Goal: Task Accomplishment & Management: Use online tool/utility

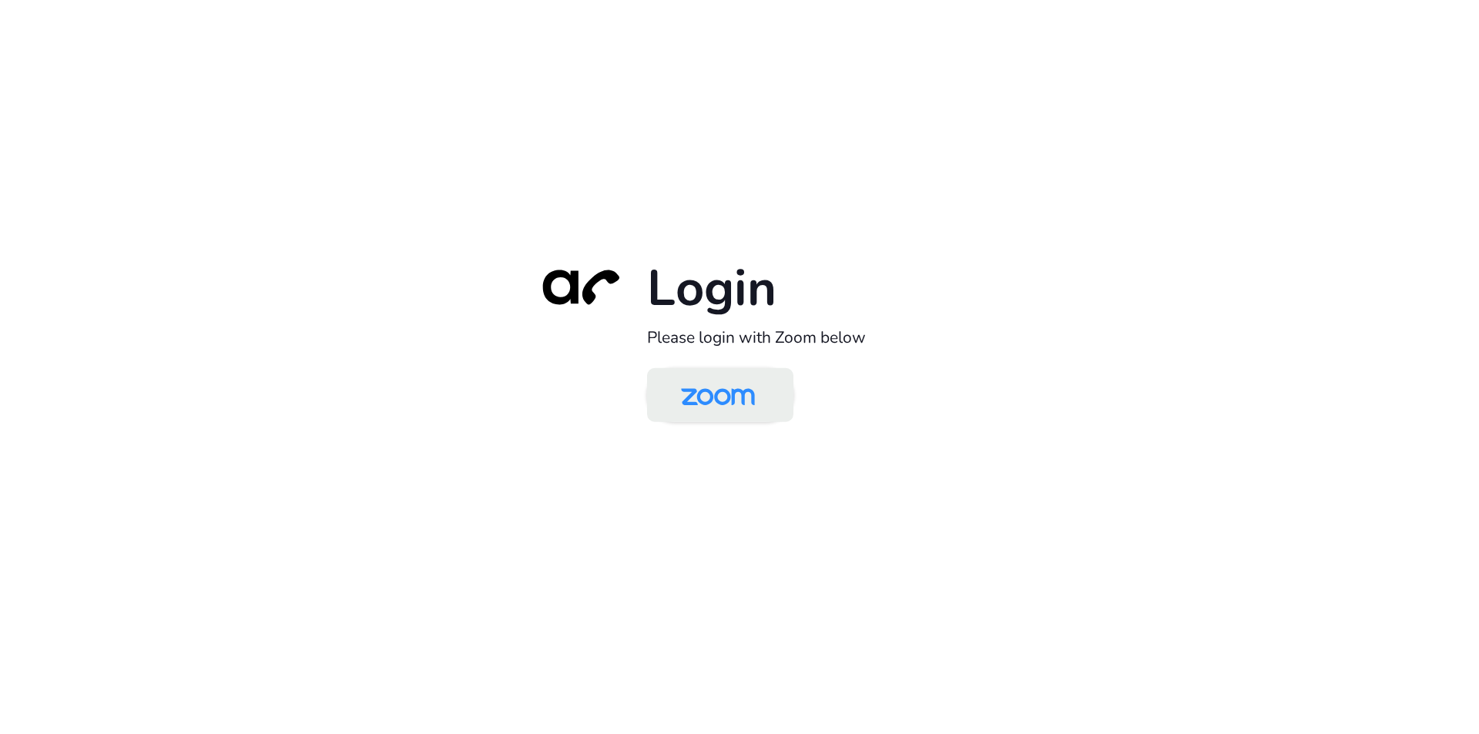
click at [693, 409] on img at bounding box center [718, 396] width 106 height 50
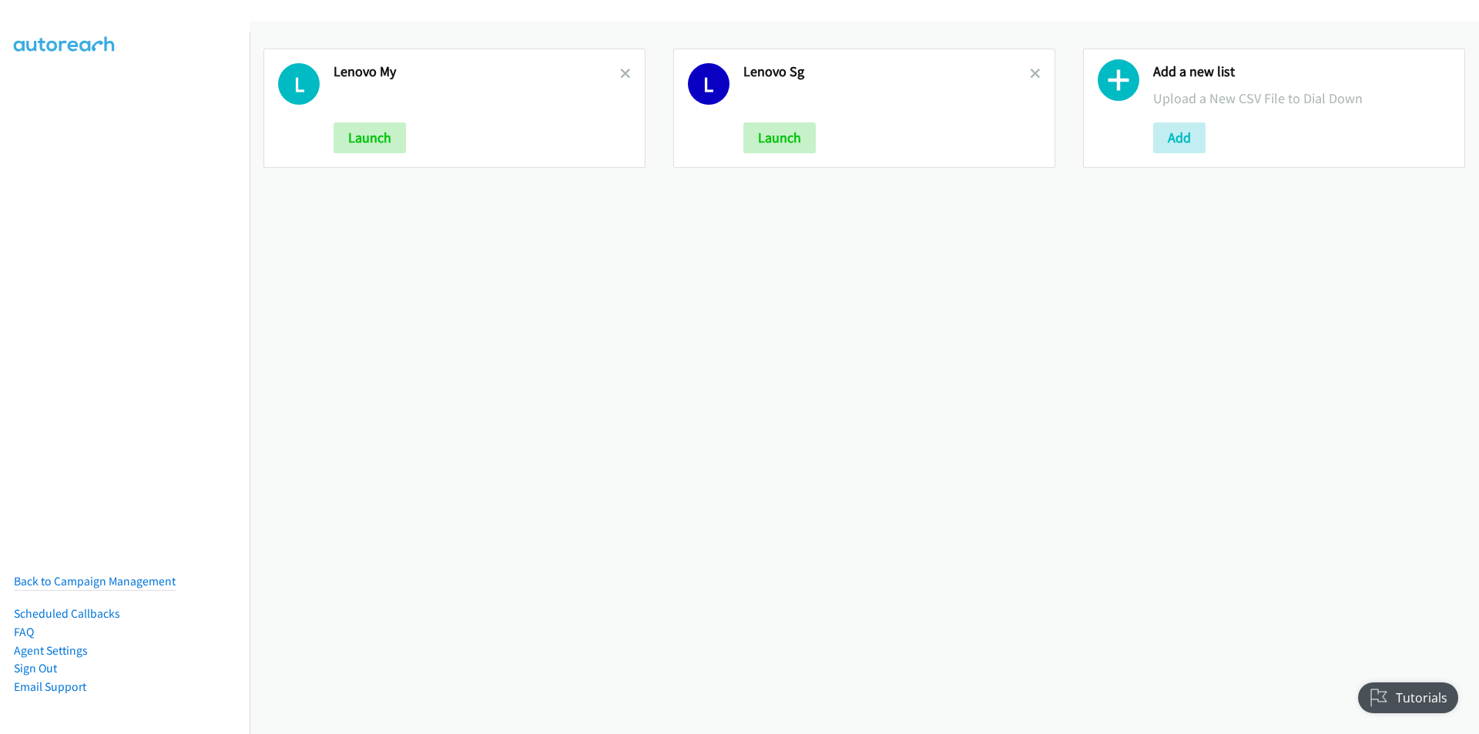
click at [1021, 72] on h2 "Lenovo Sg" at bounding box center [886, 72] width 286 height 18
click at [1030, 74] on icon at bounding box center [1035, 74] width 11 height 11
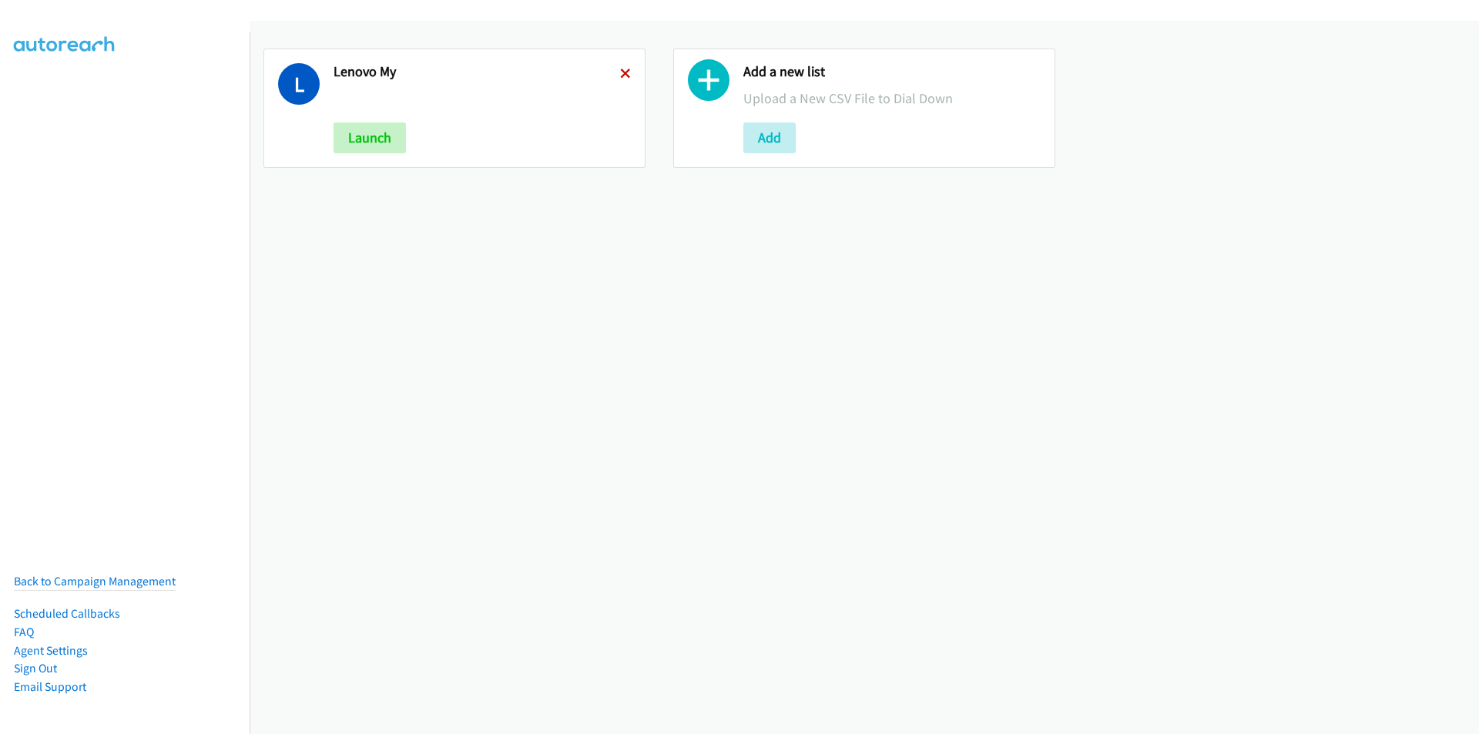
click at [625, 72] on icon at bounding box center [625, 74] width 11 height 11
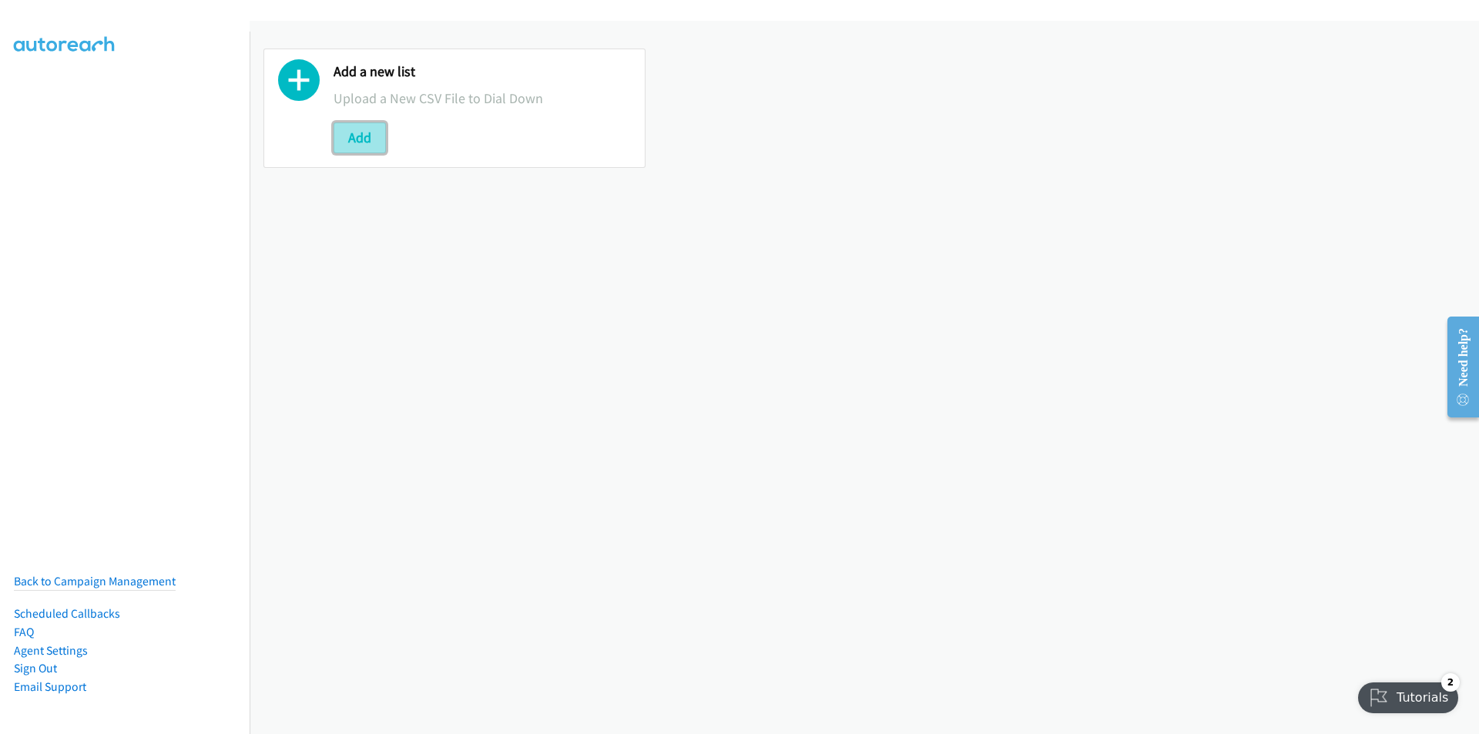
click at [356, 137] on button "Add" at bounding box center [359, 137] width 52 height 31
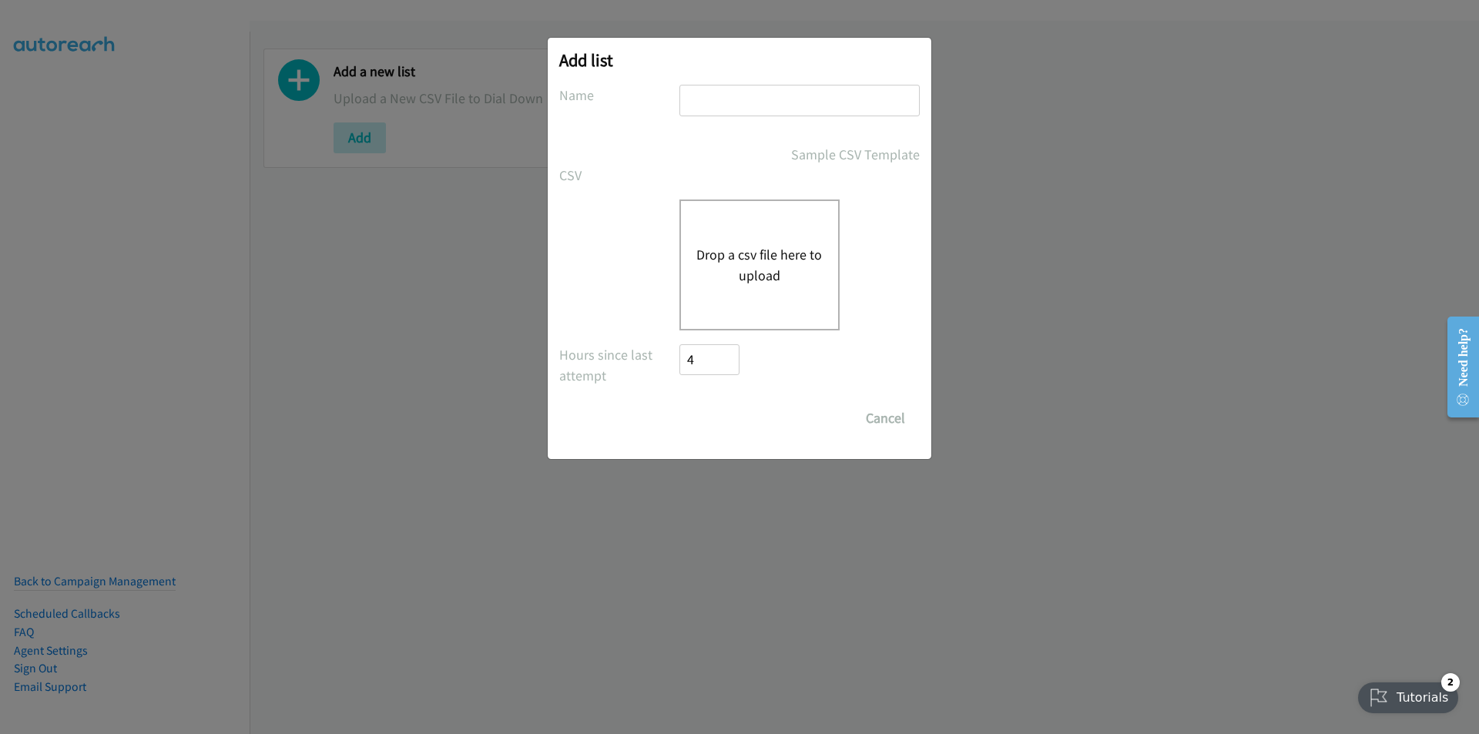
click at [691, 237] on div "Drop a csv file here to upload" at bounding box center [759, 264] width 160 height 131
drag, startPoint x: 745, startPoint y: 199, endPoint x: 667, endPoint y: 263, distance: 100.2
click at [673, 258] on div "Drop a csv file here to upload" at bounding box center [739, 264] width 360 height 131
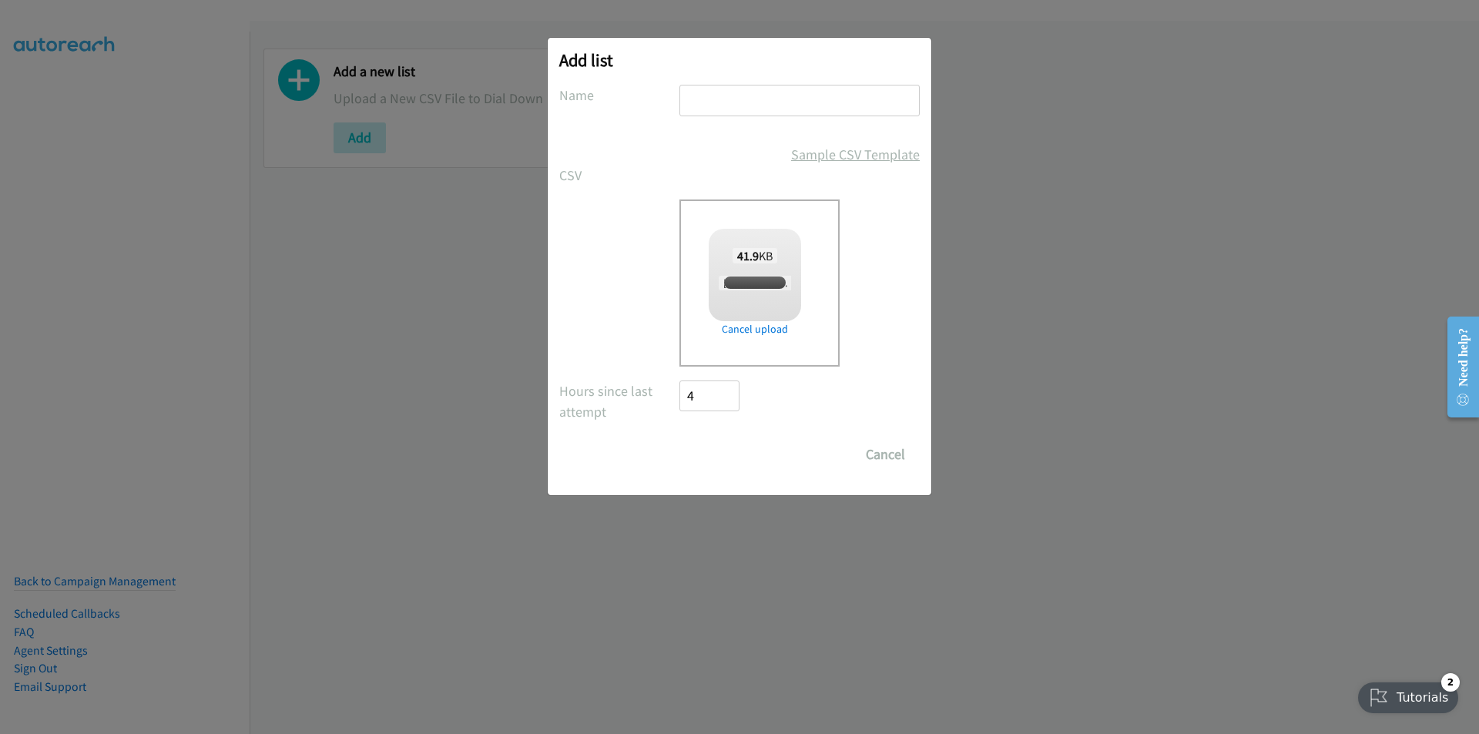
checkbox input "true"
click at [748, 108] on input "text" at bounding box center [799, 101] width 240 height 32
type input "Lenovo - MY"
click at [728, 456] on input "Save List" at bounding box center [719, 454] width 81 height 31
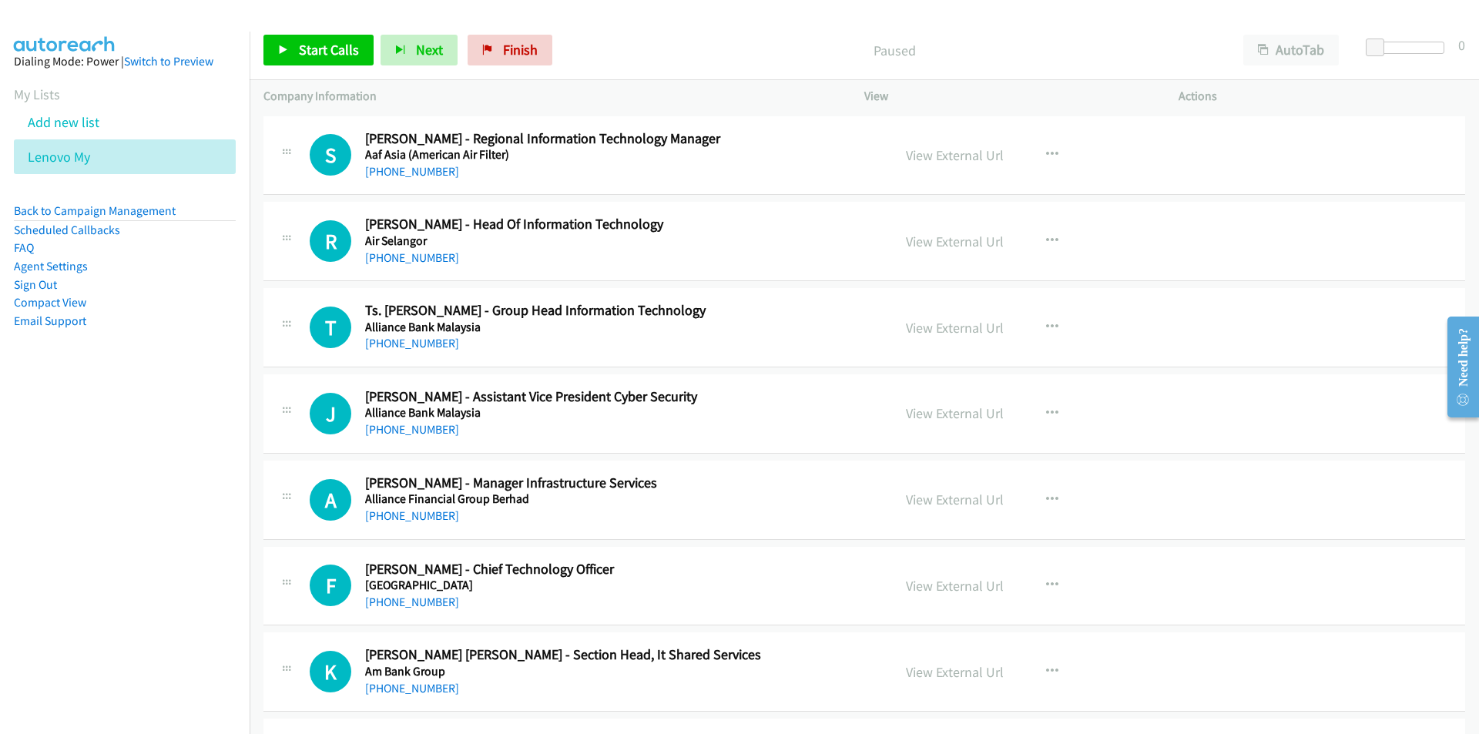
click at [163, 564] on nav "Dialing Mode: Power | Switch to Preview My Lists Add new list Lenovo My Back to…" at bounding box center [125, 399] width 250 height 734
click at [250, 293] on td "T Callback Scheduled Ts. Norsyahrim Abdul Tahar - Group Head Information Techno…" at bounding box center [863, 328] width 1229 height 86
click at [973, 154] on link "View External Url" at bounding box center [955, 155] width 98 height 18
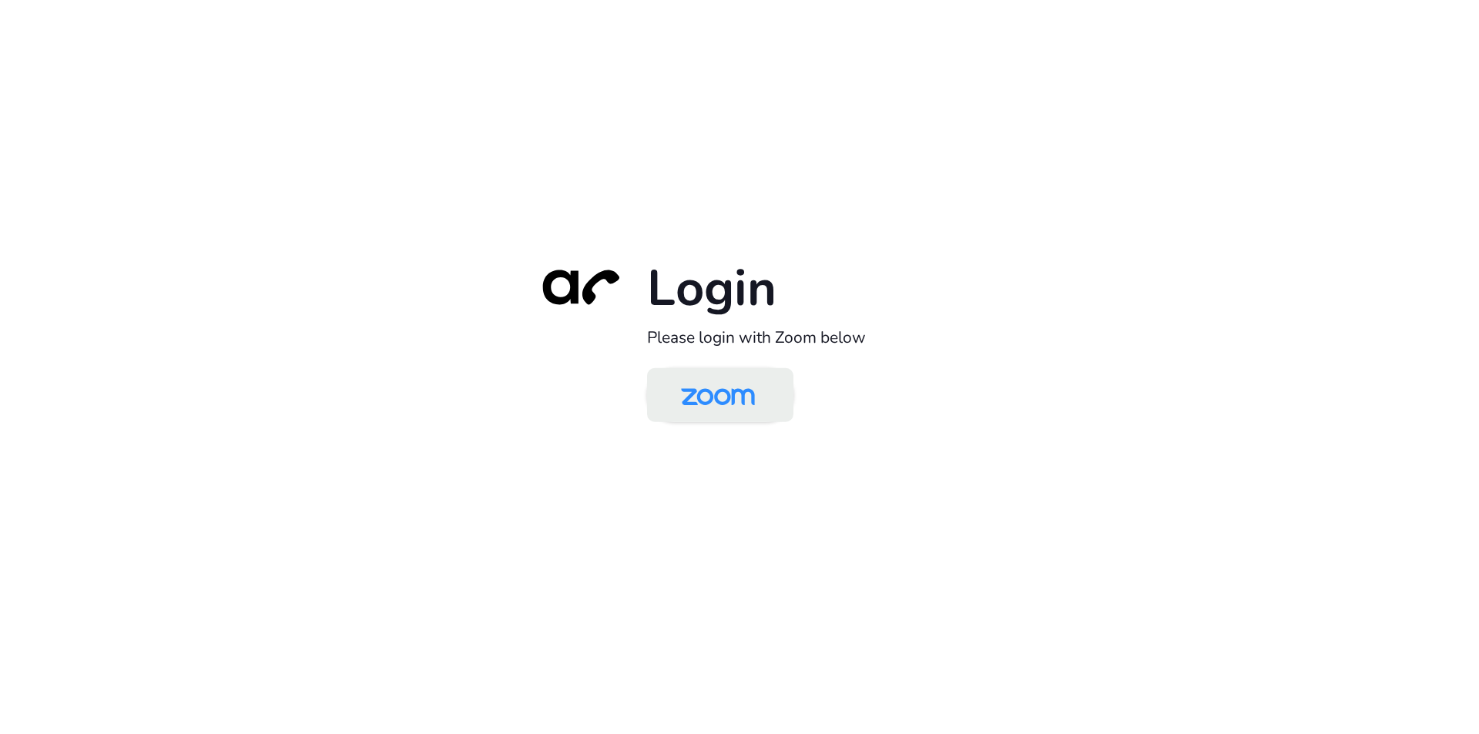
click at [730, 401] on img at bounding box center [718, 396] width 106 height 50
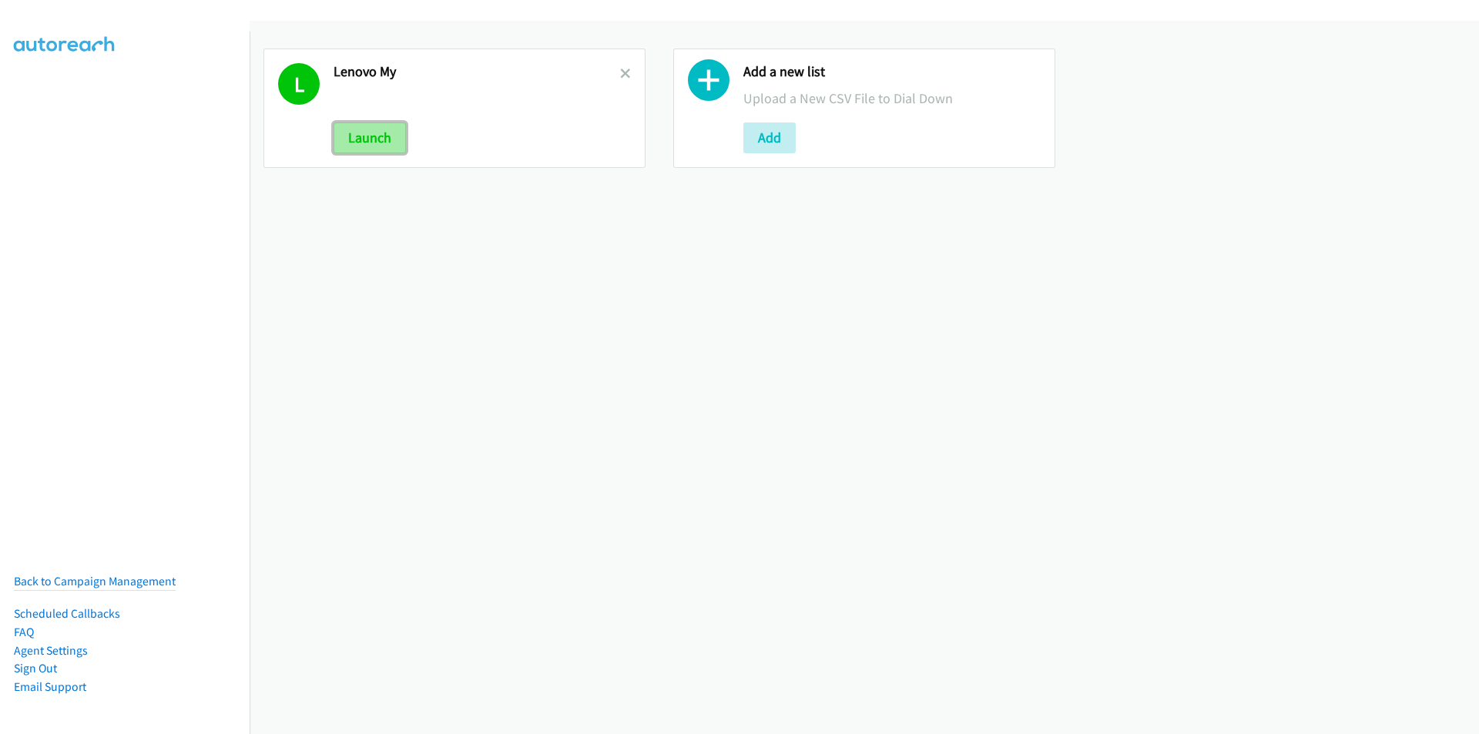
click at [347, 139] on button "Launch" at bounding box center [369, 137] width 72 height 31
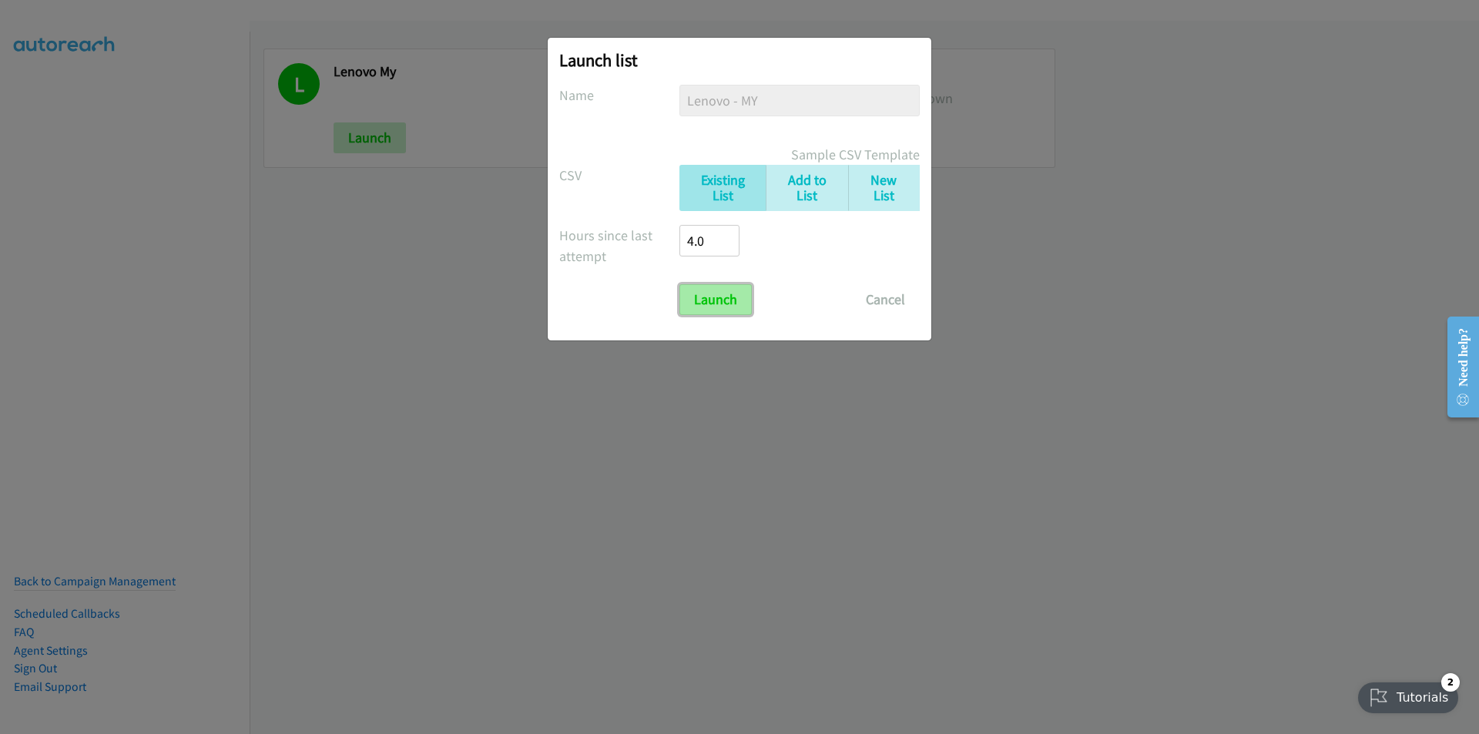
click at [697, 299] on input "Launch" at bounding box center [715, 299] width 72 height 31
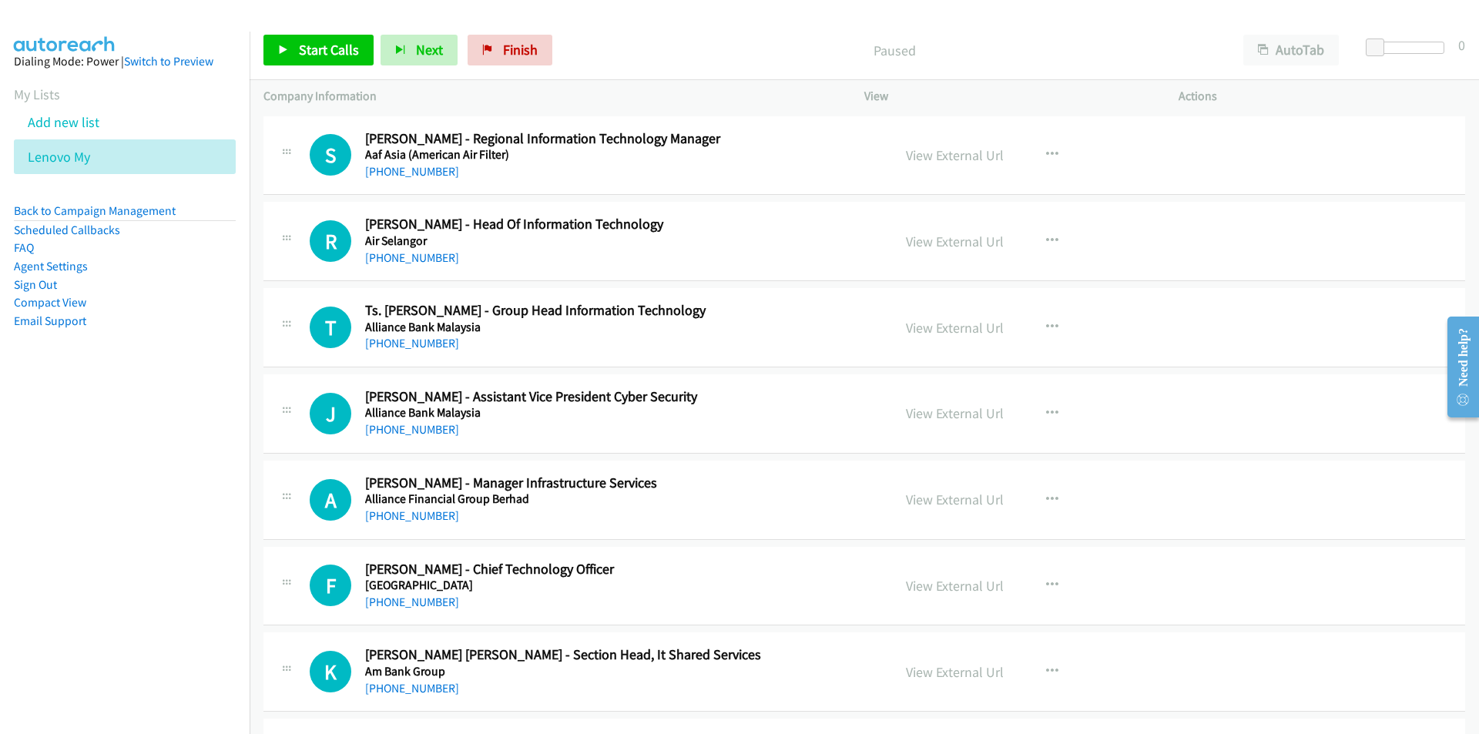
click at [108, 512] on nav "Dialing Mode: Power | Switch to Preview My Lists Add new list Lenovo My Back to…" at bounding box center [125, 399] width 250 height 734
click at [297, 50] on link "Start Calls" at bounding box center [318, 50] width 110 height 31
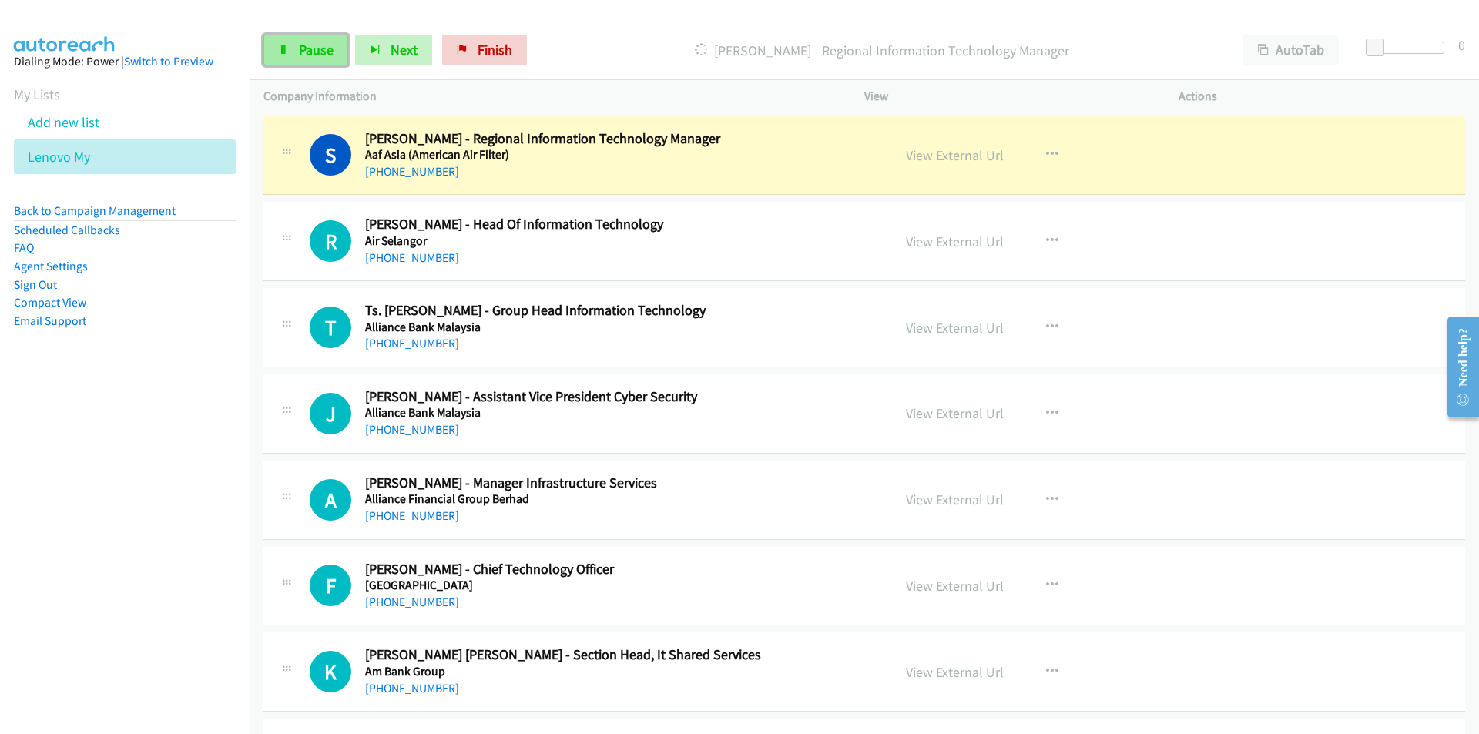
click at [295, 48] on link "Pause" at bounding box center [305, 50] width 85 height 31
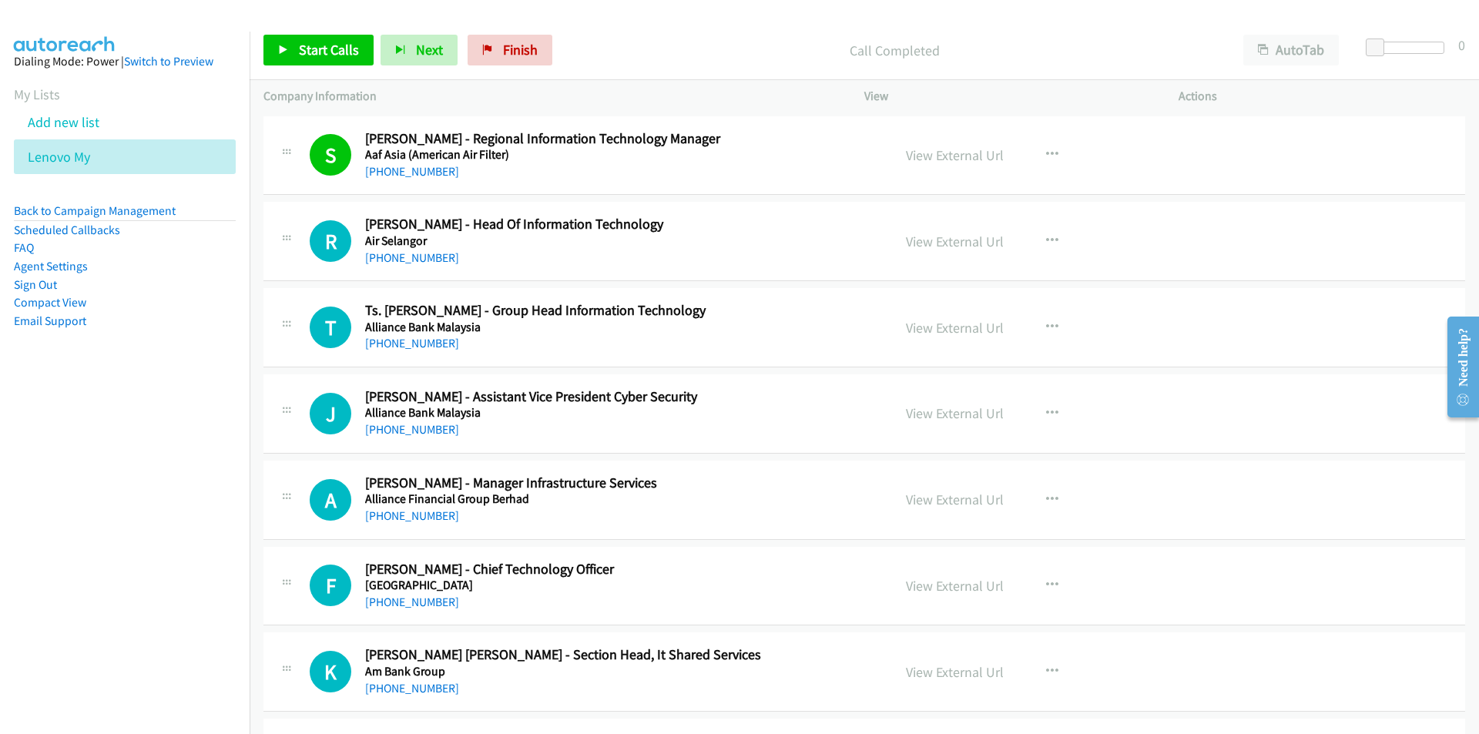
click at [785, 37] on div "Call Completed" at bounding box center [894, 50] width 670 height 31
click at [945, 149] on link "View External Url" at bounding box center [955, 155] width 98 height 18
click at [321, 52] on span "Start Calls" at bounding box center [329, 50] width 60 height 18
click at [157, 528] on nav "Dialing Mode: Power | Switch to Preview My Lists Add new list Lenovo My Back to…" at bounding box center [125, 399] width 250 height 734
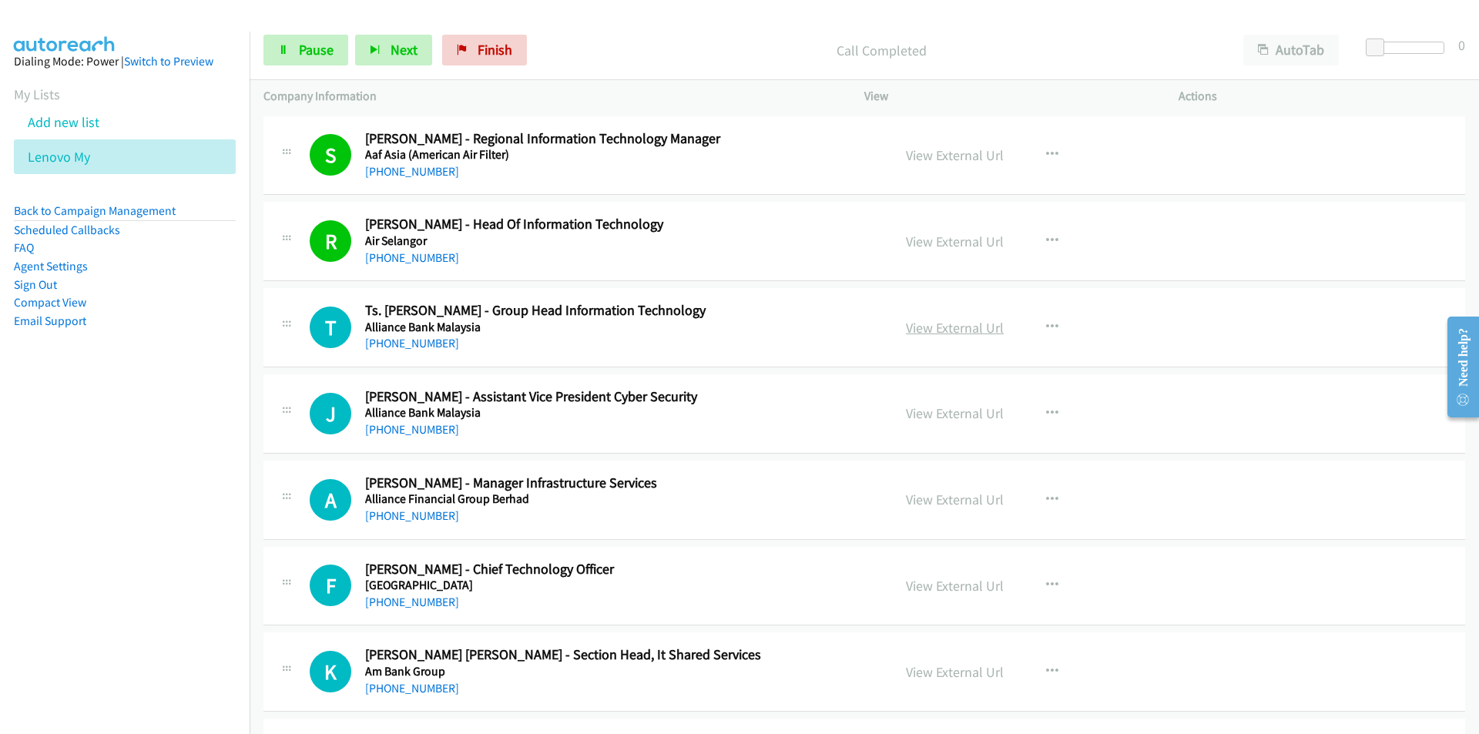
click at [973, 330] on link "View External Url" at bounding box center [955, 328] width 98 height 18
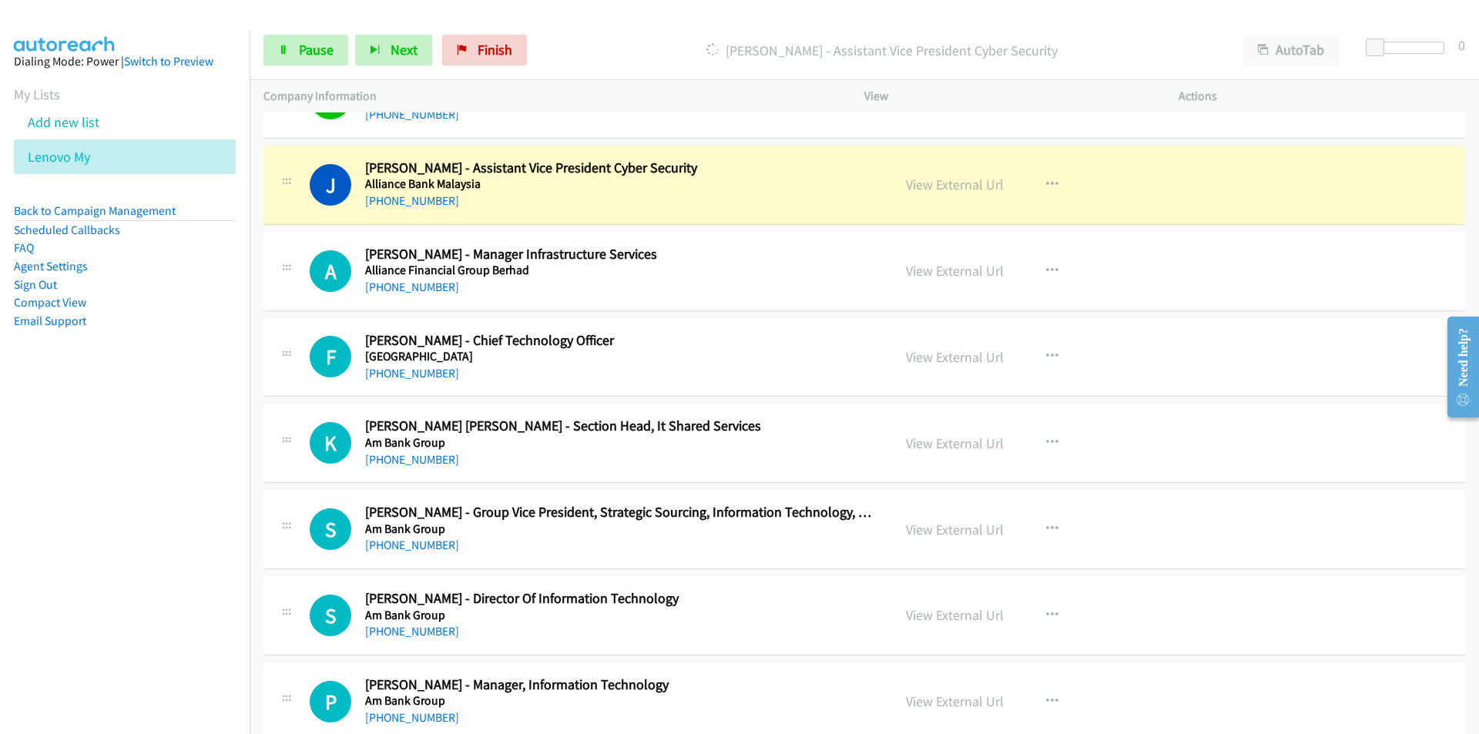
scroll to position [231, 0]
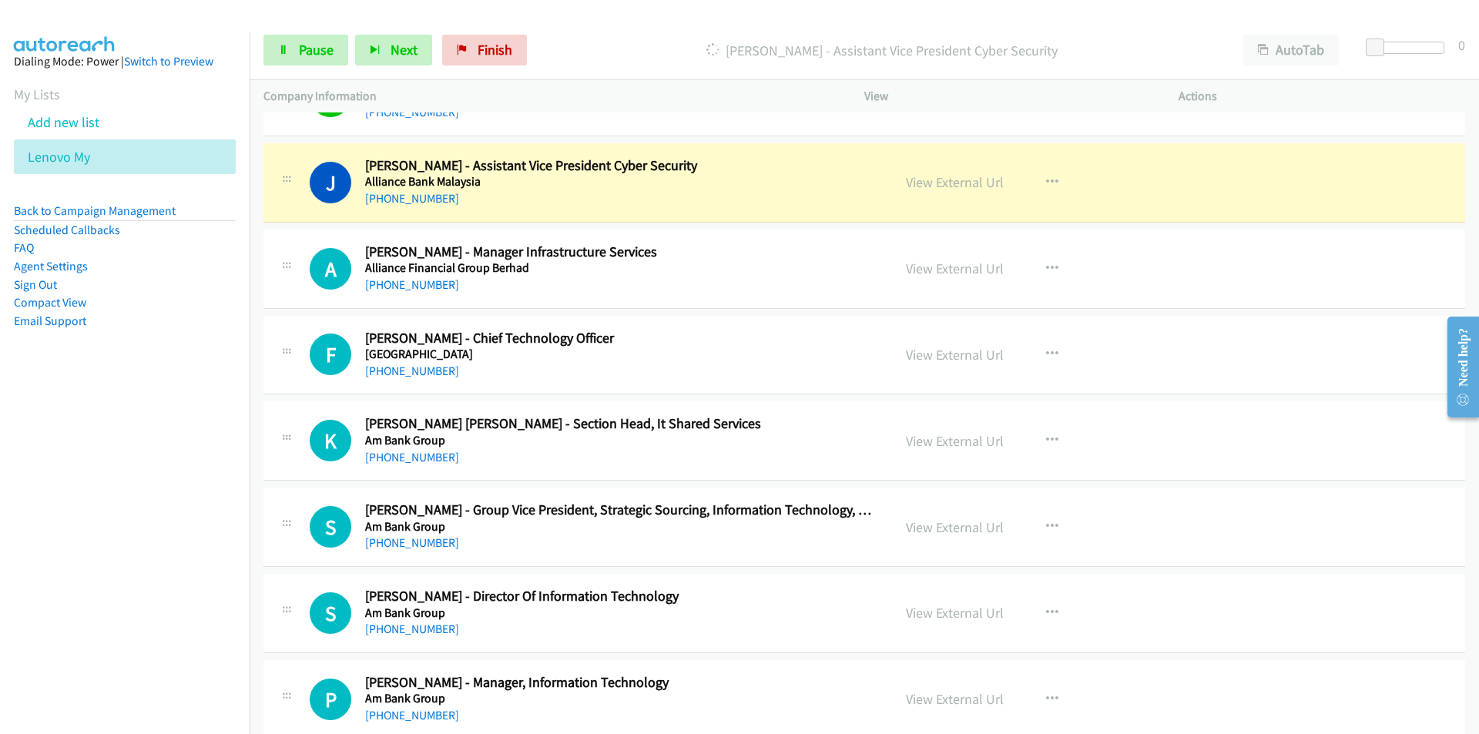
click at [108, 524] on nav "Dialing Mode: Power | Switch to Preview My Lists Add new list Lenovo My Back to…" at bounding box center [125, 399] width 250 height 734
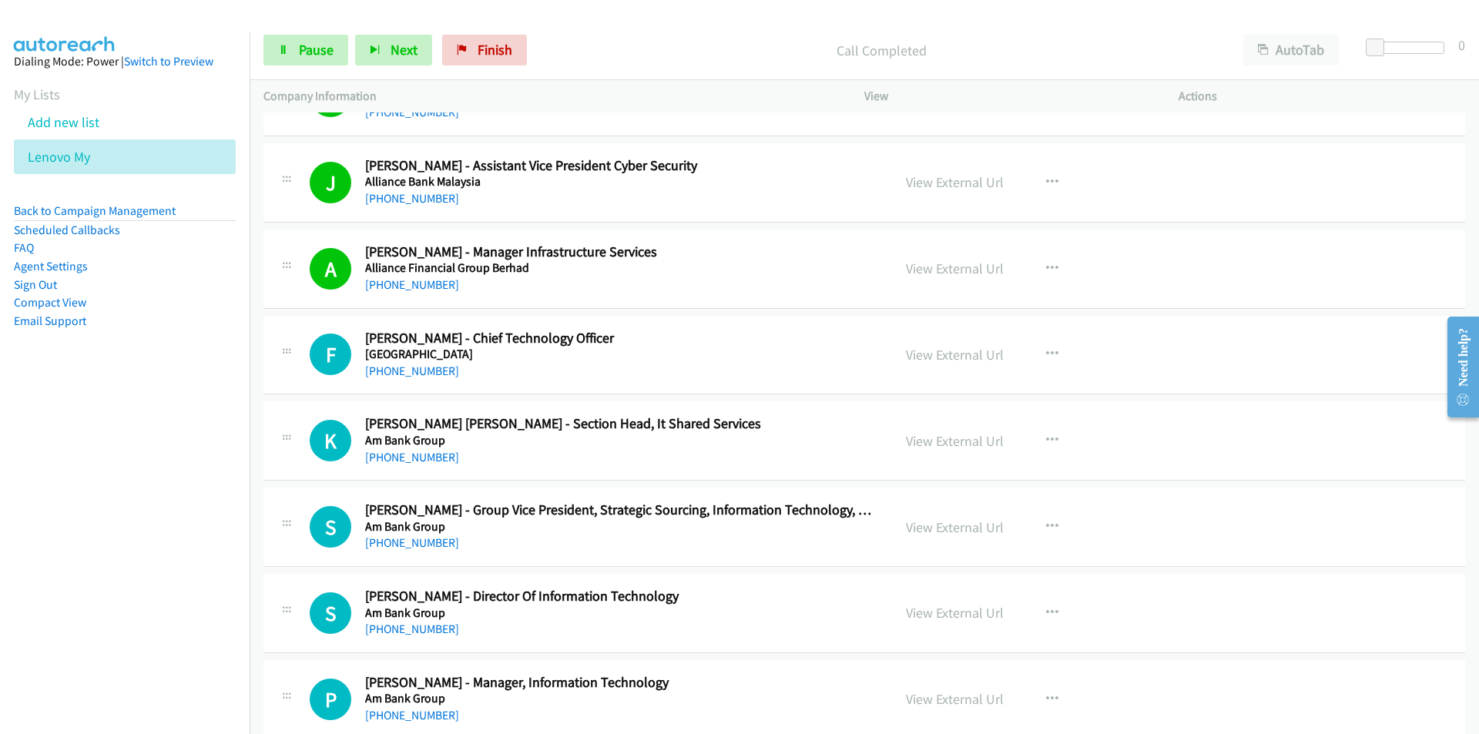
click at [133, 591] on nav "Dialing Mode: Power | Switch to Preview My Lists Add new list Lenovo My Back to…" at bounding box center [125, 399] width 250 height 734
click at [953, 362] on link "View External Url" at bounding box center [955, 355] width 98 height 18
click at [284, 49] on icon at bounding box center [283, 50] width 11 height 11
click at [311, 49] on span "Start Calls" at bounding box center [329, 50] width 60 height 18
click at [199, 537] on nav "Dialing Mode: Power | Switch to Preview My Lists Add new list Lenovo My Back to…" at bounding box center [125, 399] width 250 height 734
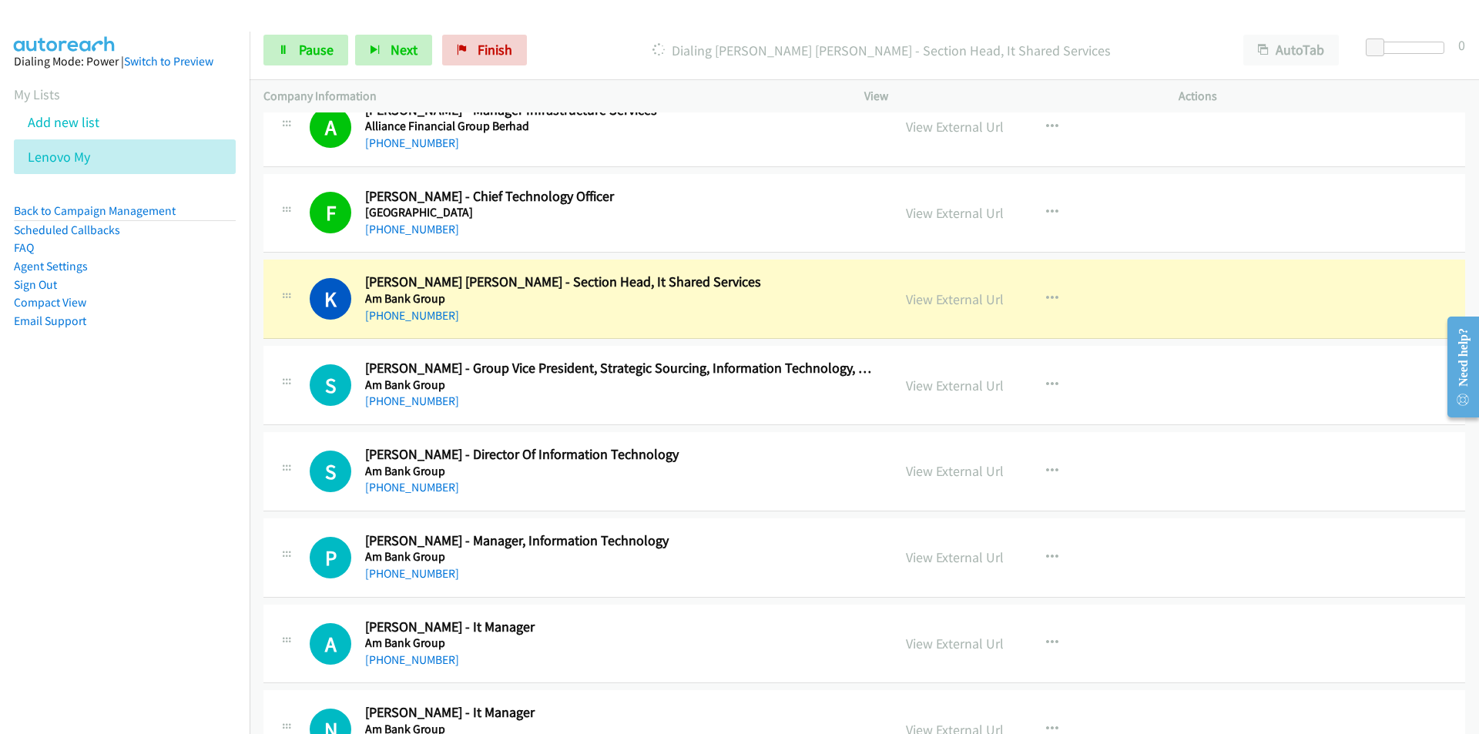
scroll to position [385, 0]
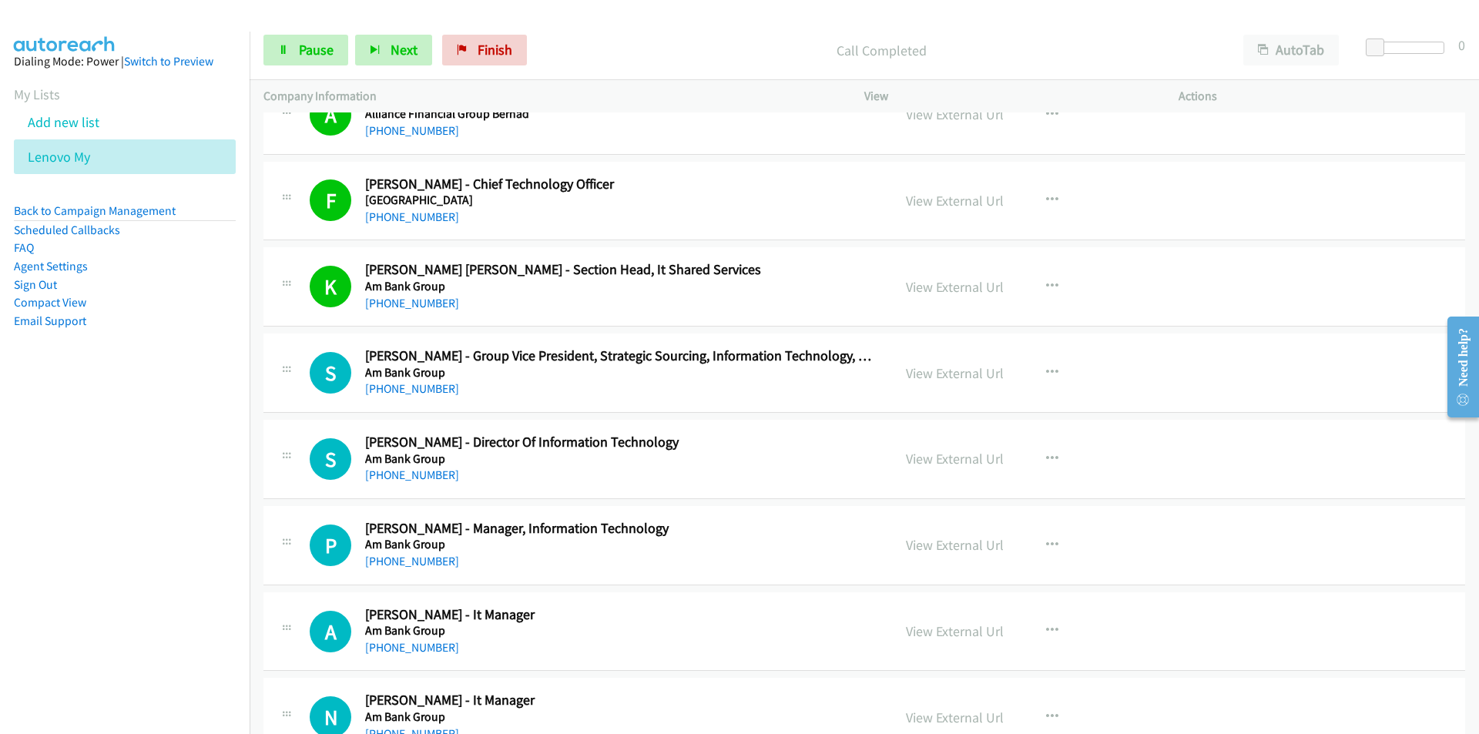
click at [196, 562] on nav "Dialing Mode: Power | Switch to Preview My Lists Add new list Lenovo My Back to…" at bounding box center [125, 399] width 250 height 734
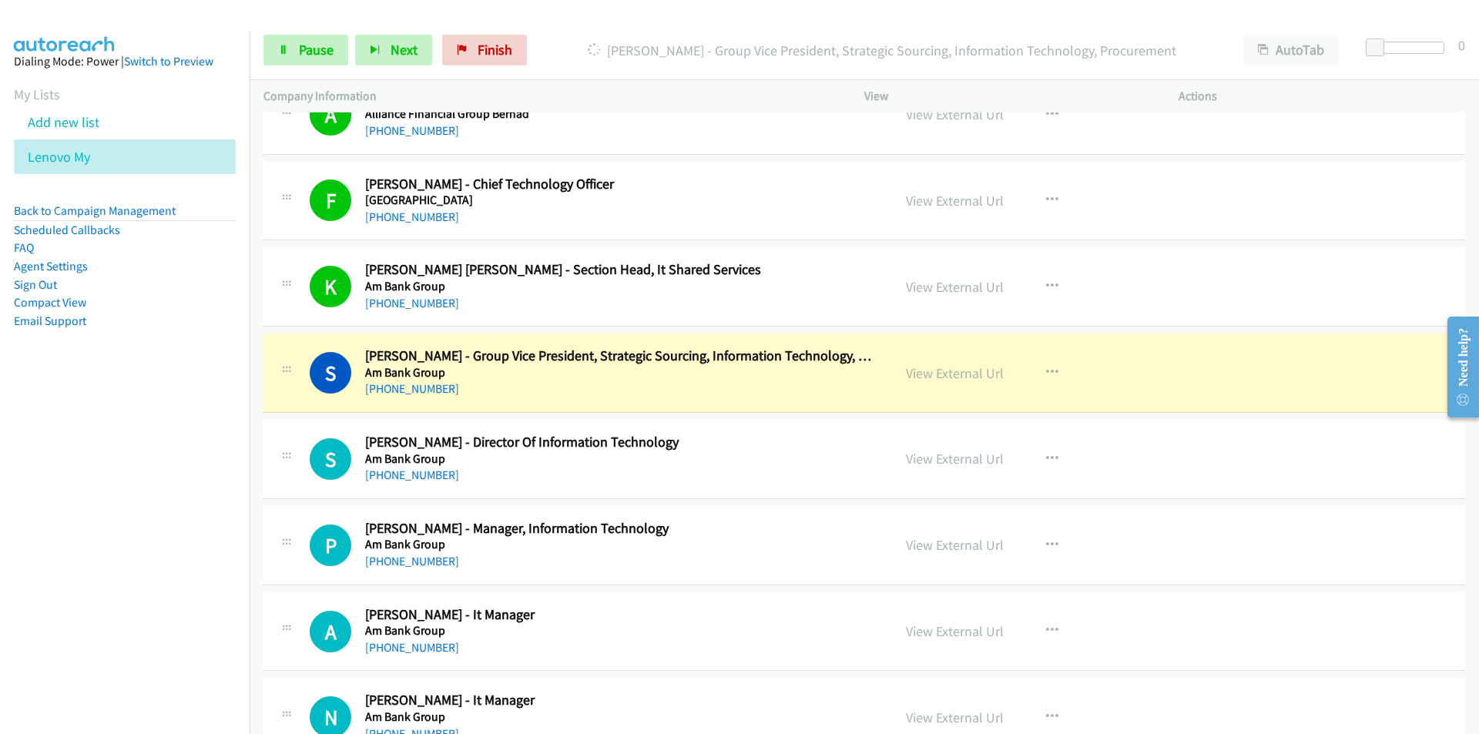
drag, startPoint x: 202, startPoint y: 539, endPoint x: 214, endPoint y: 538, distance: 12.4
click at [202, 539] on nav "Dialing Mode: Power | Switch to Preview My Lists Add new list Lenovo My Back to…" at bounding box center [125, 399] width 250 height 734
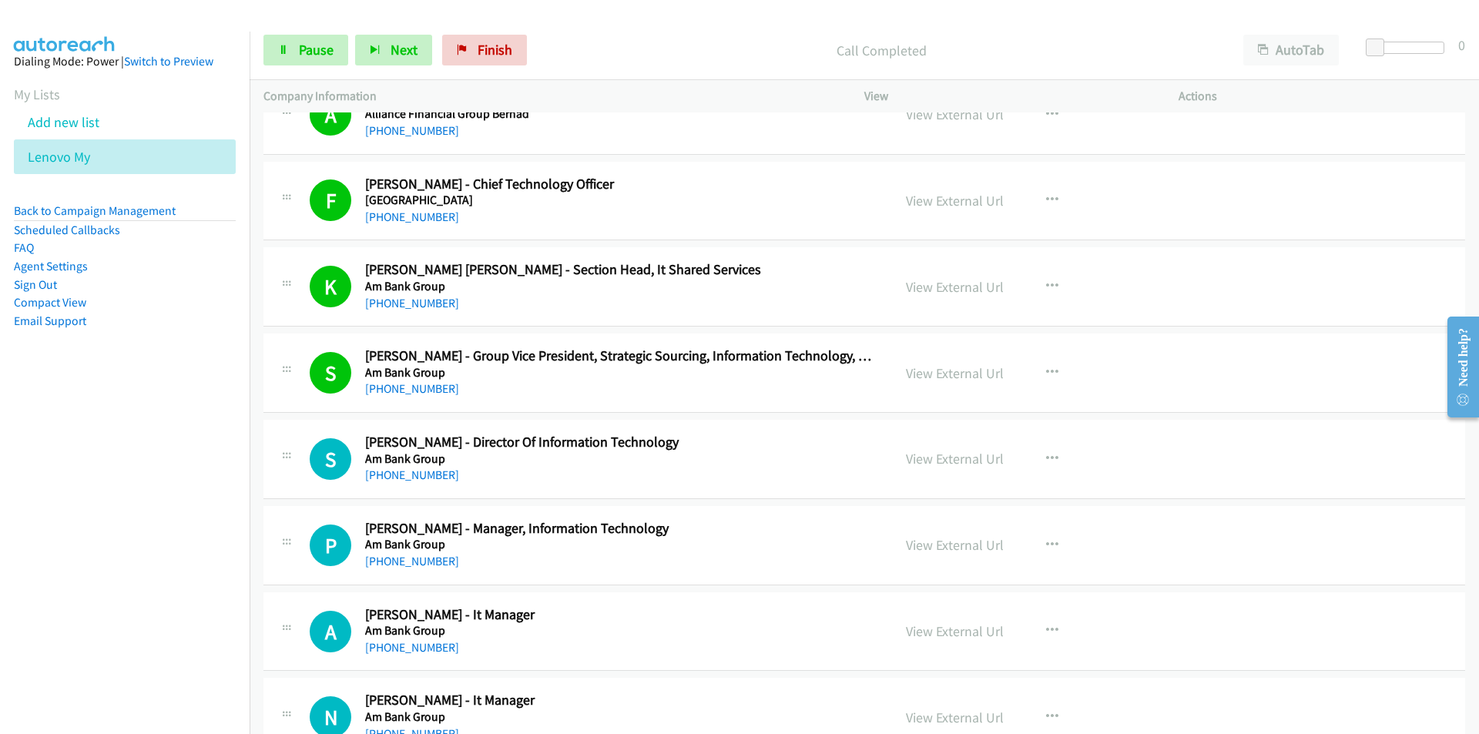
click at [188, 588] on nav "Dialing Mode: Power | Switch to Preview My Lists Add new list Lenovo My Back to…" at bounding box center [125, 399] width 250 height 734
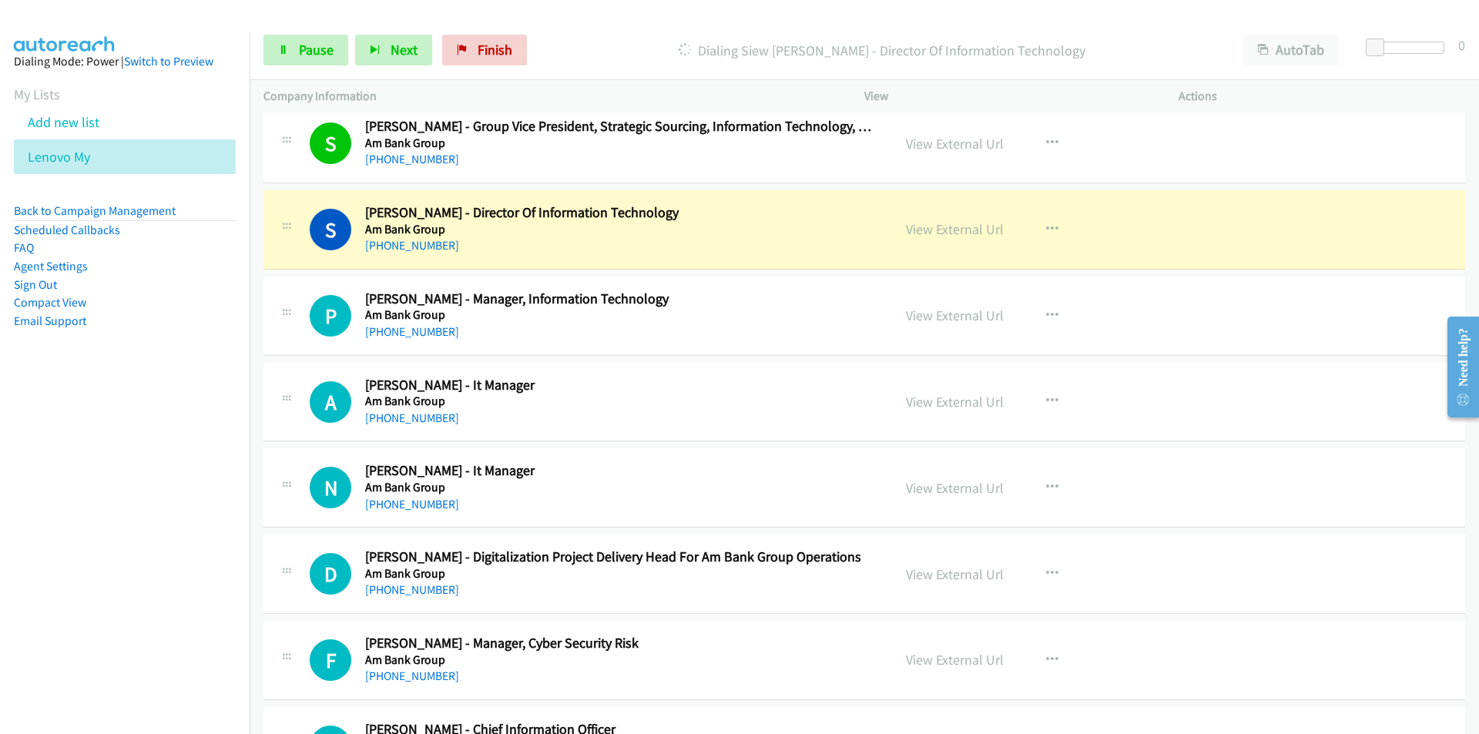
scroll to position [616, 0]
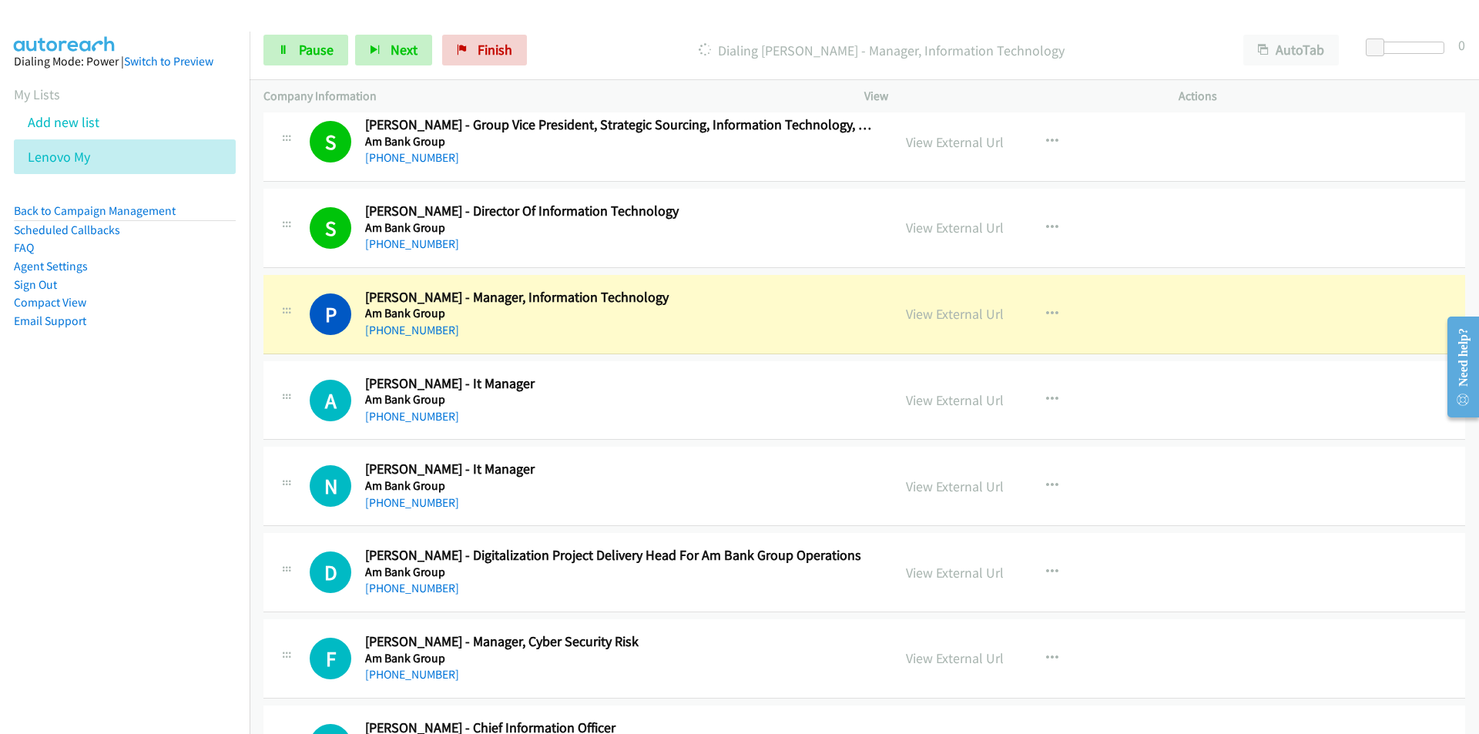
click at [138, 548] on nav "Dialing Mode: Power | Switch to Preview My Lists Add new list Lenovo My Back to…" at bounding box center [125, 399] width 250 height 734
click at [956, 308] on link "View External Url" at bounding box center [955, 314] width 98 height 18
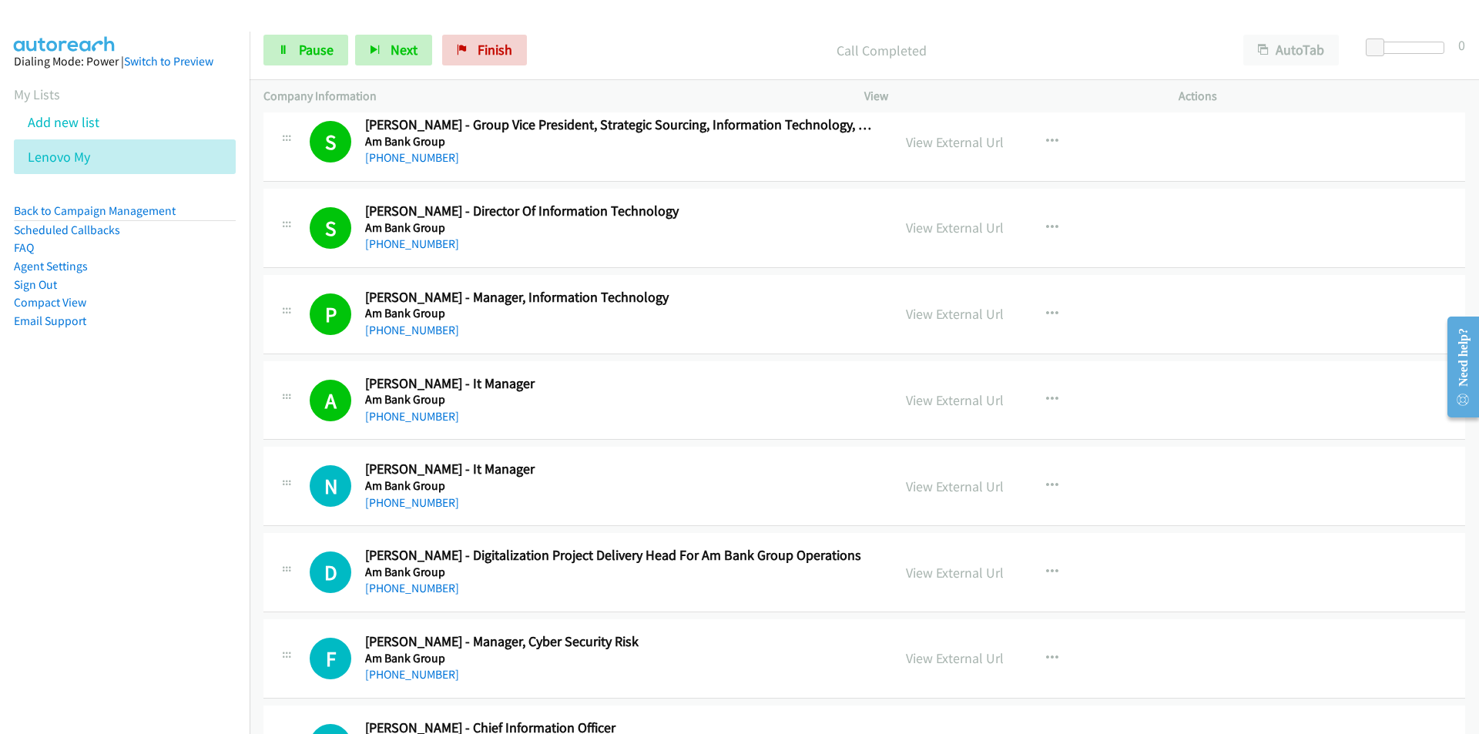
click at [168, 590] on nav "Dialing Mode: Power | Switch to Preview My Lists Add new list Lenovo My Back to…" at bounding box center [125, 399] width 250 height 734
click at [966, 488] on link "View External Url" at bounding box center [955, 486] width 98 height 18
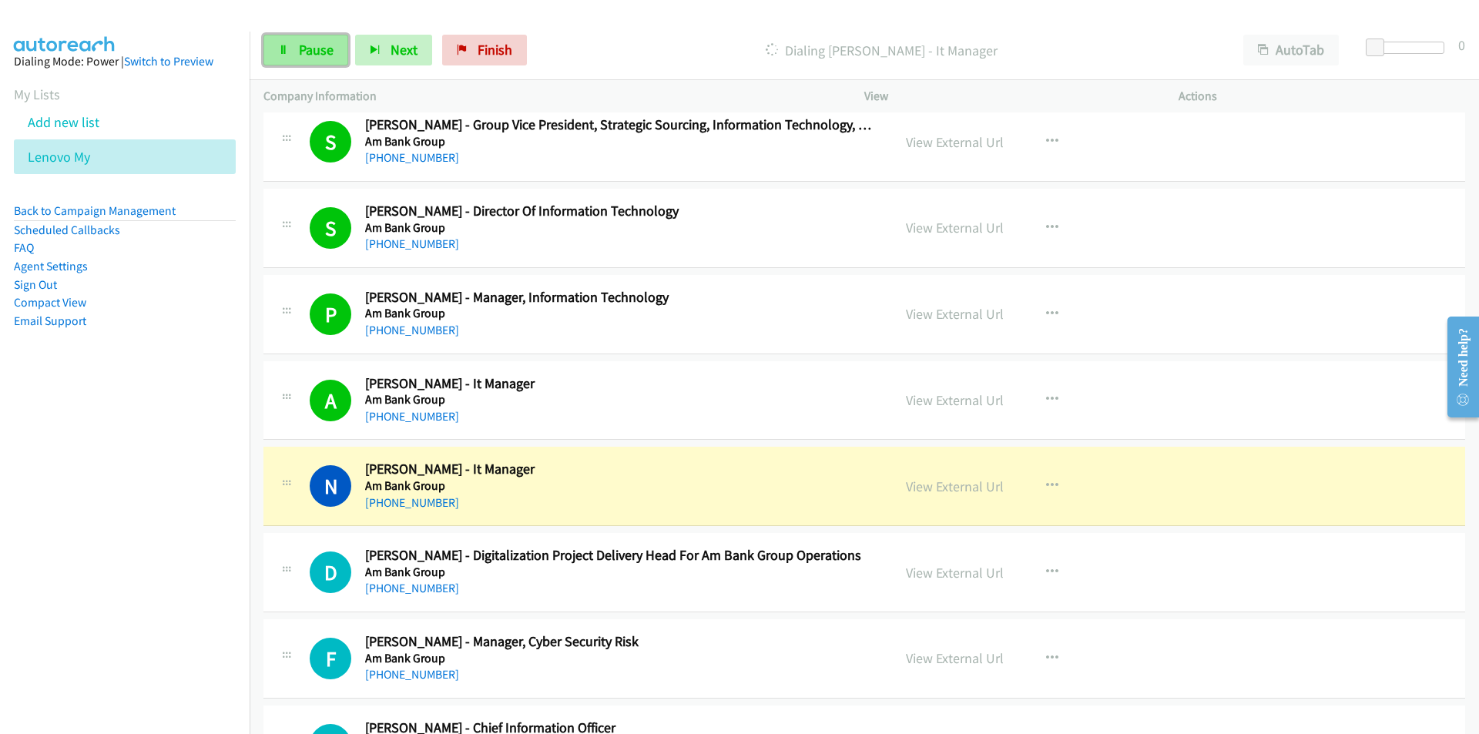
click at [311, 45] on span "Pause" at bounding box center [316, 50] width 35 height 18
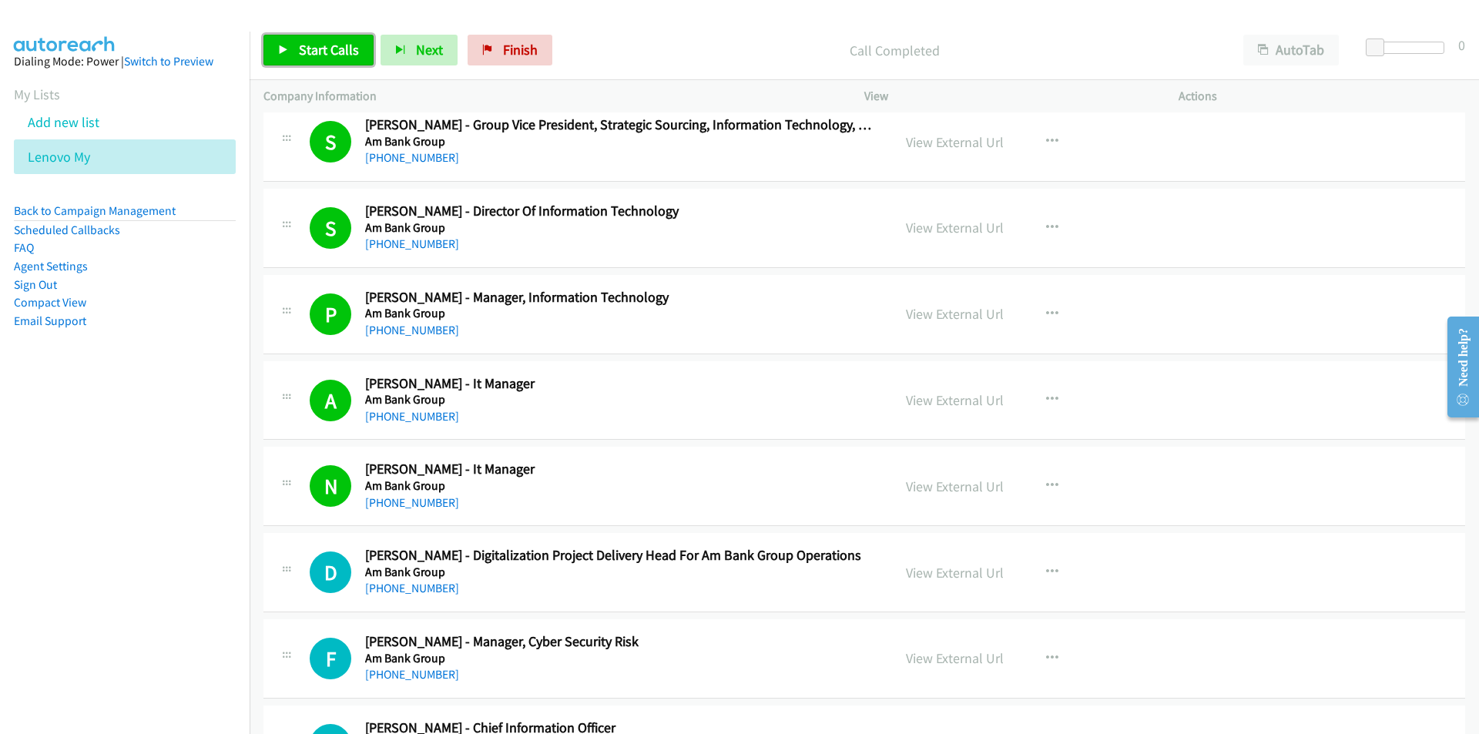
click at [305, 60] on link "Start Calls" at bounding box center [318, 50] width 110 height 31
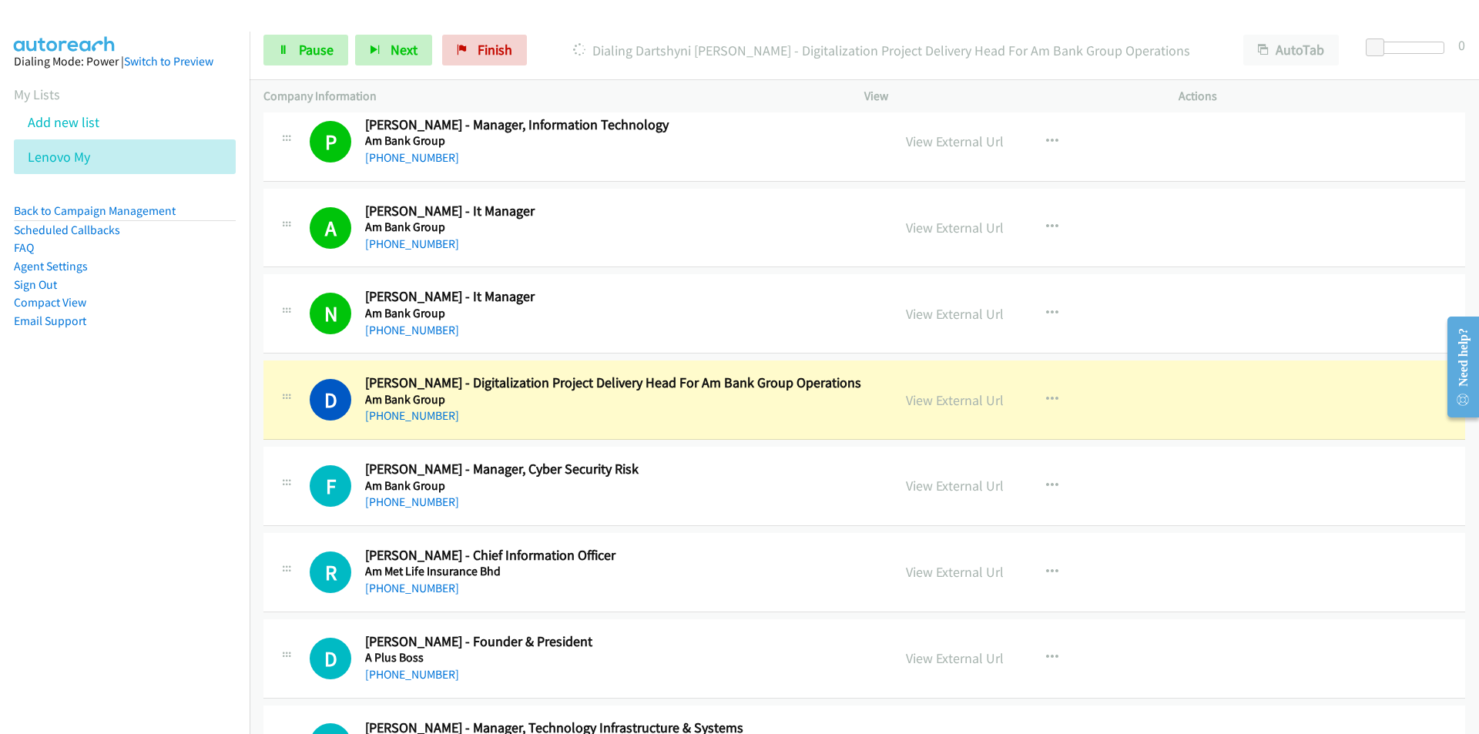
scroll to position [847, 0]
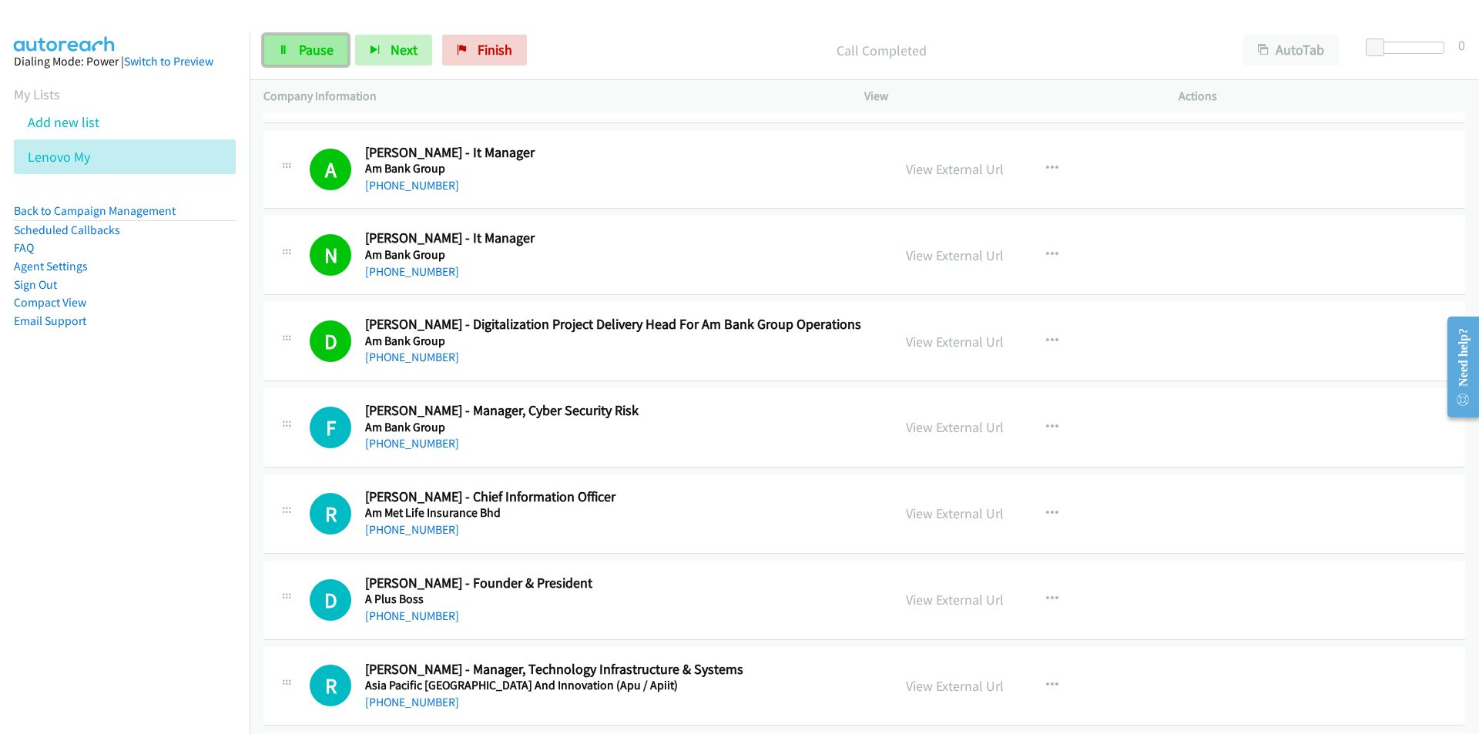
click at [320, 46] on span "Pause" at bounding box center [316, 50] width 35 height 18
click at [1046, 509] on icon "button" at bounding box center [1052, 513] width 12 height 12
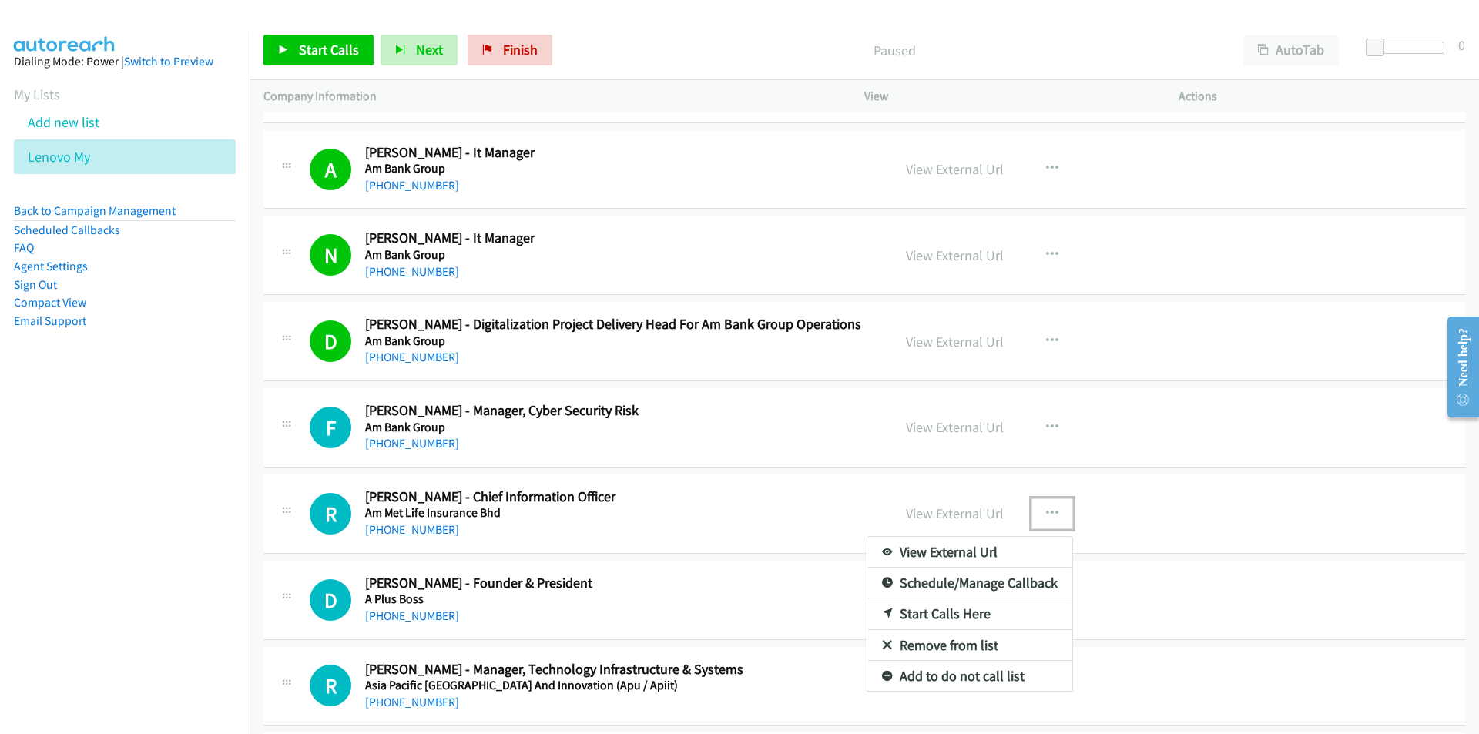
click at [934, 614] on link "Start Calls Here" at bounding box center [969, 613] width 205 height 31
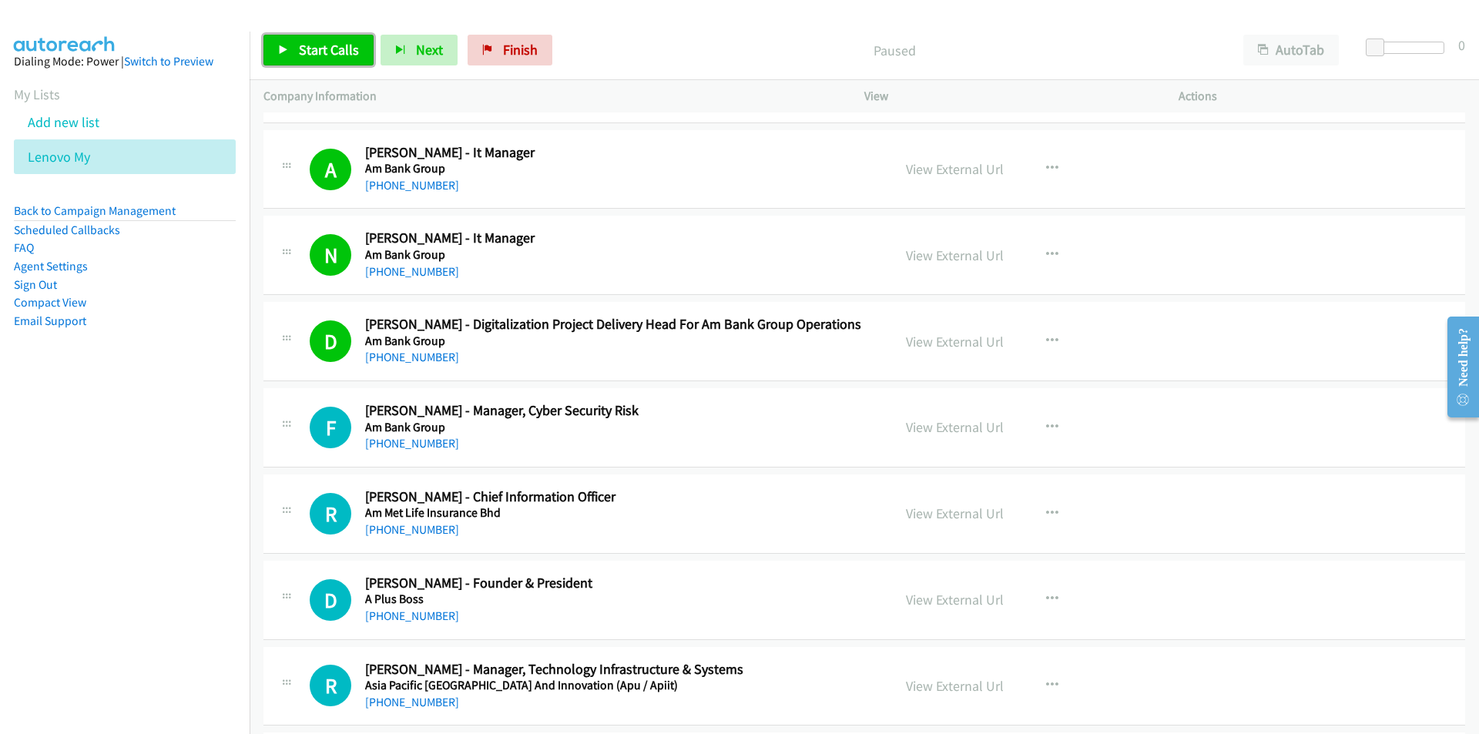
click at [289, 42] on link "Start Calls" at bounding box center [318, 50] width 110 height 31
click at [310, 52] on span "Pause" at bounding box center [316, 50] width 35 height 18
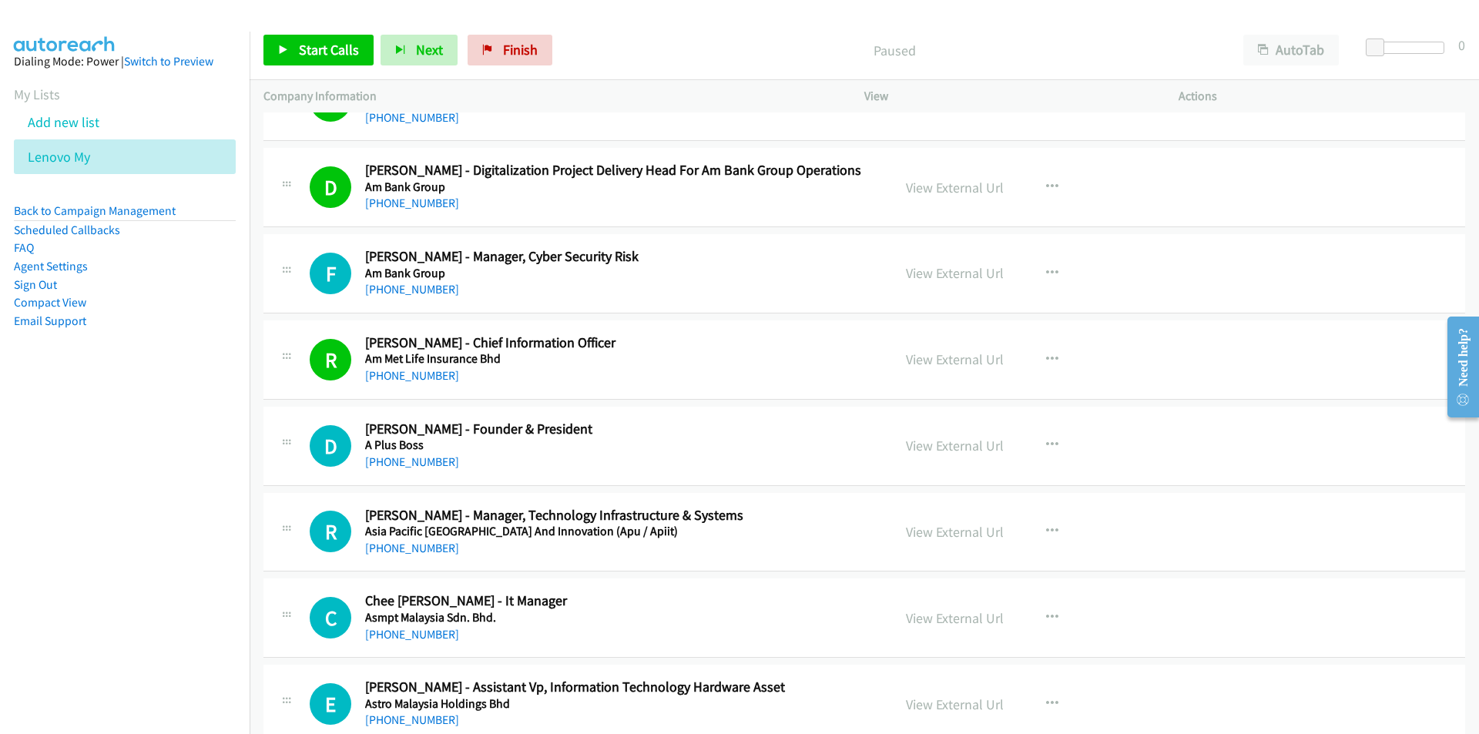
scroll to position [1078, 0]
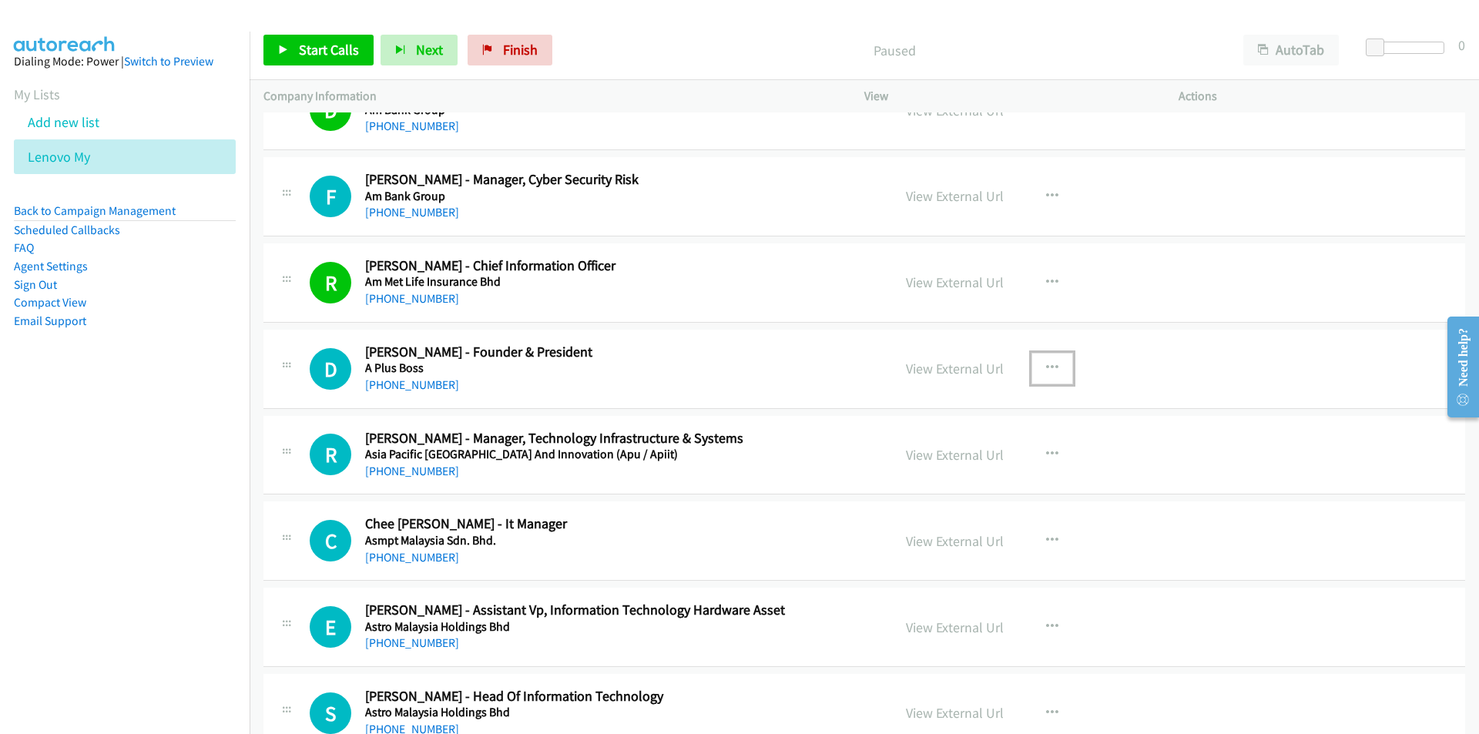
click at [1056, 363] on button "button" at bounding box center [1052, 368] width 42 height 31
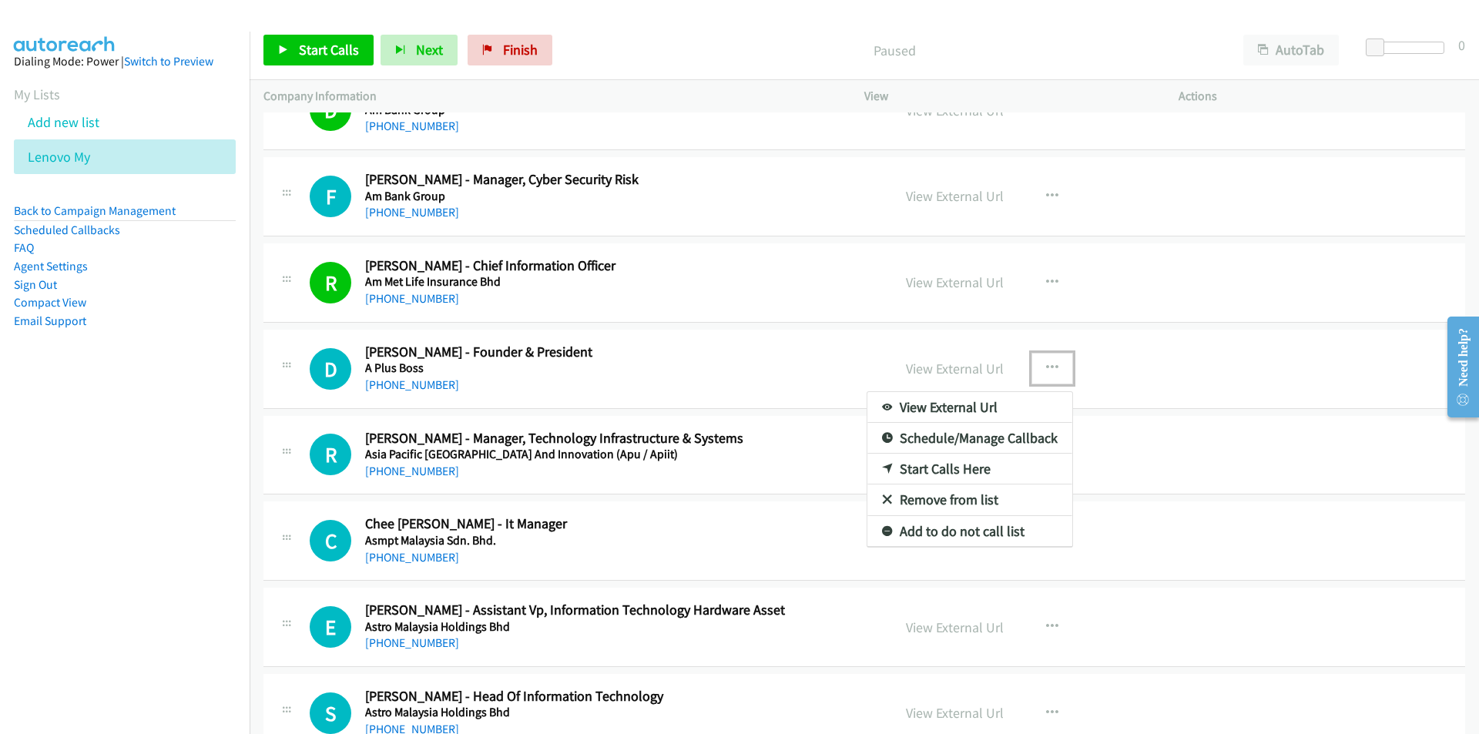
click at [976, 467] on link "Start Calls Here" at bounding box center [969, 469] width 205 height 31
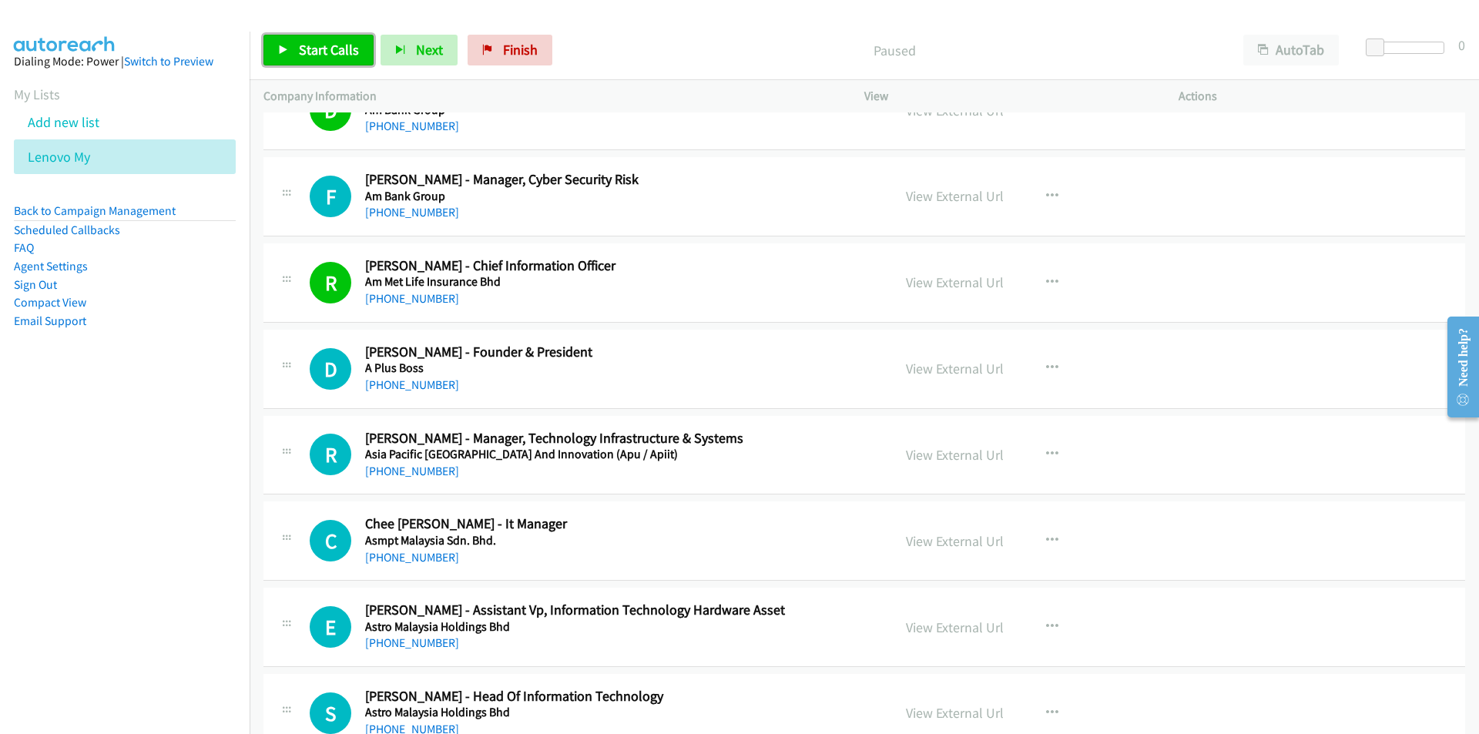
click at [315, 52] on span "Start Calls" at bounding box center [329, 50] width 60 height 18
click at [59, 526] on nav "Dialing Mode: Power | Switch to Preview My Lists Add new list Lenovo My Back to…" at bounding box center [125, 399] width 250 height 734
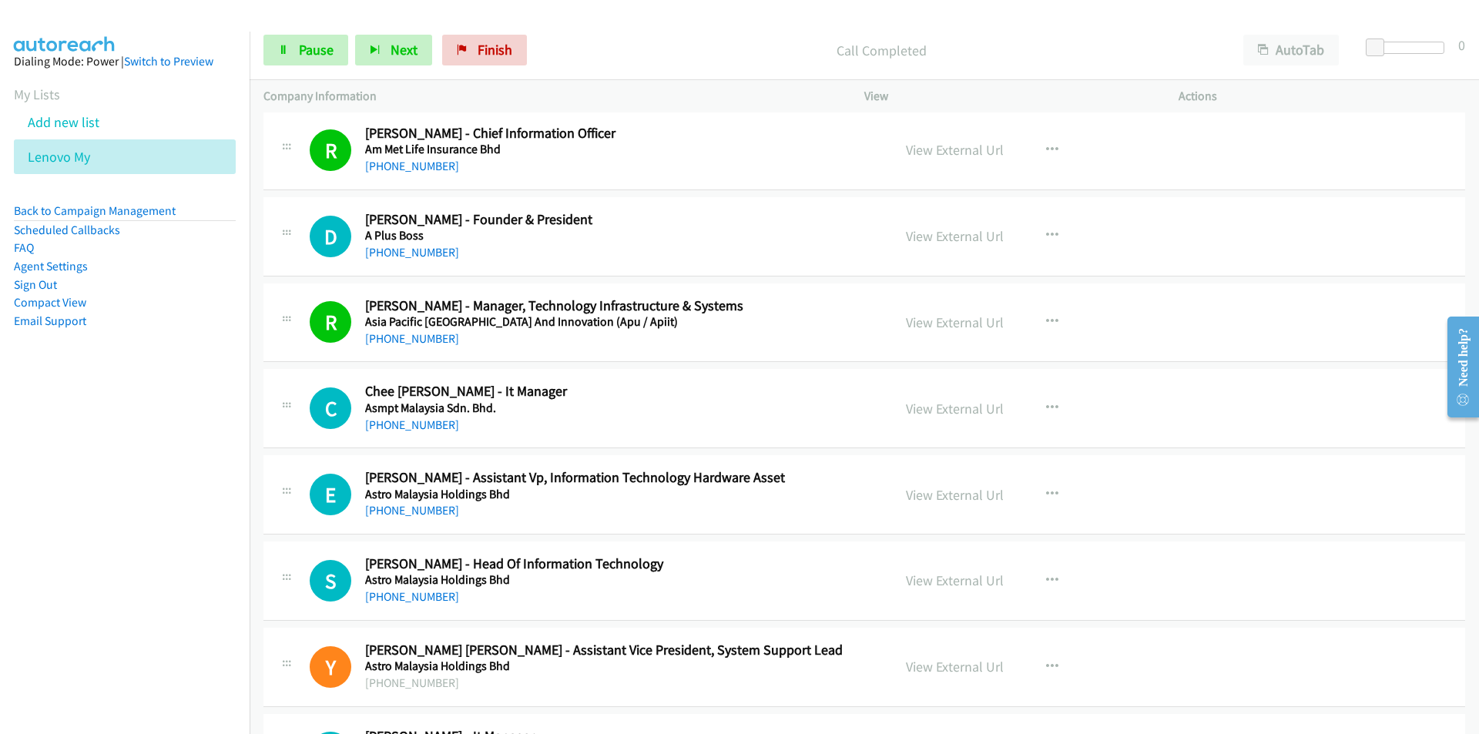
scroll to position [1232, 0]
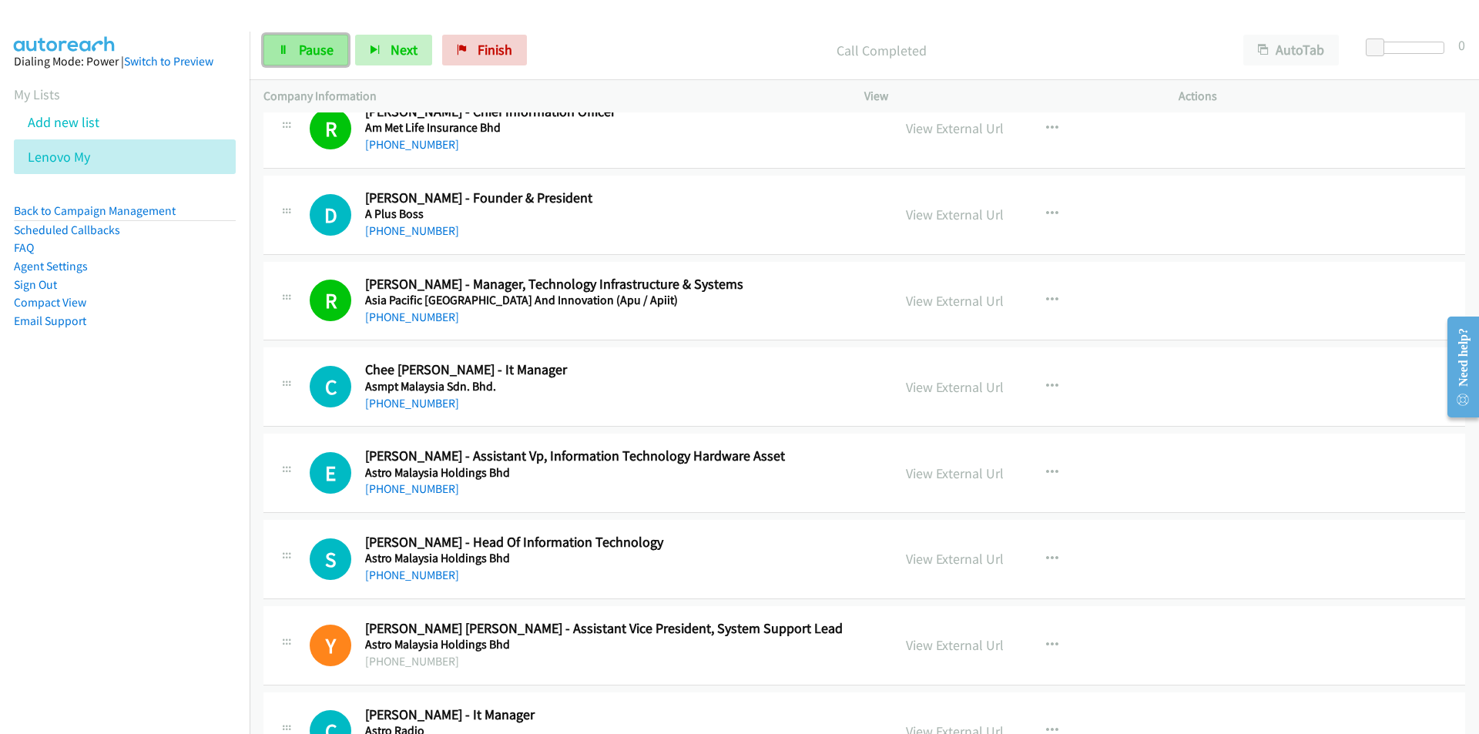
click at [292, 51] on link "Pause" at bounding box center [305, 50] width 85 height 31
click at [947, 389] on link "View External Url" at bounding box center [955, 387] width 98 height 18
click at [331, 45] on span "Start Calls" at bounding box center [329, 50] width 60 height 18
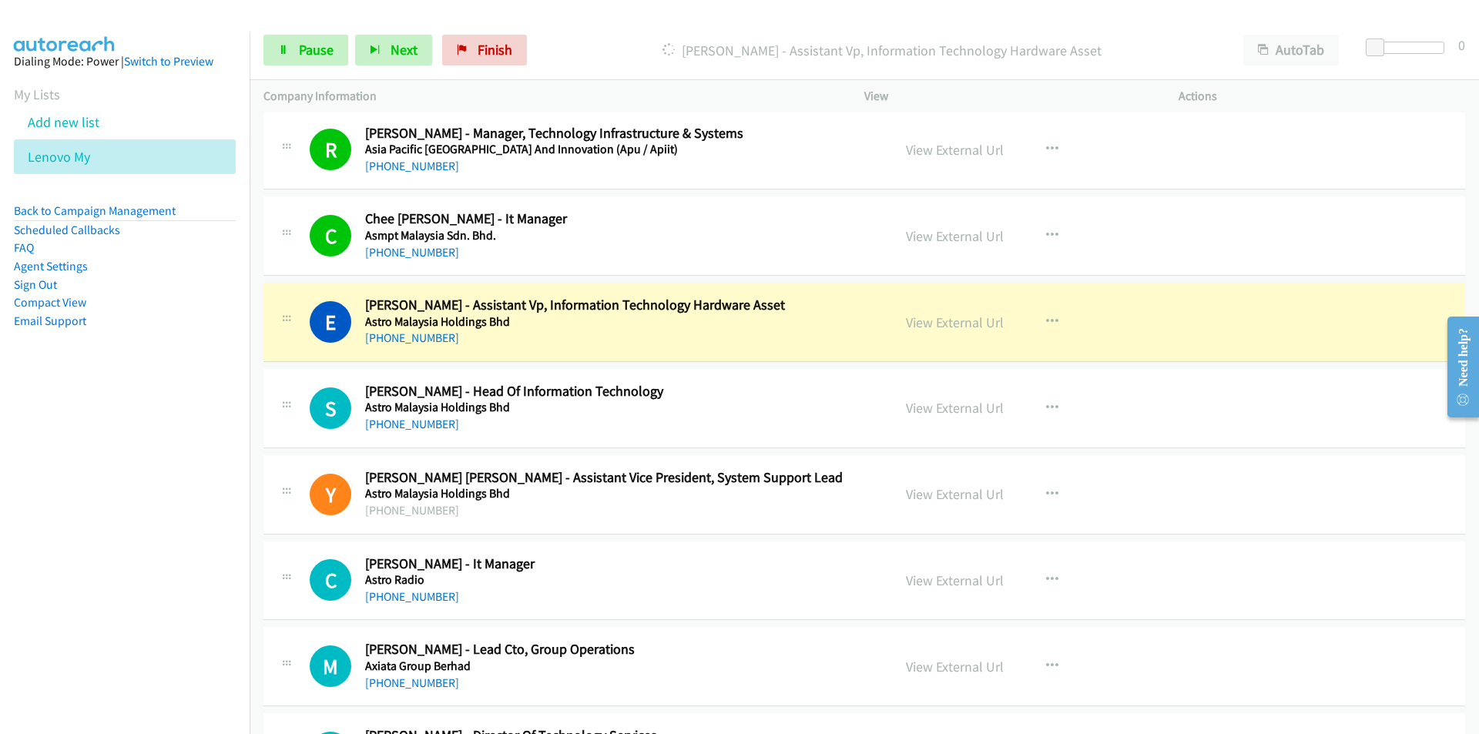
scroll to position [1386, 0]
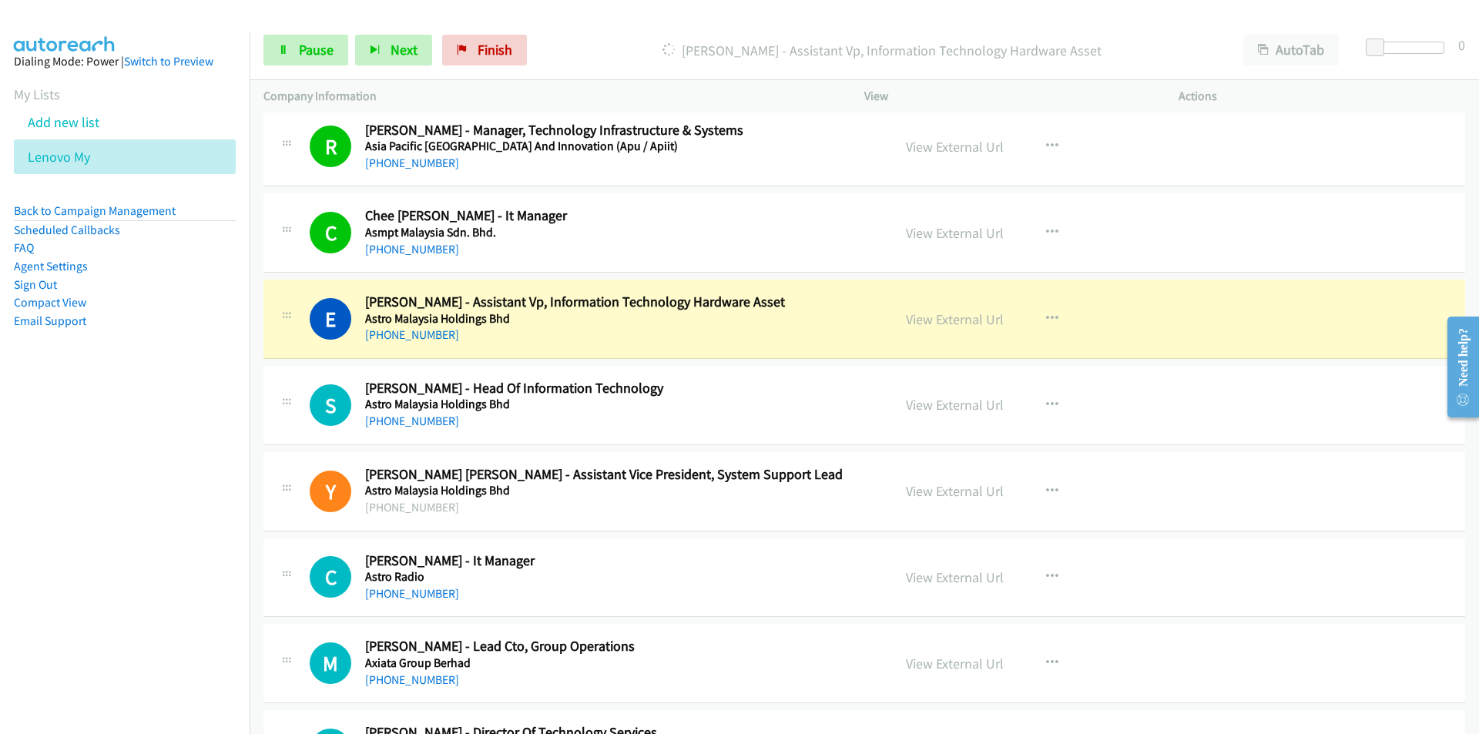
click at [120, 541] on nav "Dialing Mode: Power | Switch to Preview My Lists Add new list Lenovo My Back to…" at bounding box center [125, 399] width 250 height 734
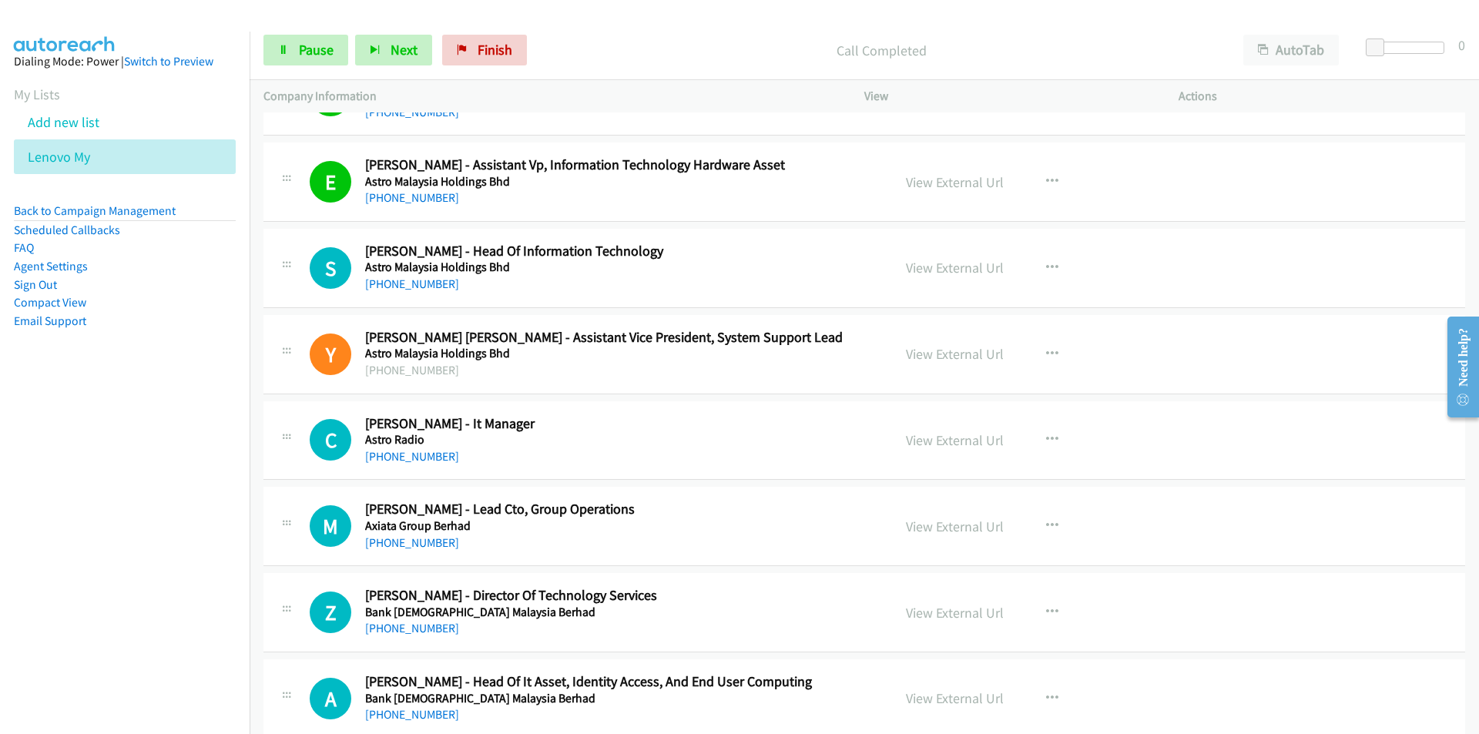
scroll to position [1540, 0]
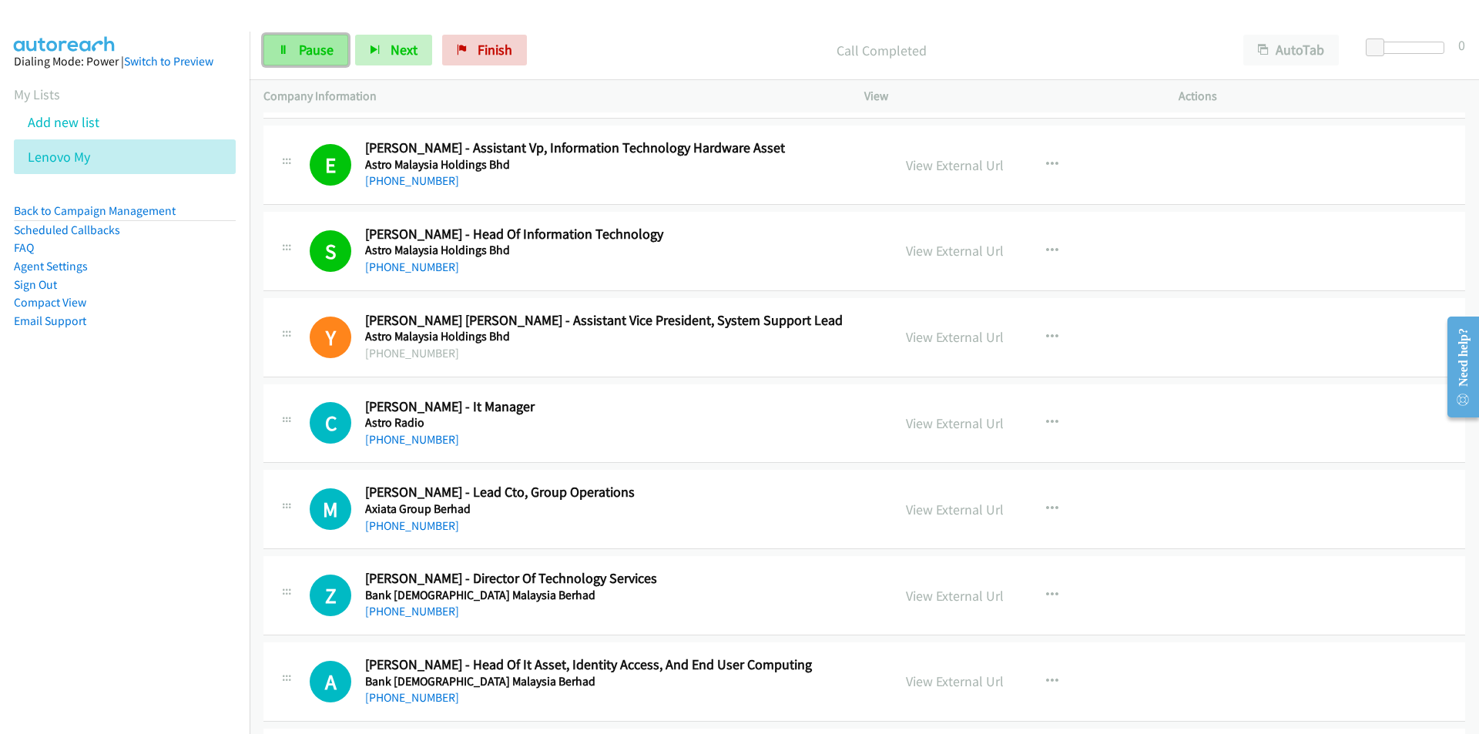
click at [312, 53] on span "Pause" at bounding box center [316, 50] width 35 height 18
click at [948, 424] on link "View External Url" at bounding box center [955, 423] width 98 height 18
click at [307, 56] on span "Start Calls" at bounding box center [329, 50] width 60 height 18
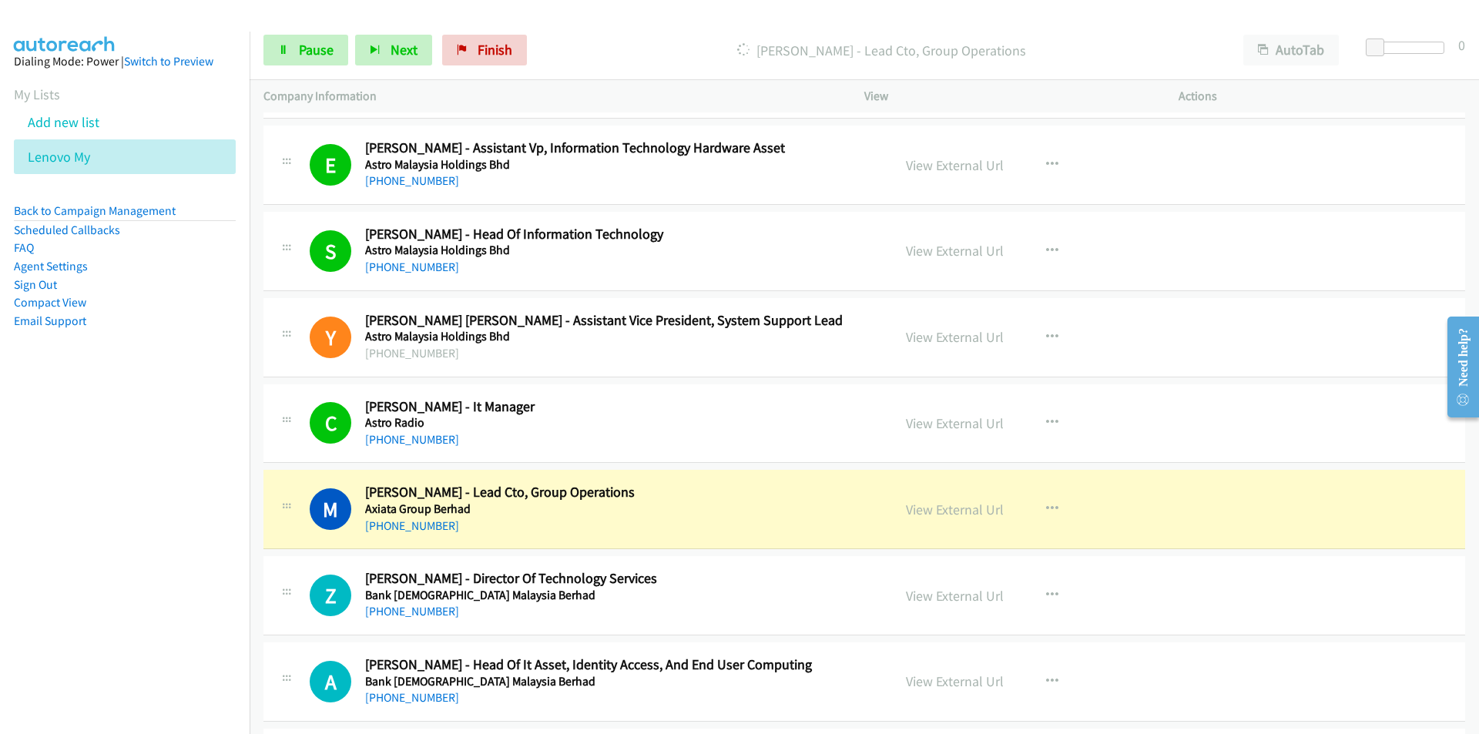
drag, startPoint x: 183, startPoint y: 558, endPoint x: 253, endPoint y: 542, distance: 71.7
click at [182, 558] on nav "Dialing Mode: Power | Switch to Preview My Lists Add new list Lenovo My Back to…" at bounding box center [125, 399] width 250 height 734
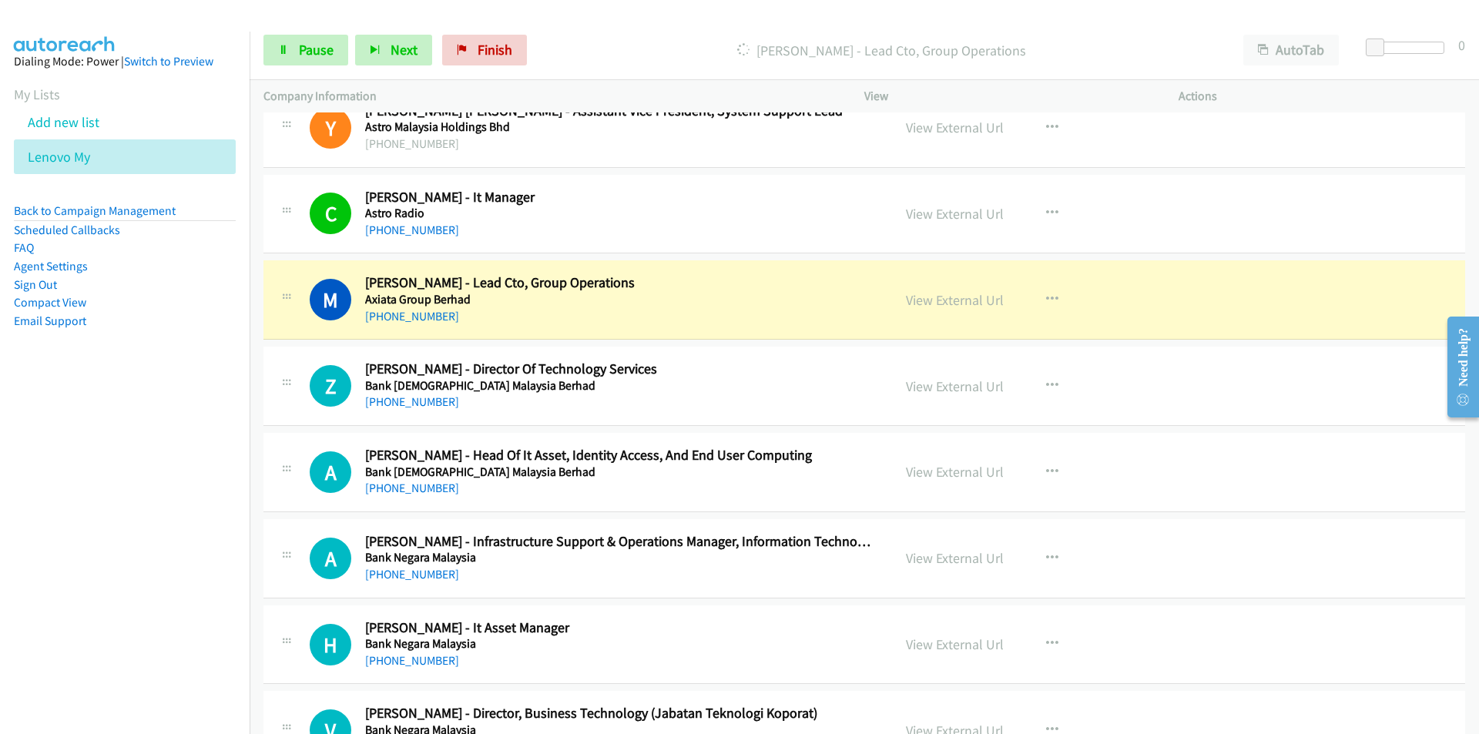
scroll to position [1771, 0]
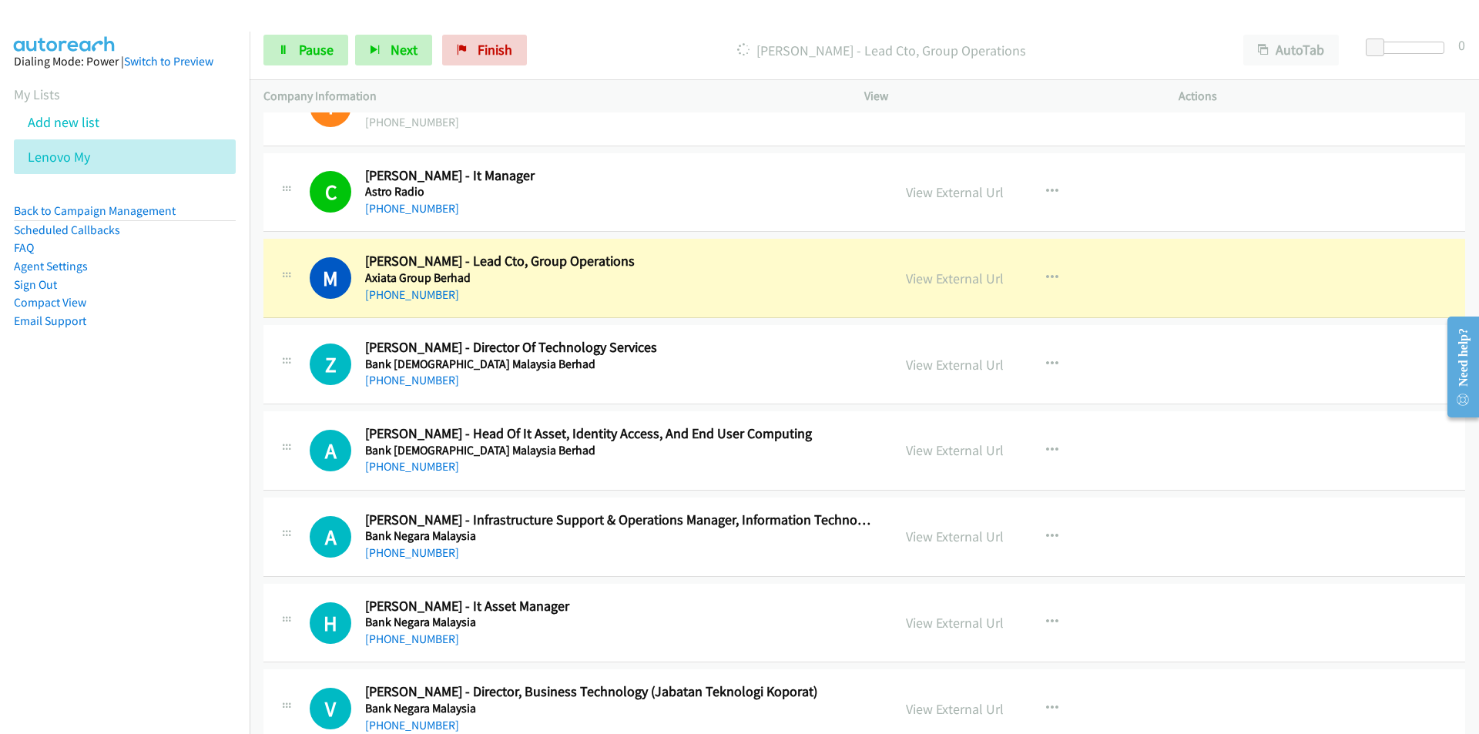
click at [173, 458] on nav "Dialing Mode: Power | Switch to Preview My Lists Add new list Lenovo My Back to…" at bounding box center [125, 399] width 250 height 734
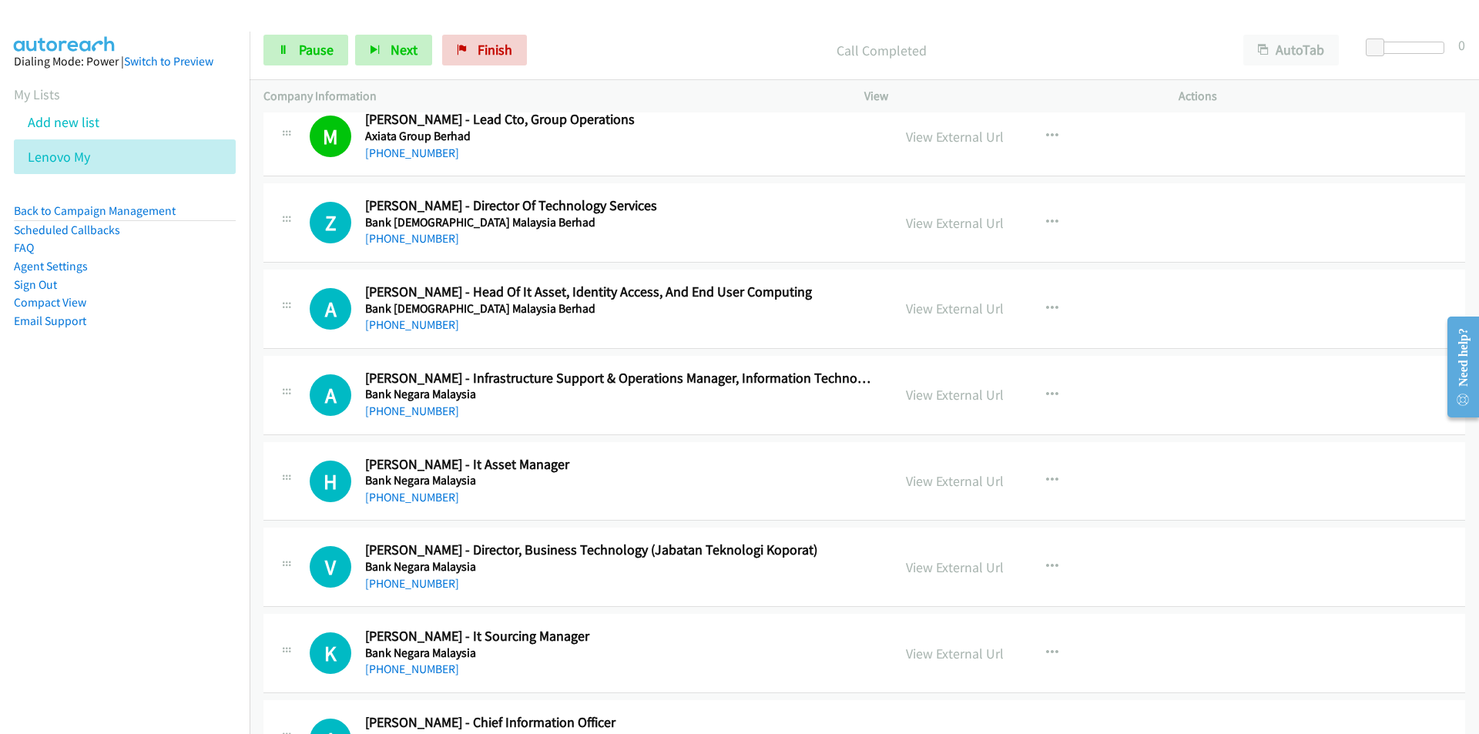
scroll to position [1925, 0]
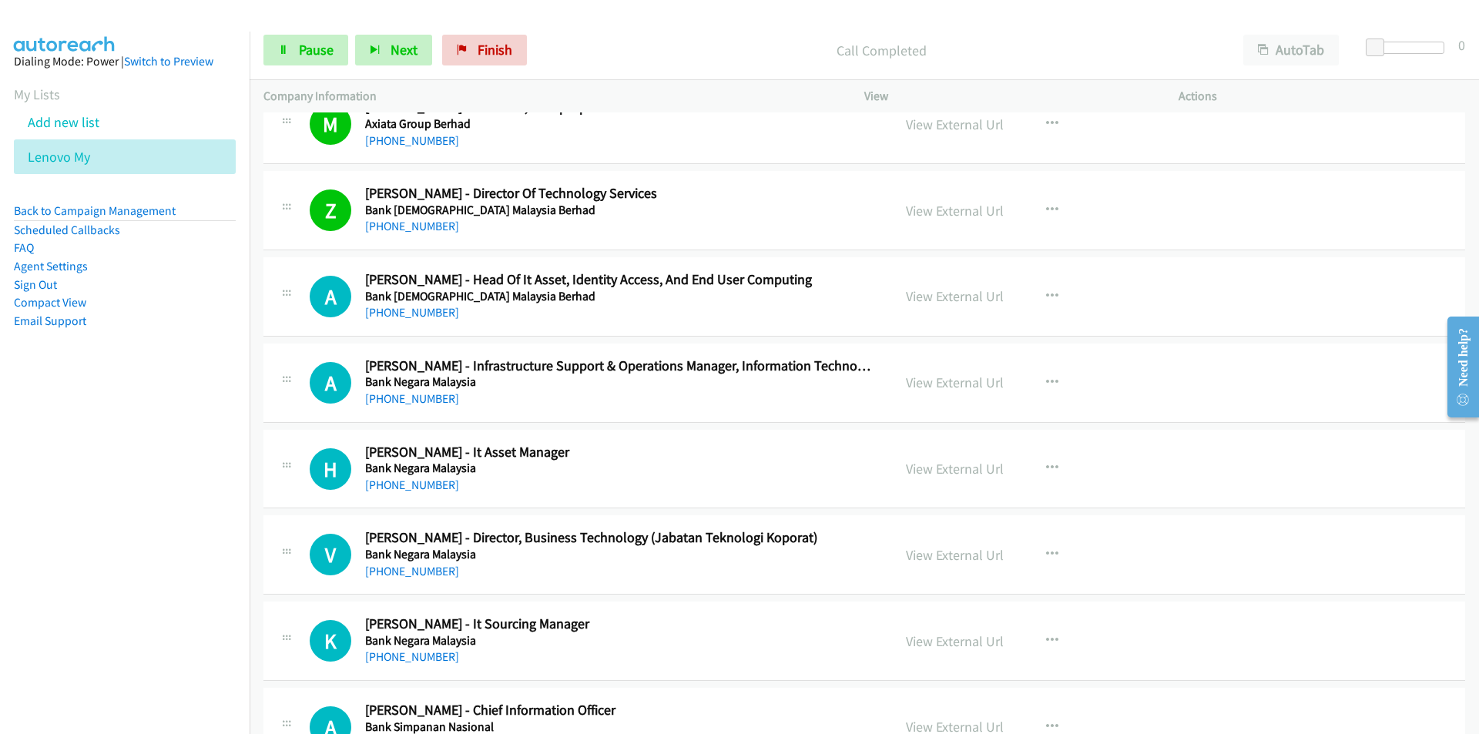
click at [156, 544] on nav "Dialing Mode: Power | Switch to Preview My Lists Add new list Lenovo My Back to…" at bounding box center [125, 399] width 250 height 734
click at [928, 302] on link "View External Url" at bounding box center [955, 296] width 98 height 18
click at [978, 381] on link "View External Url" at bounding box center [955, 382] width 98 height 18
click at [299, 56] on span "Pause" at bounding box center [316, 50] width 35 height 18
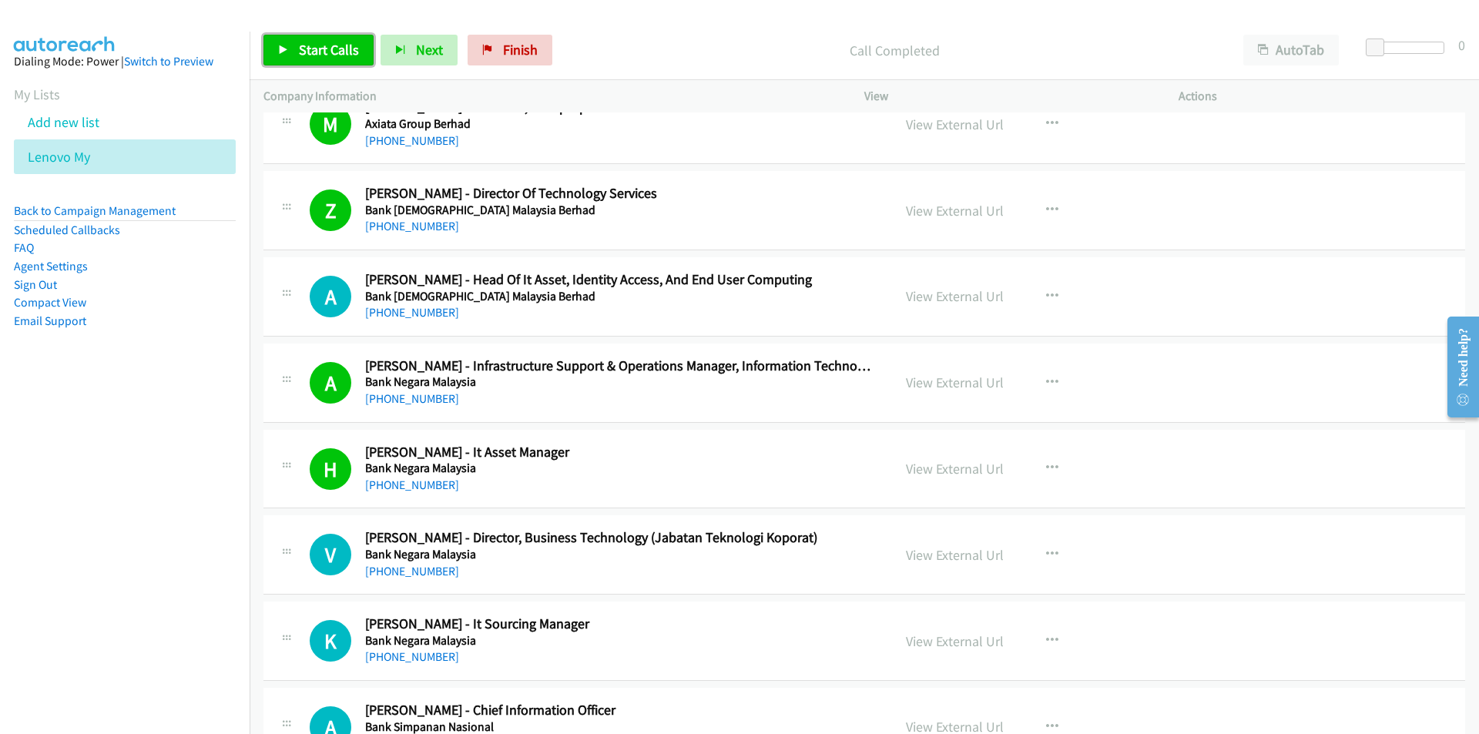
click at [302, 49] on span "Start Calls" at bounding box center [329, 50] width 60 height 18
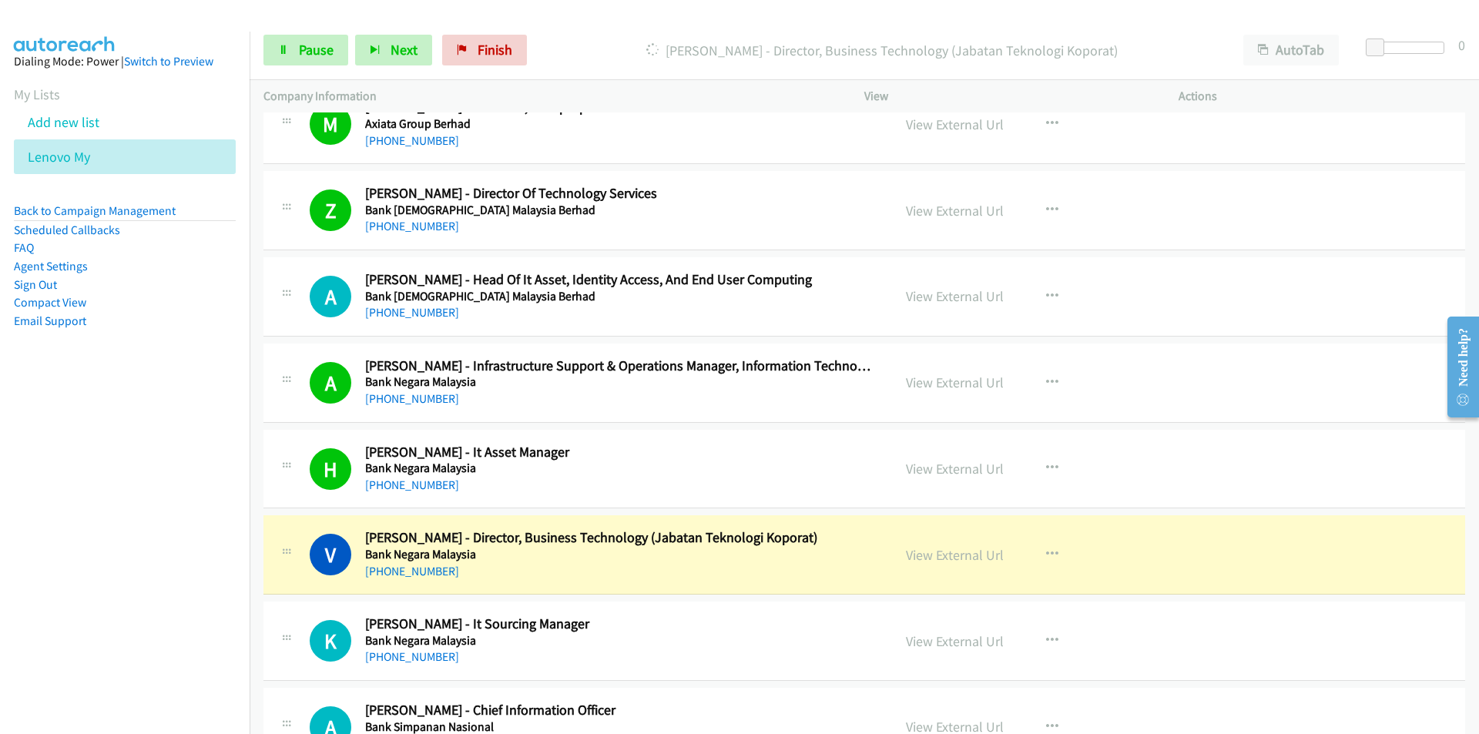
click at [199, 644] on nav "Dialing Mode: Power | Switch to Preview My Lists Add new list Lenovo My Back to…" at bounding box center [125, 399] width 250 height 734
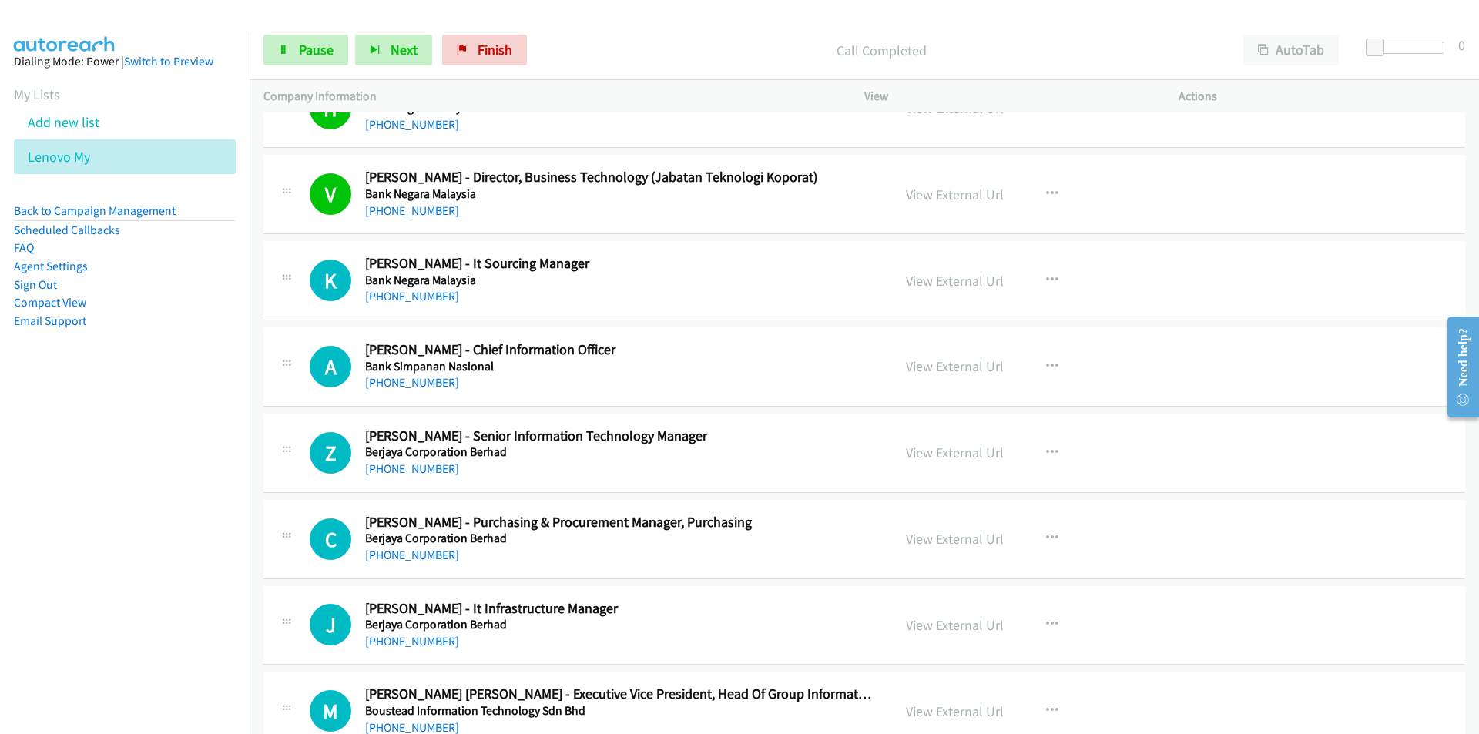
scroll to position [2310, 0]
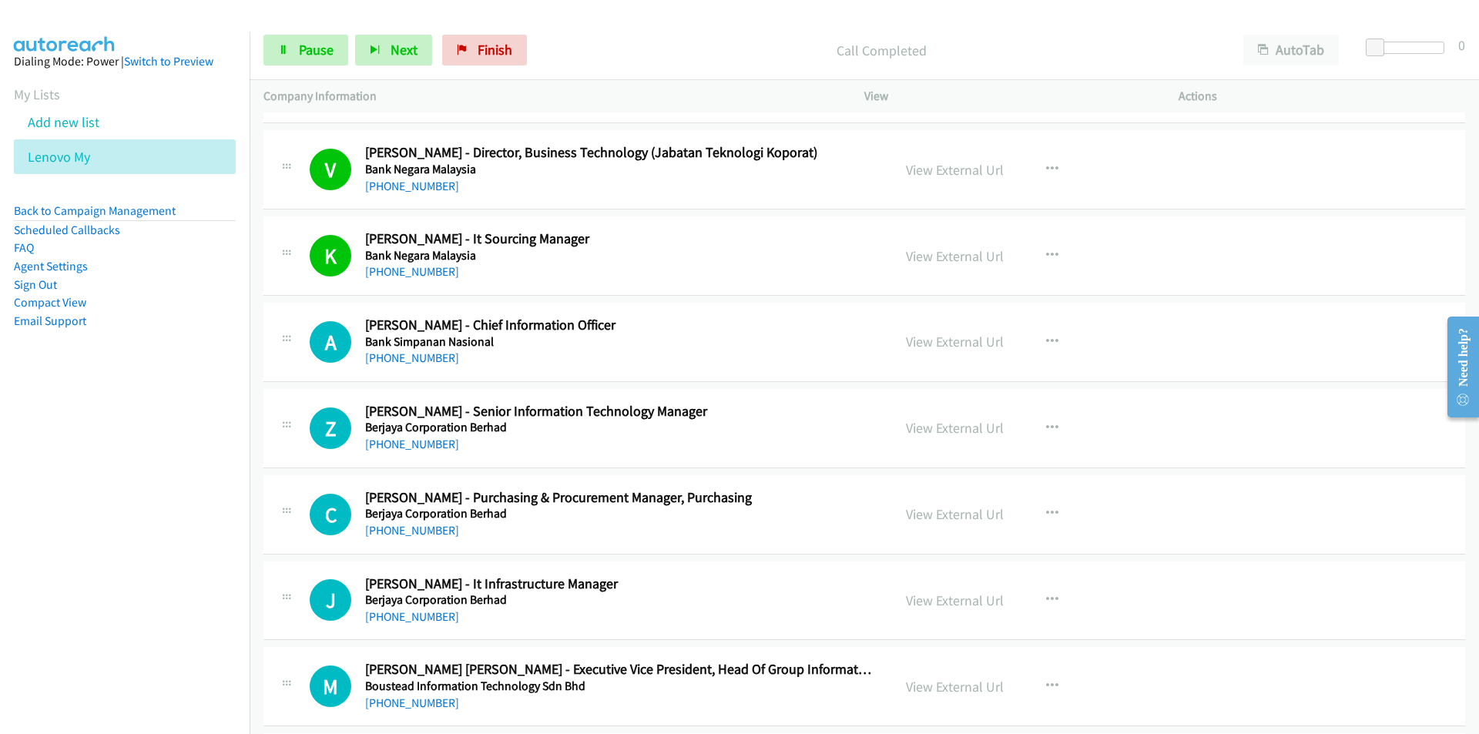
click at [222, 473] on nav "Dialing Mode: Power | Switch to Preview My Lists Add new list Lenovo My Back to…" at bounding box center [125, 399] width 250 height 734
click at [925, 335] on link "View External Url" at bounding box center [955, 342] width 98 height 18
click at [308, 49] on span "Pause" at bounding box center [316, 50] width 35 height 18
click at [299, 49] on span "Start Calls" at bounding box center [329, 50] width 60 height 18
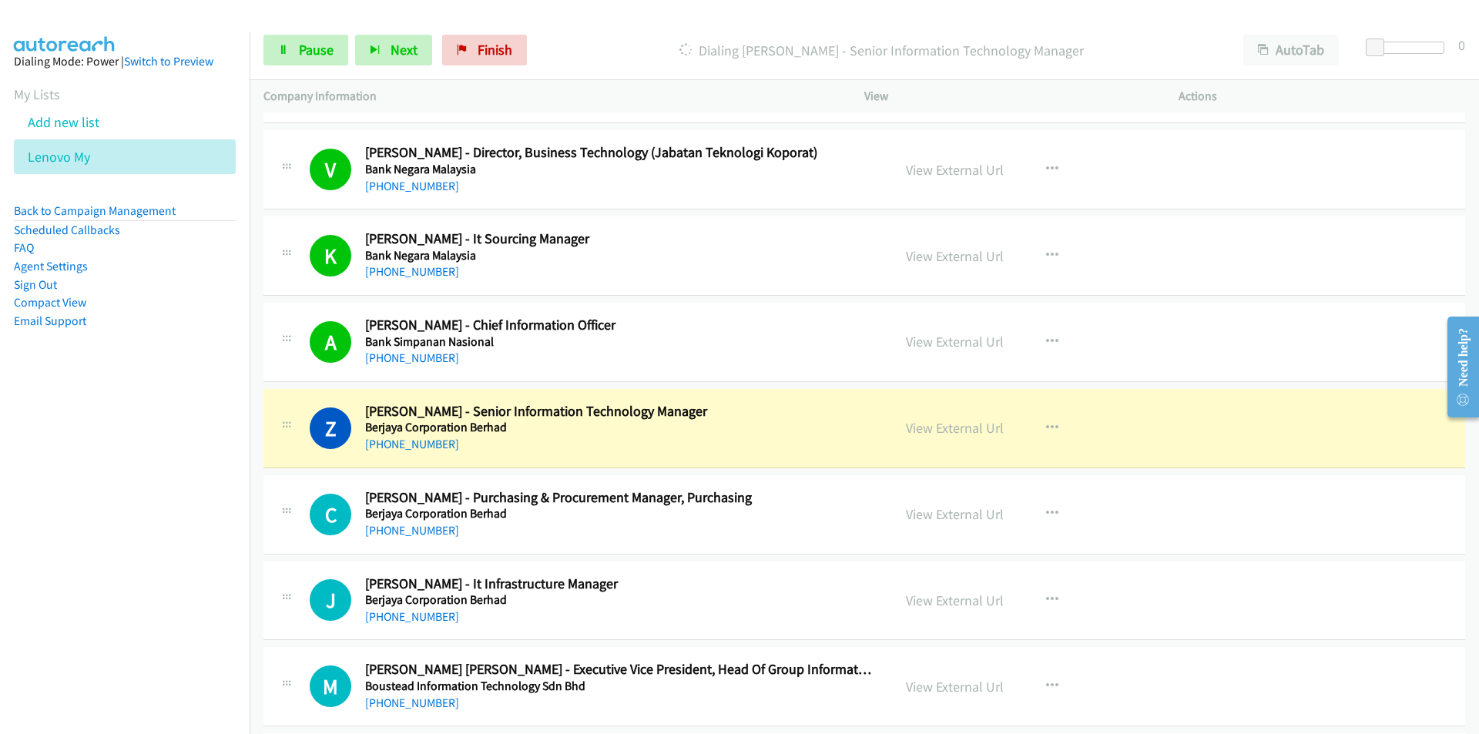
click at [162, 501] on nav "Dialing Mode: Power | Switch to Preview My Lists Add new list Lenovo My Back to…" at bounding box center [125, 399] width 250 height 734
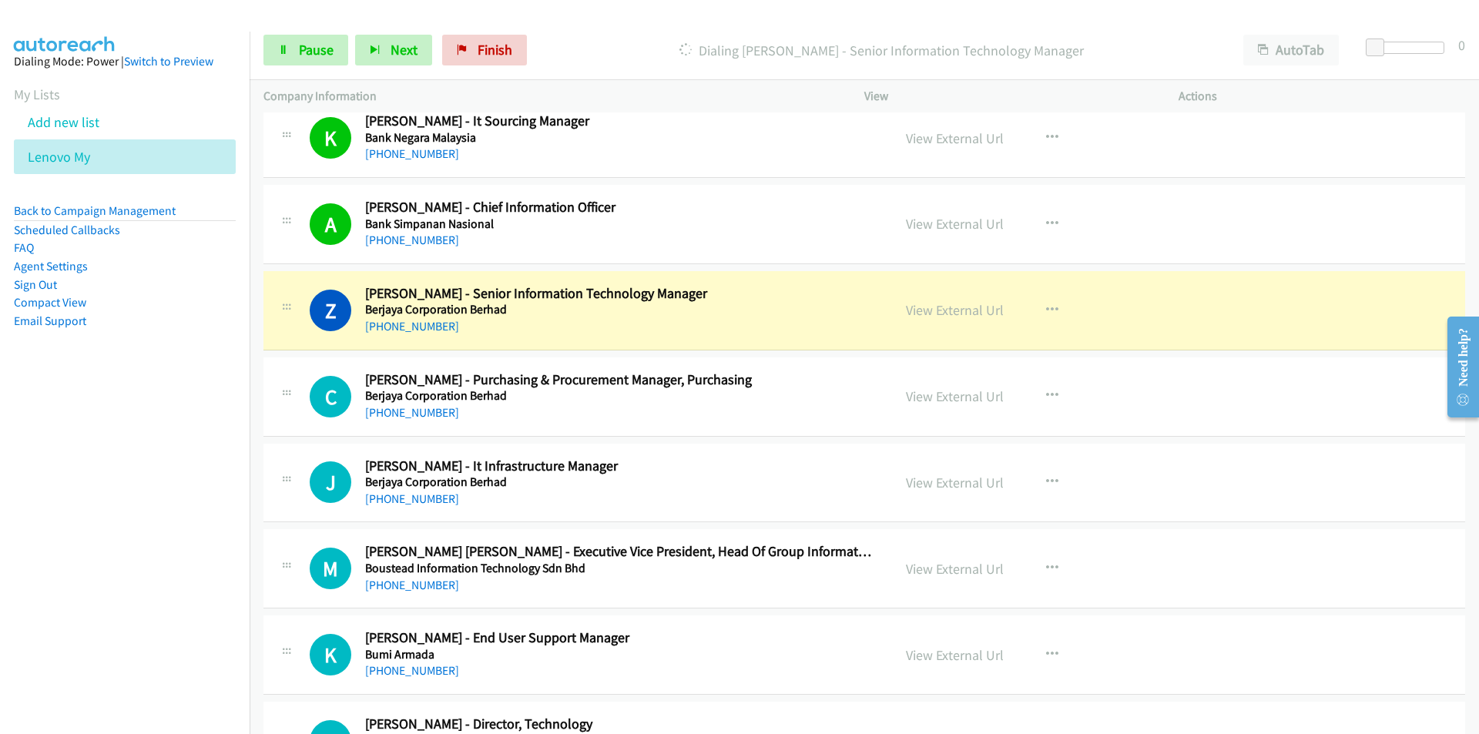
scroll to position [2464, 0]
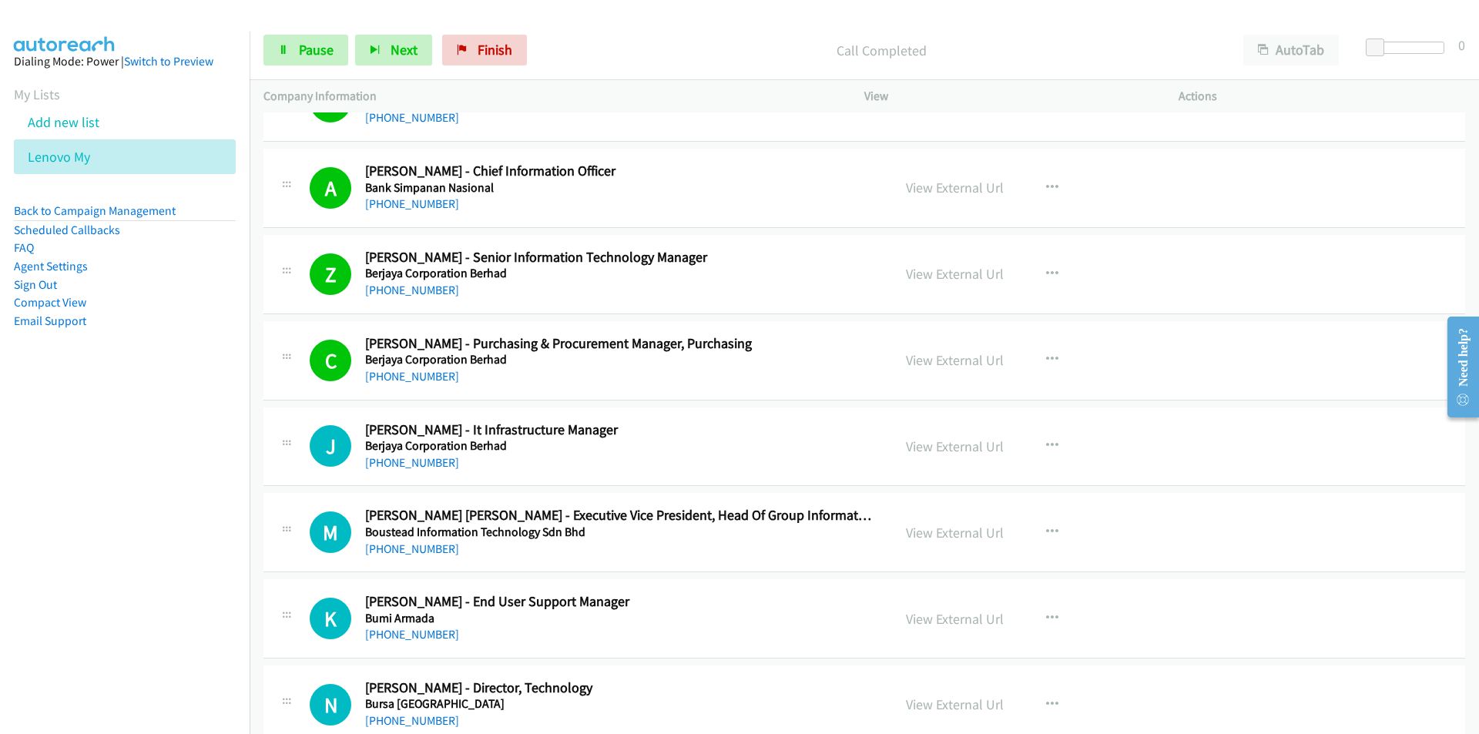
click at [209, 501] on nav "Dialing Mode: Power | Switch to Preview My Lists Add new list Lenovo My Back to…" at bounding box center [125, 399] width 250 height 734
click at [942, 447] on link "View External Url" at bounding box center [955, 446] width 98 height 18
click at [301, 50] on span "Pause" at bounding box center [316, 50] width 35 height 18
click at [310, 59] on link "Start Calls" at bounding box center [318, 50] width 110 height 31
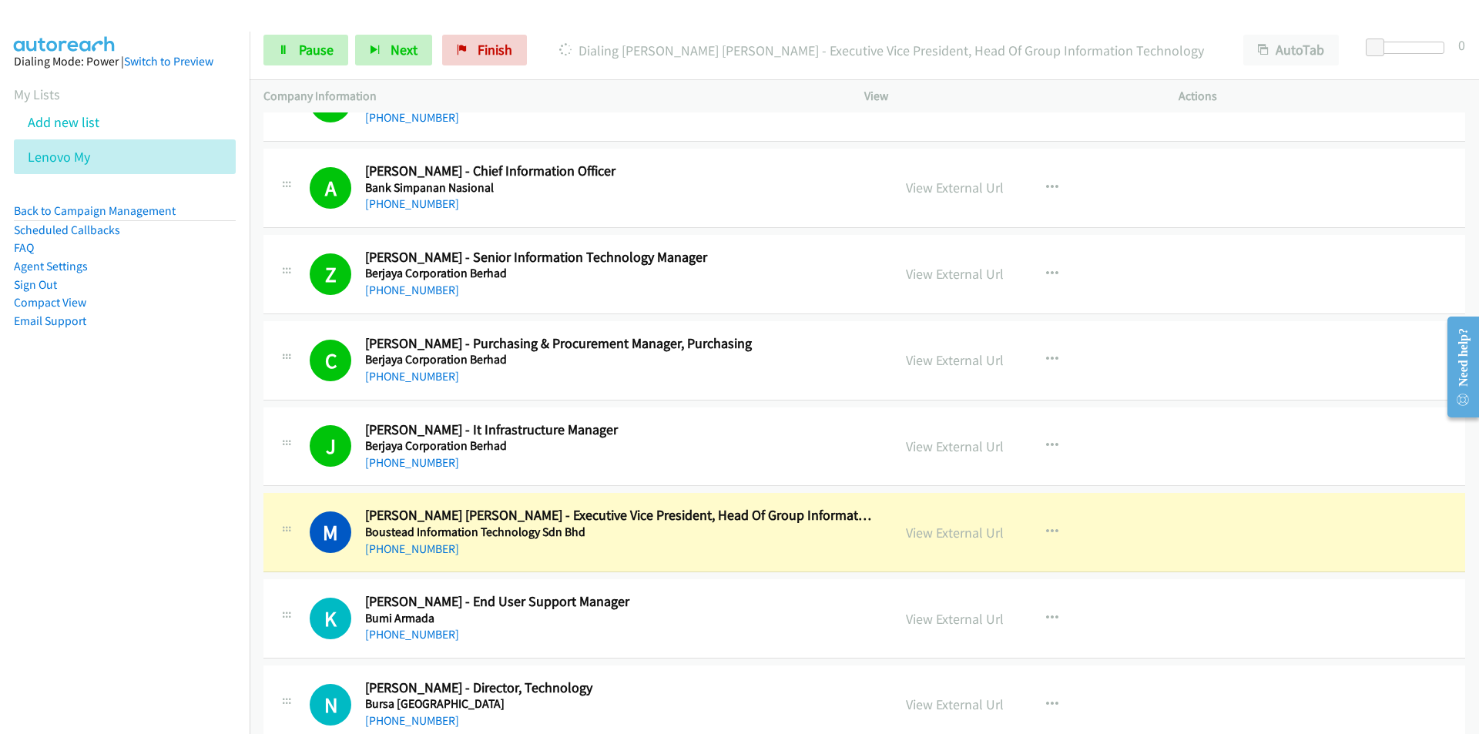
drag, startPoint x: 224, startPoint y: 597, endPoint x: 269, endPoint y: 594, distance: 44.8
click at [224, 597] on nav "Dialing Mode: Power | Switch to Preview My Lists Add new list Lenovo My Back to…" at bounding box center [125, 399] width 250 height 734
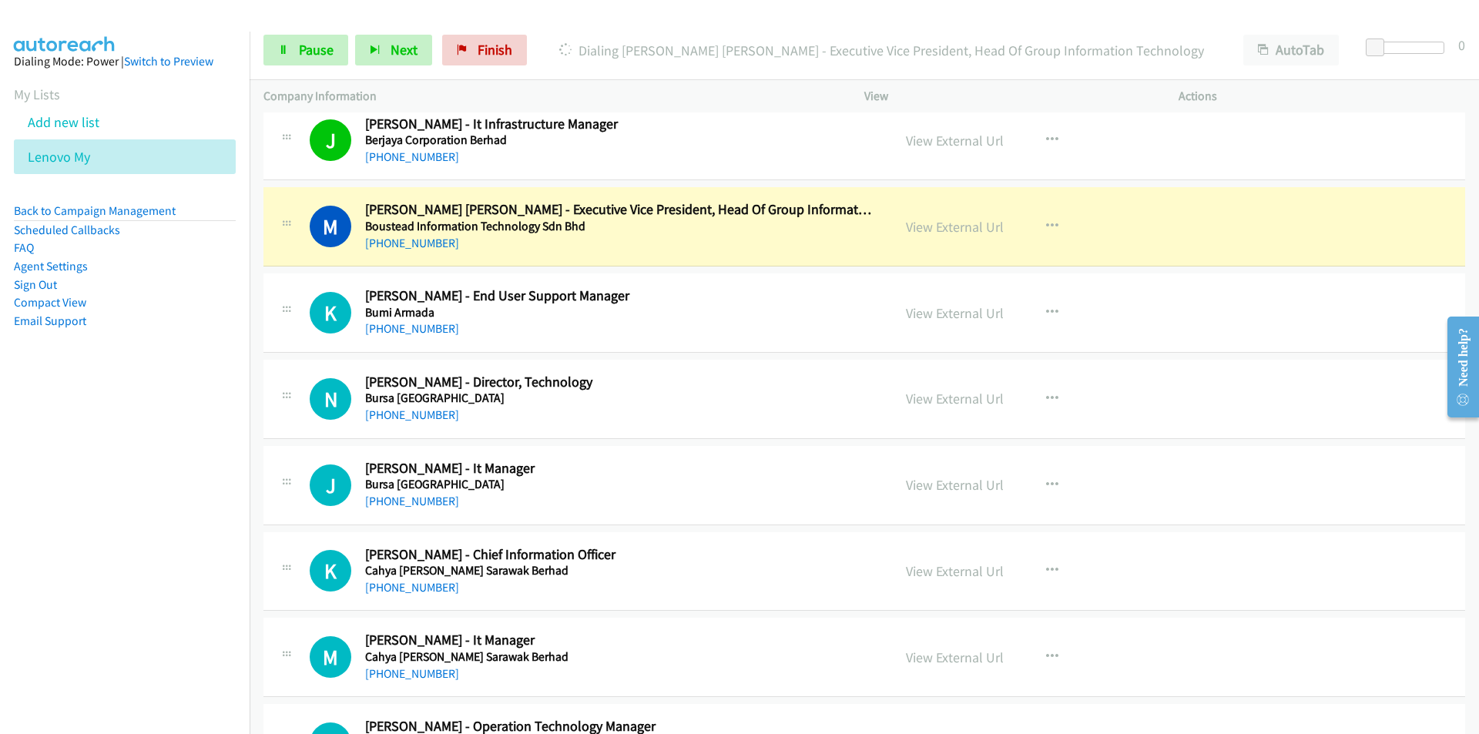
scroll to position [2772, 0]
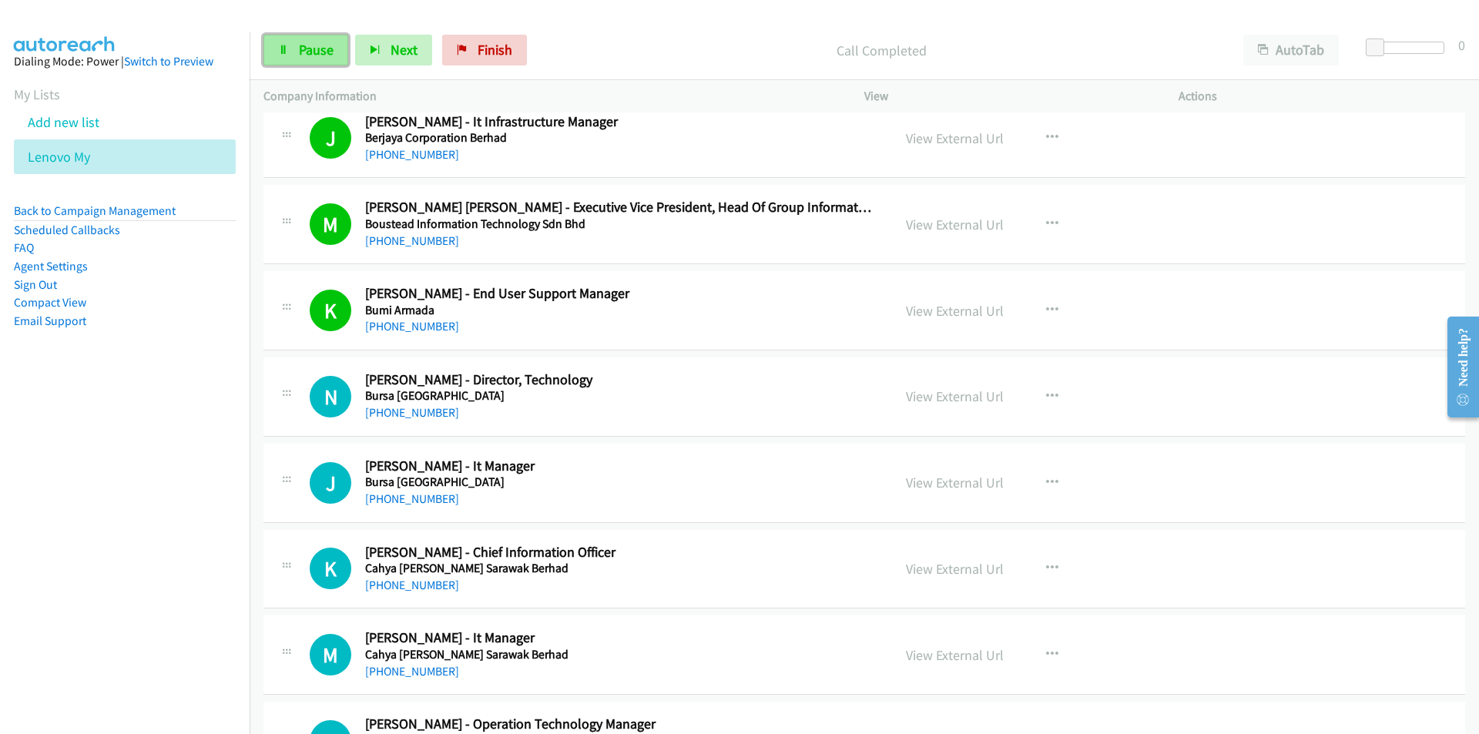
click at [307, 62] on link "Pause" at bounding box center [305, 50] width 85 height 31
click at [952, 395] on link "View External Url" at bounding box center [955, 396] width 98 height 18
click at [306, 52] on span "Start Calls" at bounding box center [329, 50] width 60 height 18
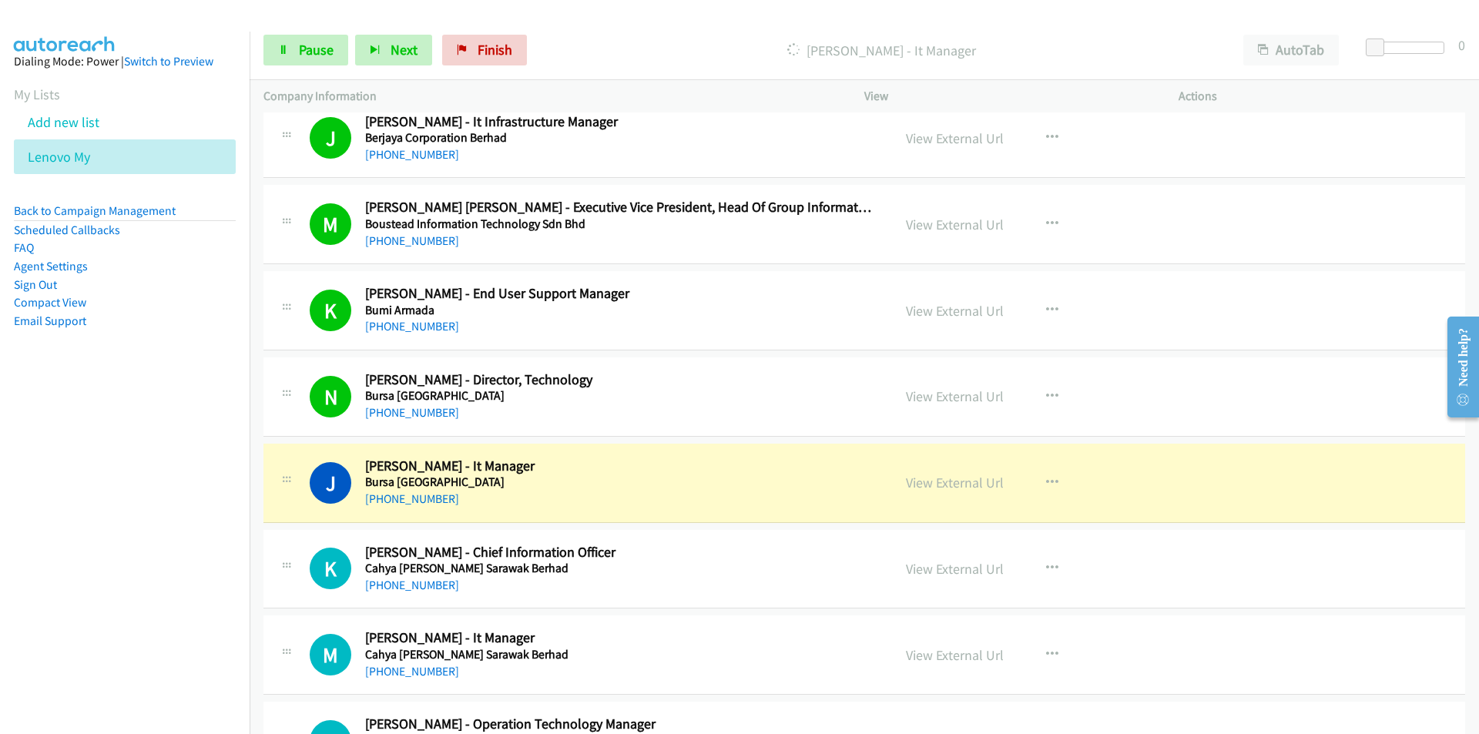
click at [208, 554] on nav "Dialing Mode: Power | Switch to Preview My Lists Add new list Lenovo My Back to…" at bounding box center [125, 399] width 250 height 734
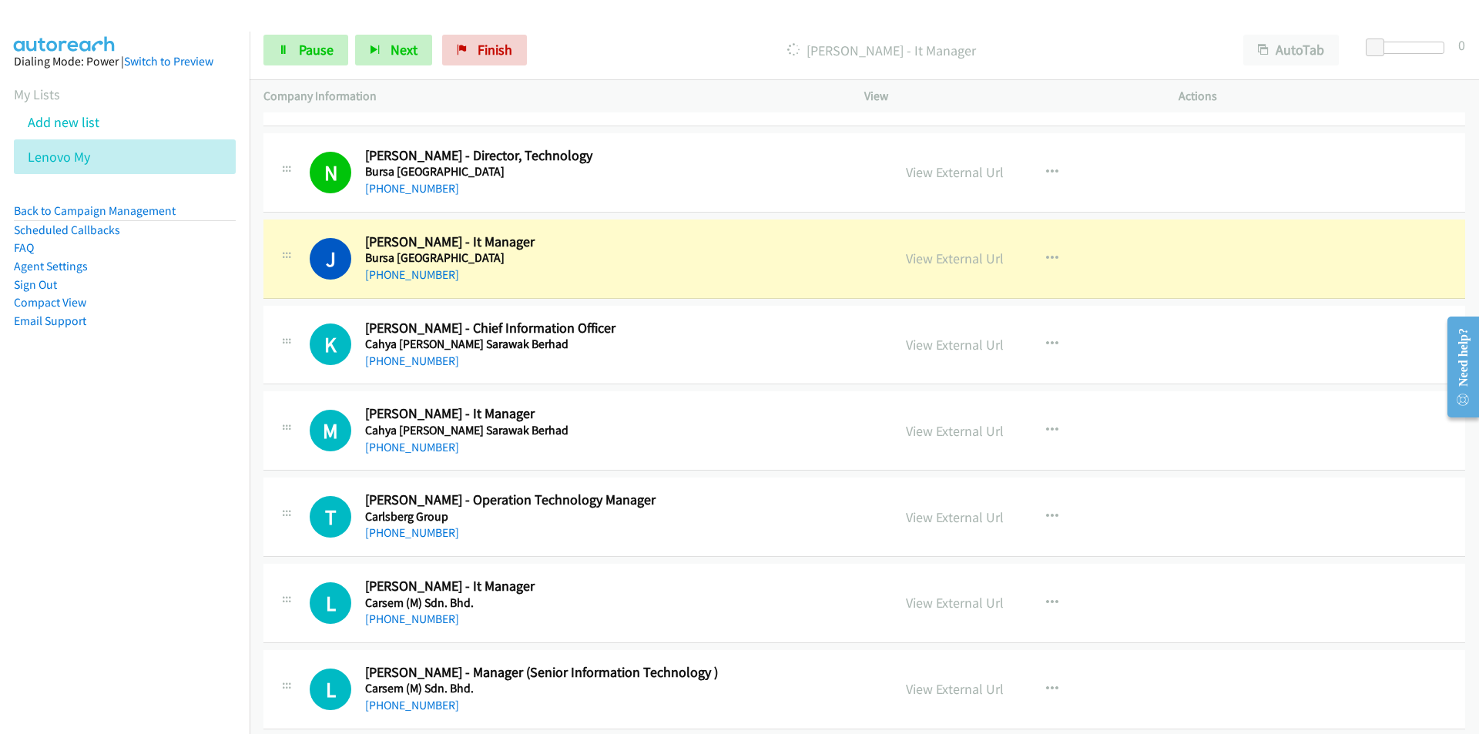
scroll to position [3003, 0]
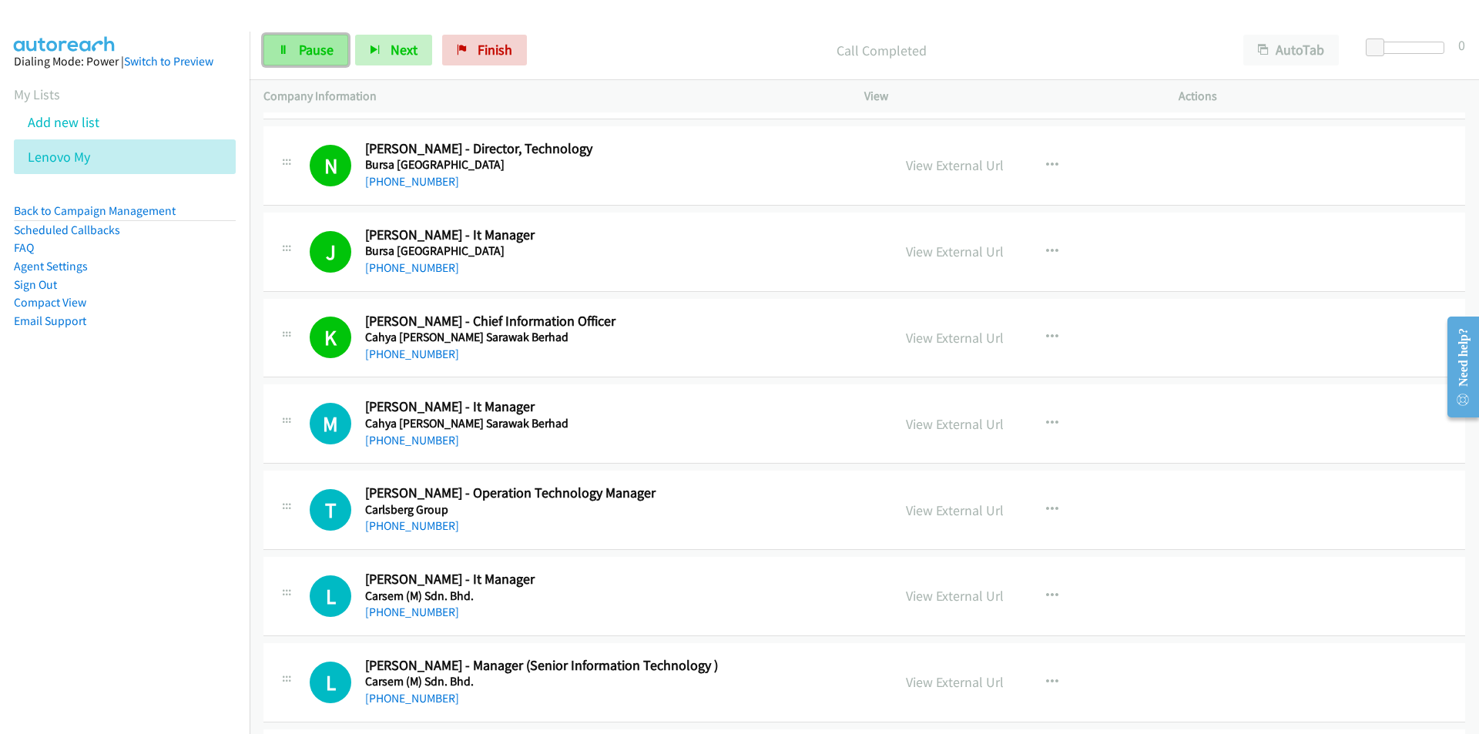
click at [304, 59] on link "Pause" at bounding box center [305, 50] width 85 height 31
click at [973, 425] on link "View External Url" at bounding box center [955, 424] width 98 height 18
click at [265, 76] on div "Start Calls Pause Next Finish Call Completed AutoTab AutoTab 0" at bounding box center [863, 50] width 1229 height 59
click at [301, 51] on span "Start Calls" at bounding box center [329, 50] width 60 height 18
click at [112, 598] on nav "Dialing Mode: Power | Switch to Preview My Lists Add new list Lenovo My Back to…" at bounding box center [125, 399] width 250 height 734
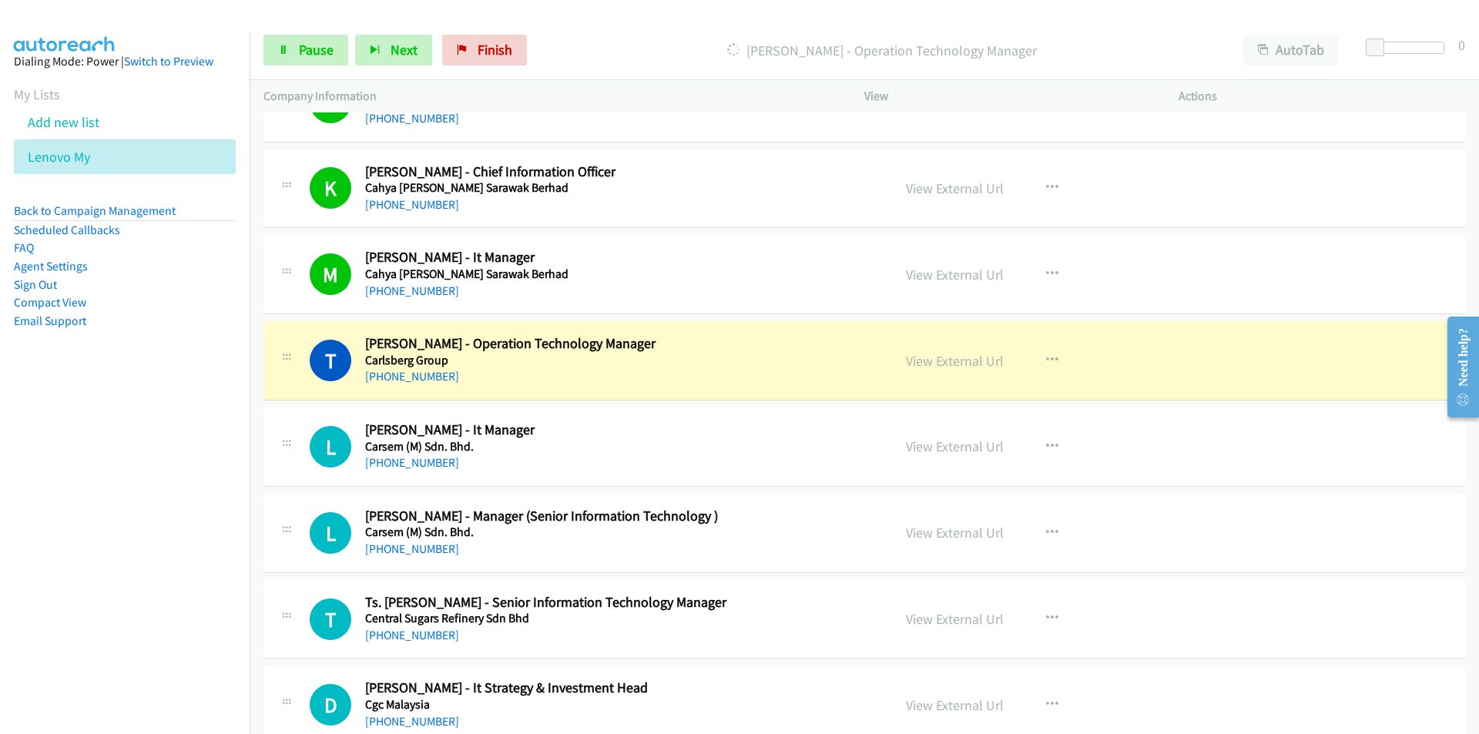
scroll to position [3234, 0]
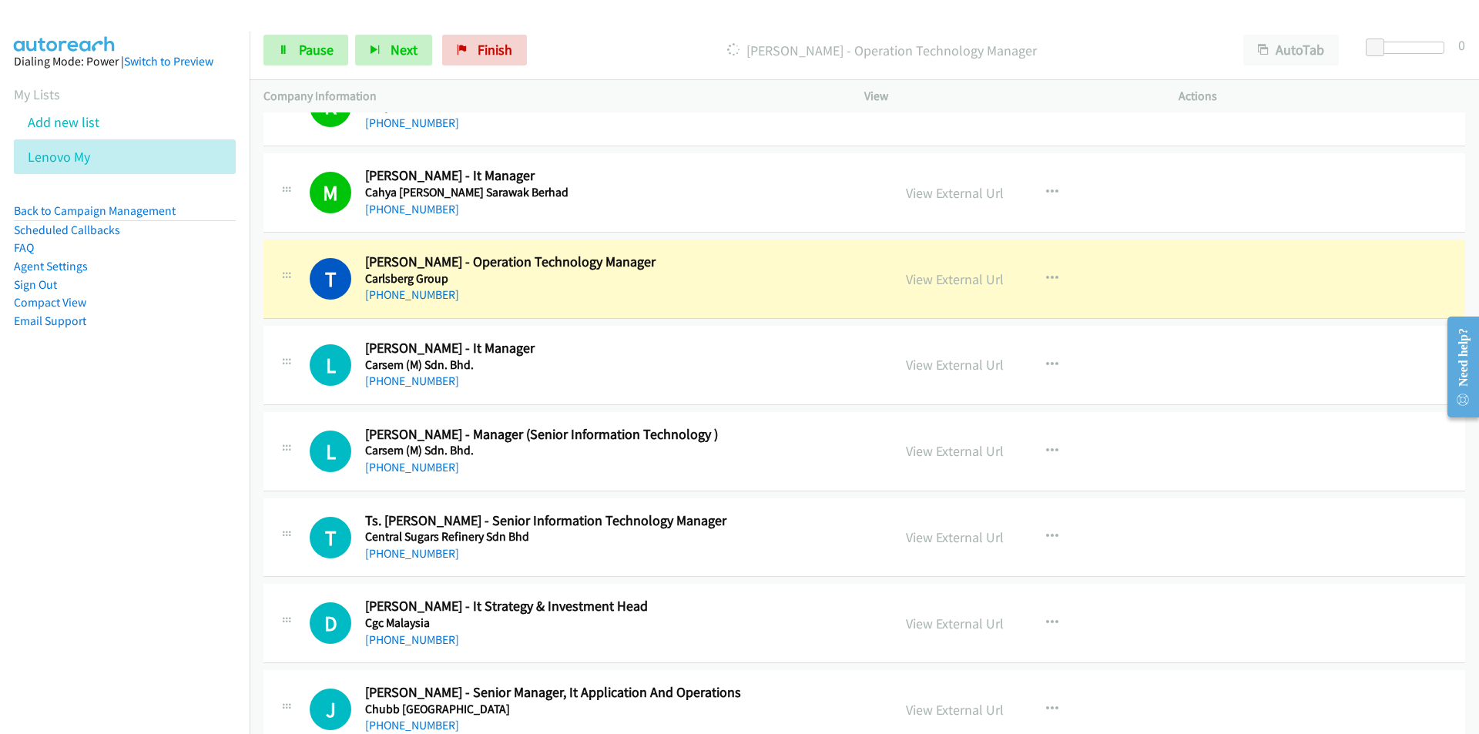
drag, startPoint x: 196, startPoint y: 460, endPoint x: 260, endPoint y: 440, distance: 66.8
click at [196, 460] on nav "Dialing Mode: Power | Switch to Preview My Lists Add new list Lenovo My Back to…" at bounding box center [125, 399] width 250 height 734
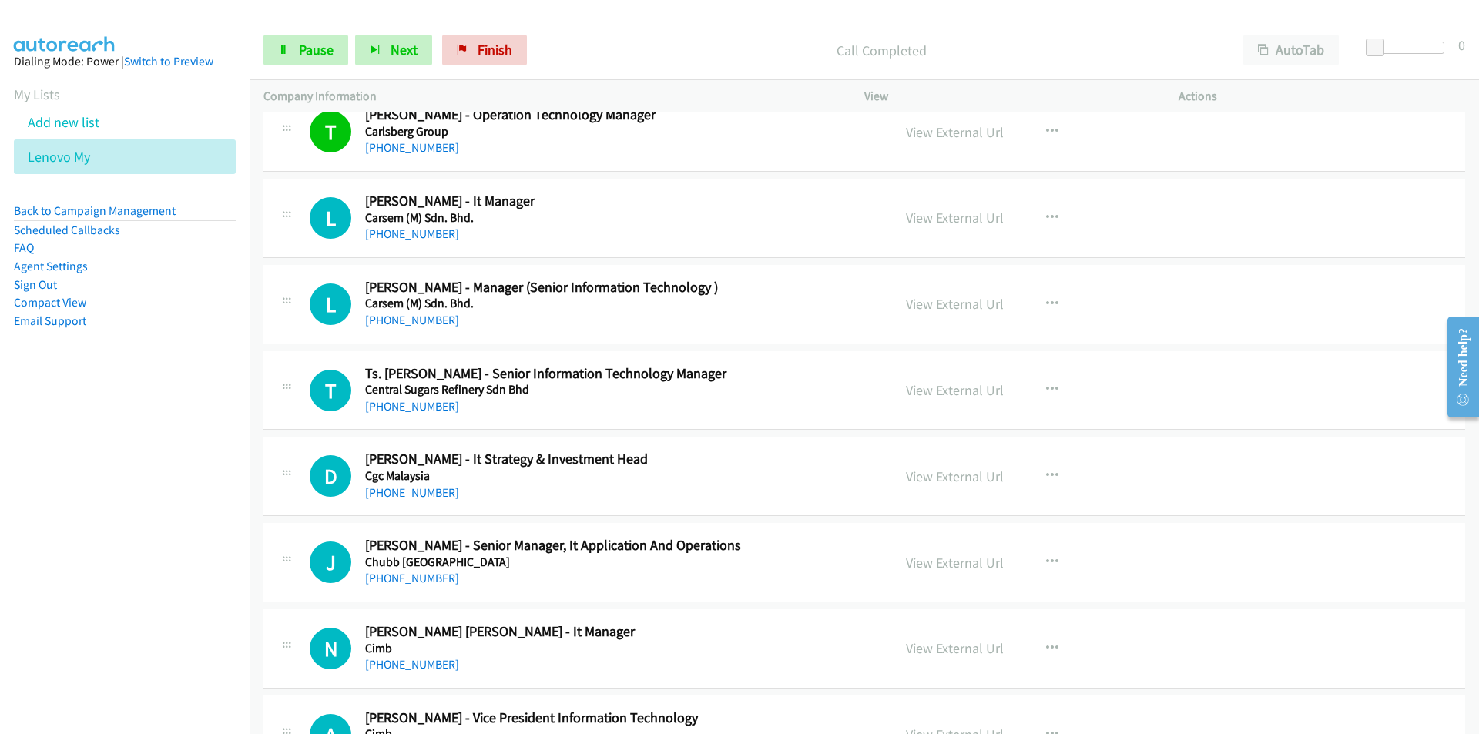
scroll to position [3388, 0]
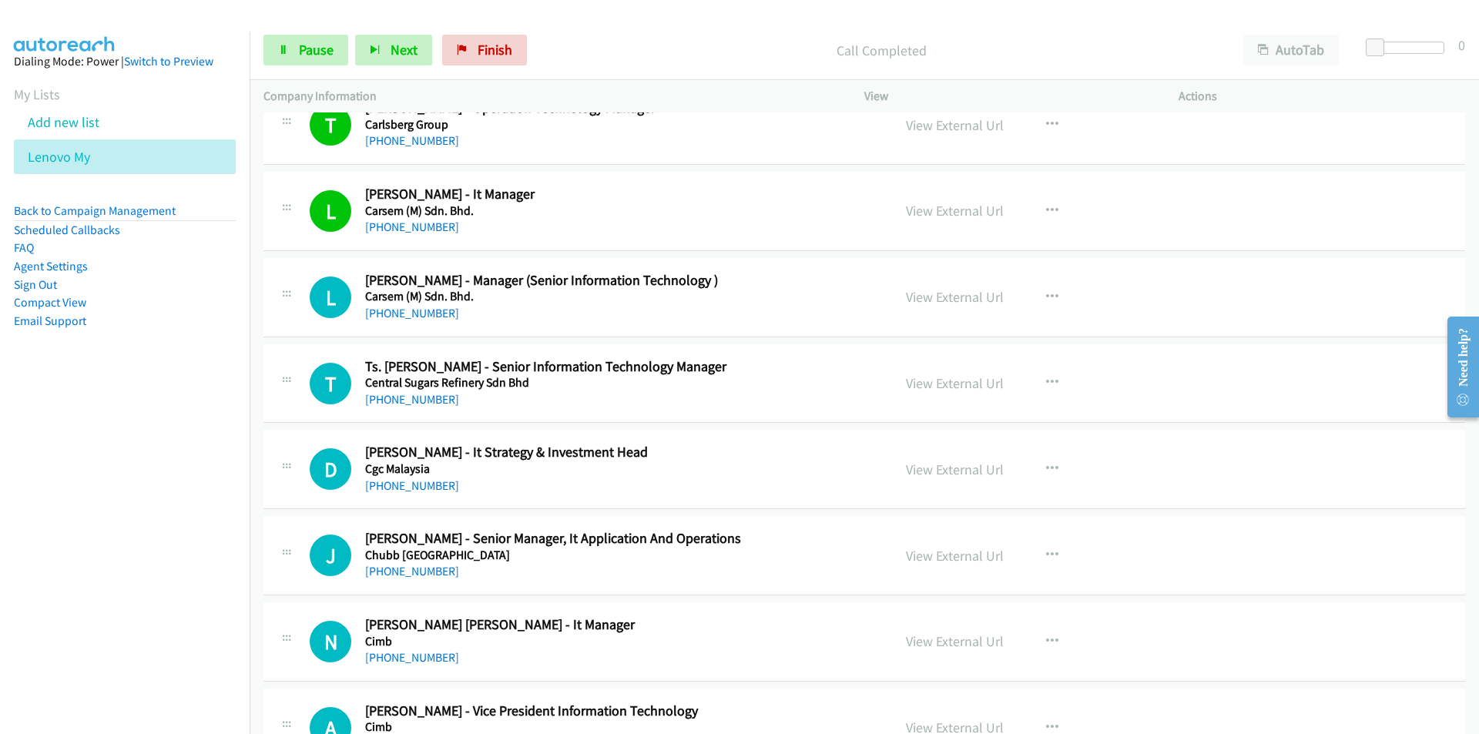
click at [146, 515] on nav "Dialing Mode: Power | Switch to Preview My Lists Add new list Lenovo My Back to…" at bounding box center [125, 399] width 250 height 734
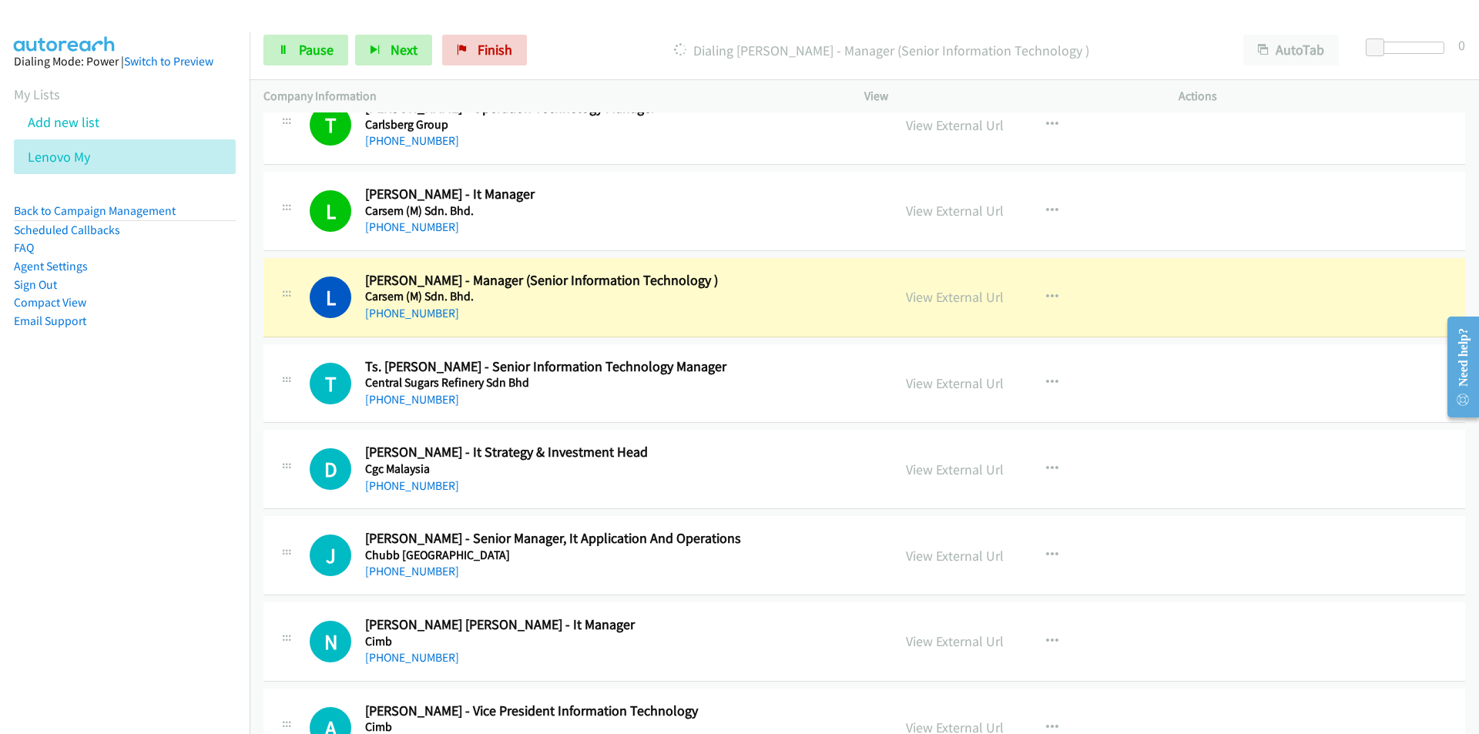
click at [146, 553] on nav "Dialing Mode: Power | Switch to Preview My Lists Add new list Lenovo My Back to…" at bounding box center [125, 399] width 250 height 734
drag, startPoint x: 124, startPoint y: 505, endPoint x: 359, endPoint y: 412, distance: 252.7
click at [126, 504] on nav "Dialing Mode: Power | Switch to Preview My Lists Add new list Lenovo My Back to…" at bounding box center [125, 399] width 250 height 734
click at [957, 300] on link "View External Url" at bounding box center [955, 297] width 98 height 18
click at [311, 47] on span "Pause" at bounding box center [316, 50] width 35 height 18
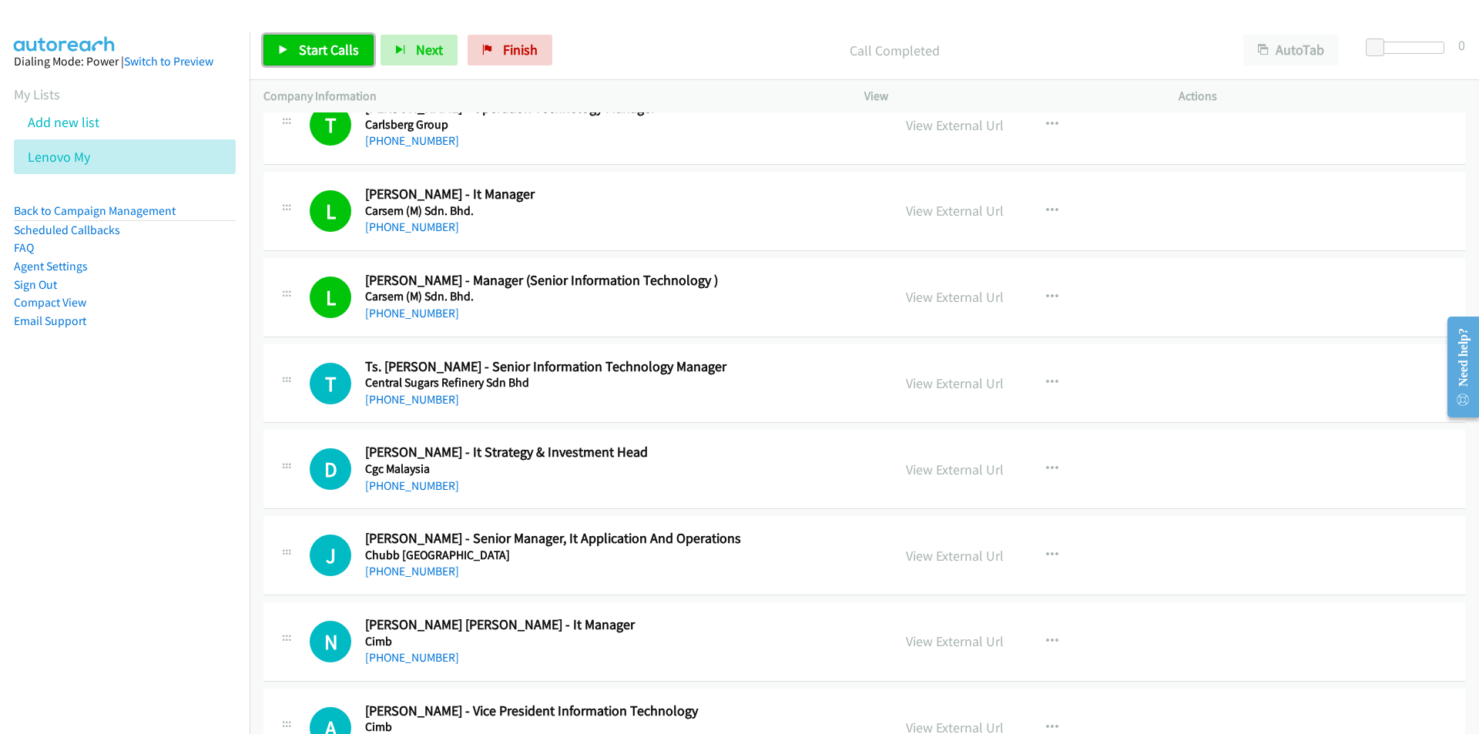
click at [326, 49] on span "Start Calls" at bounding box center [329, 50] width 60 height 18
click at [302, 44] on span "Pause" at bounding box center [316, 50] width 35 height 18
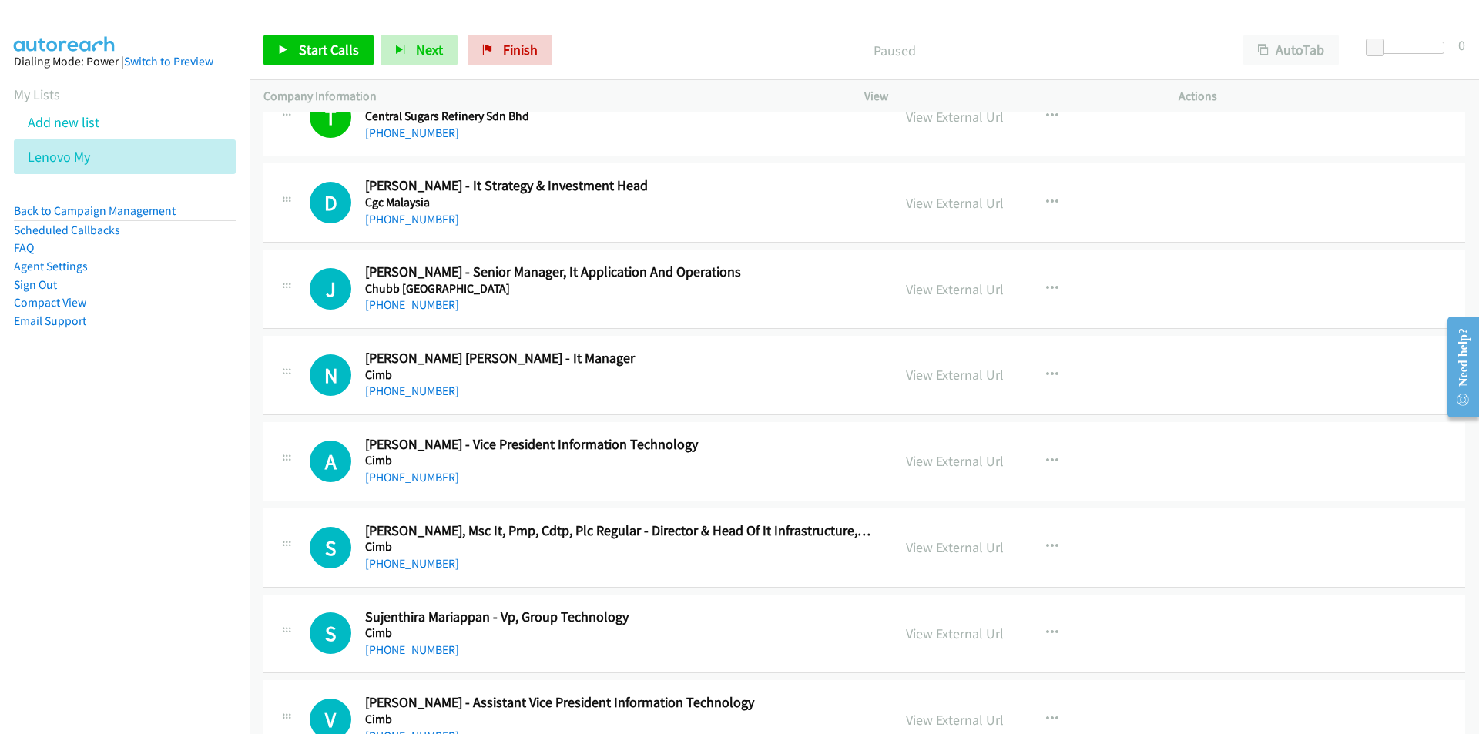
scroll to position [3696, 0]
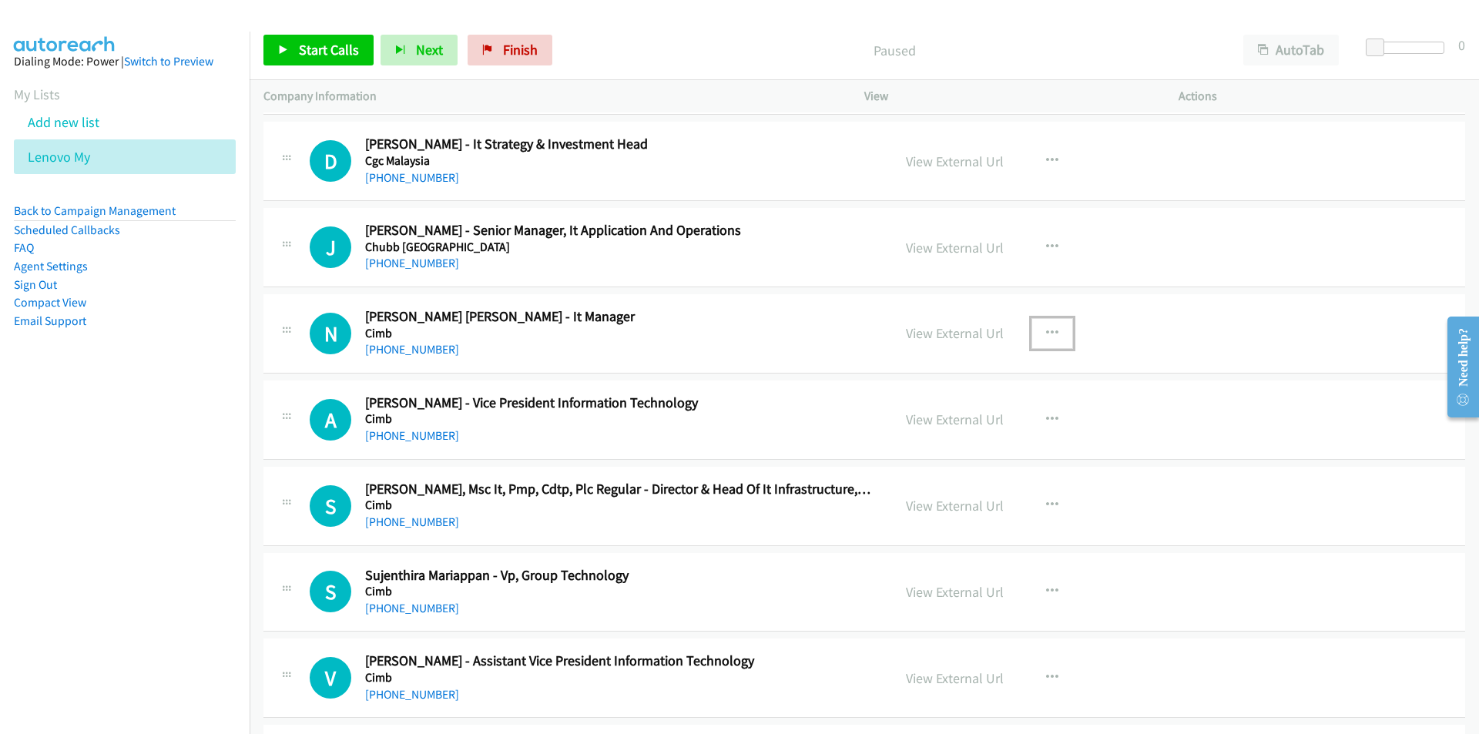
click at [1050, 323] on button "button" at bounding box center [1052, 333] width 42 height 31
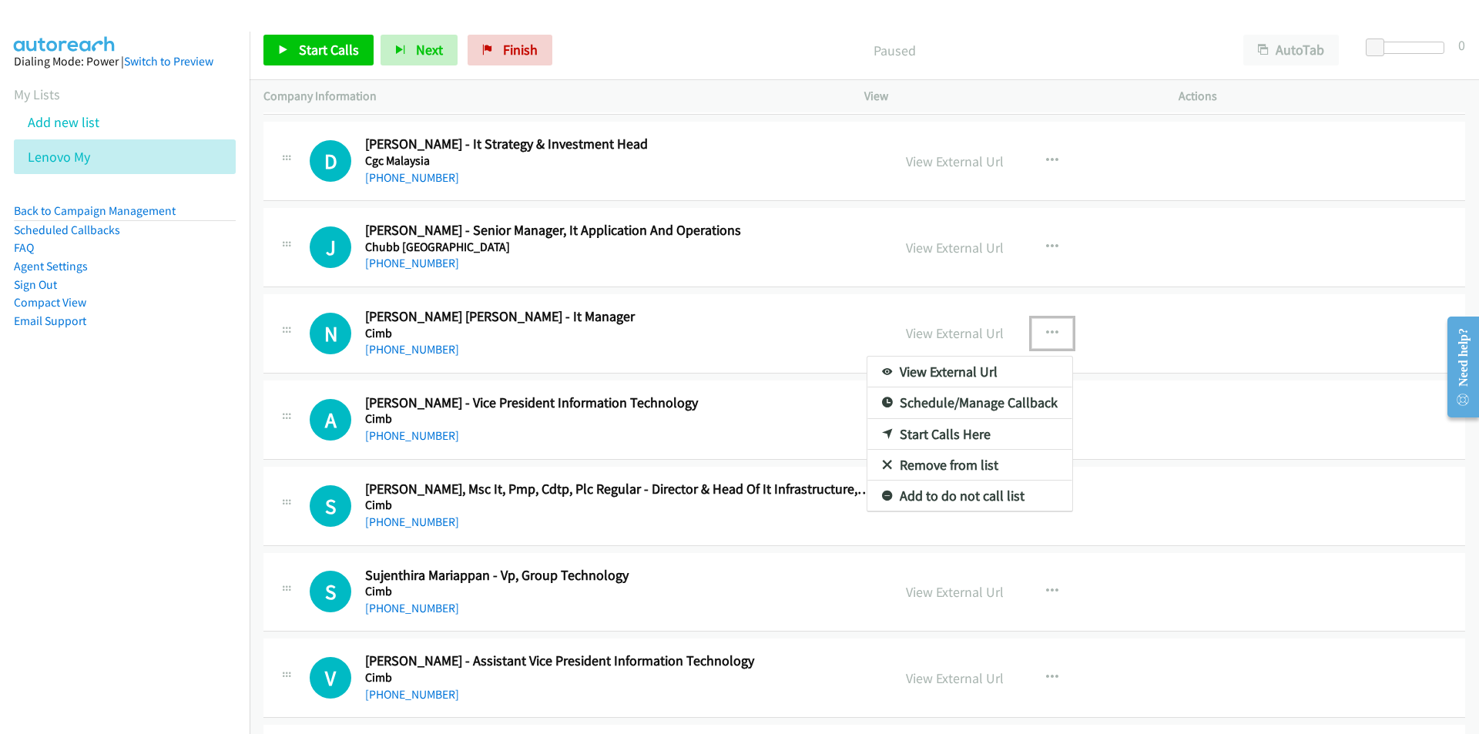
click at [976, 434] on link "Start Calls Here" at bounding box center [969, 434] width 205 height 31
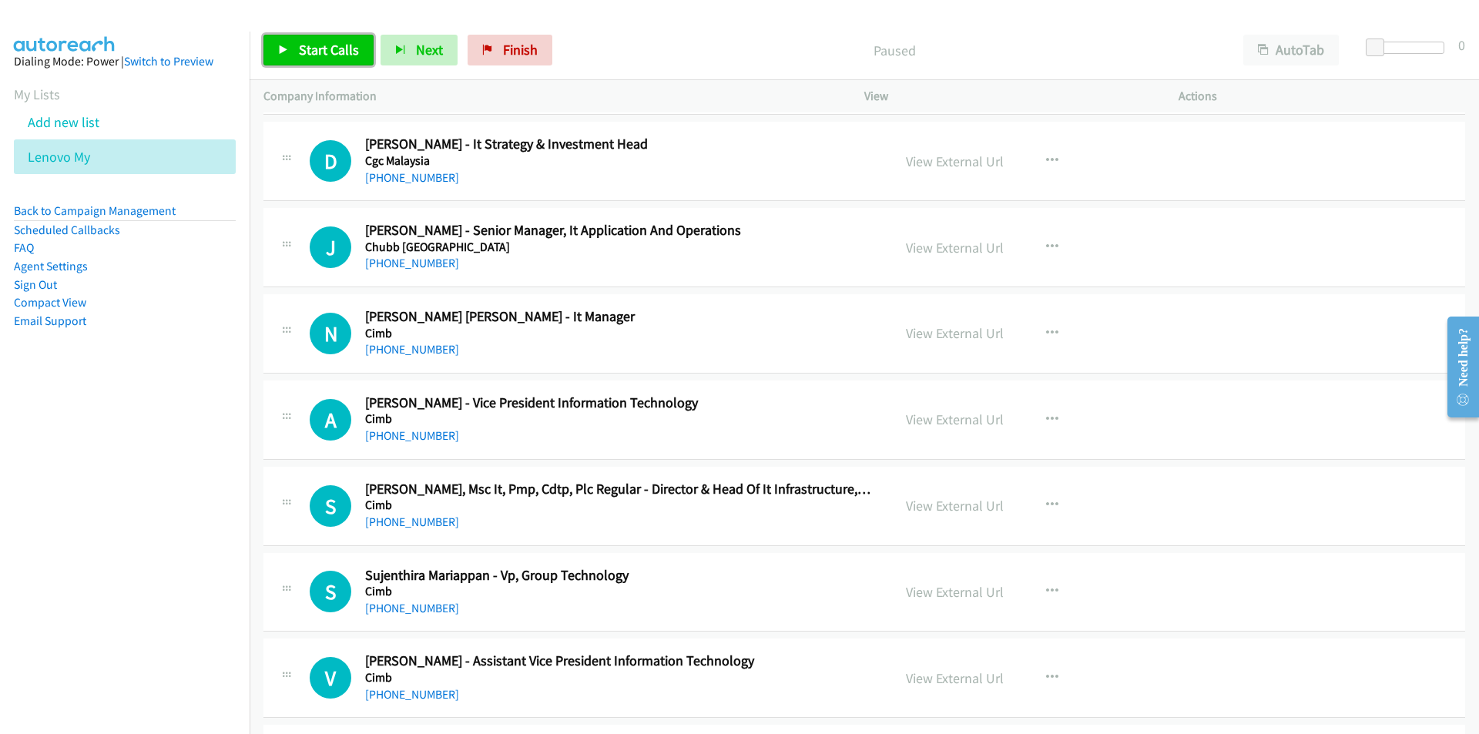
click at [304, 55] on span "Start Calls" at bounding box center [329, 50] width 60 height 18
click at [208, 567] on nav "Dialing Mode: Power | Switch to Preview My Lists Add new list Lenovo My Back to…" at bounding box center [125, 399] width 250 height 734
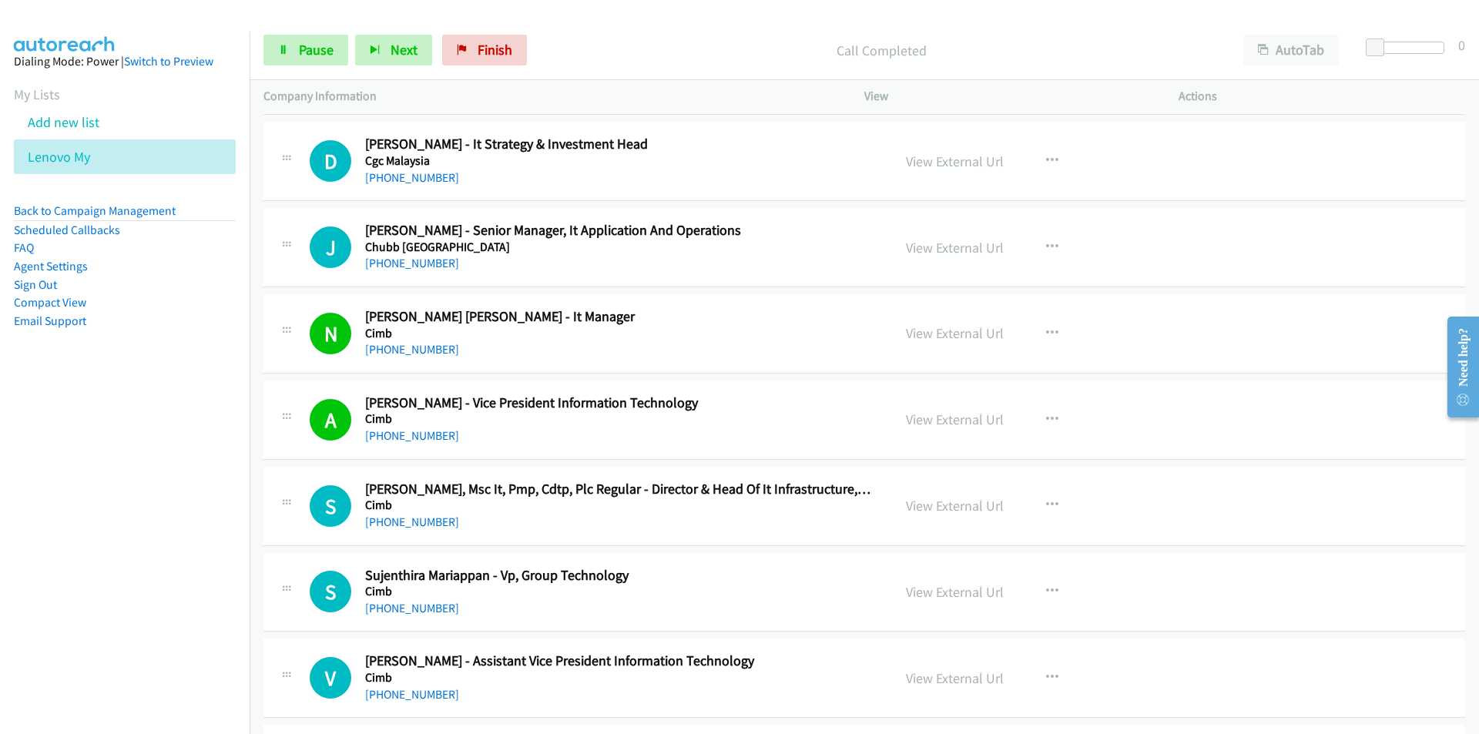
click at [195, 578] on nav "Dialing Mode: Power | Switch to Preview My Lists Add new list Lenovo My Back to…" at bounding box center [125, 399] width 250 height 734
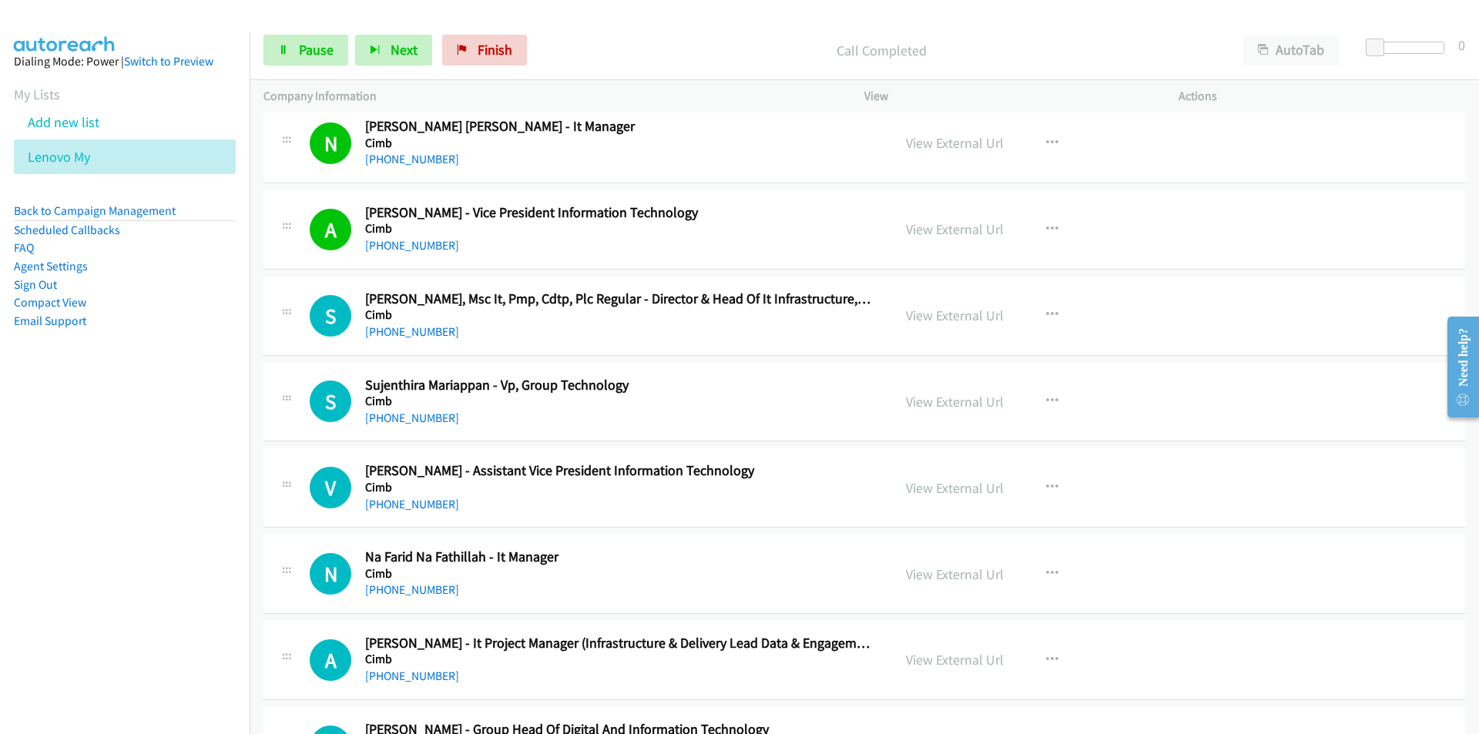
scroll to position [3927, 0]
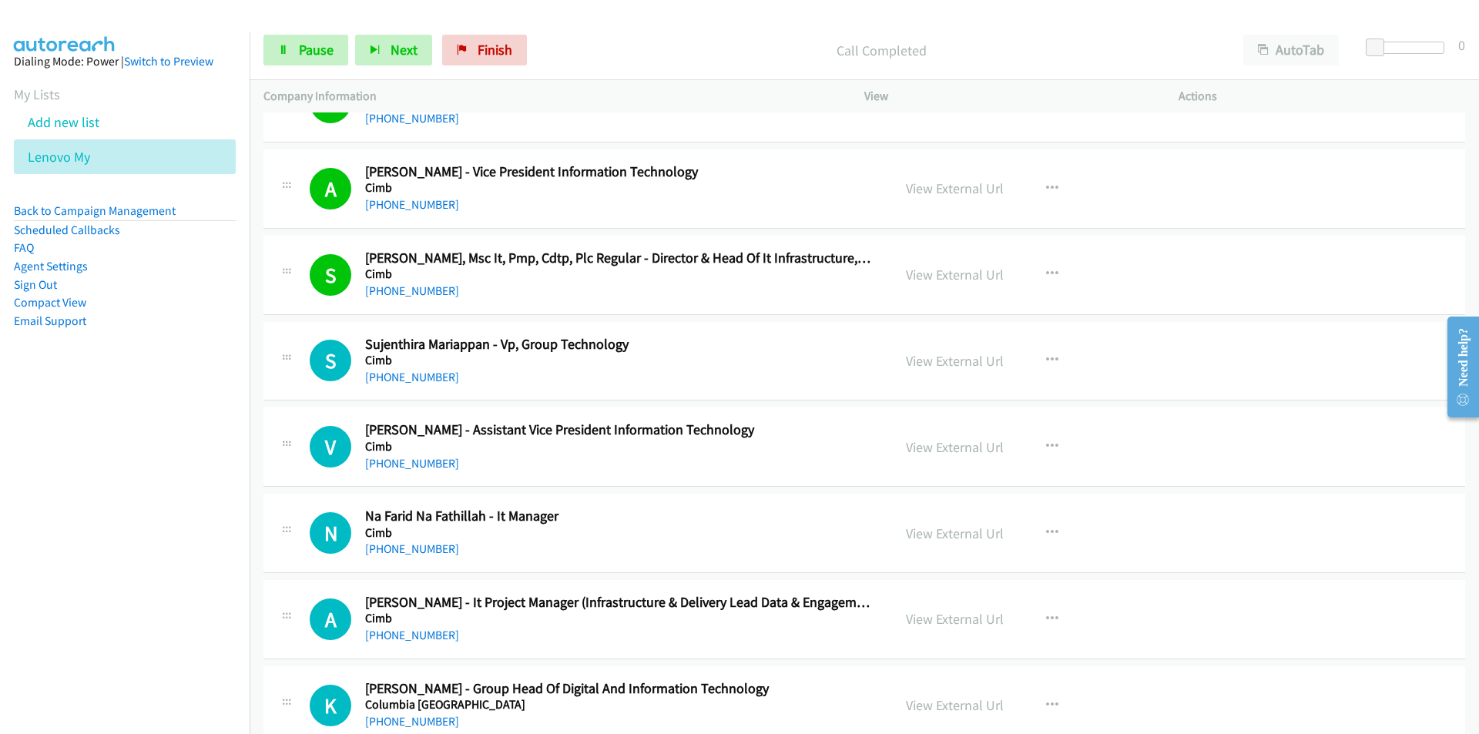
click at [156, 507] on nav "Dialing Mode: Power | Switch to Preview My Lists Add new list Lenovo My Back to…" at bounding box center [125, 399] width 250 height 734
click at [971, 362] on link "View External Url" at bounding box center [955, 361] width 98 height 18
click at [206, 533] on nav "Dialing Mode: Power | Switch to Preview My Lists Add new list Lenovo My Back to…" at bounding box center [125, 399] width 250 height 734
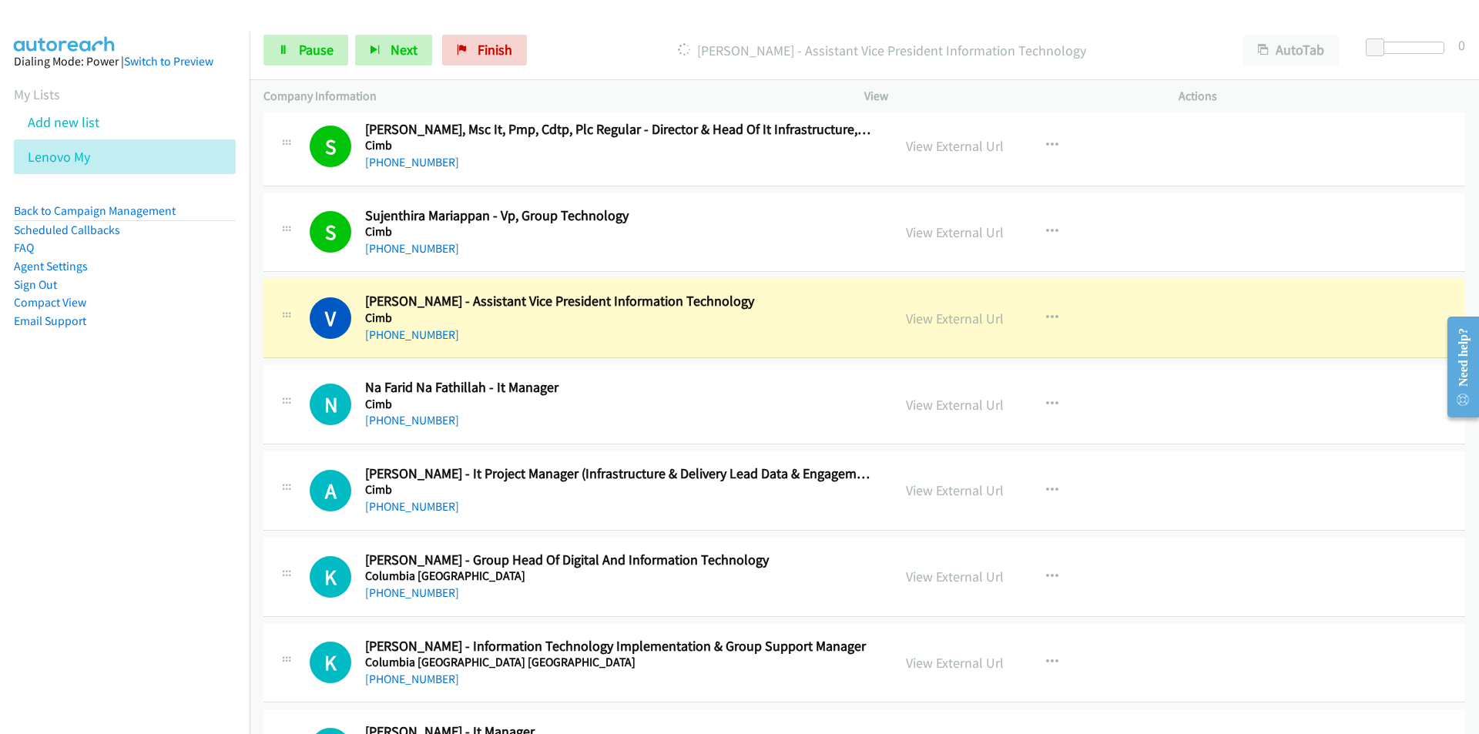
scroll to position [4081, 0]
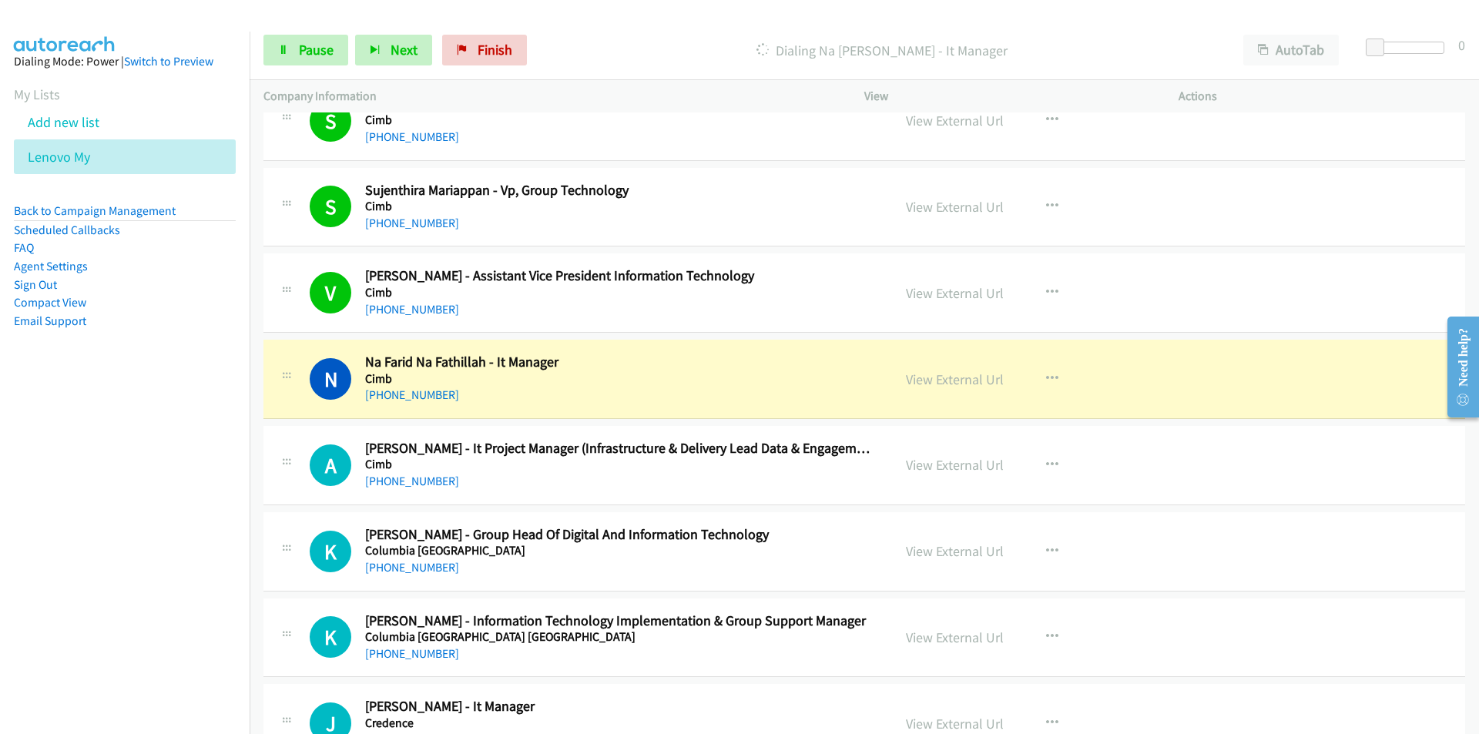
click at [177, 525] on nav "Dialing Mode: Power | Switch to Preview My Lists Add new list Lenovo My Back to…" at bounding box center [125, 399] width 250 height 734
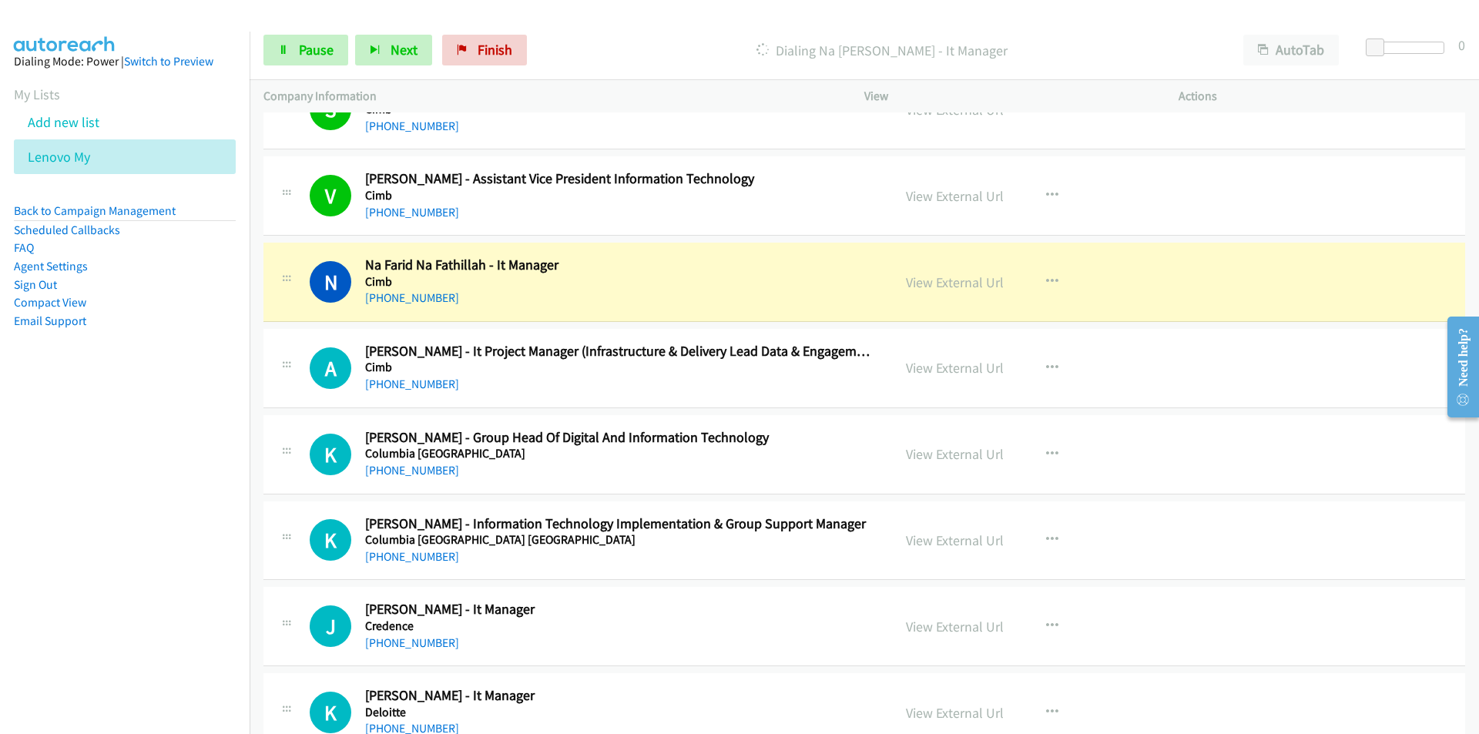
scroll to position [4235, 0]
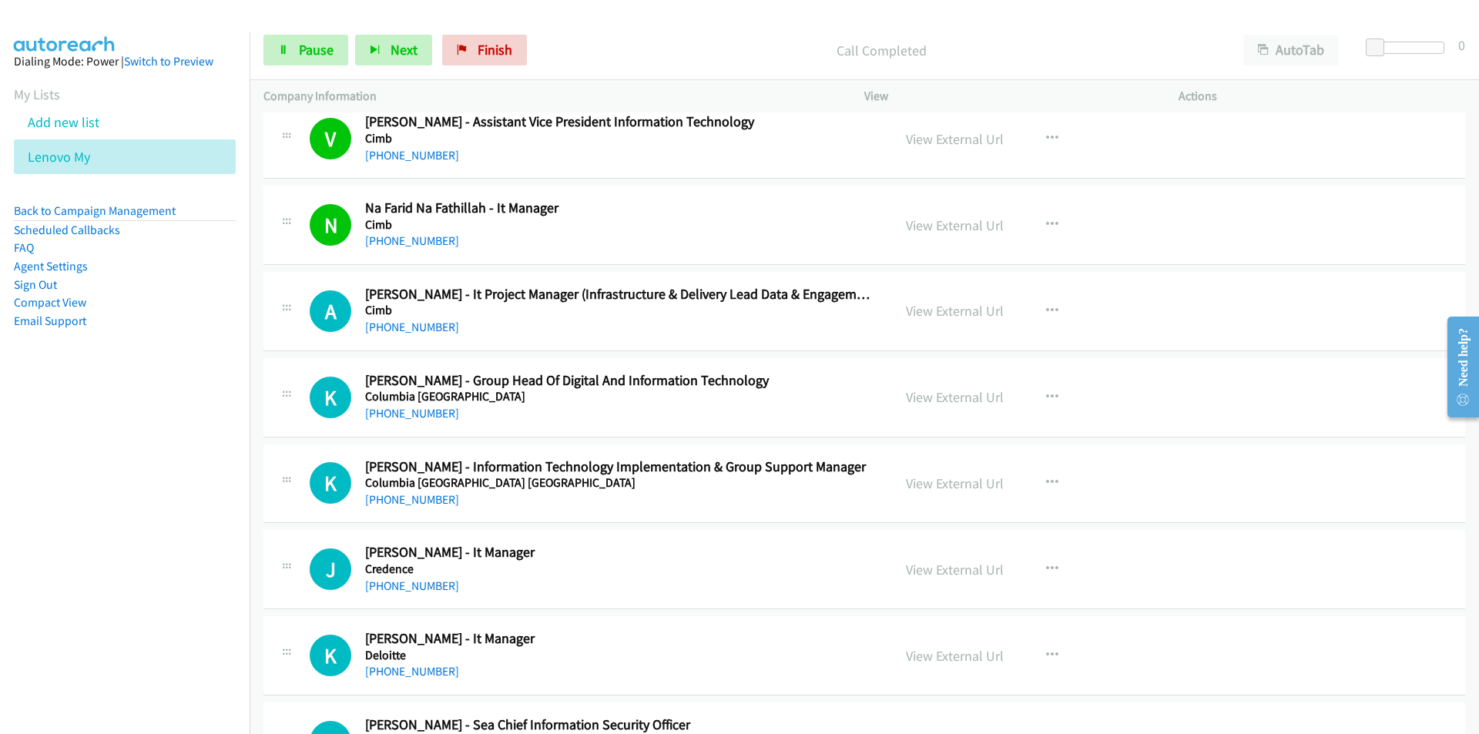
click at [79, 490] on nav "Dialing Mode: Power | Switch to Preview My Lists Add new list Lenovo My Back to…" at bounding box center [125, 399] width 250 height 734
click at [142, 598] on nav "Dialing Mode: Power | Switch to Preview My Lists Add new list Lenovo My Back to…" at bounding box center [125, 399] width 250 height 734
drag, startPoint x: 132, startPoint y: 525, endPoint x: 185, endPoint y: 493, distance: 61.5
click at [132, 525] on nav "Dialing Mode: Power | Switch to Preview My Lists Add new list Lenovo My Back to…" at bounding box center [125, 399] width 250 height 734
click at [212, 546] on nav "Dialing Mode: Power | Switch to Preview My Lists Add new list Lenovo My Back to…" at bounding box center [125, 399] width 250 height 734
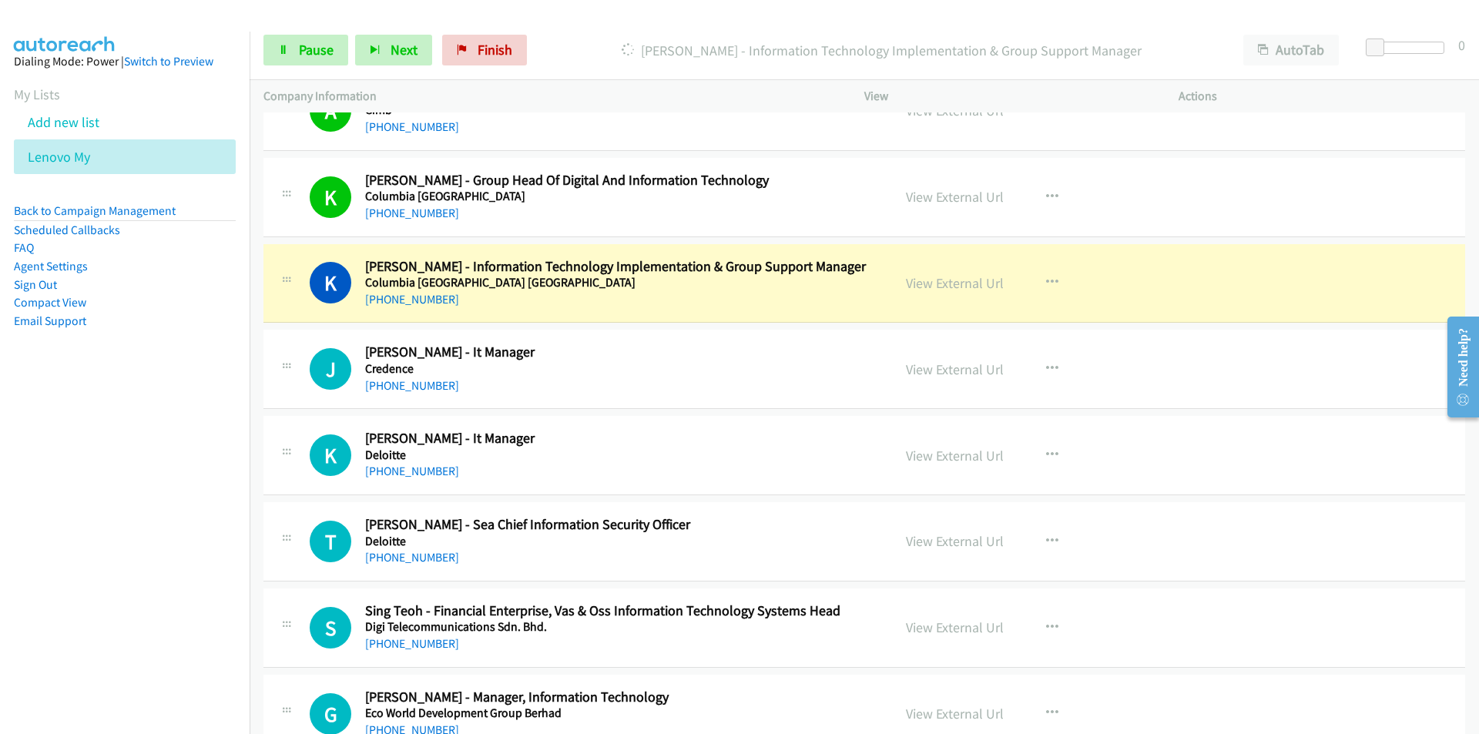
scroll to position [4466, 0]
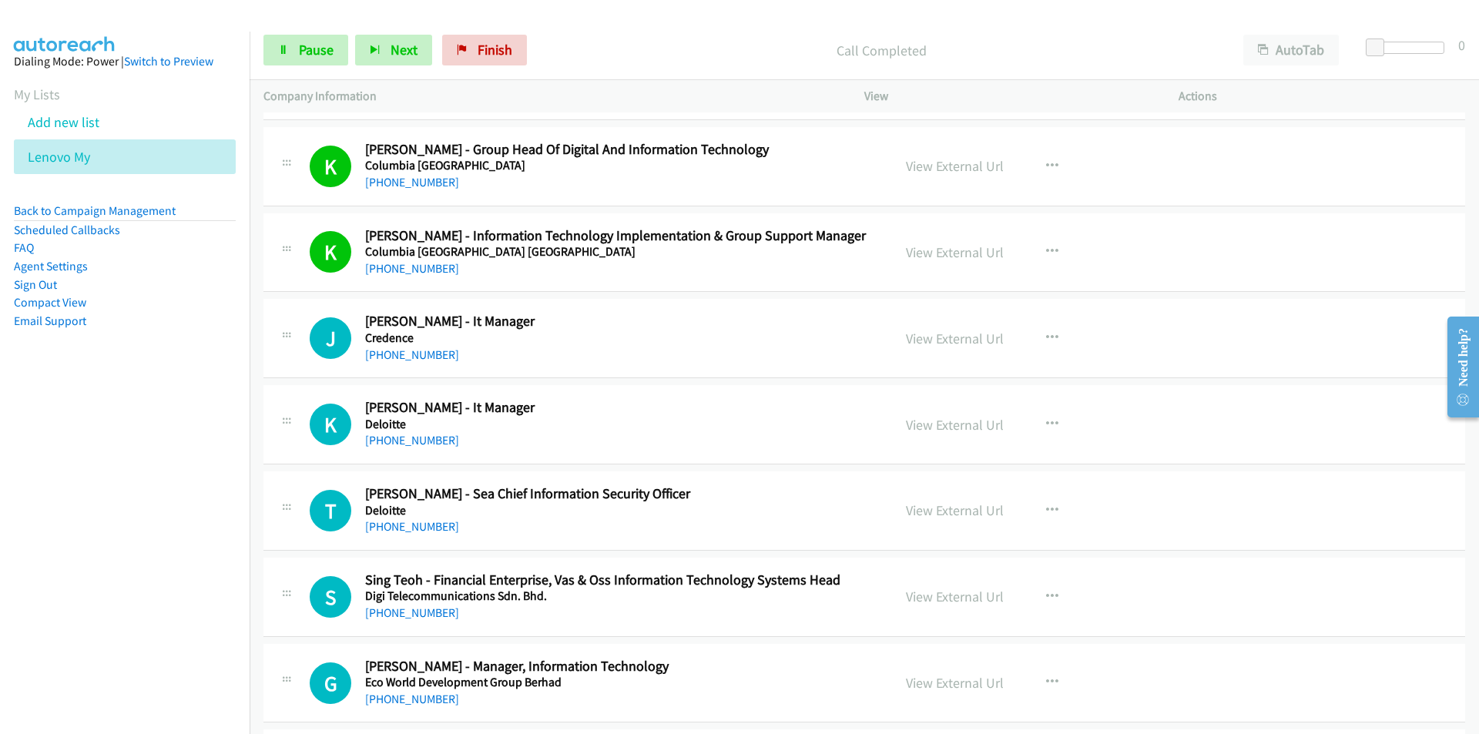
click at [179, 538] on nav "Dialing Mode: Power | Switch to Preview My Lists Add new list Lenovo My Back to…" at bounding box center [125, 399] width 250 height 734
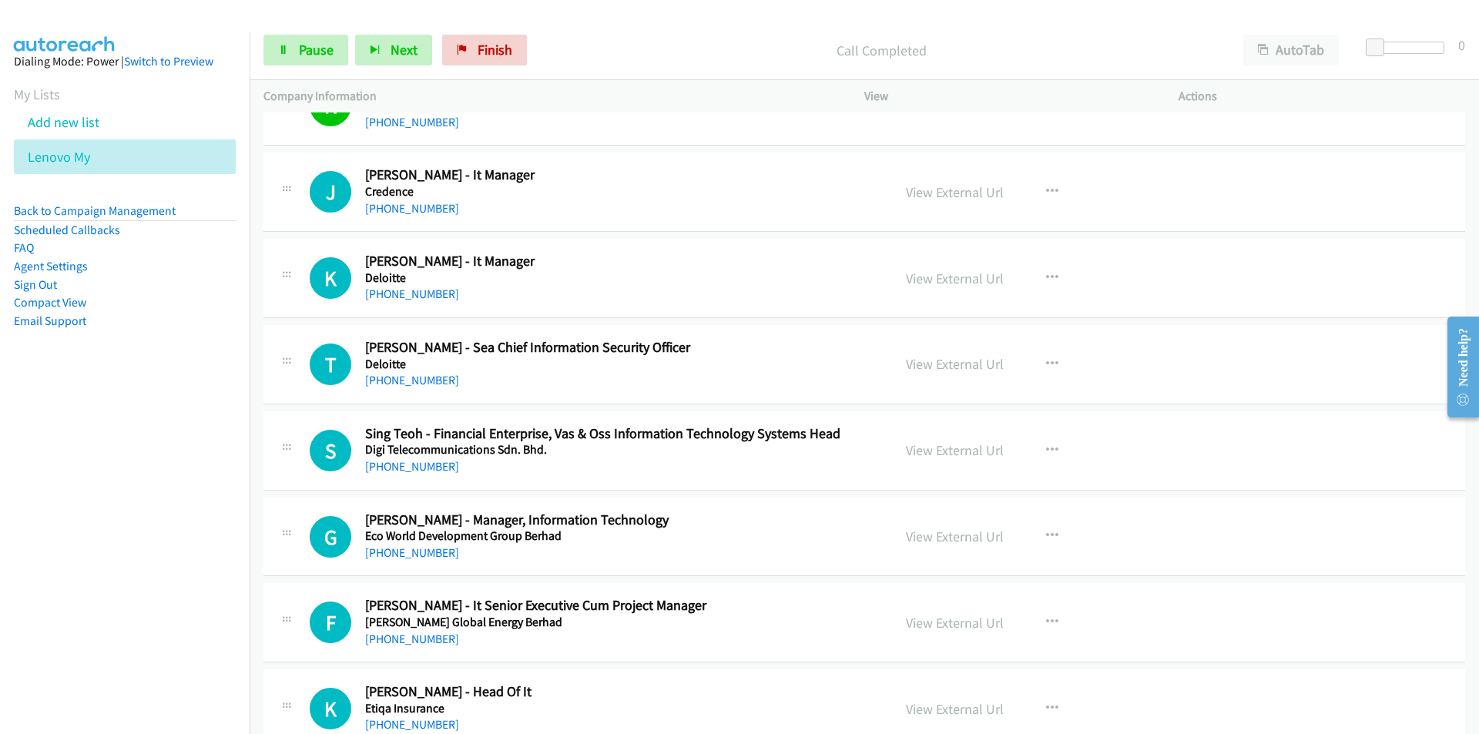
scroll to position [4620, 0]
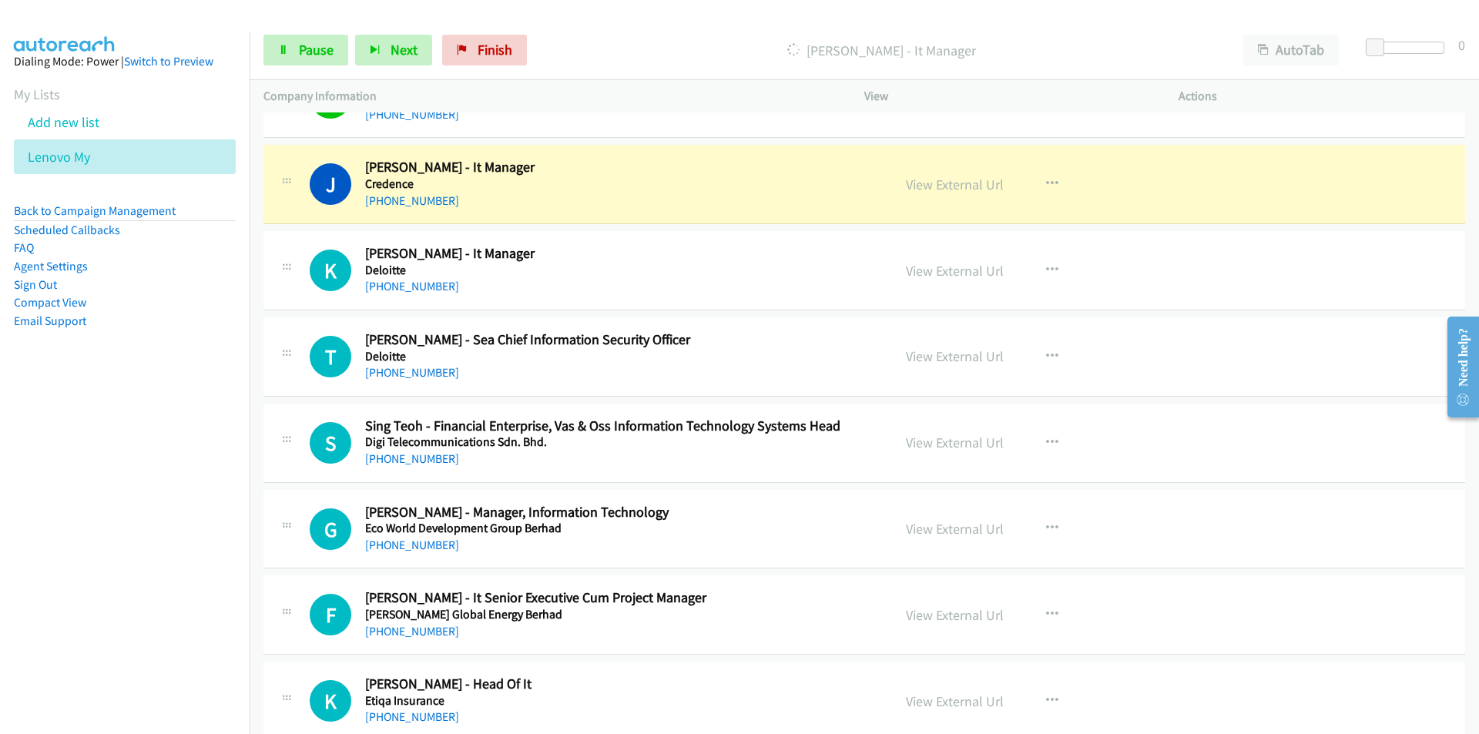
drag, startPoint x: 162, startPoint y: 480, endPoint x: 298, endPoint y: 481, distance: 136.3
click at [162, 480] on nav "Dialing Mode: Power | Switch to Preview My Lists Add new list Lenovo My Back to…" at bounding box center [125, 399] width 250 height 734
click at [933, 180] on link "View External Url" at bounding box center [955, 185] width 98 height 18
click at [310, 52] on span "Pause" at bounding box center [316, 50] width 35 height 18
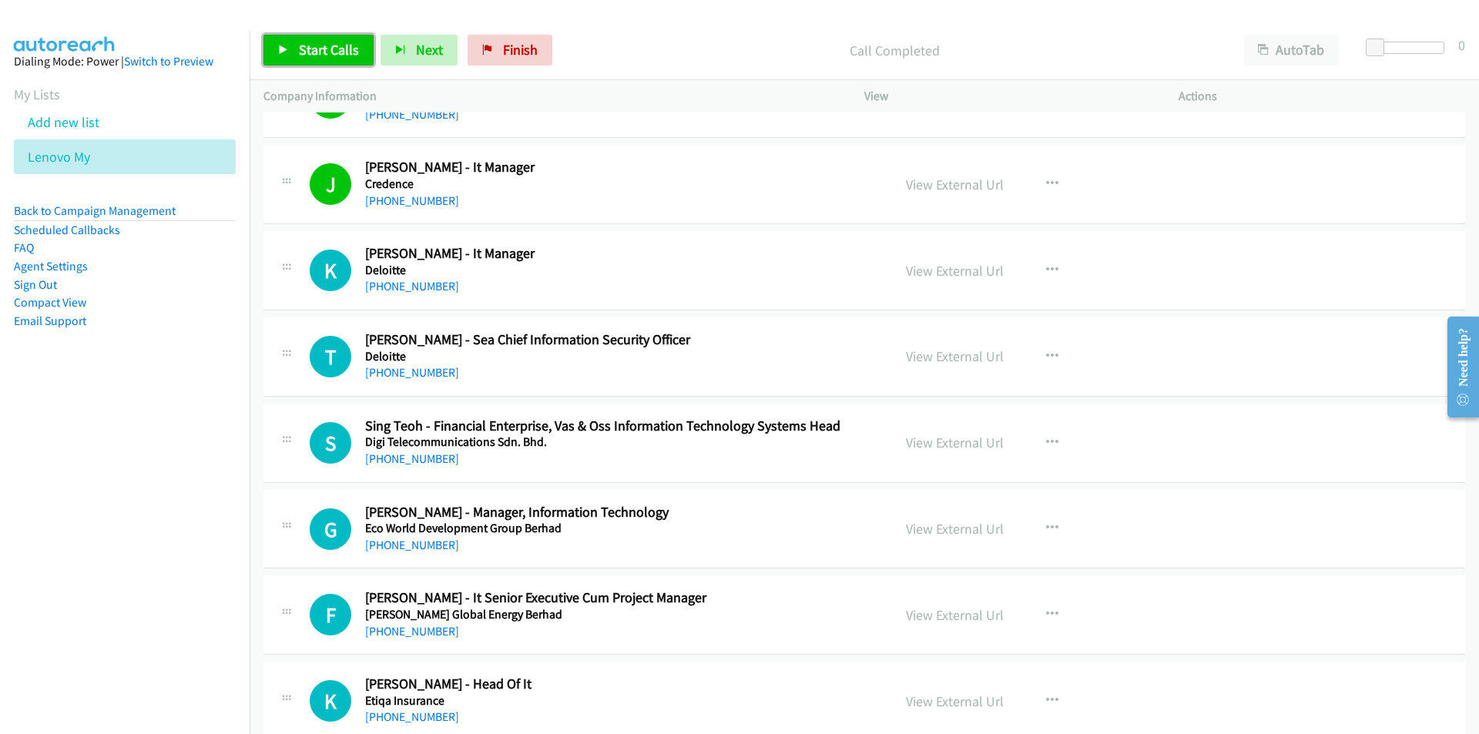
click at [311, 47] on span "Start Calls" at bounding box center [329, 50] width 60 height 18
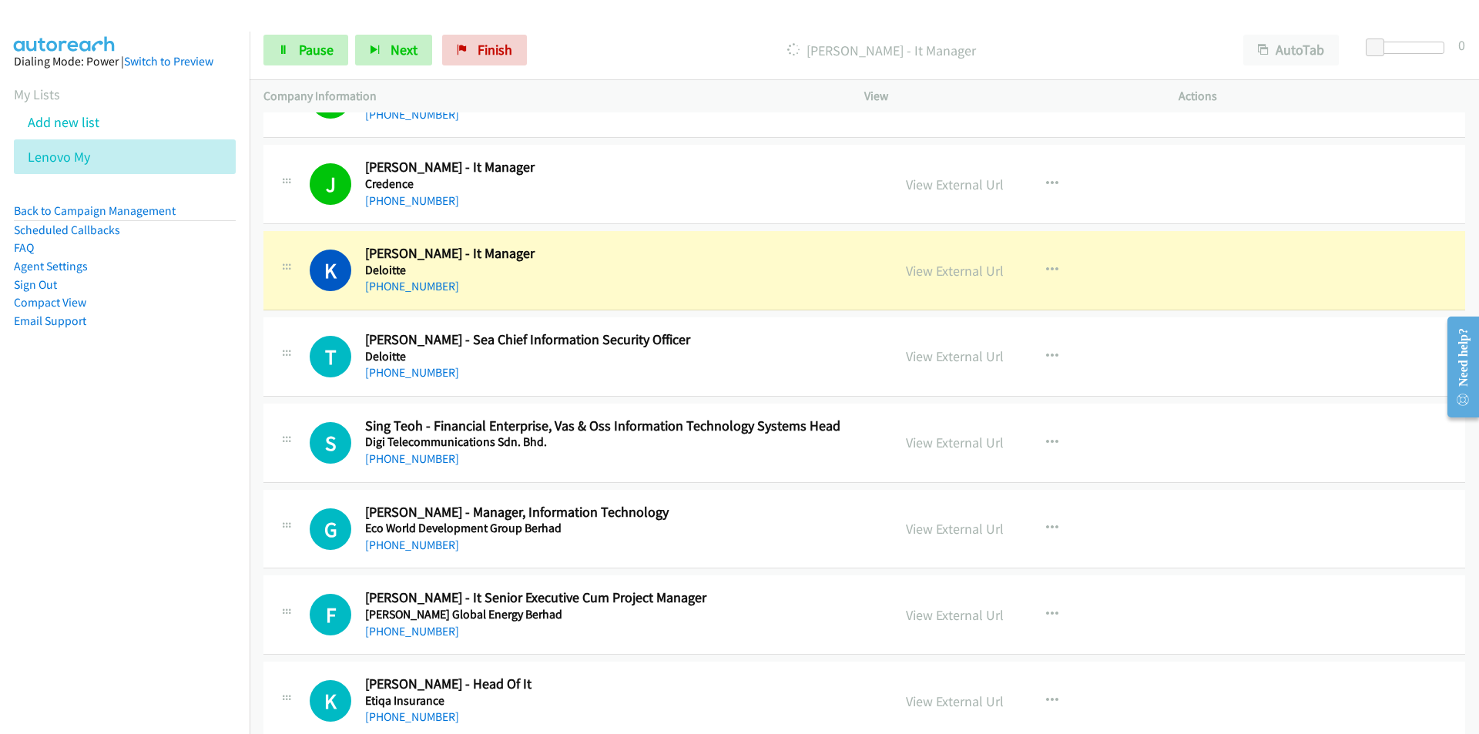
drag, startPoint x: 119, startPoint y: 467, endPoint x: 136, endPoint y: 471, distance: 17.2
click at [119, 468] on nav "Dialing Mode: Power | Switch to Preview My Lists Add new list Lenovo My Back to…" at bounding box center [125, 399] width 250 height 734
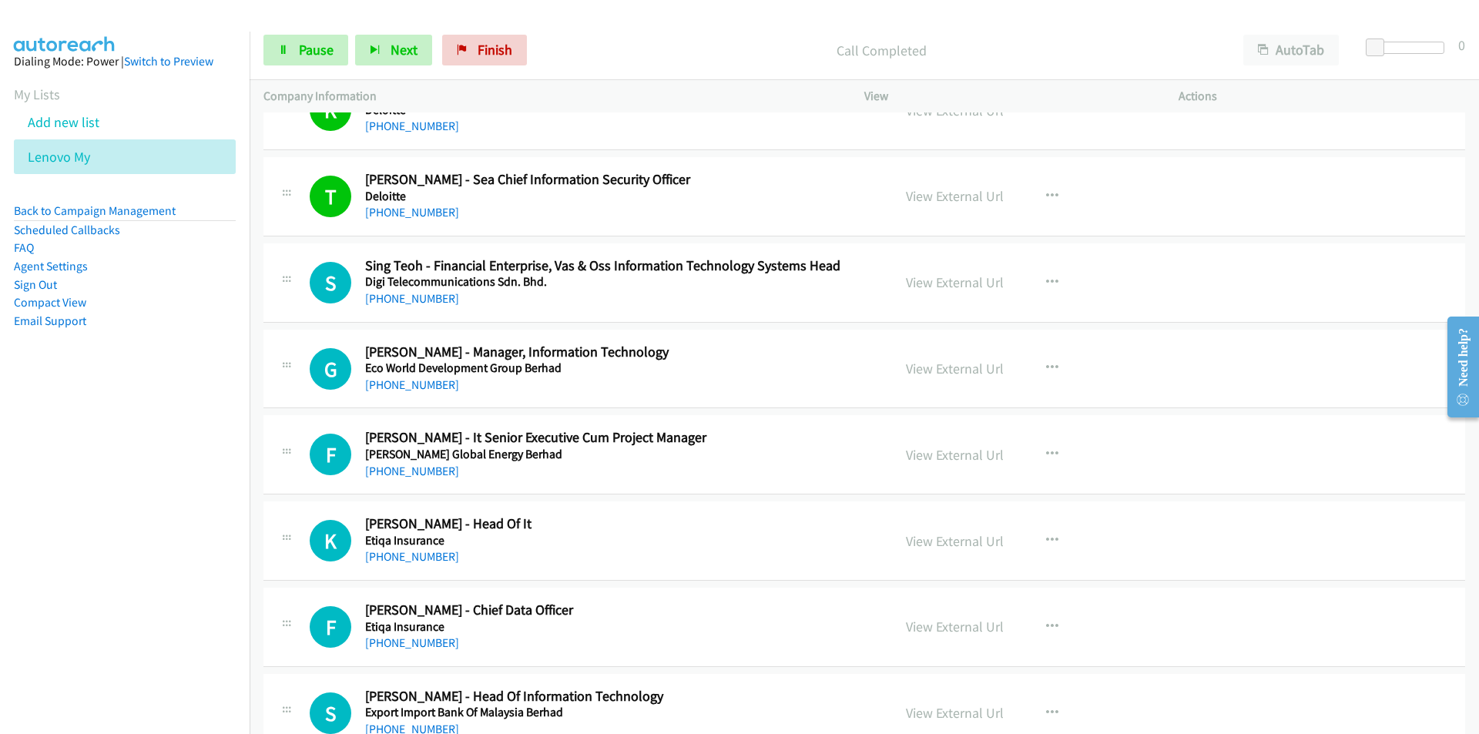
scroll to position [4851, 0]
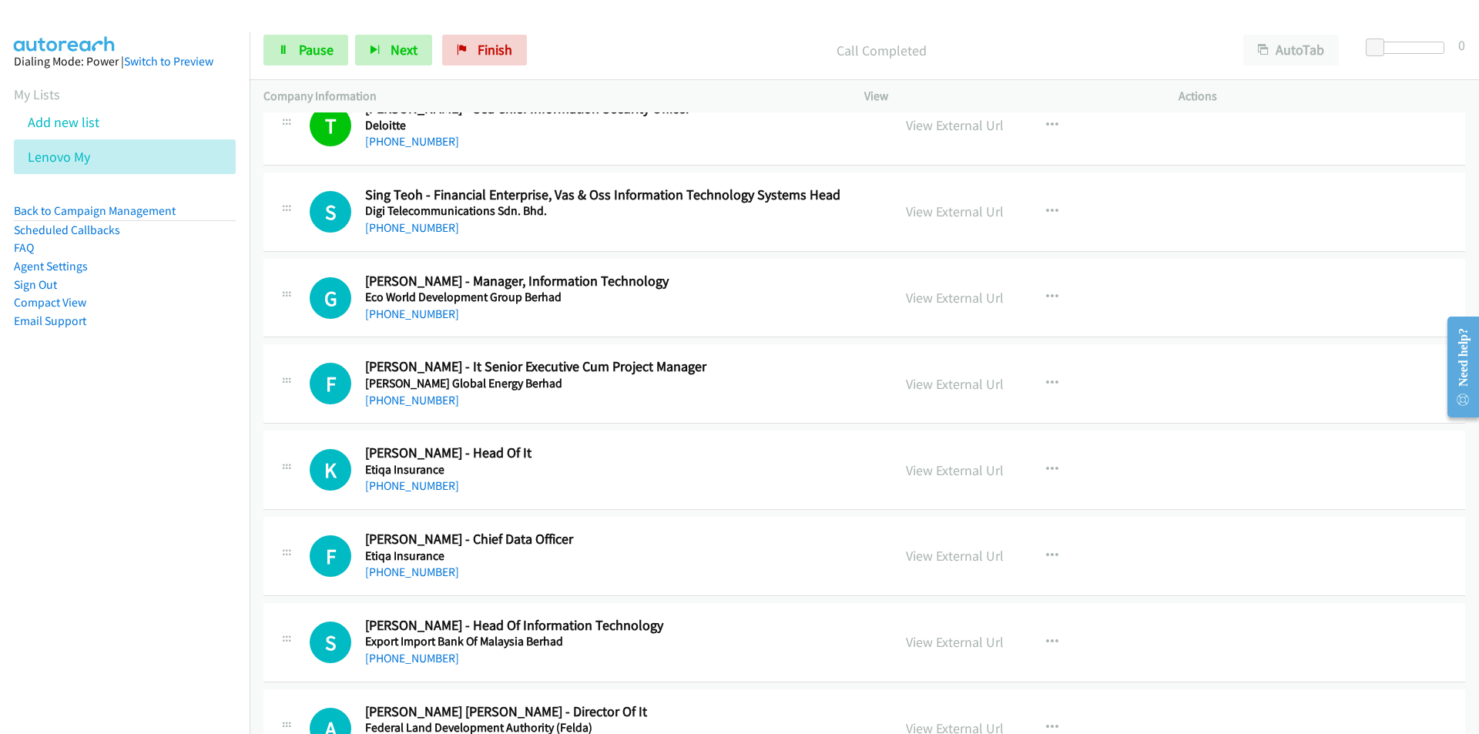
drag, startPoint x: 138, startPoint y: 501, endPoint x: 172, endPoint y: 485, distance: 37.9
click at [138, 501] on nav "Dialing Mode: Power | Switch to Preview My Lists Add new list Lenovo My Back to…" at bounding box center [125, 399] width 250 height 734
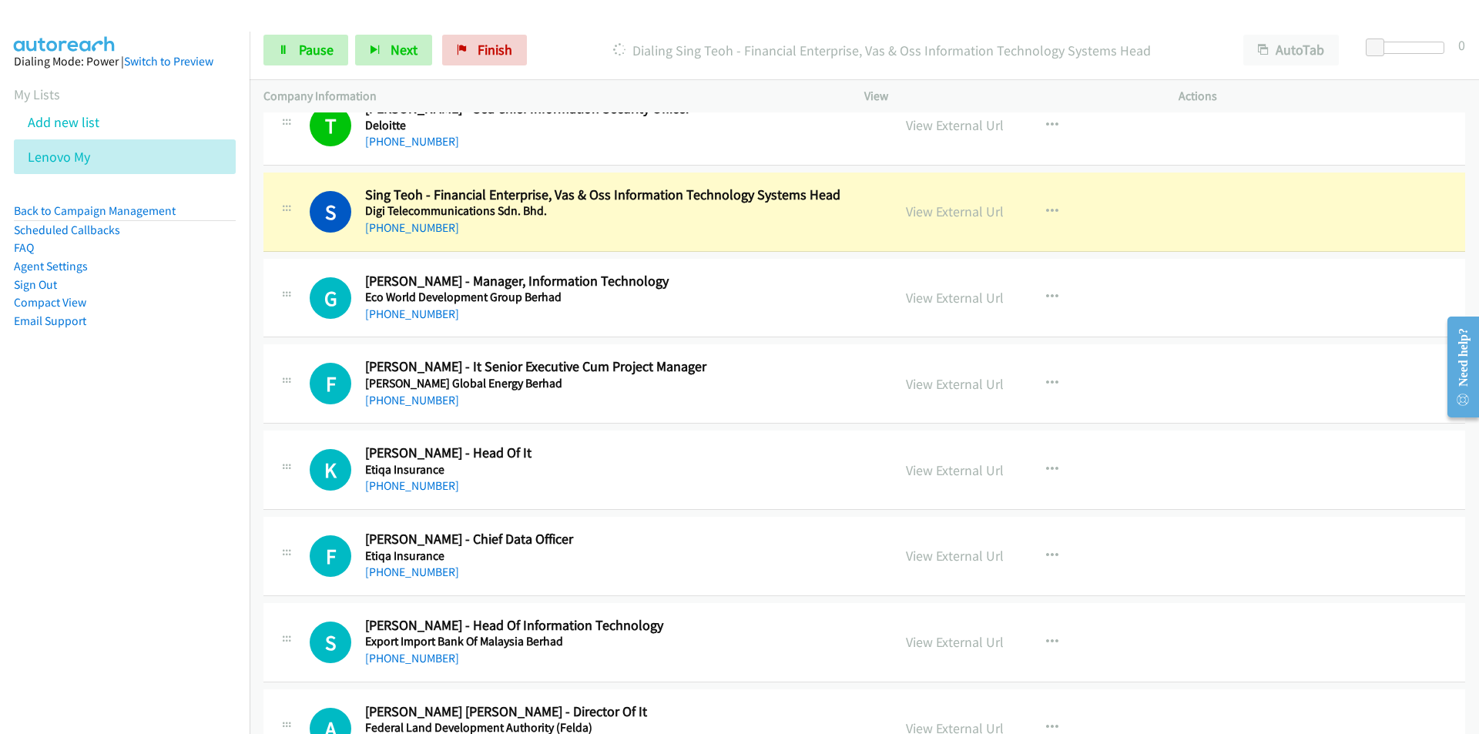
click at [159, 571] on nav "Dialing Mode: Power | Switch to Preview My Lists Add new list Lenovo My Back to…" at bounding box center [125, 399] width 250 height 734
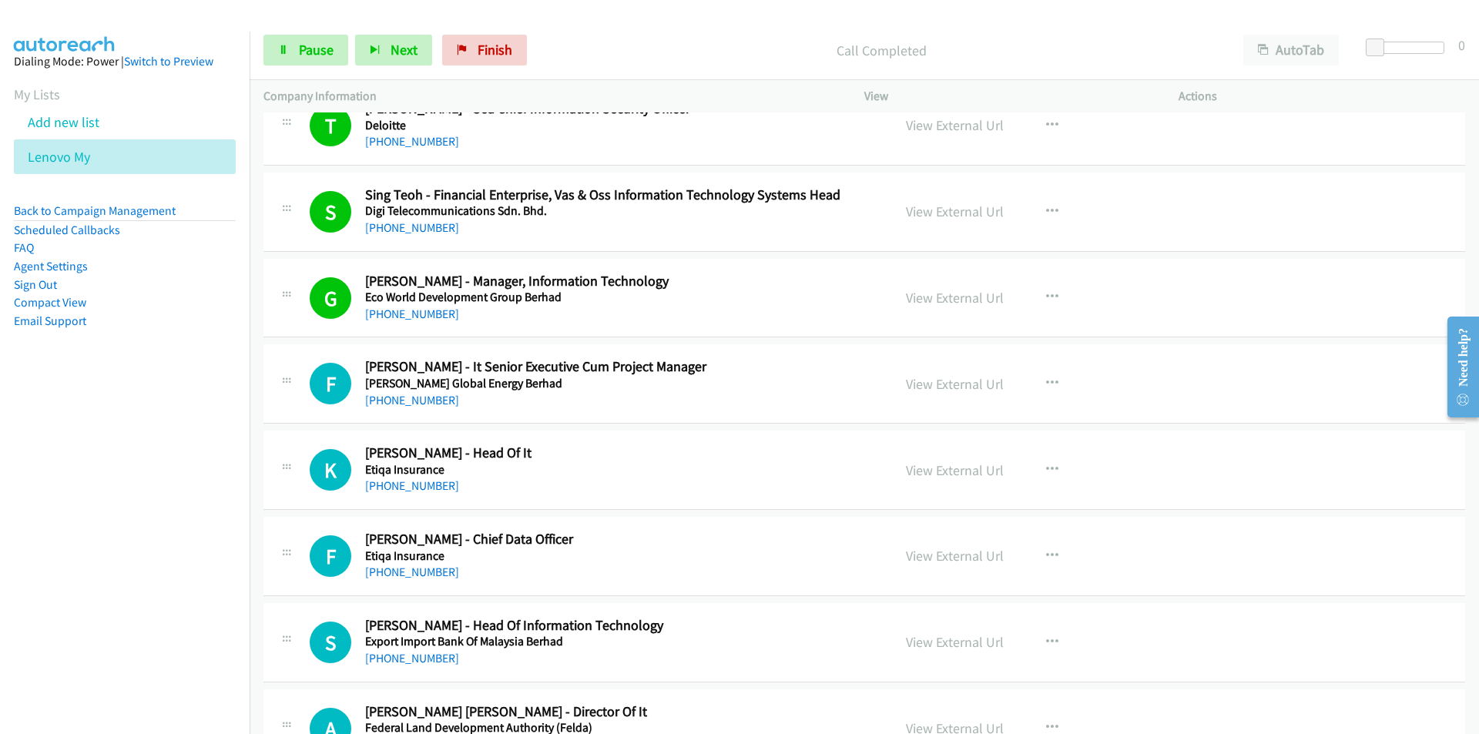
click at [141, 469] on nav "Dialing Mode: Power | Switch to Preview My Lists Add new list Lenovo My Back to…" at bounding box center [125, 399] width 250 height 734
drag, startPoint x: 42, startPoint y: 494, endPoint x: 165, endPoint y: 487, distance: 123.4
click at [42, 494] on nav "Dialing Mode: Power | Switch to Preview My Lists Add new list Lenovo My Back to…" at bounding box center [125, 399] width 250 height 734
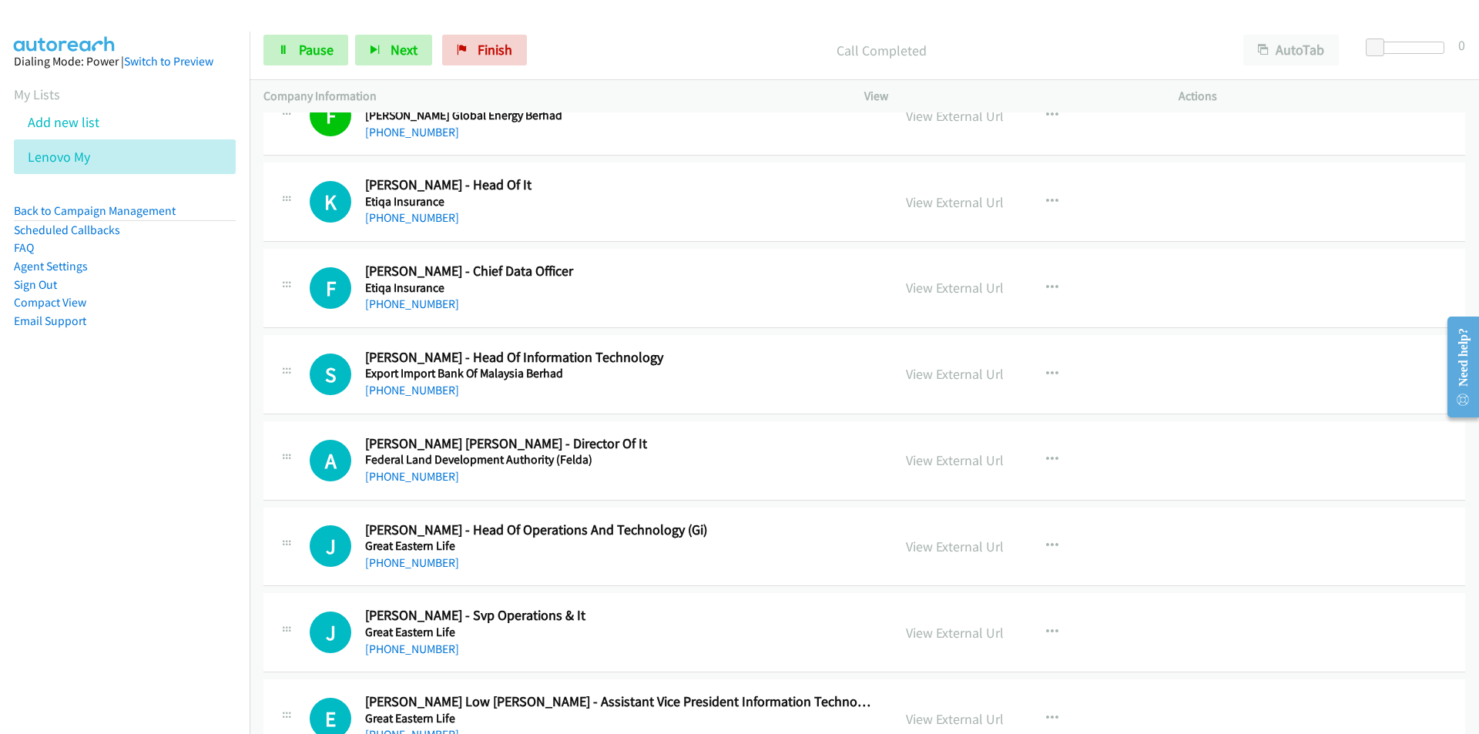
scroll to position [5159, 0]
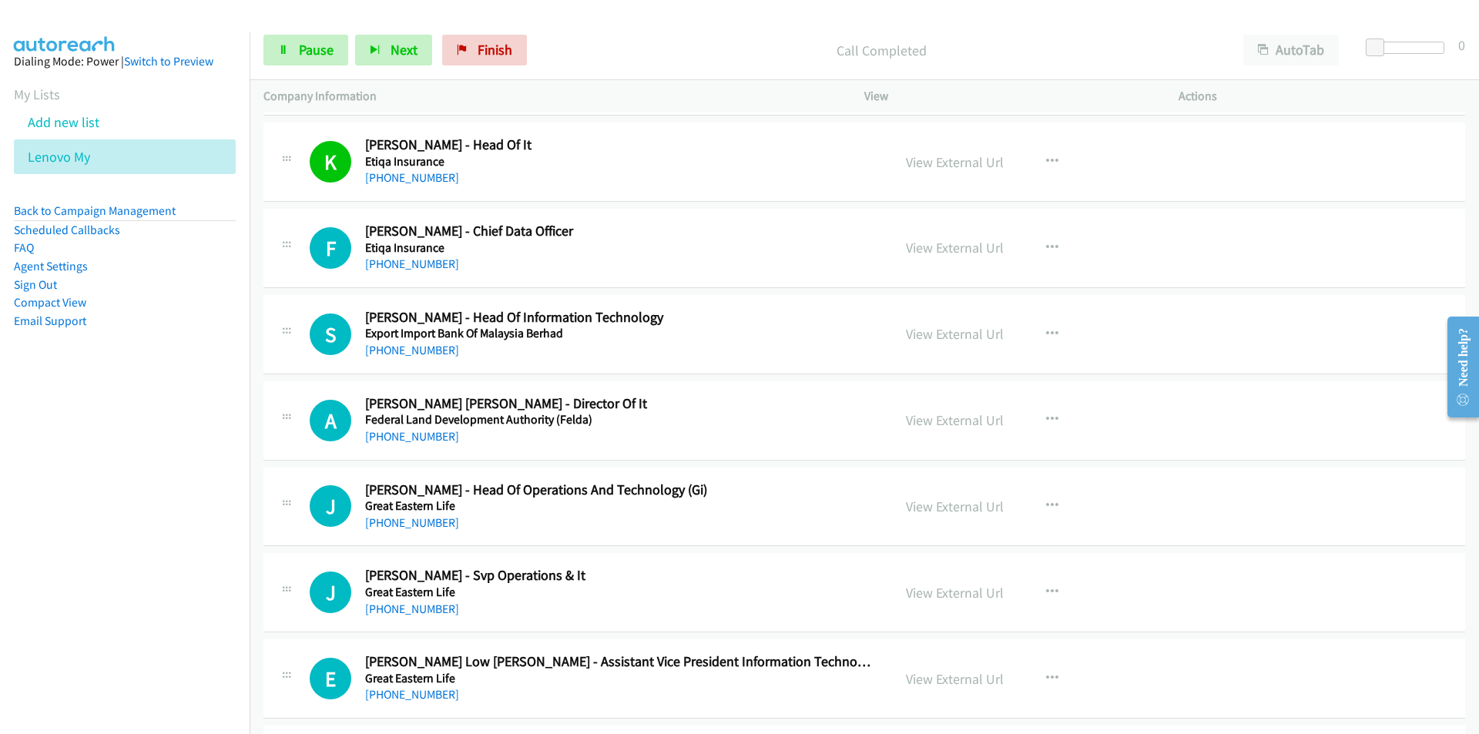
click at [116, 476] on nav "Dialing Mode: Power | Switch to Preview My Lists Add new list Lenovo My Back to…" at bounding box center [125, 399] width 250 height 734
click at [299, 54] on span "Pause" at bounding box center [316, 50] width 35 height 18
click at [1046, 331] on icon "button" at bounding box center [1052, 334] width 12 height 12
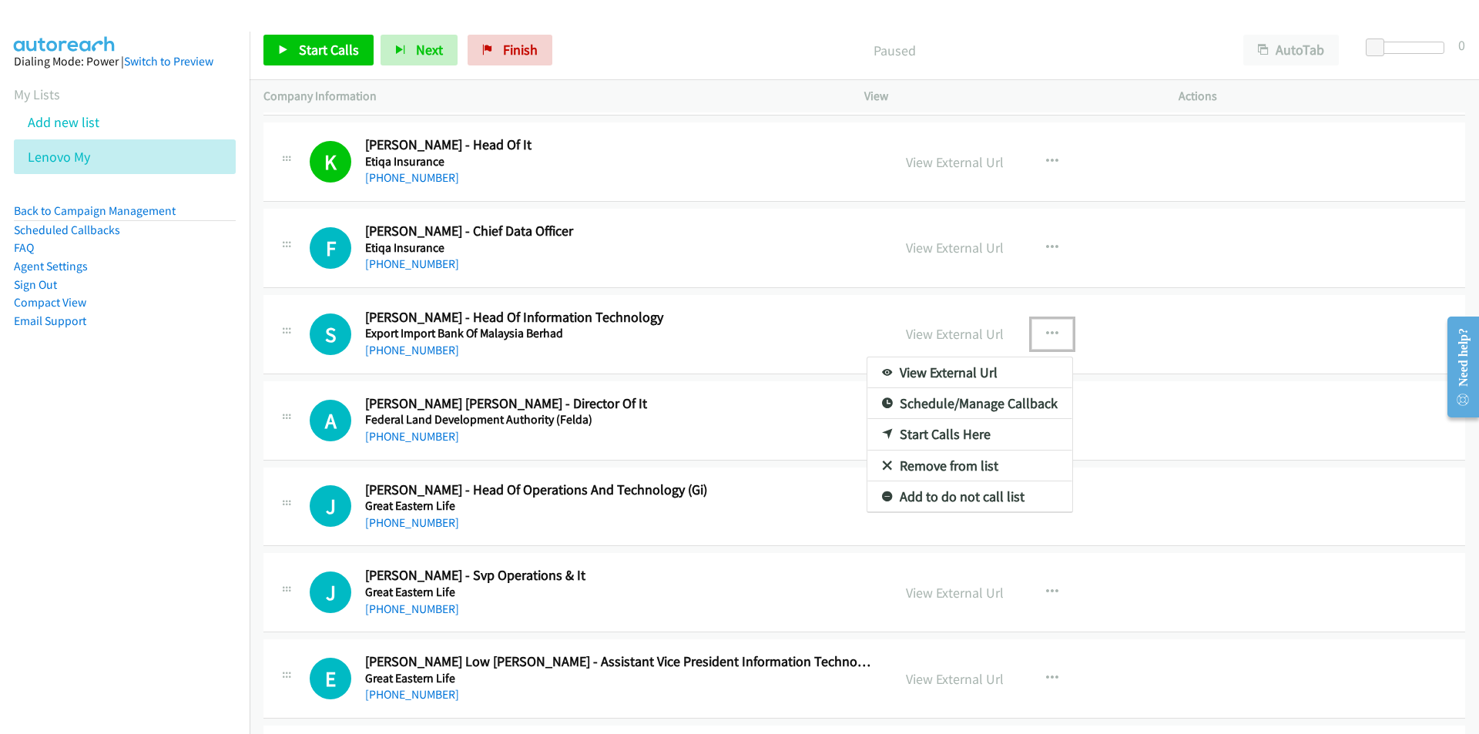
click at [949, 429] on link "Start Calls Here" at bounding box center [969, 434] width 205 height 31
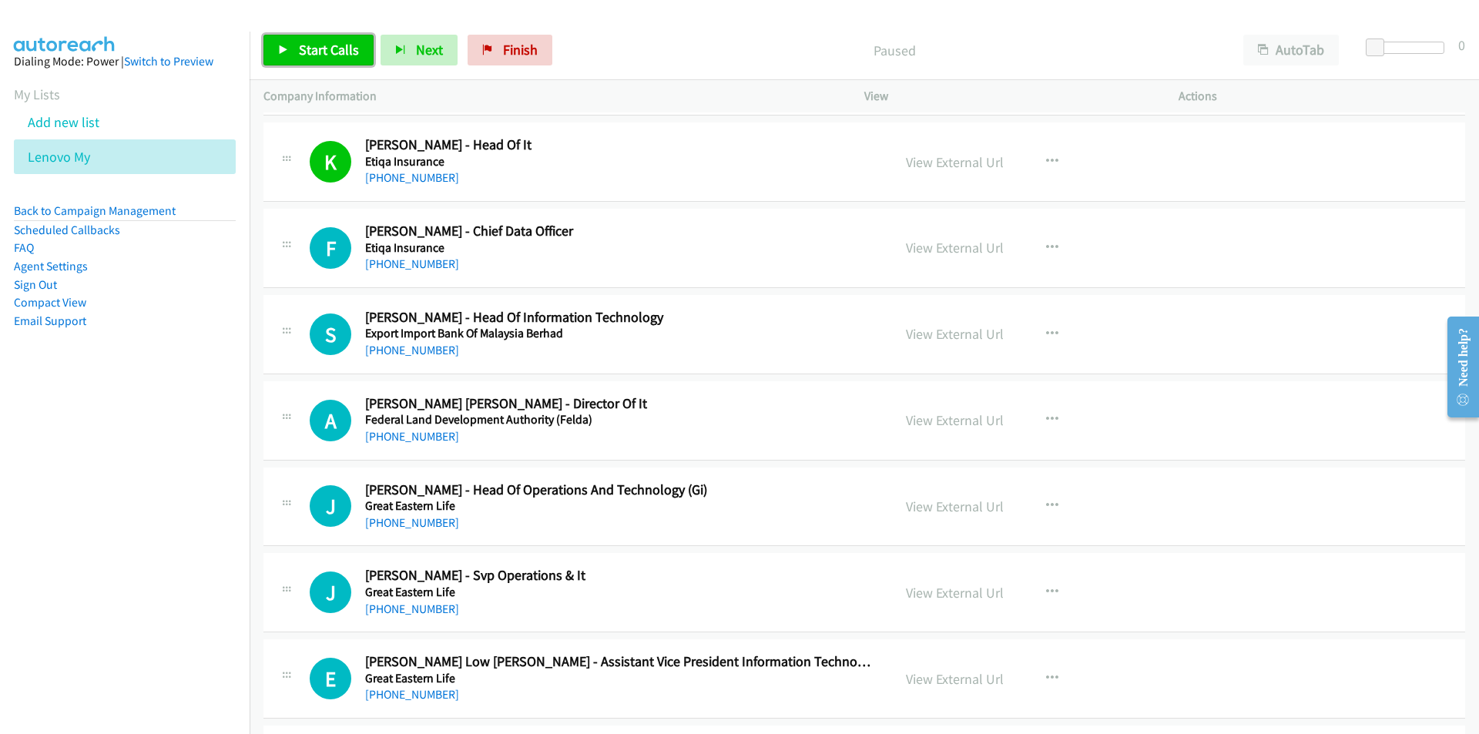
click at [337, 52] on span "Start Calls" at bounding box center [329, 50] width 60 height 18
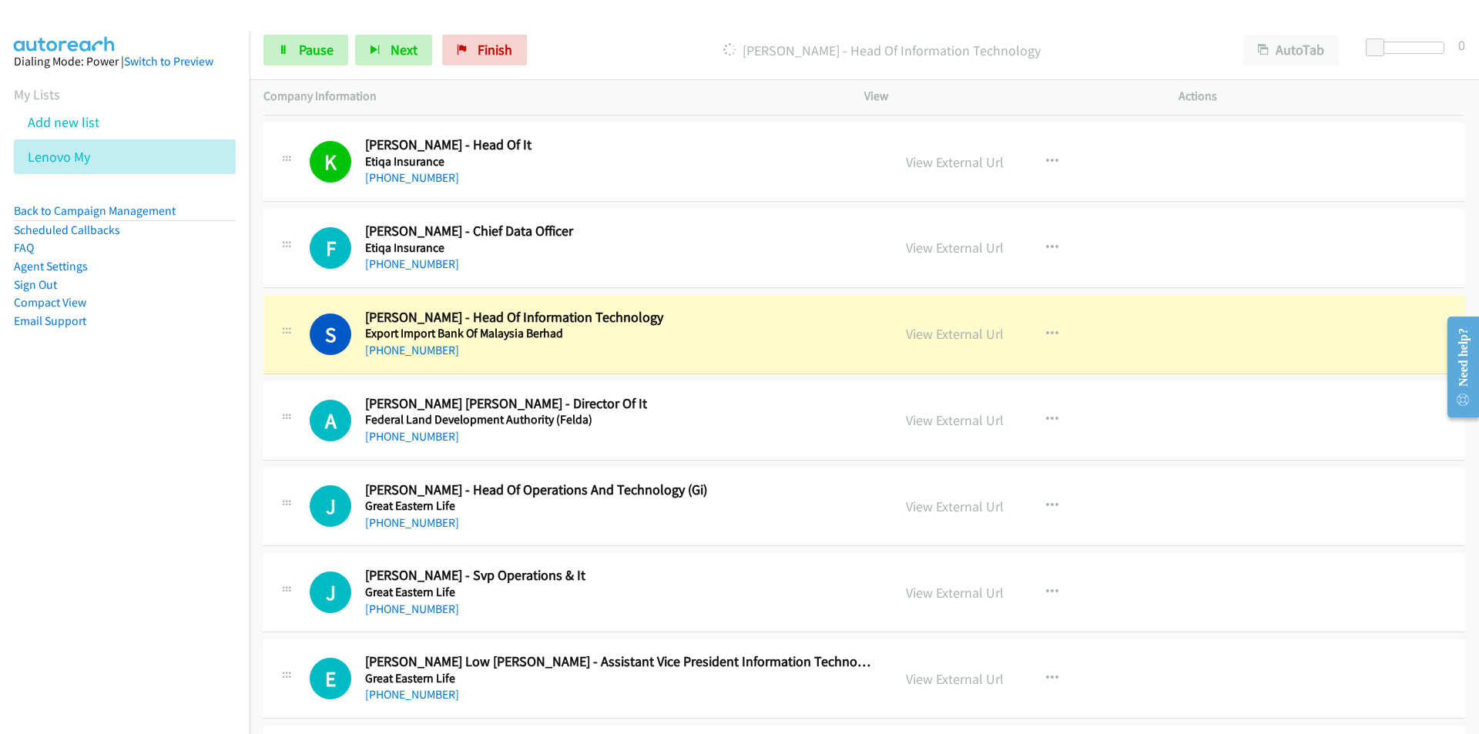
drag, startPoint x: 102, startPoint y: 481, endPoint x: 129, endPoint y: 465, distance: 31.7
click at [102, 481] on nav "Dialing Mode: Power | Switch to Preview My Lists Add new list Lenovo My Back to…" at bounding box center [125, 399] width 250 height 734
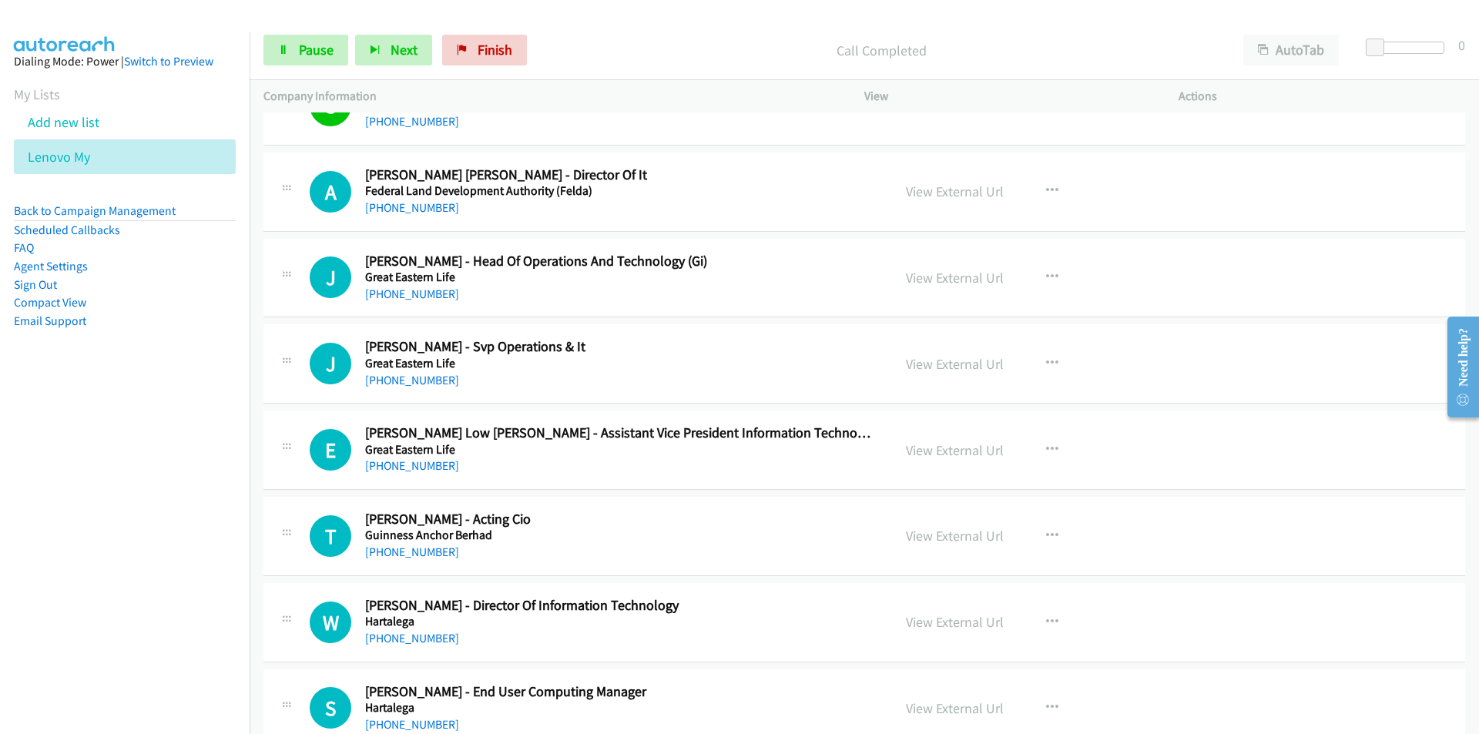
scroll to position [5390, 0]
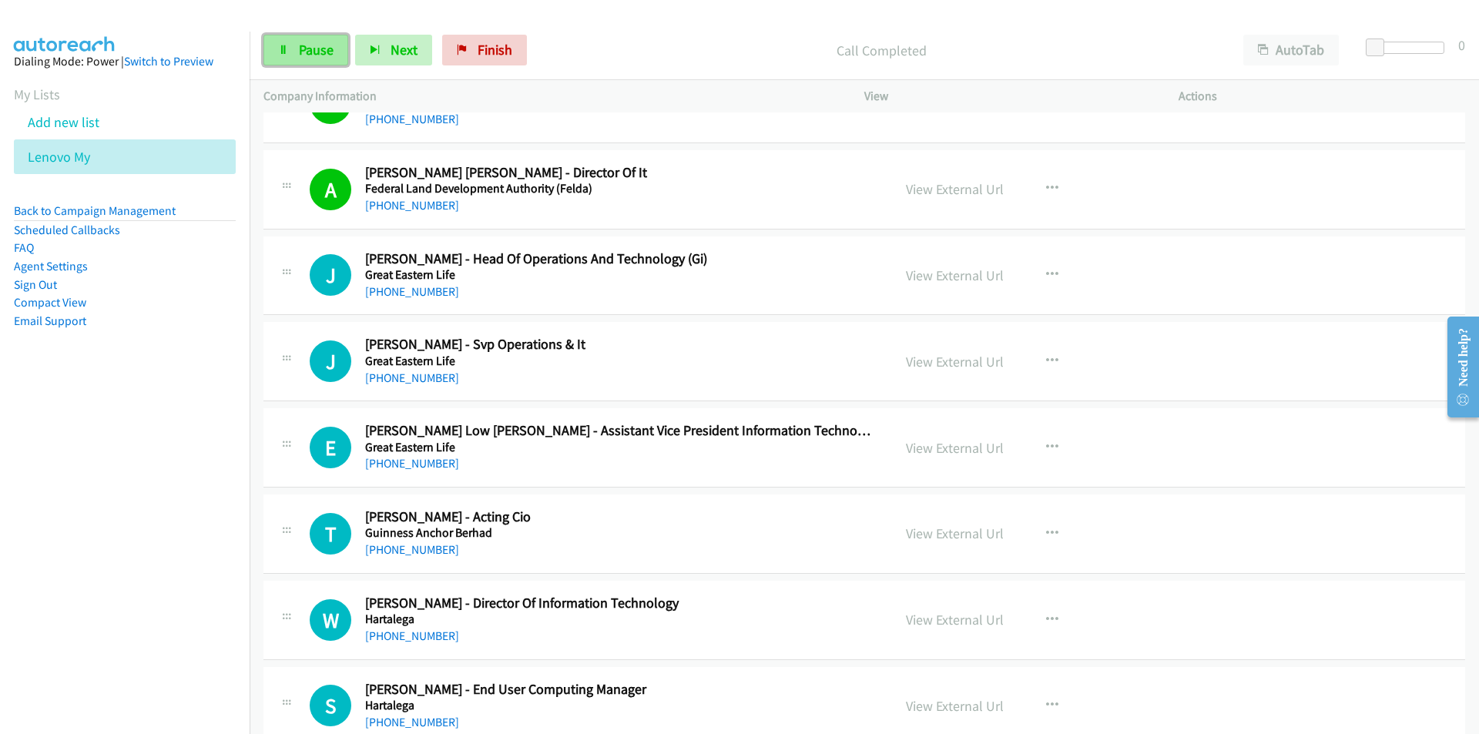
click at [313, 59] on link "Pause" at bounding box center [305, 50] width 85 height 31
click at [1056, 358] on button "button" at bounding box center [1052, 361] width 42 height 31
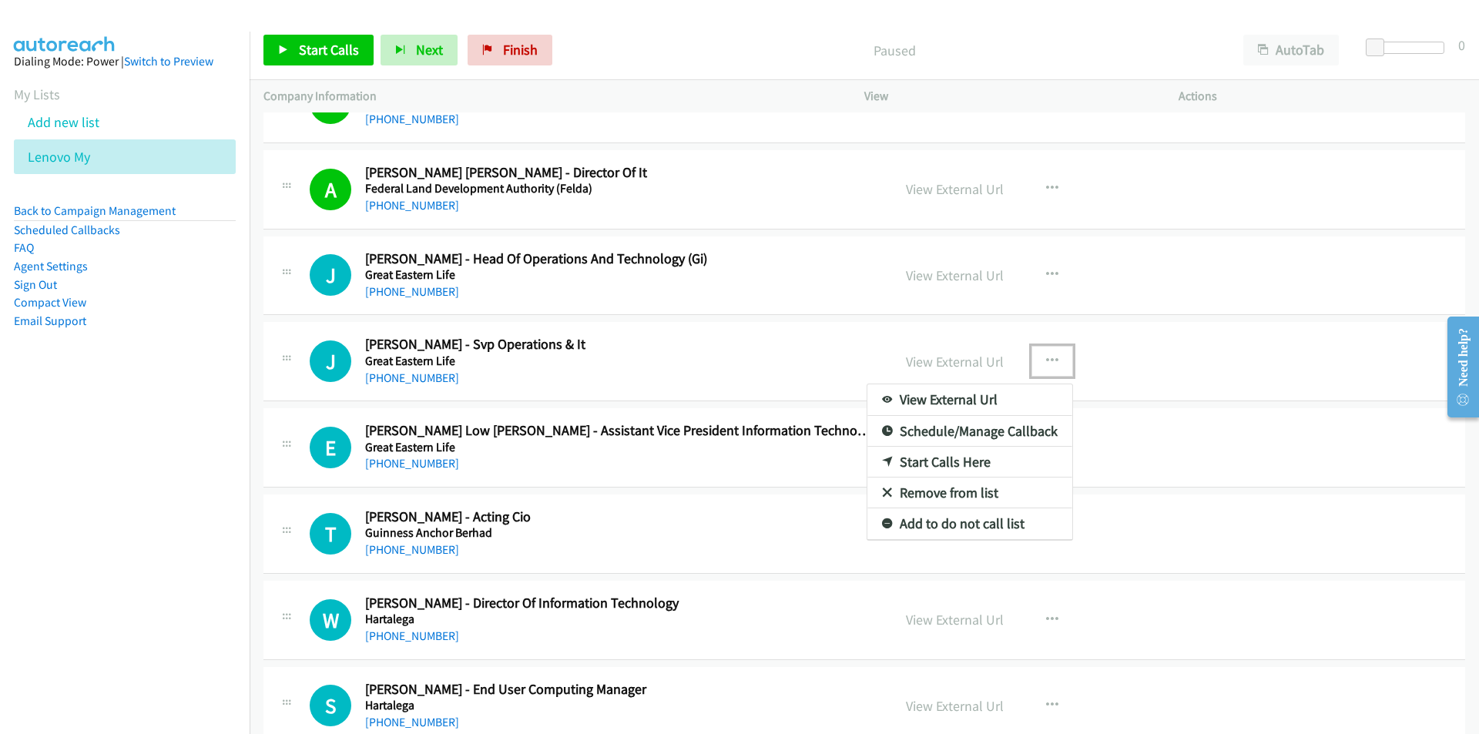
click at [962, 469] on link "Start Calls Here" at bounding box center [969, 462] width 205 height 31
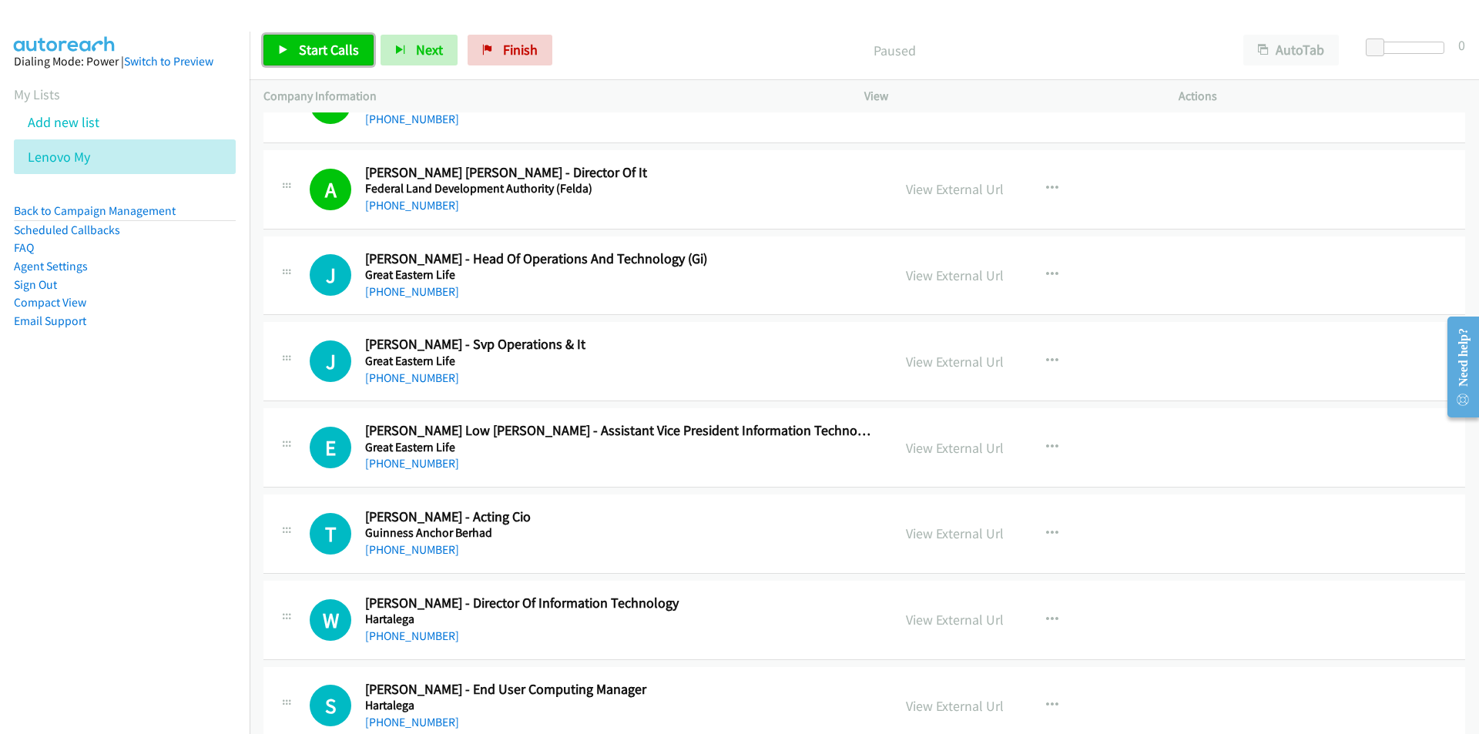
click at [327, 58] on span "Start Calls" at bounding box center [329, 50] width 60 height 18
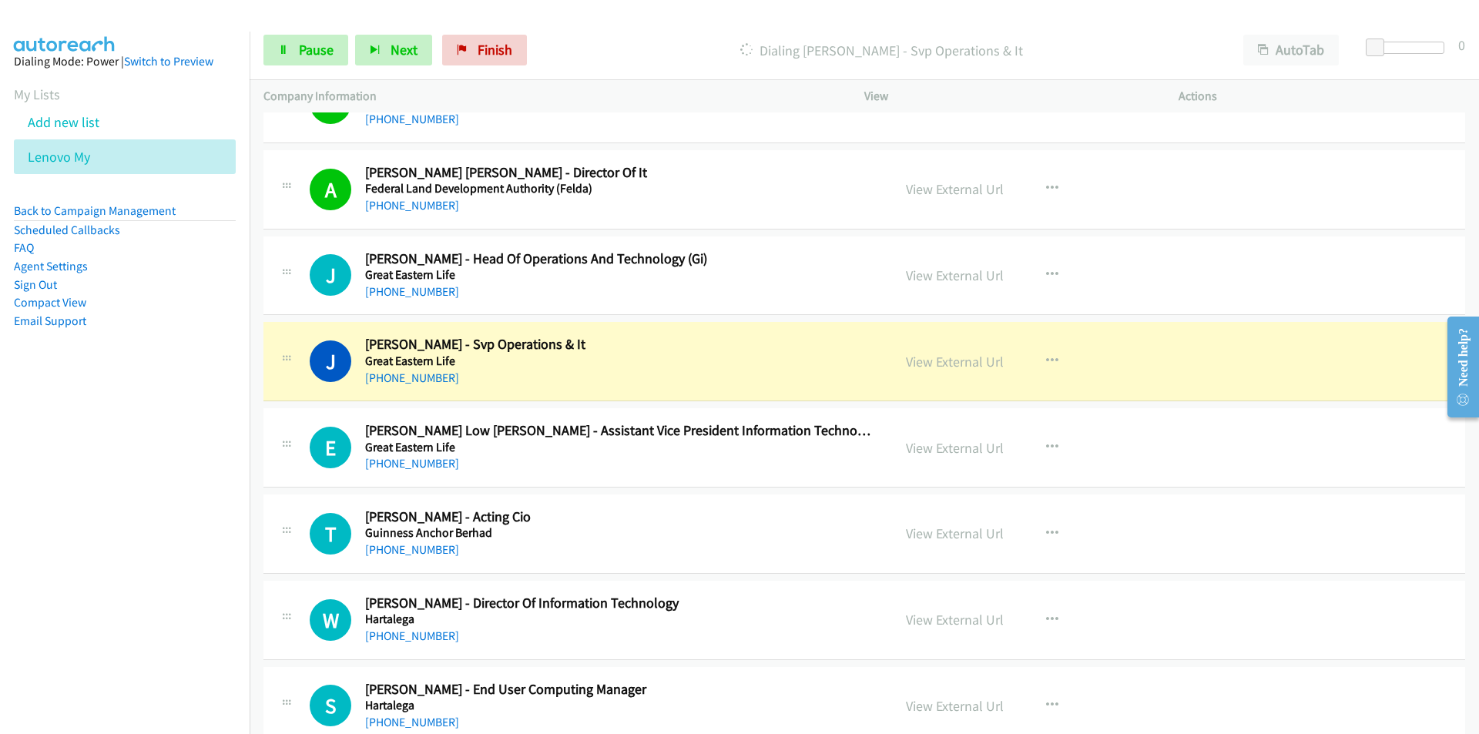
click at [199, 507] on nav "Dialing Mode: Power | Switch to Preview My Lists Add new list Lenovo My Back to…" at bounding box center [125, 399] width 250 height 734
click at [313, 50] on span "Pause" at bounding box center [316, 50] width 35 height 18
click at [913, 364] on link "View External Url" at bounding box center [955, 362] width 98 height 18
click at [949, 357] on link "View External Url" at bounding box center [955, 362] width 98 height 18
click at [965, 360] on link "View External Url" at bounding box center [955, 362] width 98 height 18
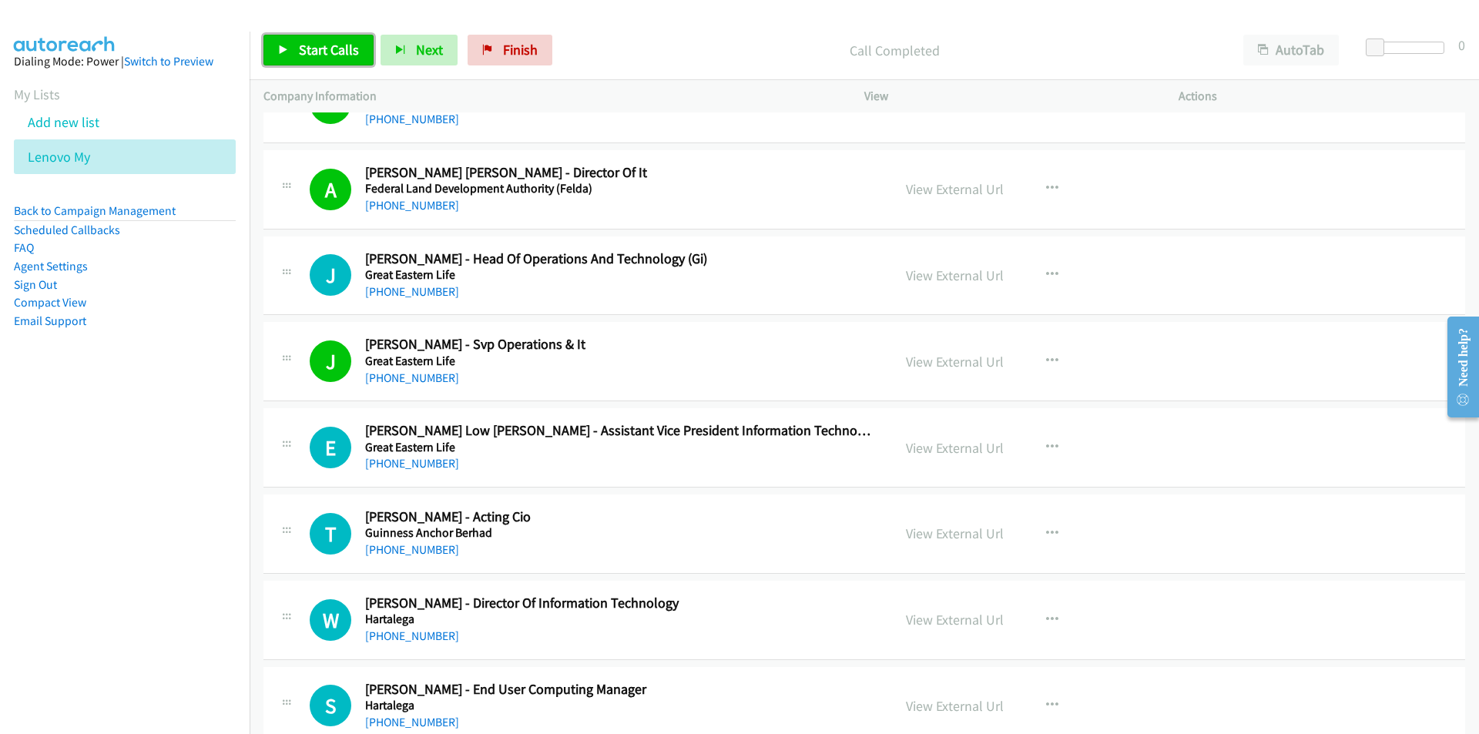
click at [313, 40] on link "Start Calls" at bounding box center [318, 50] width 110 height 31
drag, startPoint x: 160, startPoint y: 562, endPoint x: 198, endPoint y: 553, distance: 38.8
click at [160, 562] on nav "Dialing Mode: Power | Switch to Preview My Lists Add new list Lenovo My Back to…" at bounding box center [125, 399] width 250 height 734
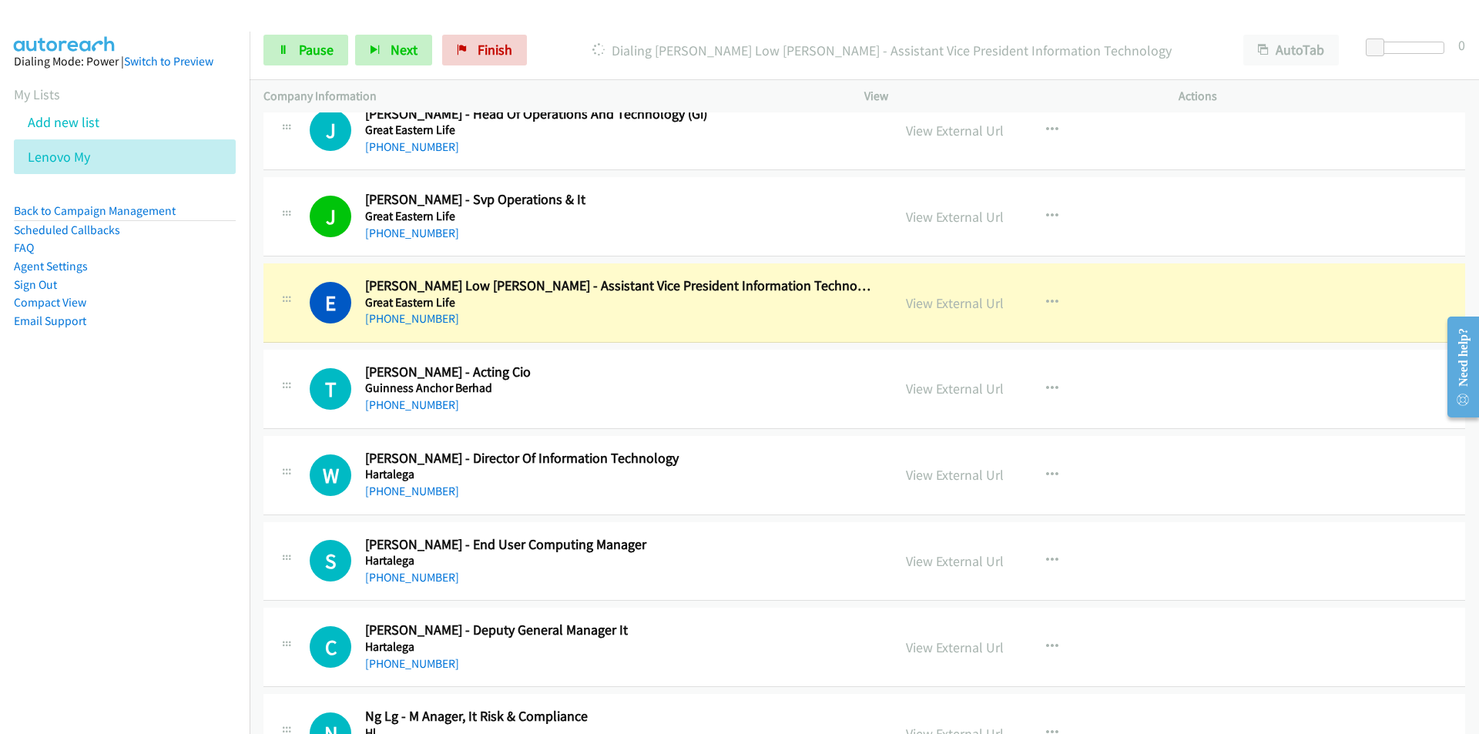
scroll to position [5544, 0]
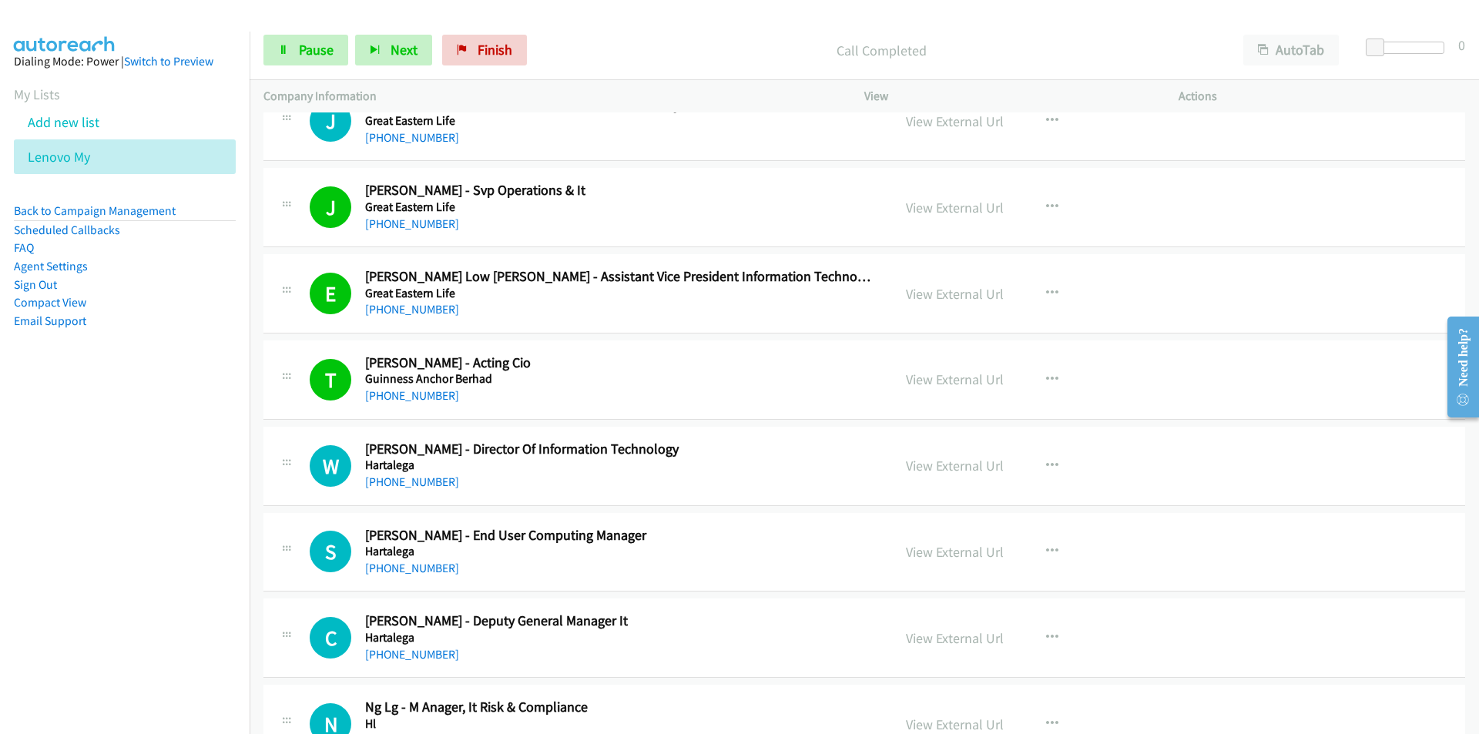
click at [172, 494] on nav "Dialing Mode: Power | Switch to Preview My Lists Add new list Lenovo My Back to…" at bounding box center [125, 399] width 250 height 734
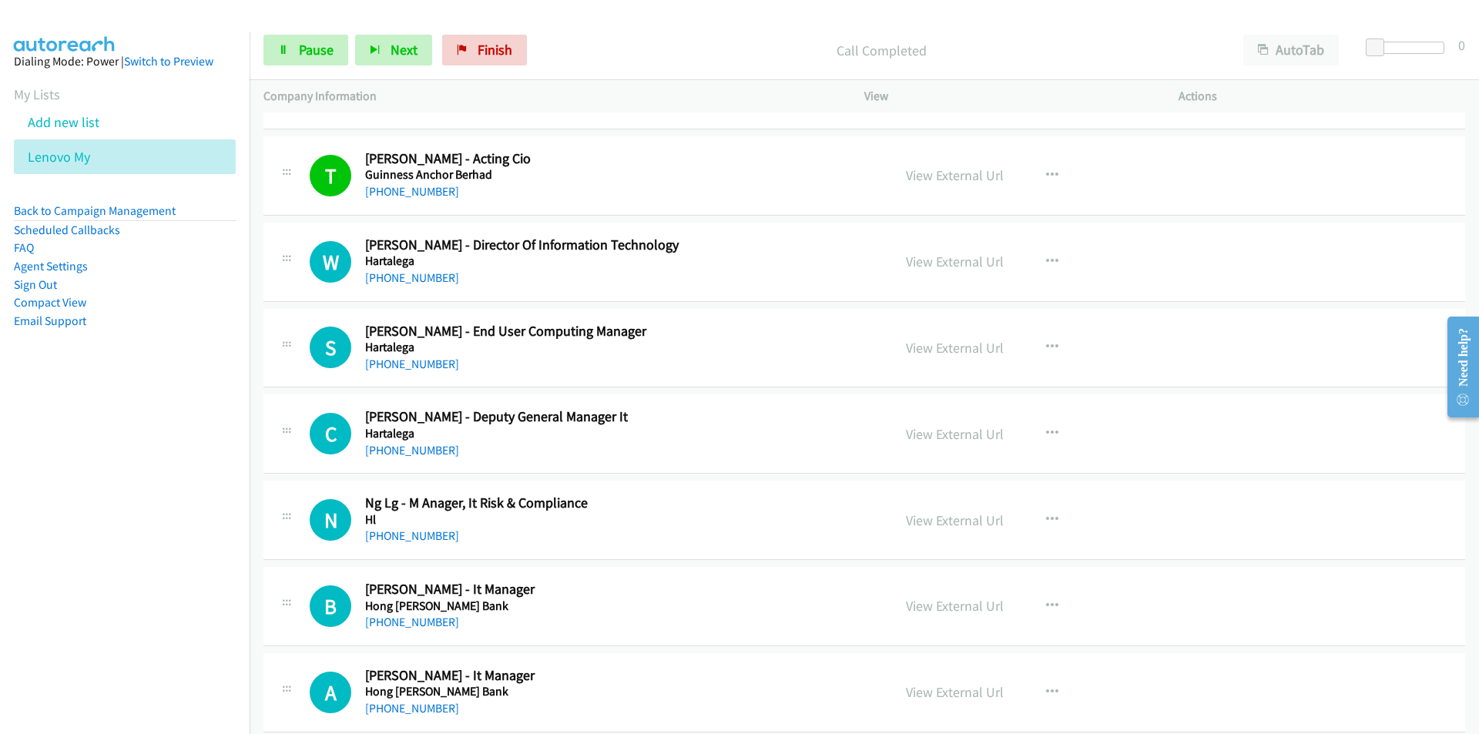
scroll to position [5775, 0]
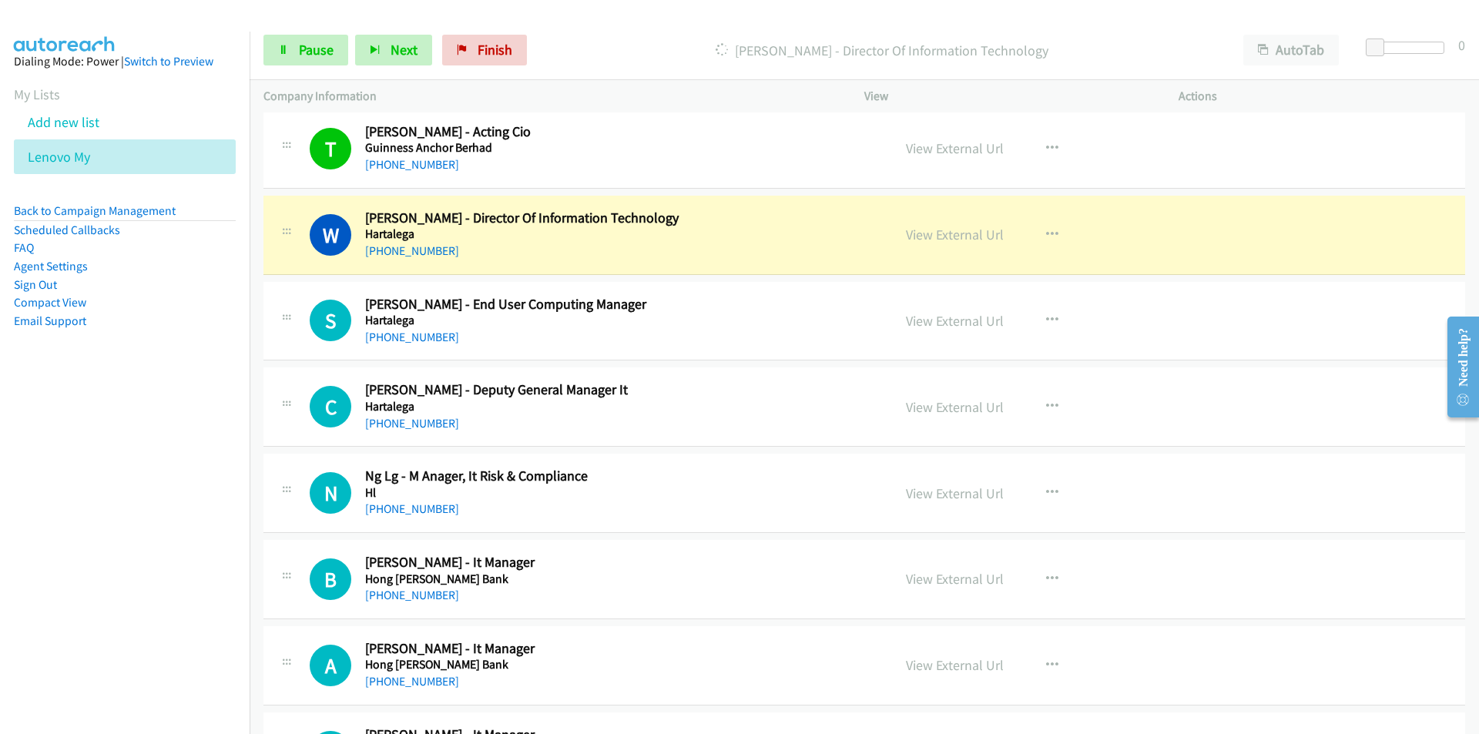
click at [186, 438] on nav "Dialing Mode: Power | Switch to Preview My Lists Add new list Lenovo My Back to…" at bounding box center [125, 399] width 250 height 734
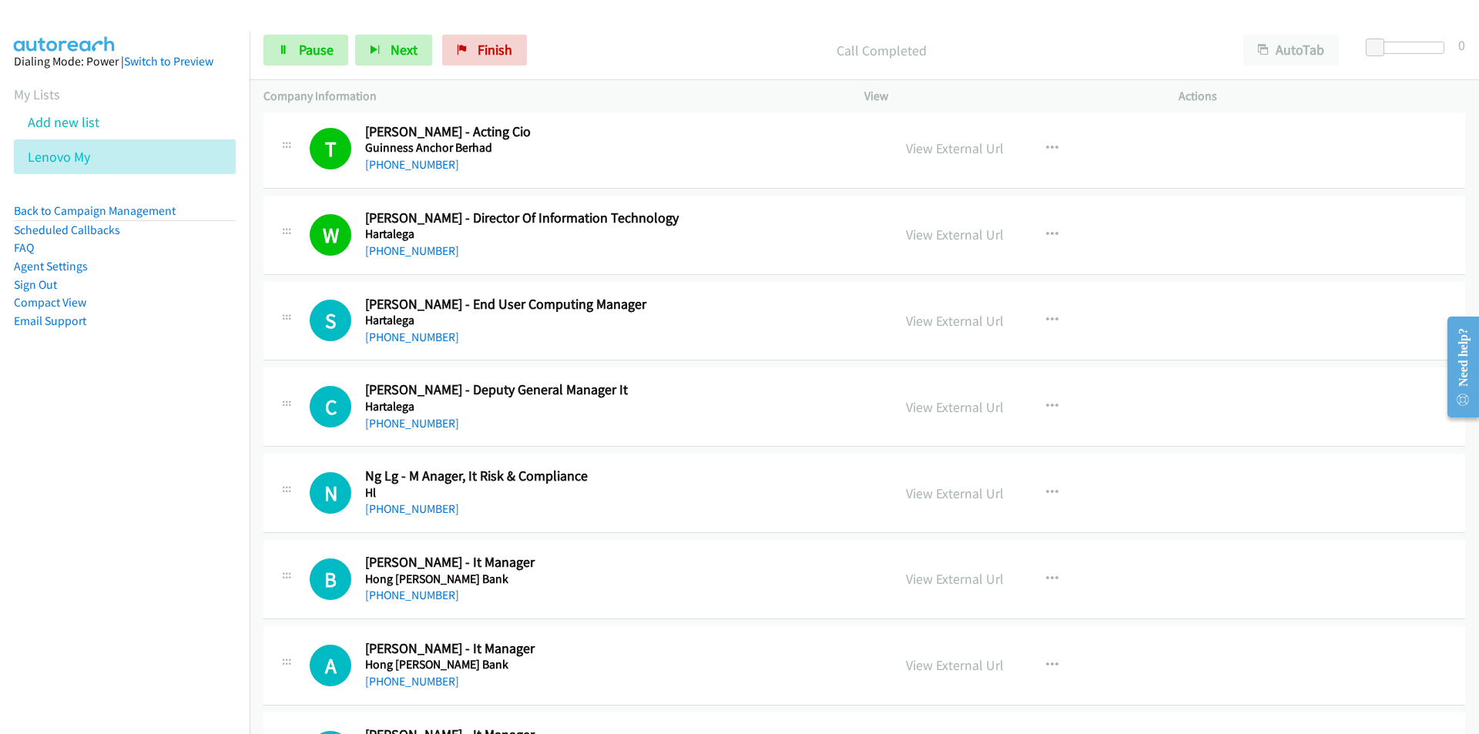
click at [208, 429] on nav "Dialing Mode: Power | Switch to Preview My Lists Add new list Lenovo My Back to…" at bounding box center [125, 399] width 250 height 734
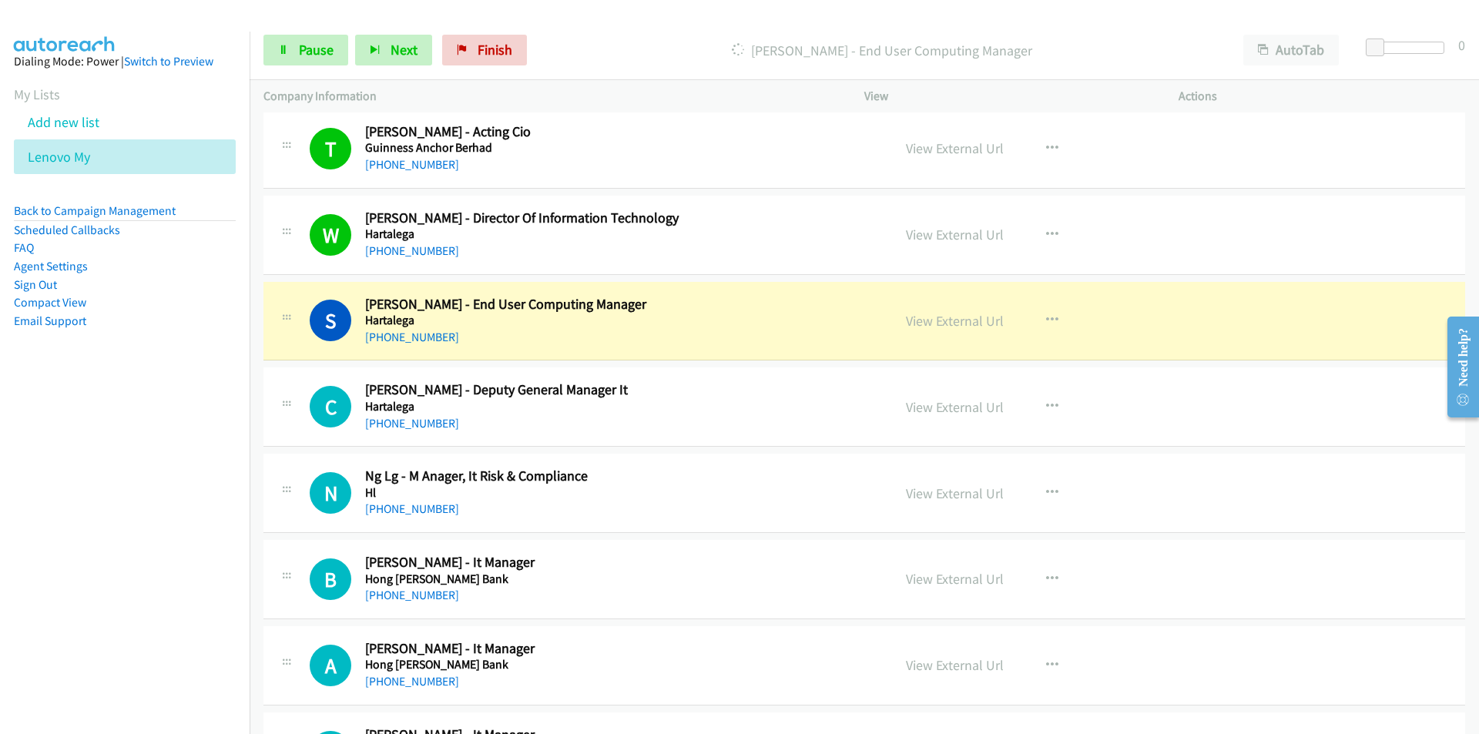
drag, startPoint x: 156, startPoint y: 511, endPoint x: 208, endPoint y: 494, distance: 55.0
click at [156, 511] on nav "Dialing Mode: Power | Switch to Preview My Lists Add new list Lenovo My Back to…" at bounding box center [125, 399] width 250 height 734
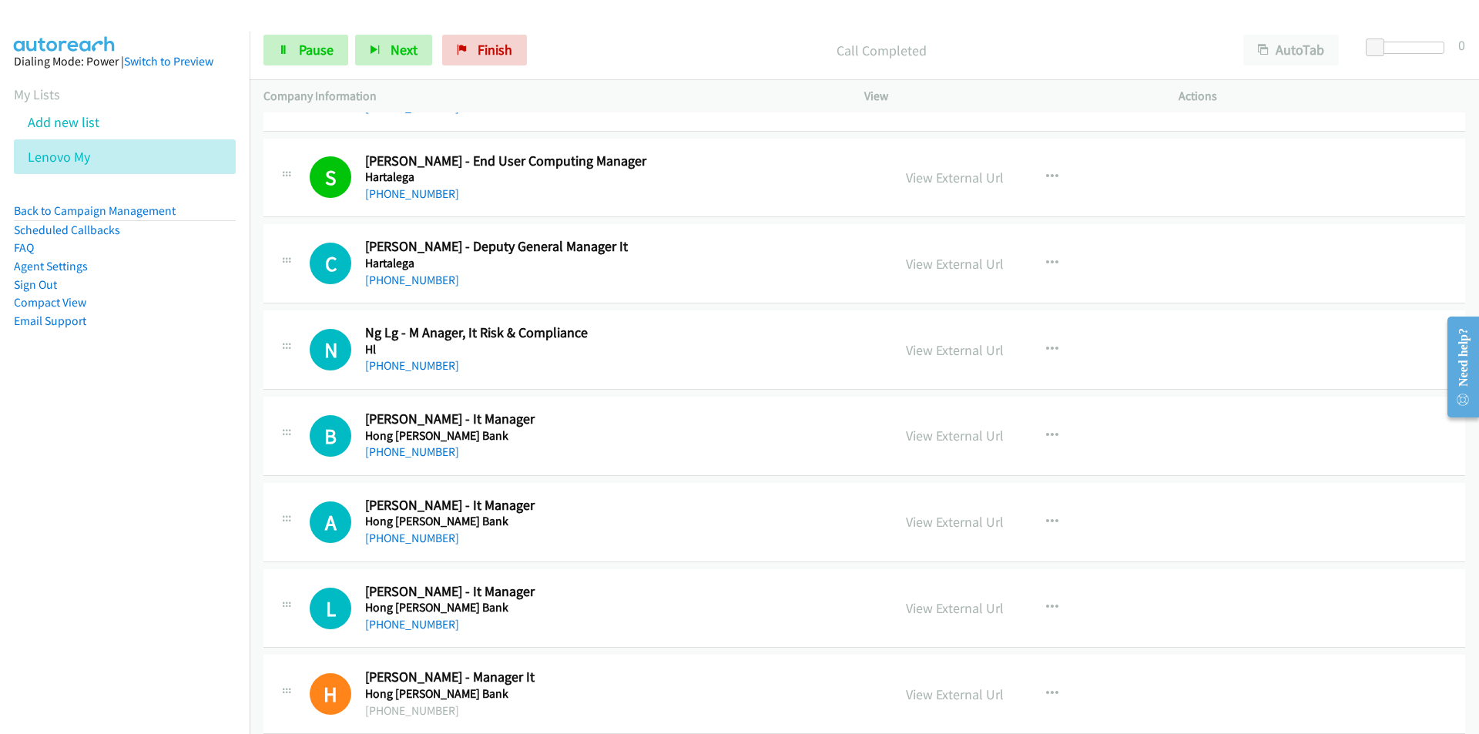
scroll to position [5929, 0]
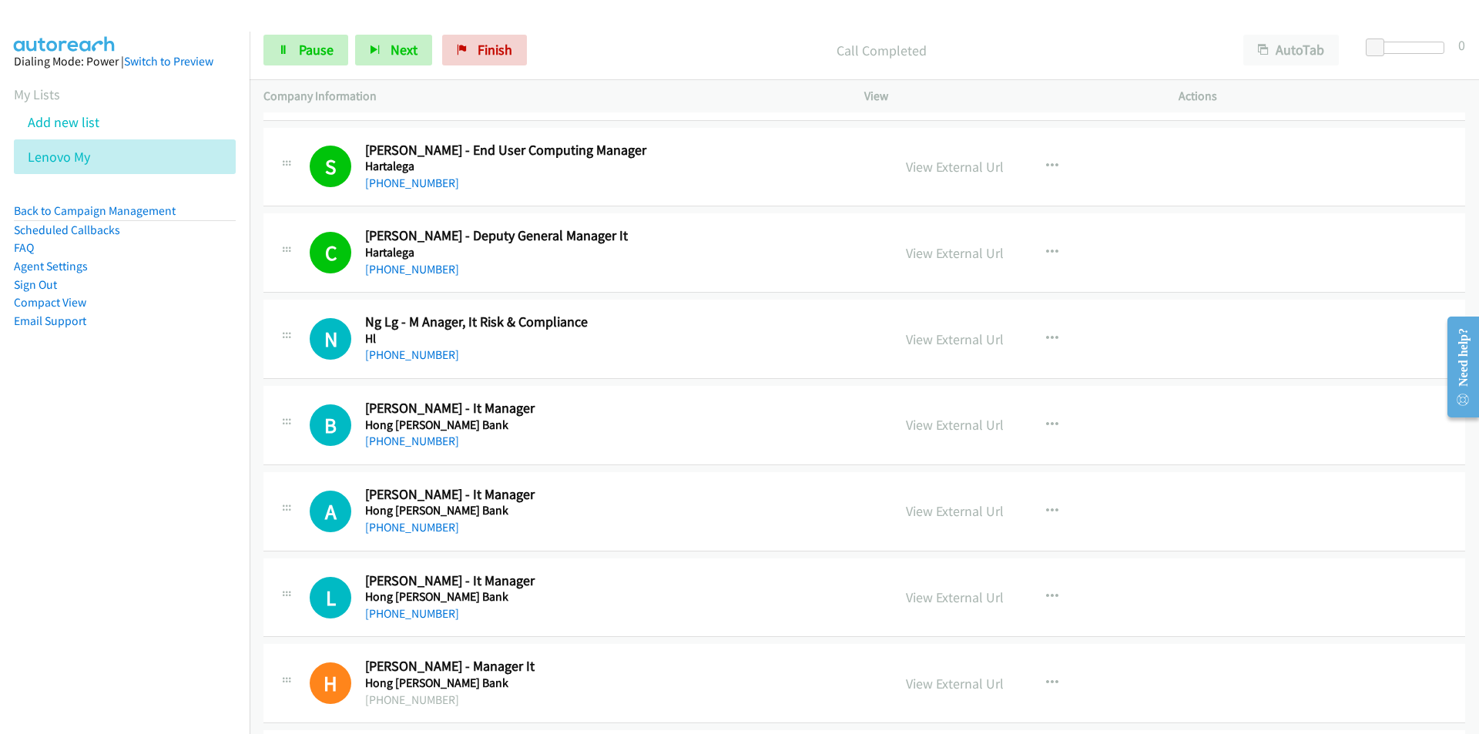
click at [146, 494] on nav "Dialing Mode: Power | Switch to Preview My Lists Add new list Lenovo My Back to…" at bounding box center [125, 399] width 250 height 734
click at [289, 41] on link "Pause" at bounding box center [305, 50] width 85 height 31
click at [1051, 422] on icon "button" at bounding box center [1052, 425] width 12 height 12
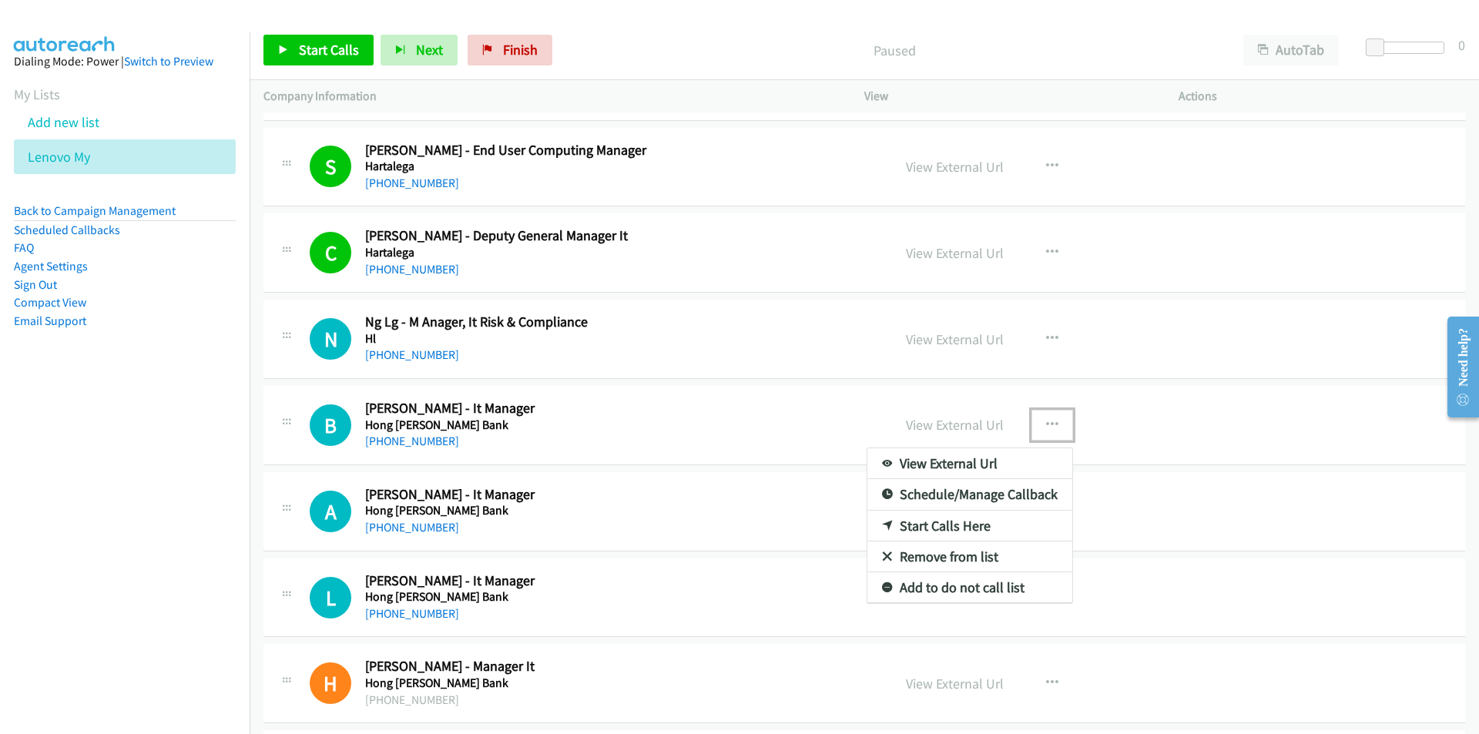
click at [986, 530] on link "Start Calls Here" at bounding box center [969, 526] width 205 height 31
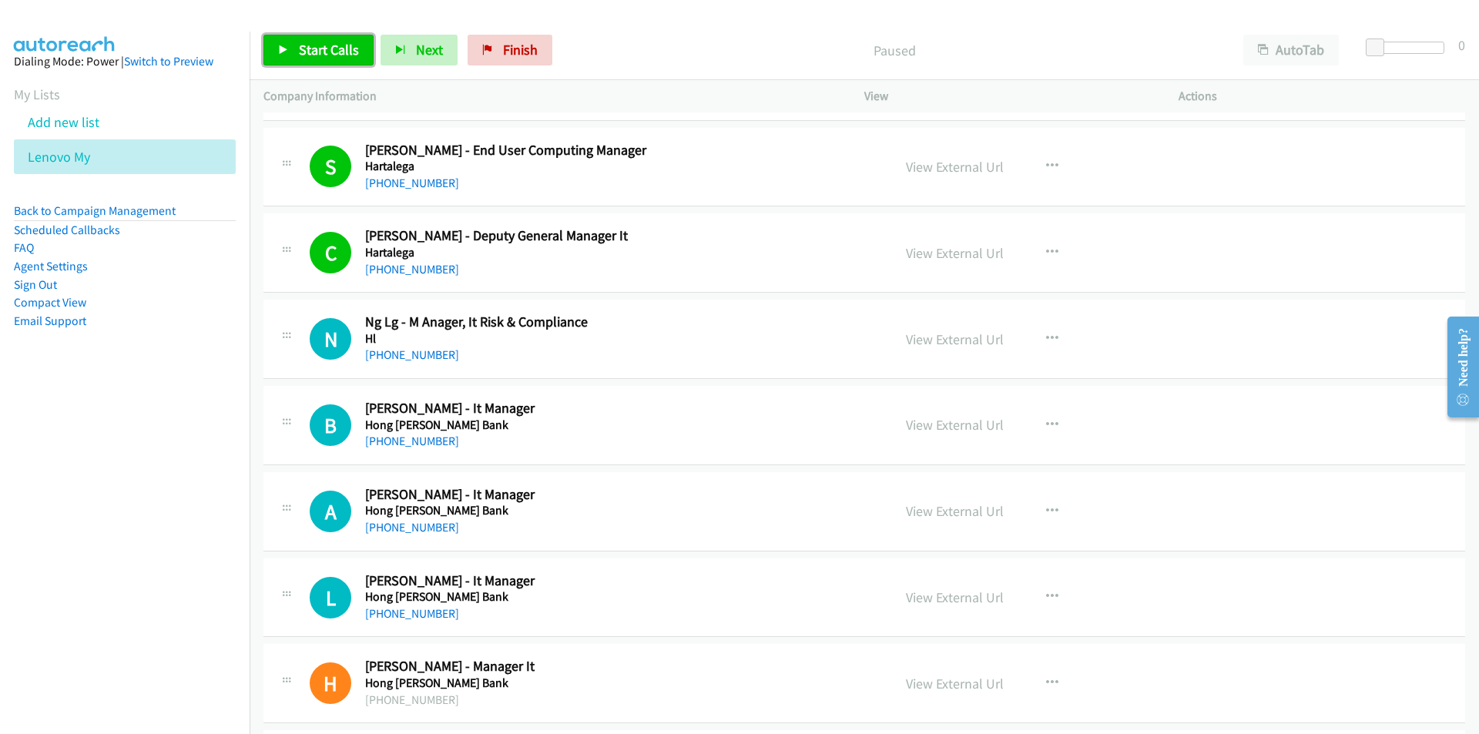
click at [292, 47] on link "Start Calls" at bounding box center [318, 50] width 110 height 31
click at [194, 507] on nav "Dialing Mode: Power | Switch to Preview My Lists Add new list Lenovo My Back to…" at bounding box center [125, 399] width 250 height 734
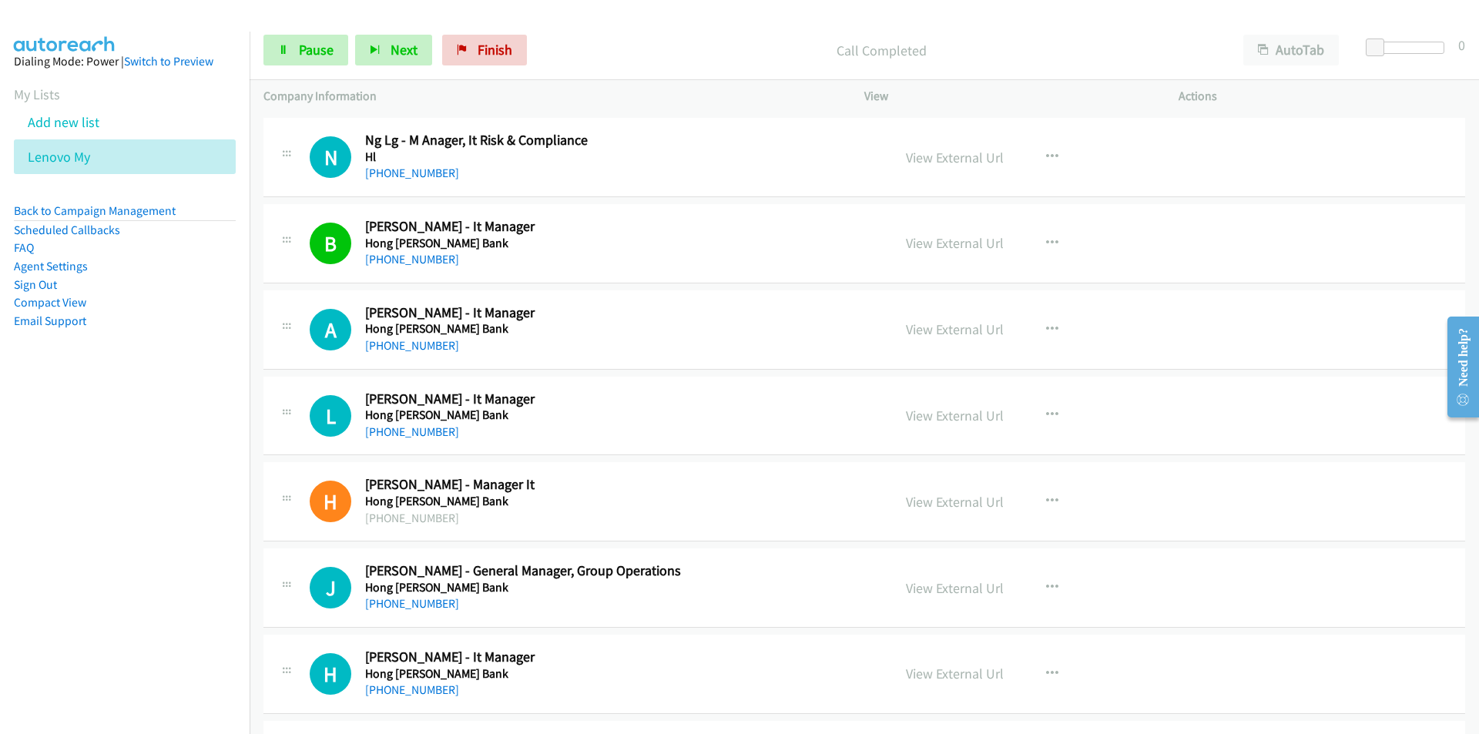
scroll to position [6160, 0]
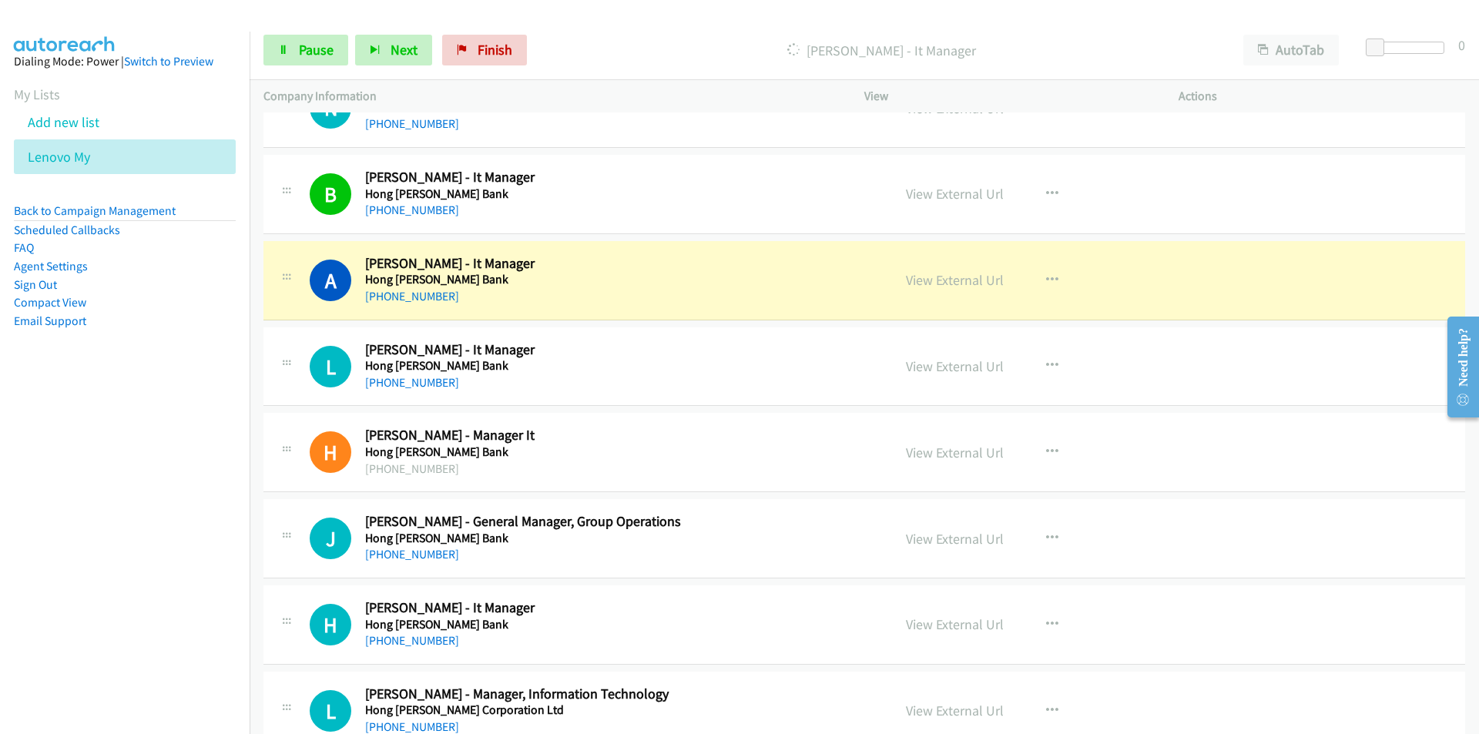
click at [67, 450] on nav "Dialing Mode: Power | Switch to Preview My Lists Add new list Lenovo My Back to…" at bounding box center [125, 399] width 250 height 734
drag, startPoint x: 166, startPoint y: 511, endPoint x: 241, endPoint y: 511, distance: 74.7
click at [166, 511] on nav "Dialing Mode: Power | Switch to Preview My Lists Add new list Lenovo My Back to…" at bounding box center [125, 399] width 250 height 734
drag, startPoint x: 227, startPoint y: 522, endPoint x: 246, endPoint y: 510, distance: 22.2
click at [227, 522] on nav "Dialing Mode: Power | Switch to Preview My Lists Add new list Lenovo My Back to…" at bounding box center [125, 399] width 250 height 734
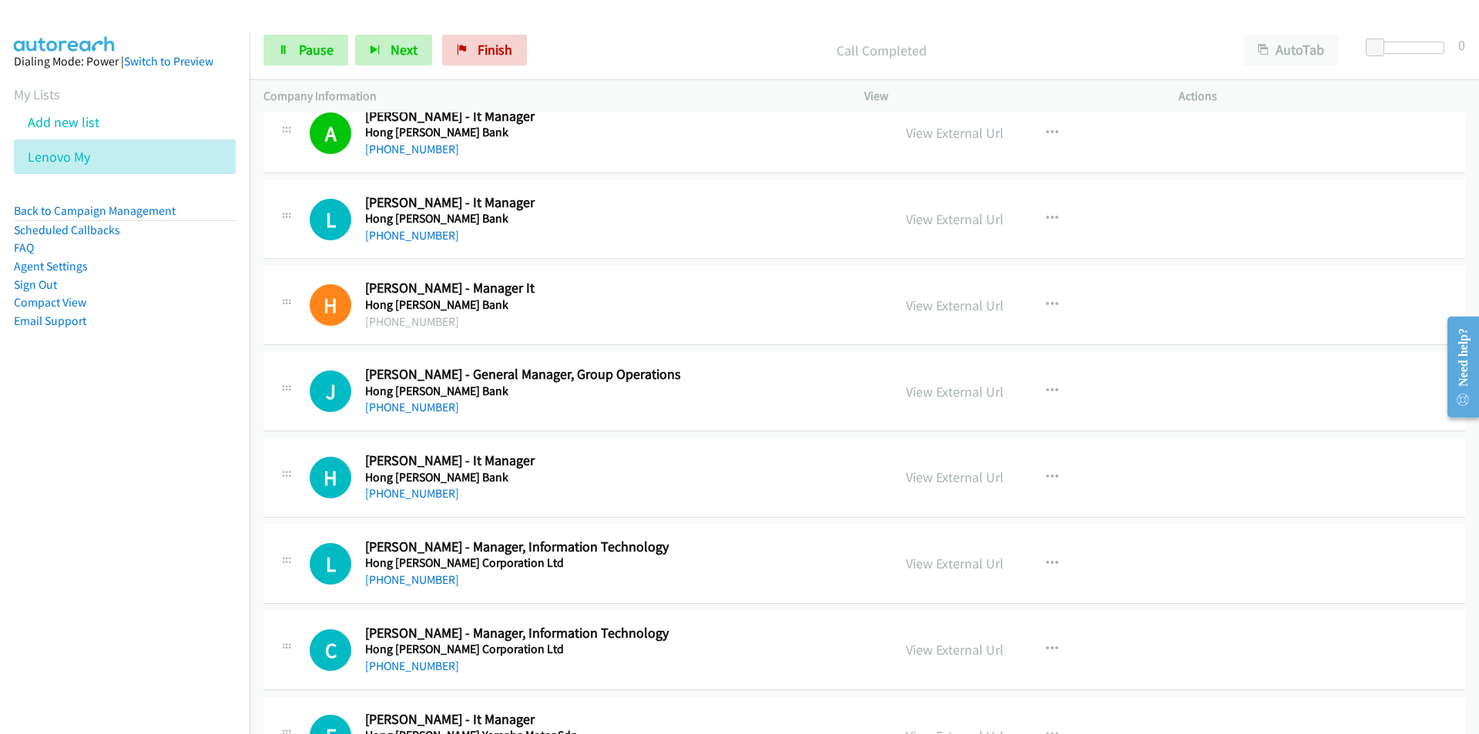
scroll to position [6315, 0]
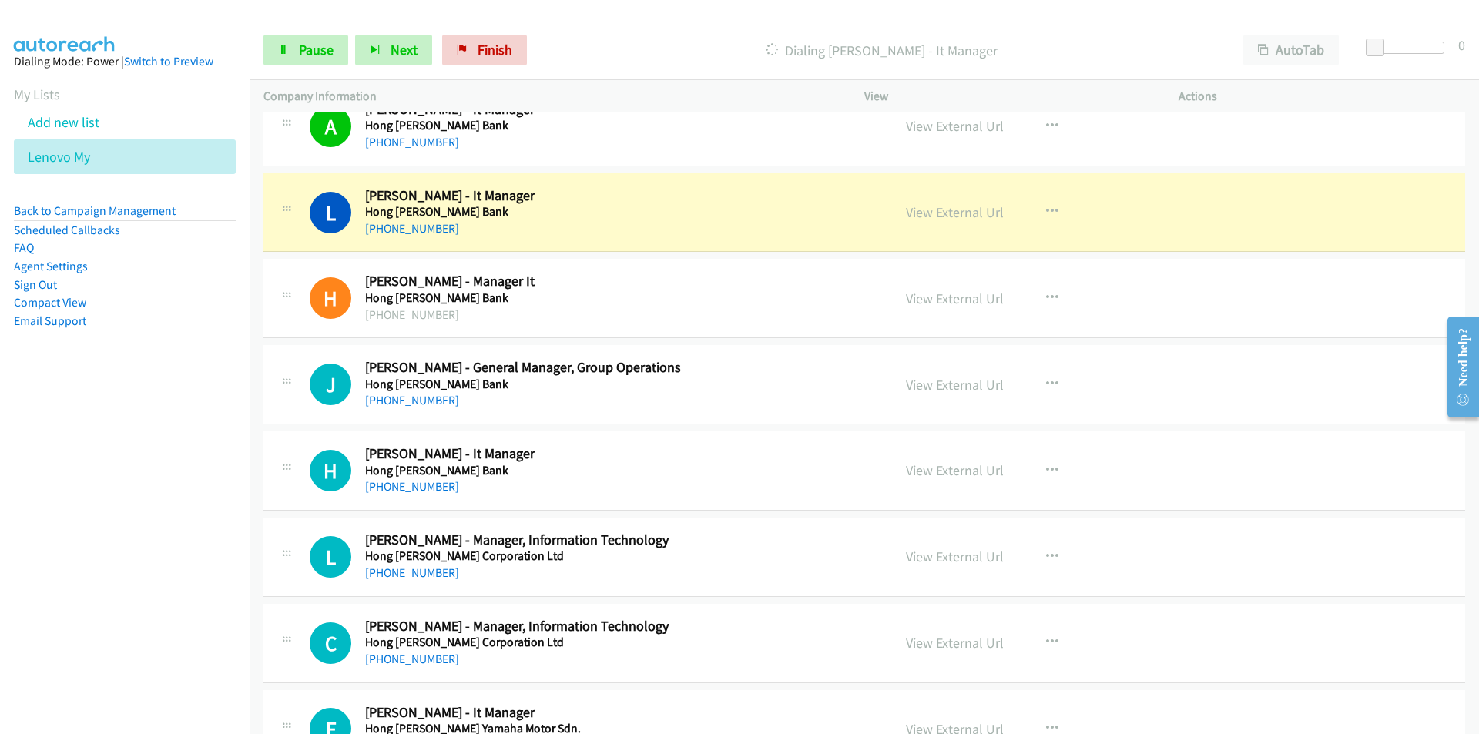
click at [170, 464] on nav "Dialing Mode: Power | Switch to Preview My Lists Add new list Lenovo My Back to…" at bounding box center [125, 399] width 250 height 734
click at [976, 303] on link "View External Url" at bounding box center [955, 299] width 98 height 18
click at [199, 432] on nav "Dialing Mode: Power | Switch to Preview My Lists Add new list Lenovo My Back to…" at bounding box center [125, 399] width 250 height 734
click at [971, 209] on link "View External Url" at bounding box center [955, 212] width 98 height 18
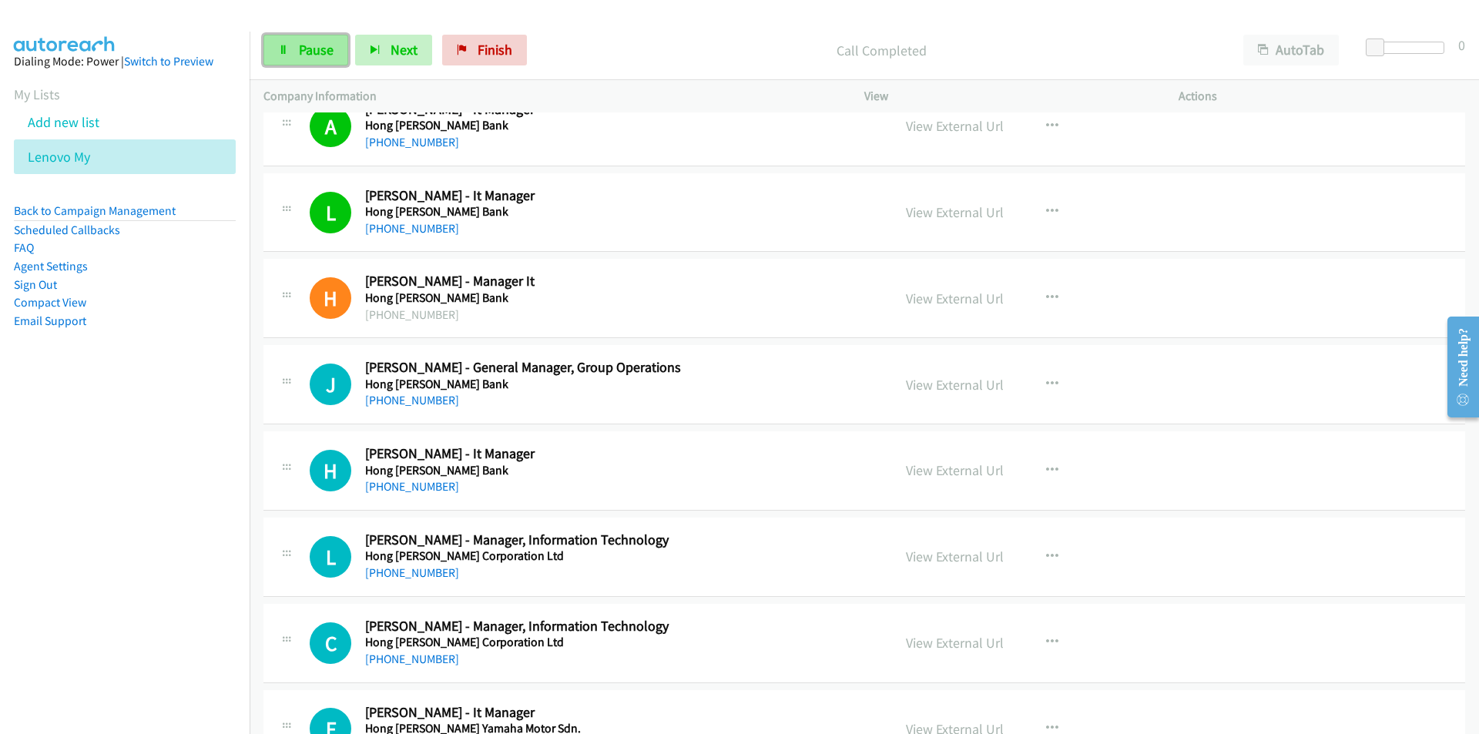
click at [296, 46] on link "Pause" at bounding box center [305, 50] width 85 height 31
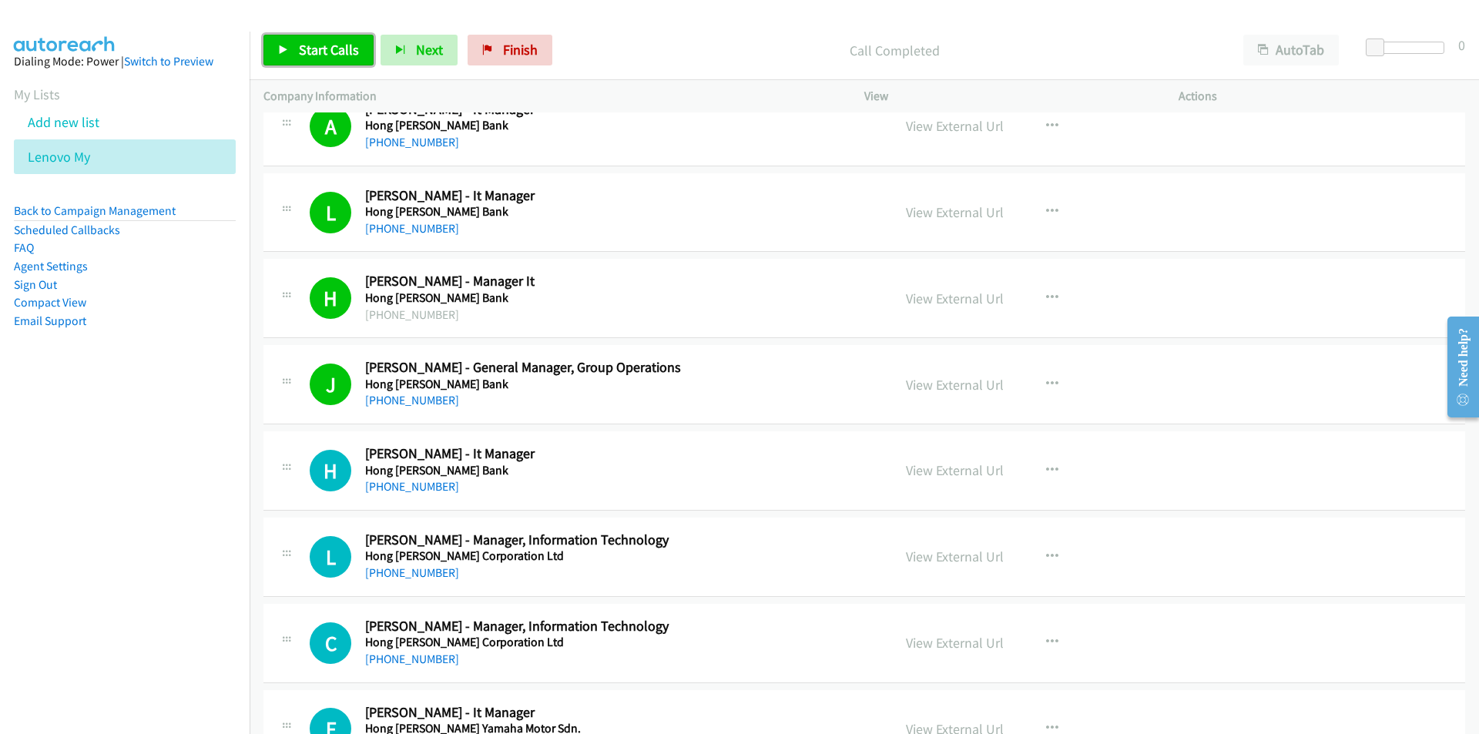
click at [310, 44] on span "Start Calls" at bounding box center [329, 50] width 60 height 18
click at [176, 527] on nav "Dialing Mode: Power | Switch to Preview My Lists Add new list Lenovo My Back to…" at bounding box center [125, 399] width 250 height 734
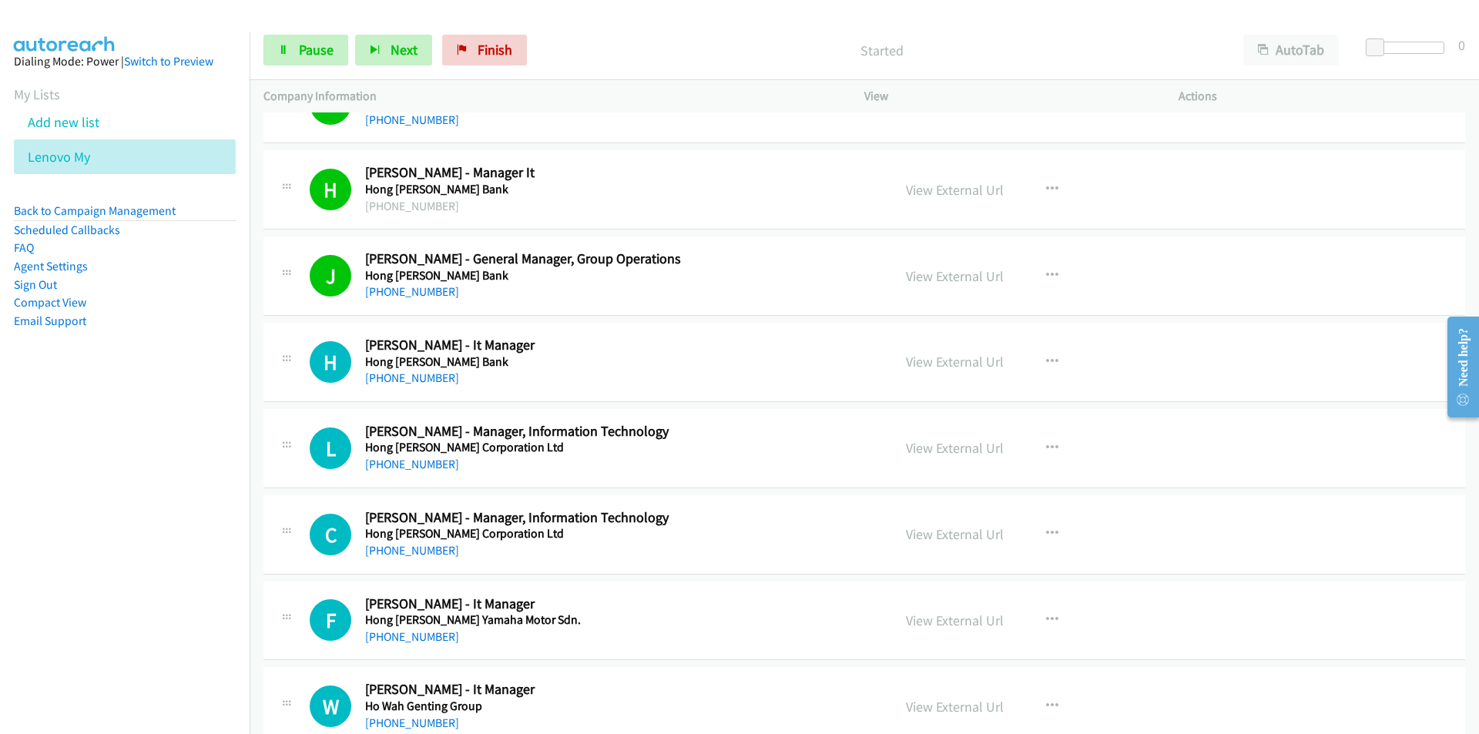
scroll to position [6469, 0]
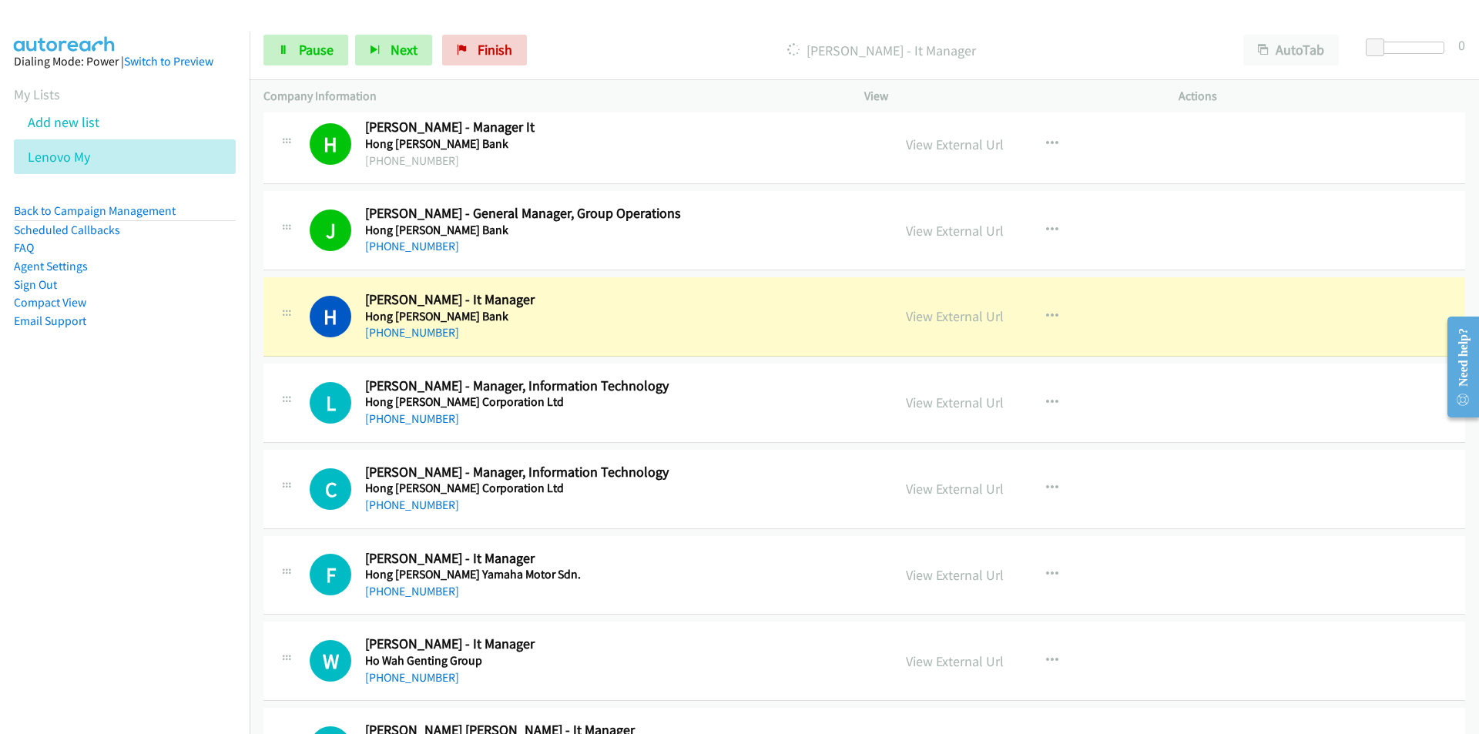
click at [141, 468] on nav "Dialing Mode: Power | Switch to Preview My Lists Add new list Lenovo My Back to…" at bounding box center [125, 399] width 250 height 734
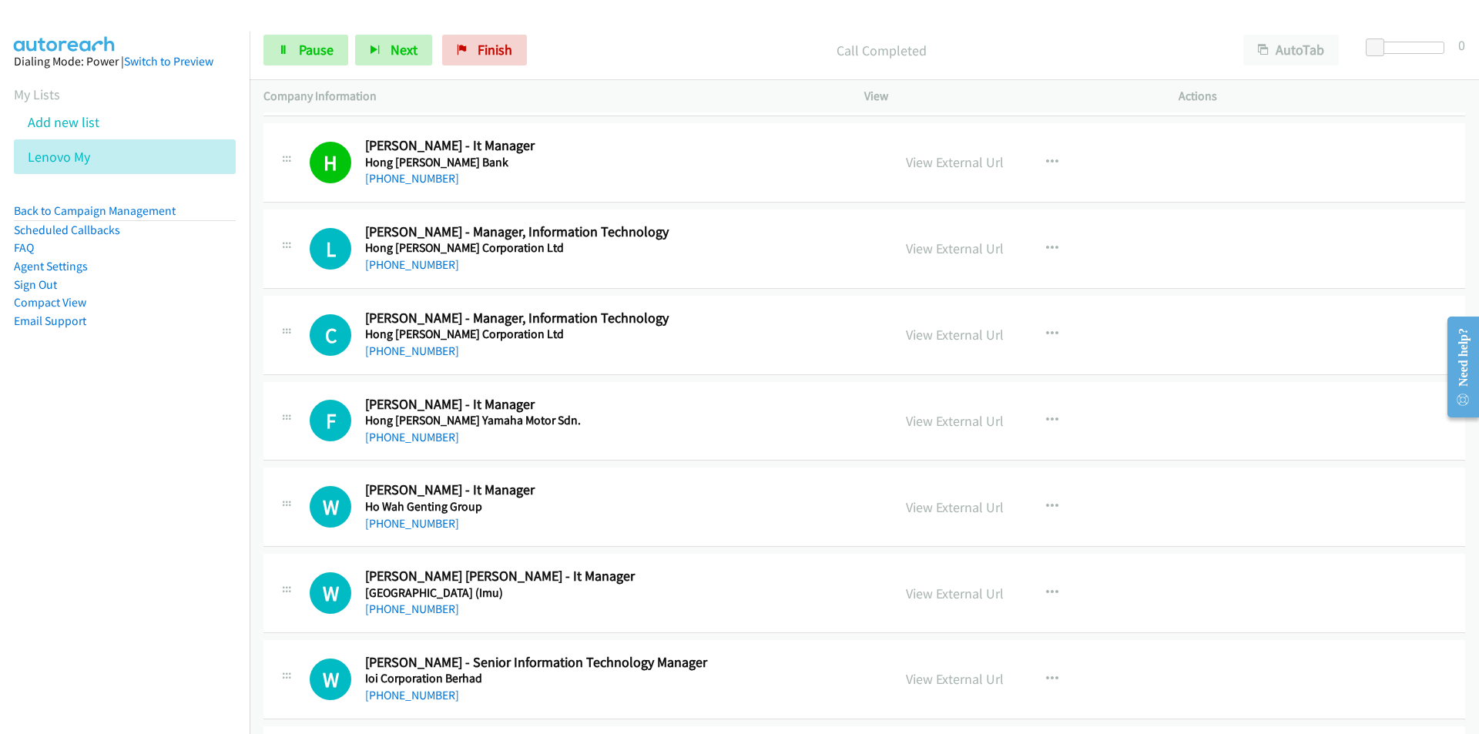
click at [153, 512] on nav "Dialing Mode: Power | Switch to Preview My Lists Add new list Lenovo My Back to…" at bounding box center [125, 399] width 250 height 734
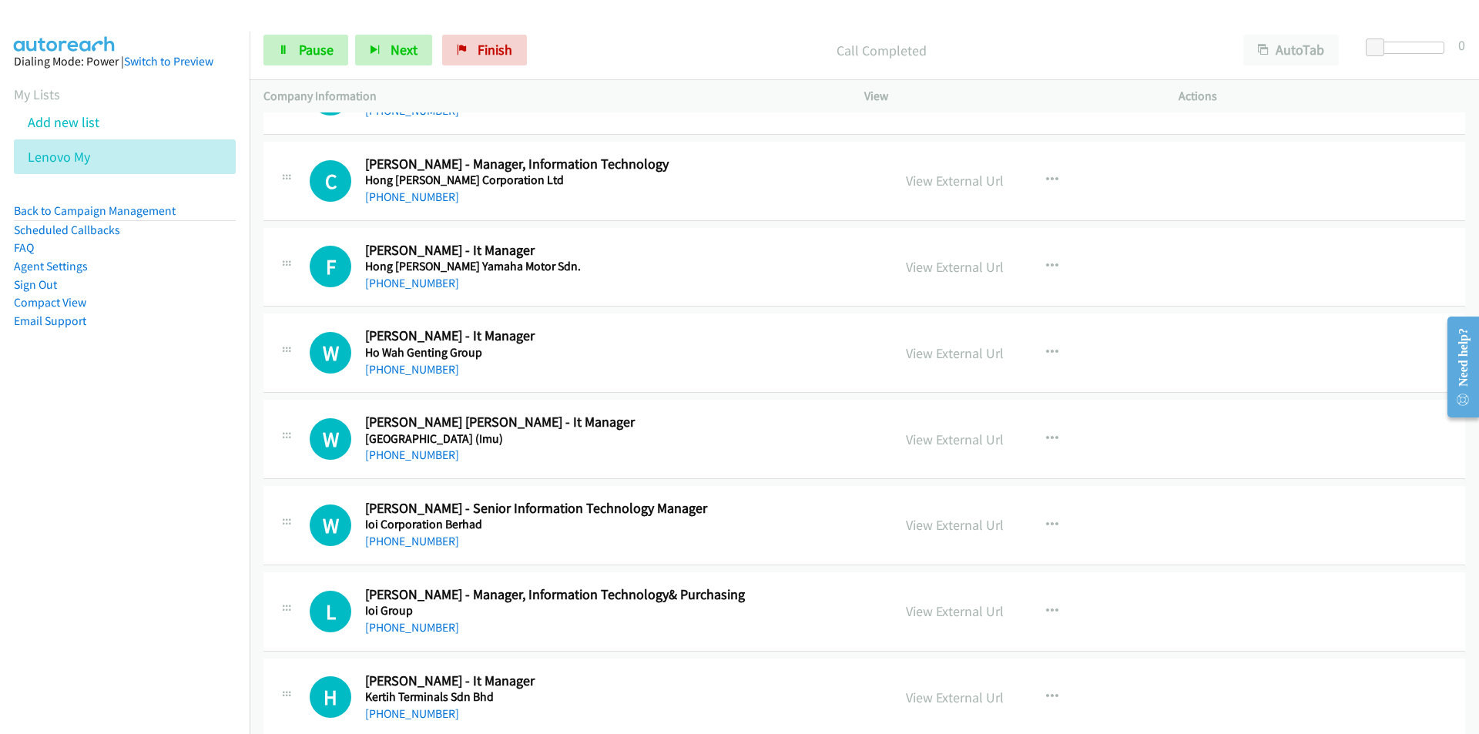
scroll to position [6700, 0]
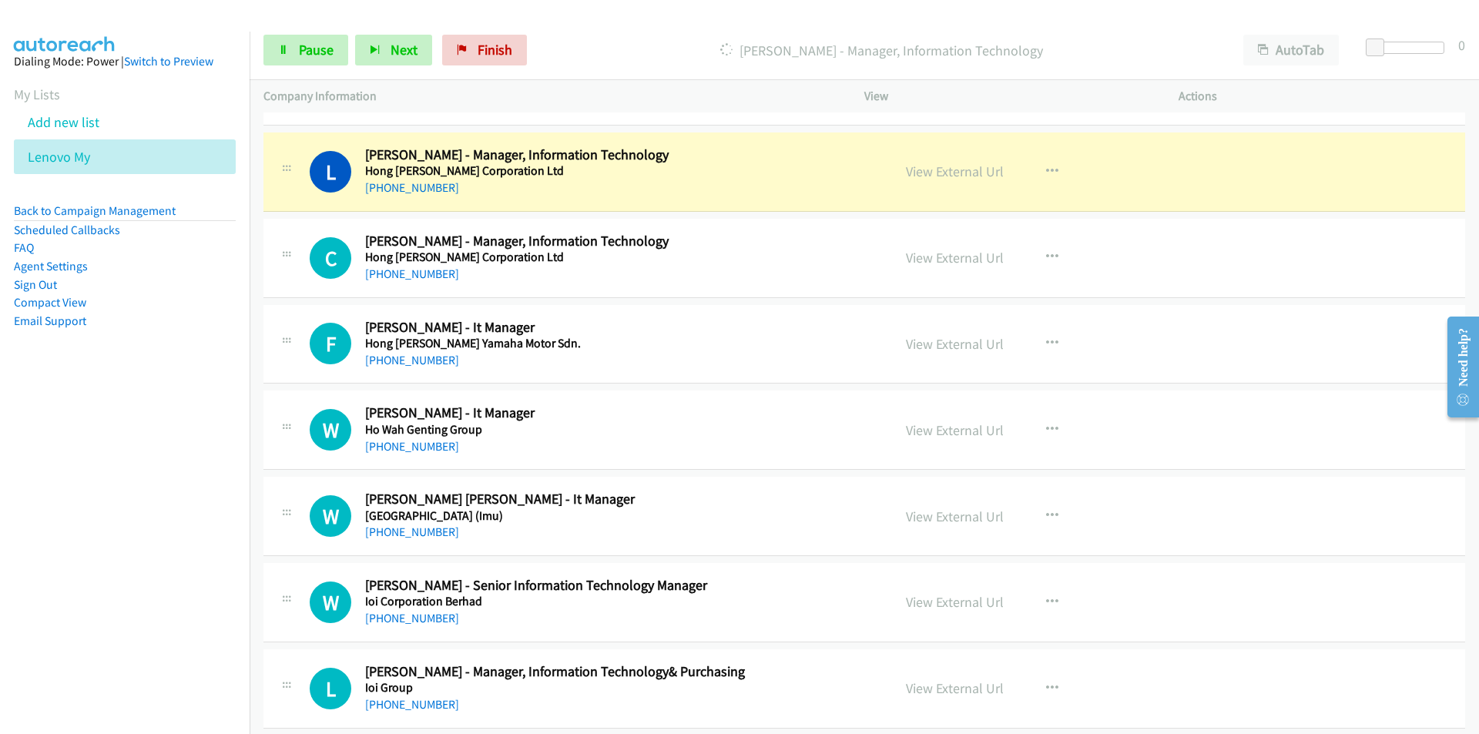
click at [233, 455] on nav "Dialing Mode: Power | Switch to Preview My Lists Add new list Lenovo My Back to…" at bounding box center [125, 399] width 250 height 734
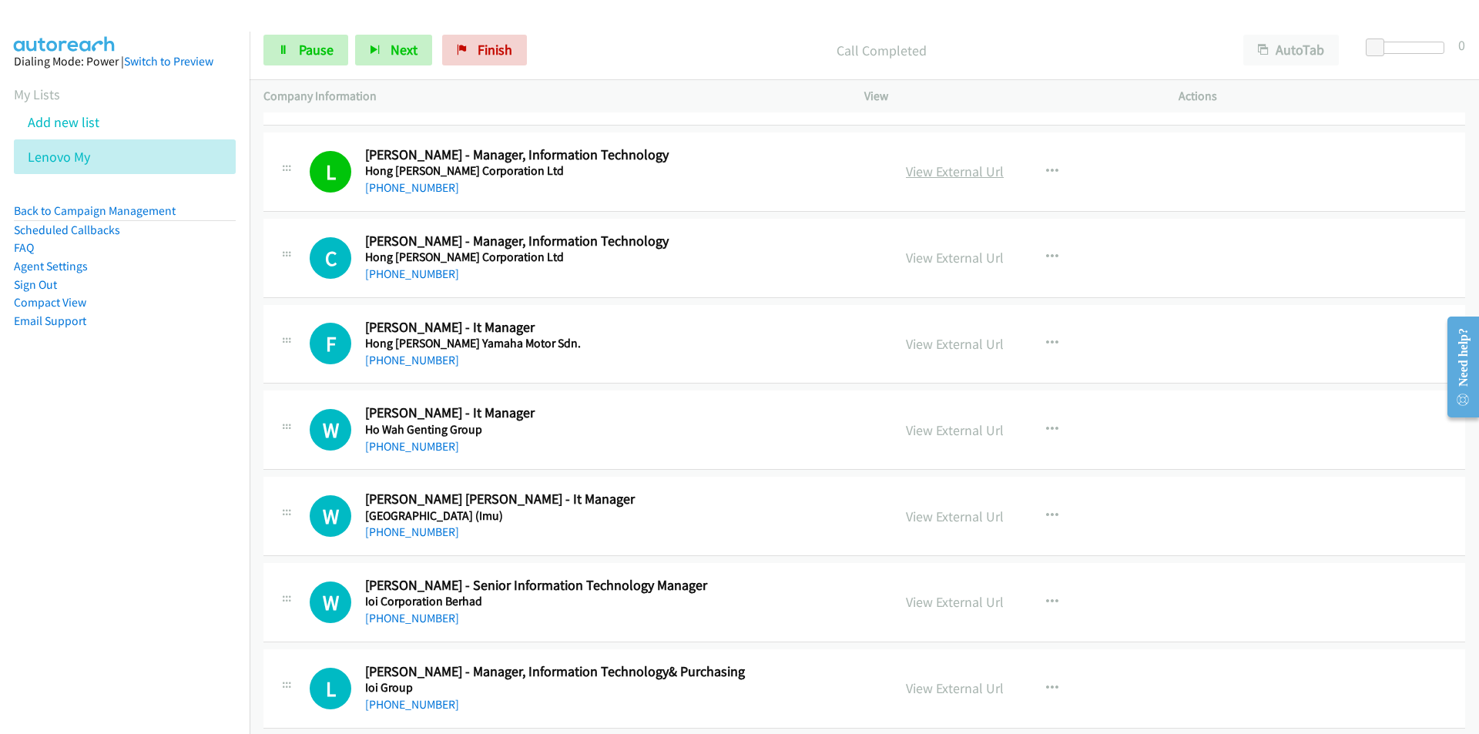
click at [972, 174] on link "View External Url" at bounding box center [955, 171] width 98 height 18
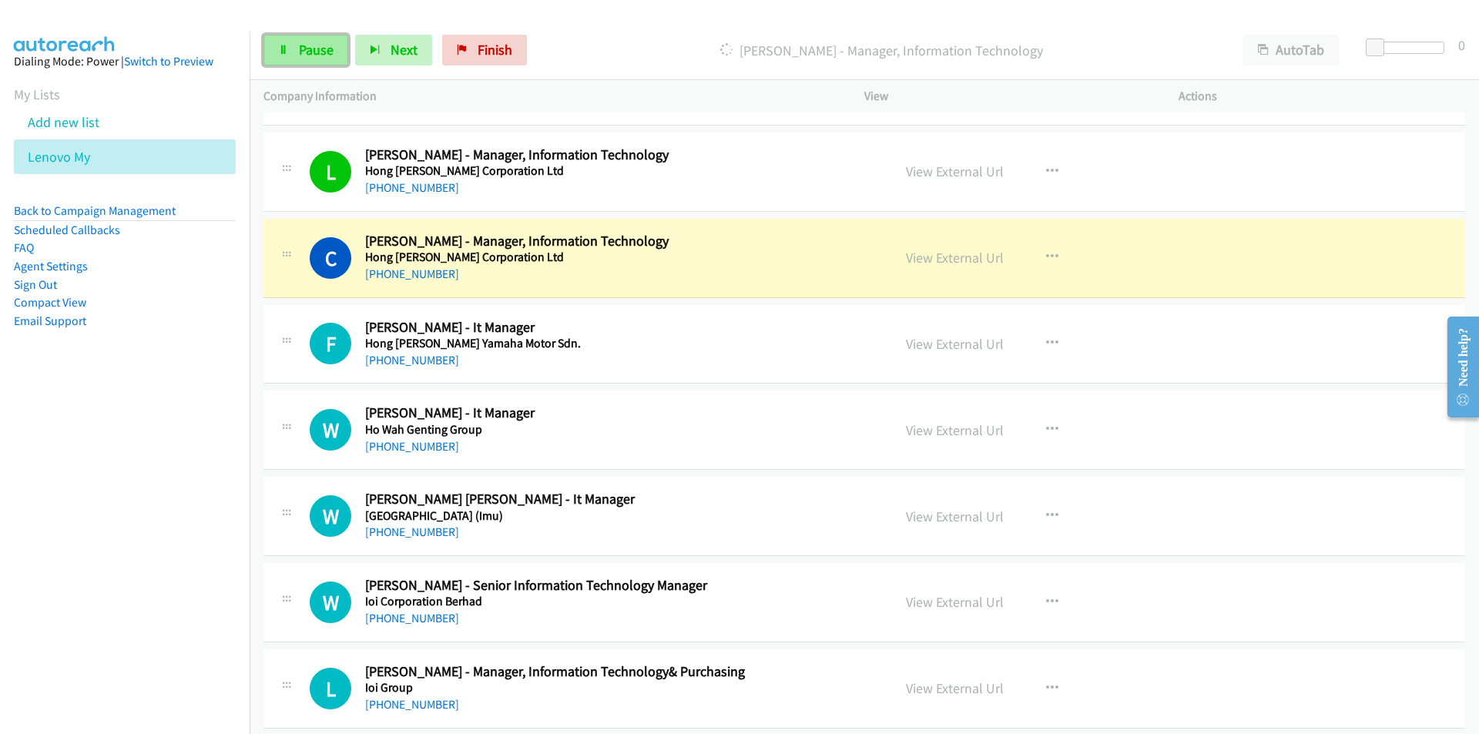
click at [313, 50] on span "Pause" at bounding box center [316, 50] width 35 height 18
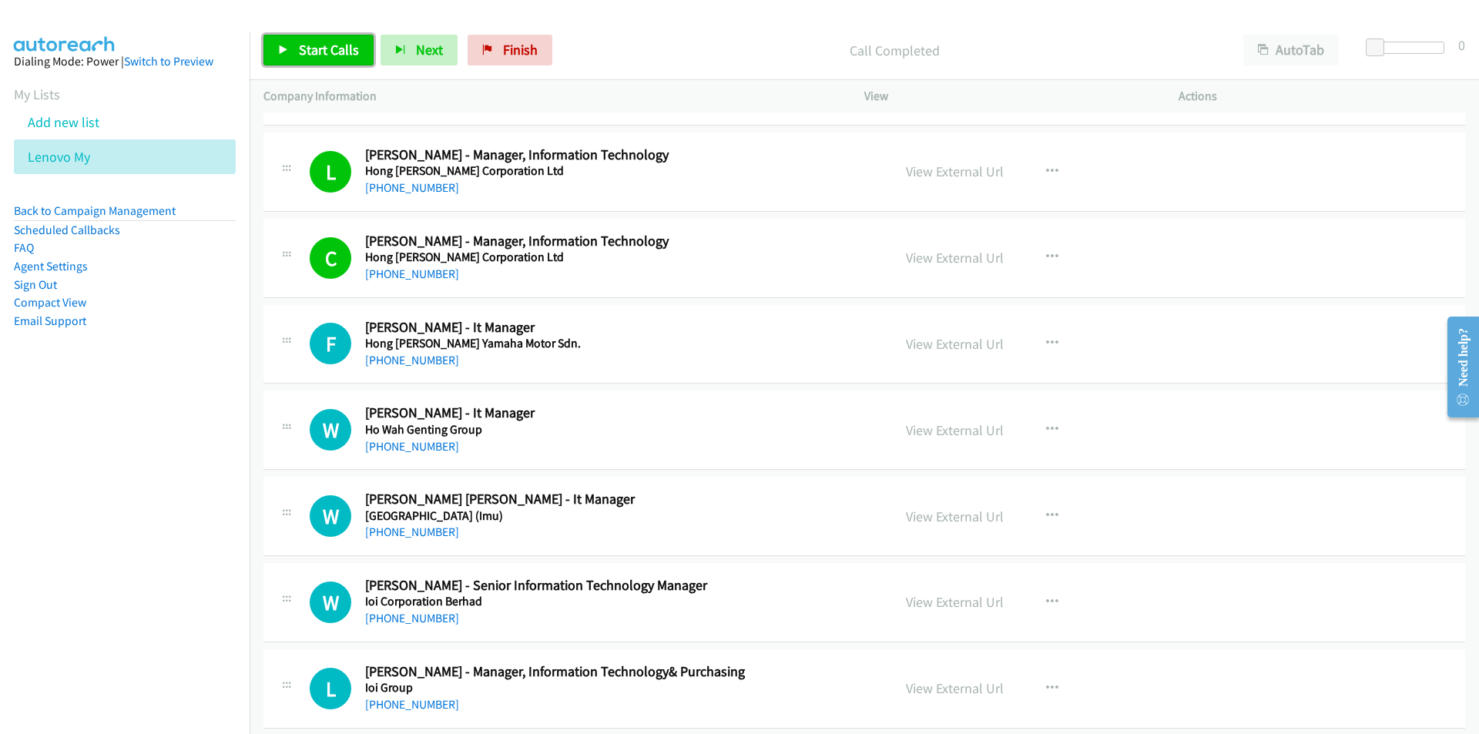
click at [320, 52] on span "Start Calls" at bounding box center [329, 50] width 60 height 18
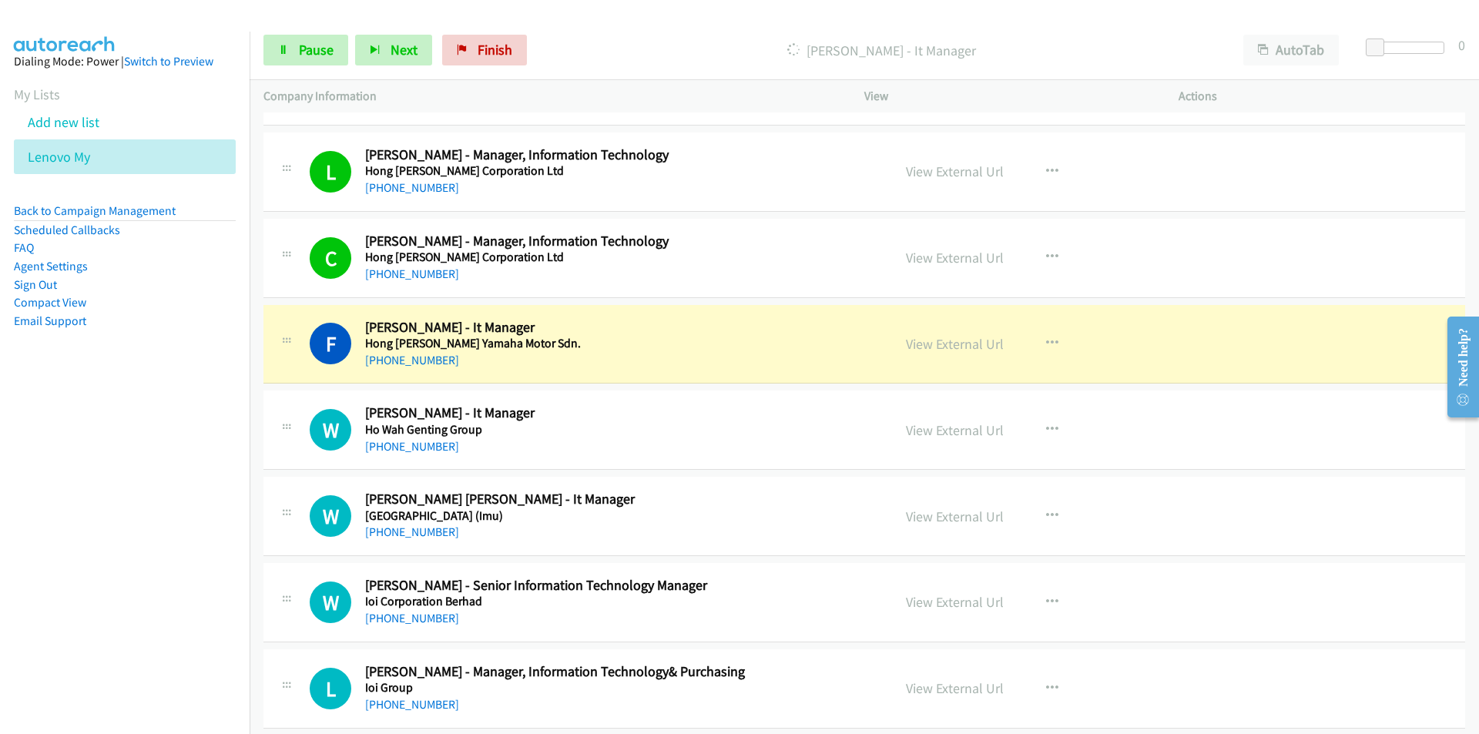
click at [177, 510] on nav "Dialing Mode: Power | Switch to Preview My Lists Add new list Lenovo My Back to…" at bounding box center [125, 399] width 250 height 734
click at [955, 165] on link "View External Url" at bounding box center [955, 171] width 98 height 18
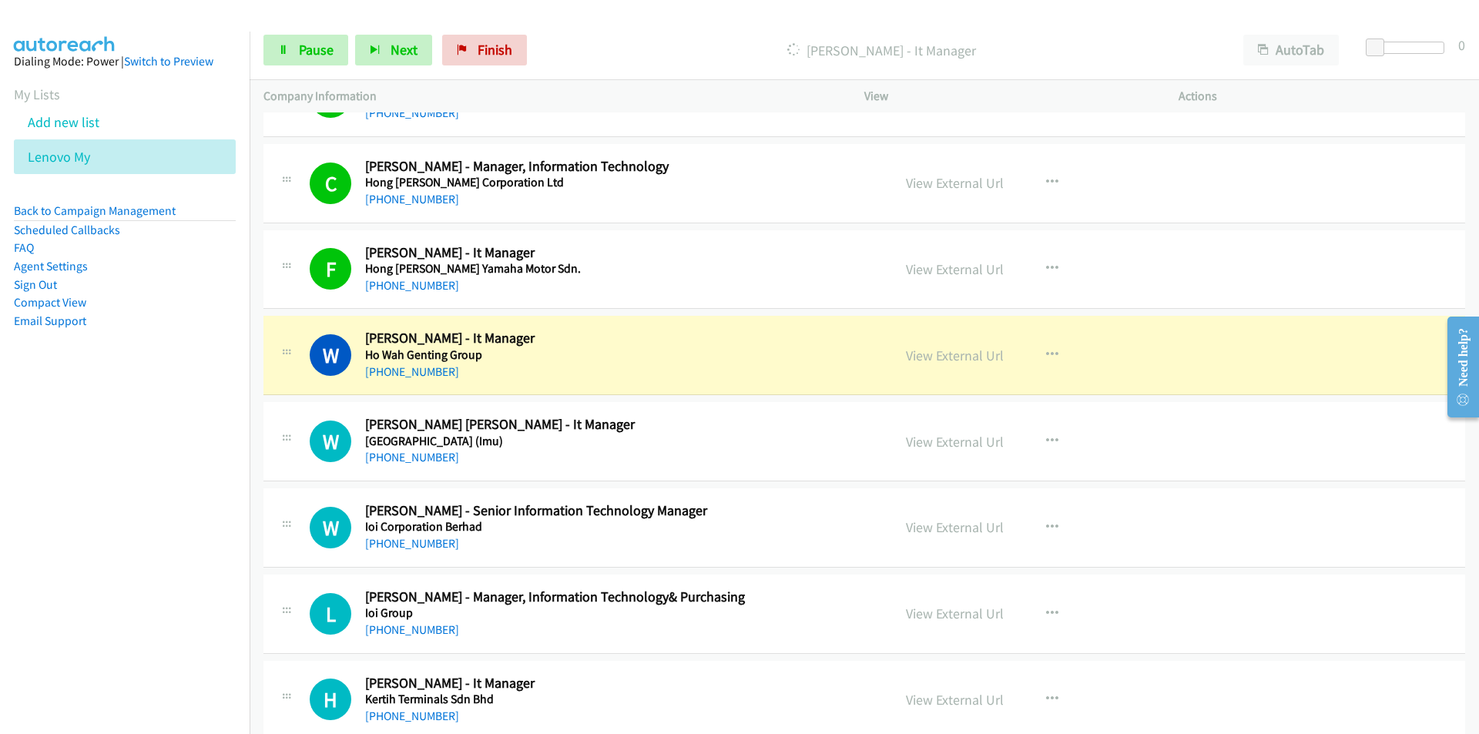
scroll to position [6931, 0]
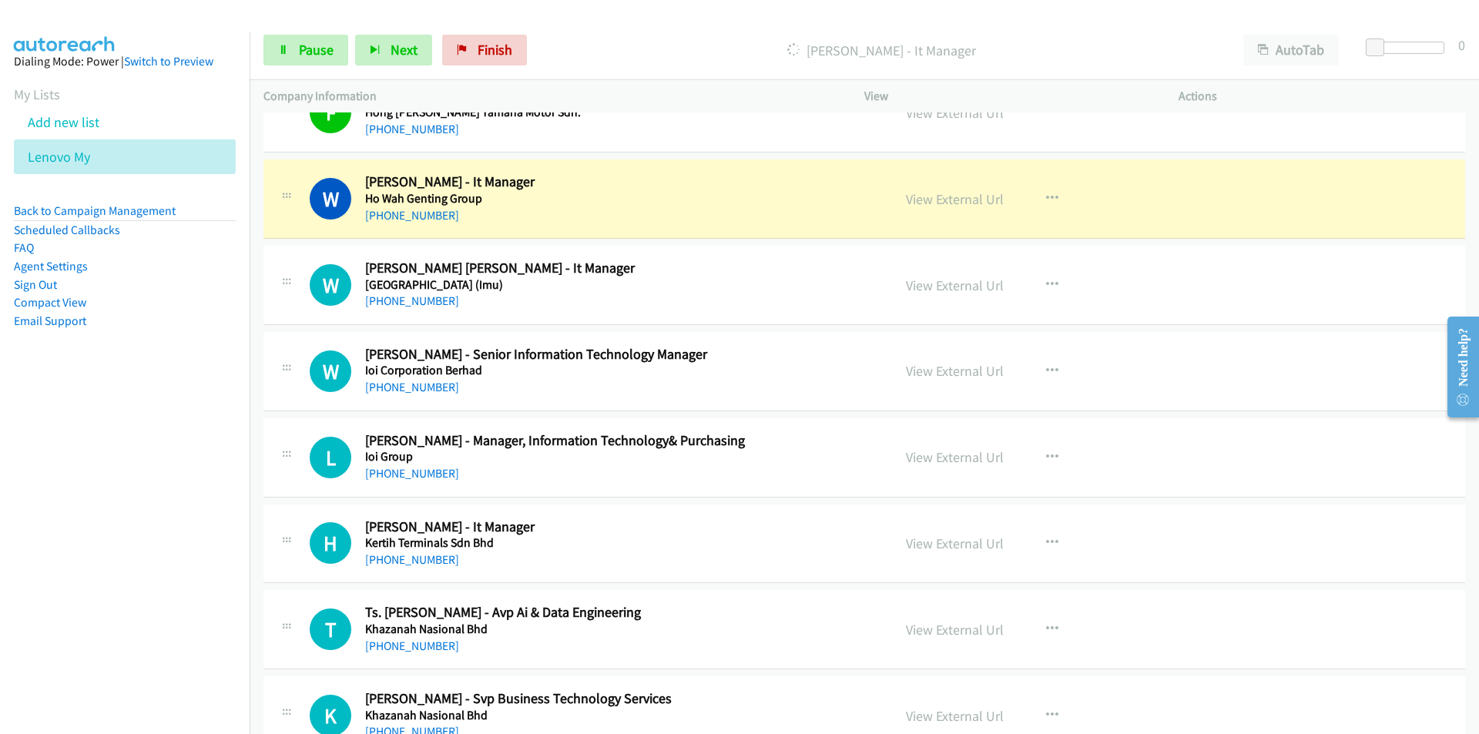
drag, startPoint x: 164, startPoint y: 511, endPoint x: 333, endPoint y: 404, distance: 200.4
click at [165, 509] on nav "Dialing Mode: Power | Switch to Preview My Lists Add new list Lenovo My Back to…" at bounding box center [125, 399] width 250 height 734
click at [946, 194] on link "View External Url" at bounding box center [955, 199] width 98 height 18
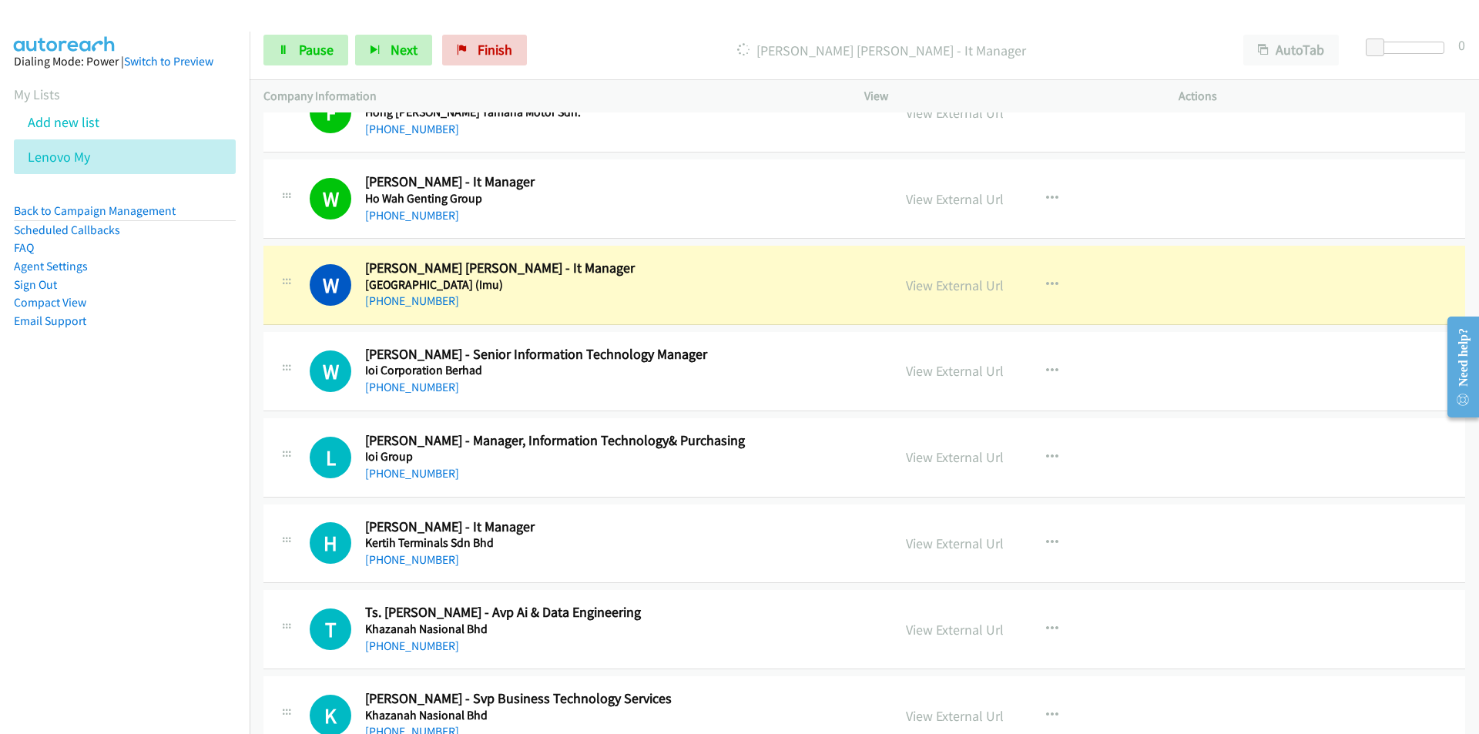
click at [141, 452] on nav "Dialing Mode: Power | Switch to Preview My Lists Add new list Lenovo My Back to…" at bounding box center [125, 399] width 250 height 734
click at [963, 290] on link "View External Url" at bounding box center [955, 285] width 98 height 18
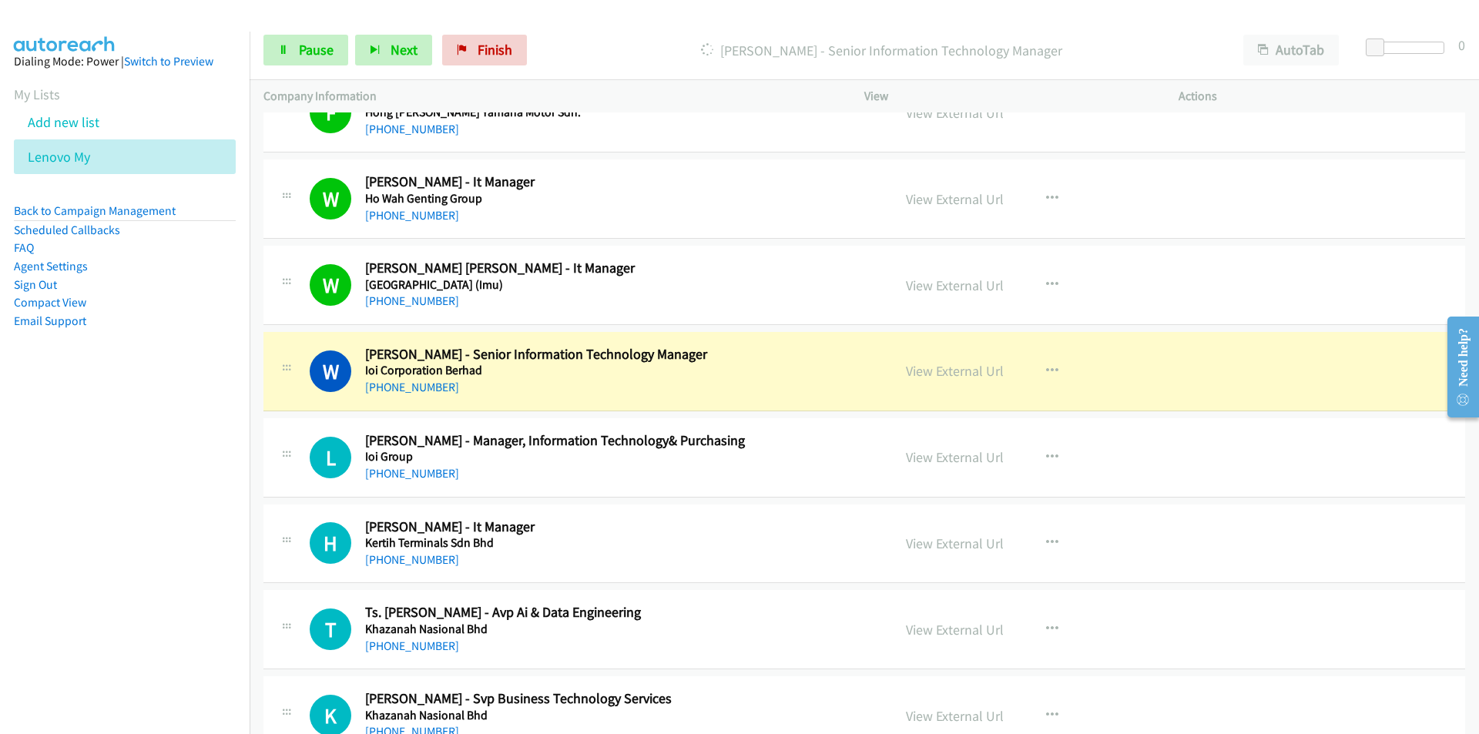
click at [170, 549] on nav "Dialing Mode: Power | Switch to Preview My Lists Add new list Lenovo My Back to…" at bounding box center [125, 399] width 250 height 734
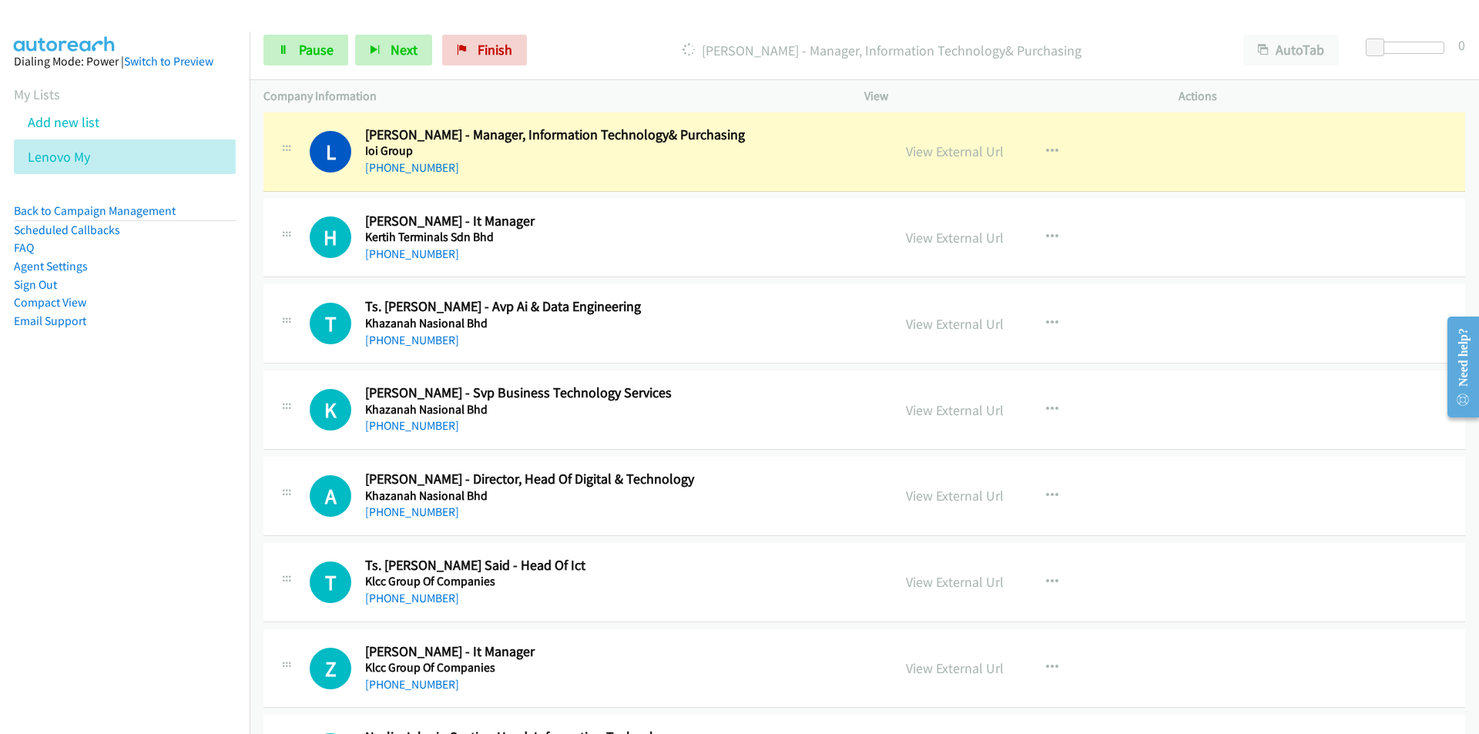
scroll to position [7239, 0]
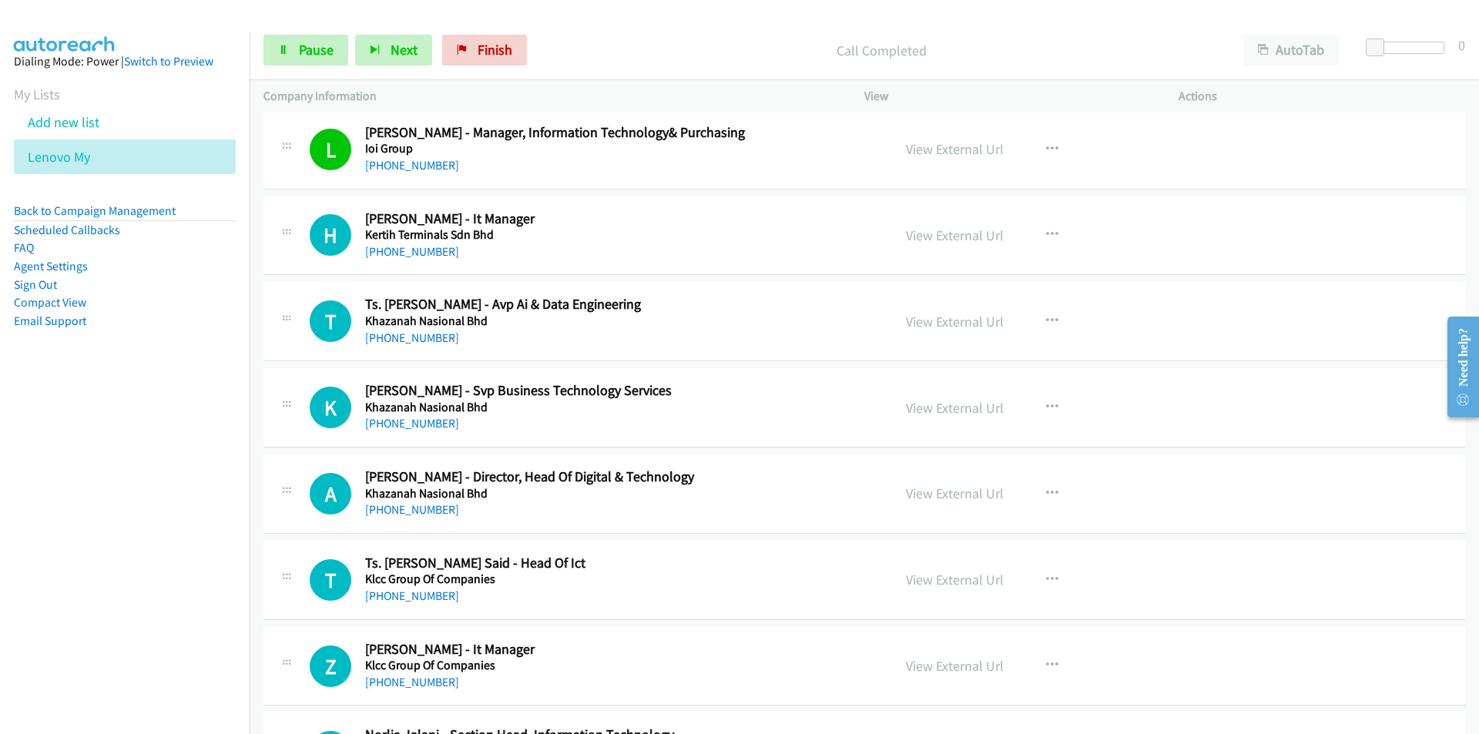
click at [92, 477] on nav "Dialing Mode: Power | Switch to Preview My Lists Add new list Lenovo My Back to…" at bounding box center [125, 399] width 250 height 734
click at [949, 233] on link "View External Url" at bounding box center [955, 235] width 98 height 18
click at [278, 59] on link "Pause" at bounding box center [305, 50] width 85 height 31
click at [296, 50] on link "Start Calls" at bounding box center [318, 50] width 110 height 31
click at [312, 49] on span "Pause" at bounding box center [316, 50] width 35 height 18
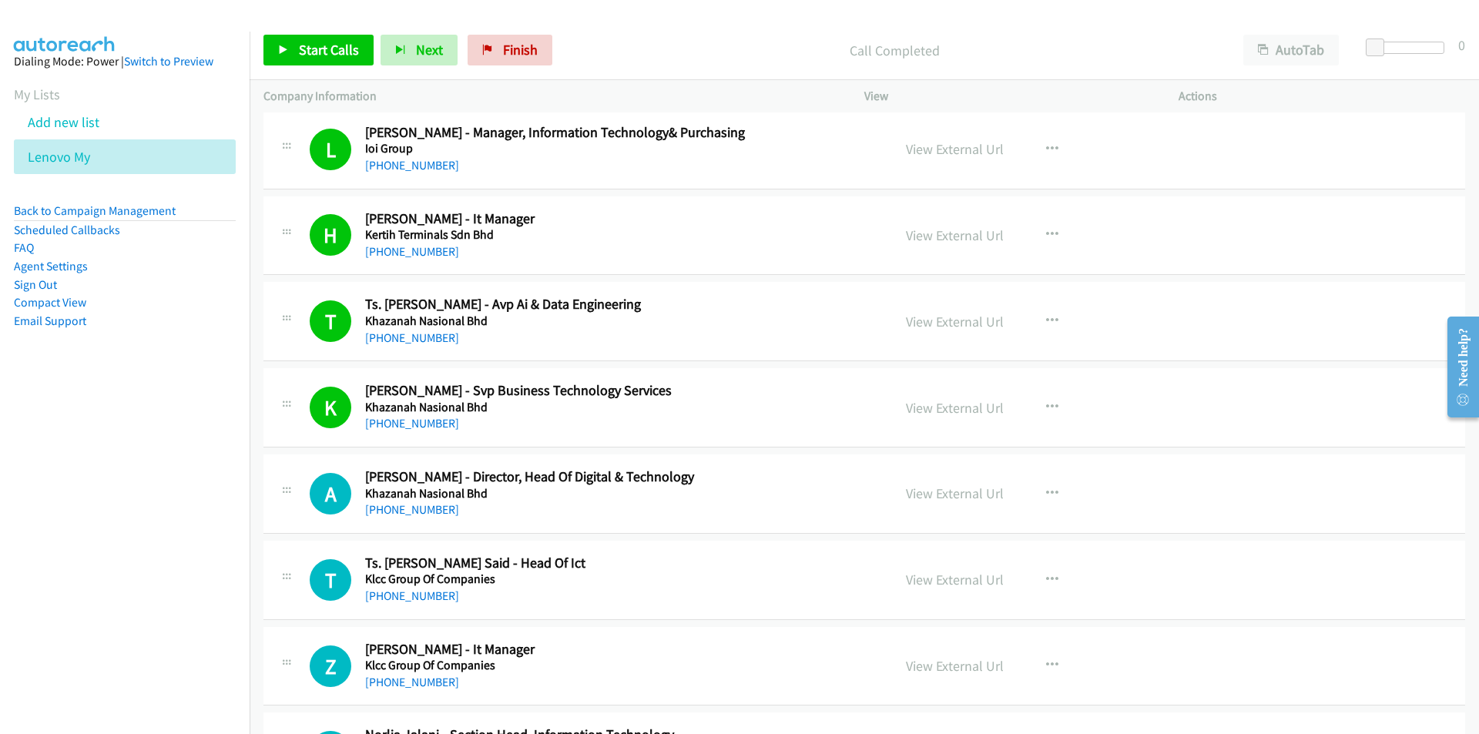
drag, startPoint x: 145, startPoint y: 544, endPoint x: 618, endPoint y: 507, distance: 475.0
click at [157, 544] on nav "Dialing Mode: Power | Switch to Preview My Lists Add new list Lenovo My Back to…" at bounding box center [125, 399] width 250 height 734
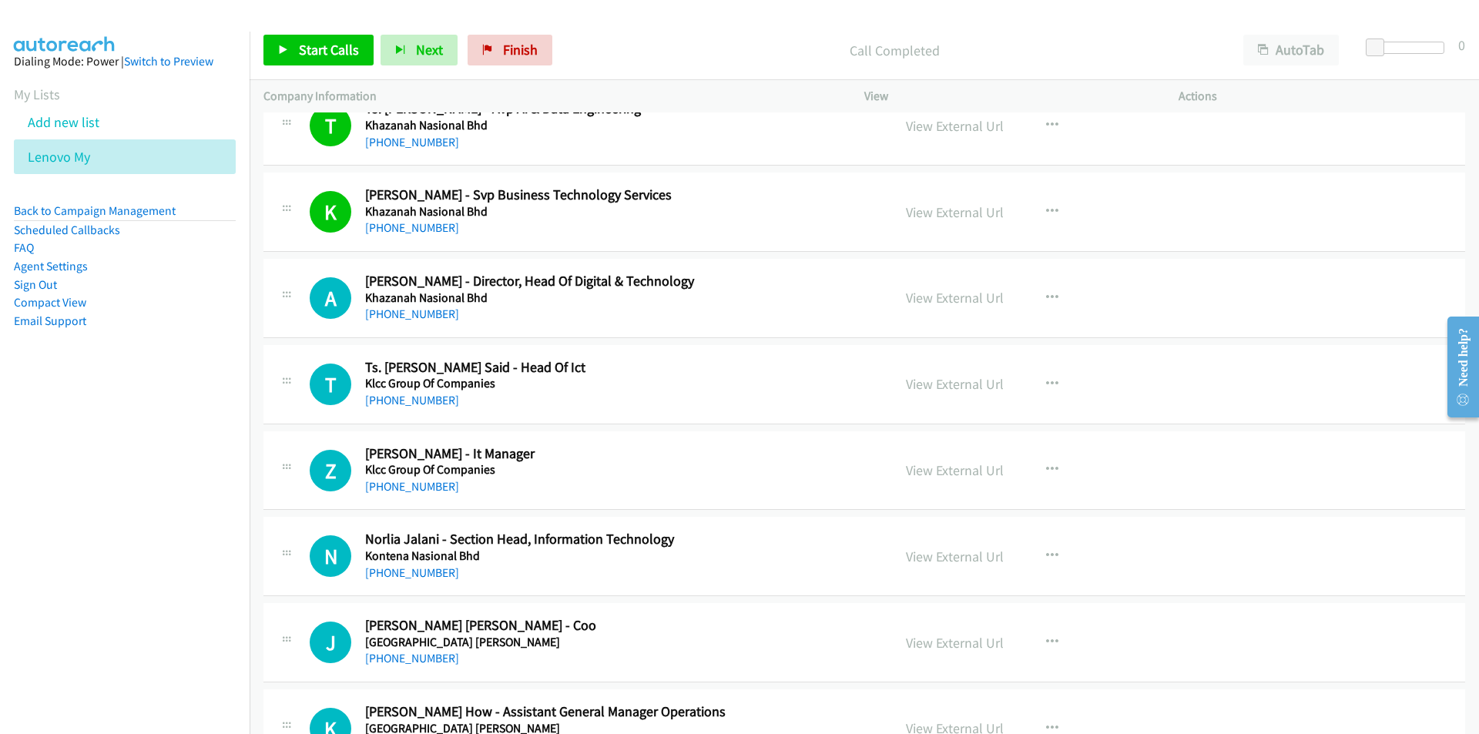
scroll to position [7470, 0]
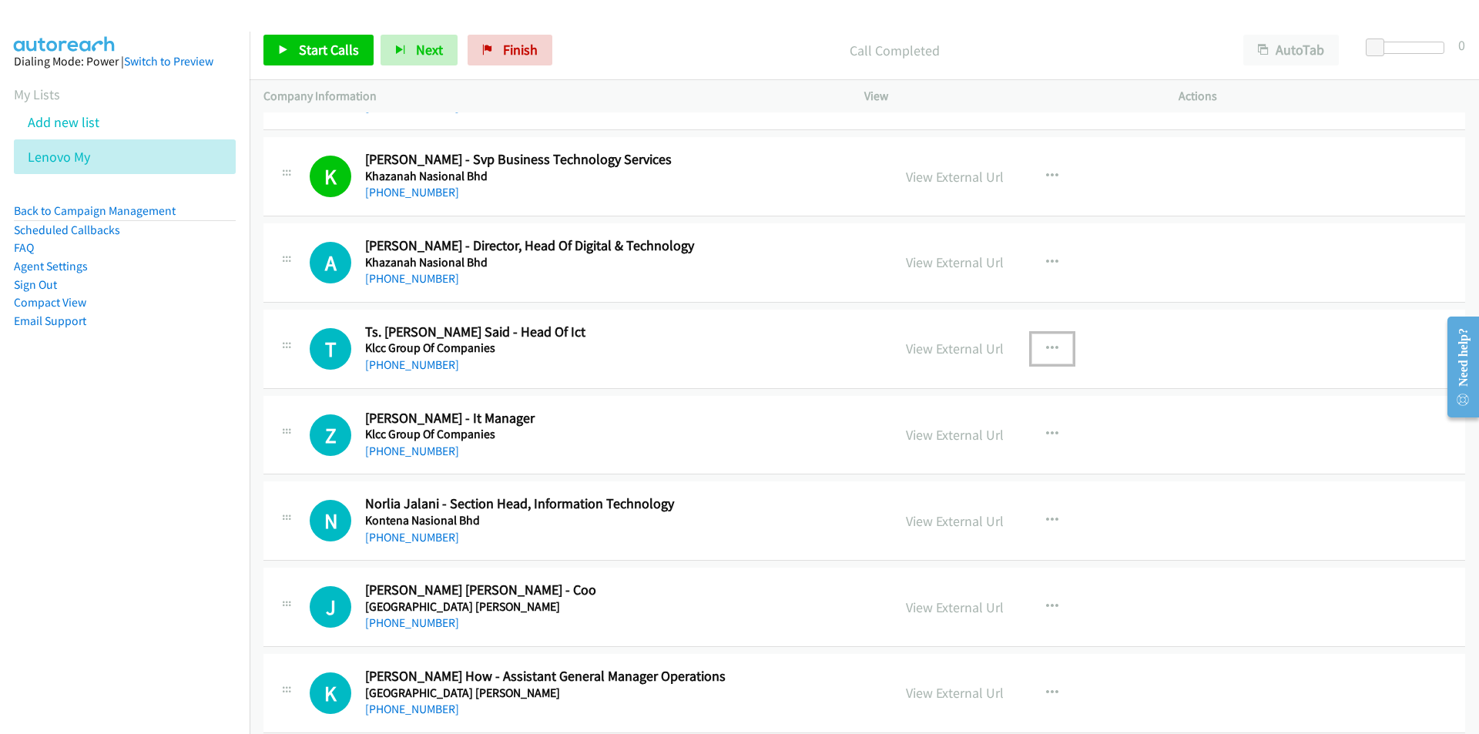
click at [1047, 346] on icon "button" at bounding box center [1052, 349] width 12 height 12
click at [956, 448] on link "Start Calls Here" at bounding box center [969, 449] width 205 height 31
click at [306, 45] on span "Start Calls" at bounding box center [329, 50] width 60 height 18
click at [72, 495] on nav "Dialing Mode: Power | Switch to Preview My Lists Add new list Lenovo My Back to…" at bounding box center [125, 399] width 250 height 734
click at [964, 438] on link "View External Url" at bounding box center [955, 435] width 98 height 18
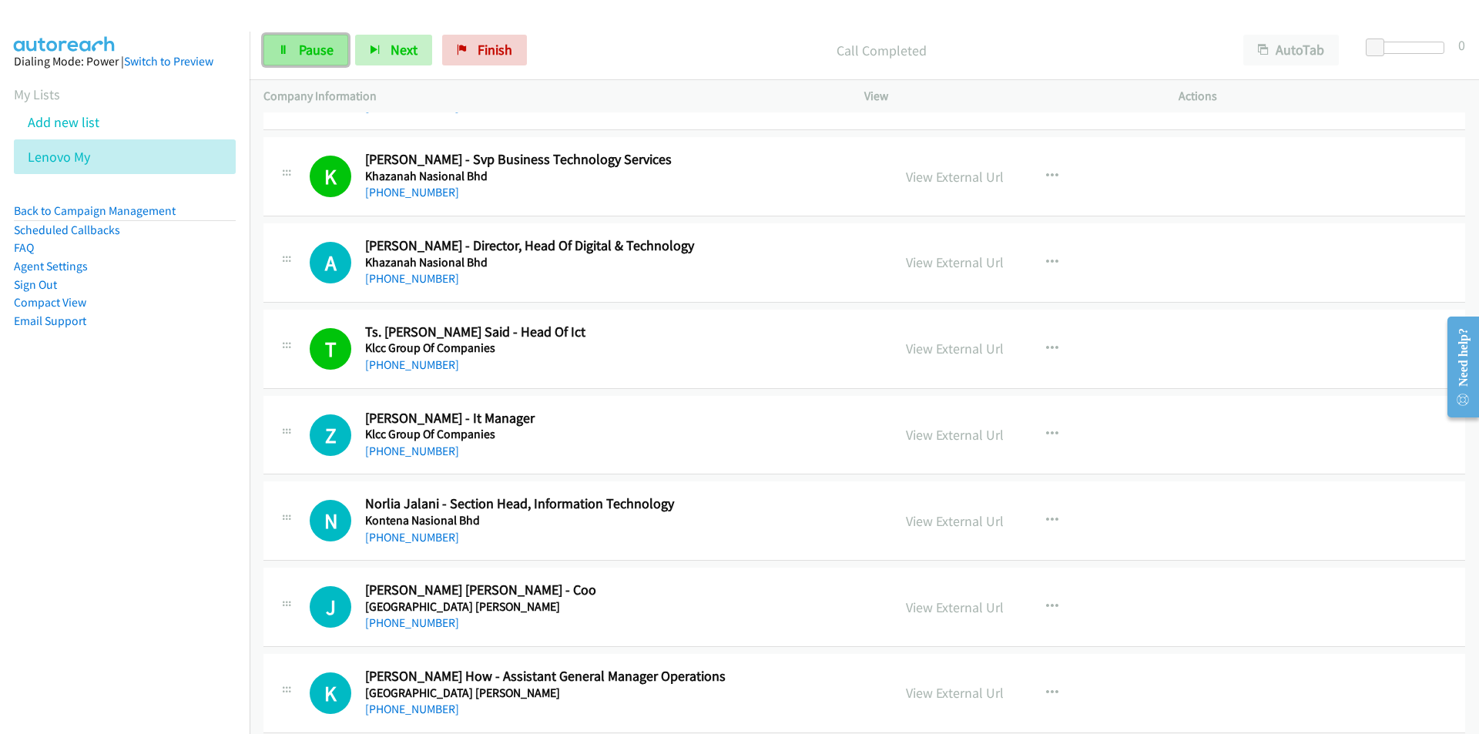
click at [303, 46] on span "Pause" at bounding box center [316, 50] width 35 height 18
click at [310, 42] on span "Start Calls" at bounding box center [329, 50] width 60 height 18
drag, startPoint x: 142, startPoint y: 520, endPoint x: 181, endPoint y: 506, distance: 40.9
click at [142, 520] on nav "Dialing Mode: Power | Switch to Preview My Lists Add new list Lenovo My Back to…" at bounding box center [125, 399] width 250 height 734
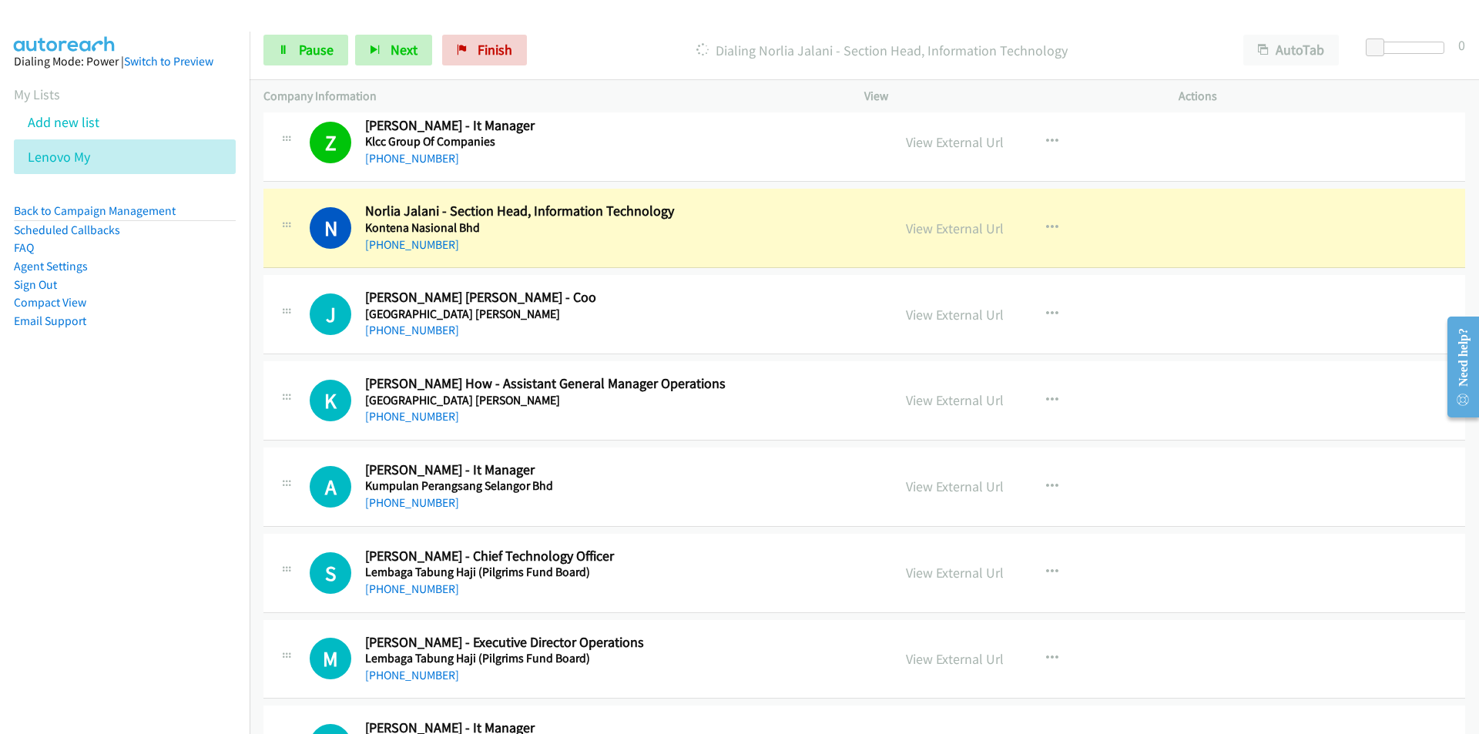
scroll to position [7778, 0]
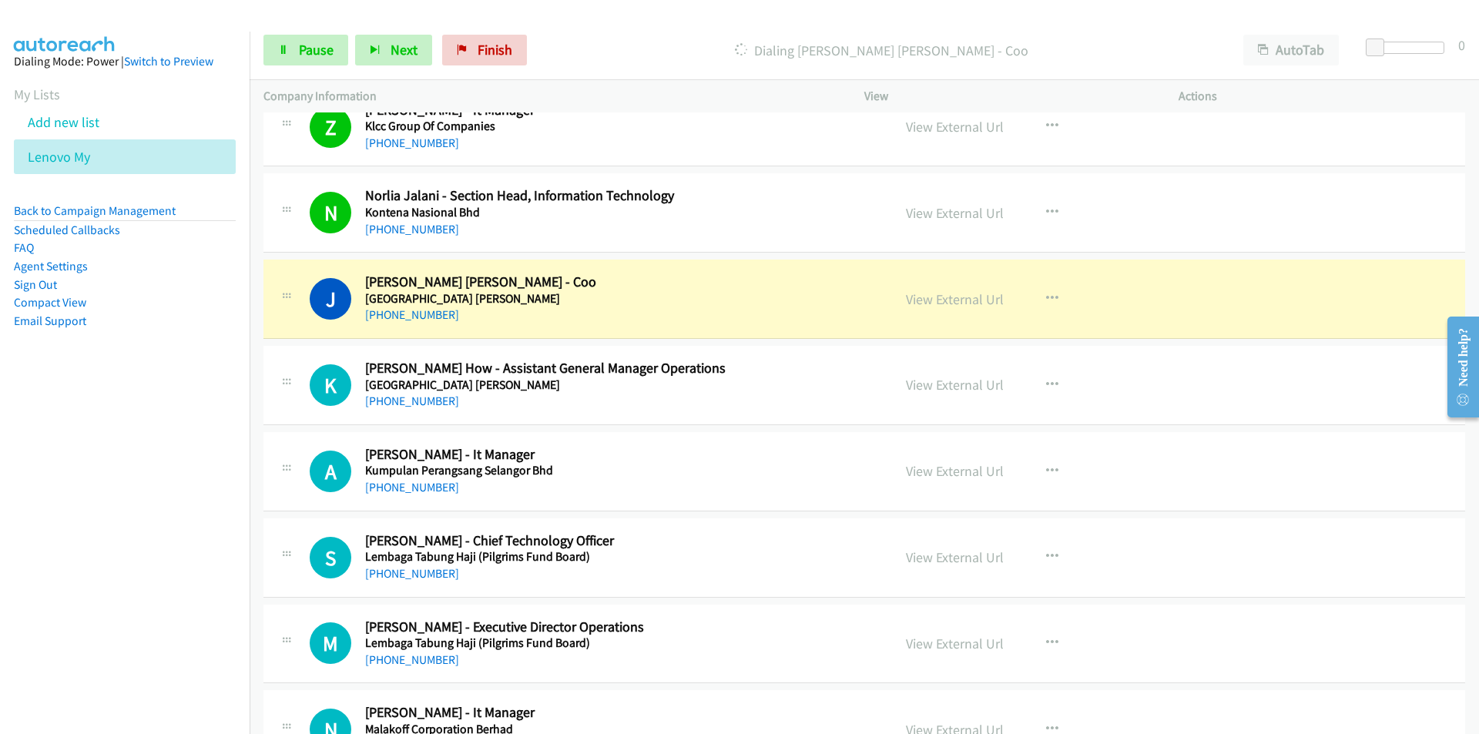
drag, startPoint x: 232, startPoint y: 467, endPoint x: 277, endPoint y: 467, distance: 45.4
click at [232, 467] on nav "Dialing Mode: Power | Switch to Preview My Lists Add new list Lenovo My Back to…" at bounding box center [125, 399] width 250 height 734
drag, startPoint x: 148, startPoint y: 402, endPoint x: 186, endPoint y: 379, distance: 44.9
click at [148, 402] on nav "Dialing Mode: Power | Switch to Preview My Lists Add new list Lenovo My Back to…" at bounding box center [125, 399] width 250 height 734
click at [974, 213] on link "View External Url" at bounding box center [955, 213] width 98 height 18
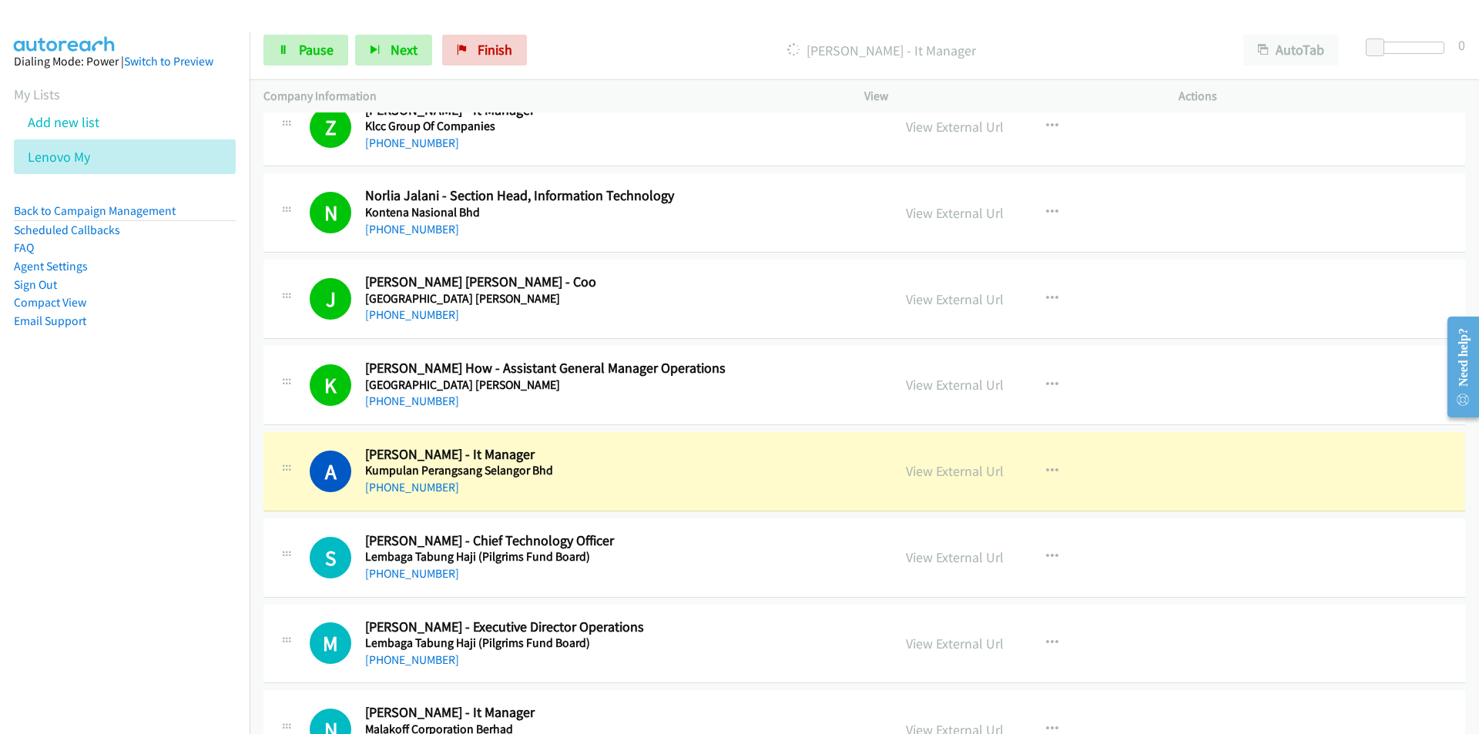
click at [152, 551] on nav "Dialing Mode: Power | Switch to Preview My Lists Add new list Lenovo My Back to…" at bounding box center [125, 399] width 250 height 734
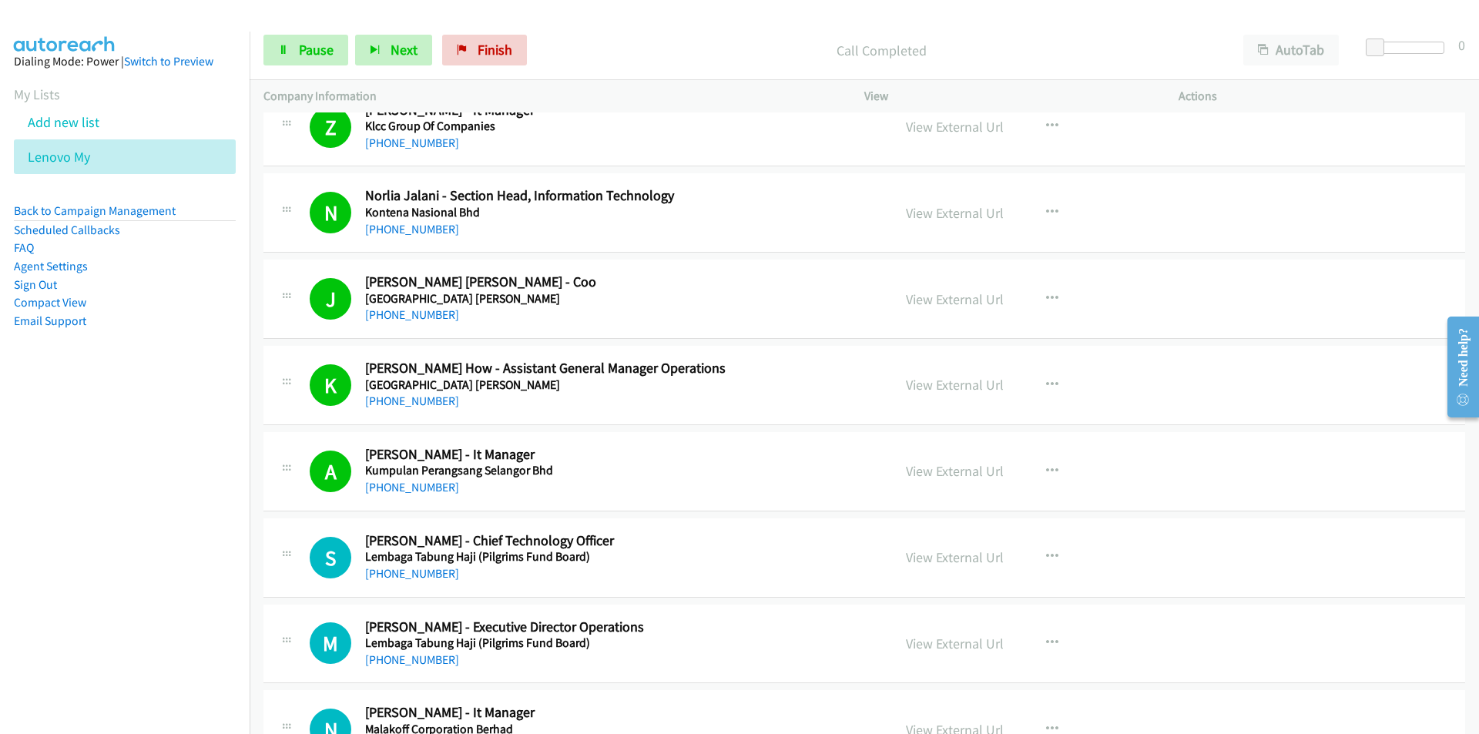
drag, startPoint x: 173, startPoint y: 479, endPoint x: 342, endPoint y: 359, distance: 207.1
click at [174, 478] on nav "Dialing Mode: Power | Switch to Preview My Lists Add new list Lenovo My Back to…" at bounding box center [125, 399] width 250 height 734
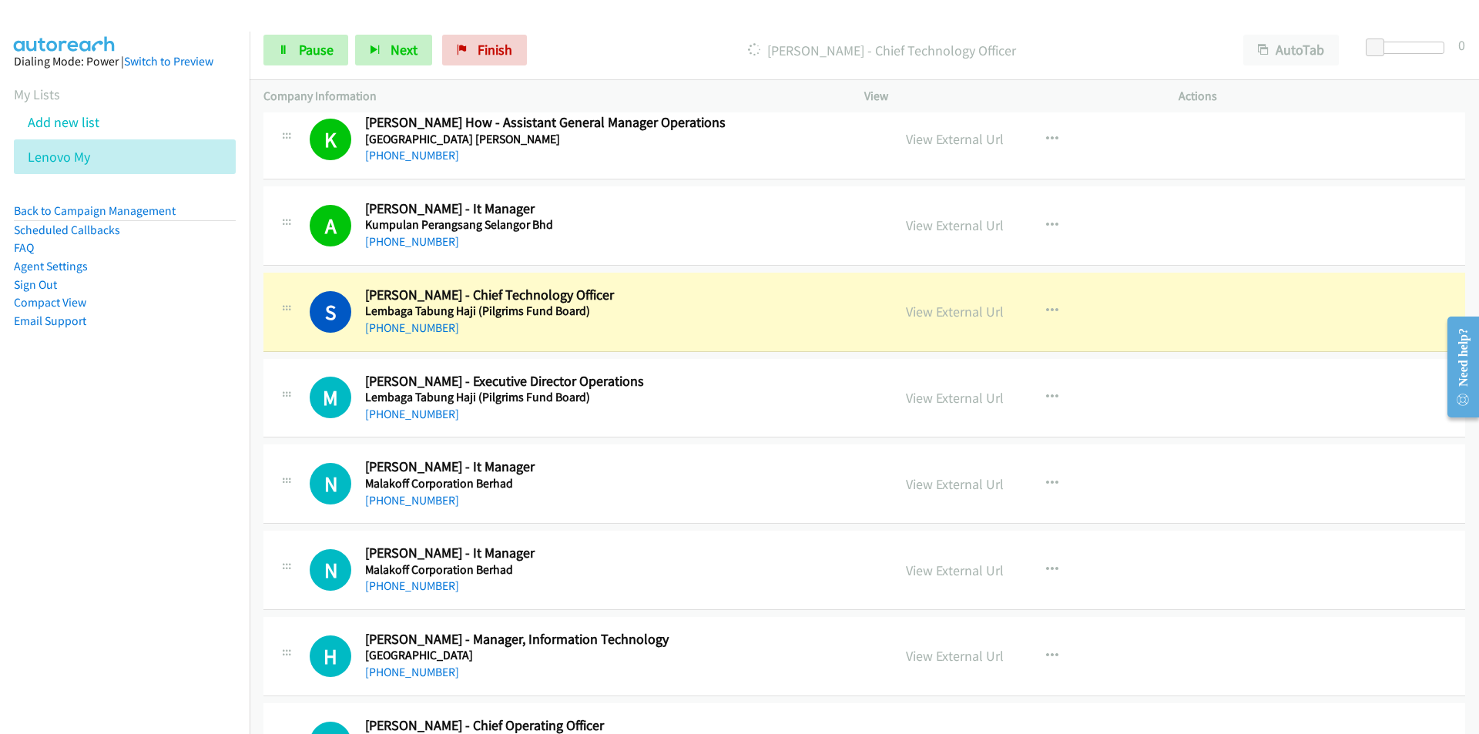
scroll to position [8086, 0]
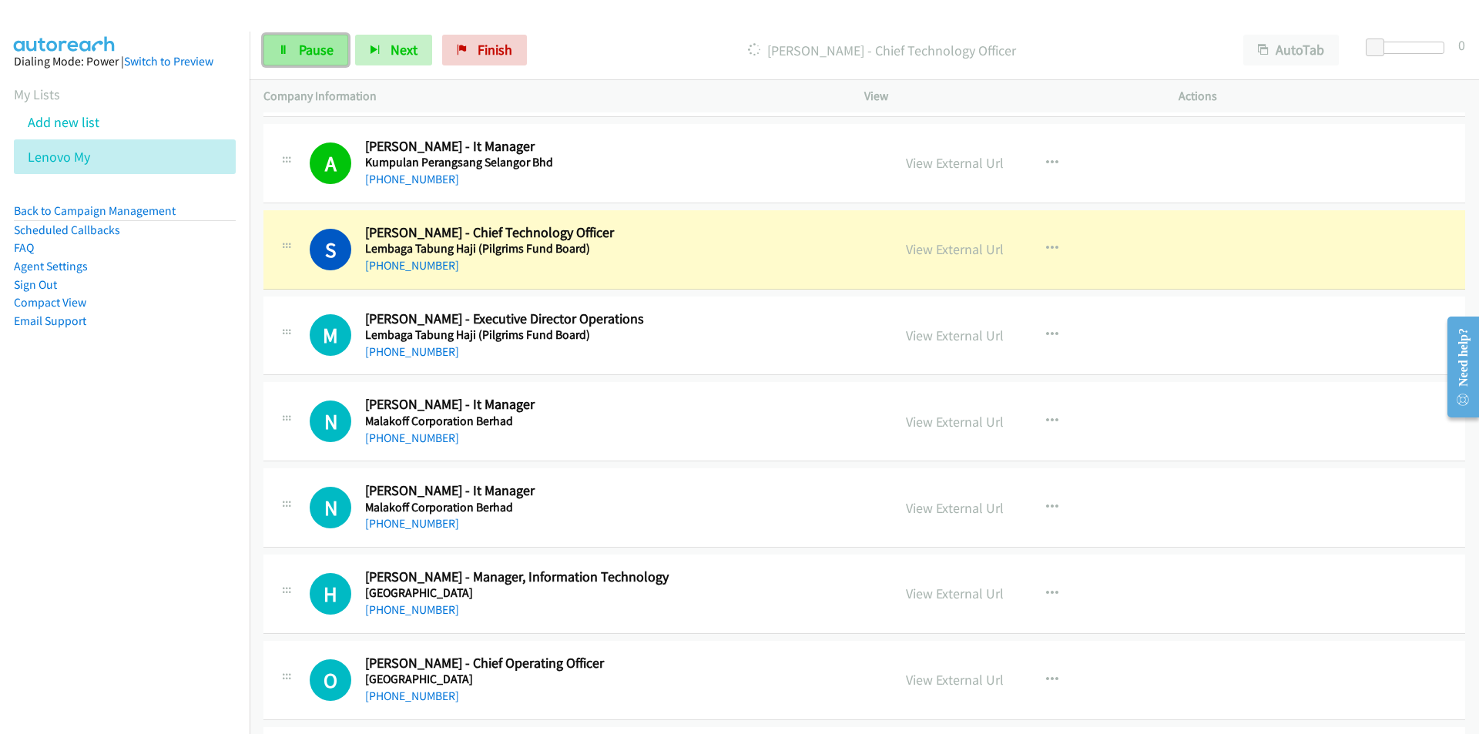
click at [297, 50] on link "Pause" at bounding box center [305, 50] width 85 height 31
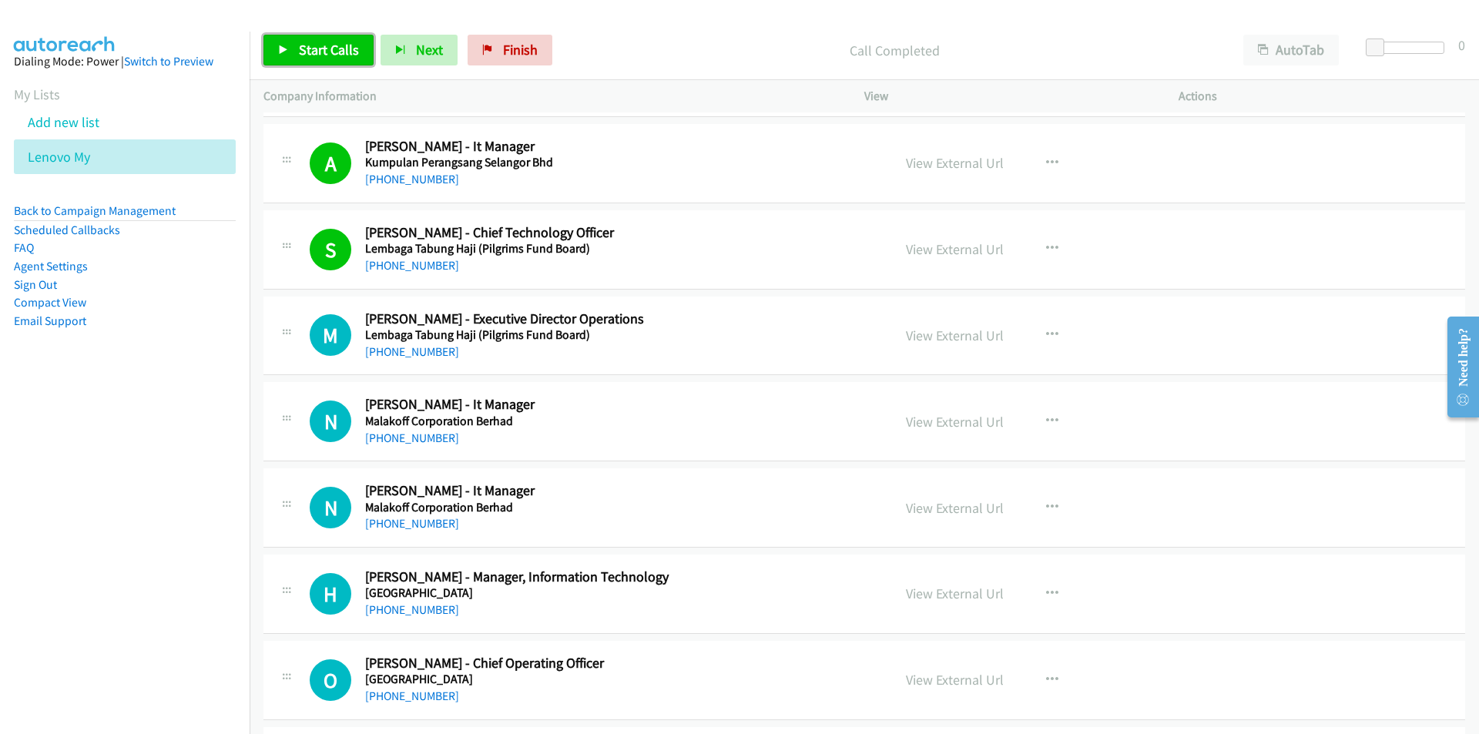
click at [323, 39] on link "Start Calls" at bounding box center [318, 50] width 110 height 31
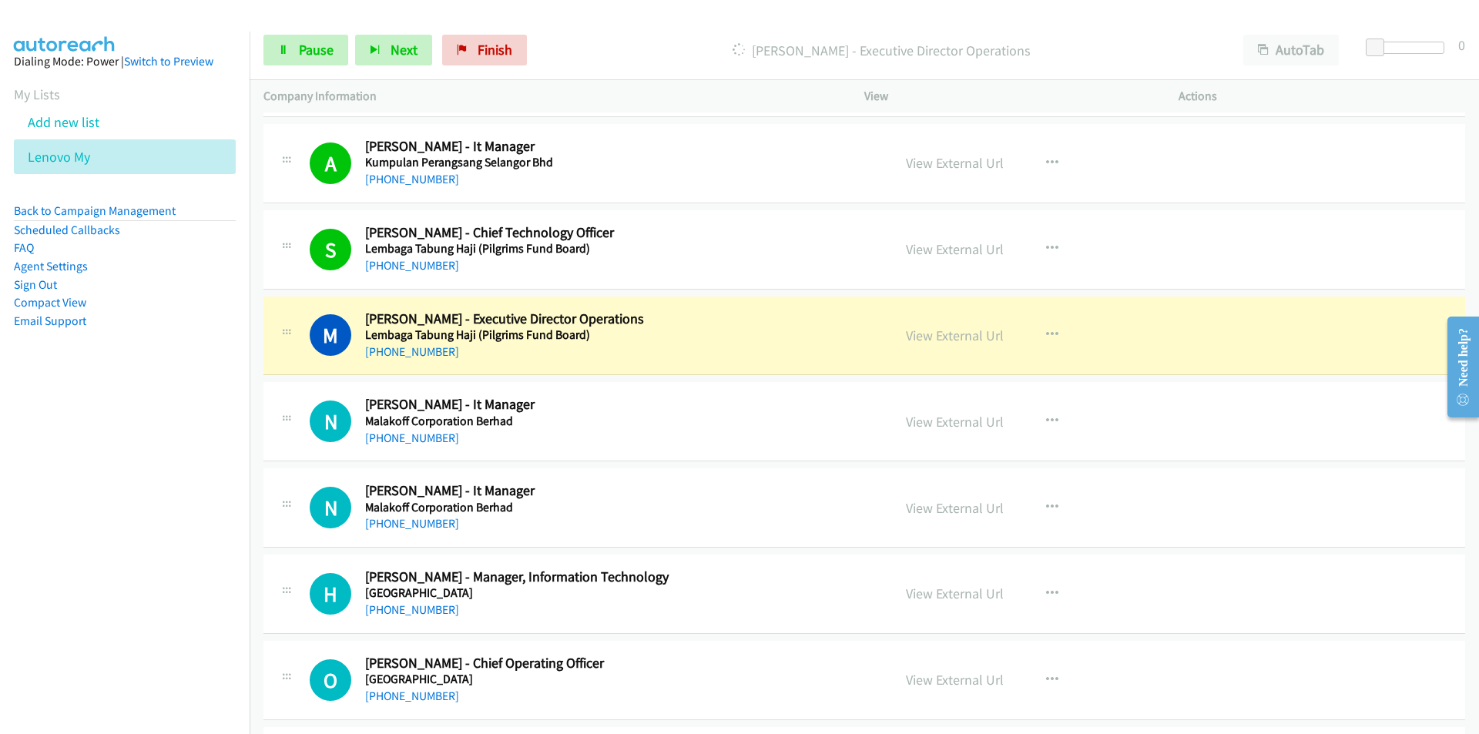
click at [186, 517] on nav "Dialing Mode: Power | Switch to Preview My Lists Add new list Lenovo My Back to…" at bounding box center [125, 399] width 250 height 734
click at [975, 332] on link "View External Url" at bounding box center [955, 336] width 98 height 18
click at [322, 48] on span "Pause" at bounding box center [316, 50] width 35 height 18
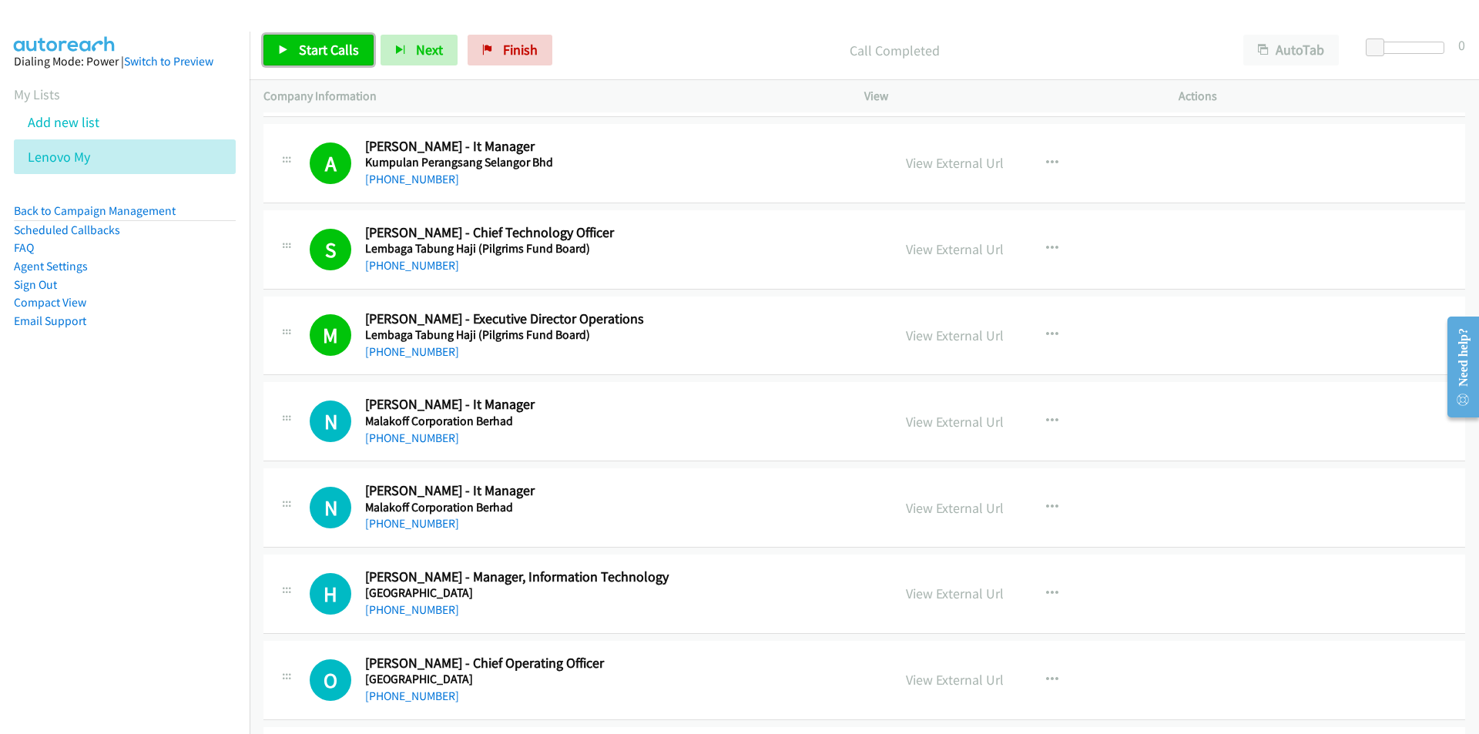
click at [283, 49] on icon at bounding box center [283, 50] width 11 height 11
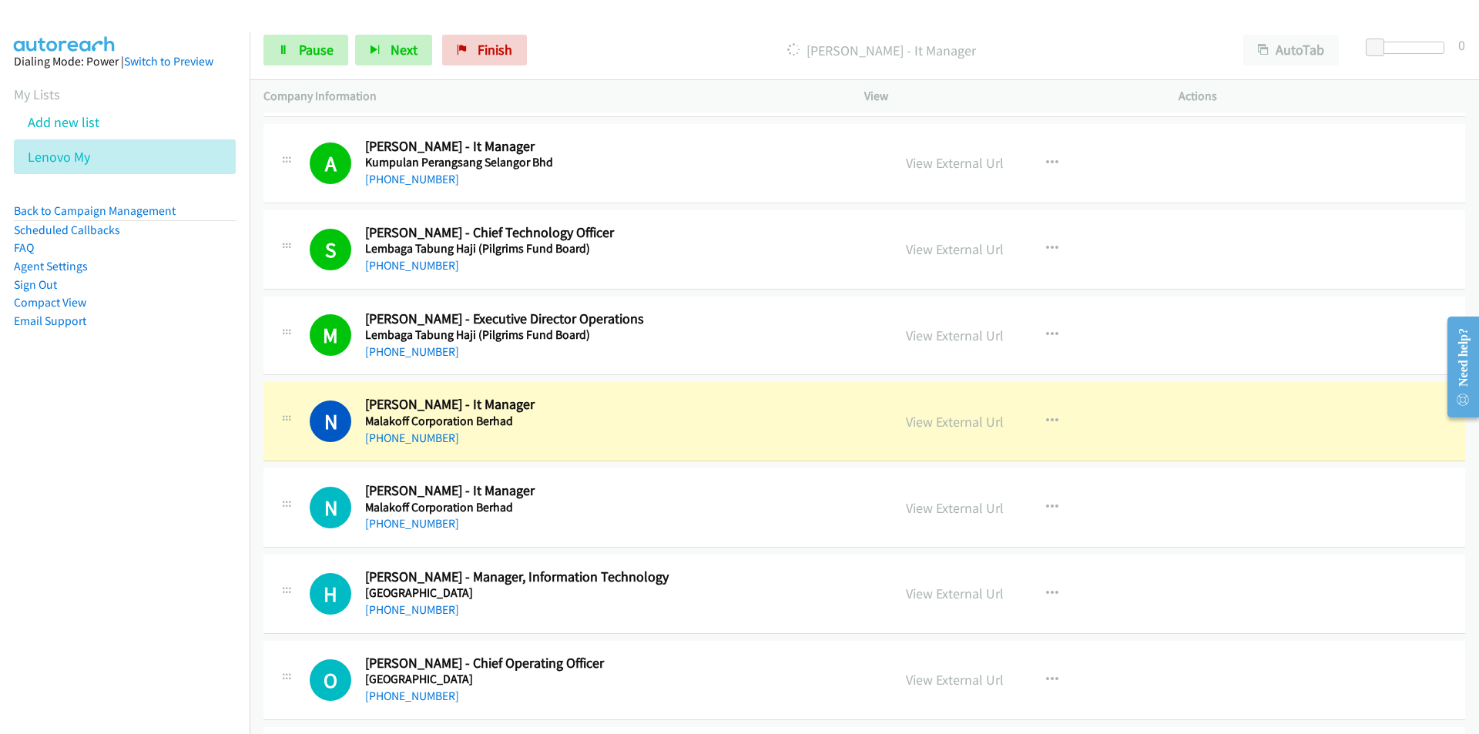
click at [117, 563] on nav "Dialing Mode: Power | Switch to Preview My Lists Add new list Lenovo My Back to…" at bounding box center [125, 399] width 250 height 734
click at [263, 579] on td "H Callback Scheduled [PERSON_NAME] - Manager, Information Technology [GEOGRAPHI…" at bounding box center [863, 594] width 1229 height 86
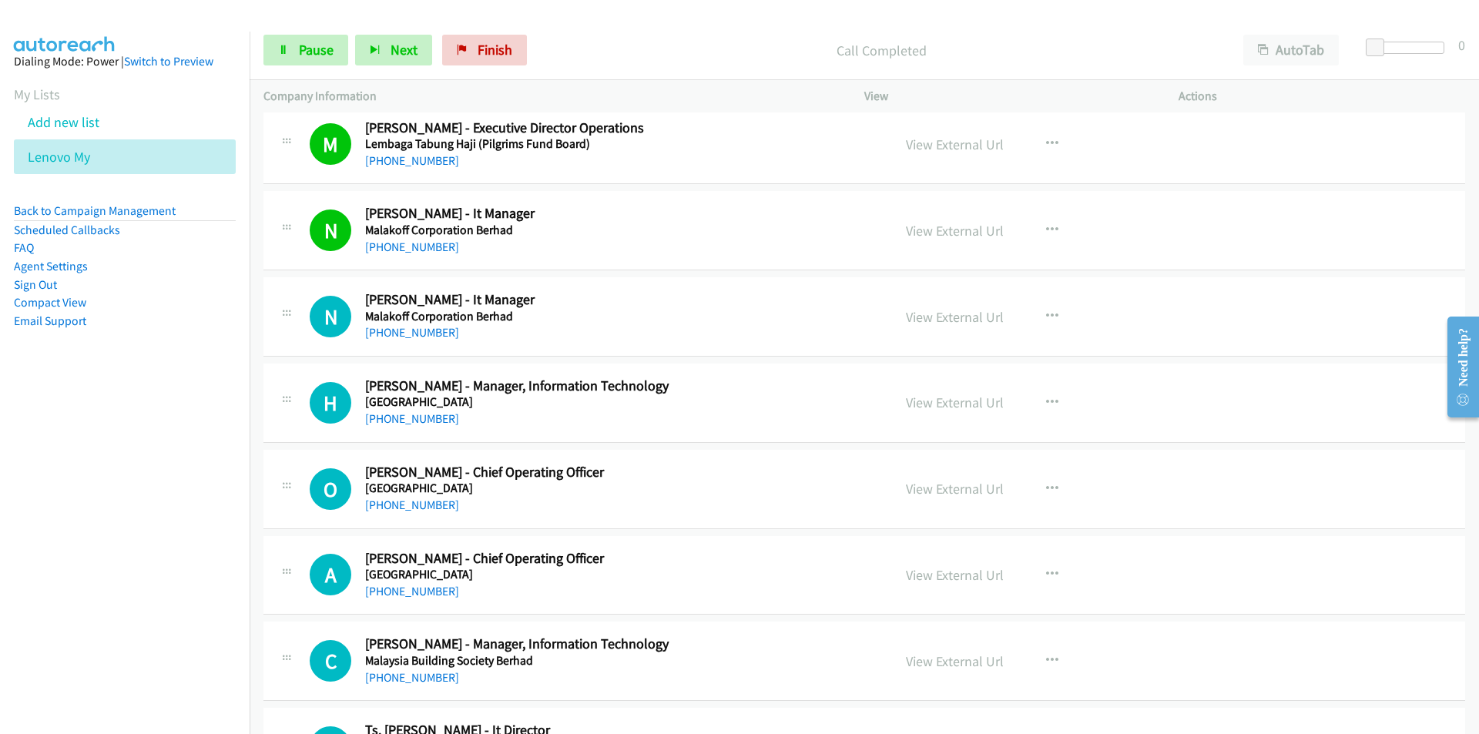
scroll to position [8317, 0]
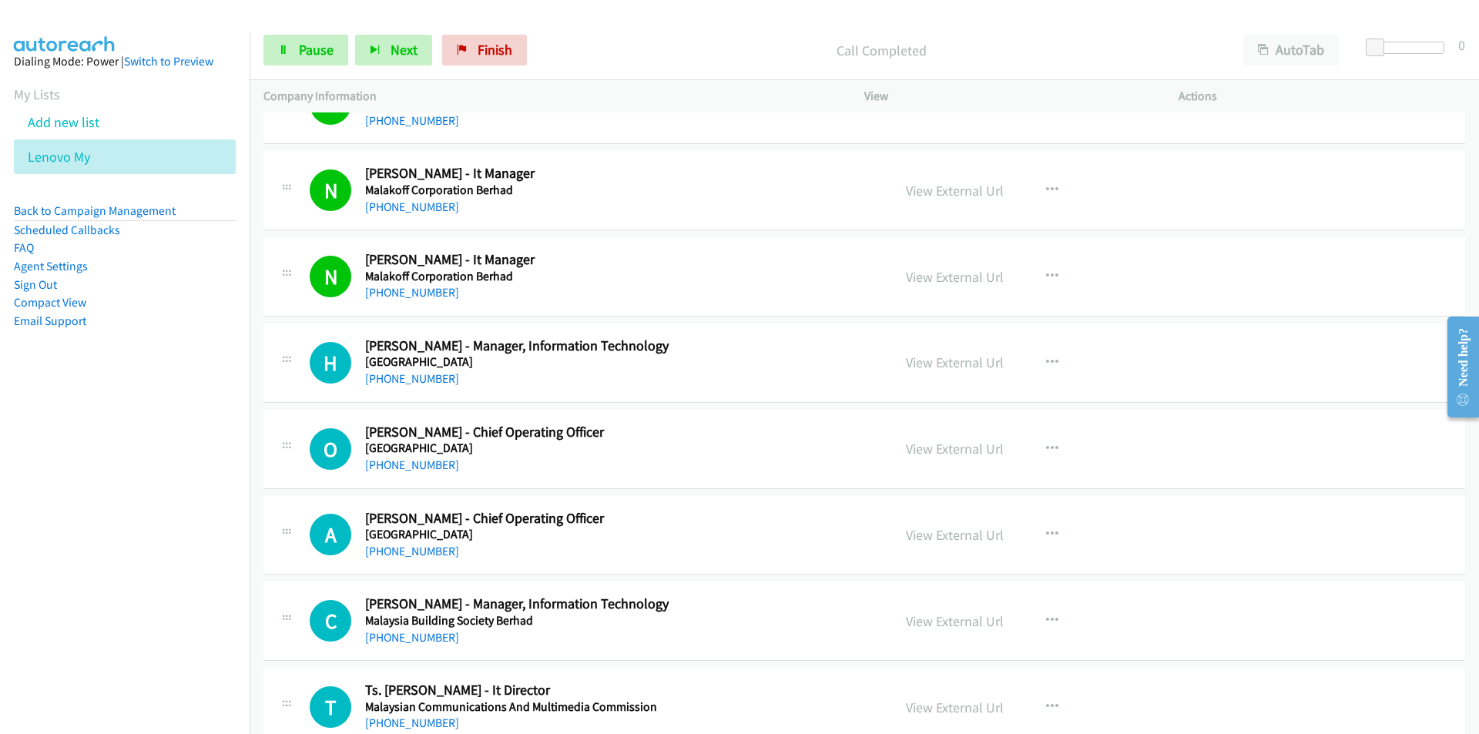
click at [155, 500] on nav "Dialing Mode: Power | Switch to Preview My Lists Add new list Lenovo My Back to…" at bounding box center [125, 399] width 250 height 734
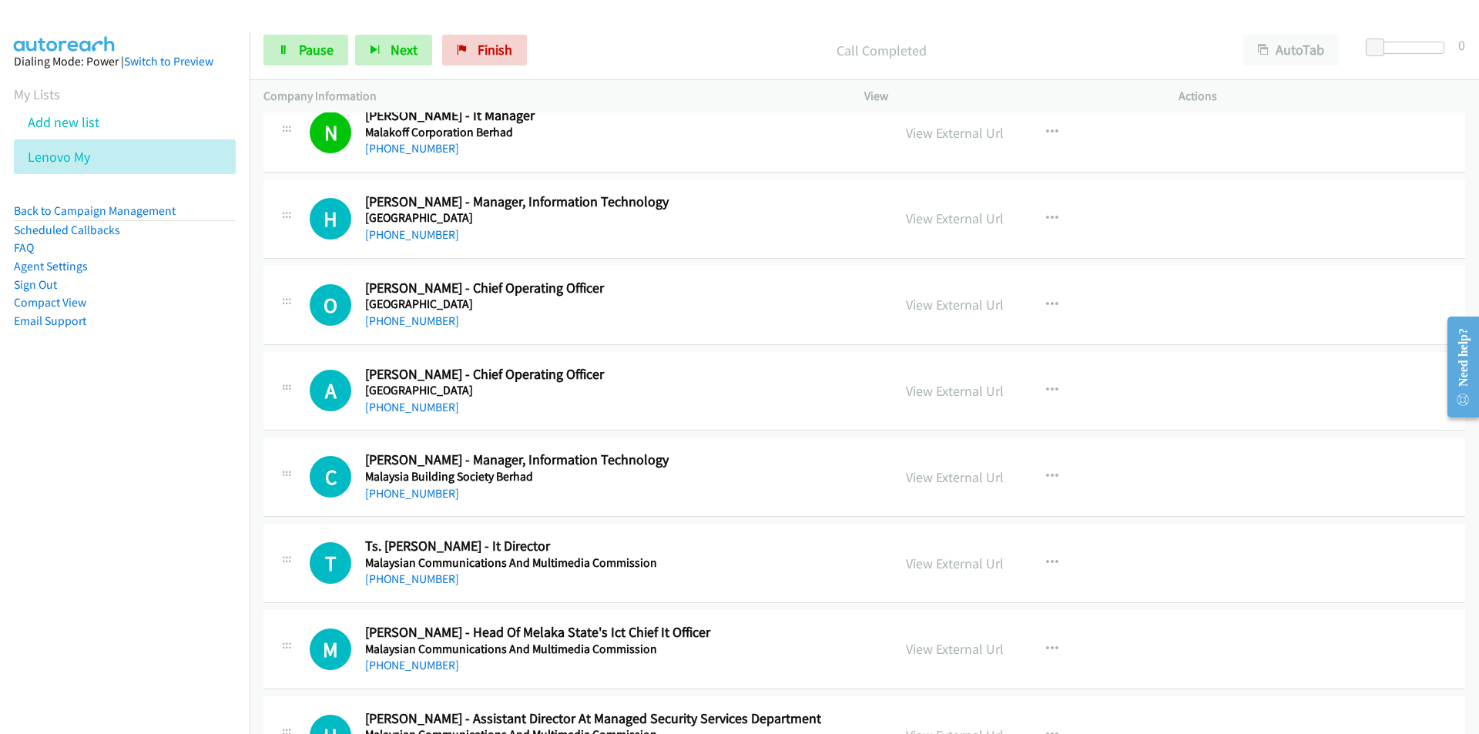
scroll to position [8471, 0]
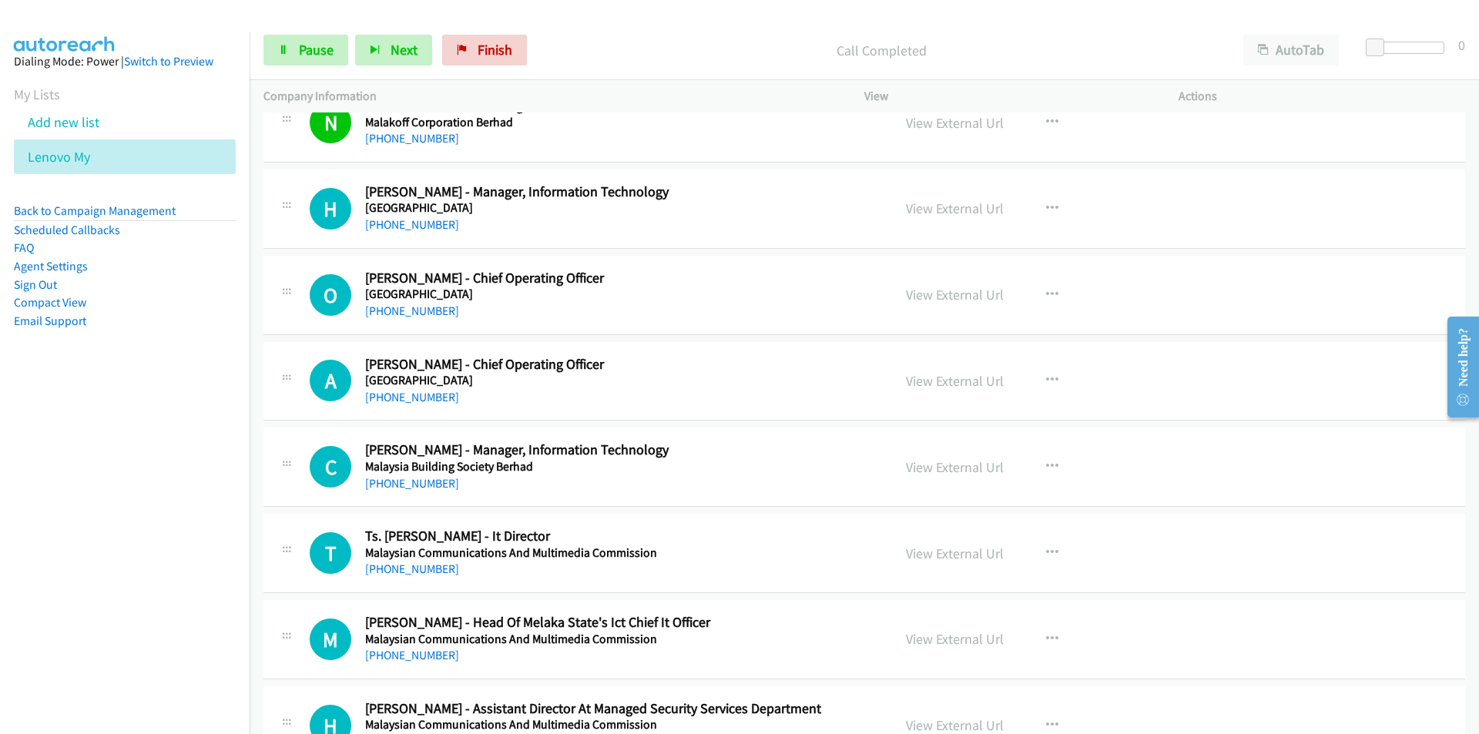
click at [147, 447] on nav "Dialing Mode: Power | Switch to Preview My Lists Add new list Lenovo My Back to…" at bounding box center [125, 399] width 250 height 734
click at [909, 203] on link "View External Url" at bounding box center [955, 208] width 98 height 18
click at [297, 48] on link "Pause" at bounding box center [305, 50] width 85 height 31
click at [318, 49] on span "Start Calls" at bounding box center [329, 50] width 60 height 18
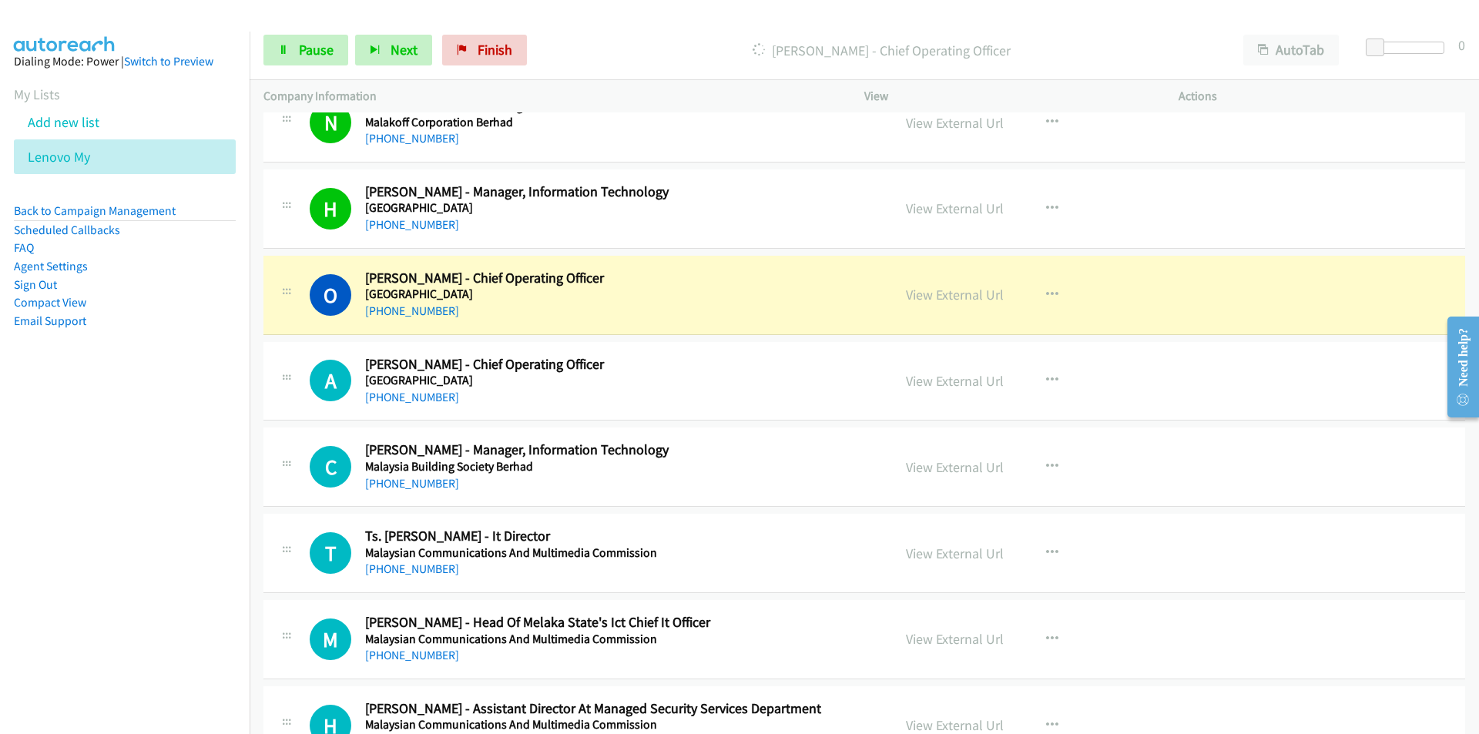
drag, startPoint x: 192, startPoint y: 485, endPoint x: 244, endPoint y: 464, distance: 56.3
click at [192, 485] on nav "Dialing Mode: Power | Switch to Preview My Lists Add new list Lenovo My Back to…" at bounding box center [125, 399] width 250 height 734
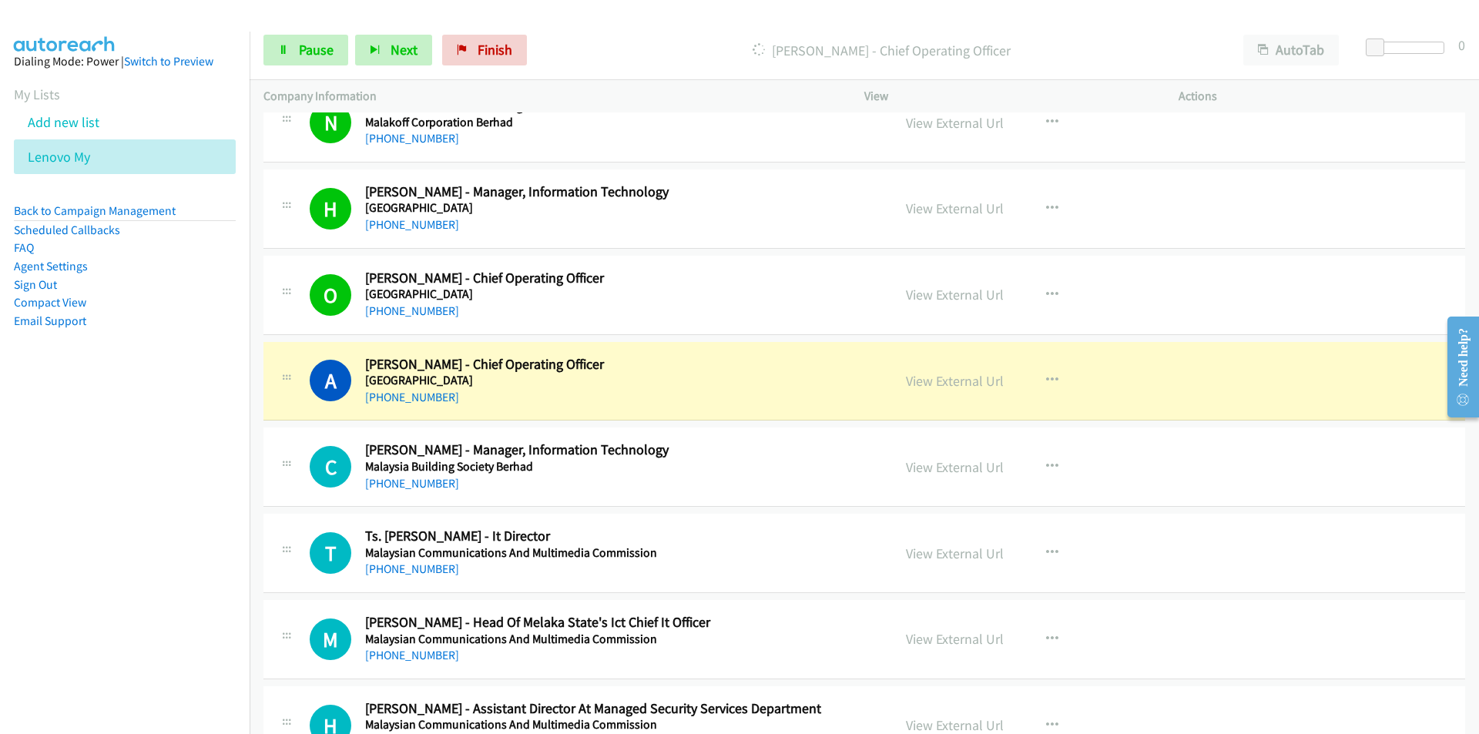
click at [219, 528] on nav "Dialing Mode: Power | Switch to Preview My Lists Add new list Lenovo My Back to…" at bounding box center [125, 399] width 250 height 734
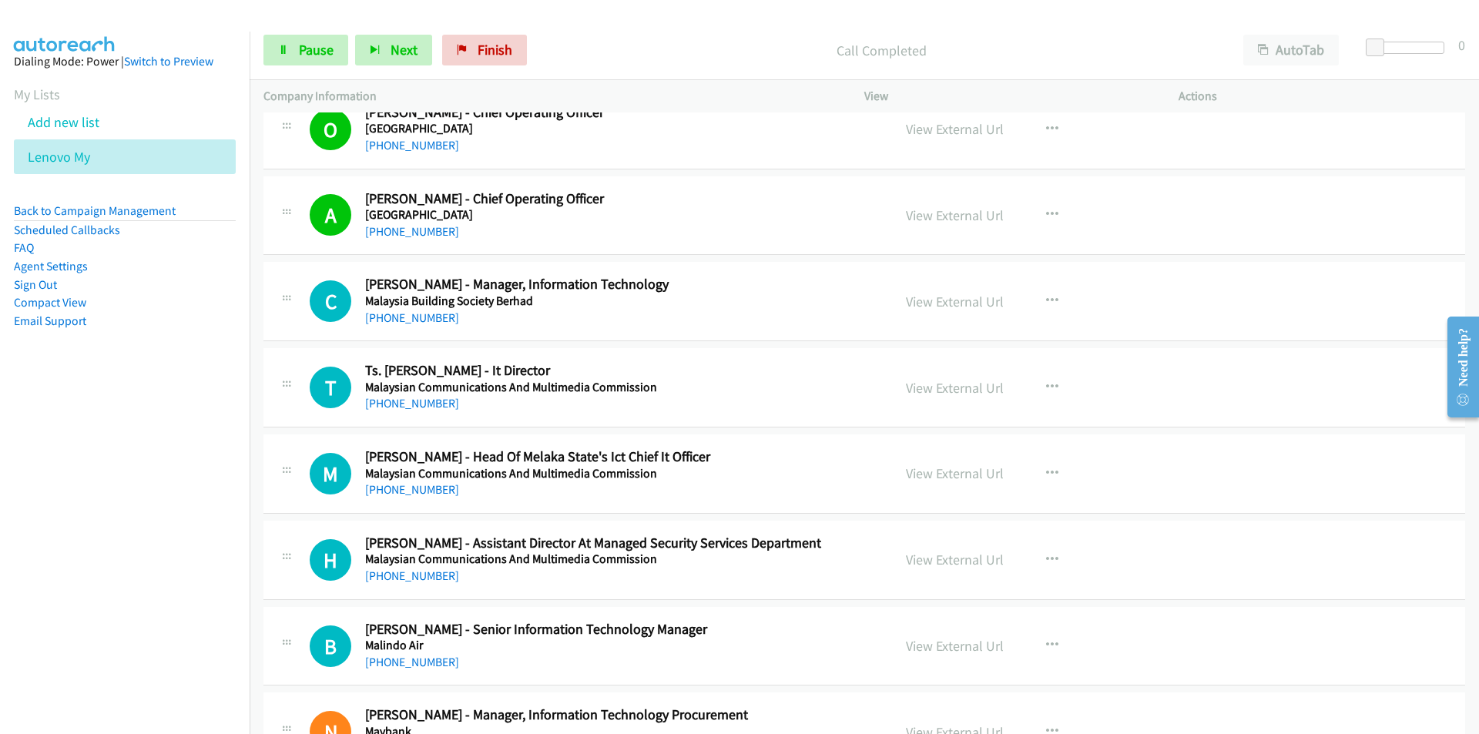
scroll to position [8702, 0]
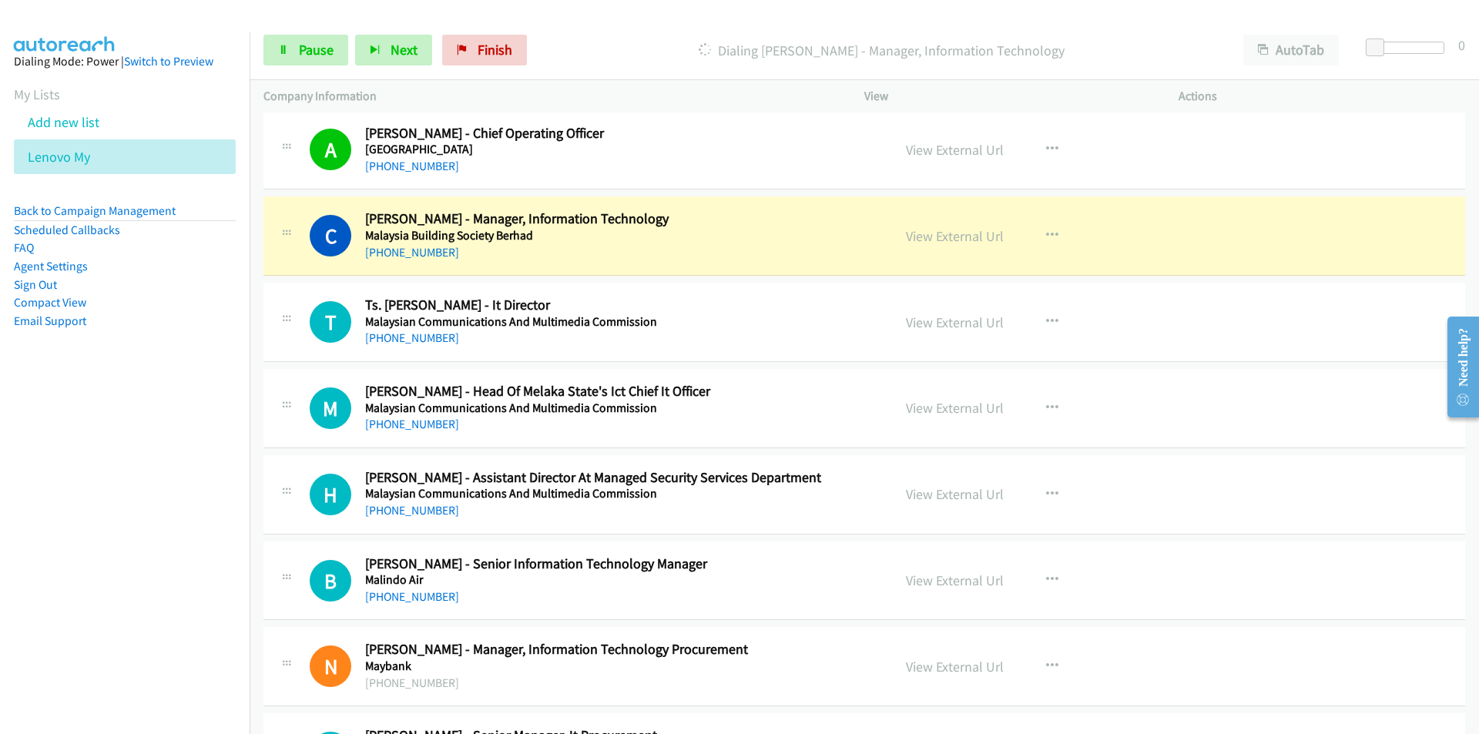
drag, startPoint x: 124, startPoint y: 629, endPoint x: 140, endPoint y: 620, distance: 18.6
click at [124, 629] on nav "Dialing Mode: Power | Switch to Preview My Lists Add new list Lenovo My Back to…" at bounding box center [125, 399] width 250 height 734
drag, startPoint x: 158, startPoint y: 517, endPoint x: 294, endPoint y: 438, distance: 157.3
click at [157, 517] on nav "Dialing Mode: Power | Switch to Preview My Lists Add new list Lenovo My Back to…" at bounding box center [125, 399] width 250 height 734
click at [973, 241] on link "View External Url" at bounding box center [955, 236] width 98 height 18
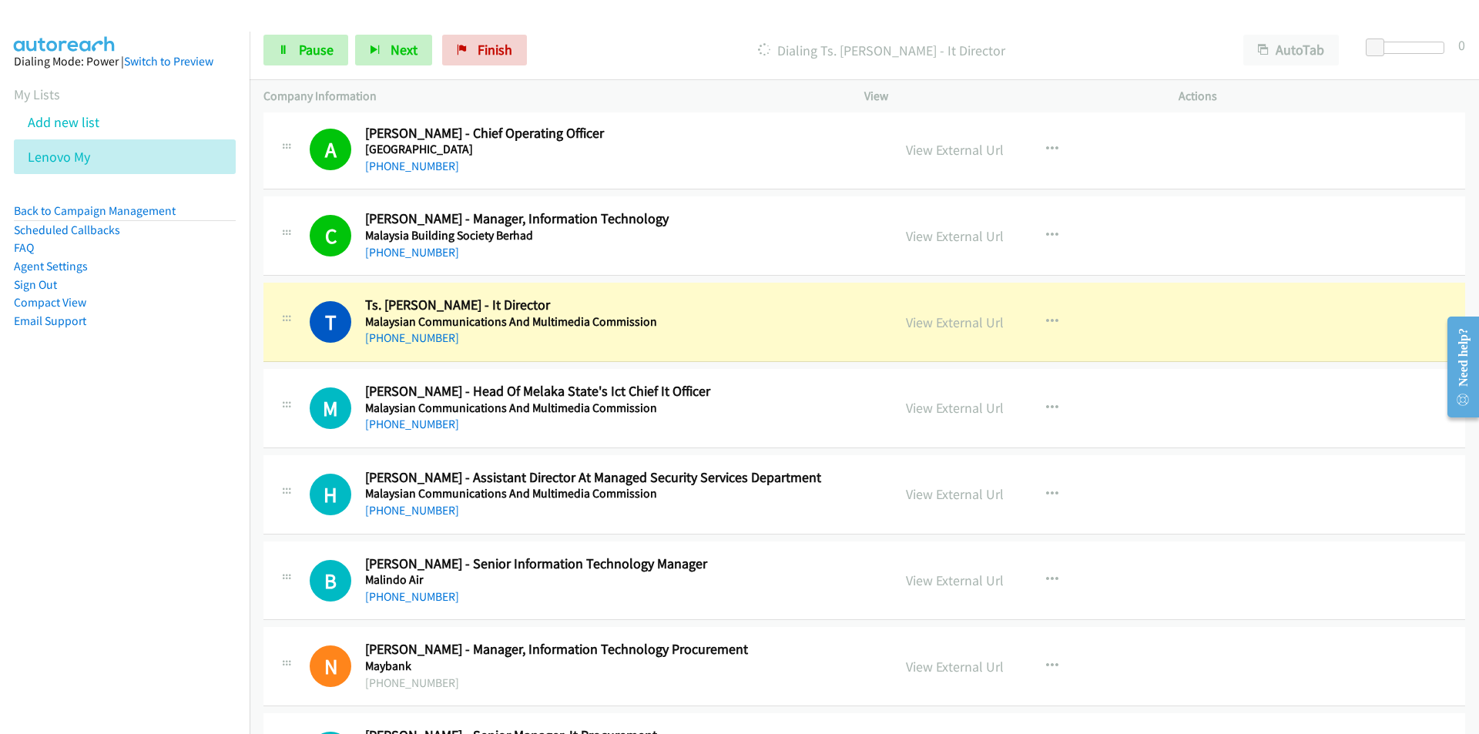
click at [146, 563] on nav "Dialing Mode: Power | Switch to Preview My Lists Add new list Lenovo My Back to…" at bounding box center [125, 399] width 250 height 734
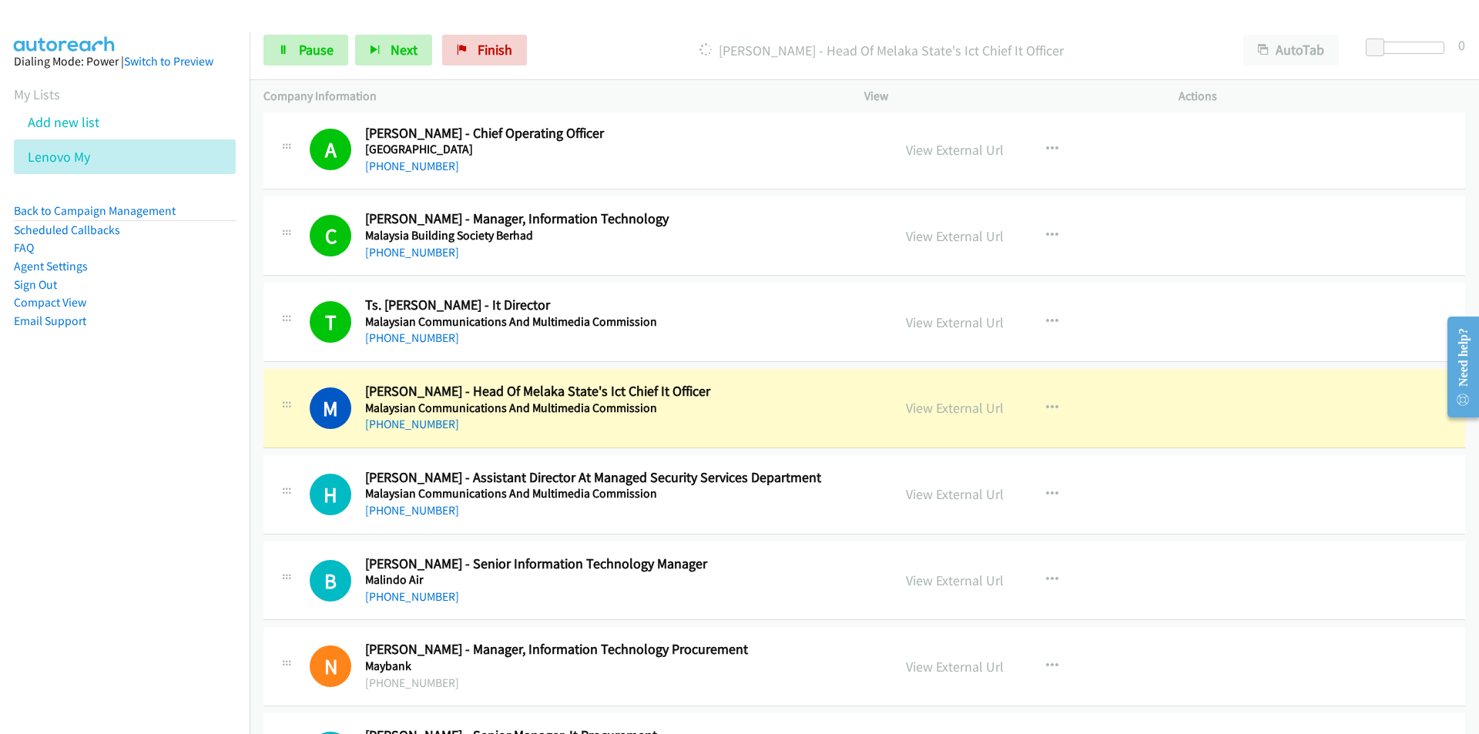
click at [229, 484] on nav "Dialing Mode: Power | Switch to Preview My Lists Add new list Lenovo My Back to…" at bounding box center [125, 399] width 250 height 734
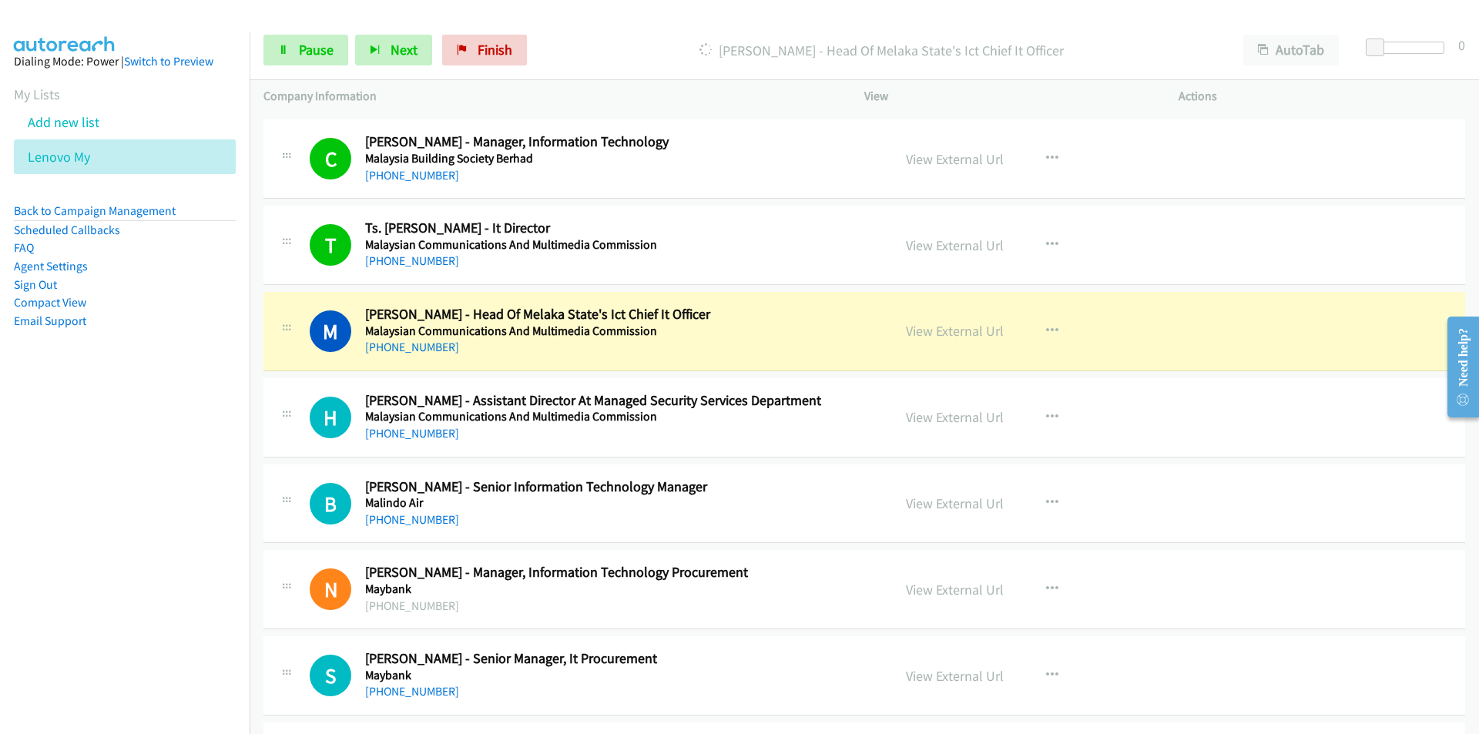
click at [205, 538] on nav "Dialing Mode: Power | Switch to Preview My Lists Add new list Lenovo My Back to…" at bounding box center [125, 399] width 250 height 734
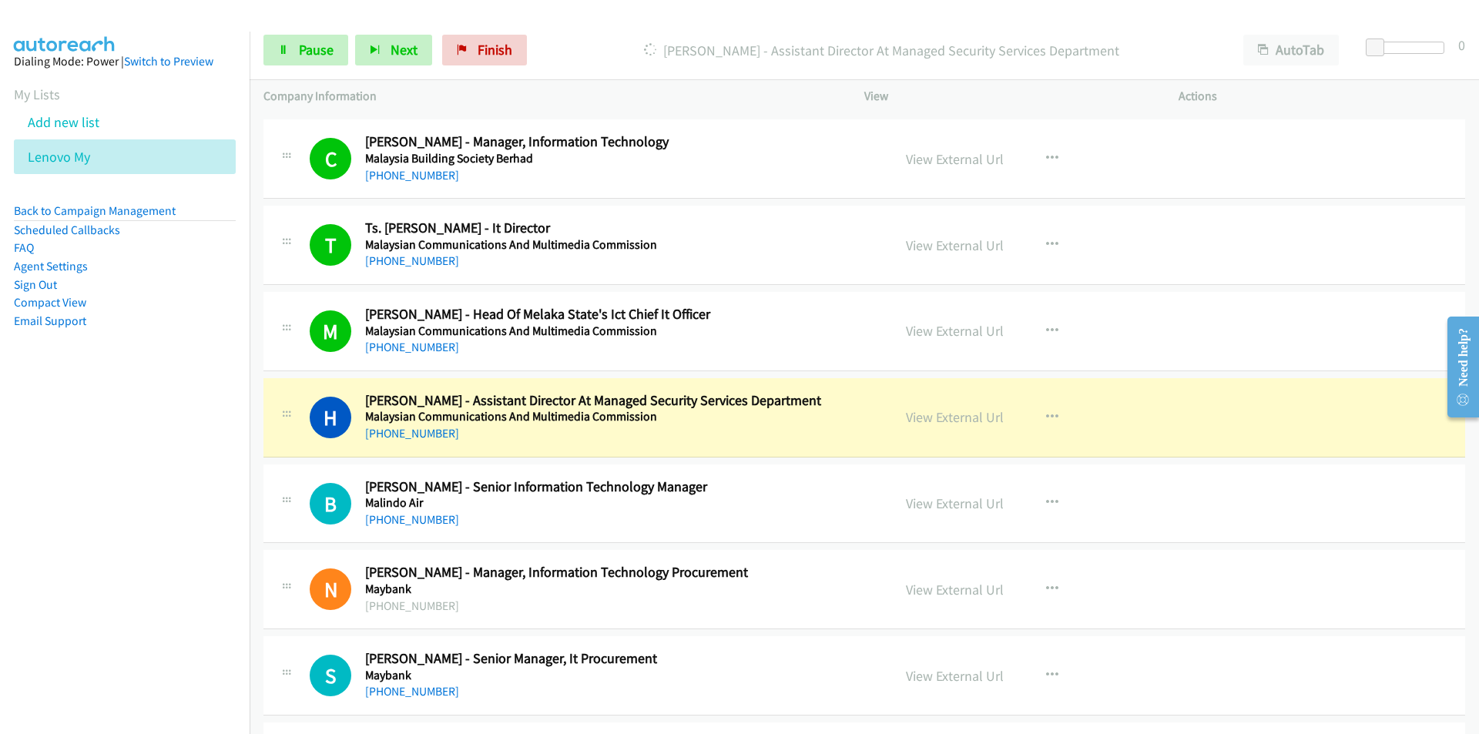
click at [202, 536] on nav "Dialing Mode: Power | Switch to Preview My Lists Add new list Lenovo My Back to…" at bounding box center [125, 399] width 250 height 734
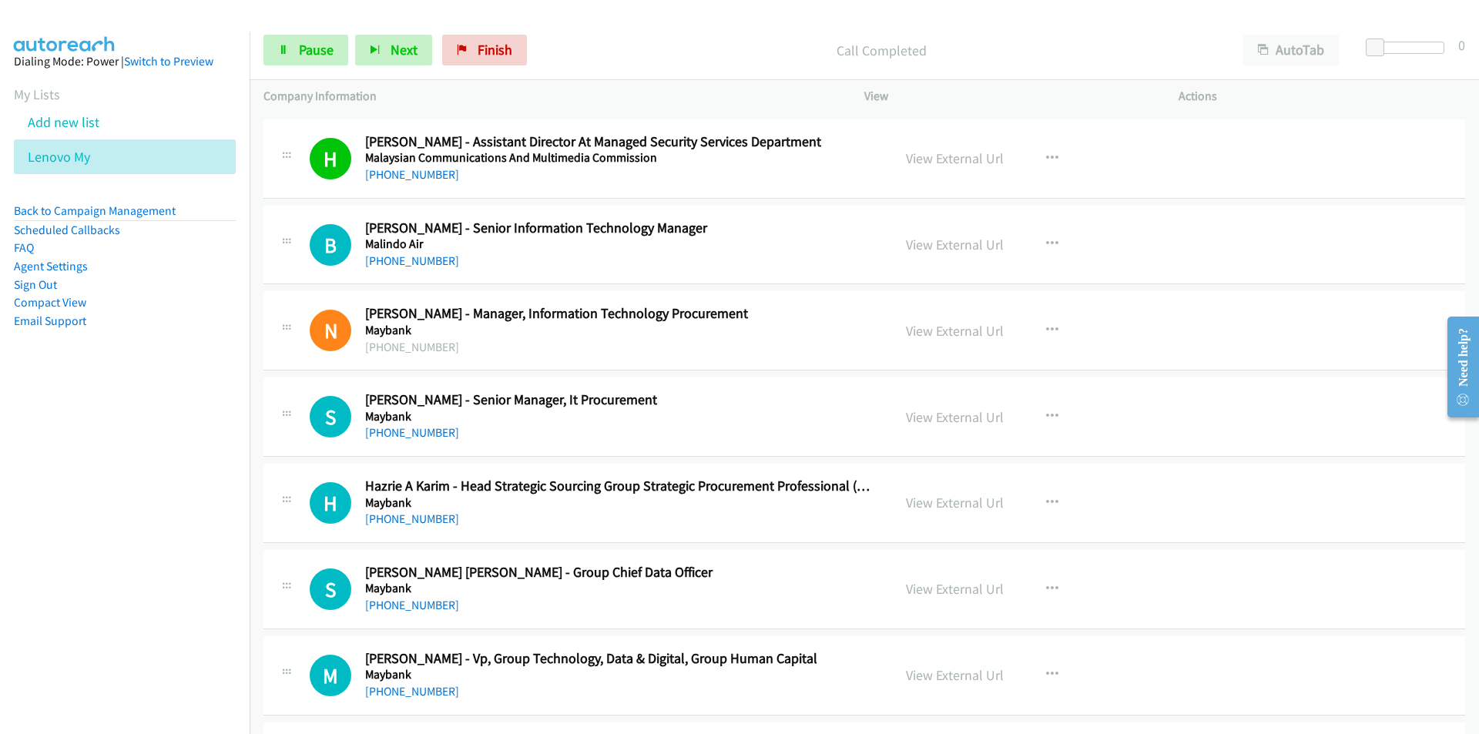
scroll to position [9087, 0]
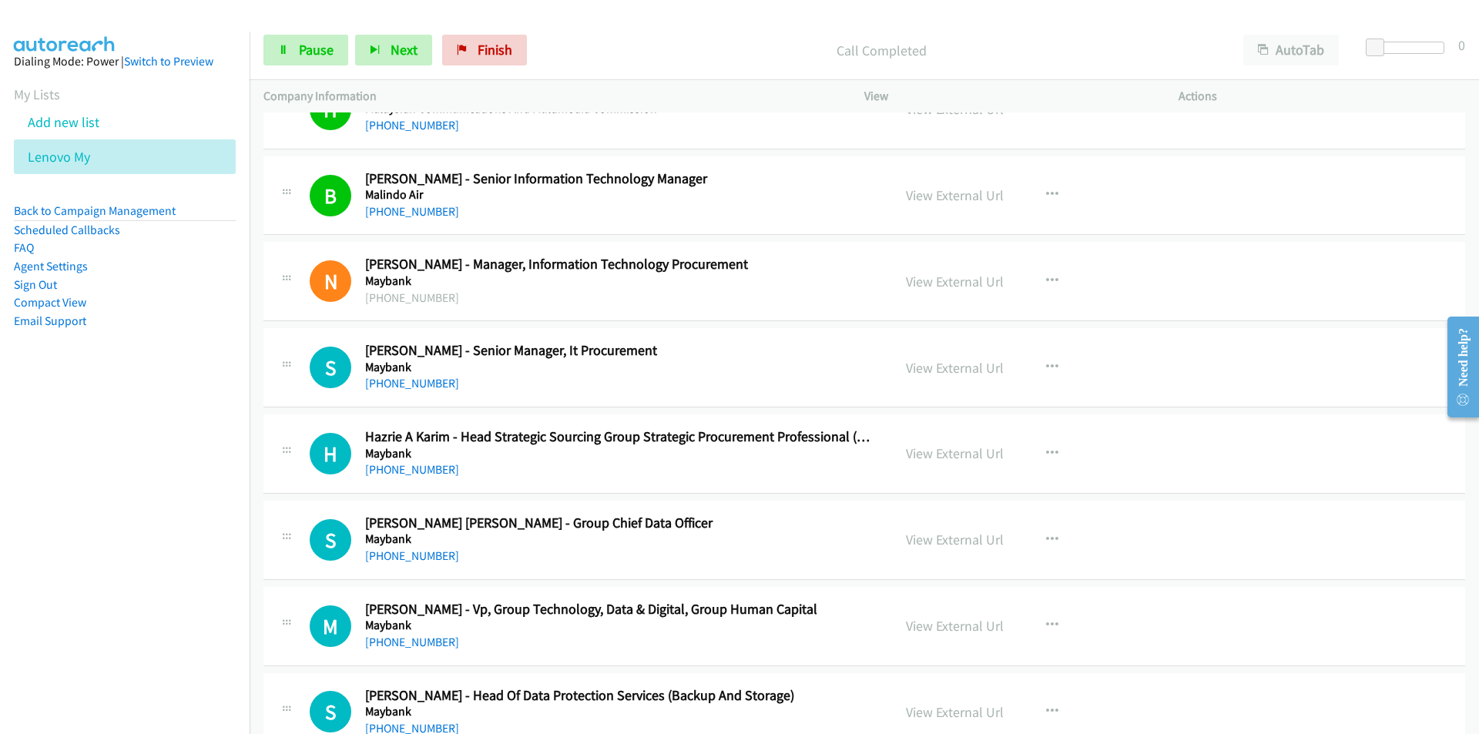
click at [153, 456] on nav "Dialing Mode: Power | Switch to Preview My Lists Add new list Lenovo My Back to…" at bounding box center [125, 399] width 250 height 734
click at [954, 366] on link "View External Url" at bounding box center [955, 368] width 98 height 18
click at [943, 280] on link "View External Url" at bounding box center [955, 282] width 98 height 18
click at [316, 48] on span "Pause" at bounding box center [316, 50] width 35 height 18
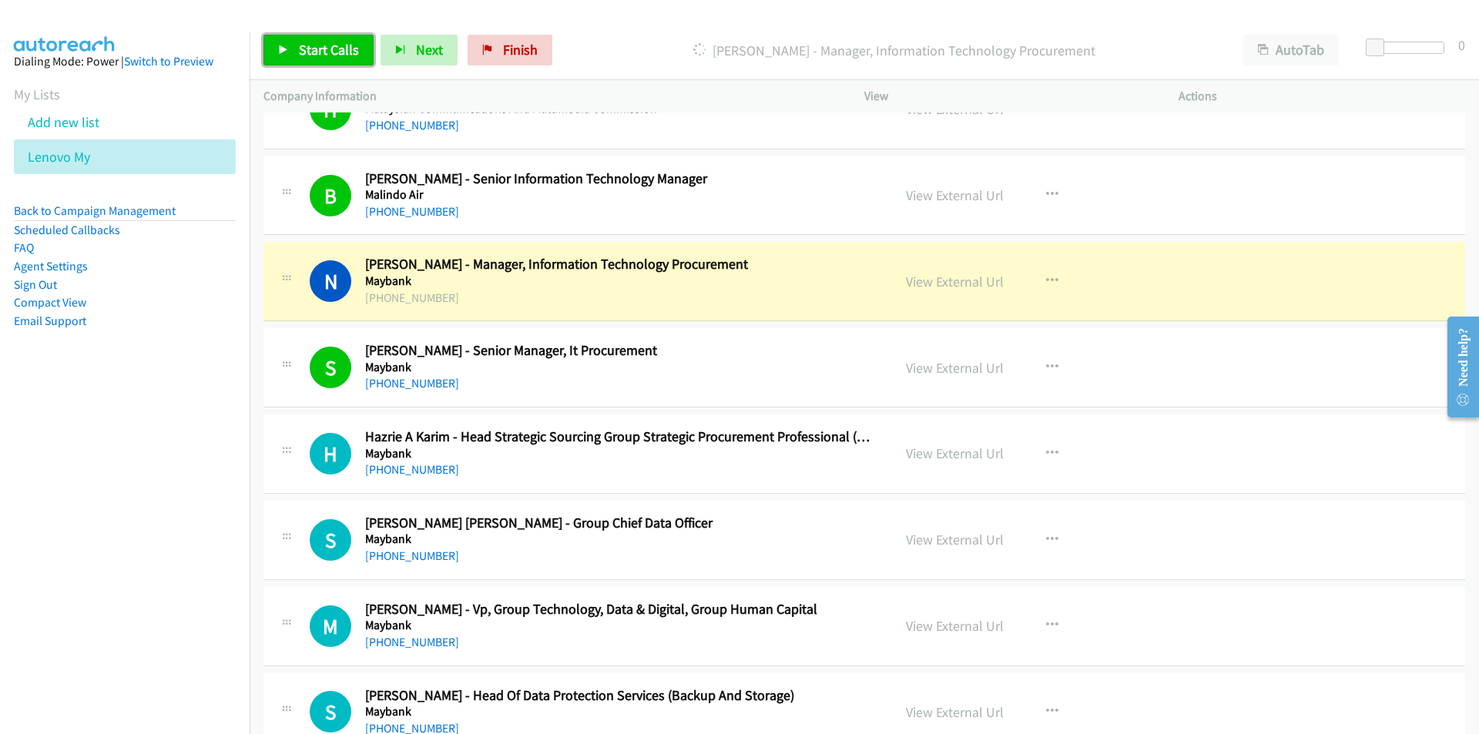
click at [296, 64] on link "Start Calls" at bounding box center [318, 50] width 110 height 31
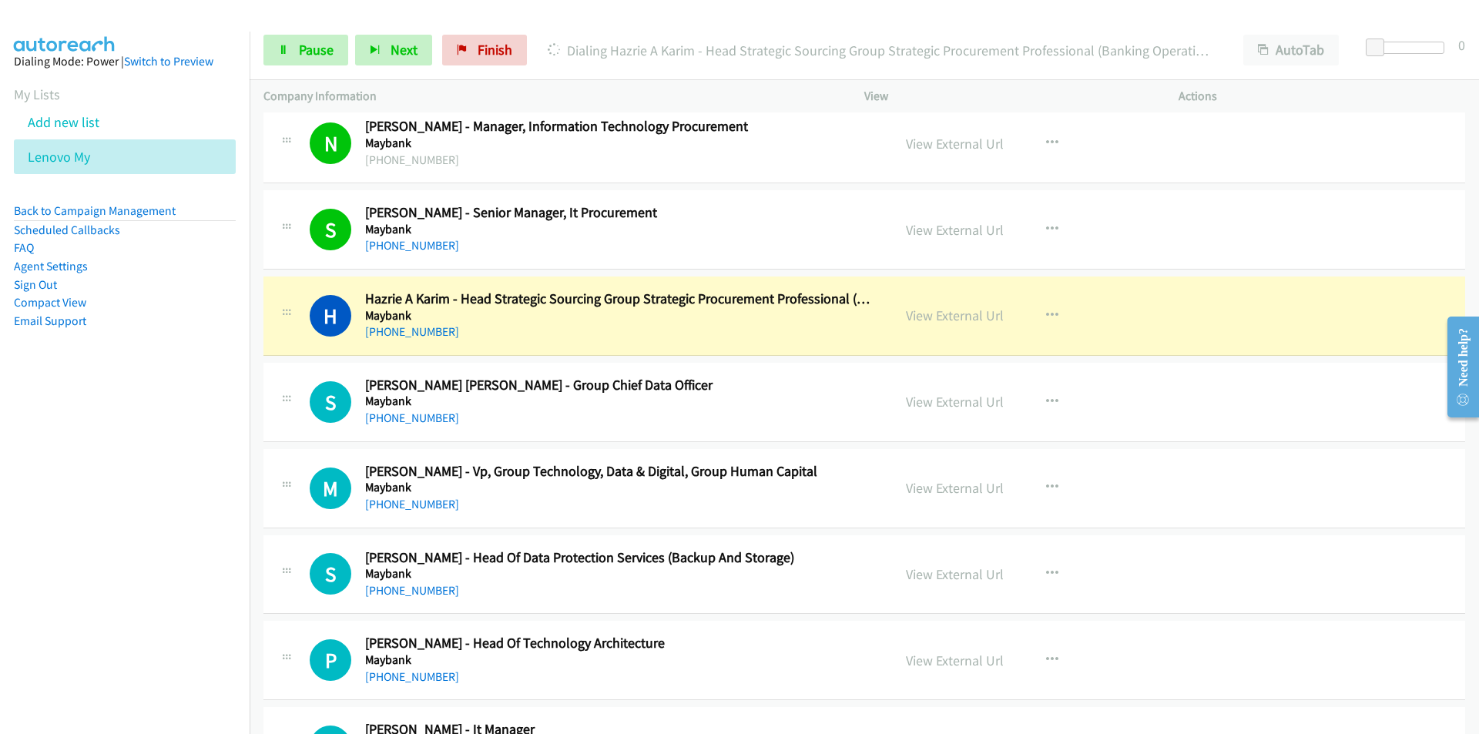
scroll to position [9241, 0]
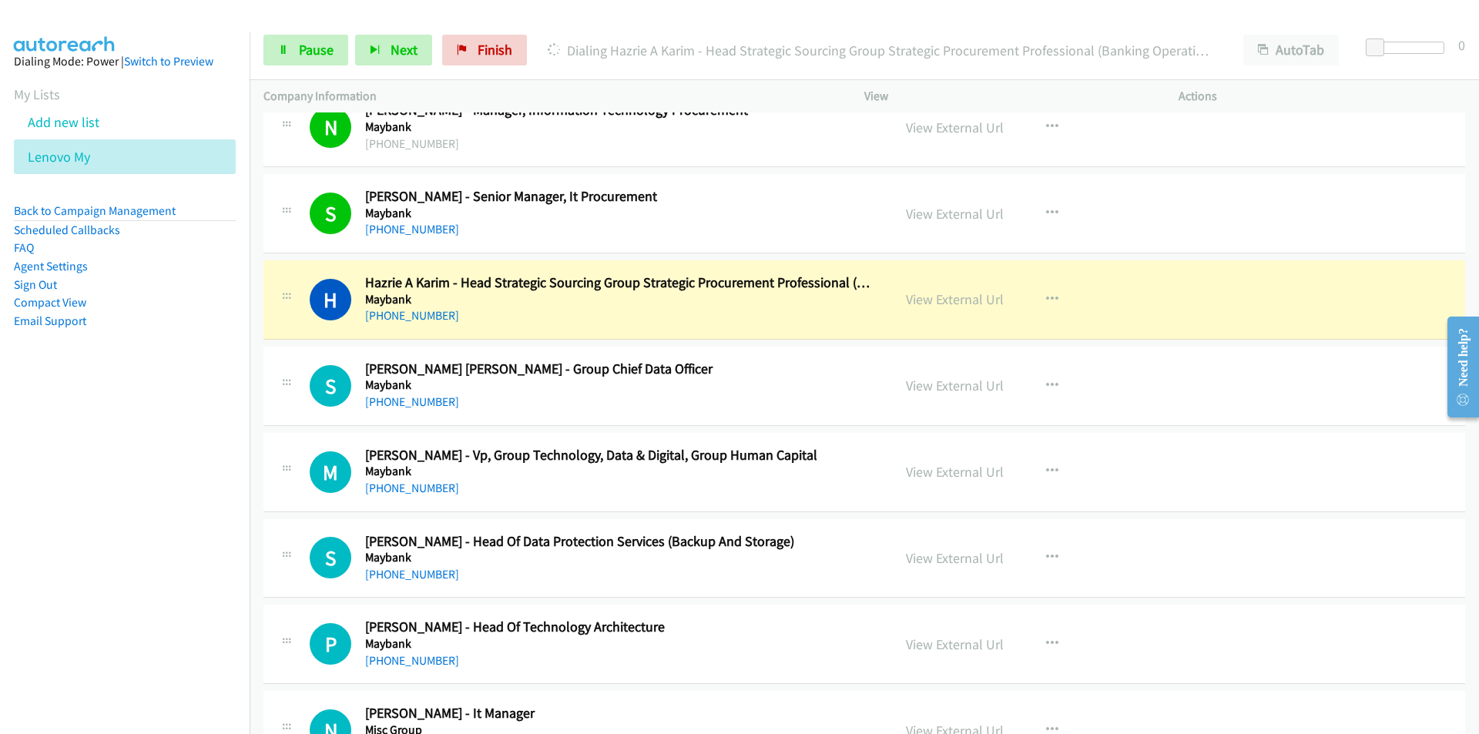
drag, startPoint x: 158, startPoint y: 518, endPoint x: 189, endPoint y: 507, distance: 32.9
click at [158, 518] on nav "Dialing Mode: Power | Switch to Preview My Lists Add new list Lenovo My Back to…" at bounding box center [125, 399] width 250 height 734
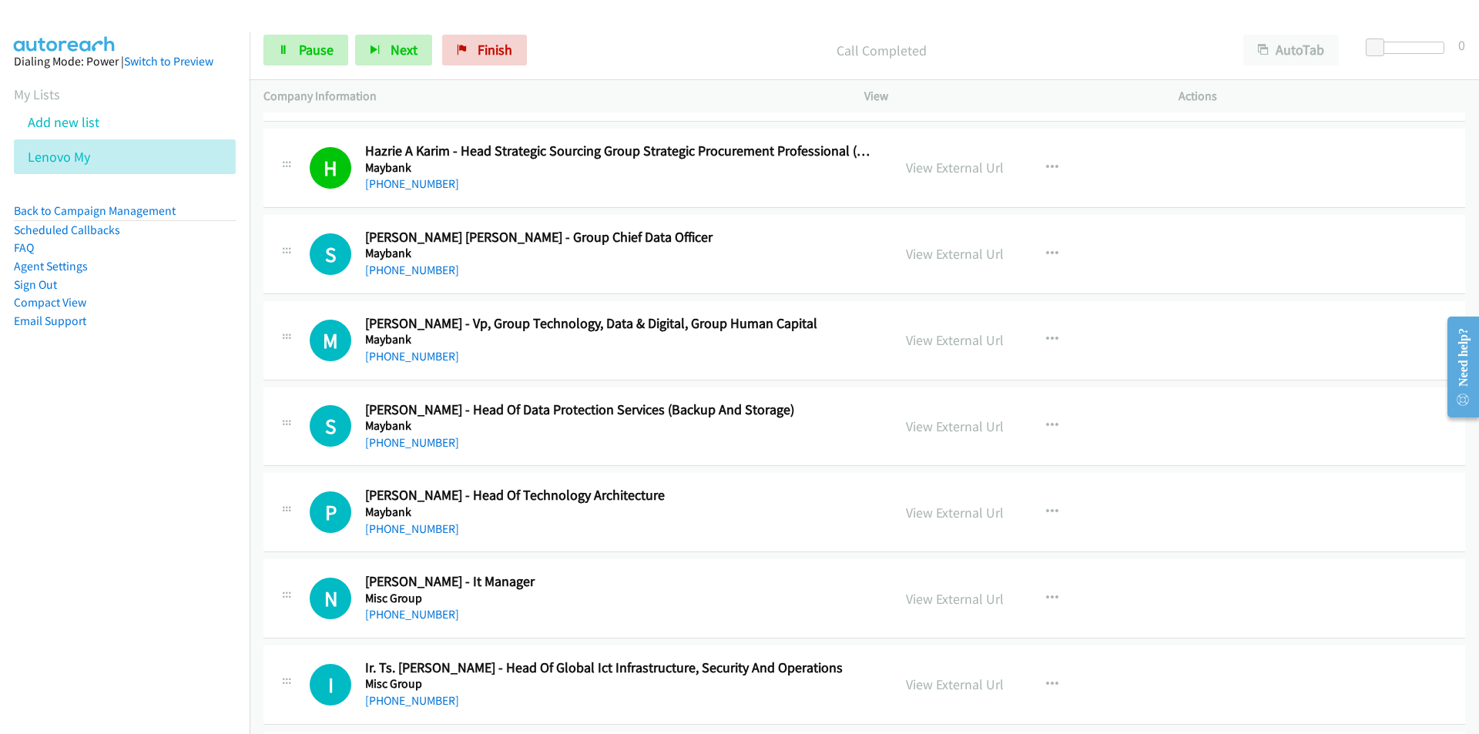
scroll to position [9395, 0]
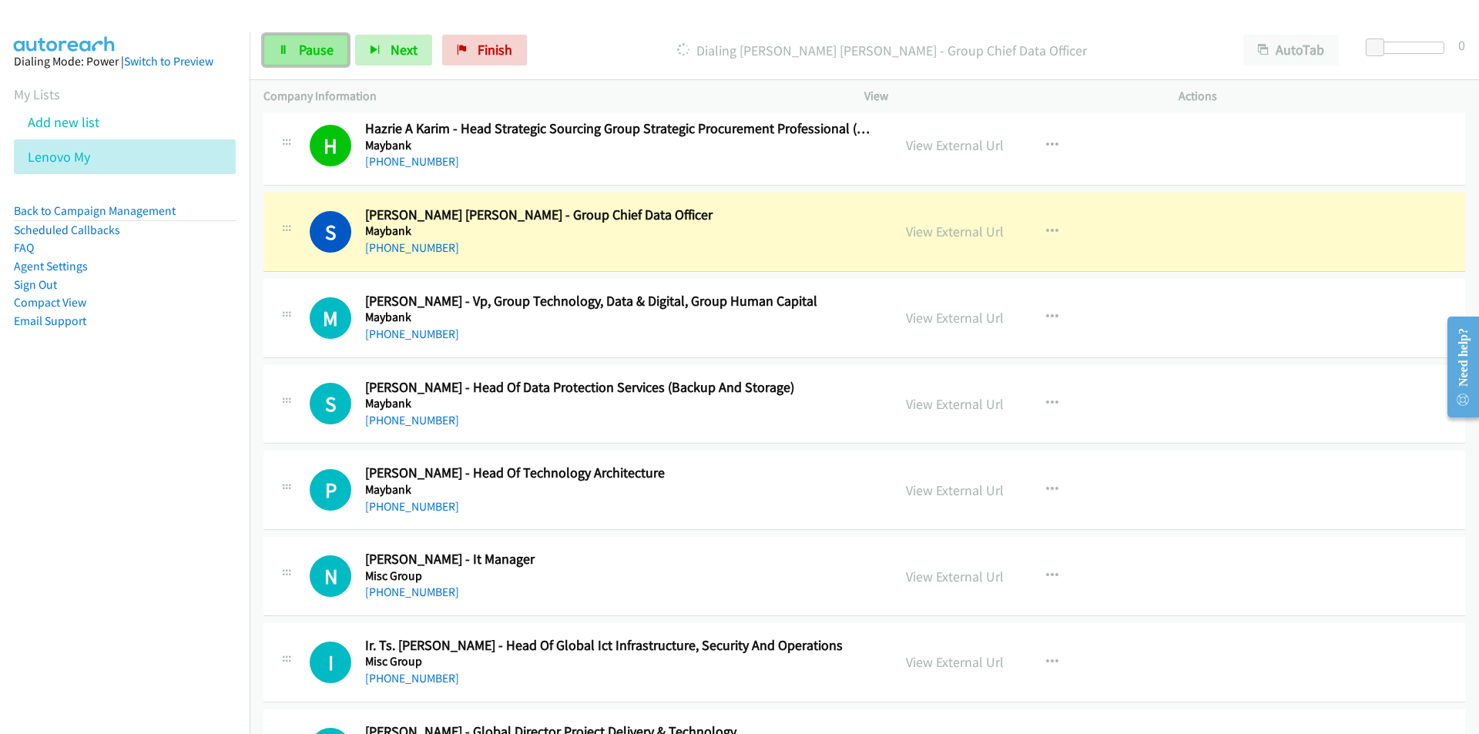
click at [308, 42] on span "Pause" at bounding box center [316, 50] width 35 height 18
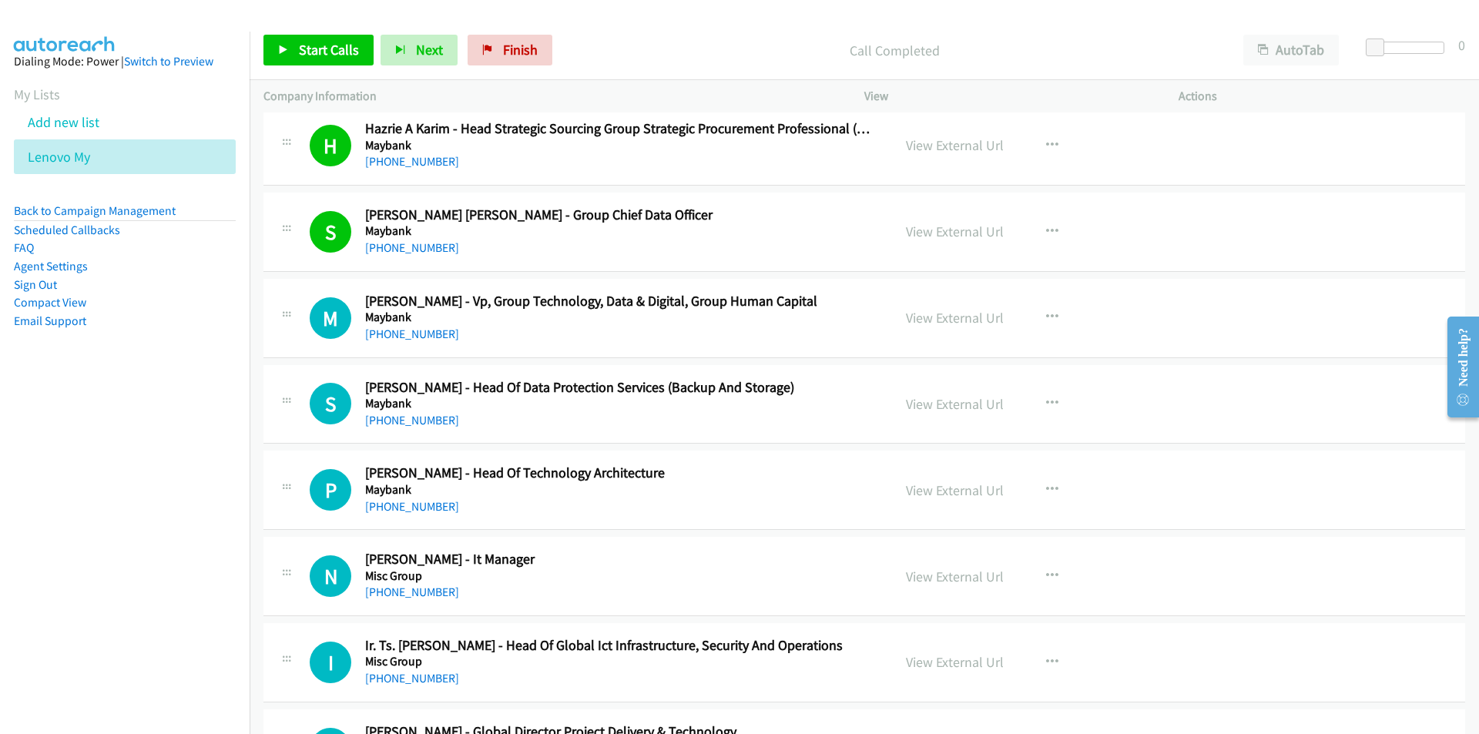
drag, startPoint x: 181, startPoint y: 534, endPoint x: 241, endPoint y: 491, distance: 73.9
click at [182, 533] on nav "Dialing Mode: Power | Switch to Preview My Lists Add new list Lenovo My Back to…" at bounding box center [125, 399] width 250 height 734
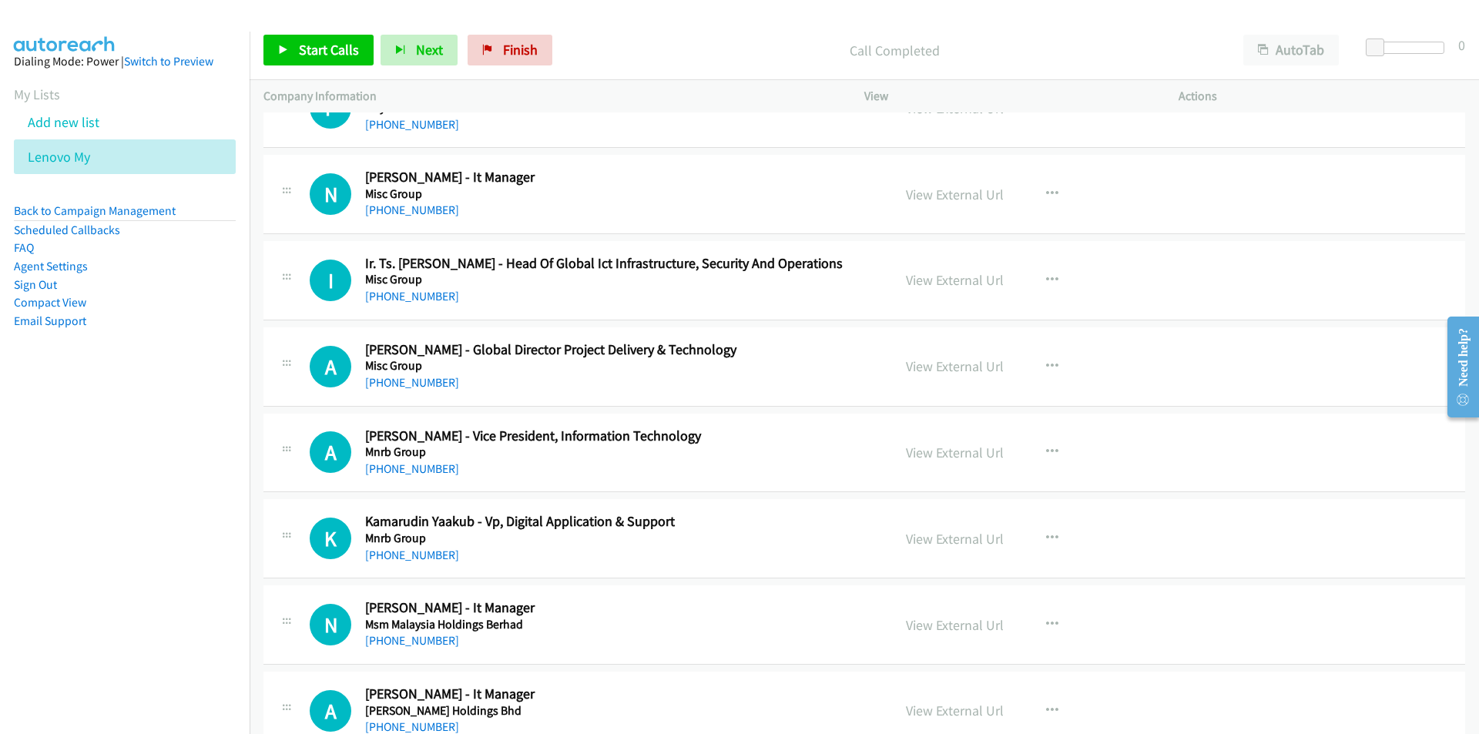
scroll to position [9780, 0]
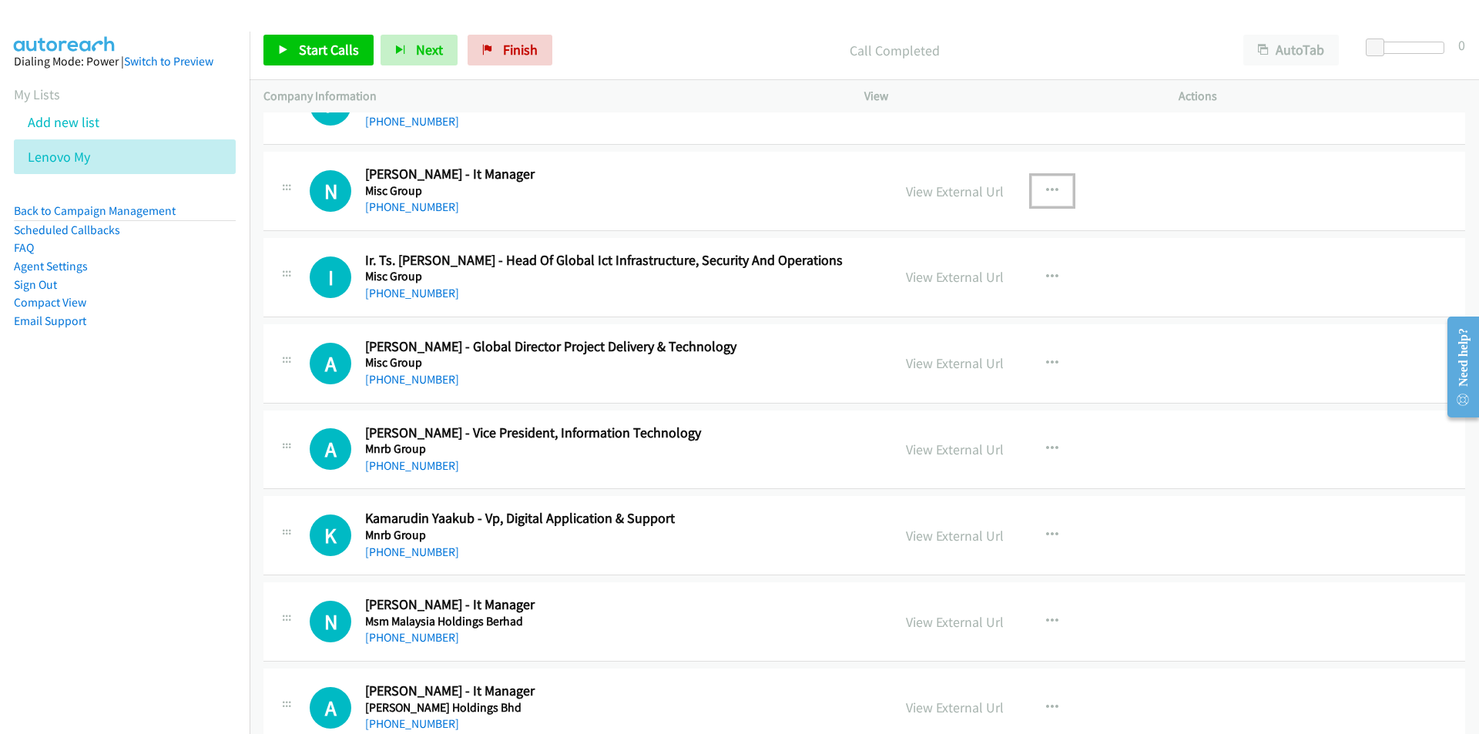
click at [1046, 187] on icon "button" at bounding box center [1052, 191] width 12 height 12
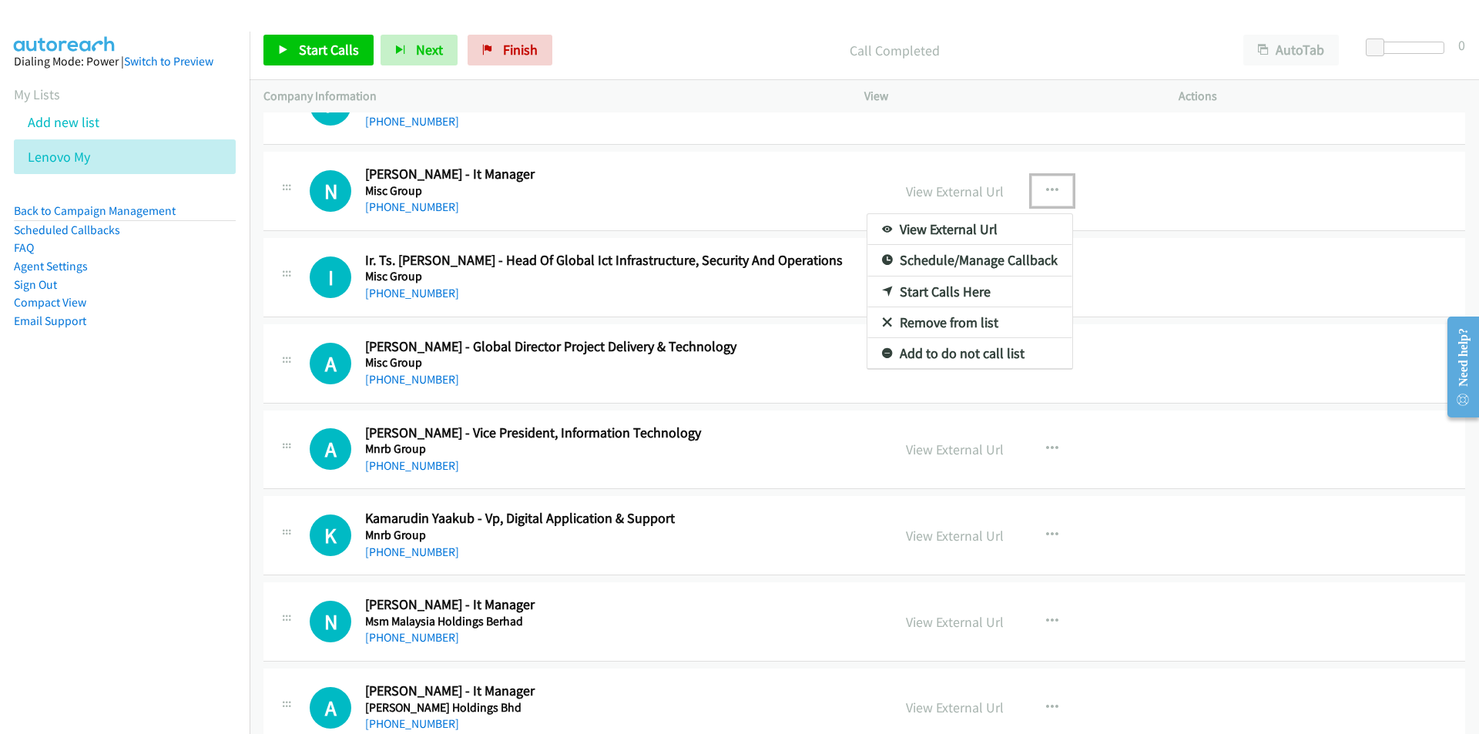
click at [936, 293] on link "Start Calls Here" at bounding box center [969, 291] width 205 height 31
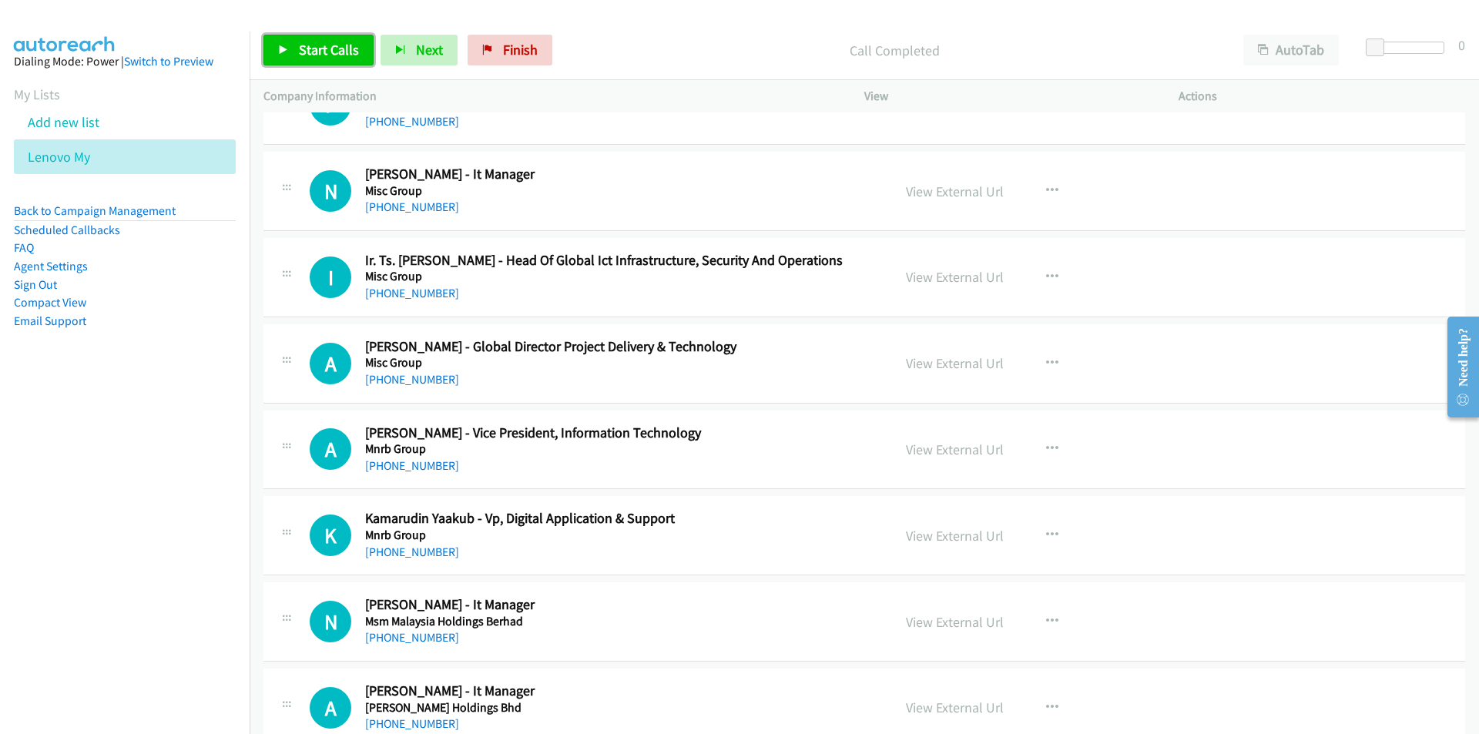
click at [311, 56] on span "Start Calls" at bounding box center [329, 50] width 60 height 18
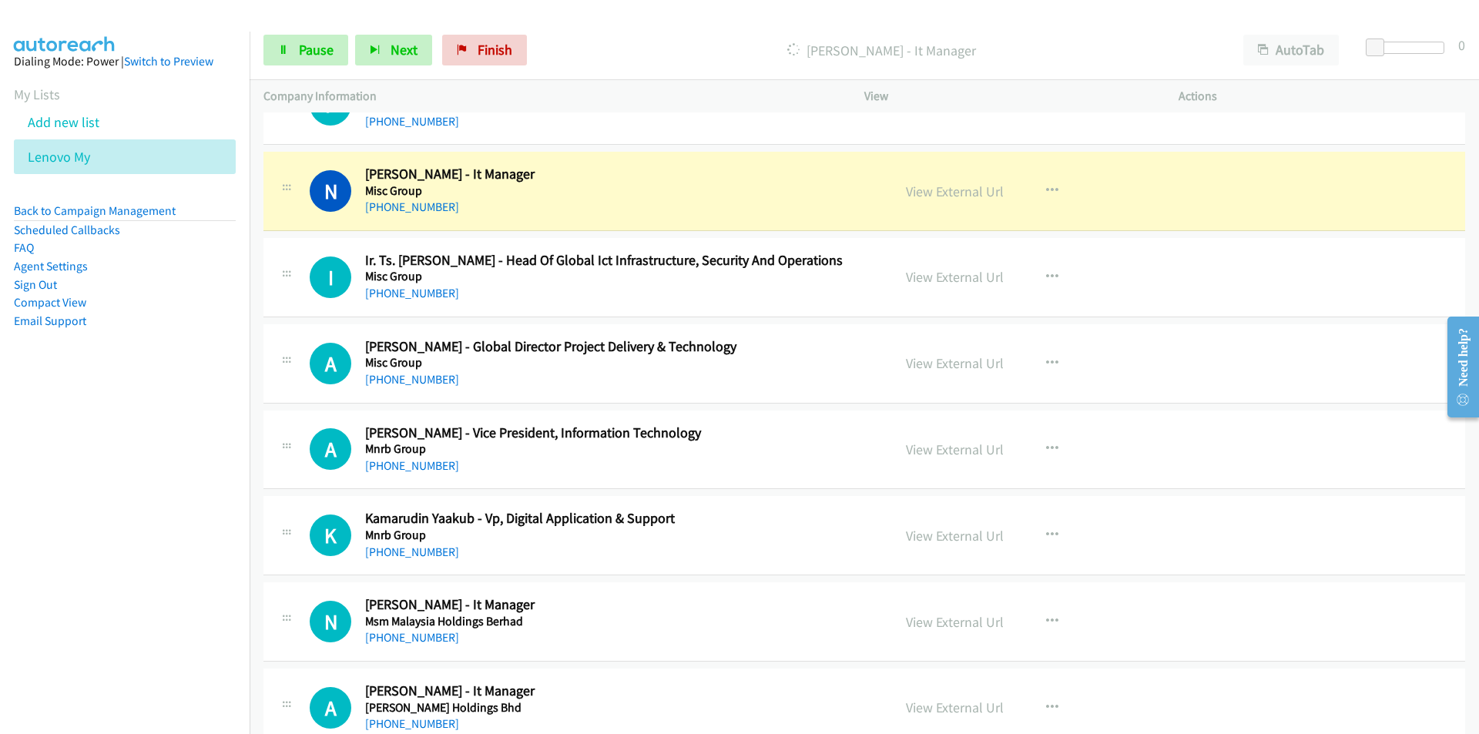
click at [106, 511] on nav "Dialing Mode: Power | Switch to Preview My Lists Add new list Lenovo My Back to…" at bounding box center [125, 399] width 250 height 734
click at [969, 197] on link "View External Url" at bounding box center [955, 192] width 98 height 18
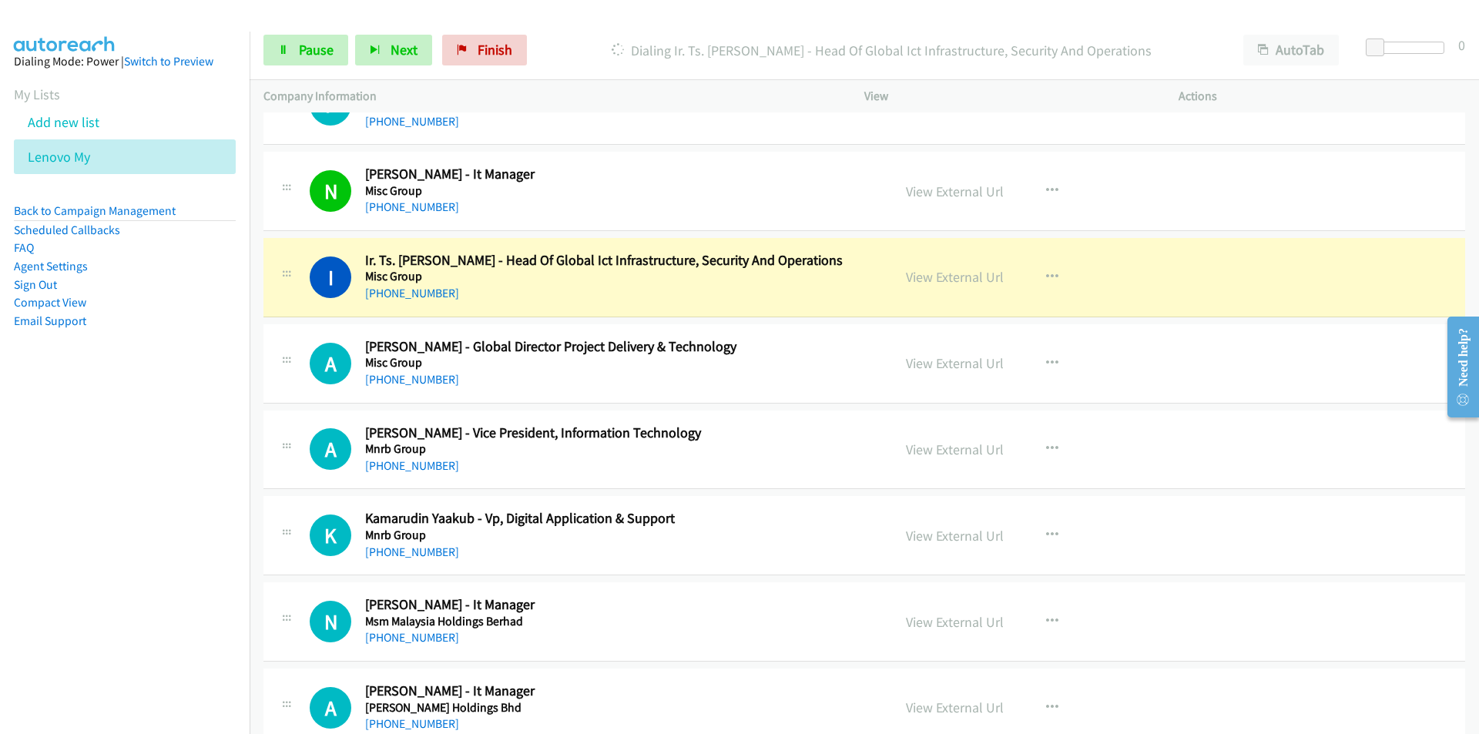
click at [179, 548] on nav "Dialing Mode: Power | Switch to Preview My Lists Add new list Lenovo My Back to…" at bounding box center [125, 399] width 250 height 734
click at [139, 521] on nav "Dialing Mode: Power | Switch to Preview My Lists Add new list Lenovo My Back to…" at bounding box center [125, 399] width 250 height 734
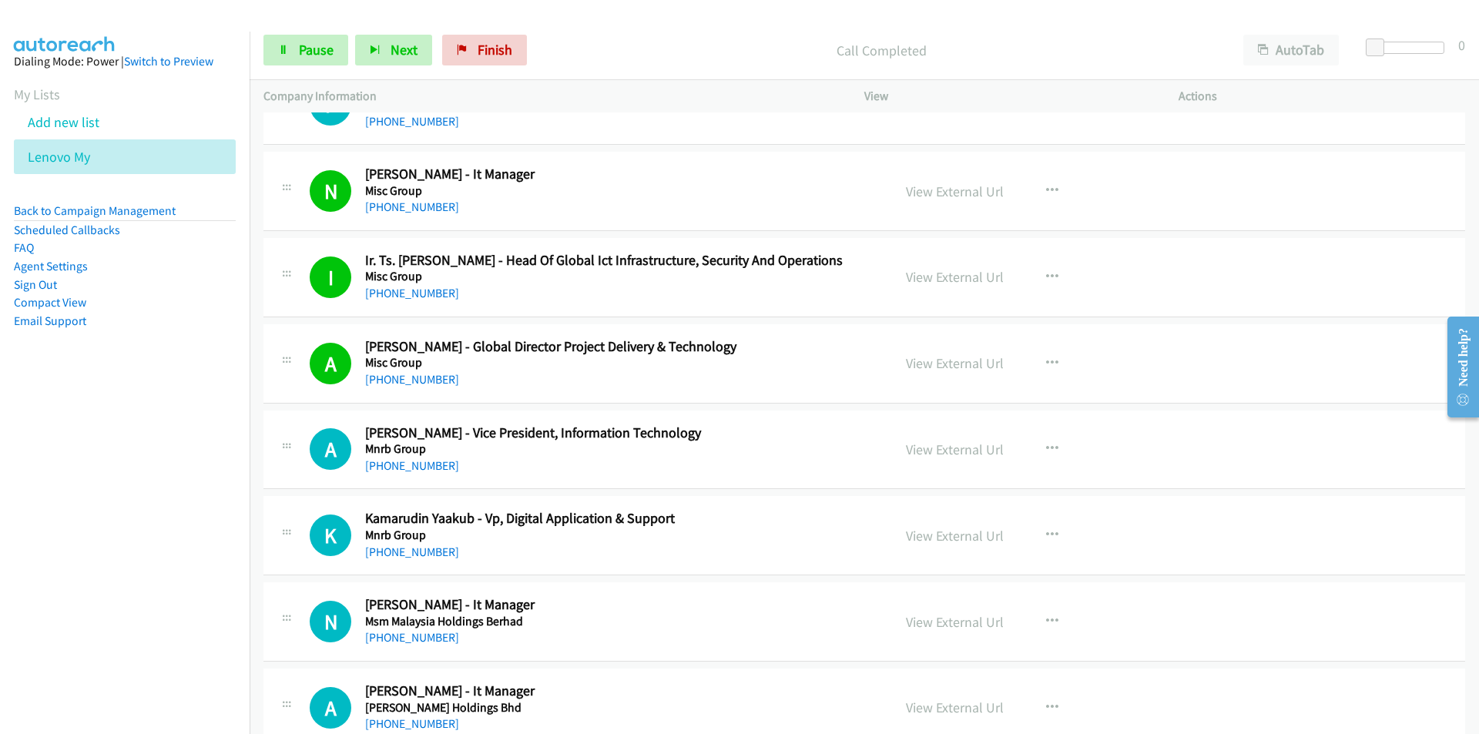
drag, startPoint x: 236, startPoint y: 568, endPoint x: 263, endPoint y: 558, distance: 29.0
click at [236, 568] on nav "Dialing Mode: Power | Switch to Preview My Lists Add new list Lenovo My Back to…" at bounding box center [125, 399] width 250 height 734
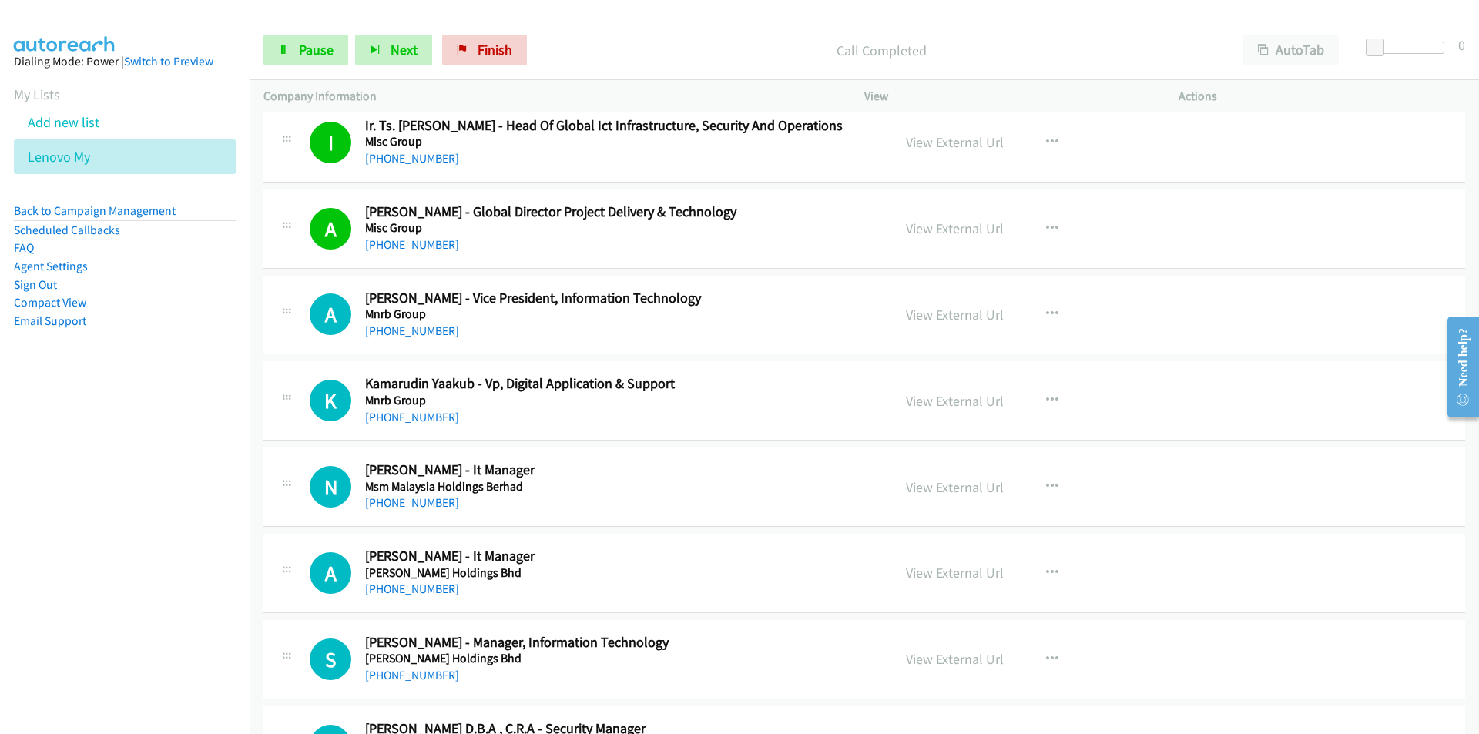
scroll to position [9934, 0]
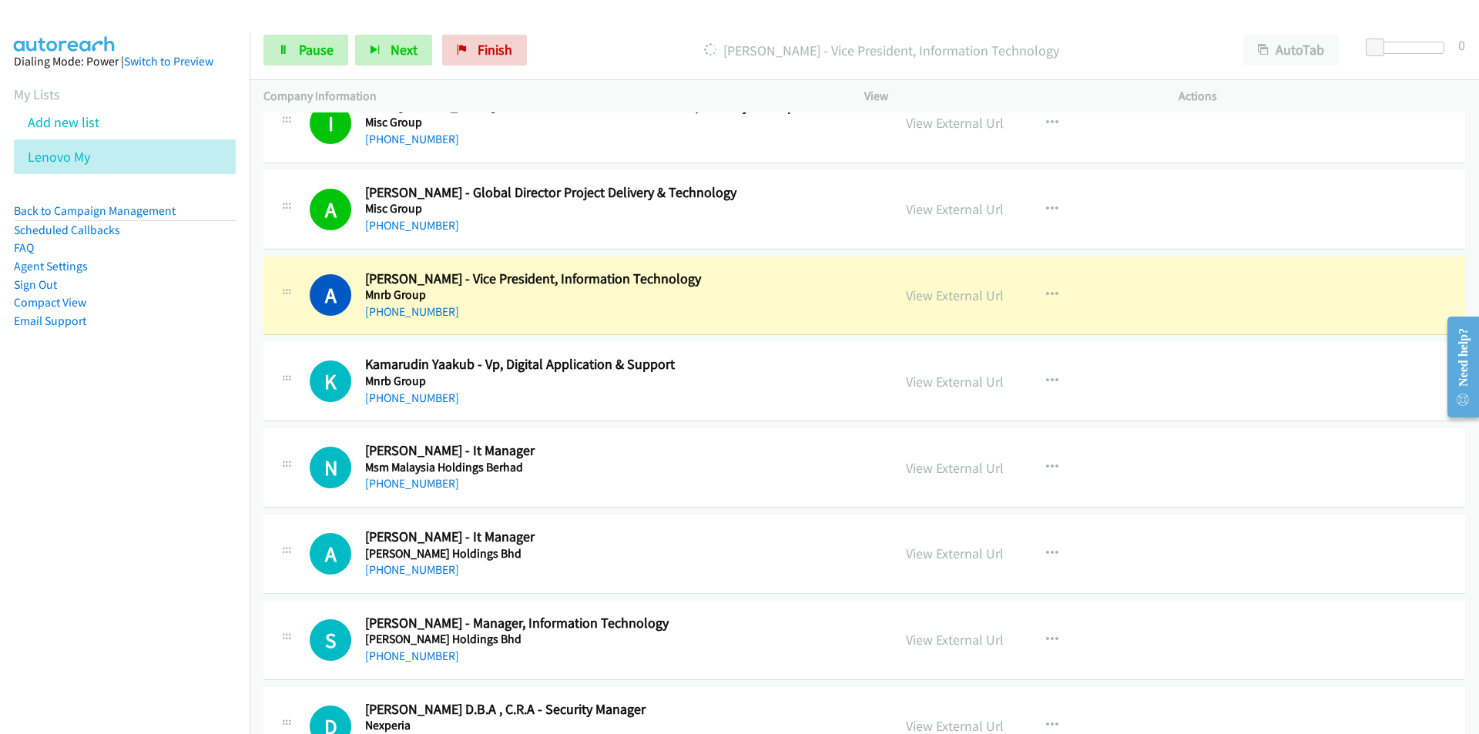
drag, startPoint x: 133, startPoint y: 507, endPoint x: 213, endPoint y: 473, distance: 87.0
click at [133, 507] on nav "Dialing Mode: Power | Switch to Preview My Lists Add new list Lenovo My Back to…" at bounding box center [125, 399] width 250 height 734
click at [1047, 379] on icon "button" at bounding box center [1052, 381] width 12 height 12
click at [930, 516] on link "Remove from list" at bounding box center [969, 512] width 205 height 31
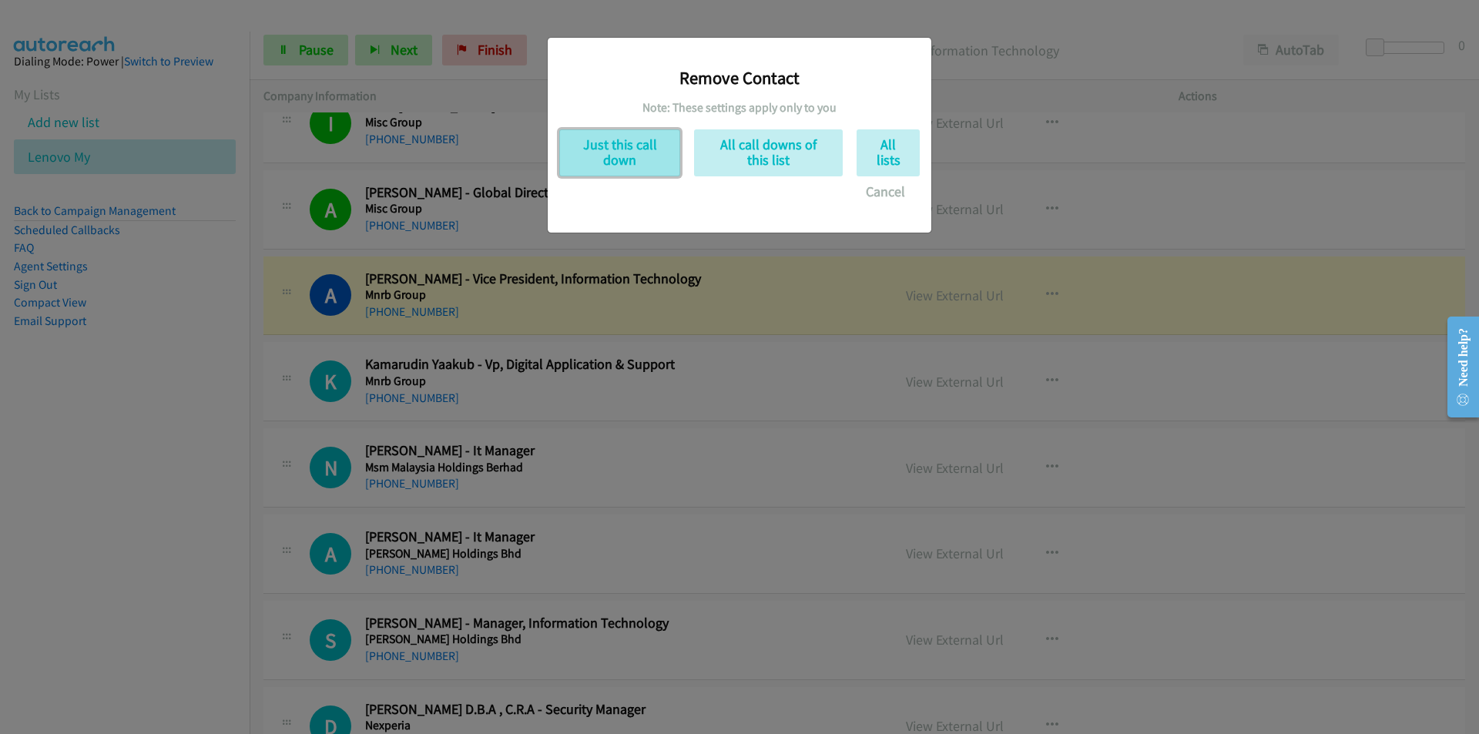
click at [628, 152] on button "Just this call down" at bounding box center [619, 152] width 121 height 47
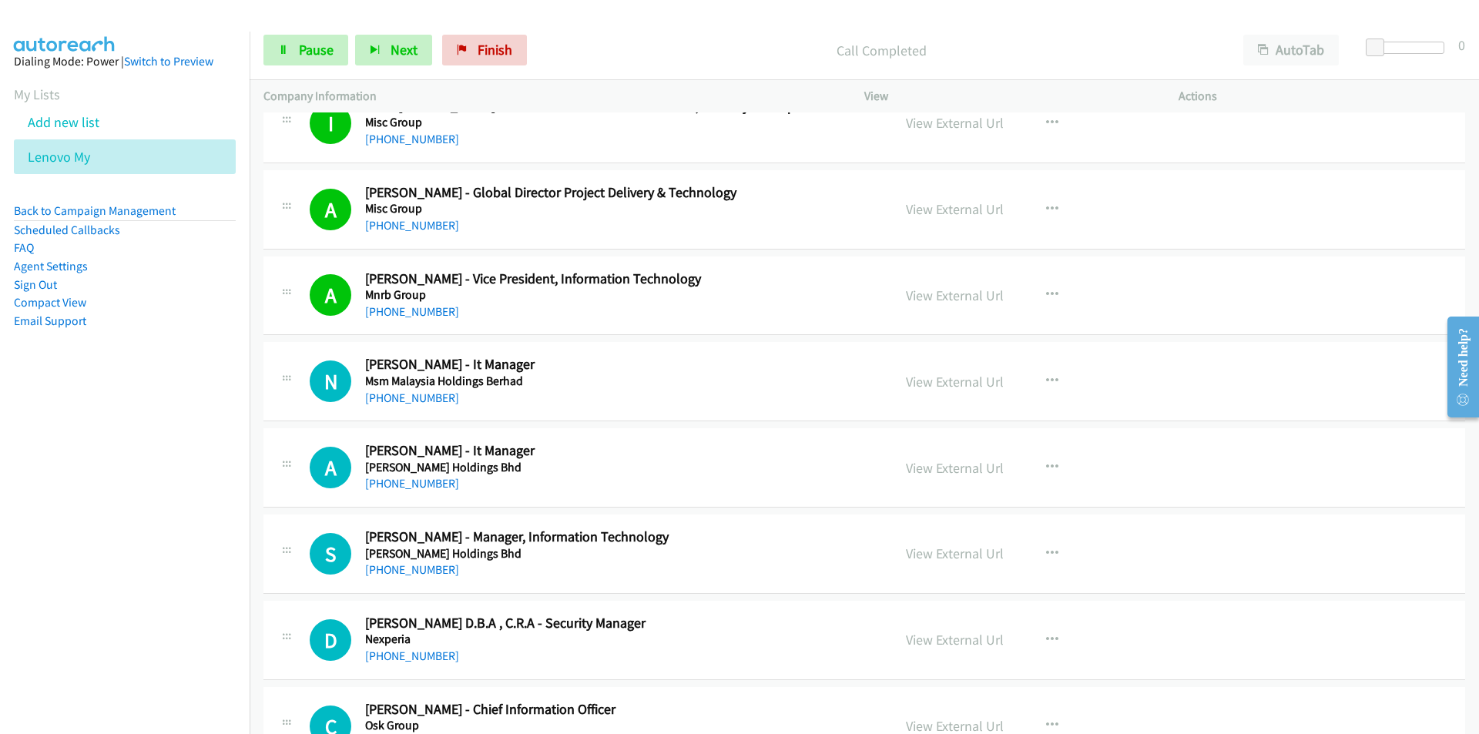
drag, startPoint x: 127, startPoint y: 539, endPoint x: 208, endPoint y: 497, distance: 91.3
click at [127, 539] on nav "Dialing Mode: Power | Switch to Preview My Lists Add new list Lenovo My Back to…" at bounding box center [125, 399] width 250 height 734
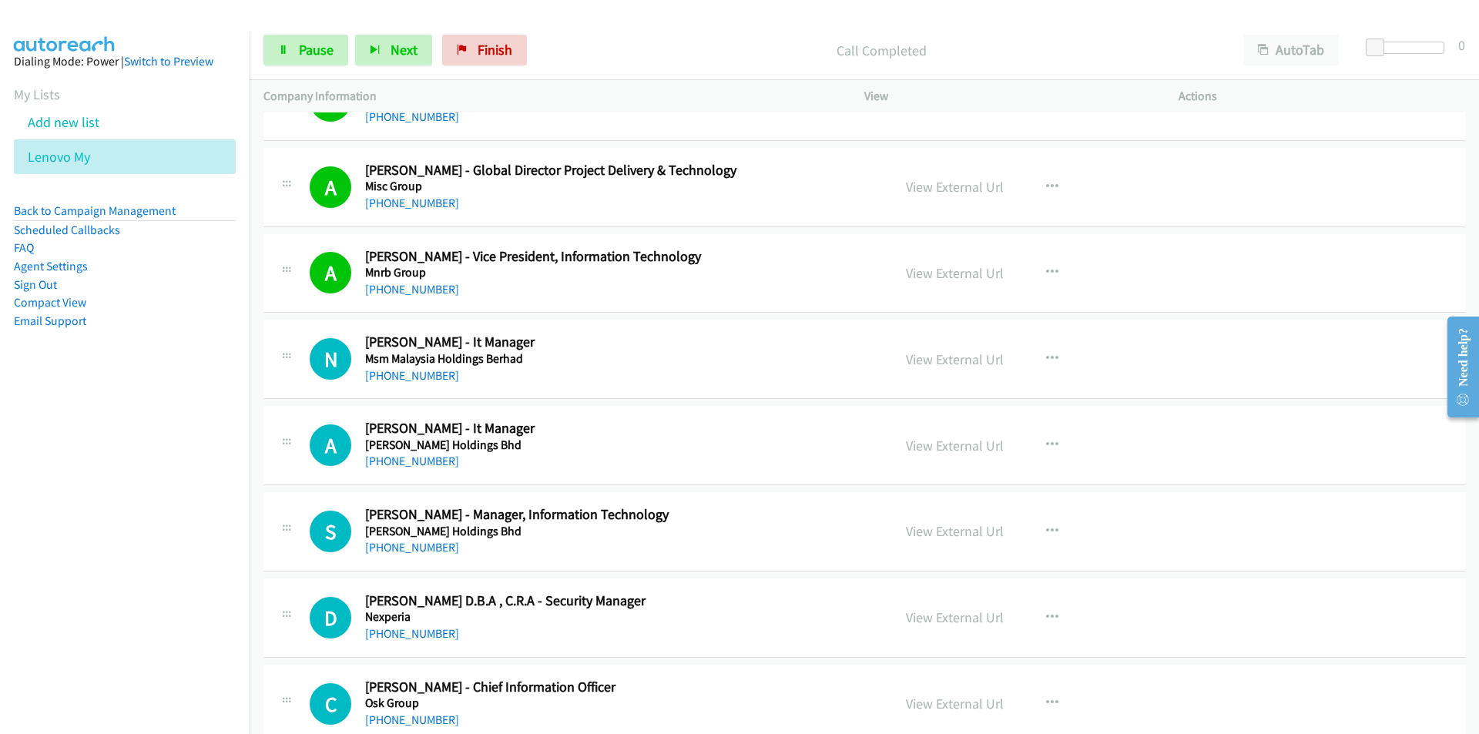
scroll to position [10088, 0]
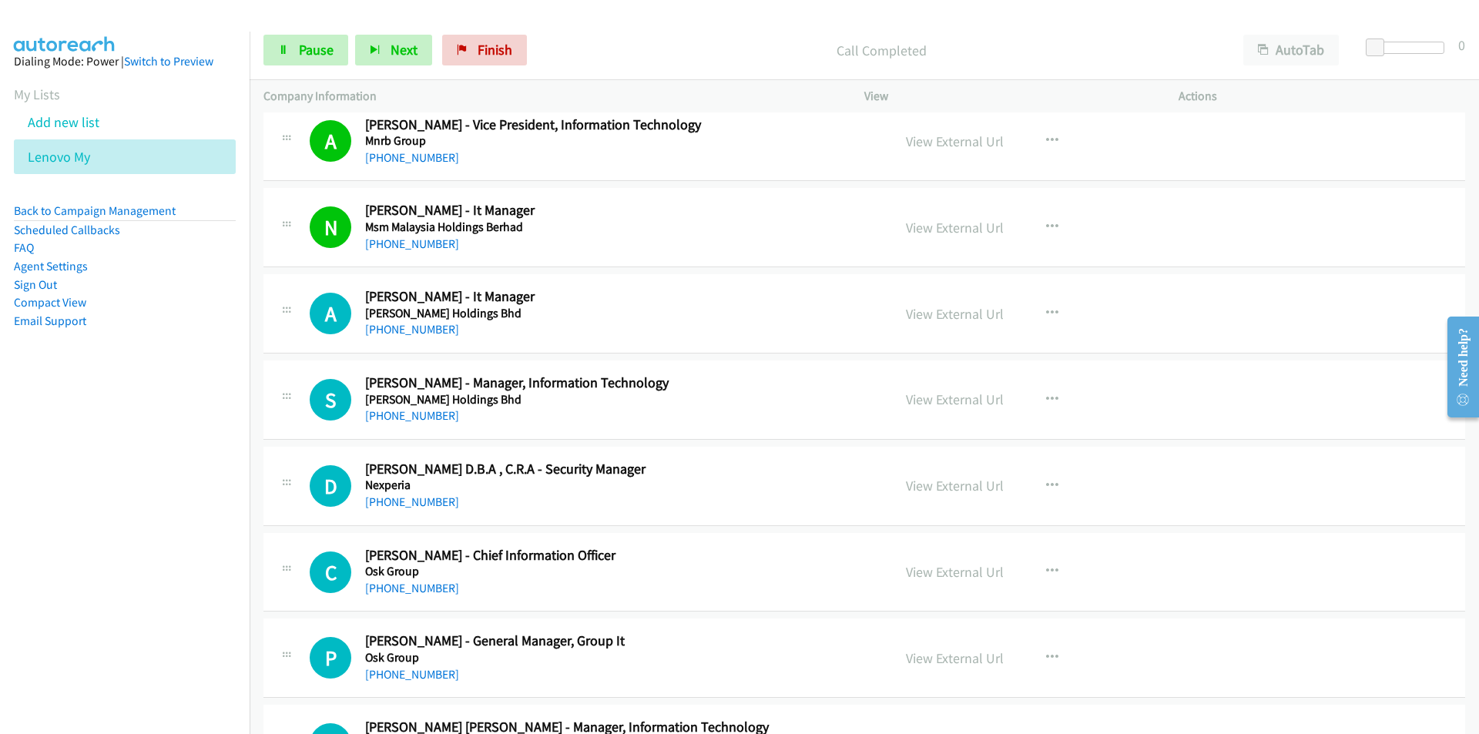
click at [157, 522] on nav "Dialing Mode: Power | Switch to Preview My Lists Add new list Lenovo My Back to…" at bounding box center [125, 399] width 250 height 734
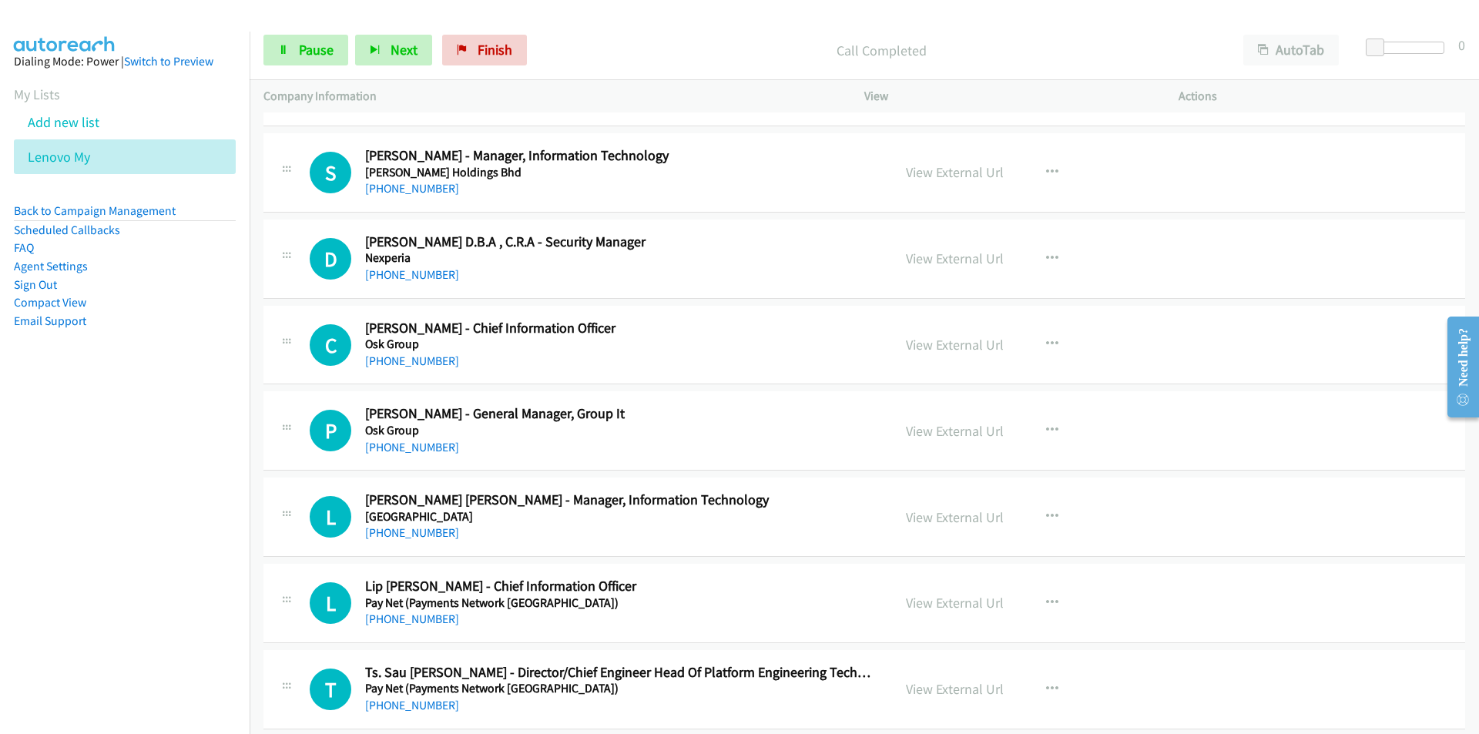
scroll to position [10319, 0]
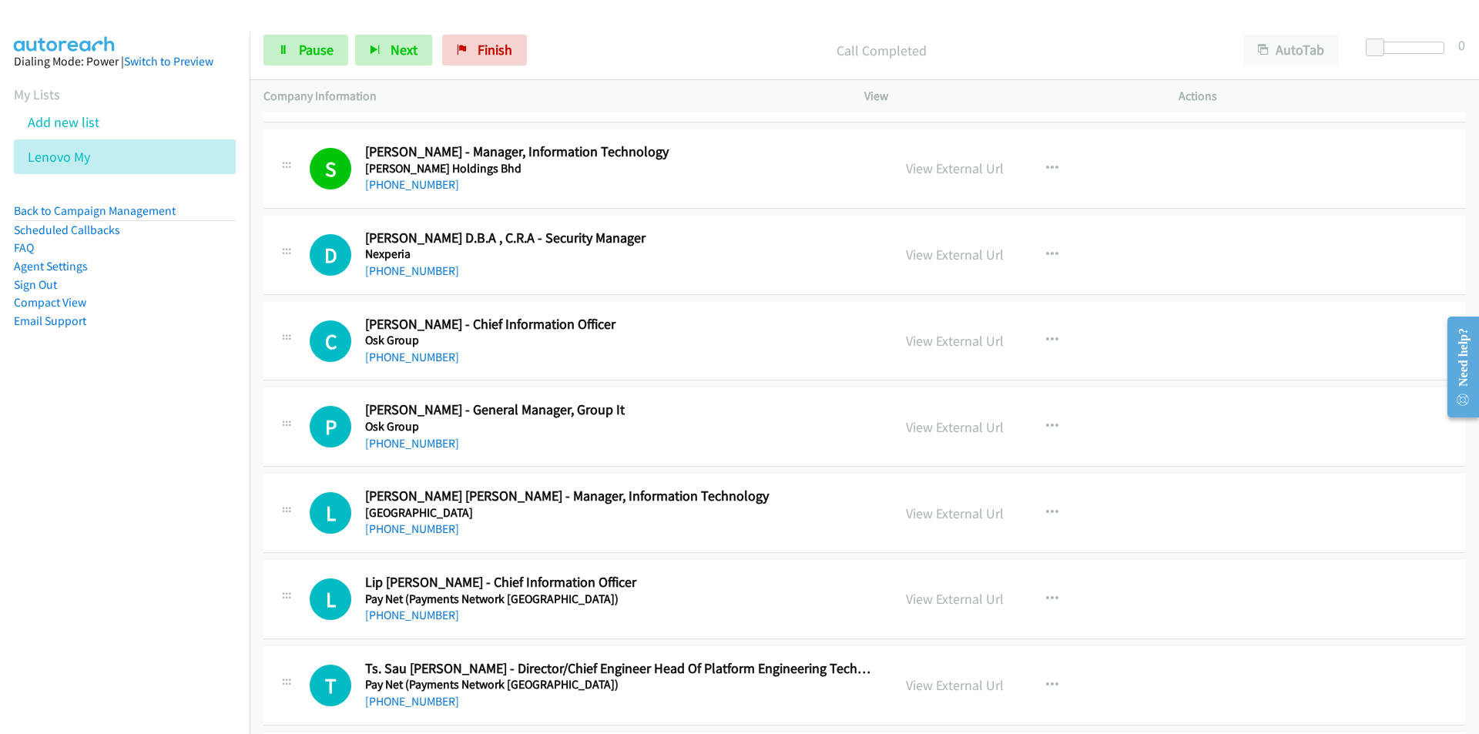
drag, startPoint x: 111, startPoint y: 541, endPoint x: 142, endPoint y: 514, distance: 41.4
click at [111, 541] on nav "Dialing Mode: Power | Switch to Preview My Lists Add new list Lenovo My Back to…" at bounding box center [125, 399] width 250 height 734
click at [286, 53] on icon at bounding box center [283, 50] width 11 height 11
click at [1046, 339] on icon "button" at bounding box center [1052, 340] width 12 height 12
click at [0, 0] on div at bounding box center [0, 0] width 0 height 0
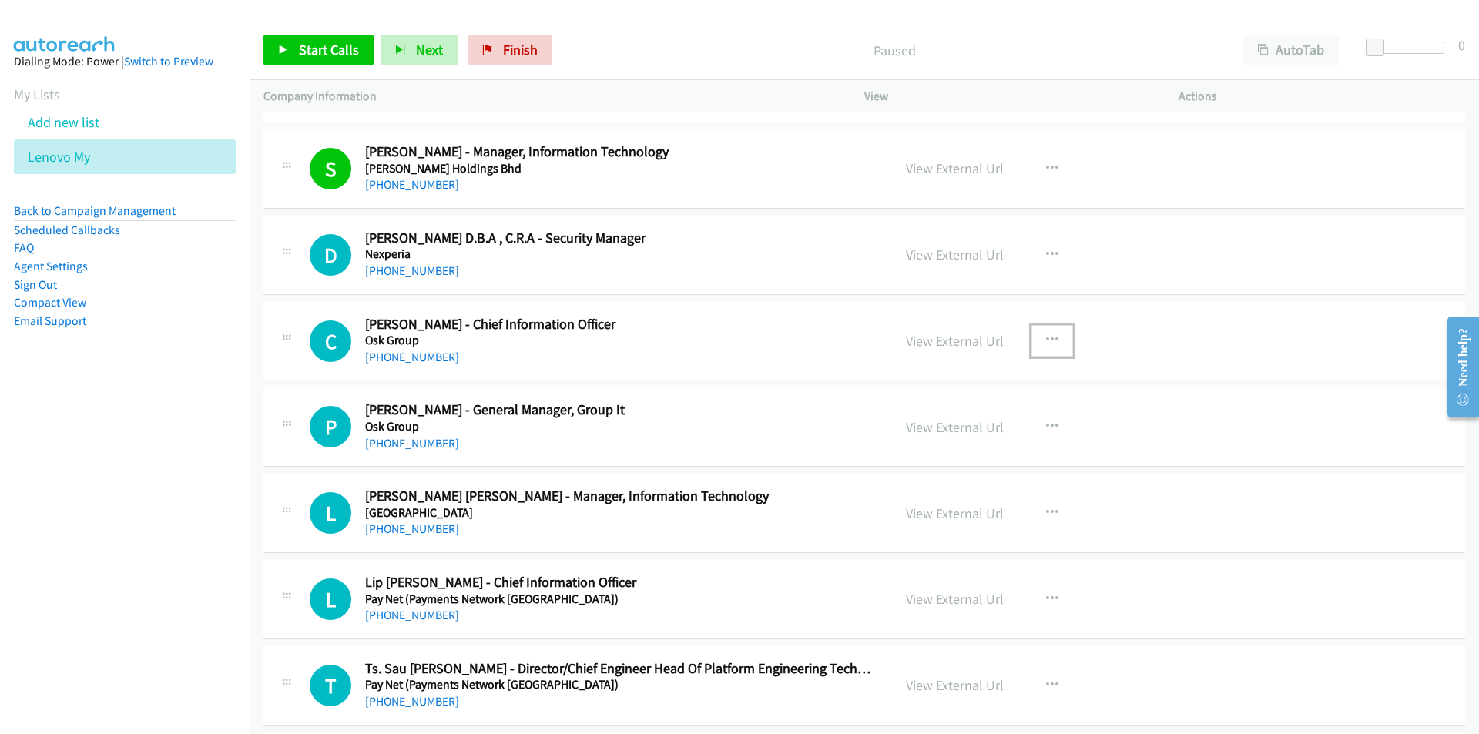
click at [1048, 341] on icon "button" at bounding box center [1052, 340] width 12 height 12
click at [0, 0] on div at bounding box center [0, 0] width 0 height 0
click at [1048, 341] on icon "button" at bounding box center [1052, 340] width 12 height 12
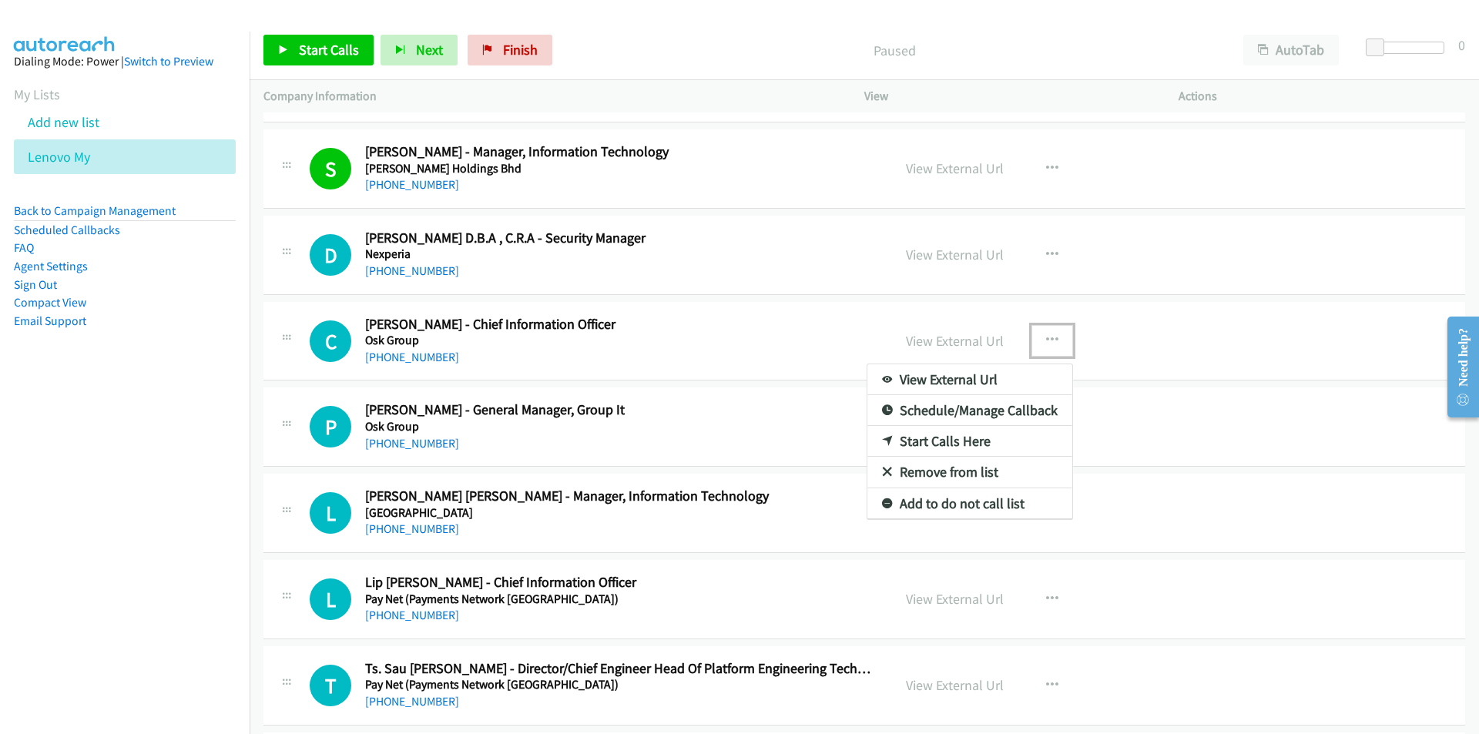
click at [956, 434] on link "Start Calls Here" at bounding box center [969, 441] width 205 height 31
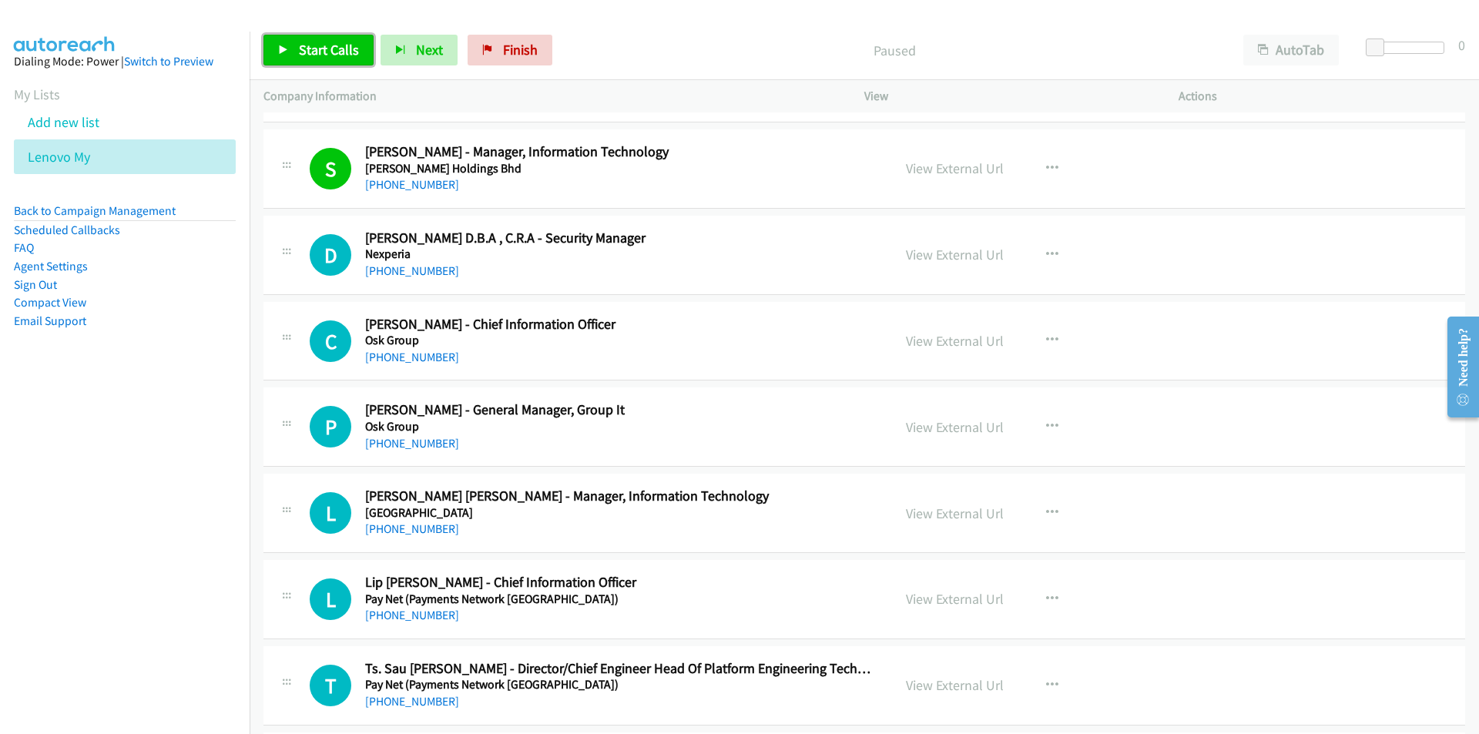
click at [306, 48] on span "Start Calls" at bounding box center [329, 50] width 60 height 18
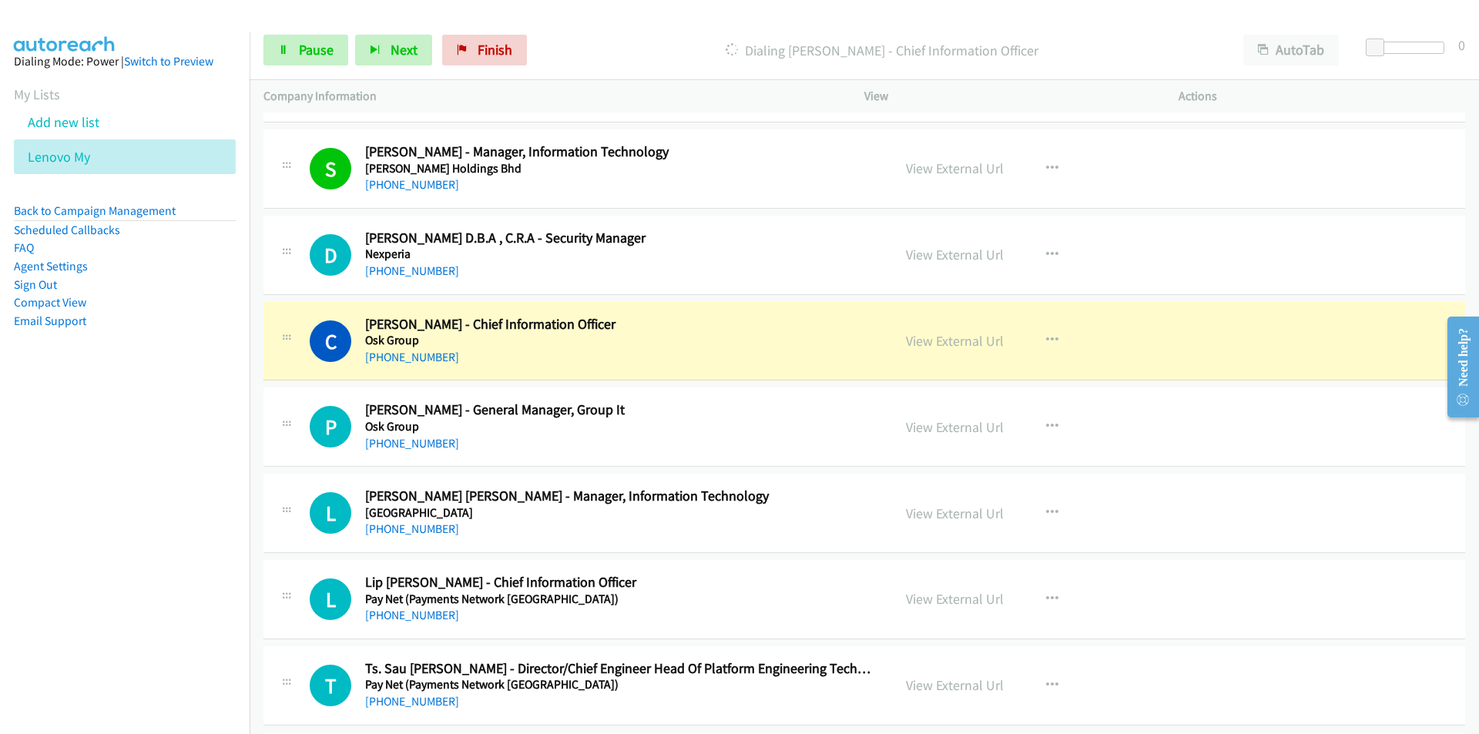
click at [133, 509] on nav "Dialing Mode: Power | Switch to Preview My Lists Add new list Lenovo My Back to…" at bounding box center [125, 399] width 250 height 734
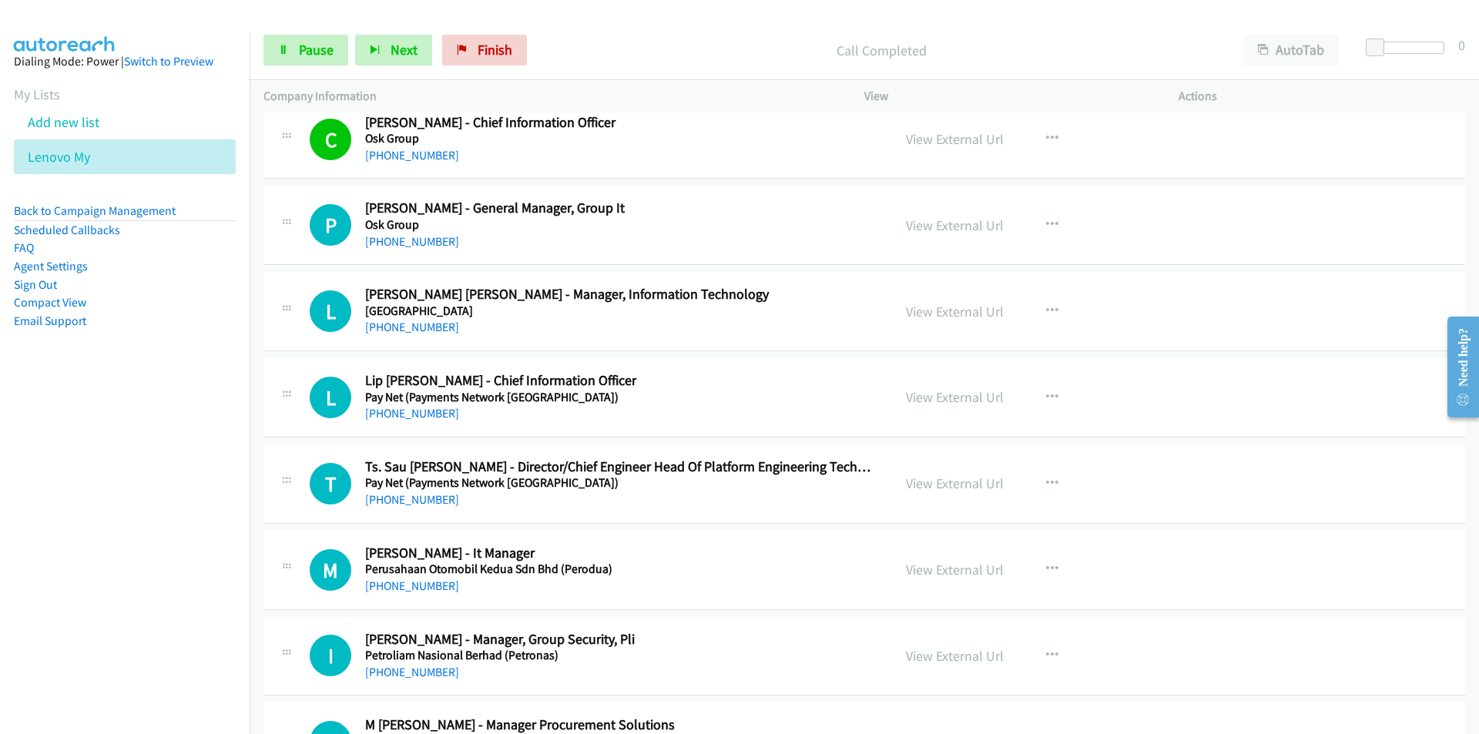
scroll to position [10550, 0]
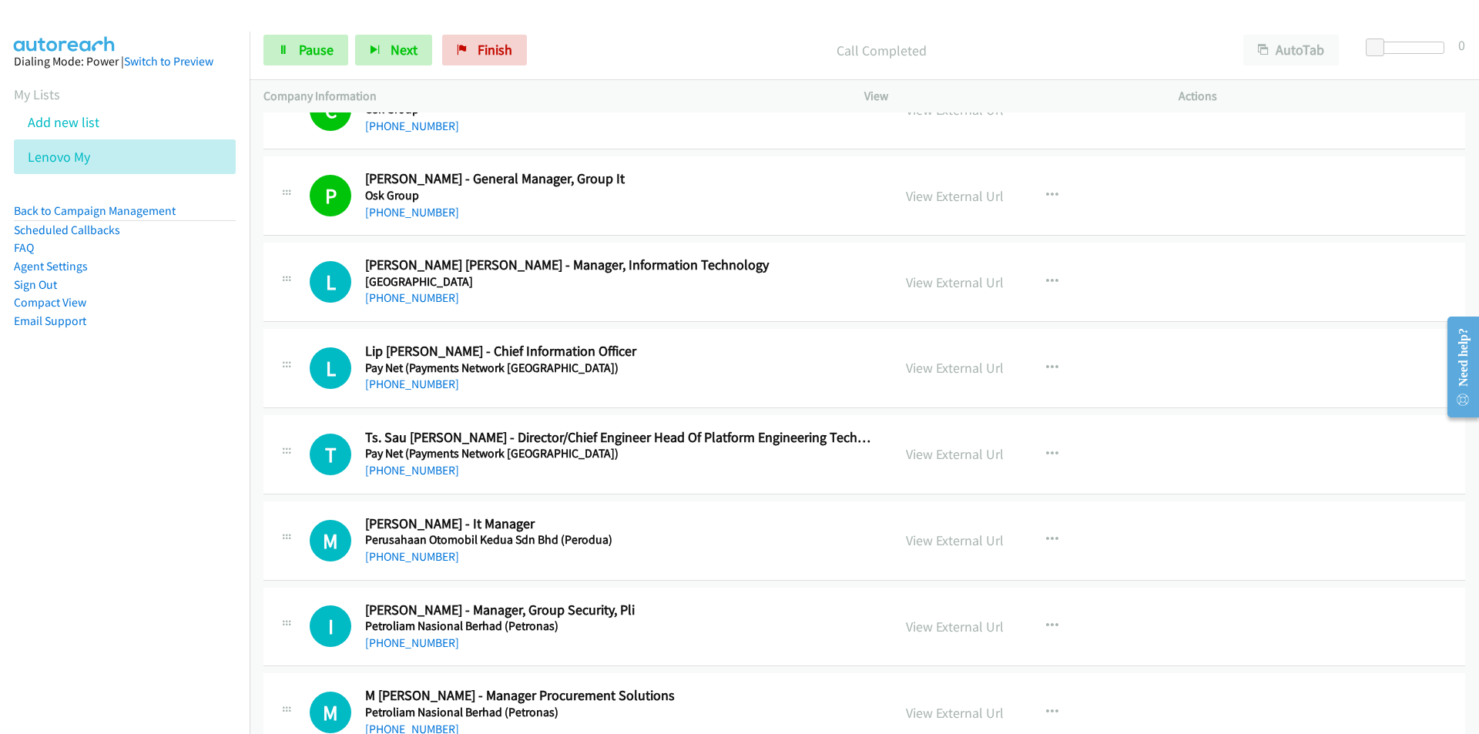
drag, startPoint x: 179, startPoint y: 541, endPoint x: 188, endPoint y: 533, distance: 12.5
click at [179, 541] on nav "Dialing Mode: Power | Switch to Preview My Lists Add new list Lenovo My Back to…" at bounding box center [125, 399] width 250 height 734
click at [974, 197] on link "View External Url" at bounding box center [955, 196] width 98 height 18
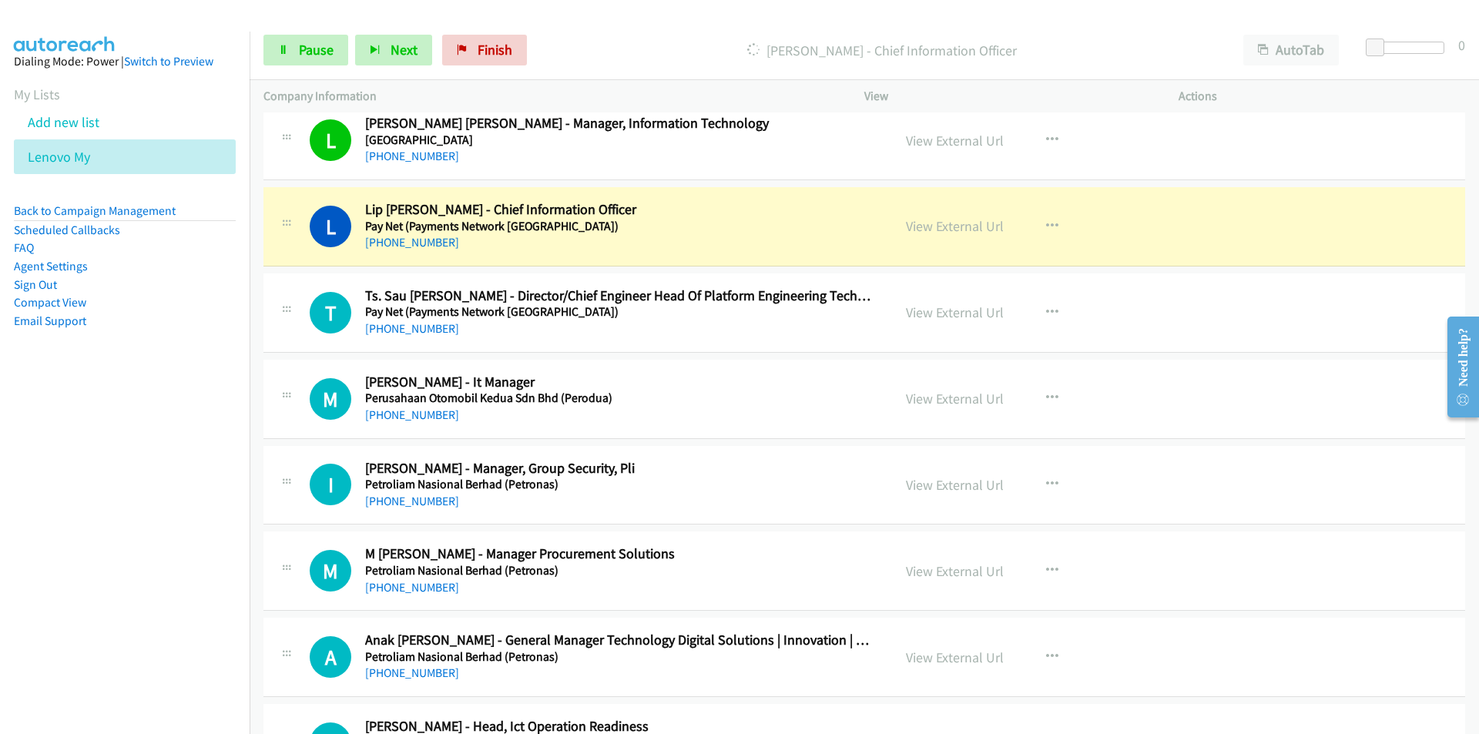
scroll to position [10704, 0]
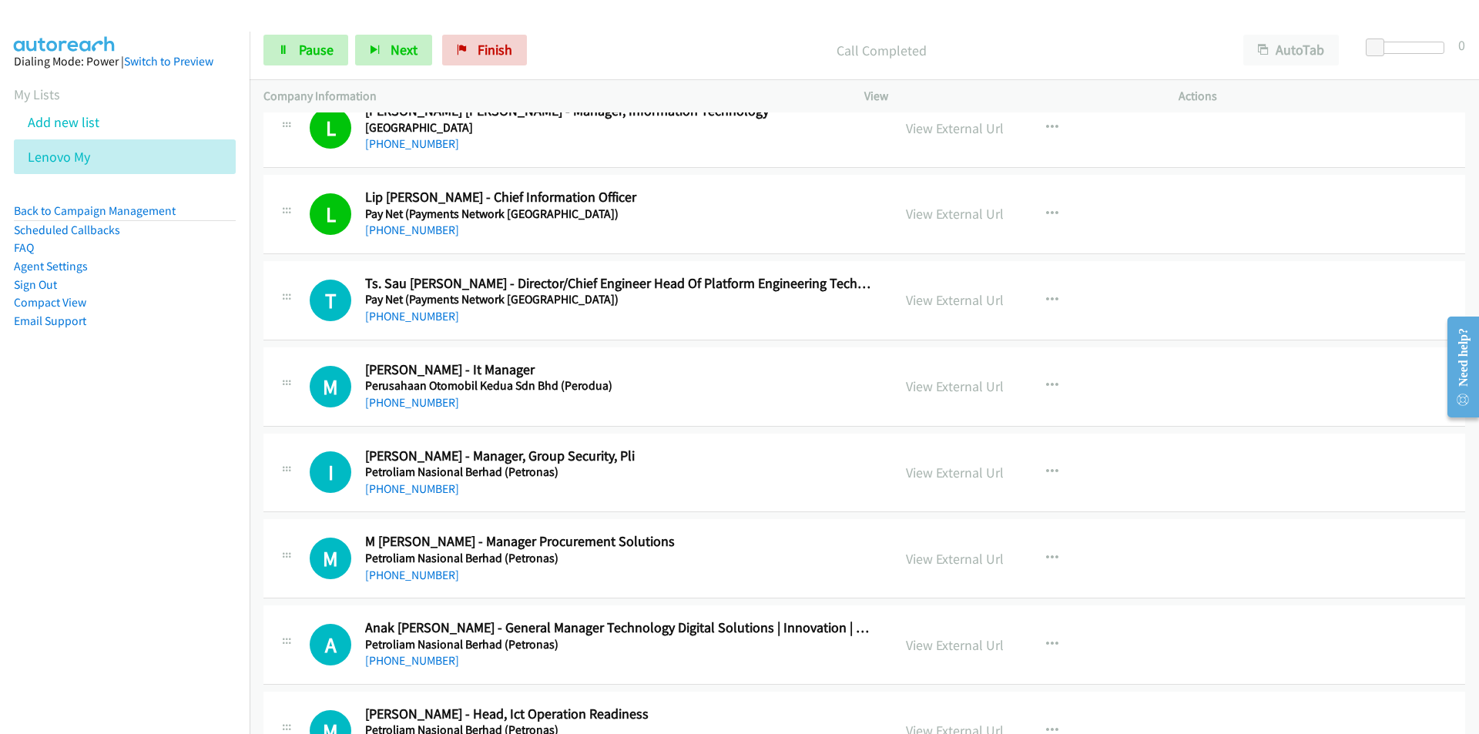
drag, startPoint x: 229, startPoint y: 510, endPoint x: 350, endPoint y: 467, distance: 128.1
click at [229, 510] on nav "Dialing Mode: Power | Switch to Preview My Lists Add new list Lenovo My Back to…" at bounding box center [125, 399] width 250 height 734
click at [303, 43] on span "Pause" at bounding box center [316, 50] width 35 height 18
click at [925, 303] on link "View External Url" at bounding box center [955, 300] width 98 height 18
click at [1054, 378] on button "button" at bounding box center [1052, 385] width 42 height 31
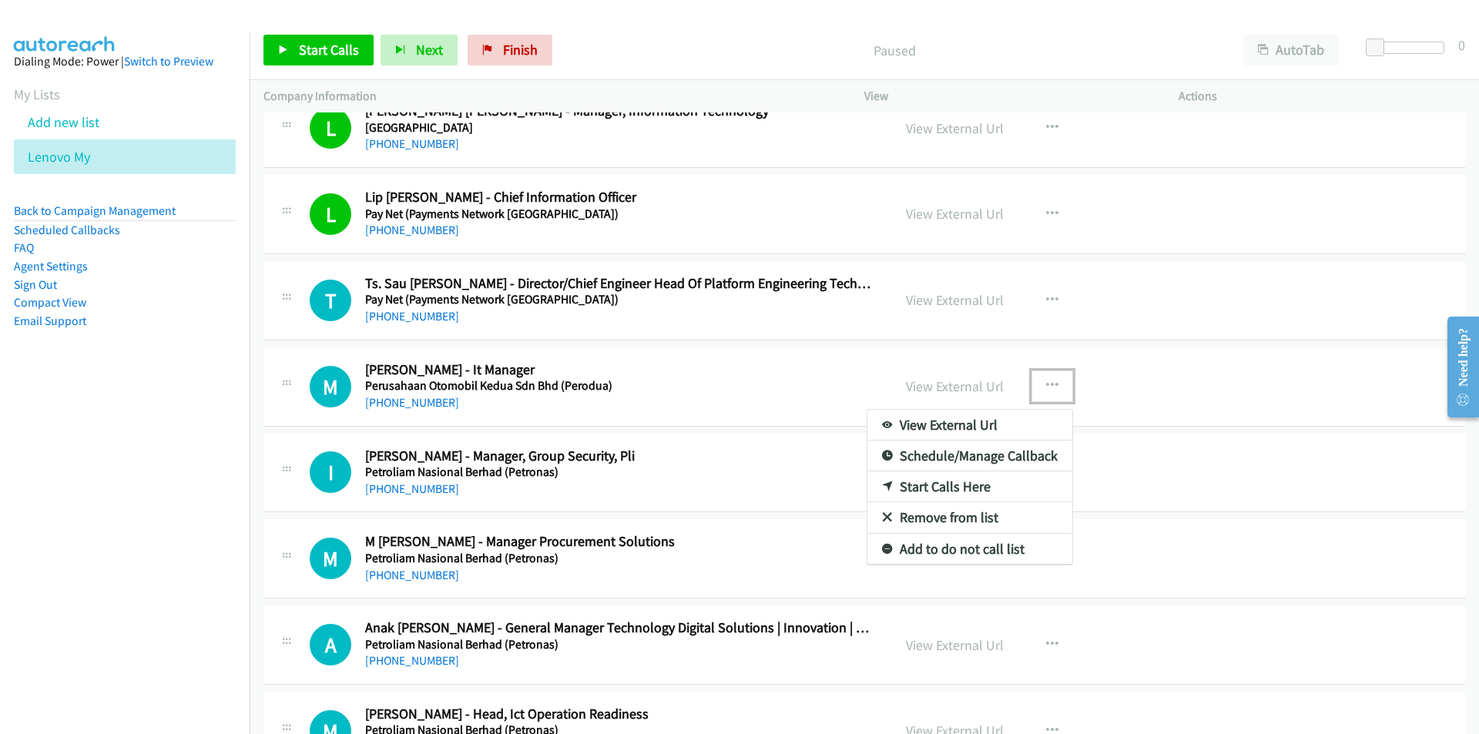
click at [953, 483] on link "Start Calls Here" at bounding box center [969, 486] width 205 height 31
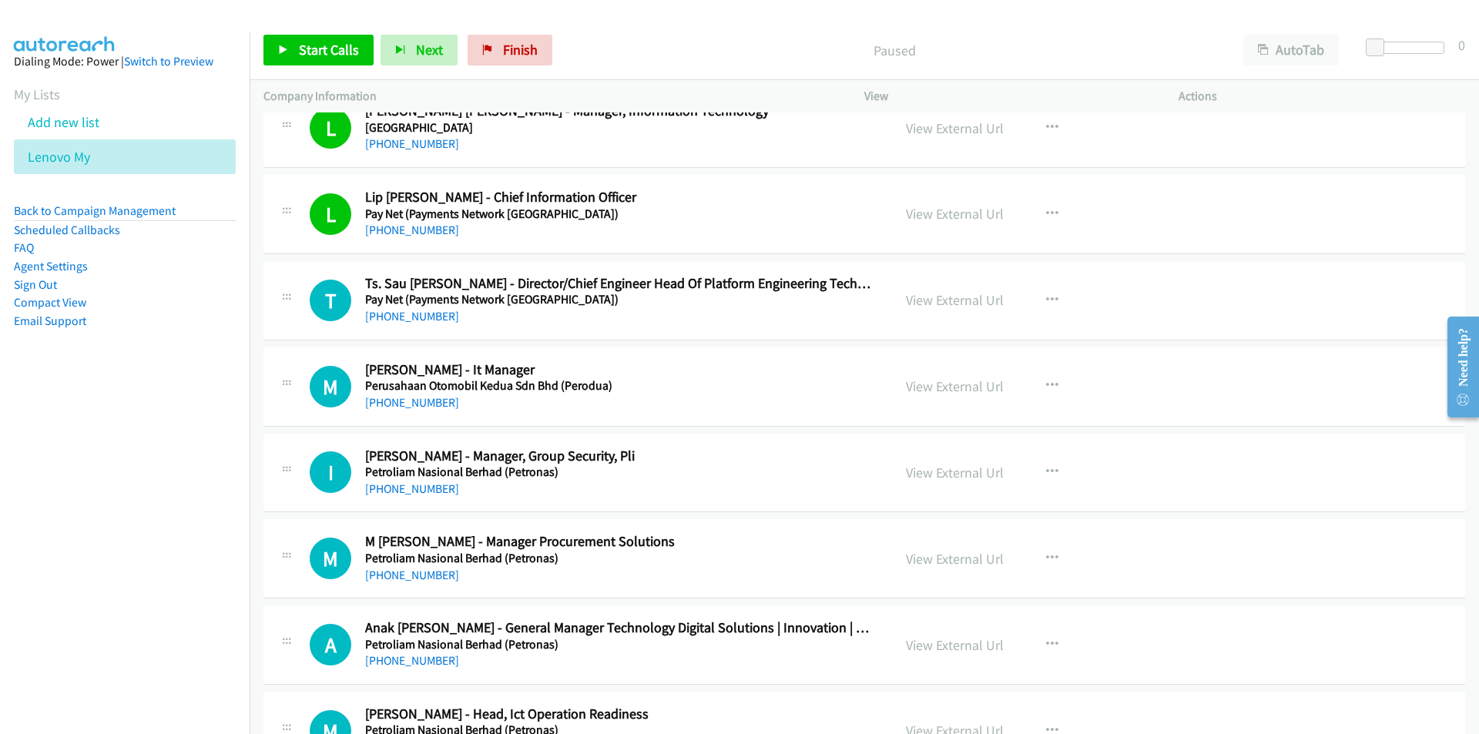
click at [310, 25] on div "Start Calls Pause Next Finish Paused AutoTab AutoTab 0" at bounding box center [863, 50] width 1229 height 59
click at [315, 46] on span "Start Calls" at bounding box center [329, 50] width 60 height 18
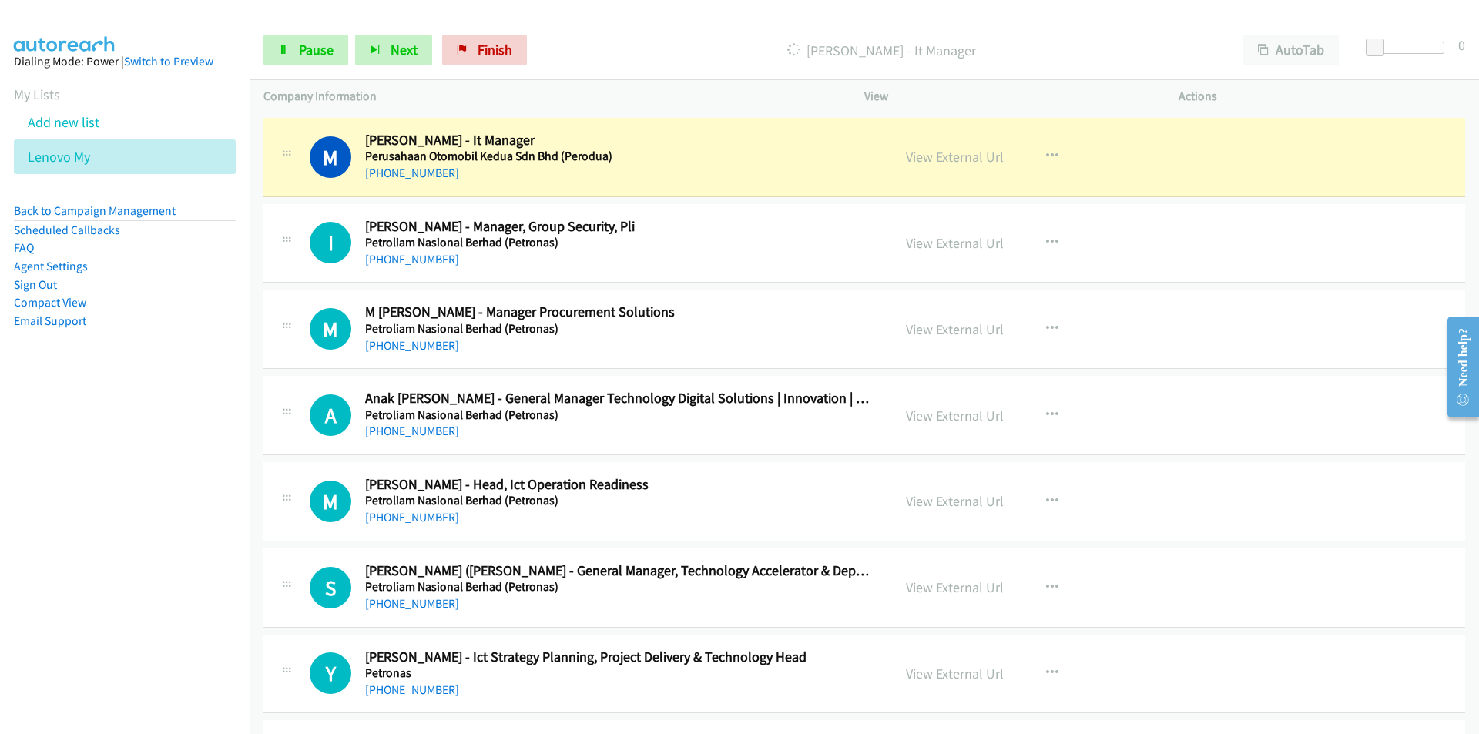
scroll to position [10935, 0]
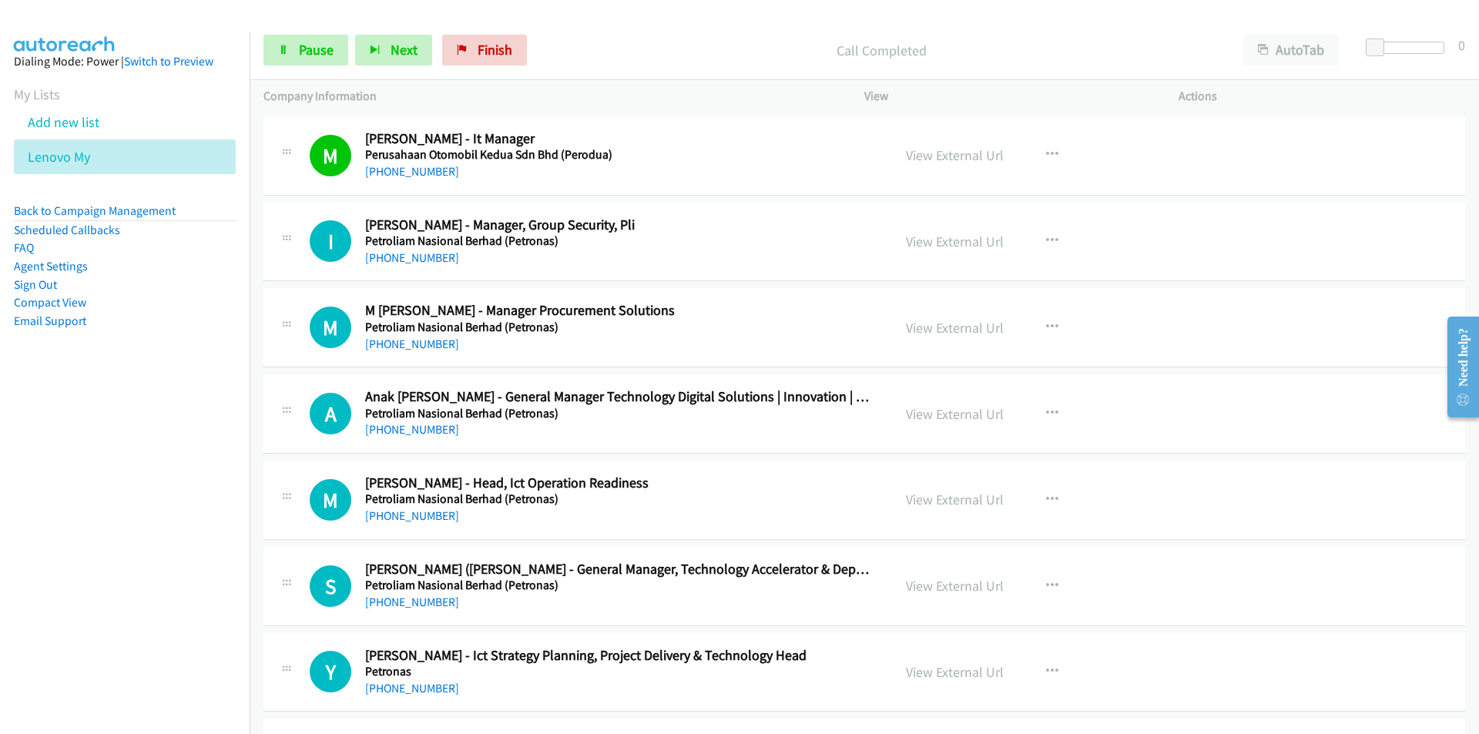
drag, startPoint x: 196, startPoint y: 516, endPoint x: 325, endPoint y: 489, distance: 132.1
click at [196, 516] on nav "Dialing Mode: Power | Switch to Preview My Lists Add new list Lenovo My Back to…" at bounding box center [125, 399] width 250 height 734
click at [203, 481] on nav "Dialing Mode: Power | Switch to Preview My Lists Add new list Lenovo My Back to…" at bounding box center [125, 399] width 250 height 734
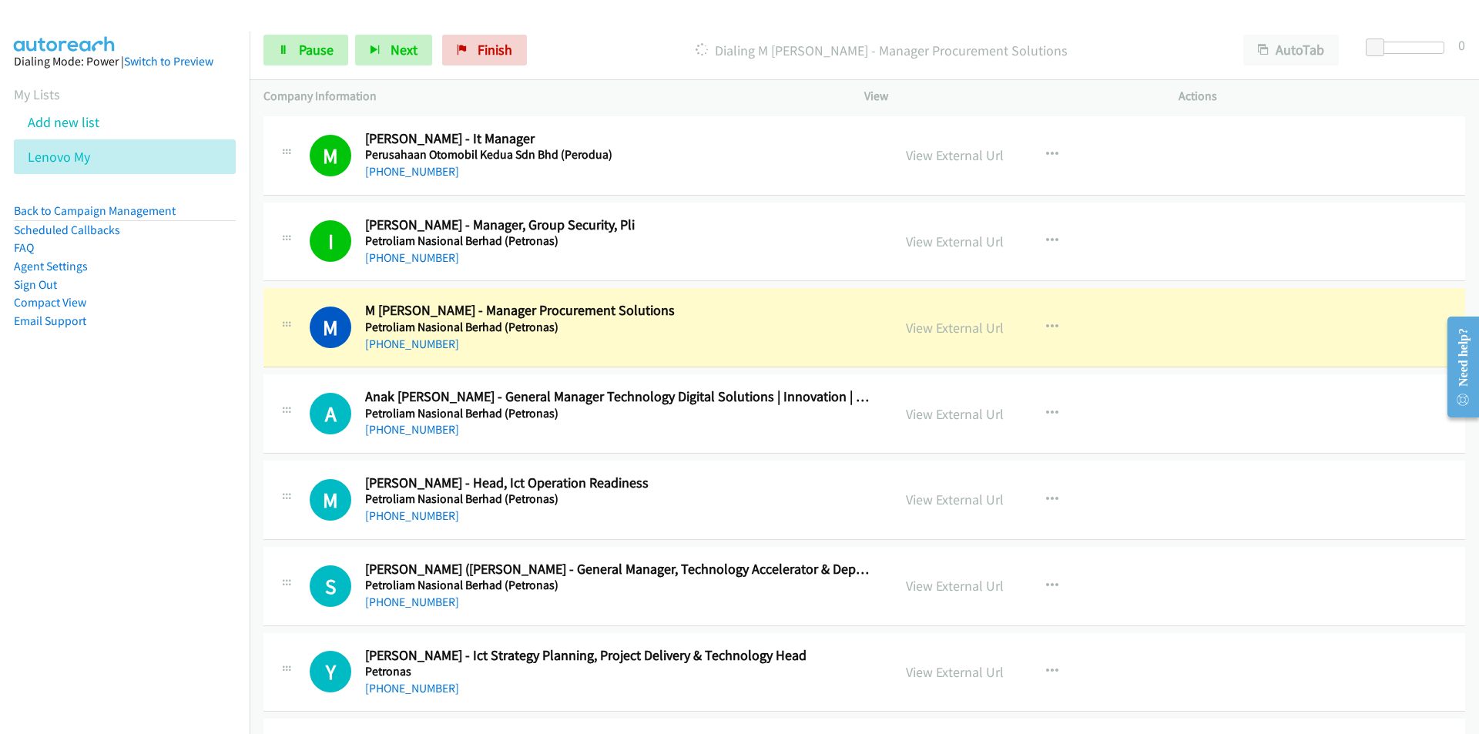
drag, startPoint x: 198, startPoint y: 577, endPoint x: 221, endPoint y: 563, distance: 26.9
click at [198, 577] on nav "Dialing Mode: Power | Switch to Preview My Lists Add new list Lenovo My Back to…" at bounding box center [125, 399] width 250 height 734
click at [294, 37] on link "Pause" at bounding box center [305, 50] width 85 height 31
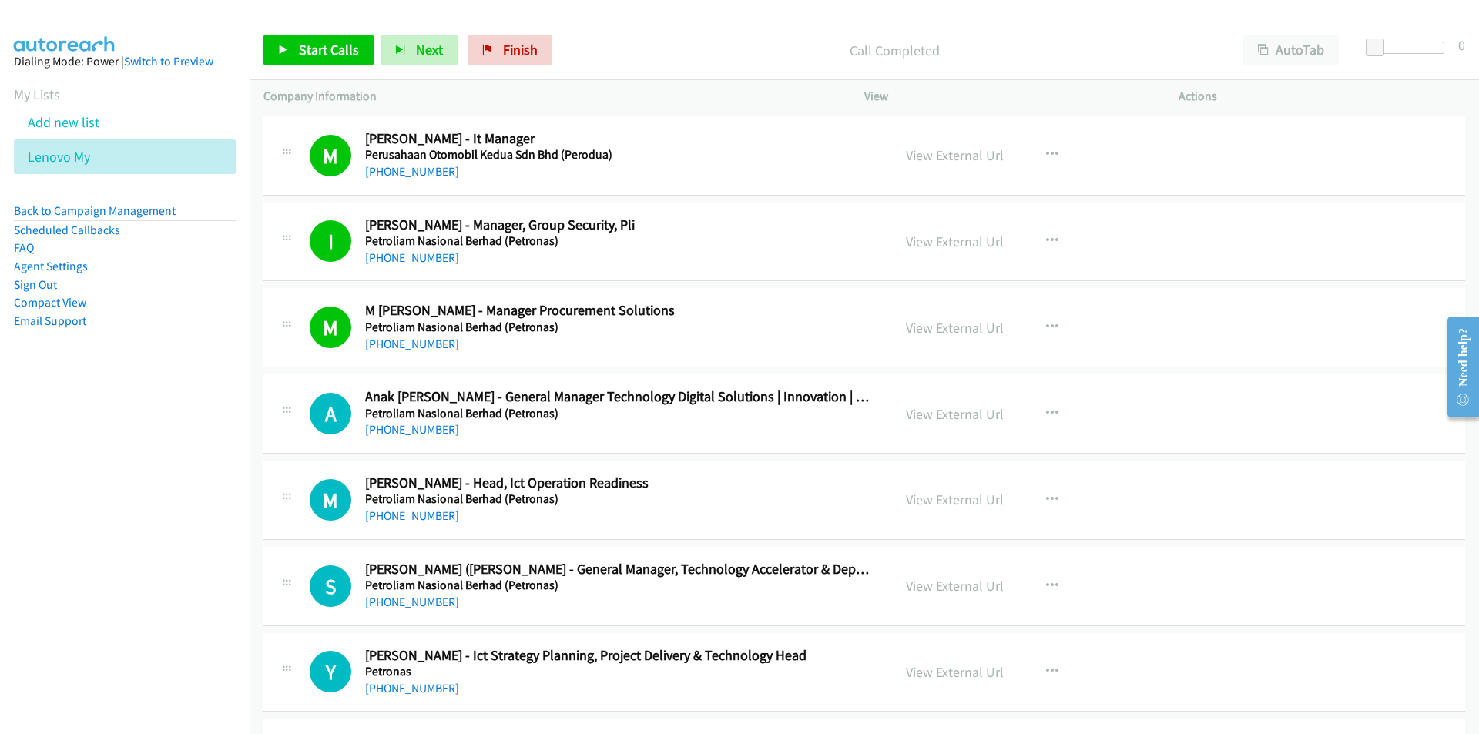
click at [221, 604] on nav "Dialing Mode: Power | Switch to Preview My Lists Add new list Lenovo My Back to…" at bounding box center [125, 399] width 250 height 734
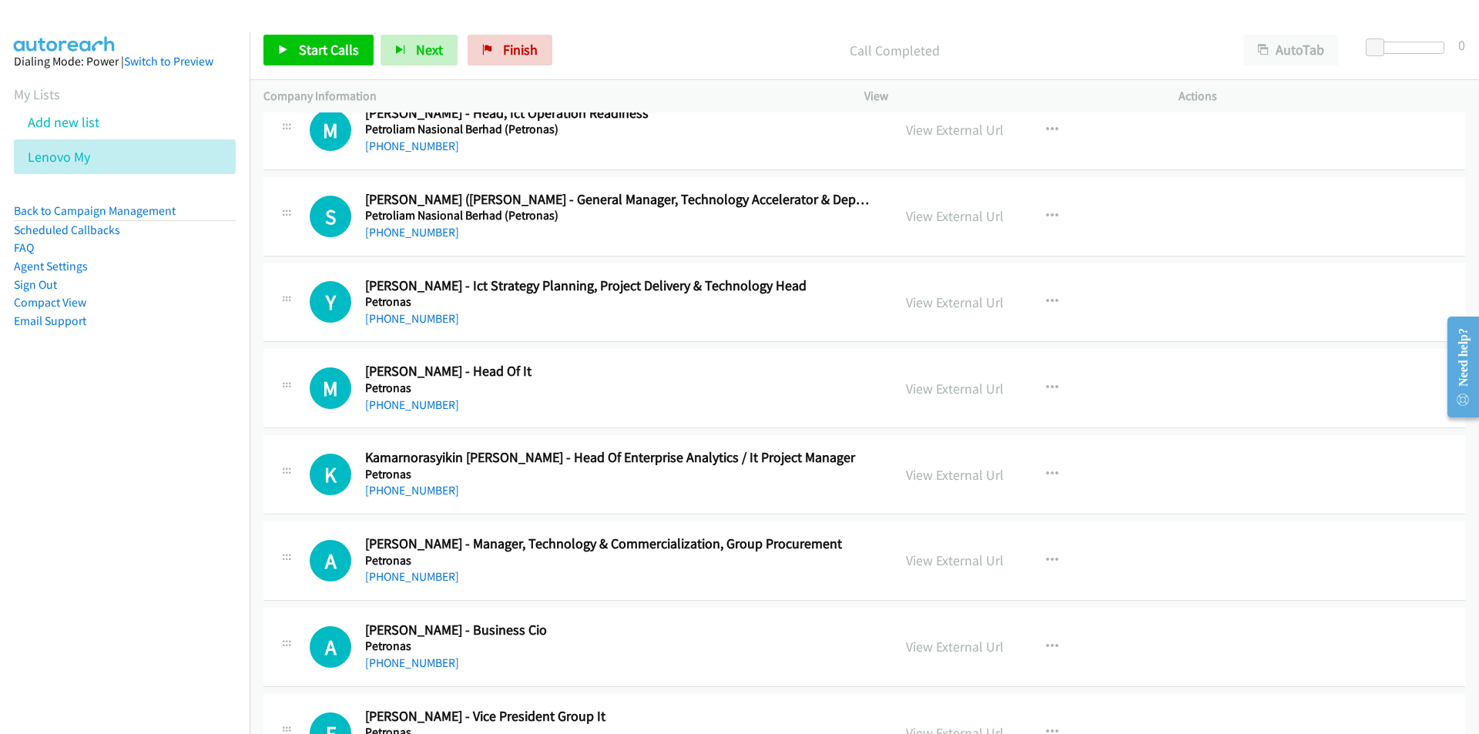
scroll to position [11397, 0]
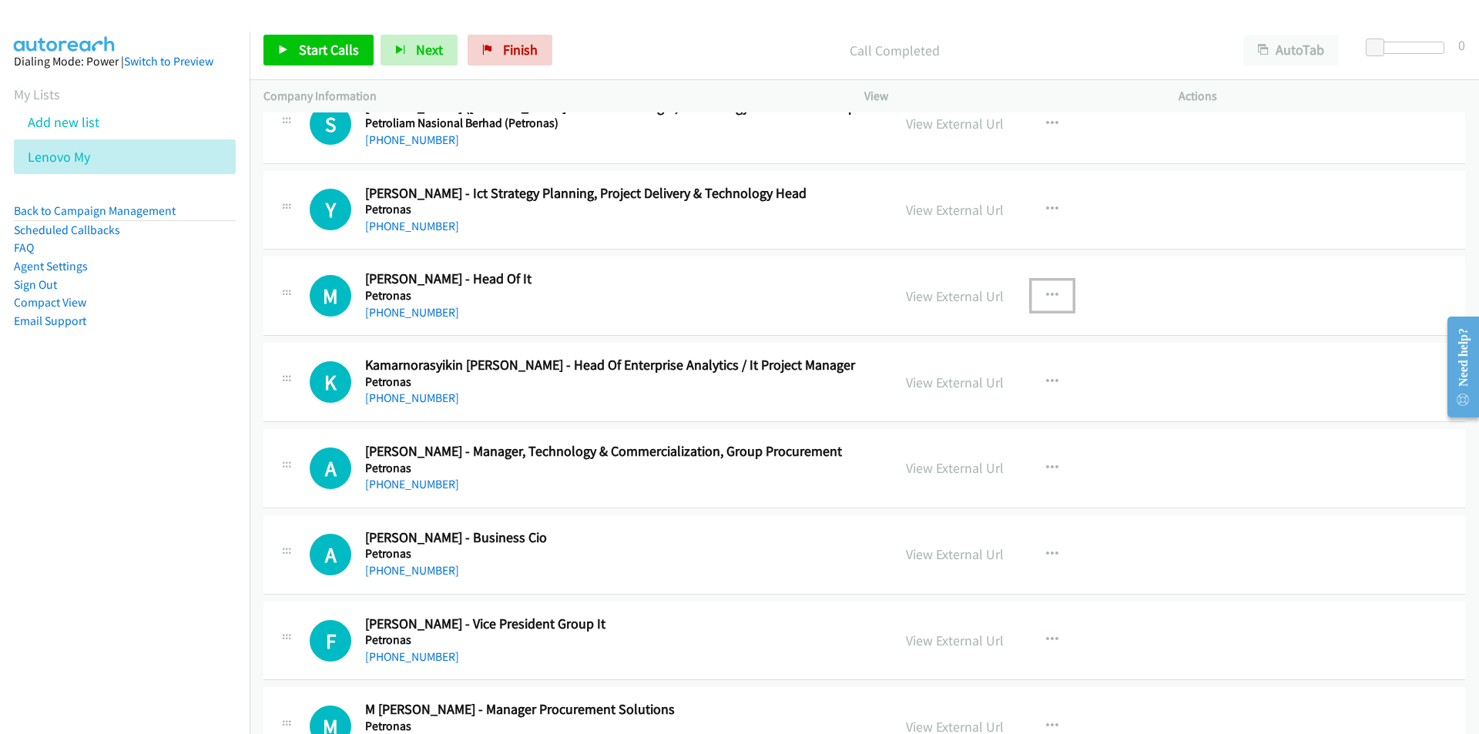
click at [1047, 290] on icon "button" at bounding box center [1052, 296] width 12 height 12
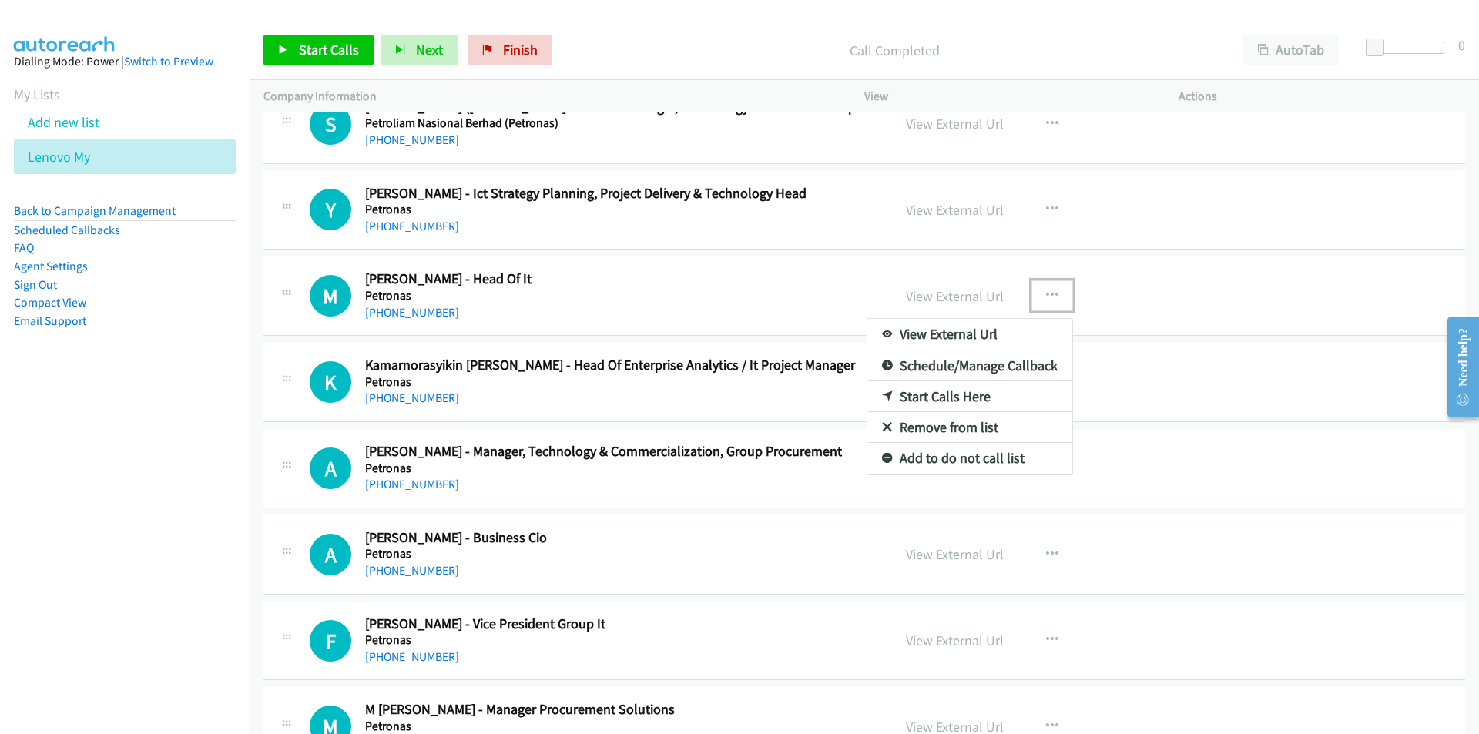
click at [948, 393] on link "Start Calls Here" at bounding box center [969, 396] width 205 height 31
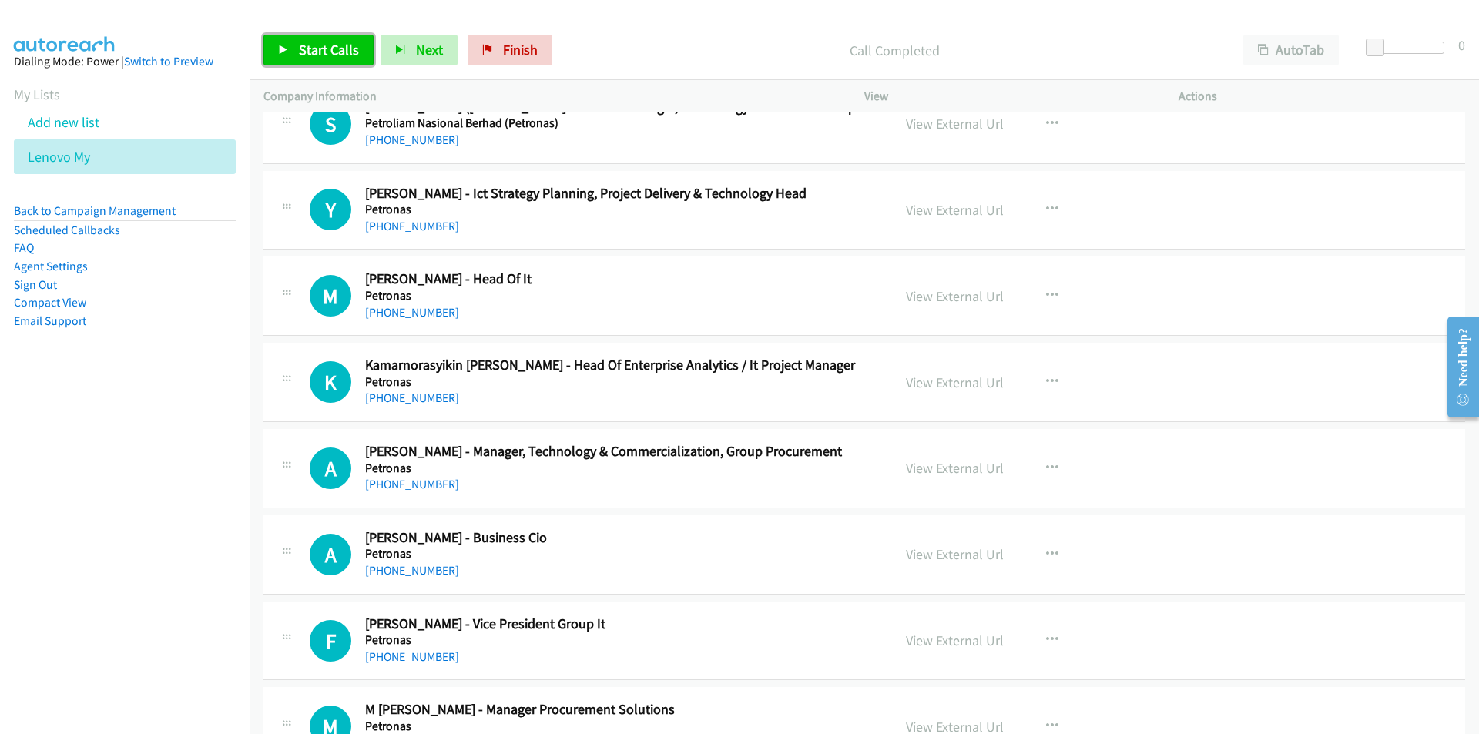
click at [326, 46] on span "Start Calls" at bounding box center [329, 50] width 60 height 18
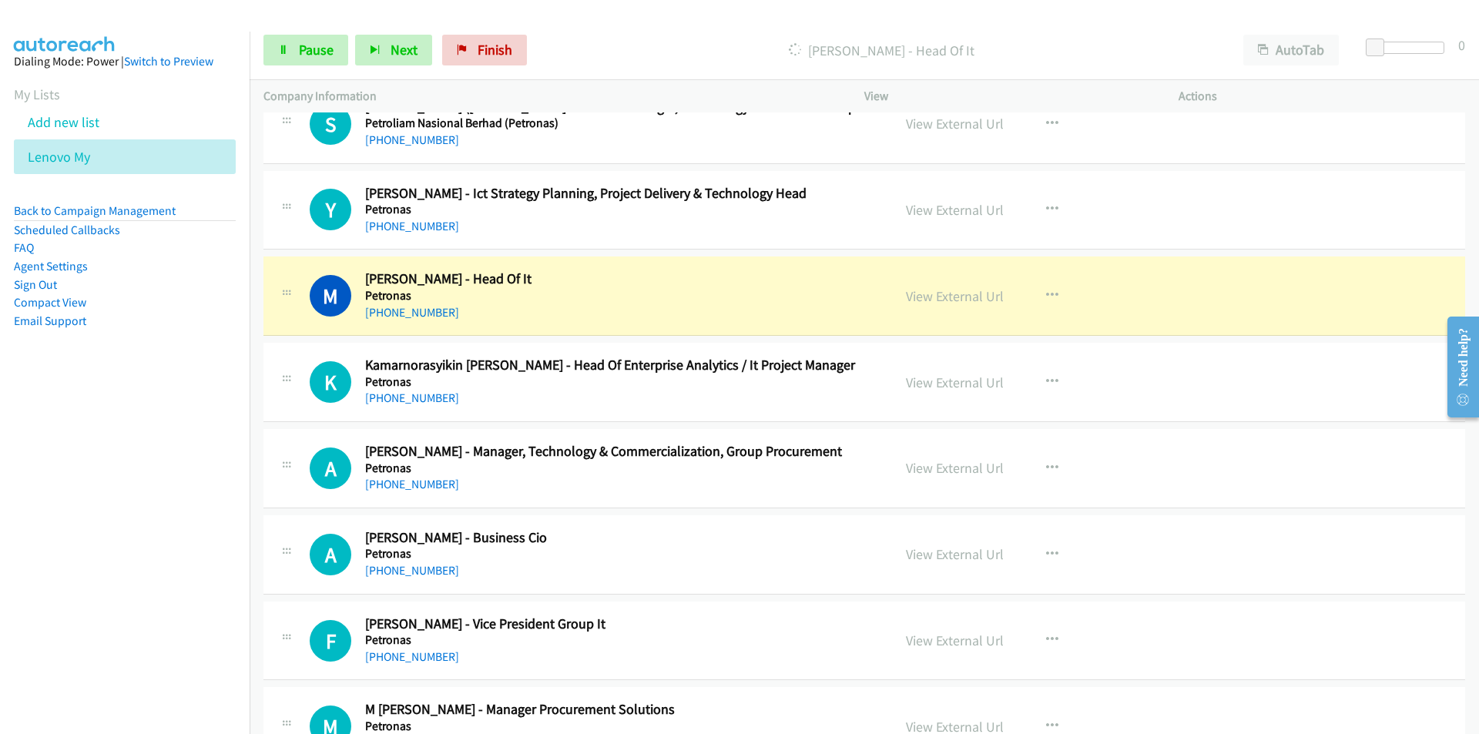
click at [158, 526] on nav "Dialing Mode: Power | Switch to Preview My Lists Add new list Lenovo My Back to…" at bounding box center [125, 399] width 250 height 734
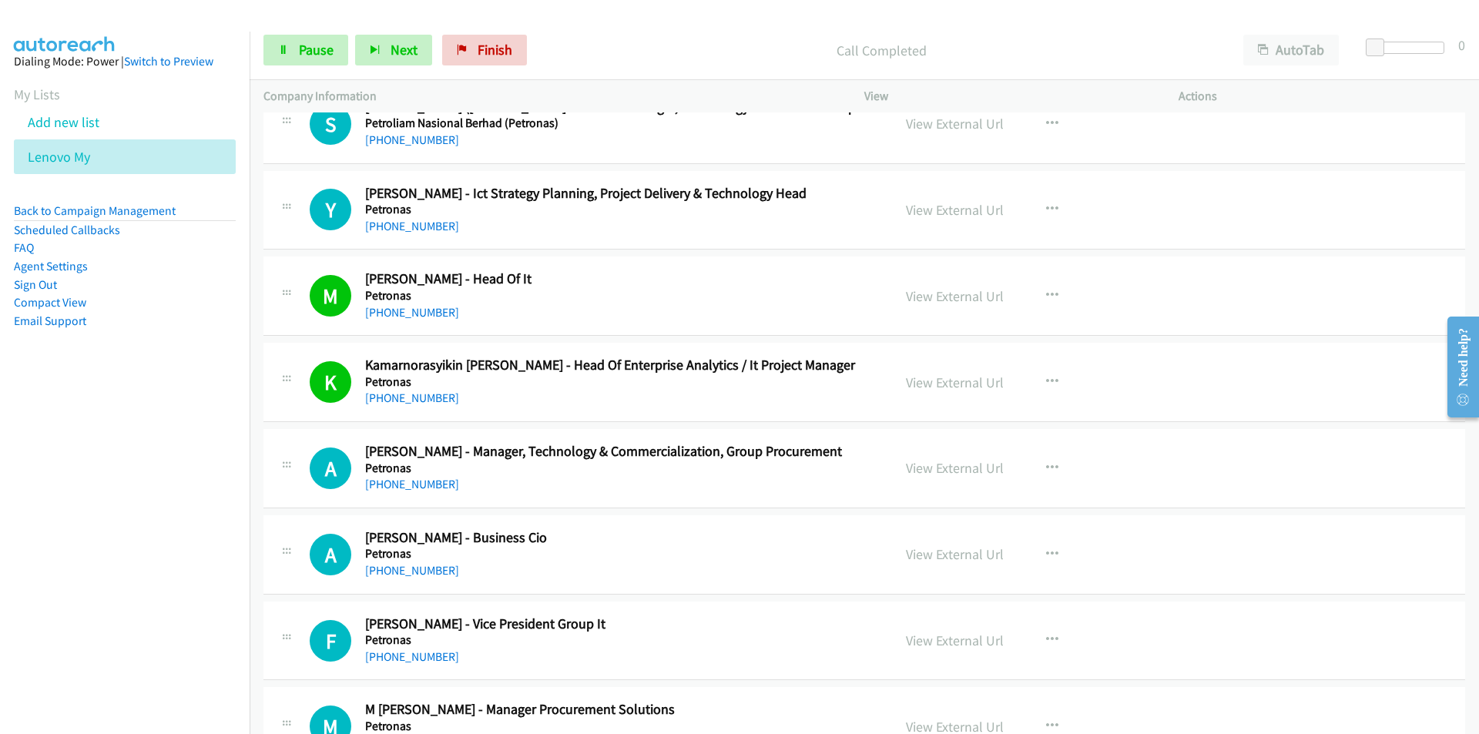
click at [192, 451] on nav "Dialing Mode: Power | Switch to Preview My Lists Add new list Lenovo My Back to…" at bounding box center [125, 399] width 250 height 734
click at [991, 472] on link "View External Url" at bounding box center [955, 468] width 98 height 18
click at [226, 548] on nav "Dialing Mode: Power | Switch to Preview My Lists Add new list Lenovo My Back to…" at bounding box center [125, 399] width 250 height 734
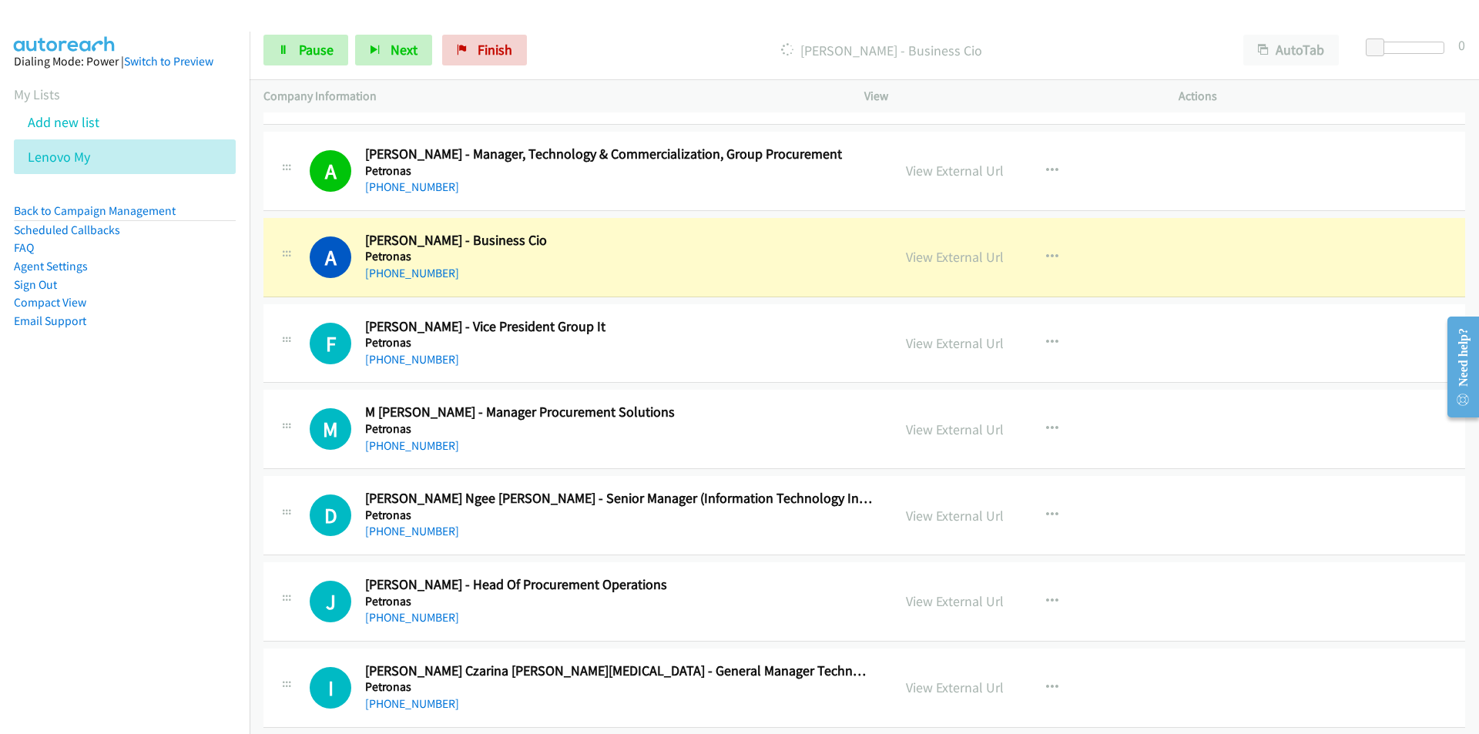
scroll to position [11705, 0]
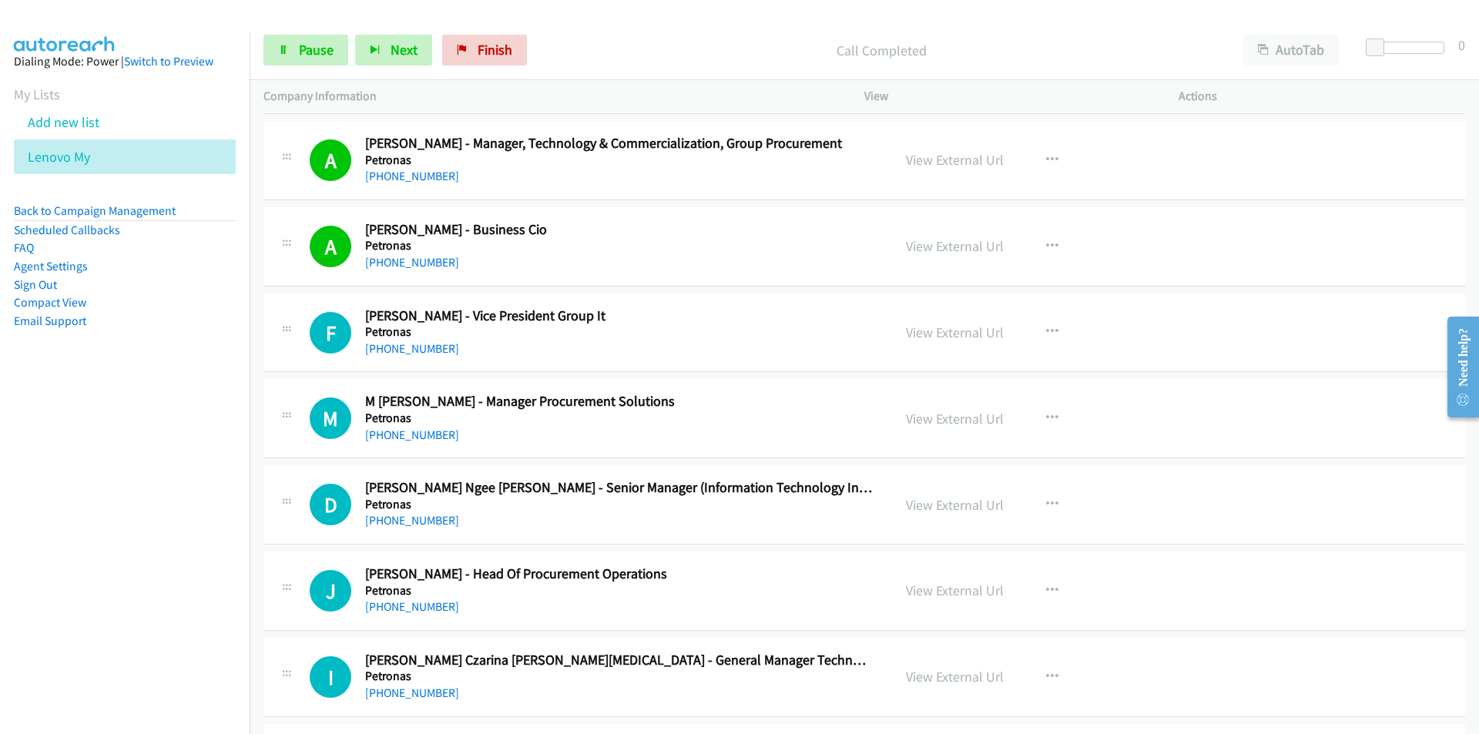
click at [130, 497] on nav "Dialing Mode: Power | Switch to Preview My Lists Add new list Lenovo My Back to…" at bounding box center [125, 399] width 250 height 734
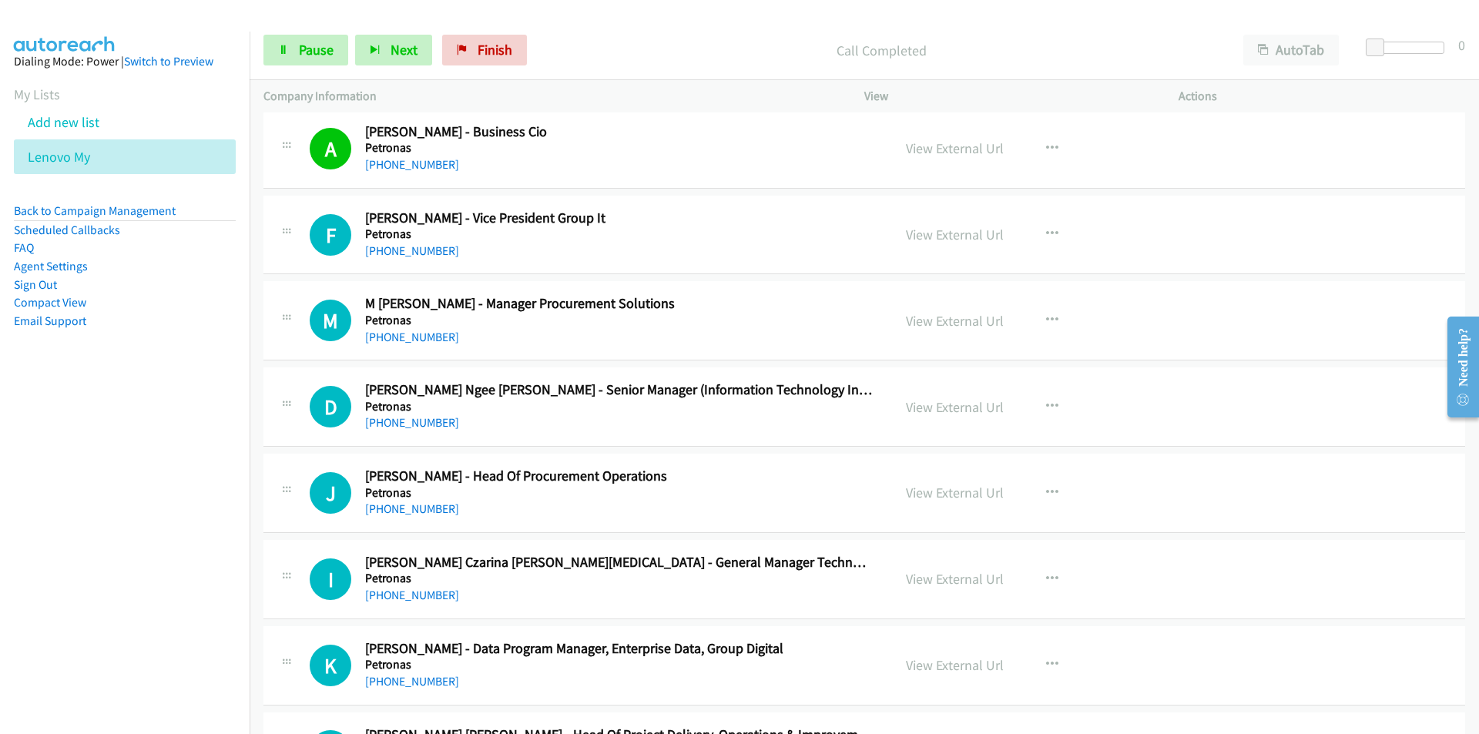
scroll to position [11859, 0]
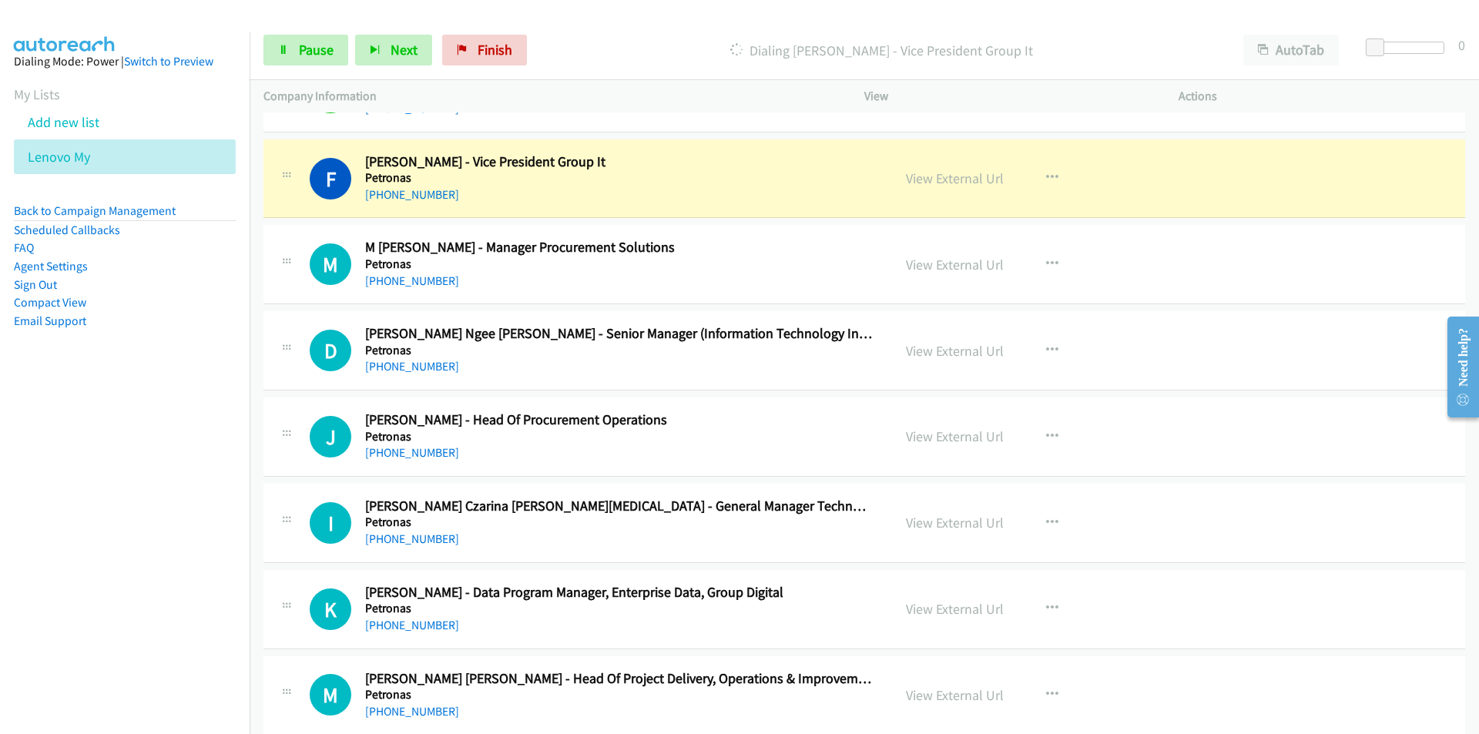
drag, startPoint x: 150, startPoint y: 463, endPoint x: 190, endPoint y: 457, distance: 40.4
click at [150, 463] on nav "Dialing Mode: Power | Switch to Preview My Lists Add new list Lenovo My Back to…" at bounding box center [125, 399] width 250 height 734
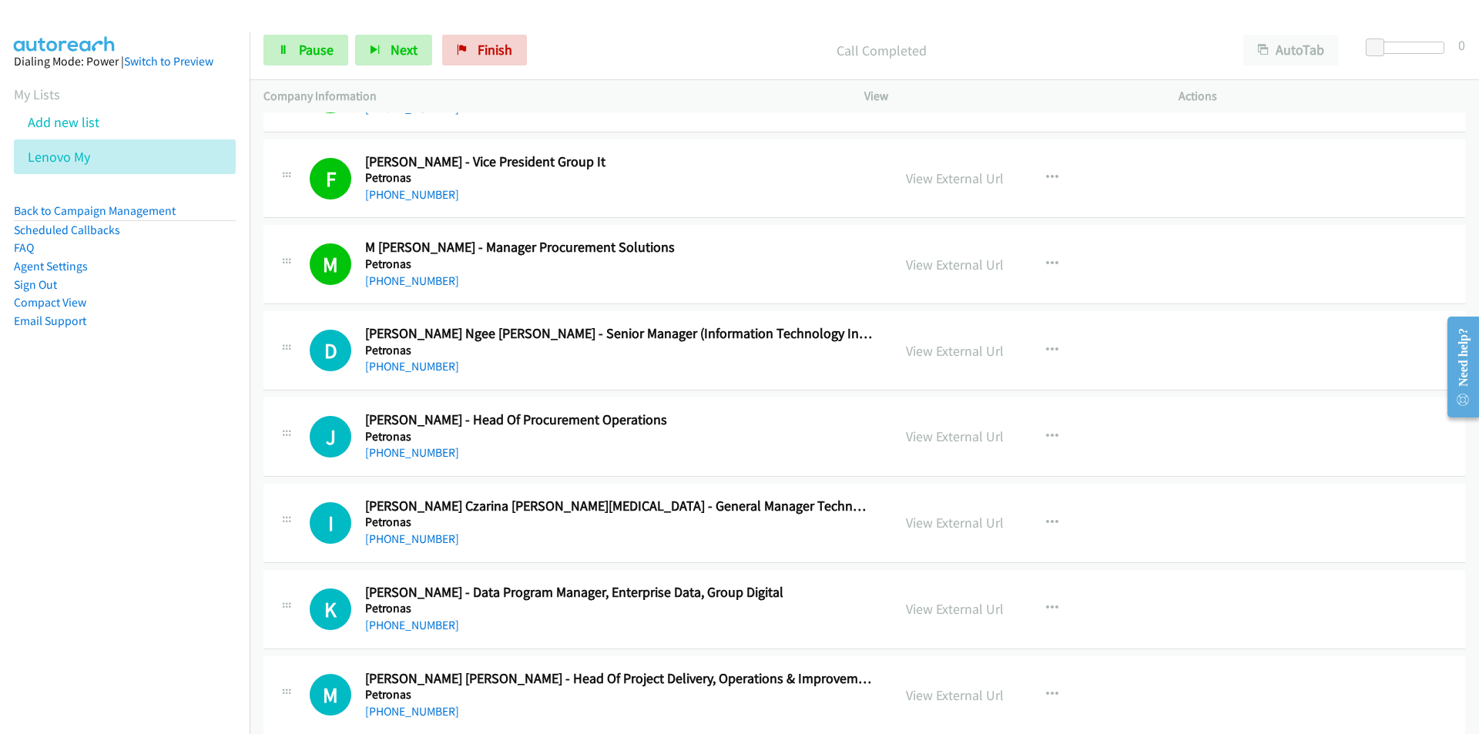
click at [205, 453] on nav "Dialing Mode: Power | Switch to Preview My Lists Add new list Lenovo My Back to…" at bounding box center [125, 399] width 250 height 734
drag, startPoint x: 223, startPoint y: 538, endPoint x: 270, endPoint y: 517, distance: 51.1
click at [223, 538] on nav "Dialing Mode: Power | Switch to Preview My Lists Add new list Lenovo My Back to…" at bounding box center [125, 399] width 250 height 734
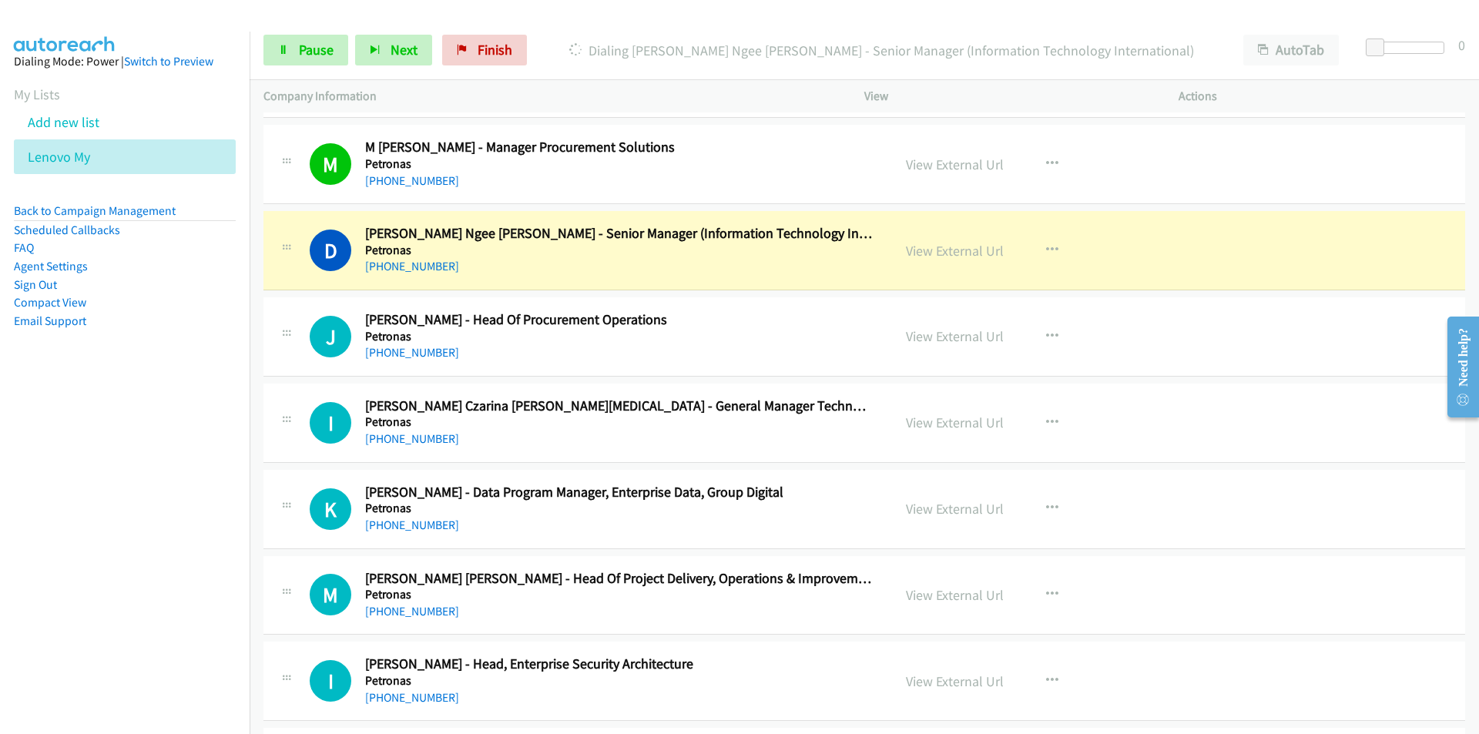
scroll to position [12013, 0]
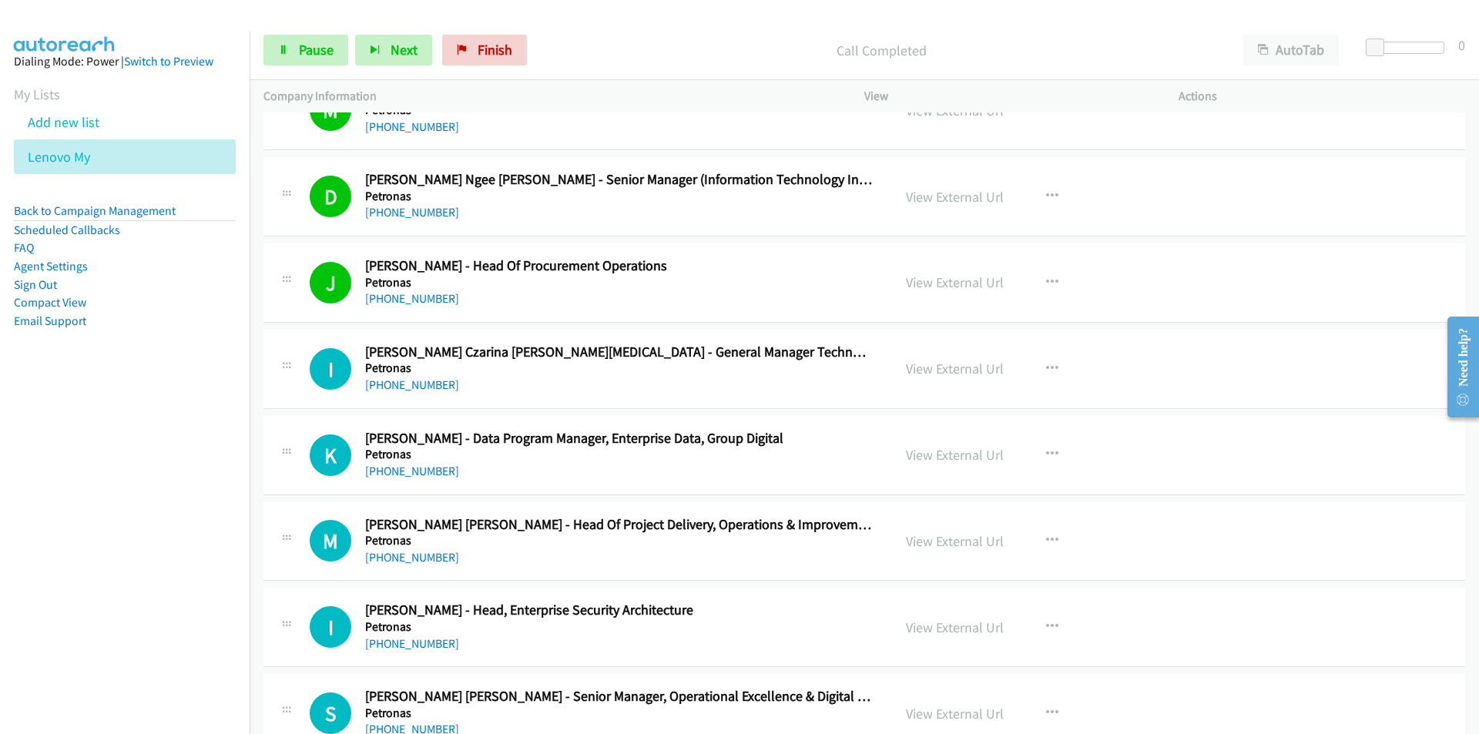
click at [228, 495] on nav "Dialing Mode: Power | Switch to Preview My Lists Add new list Lenovo My Back to…" at bounding box center [125, 399] width 250 height 734
drag, startPoint x: 221, startPoint y: 541, endPoint x: 272, endPoint y: 521, distance: 54.3
click at [221, 541] on nav "Dialing Mode: Power | Switch to Preview My Lists Add new list Lenovo My Back to…" at bounding box center [125, 399] width 250 height 734
click at [325, 54] on span "Pause" at bounding box center [316, 50] width 35 height 18
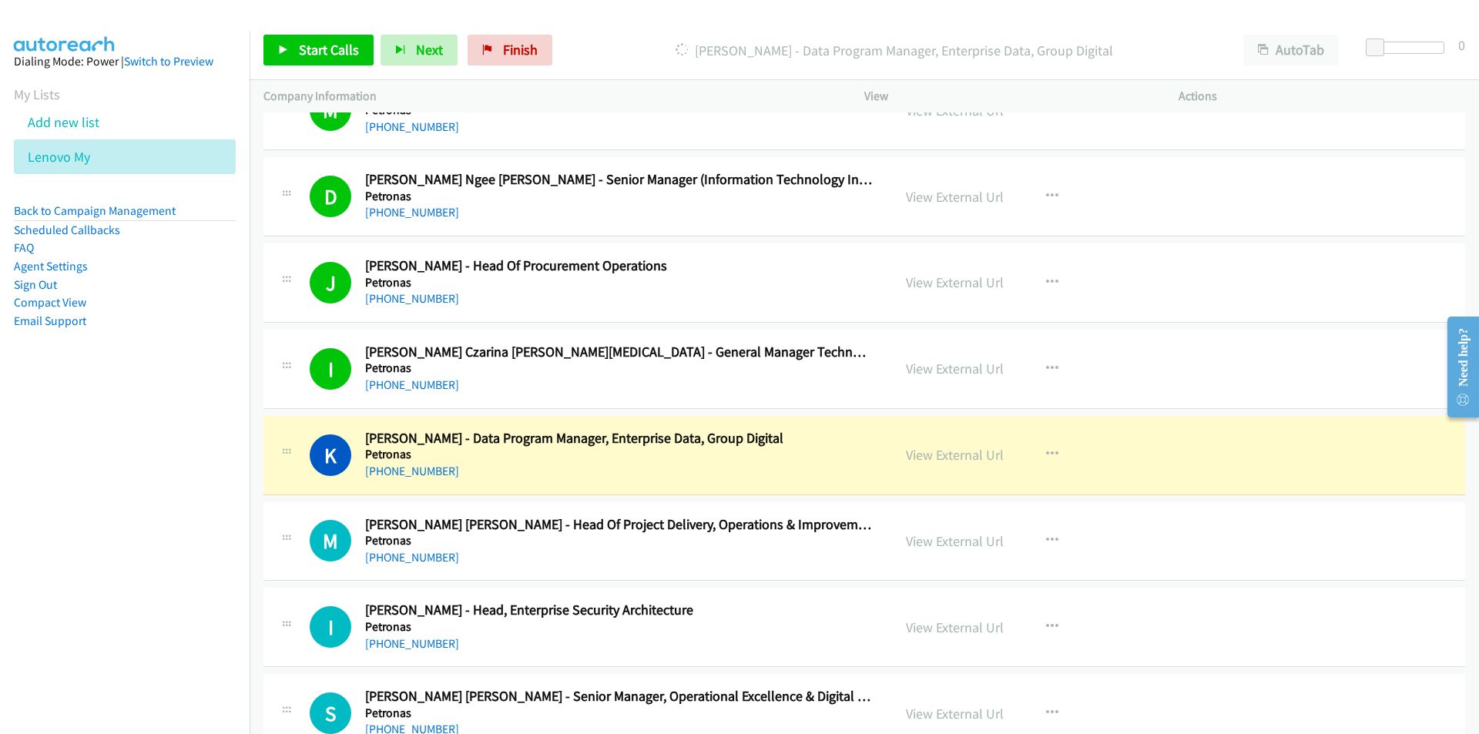
drag, startPoint x: 252, startPoint y: 524, endPoint x: 285, endPoint y: 524, distance: 33.1
click at [252, 524] on td "M Callback Scheduled [PERSON_NAME] [PERSON_NAME] - Head Of Project Delivery, Op…" at bounding box center [863, 541] width 1229 height 86
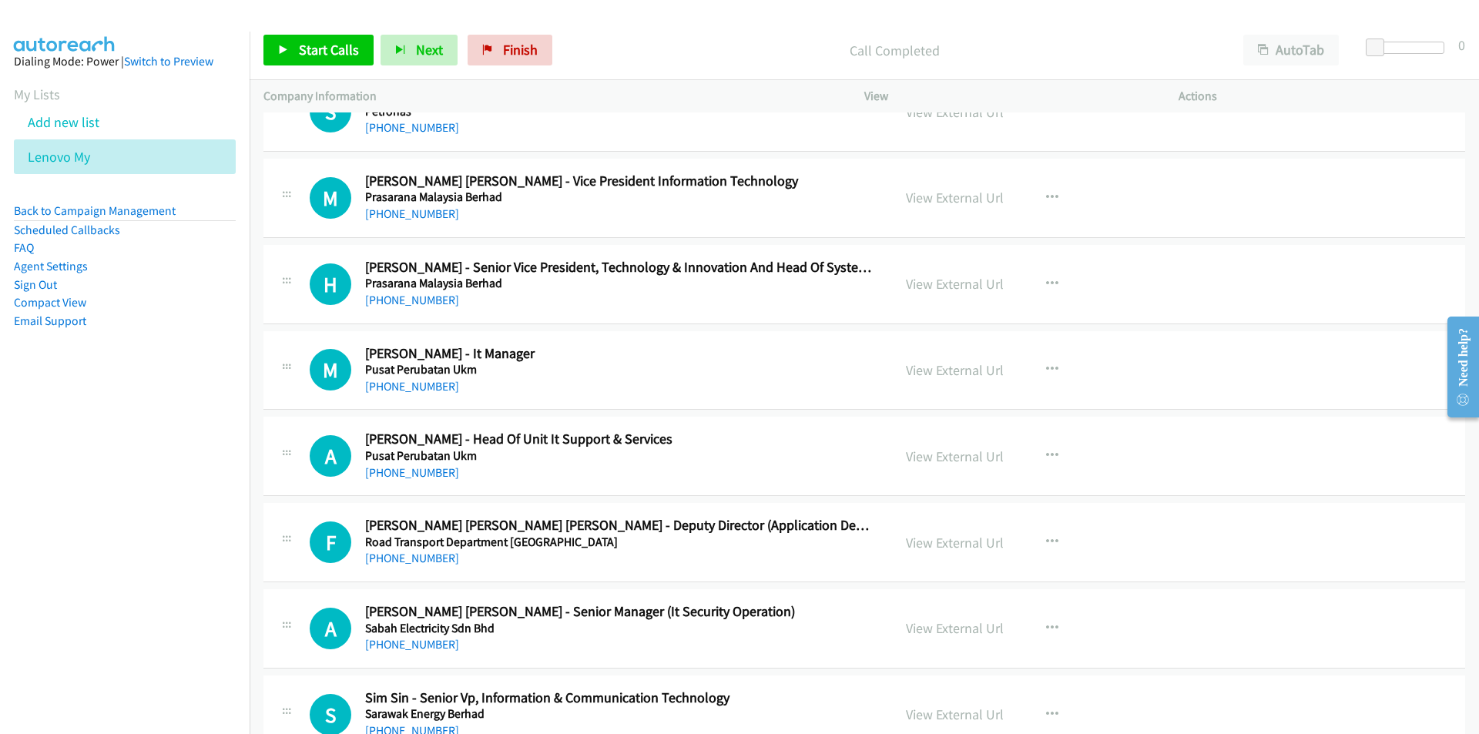
scroll to position [12629, 0]
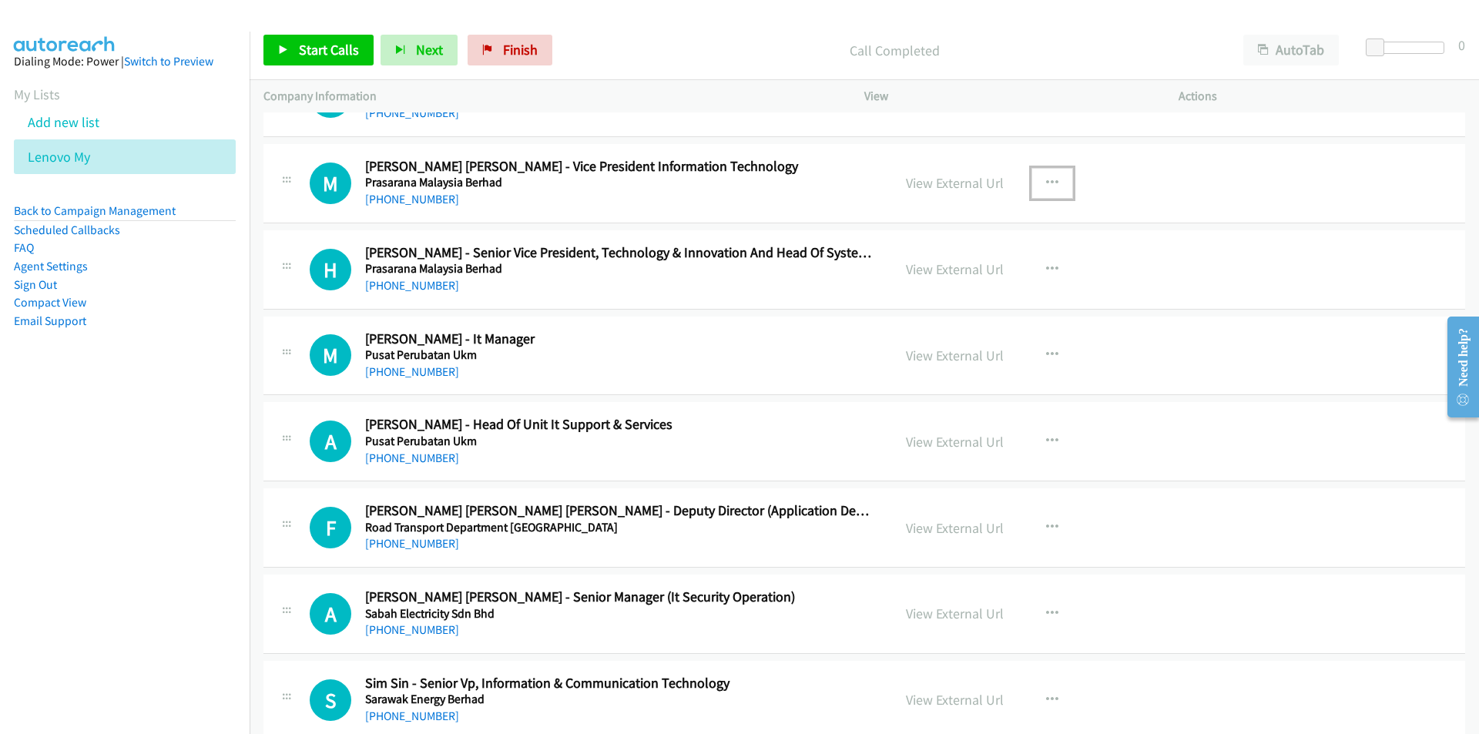
click at [1048, 179] on icon "button" at bounding box center [1052, 183] width 12 height 12
click at [961, 279] on link "Start Calls Here" at bounding box center [969, 283] width 205 height 31
click at [296, 51] on link "Start Calls" at bounding box center [318, 50] width 110 height 31
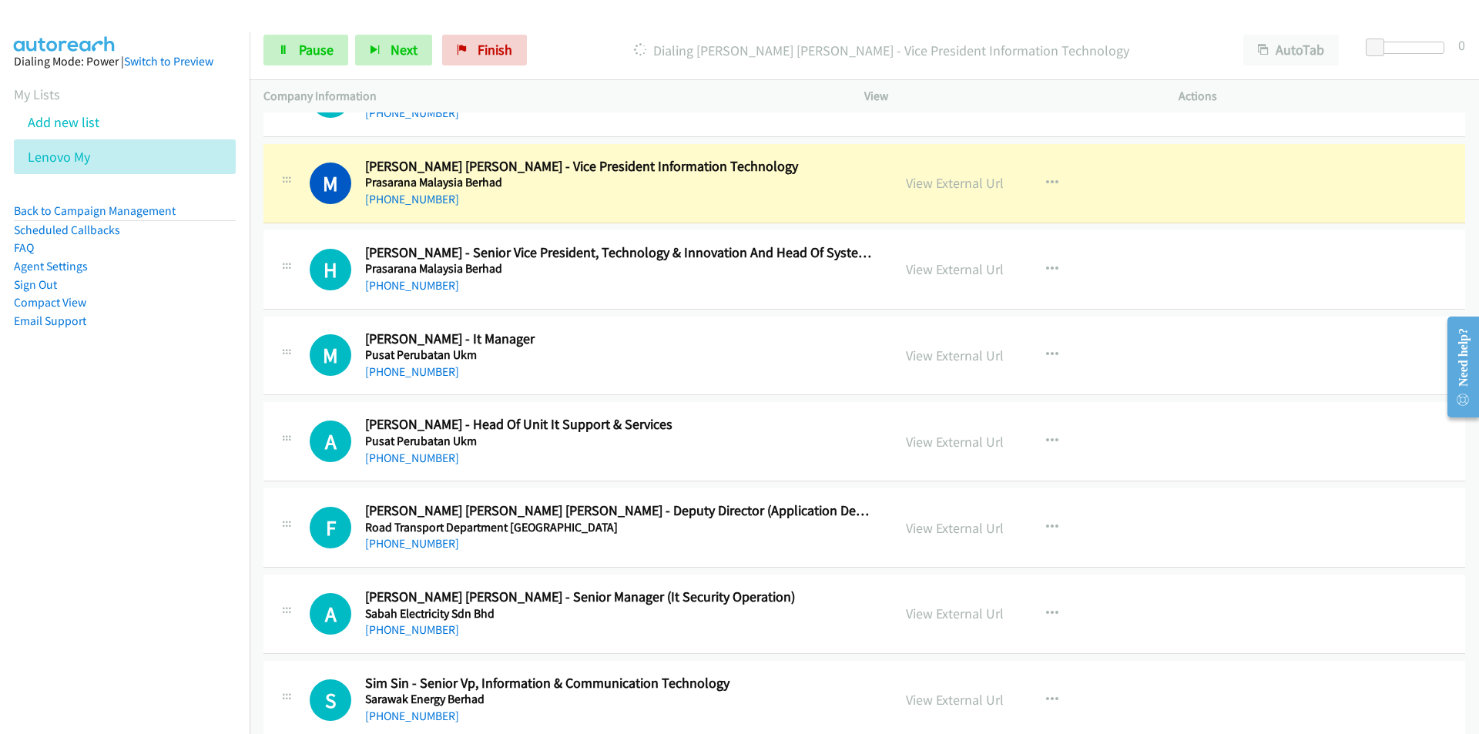
click at [173, 437] on nav "Dialing Mode: Power | Switch to Preview My Lists Add new list Lenovo My Back to…" at bounding box center [125, 399] width 250 height 734
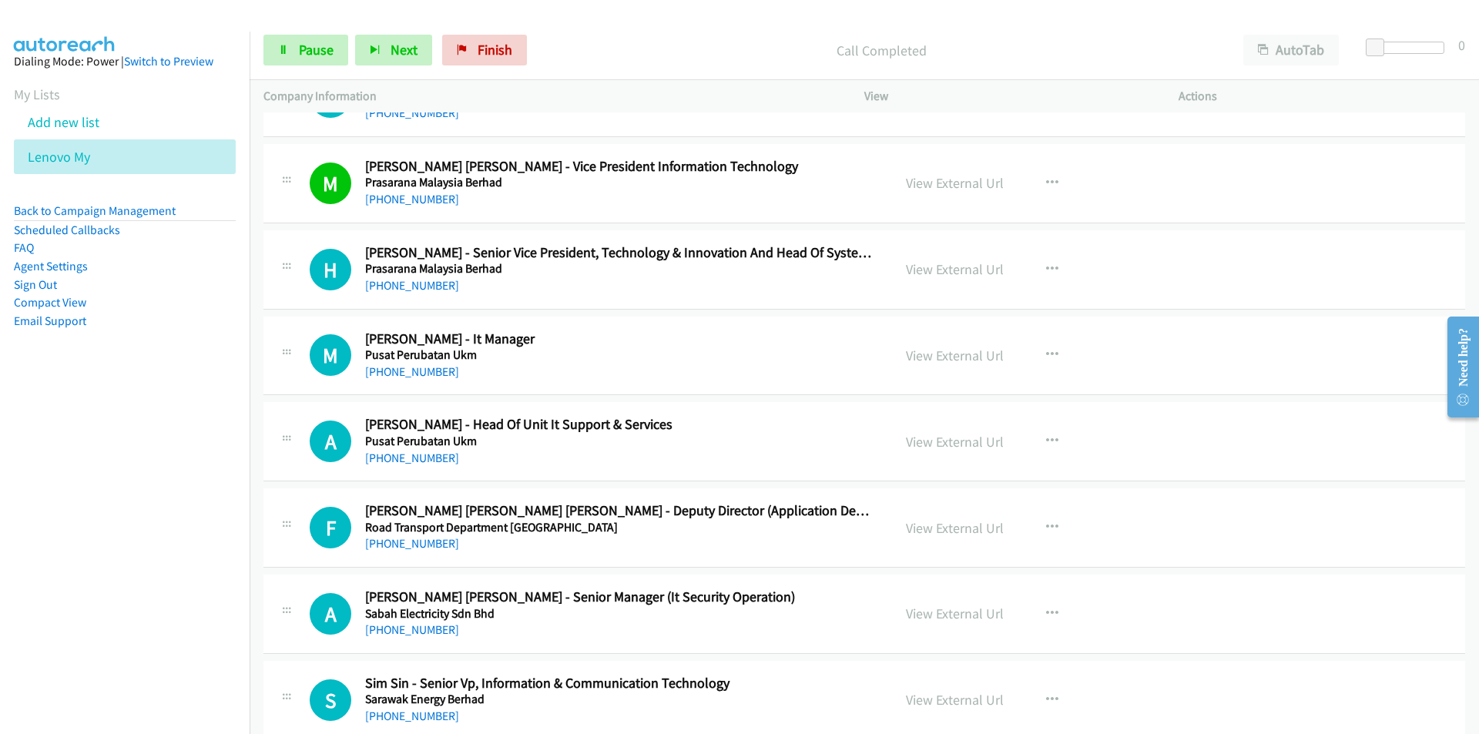
click at [155, 456] on nav "Dialing Mode: Power | Switch to Preview My Lists Add new list Lenovo My Back to…" at bounding box center [125, 399] width 250 height 734
click at [121, 539] on nav "Dialing Mode: Power | Switch to Preview My Lists Add new list Lenovo My Back to…" at bounding box center [125, 399] width 250 height 734
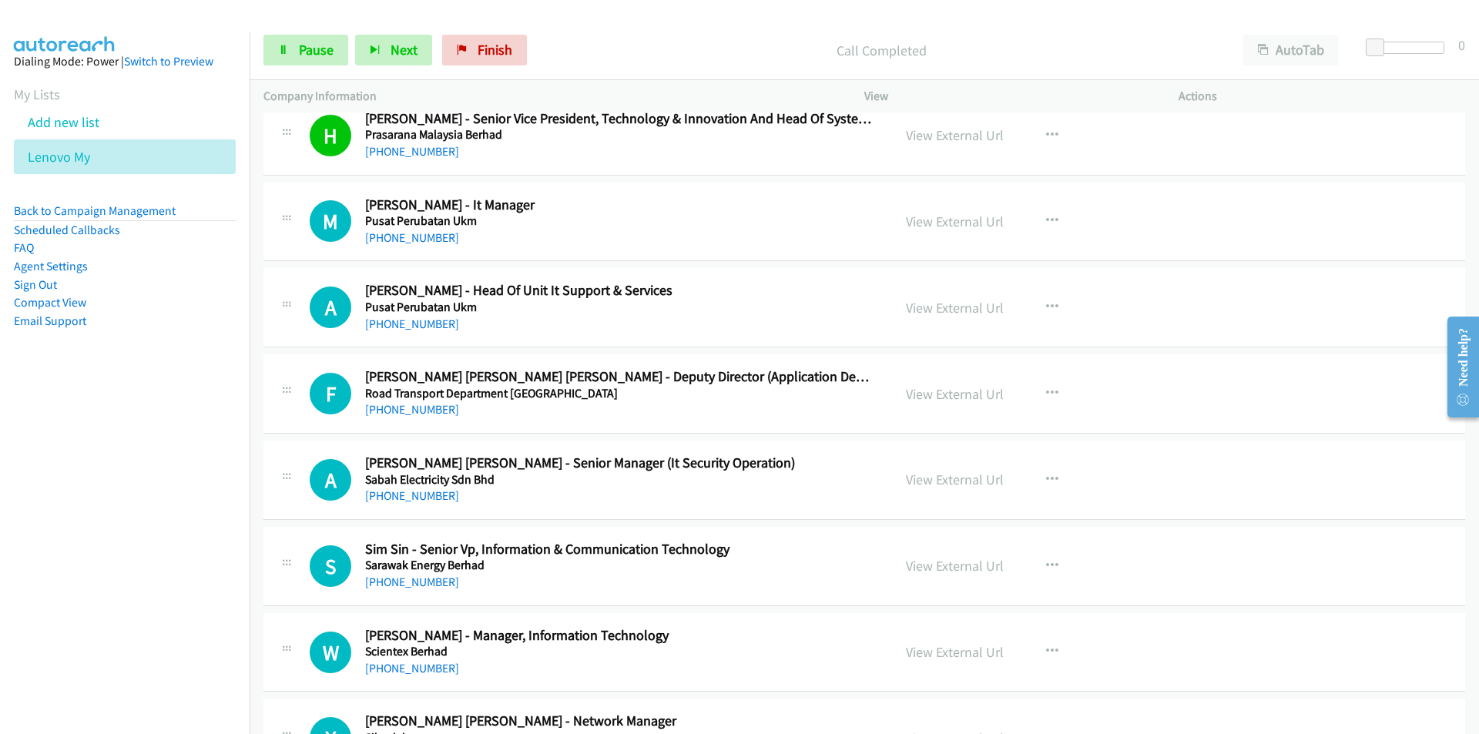
scroll to position [12783, 0]
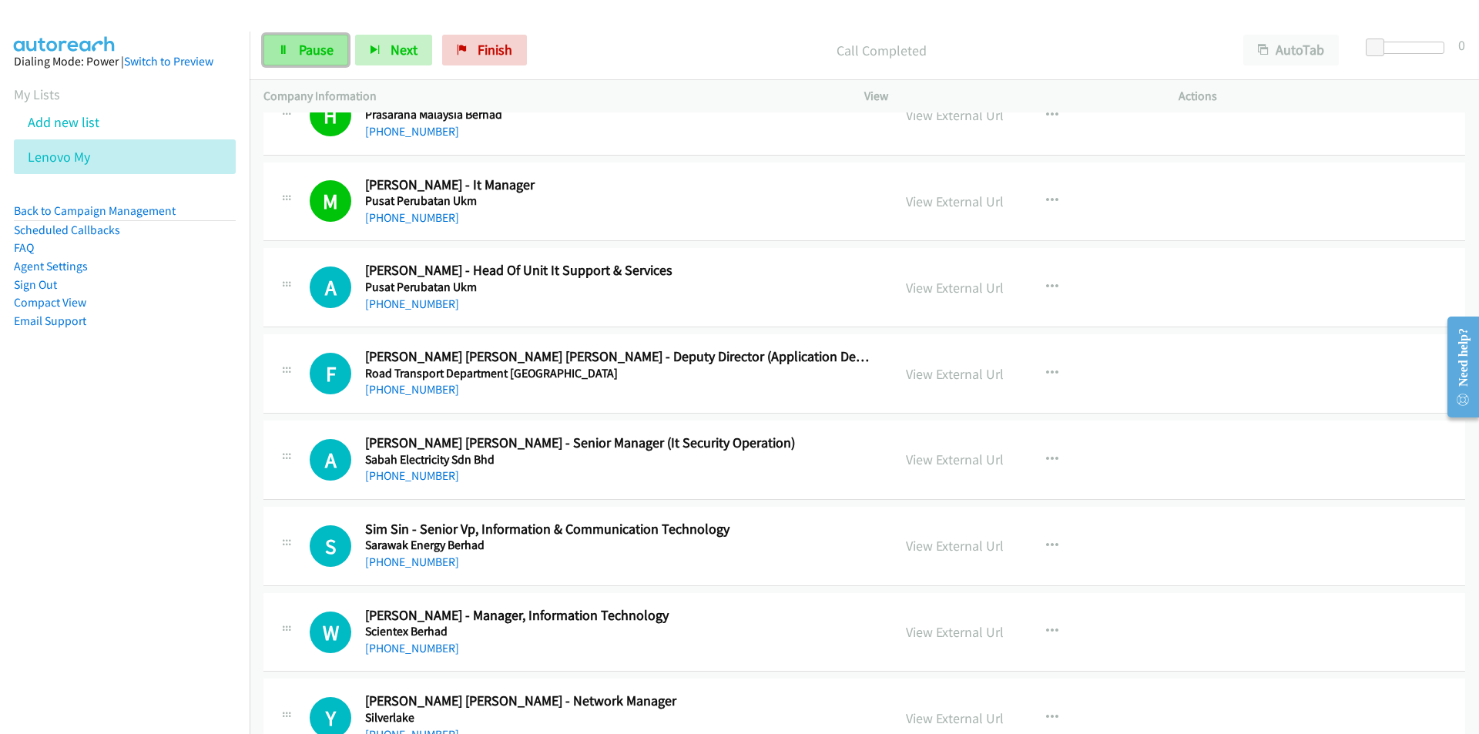
click at [312, 49] on span "Pause" at bounding box center [316, 50] width 35 height 18
click at [181, 539] on nav "Dialing Mode: Power | Switch to Preview My Lists Add new list Lenovo My Back to…" at bounding box center [125, 399] width 250 height 734
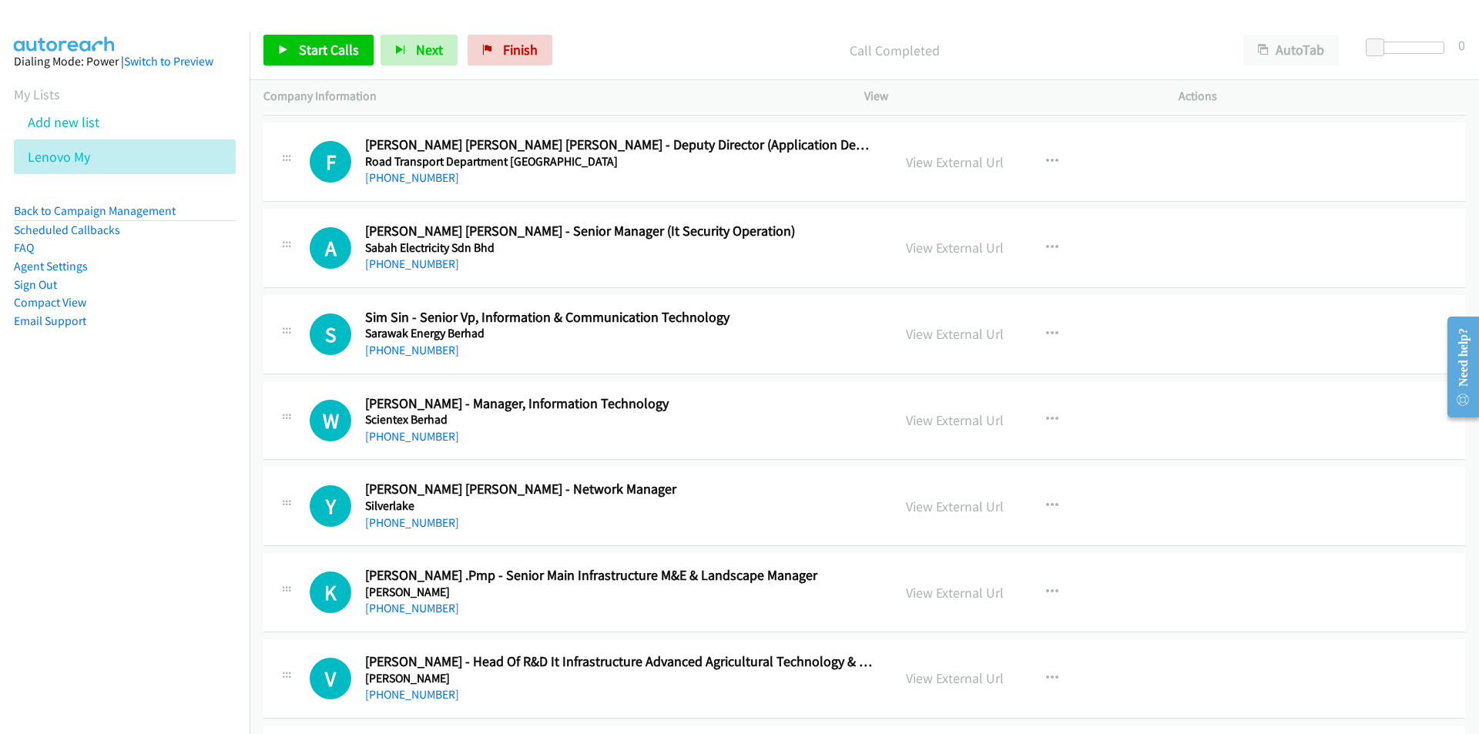
scroll to position [13014, 0]
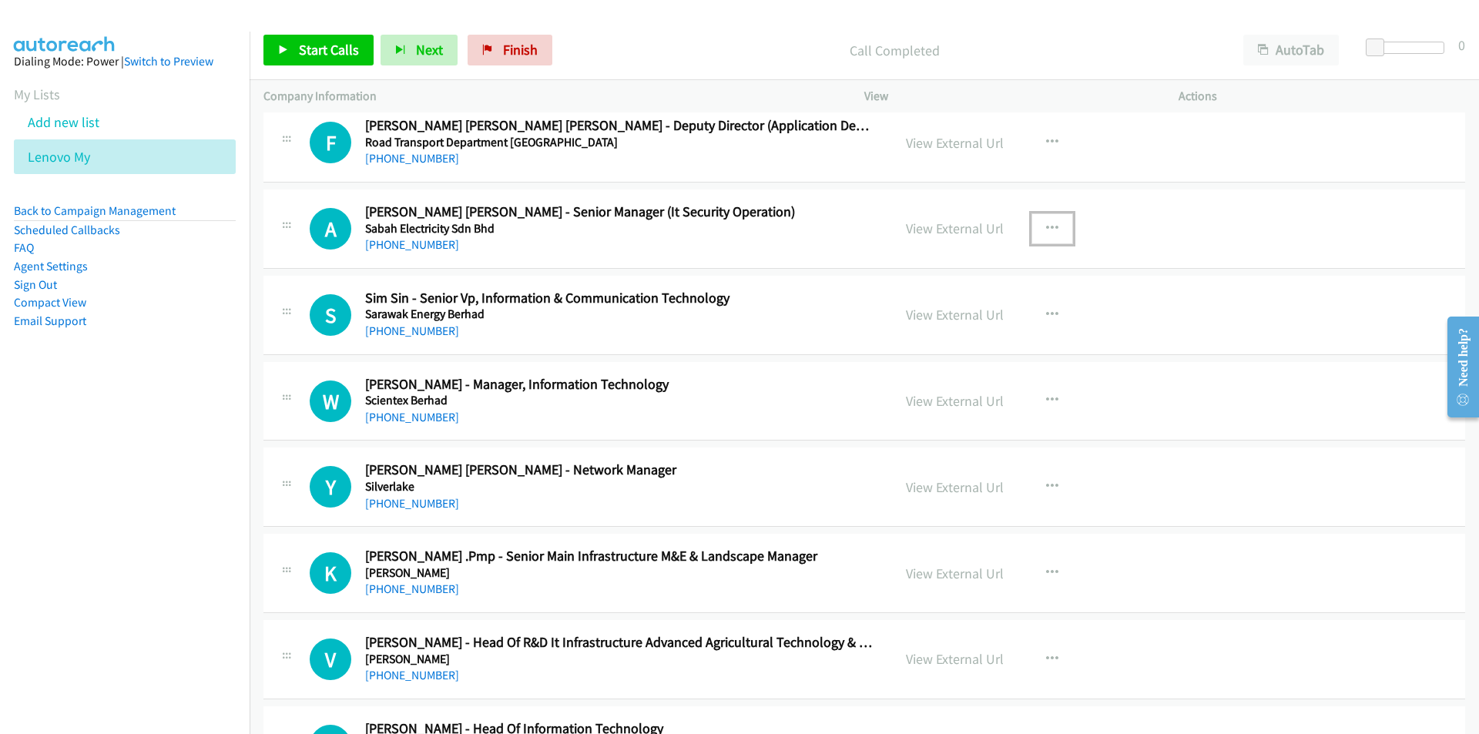
click at [1046, 227] on icon "button" at bounding box center [1052, 229] width 12 height 12
click at [924, 331] on link "Start Calls Here" at bounding box center [969, 329] width 205 height 31
click at [322, 55] on span "Start Calls" at bounding box center [329, 50] width 60 height 18
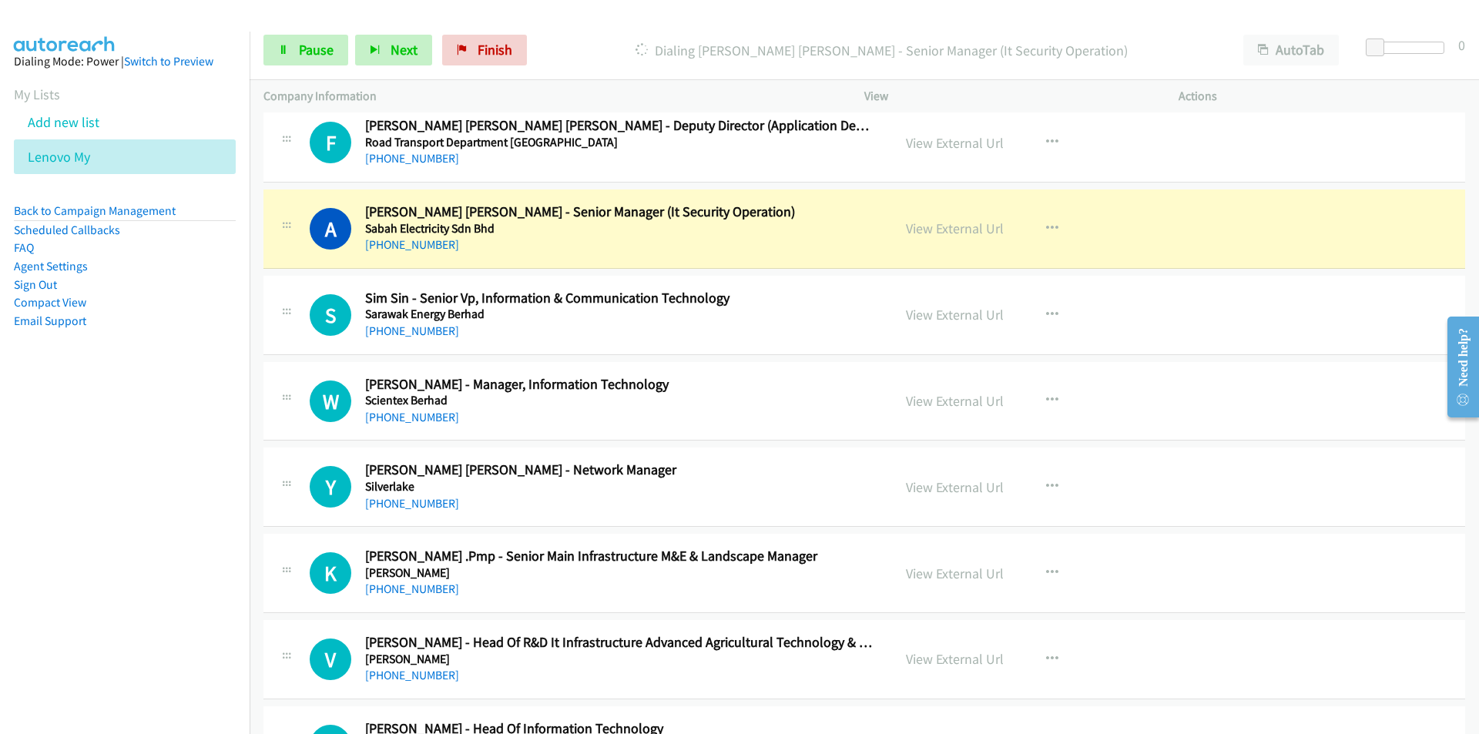
click at [89, 408] on nav "Dialing Mode: Power | Switch to Preview My Lists Add new list Lenovo My Back to…" at bounding box center [125, 399] width 250 height 734
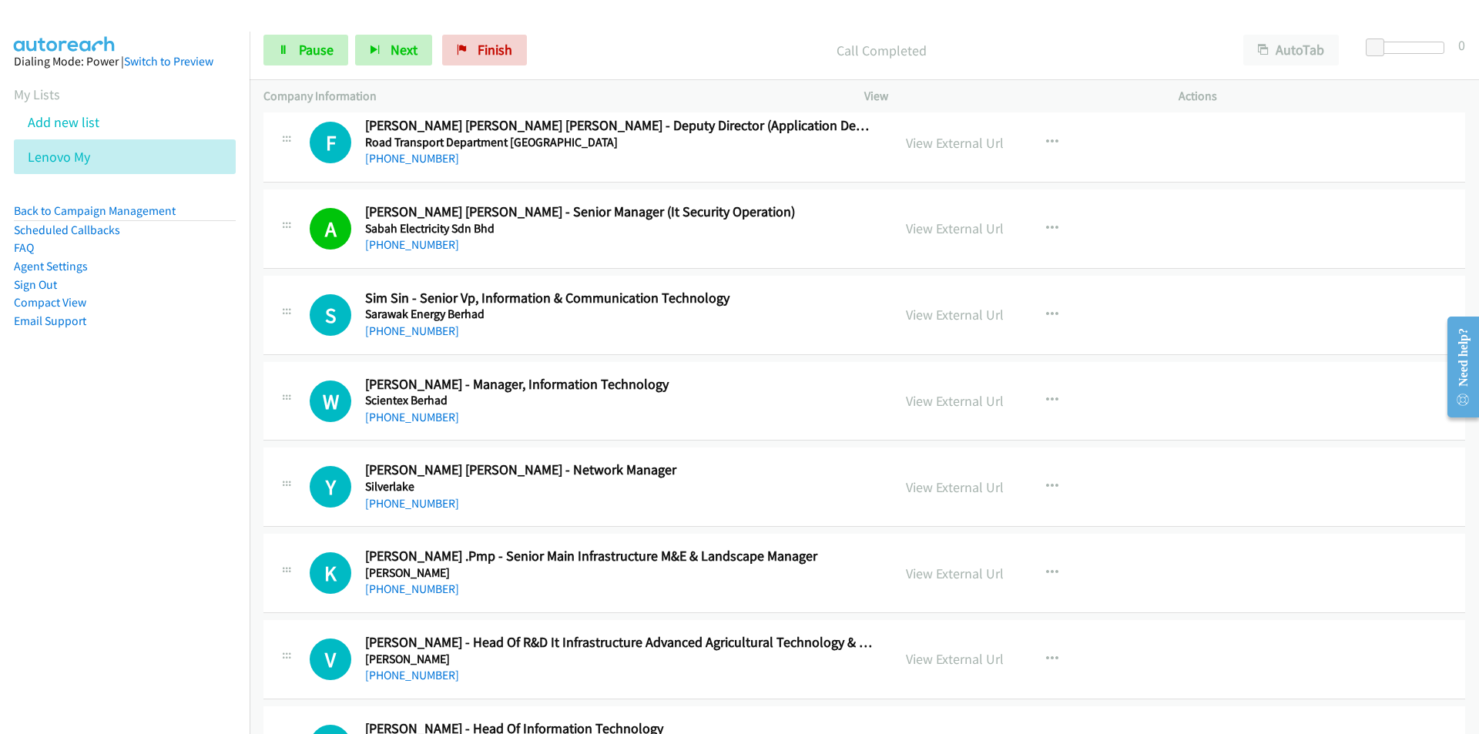
drag, startPoint x: 132, startPoint y: 604, endPoint x: 261, endPoint y: 578, distance: 131.8
click at [132, 604] on nav "Dialing Mode: Power | Switch to Preview My Lists Add new list Lenovo My Back to…" at bounding box center [125, 399] width 250 height 734
click at [170, 598] on nav "Dialing Mode: Power | Switch to Preview My Lists Add new list Lenovo My Back to…" at bounding box center [125, 399] width 250 height 734
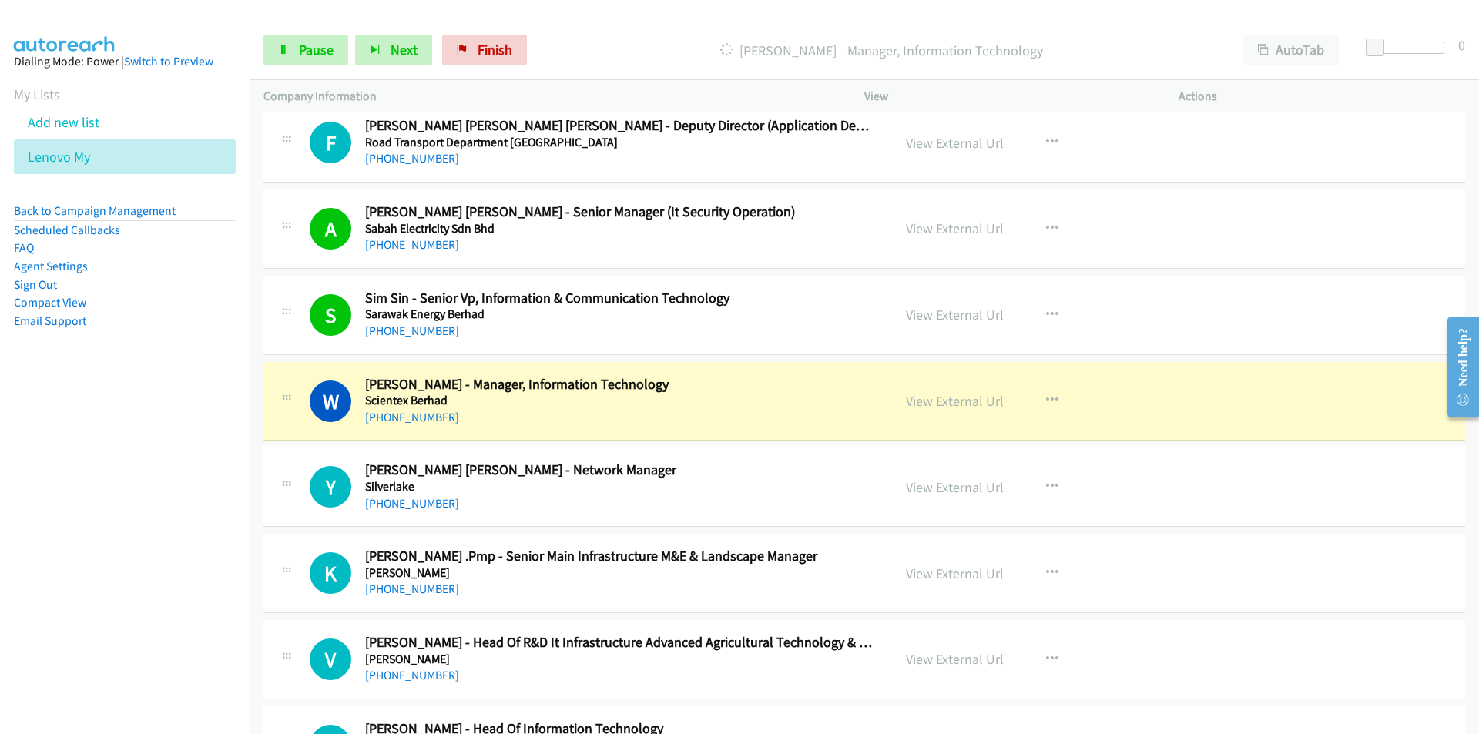
click at [132, 529] on nav "Dialing Mode: Power | Switch to Preview My Lists Add new list Lenovo My Back to…" at bounding box center [125, 399] width 250 height 734
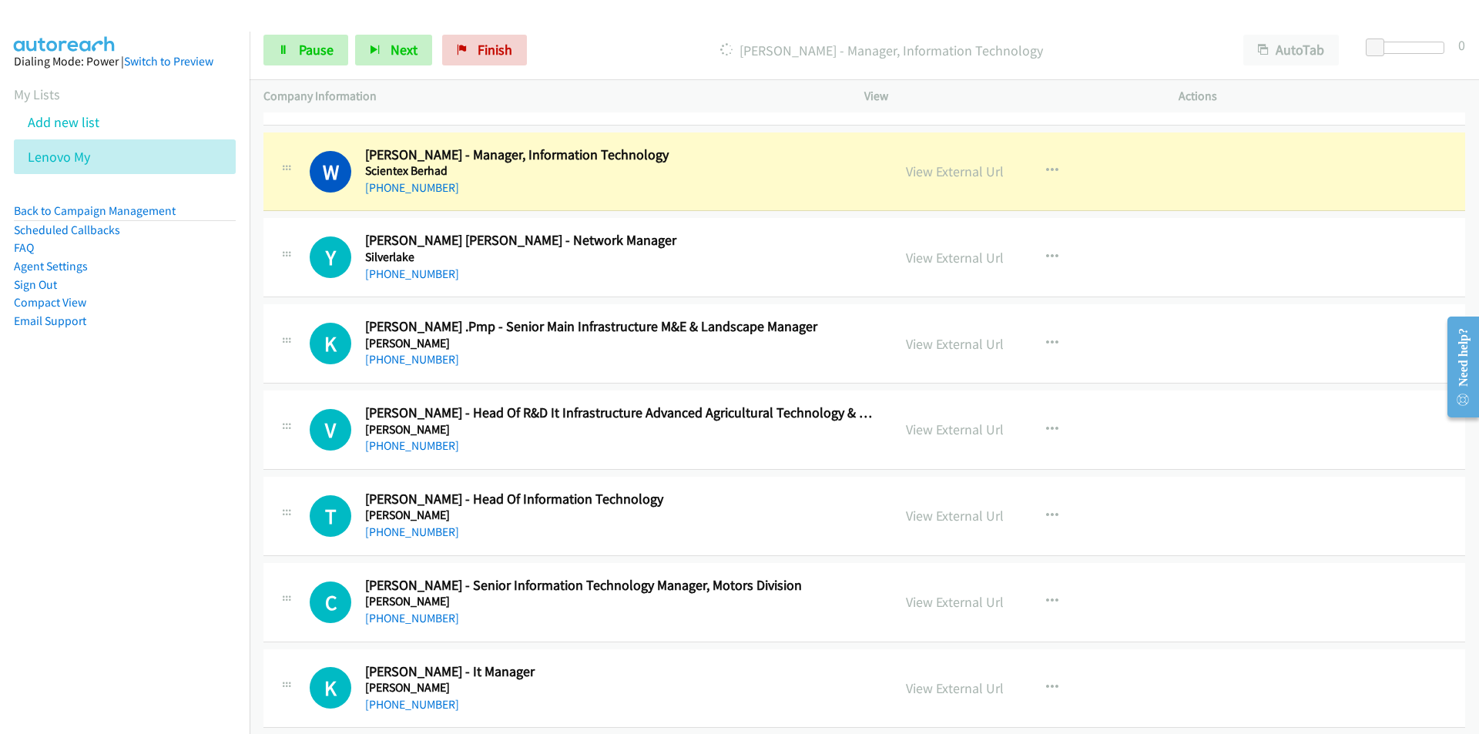
scroll to position [13245, 0]
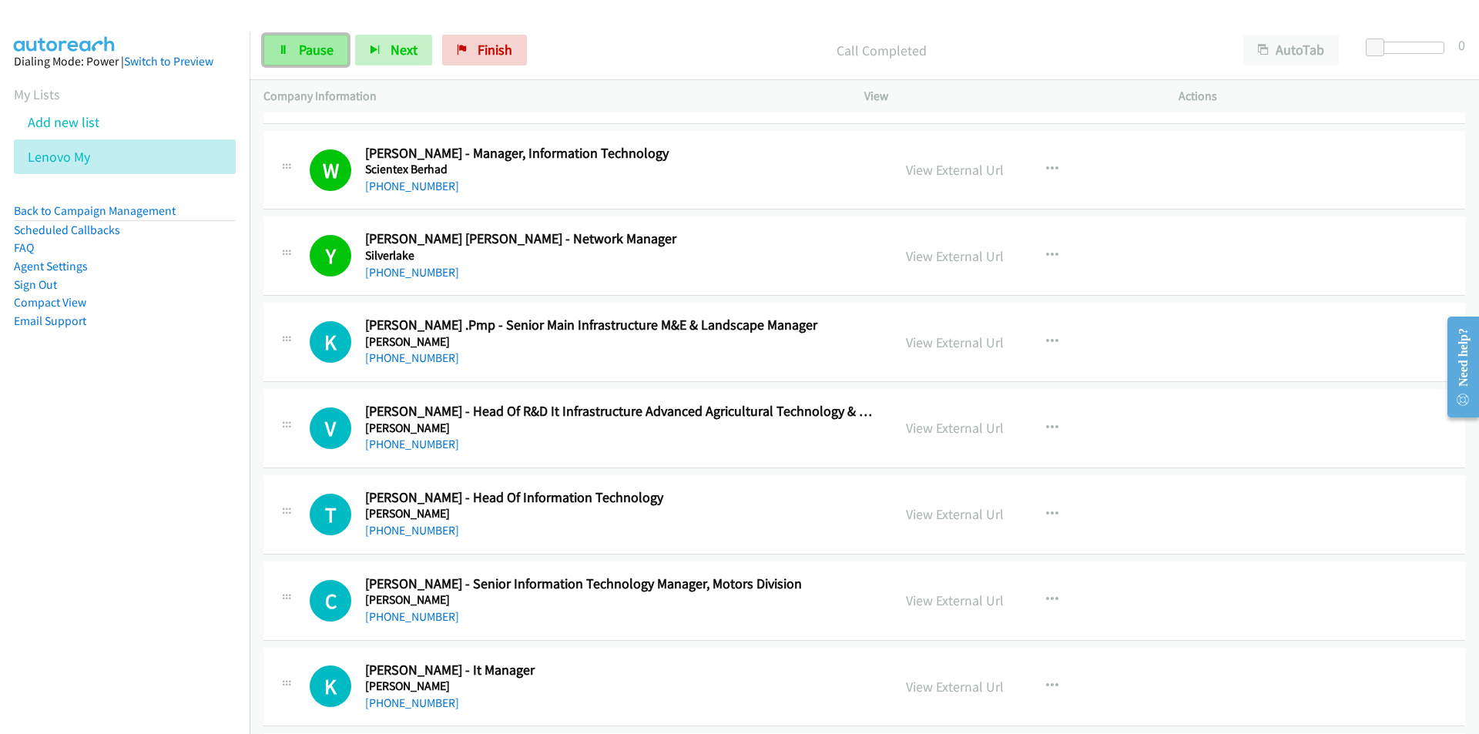
click at [316, 52] on span "Pause" at bounding box center [316, 50] width 35 height 18
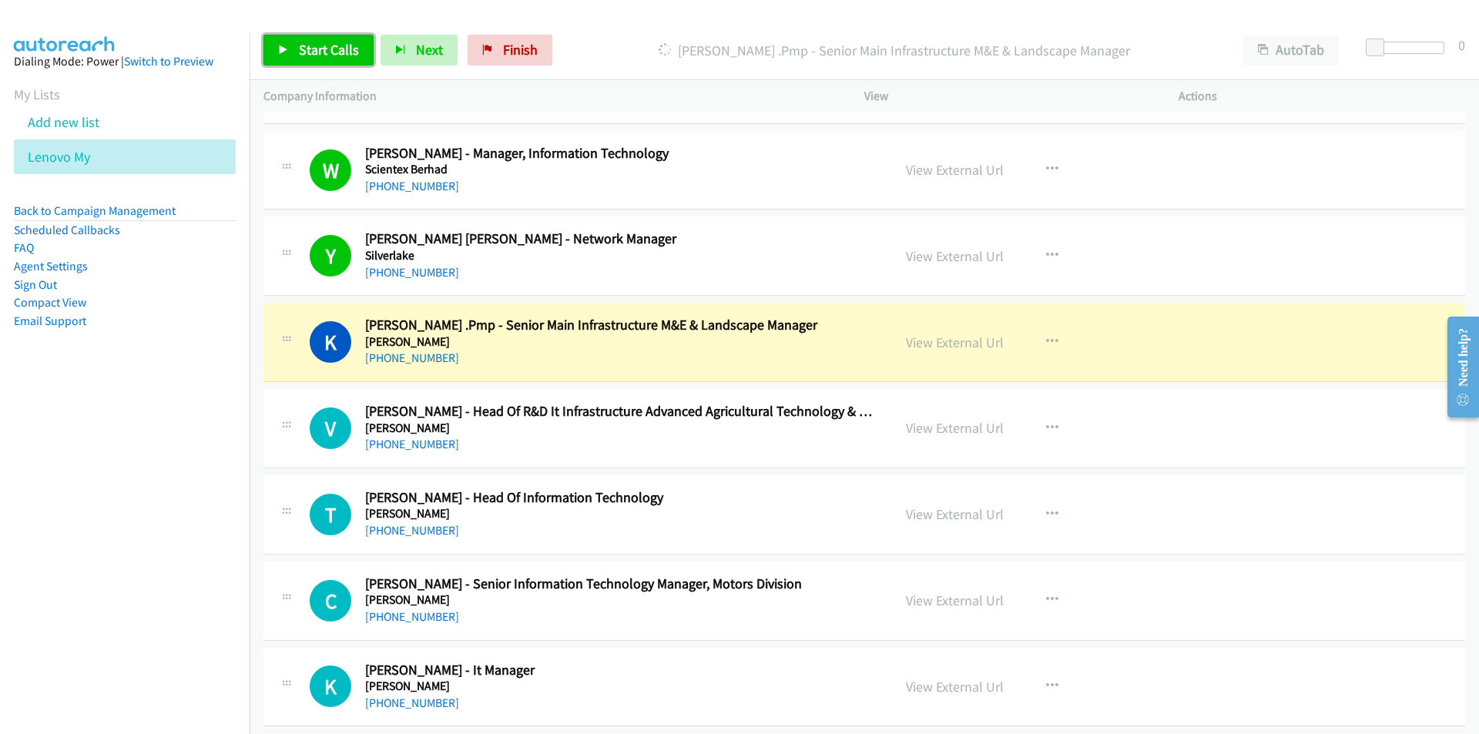
click at [300, 54] on span "Start Calls" at bounding box center [329, 50] width 60 height 18
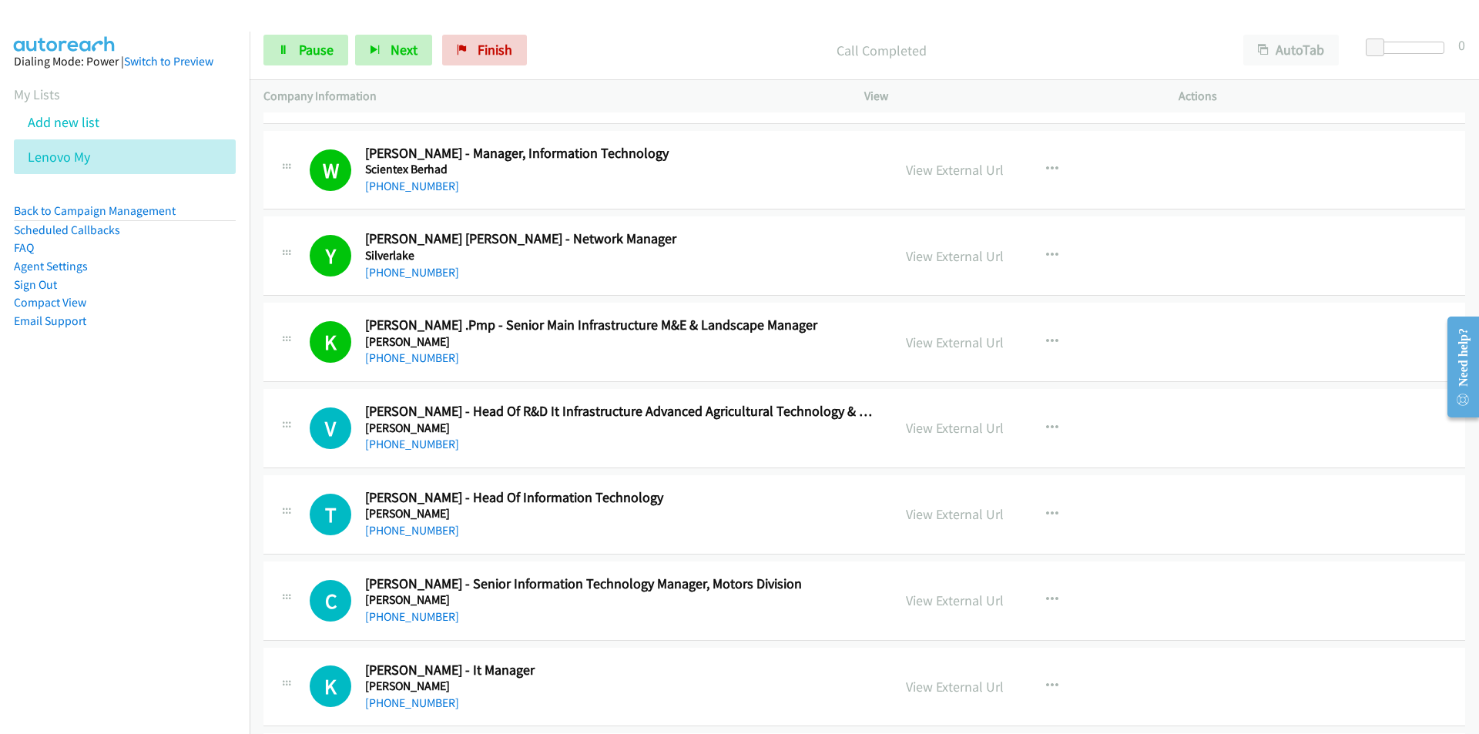
drag, startPoint x: 203, startPoint y: 558, endPoint x: 367, endPoint y: 501, distance: 174.4
click at [203, 558] on nav "Dialing Mode: Power | Switch to Preview My Lists Add new list Lenovo My Back to…" at bounding box center [125, 399] width 250 height 734
click at [193, 572] on nav "Dialing Mode: Power | Switch to Preview My Lists Add new list Lenovo My Back to…" at bounding box center [125, 399] width 250 height 734
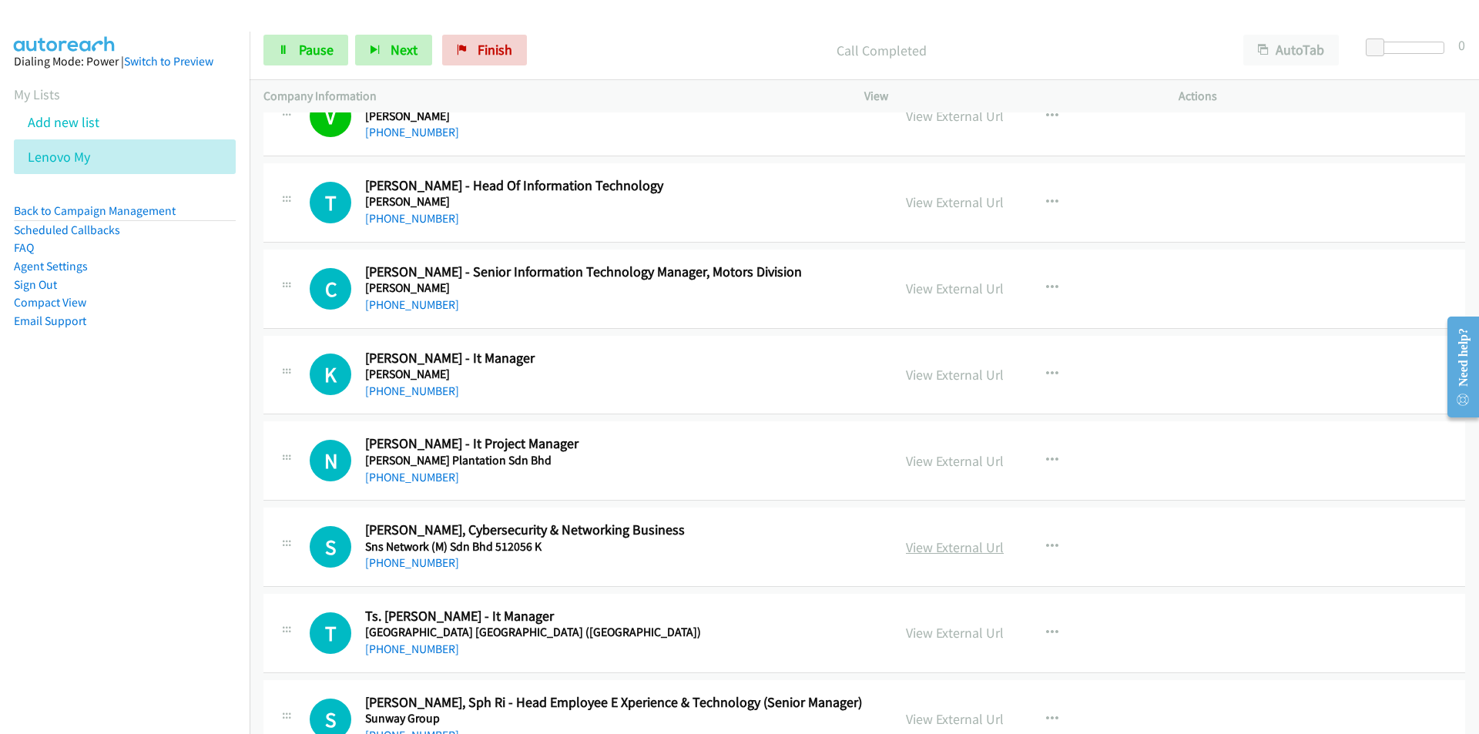
scroll to position [13553, 0]
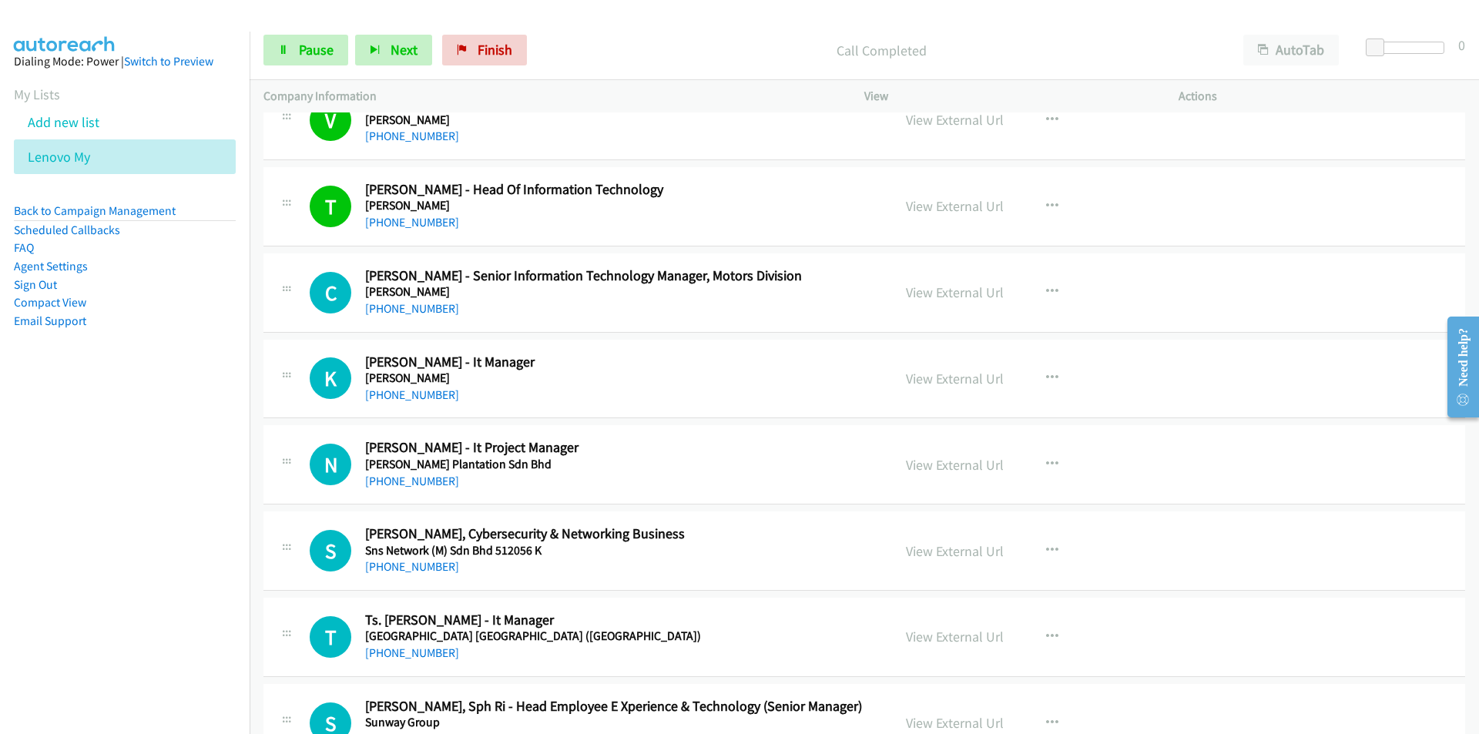
click at [176, 525] on nav "Dialing Mode: Power | Switch to Preview My Lists Add new list Lenovo My Back to…" at bounding box center [125, 399] width 250 height 734
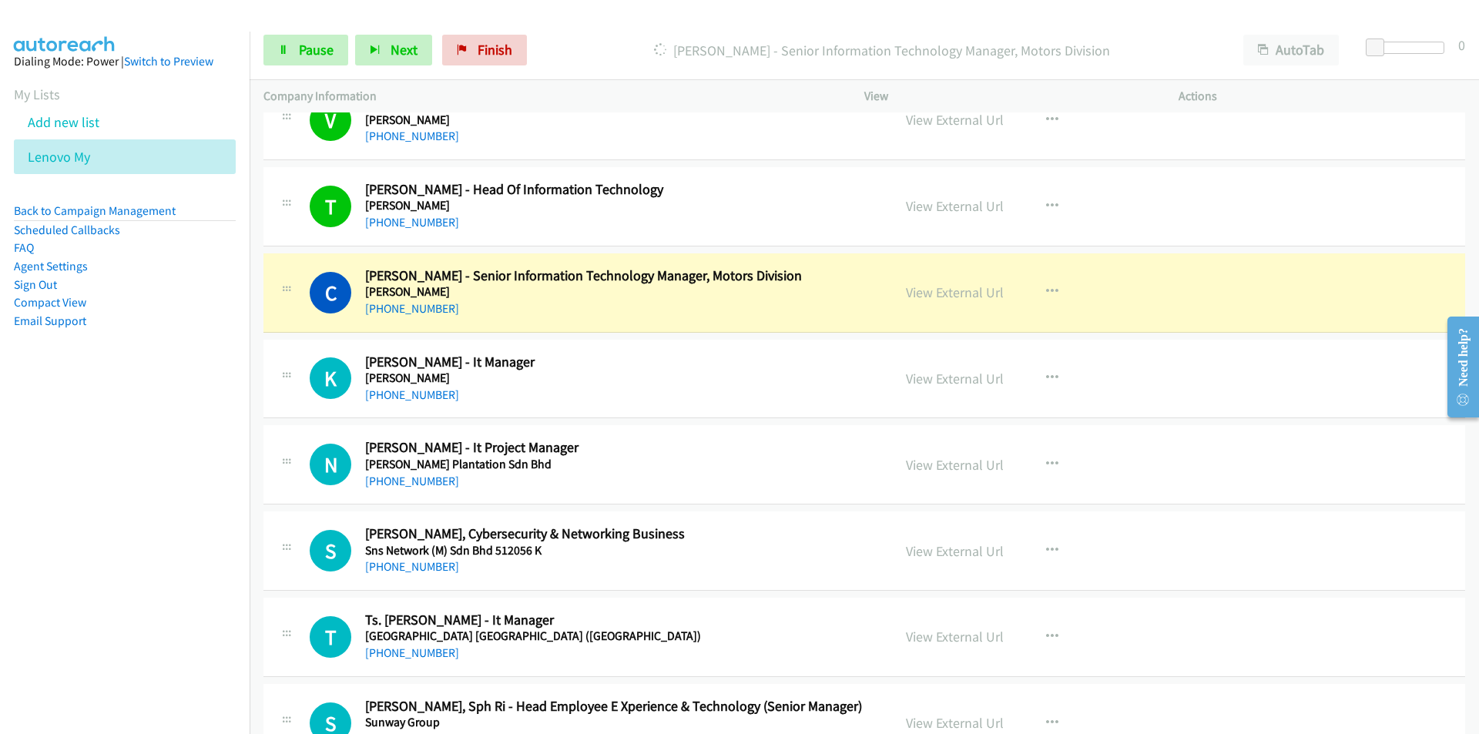
click at [155, 521] on nav "Dialing Mode: Power | Switch to Preview My Lists Add new list Lenovo My Back to…" at bounding box center [125, 399] width 250 height 734
click at [158, 558] on nav "Dialing Mode: Power | Switch to Preview My Lists Add new list Lenovo My Back to…" at bounding box center [125, 399] width 250 height 734
click at [956, 297] on link "View External Url" at bounding box center [955, 292] width 98 height 18
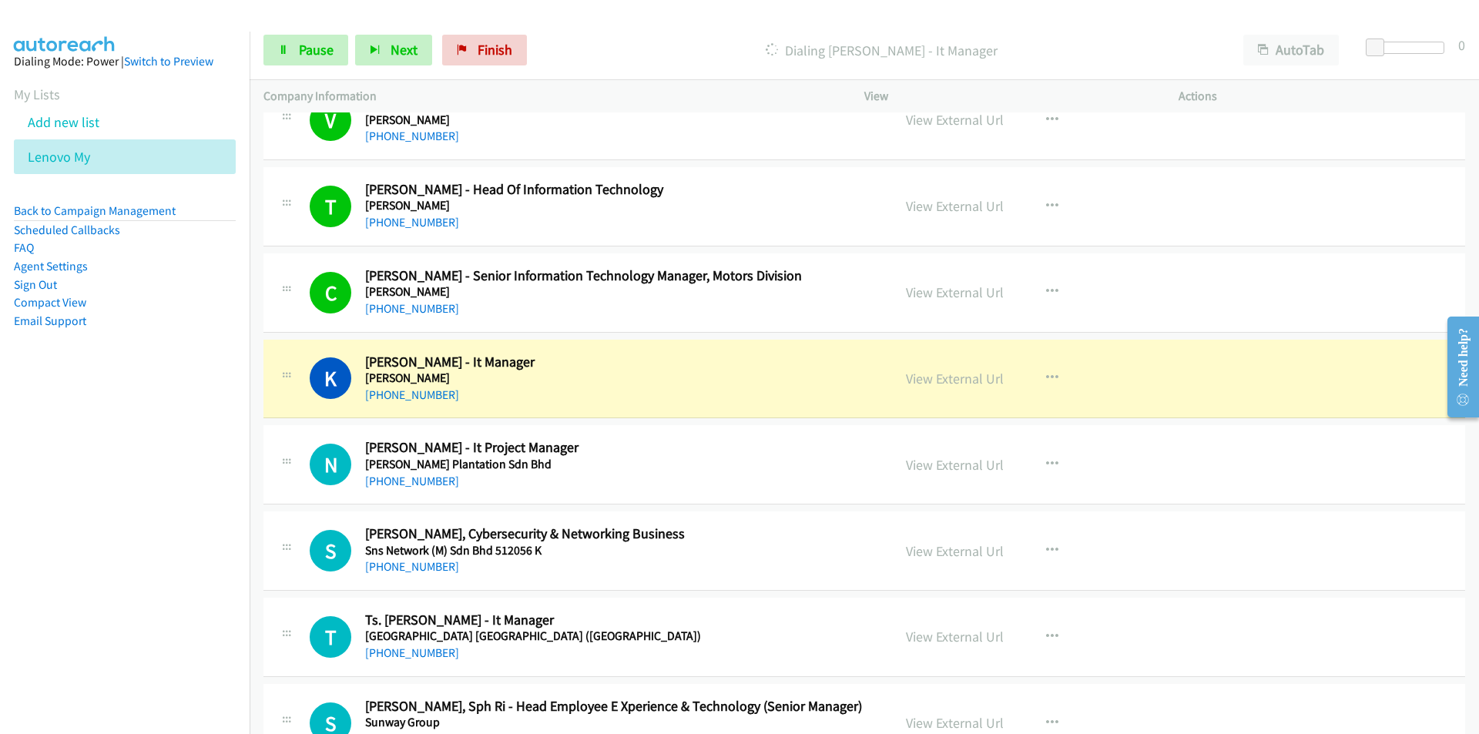
click at [186, 490] on nav "Dialing Mode: Power | Switch to Preview My Lists Add new list Lenovo My Back to…" at bounding box center [125, 399] width 250 height 734
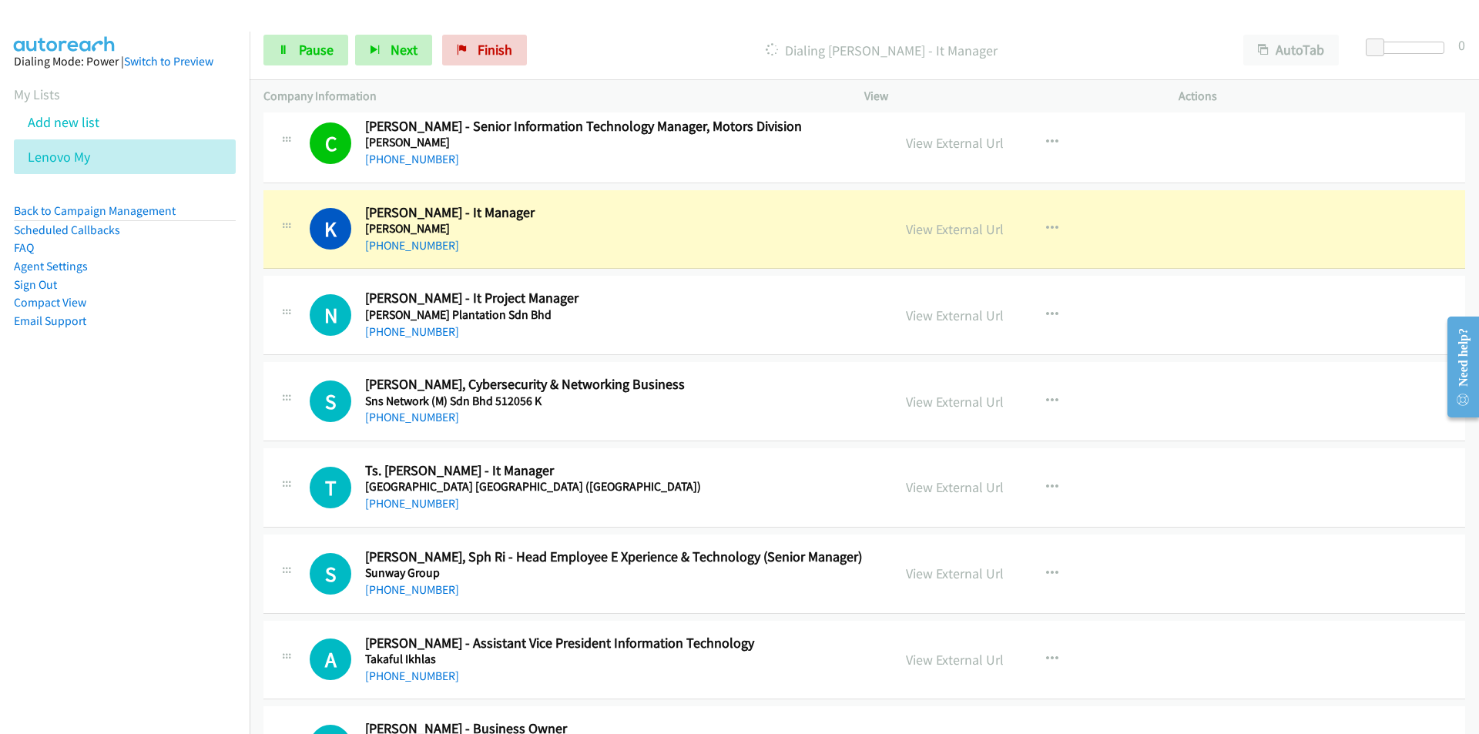
scroll to position [13707, 0]
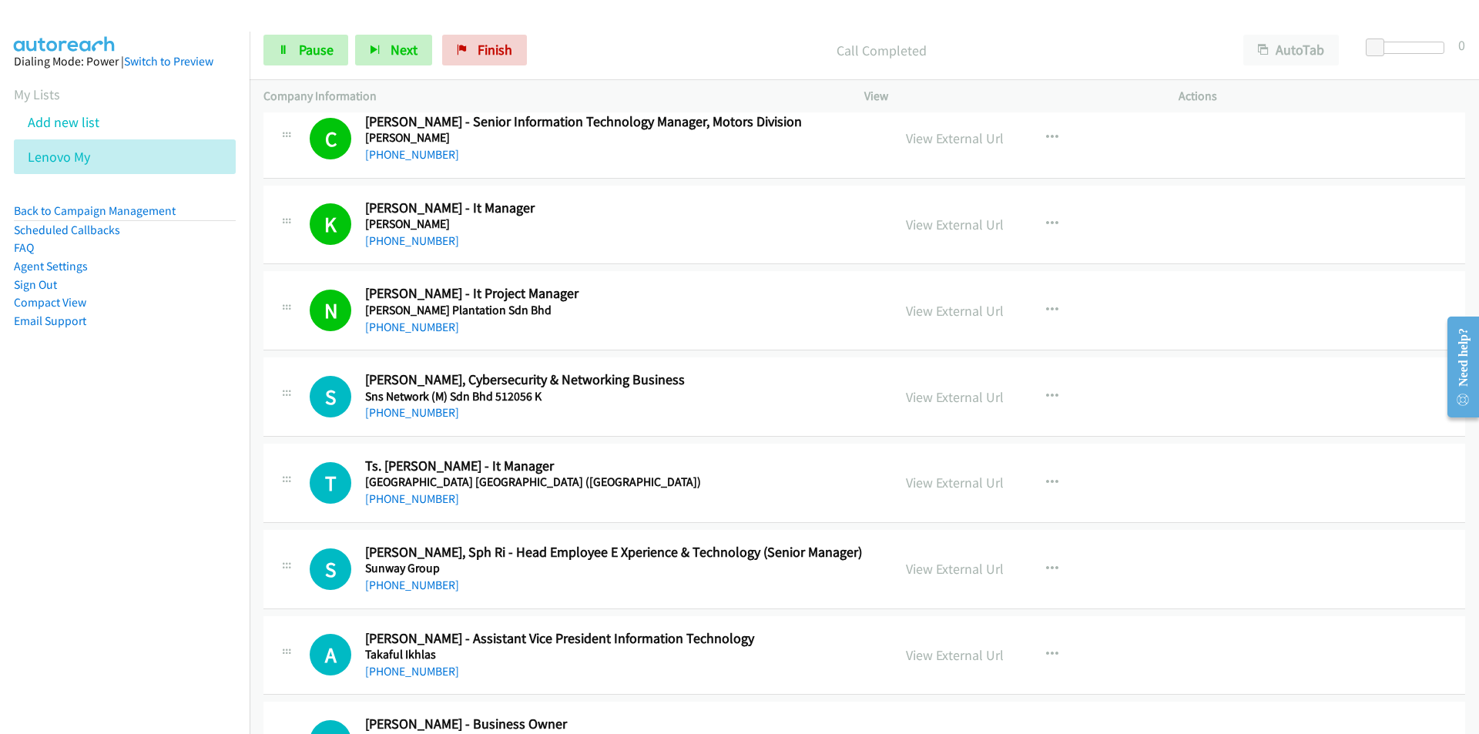
click at [138, 548] on nav "Dialing Mode: Power | Switch to Preview My Lists Add new list Lenovo My Back to…" at bounding box center [125, 399] width 250 height 734
click at [311, 45] on span "Pause" at bounding box center [316, 50] width 35 height 18
click at [963, 401] on link "View External Url" at bounding box center [955, 397] width 98 height 18
click at [1046, 563] on icon "button" at bounding box center [1052, 569] width 12 height 12
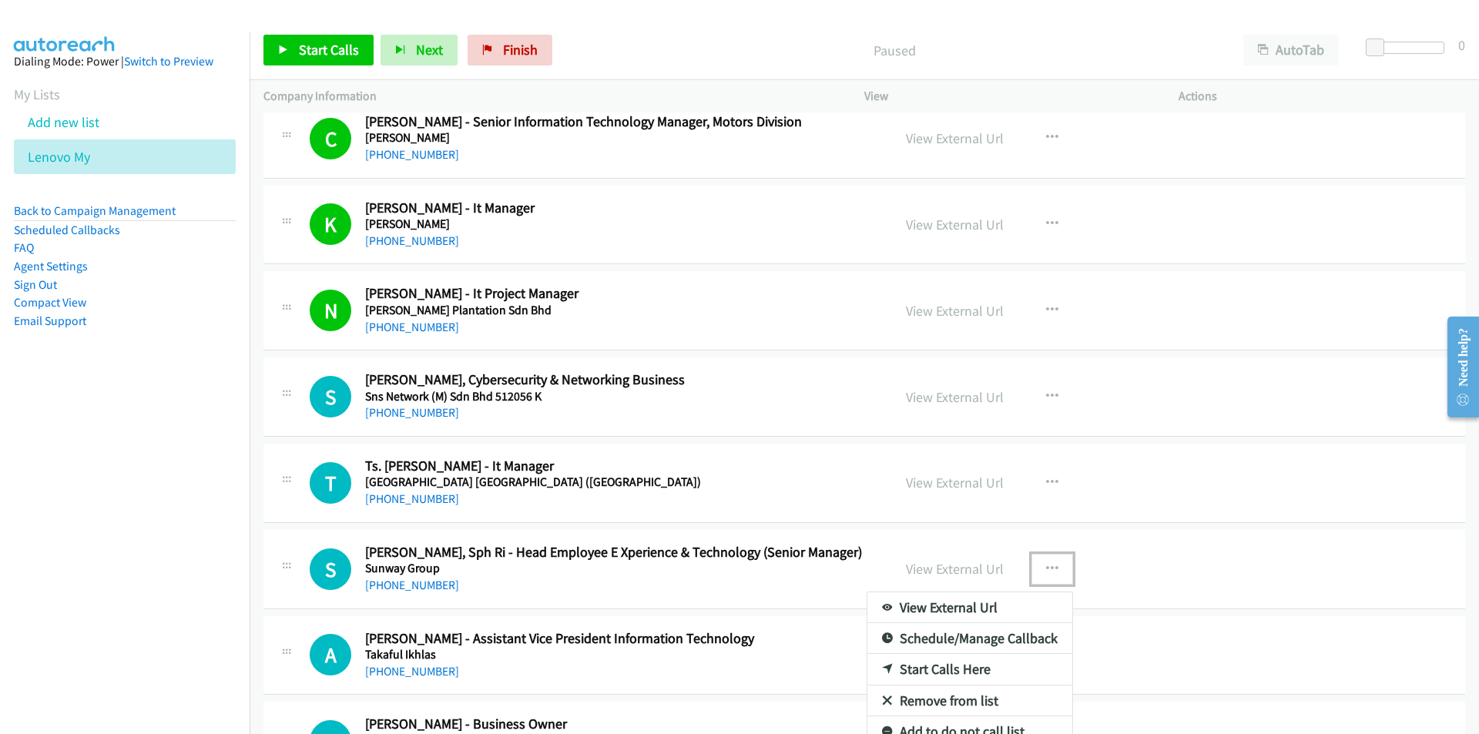
click at [961, 701] on link "Remove from list" at bounding box center [969, 700] width 205 height 31
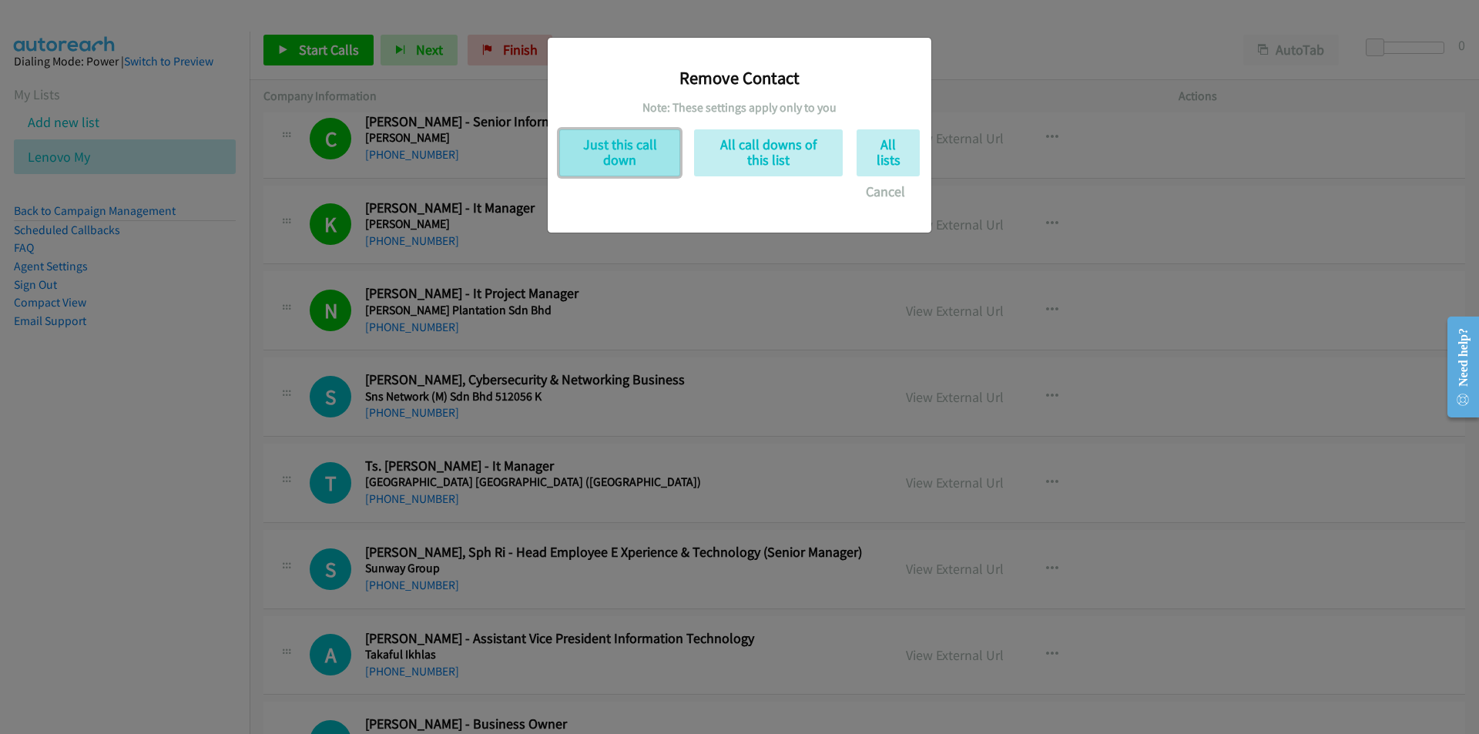
click at [626, 142] on button "Just this call down" at bounding box center [619, 152] width 121 height 47
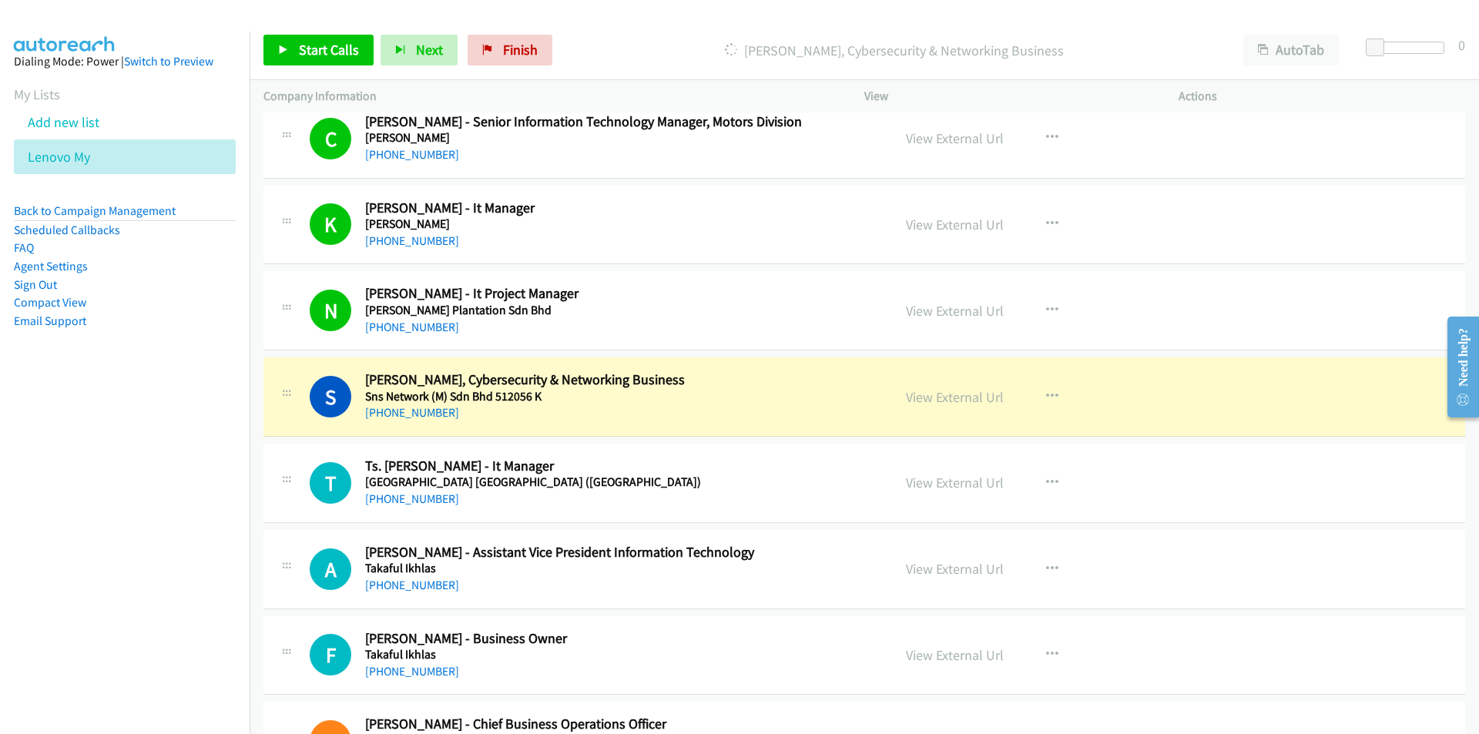
click at [208, 574] on nav "Dialing Mode: Power | Switch to Preview My Lists Add new list Lenovo My Back to…" at bounding box center [125, 399] width 250 height 734
click at [292, 46] on link "Start Calls" at bounding box center [318, 50] width 110 height 31
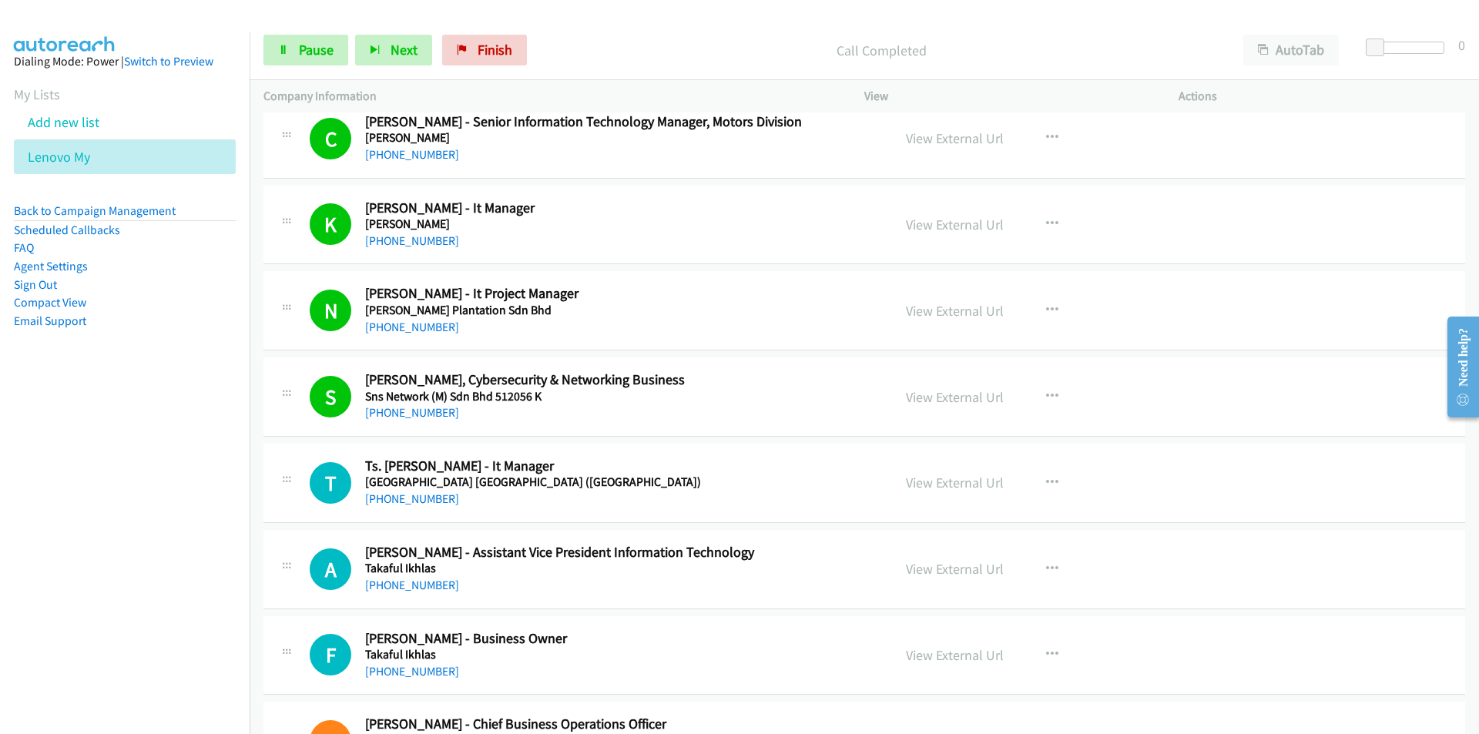
click at [205, 571] on nav "Dialing Mode: Power | Switch to Preview My Lists Add new list Lenovo My Back to…" at bounding box center [125, 399] width 250 height 734
click at [179, 569] on nav "Dialing Mode: Power | Switch to Preview My Lists Add new list Lenovo My Back to…" at bounding box center [125, 399] width 250 height 734
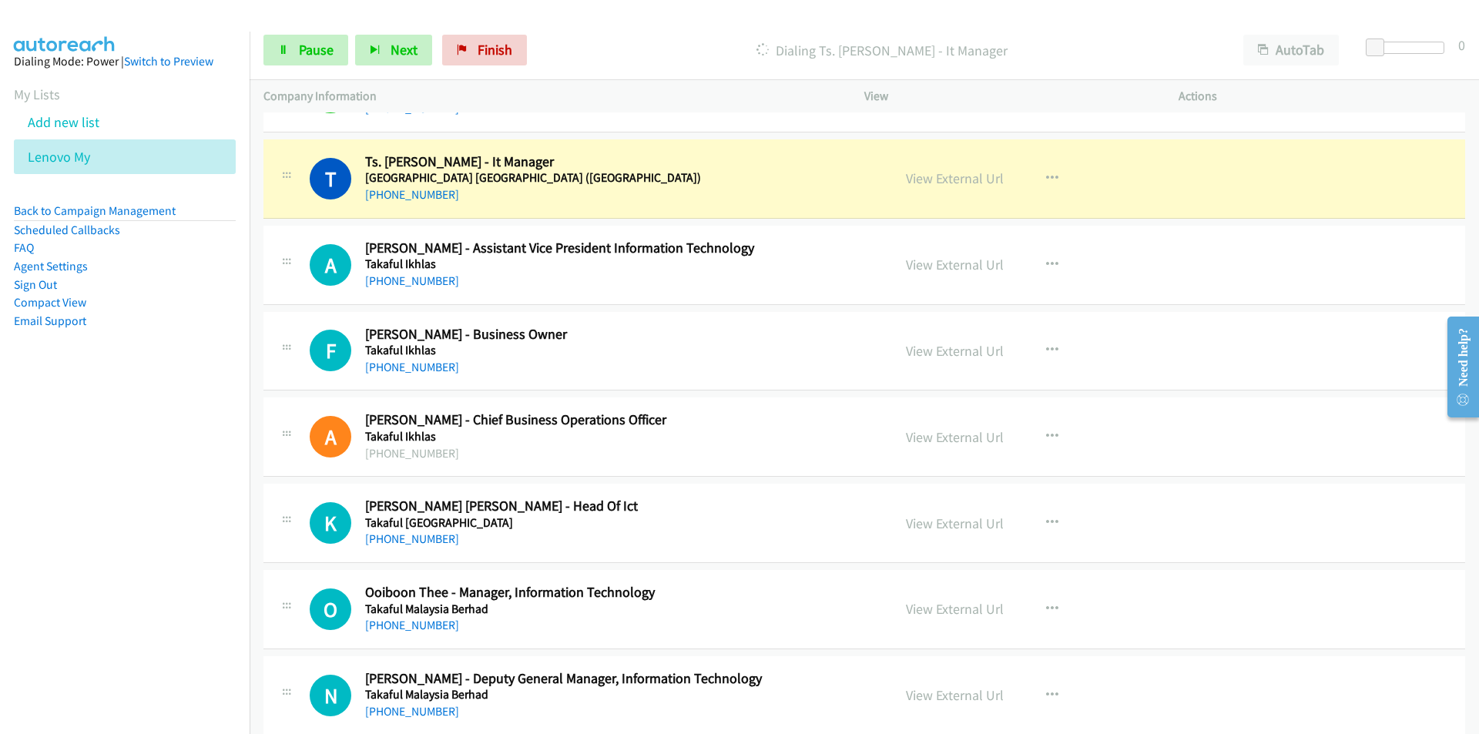
scroll to position [14015, 0]
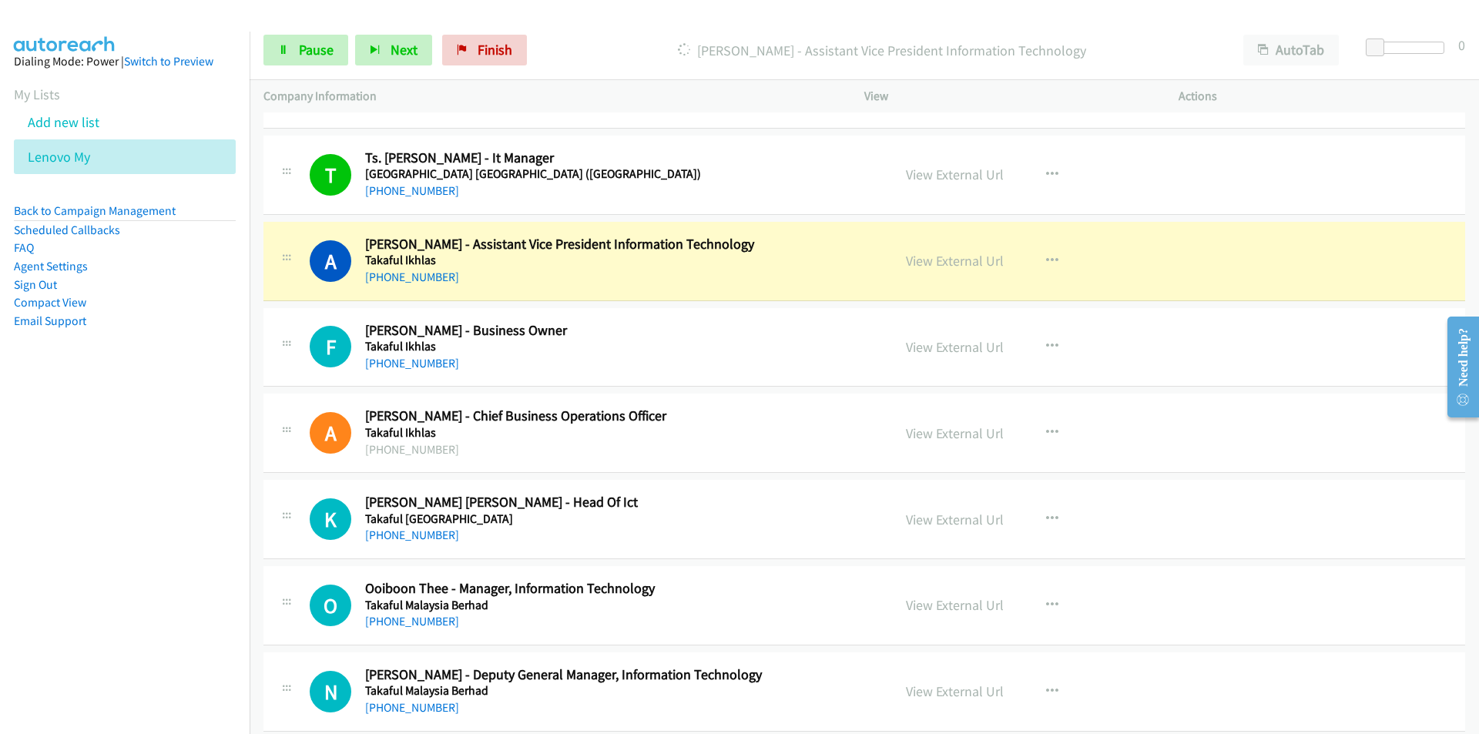
click at [169, 497] on nav "Dialing Mode: Power | Switch to Preview My Lists Add new list Lenovo My Back to…" at bounding box center [125, 399] width 250 height 734
click at [1049, 432] on icon "button" at bounding box center [1052, 433] width 12 height 12
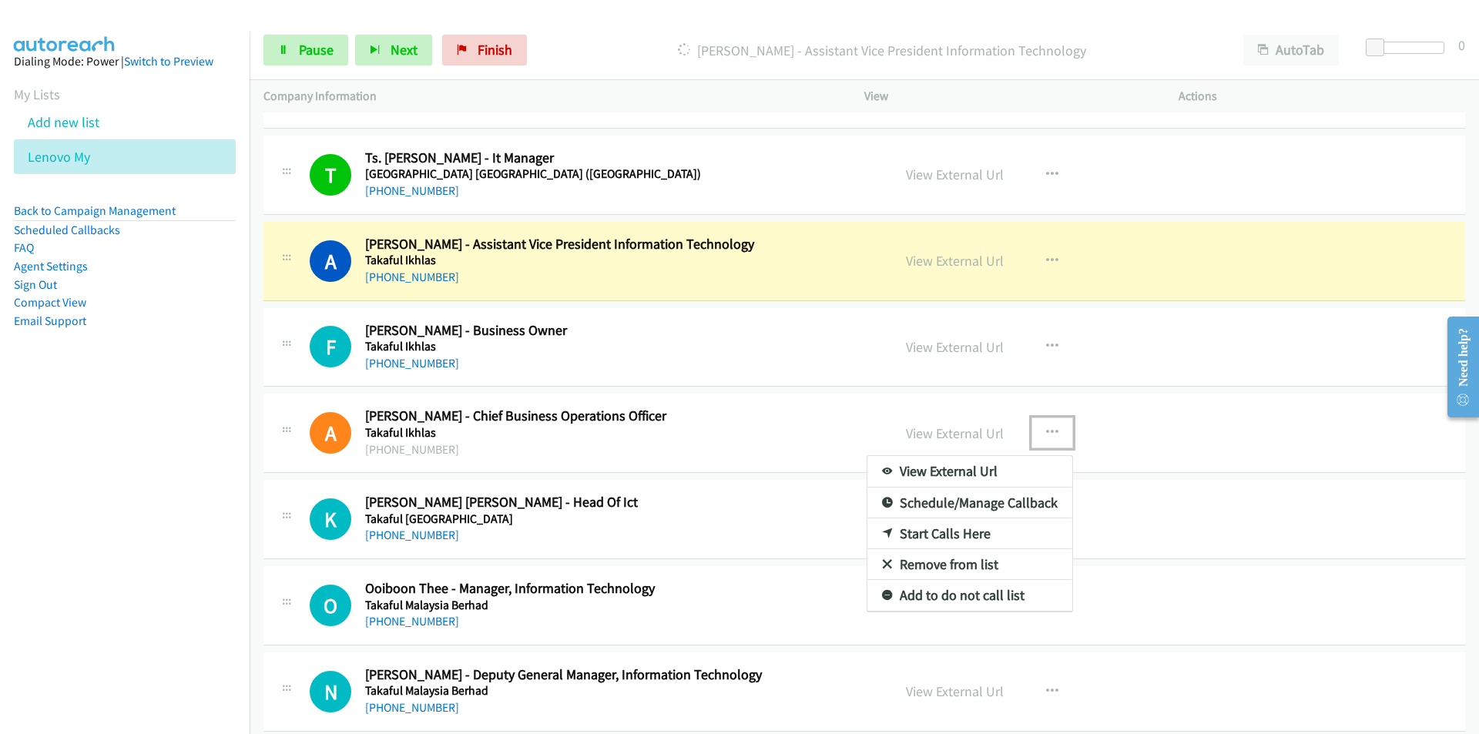
click at [963, 568] on link "Remove from list" at bounding box center [969, 564] width 205 height 31
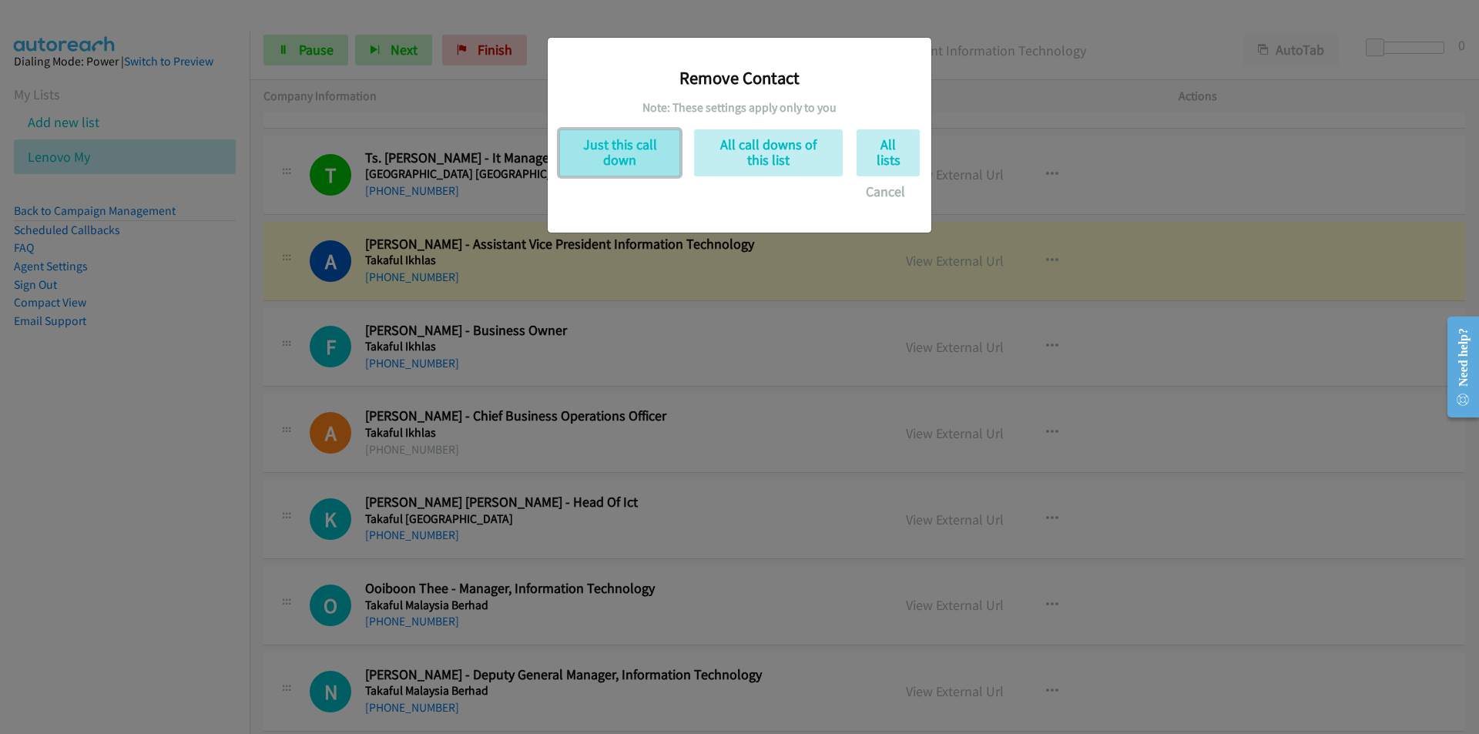
click at [637, 142] on button "Just this call down" at bounding box center [619, 152] width 121 height 47
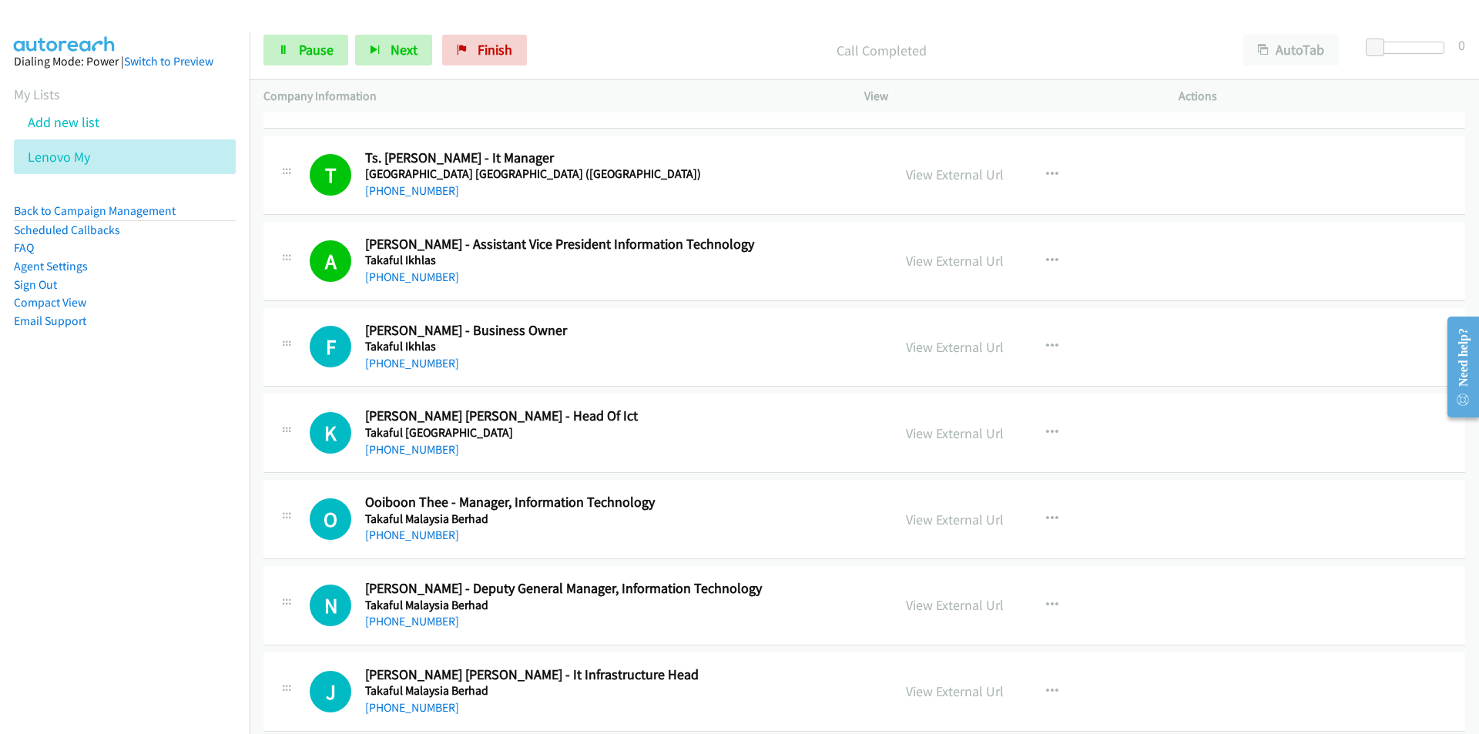
click at [42, 551] on nav "Dialing Mode: Power | Switch to Preview My Lists Add new list Lenovo My Back to…" at bounding box center [125, 399] width 250 height 734
click at [223, 531] on nav "Dialing Mode: Power | Switch to Preview My Lists Add new list Lenovo My Back to…" at bounding box center [125, 399] width 250 height 734
click at [170, 625] on nav "Dialing Mode: Power | Switch to Preview My Lists Add new list Lenovo My Back to…" at bounding box center [125, 399] width 250 height 734
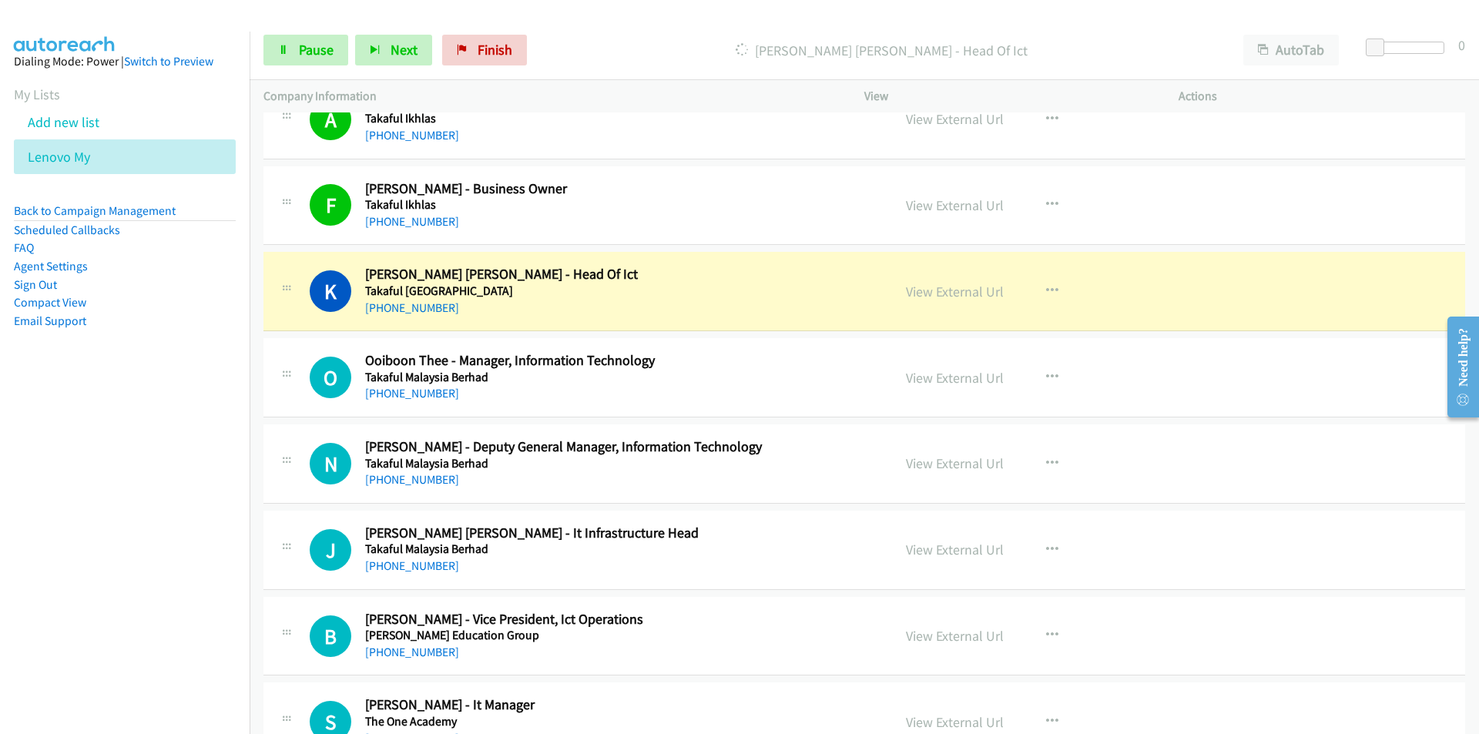
scroll to position [14246, 0]
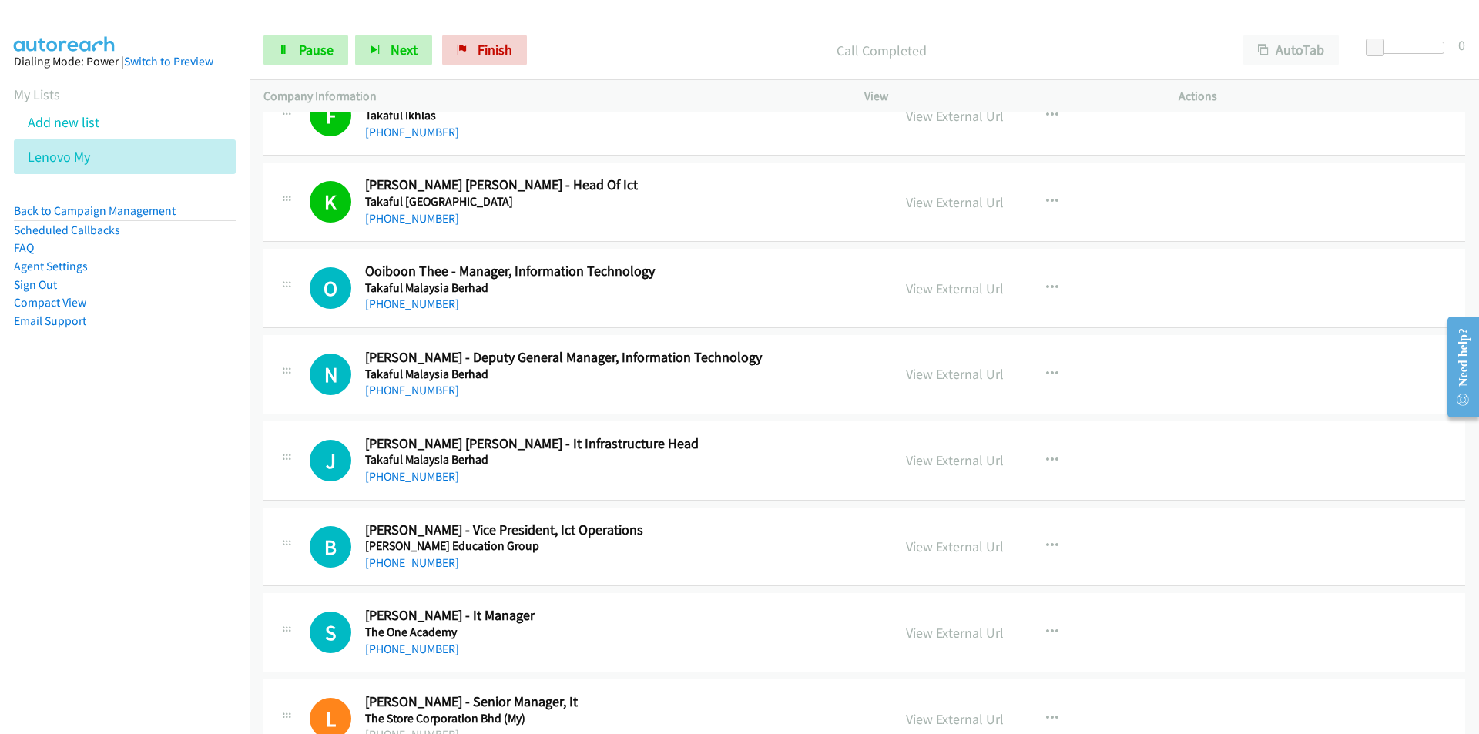
drag, startPoint x: 133, startPoint y: 535, endPoint x: 156, endPoint y: 529, distance: 23.2
click at [133, 535] on nav "Dialing Mode: Power | Switch to Preview My Lists Add new list Lenovo My Back to…" at bounding box center [125, 399] width 250 height 734
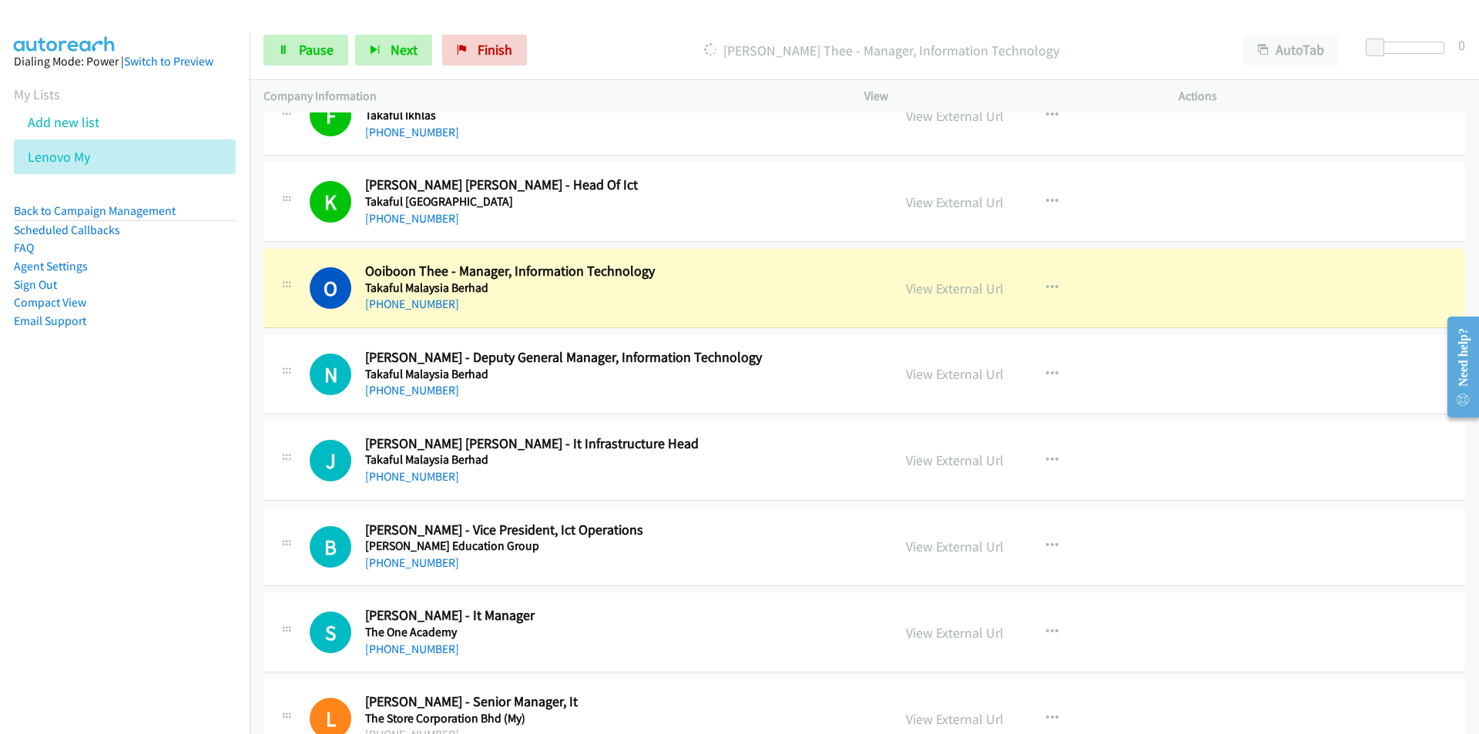
click at [163, 530] on nav "Dialing Mode: Power | Switch to Preview My Lists Add new list Lenovo My Back to…" at bounding box center [125, 399] width 250 height 734
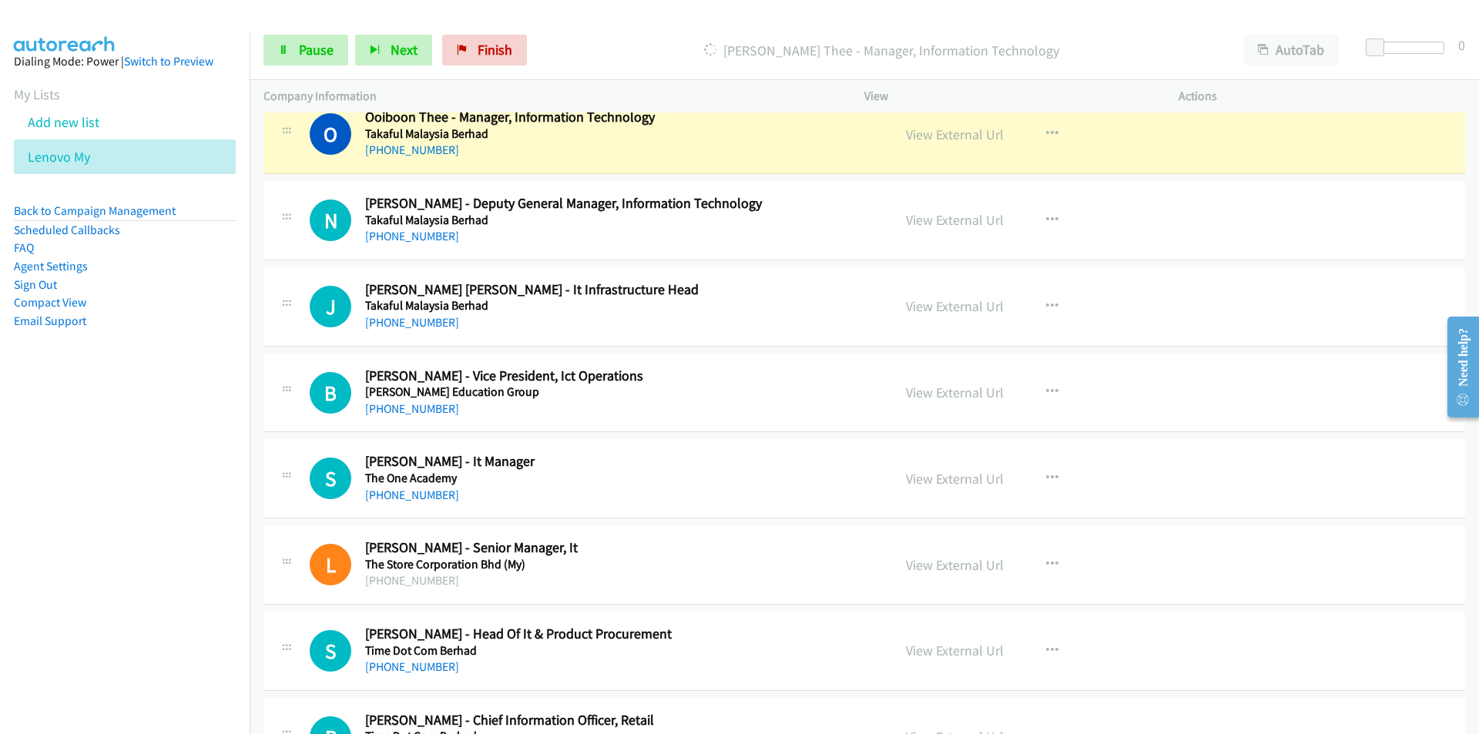
scroll to position [14323, 0]
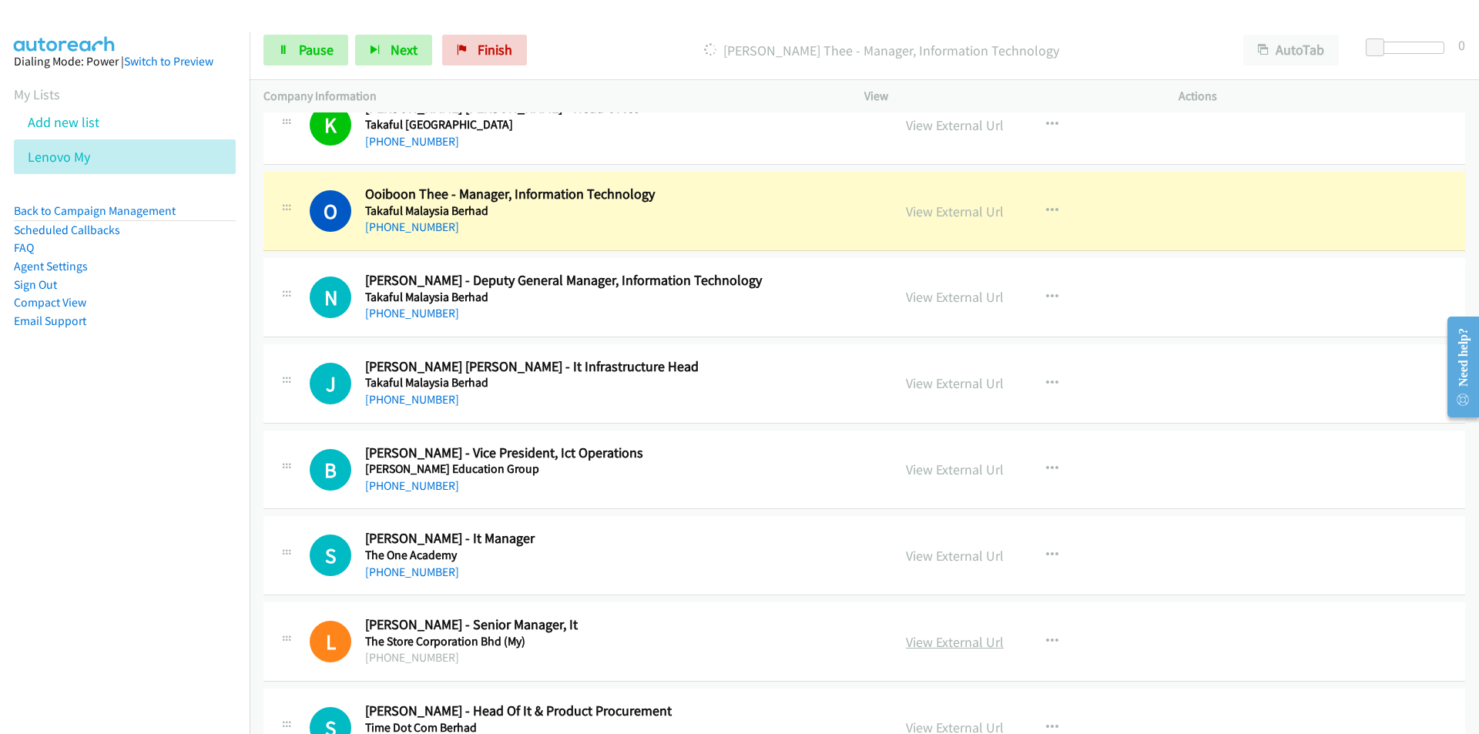
click at [975, 648] on link "View External Url" at bounding box center [955, 642] width 98 height 18
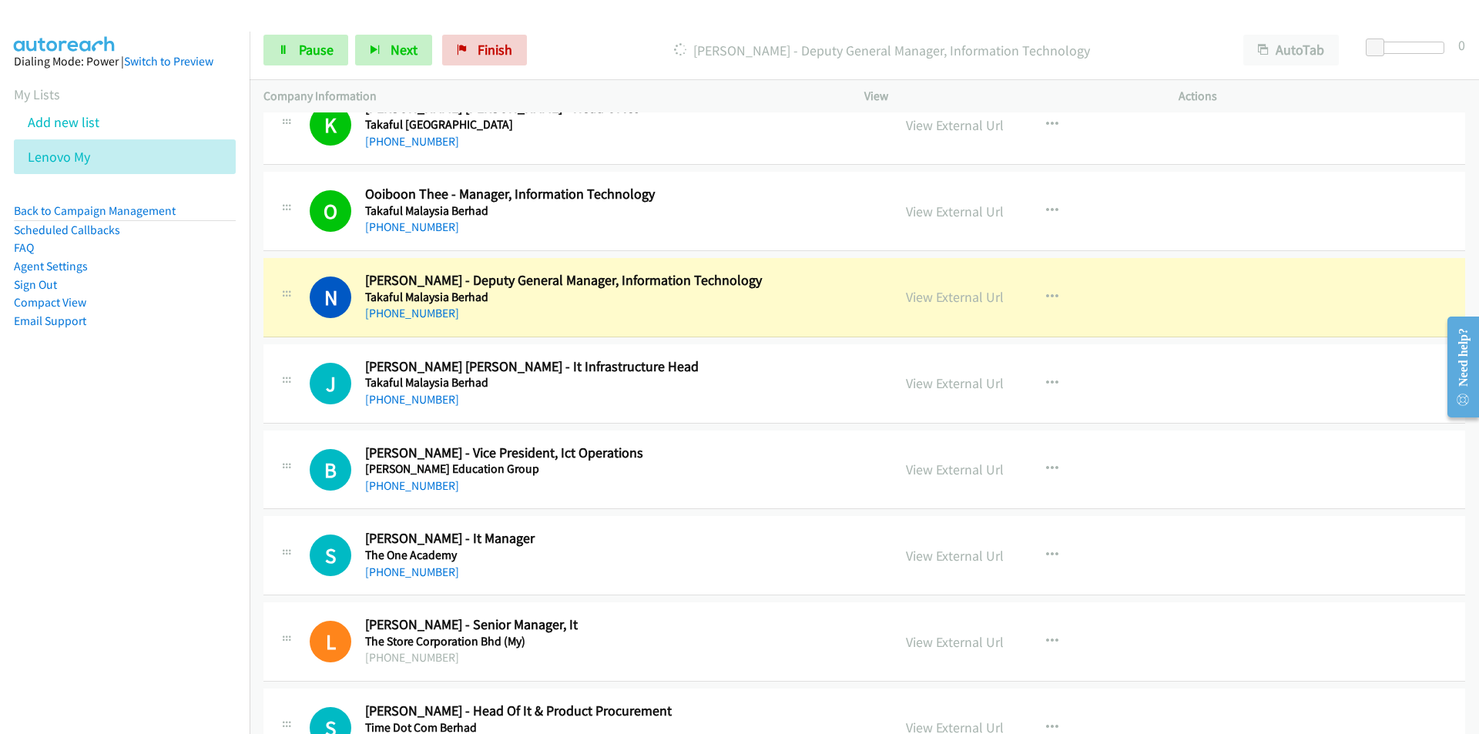
click at [198, 515] on nav "Dialing Mode: Power | Switch to Preview My Lists Add new list Lenovo My Back to…" at bounding box center [125, 399] width 250 height 734
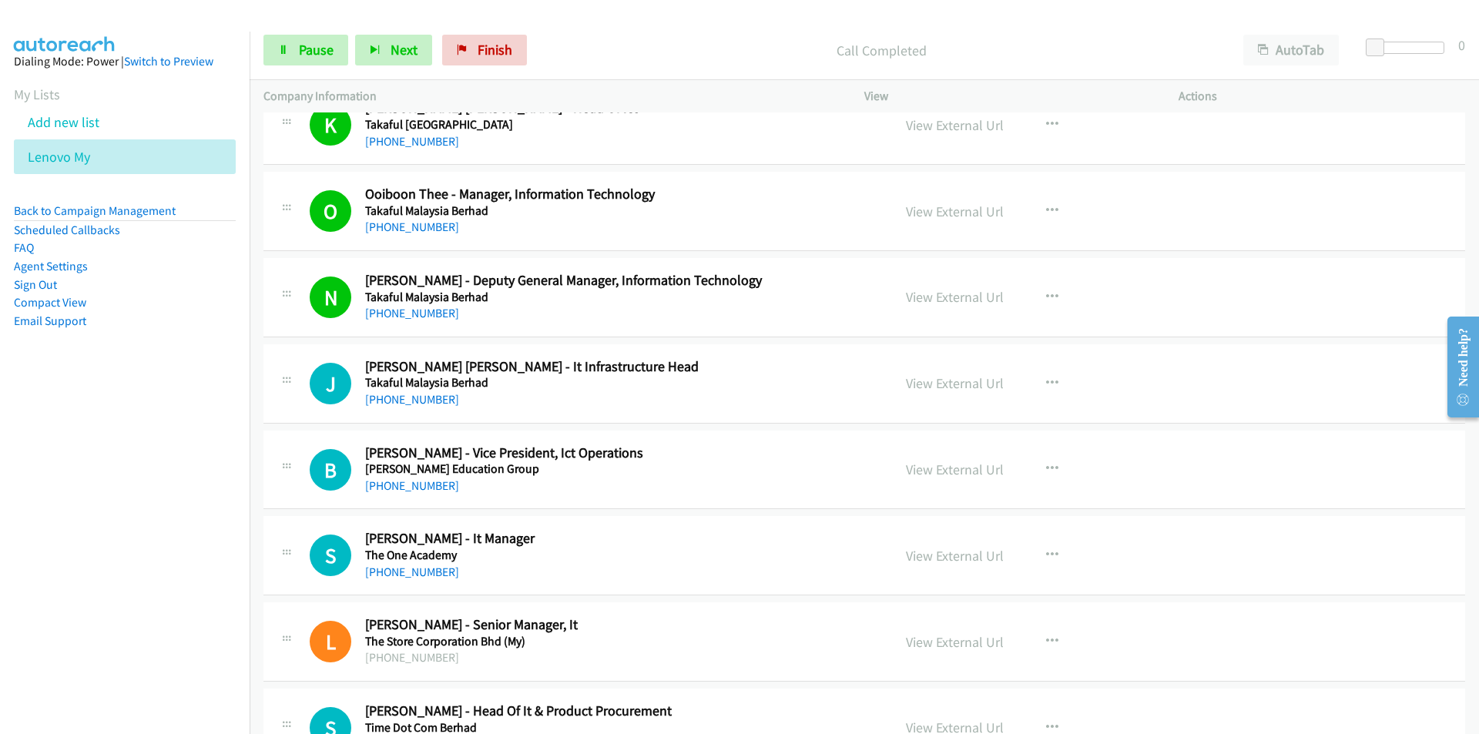
drag, startPoint x: 205, startPoint y: 520, endPoint x: 287, endPoint y: 493, distance: 86.7
click at [205, 520] on nav "Dialing Mode: Power | Switch to Preview My Lists Add new list Lenovo My Back to…" at bounding box center [125, 399] width 250 height 734
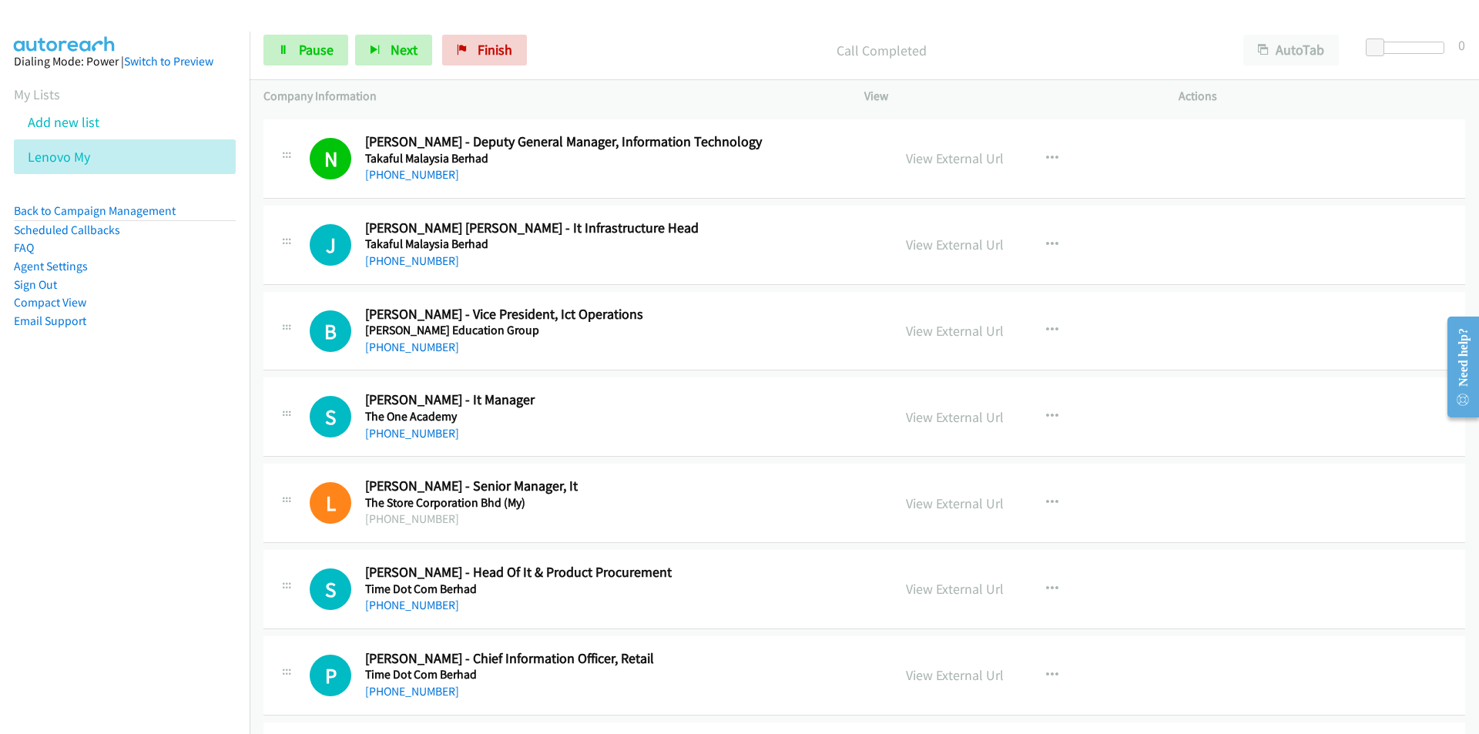
scroll to position [14477, 0]
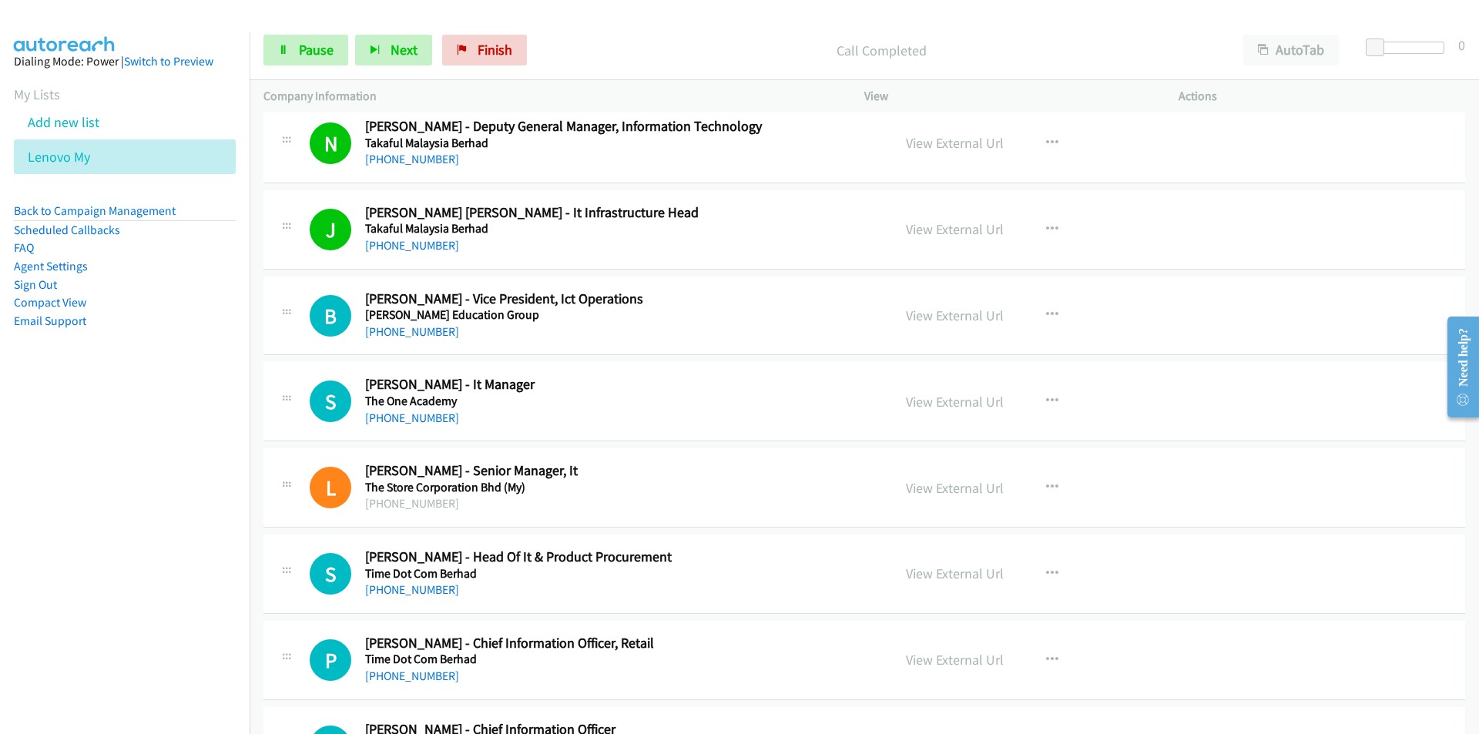
click at [231, 442] on nav "Dialing Mode: Power | Switch to Preview My Lists Add new list Lenovo My Back to…" at bounding box center [125, 399] width 250 height 734
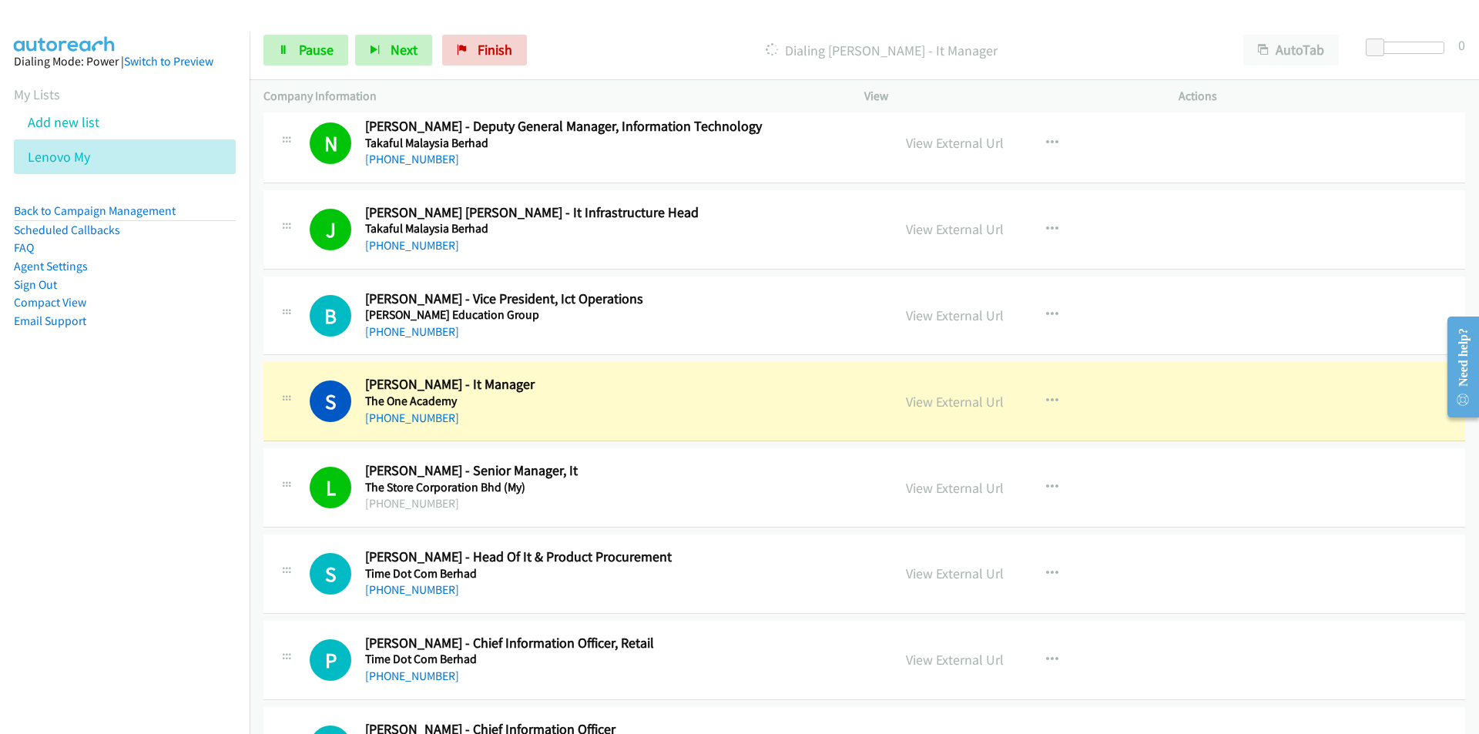
click at [189, 544] on nav "Dialing Mode: Power | Switch to Preview My Lists Add new list Lenovo My Back to…" at bounding box center [125, 399] width 250 height 734
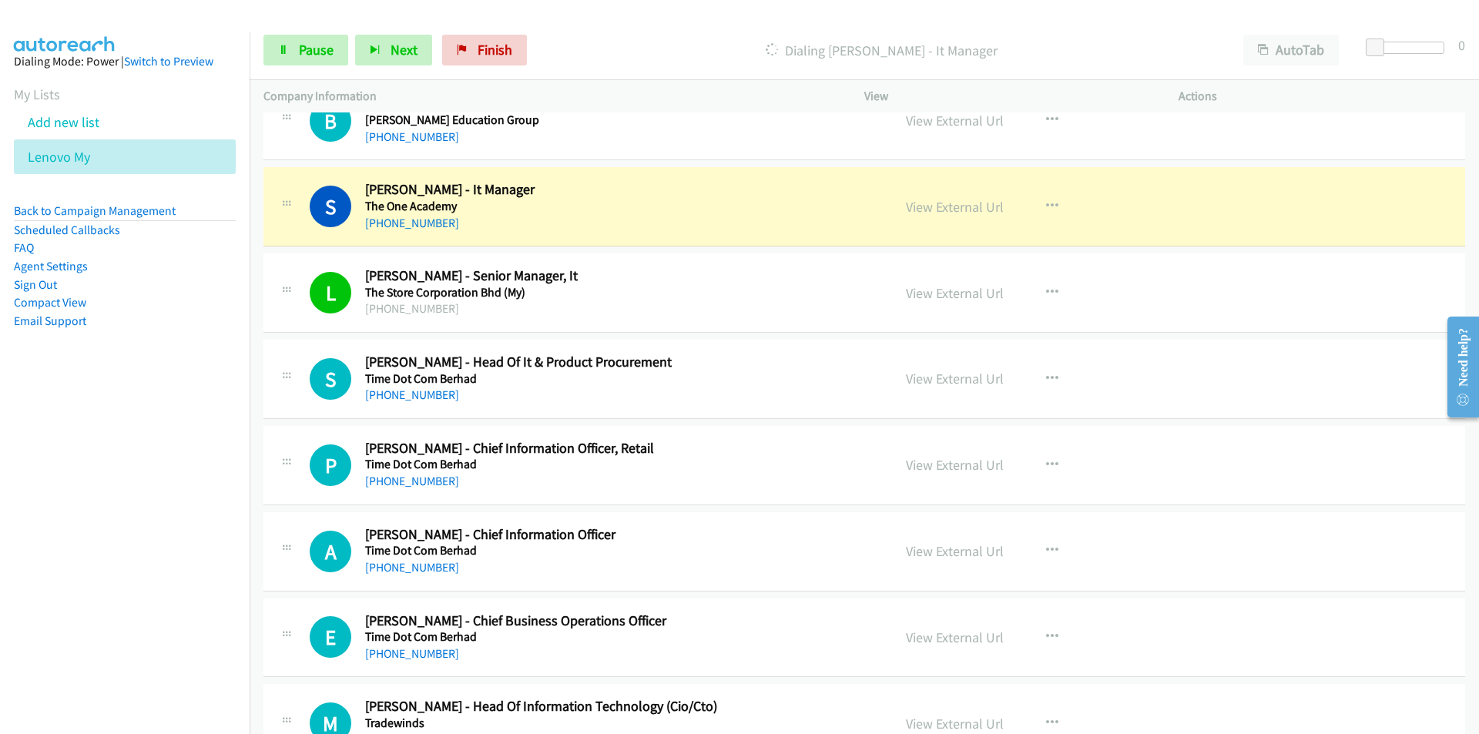
scroll to position [14708, 0]
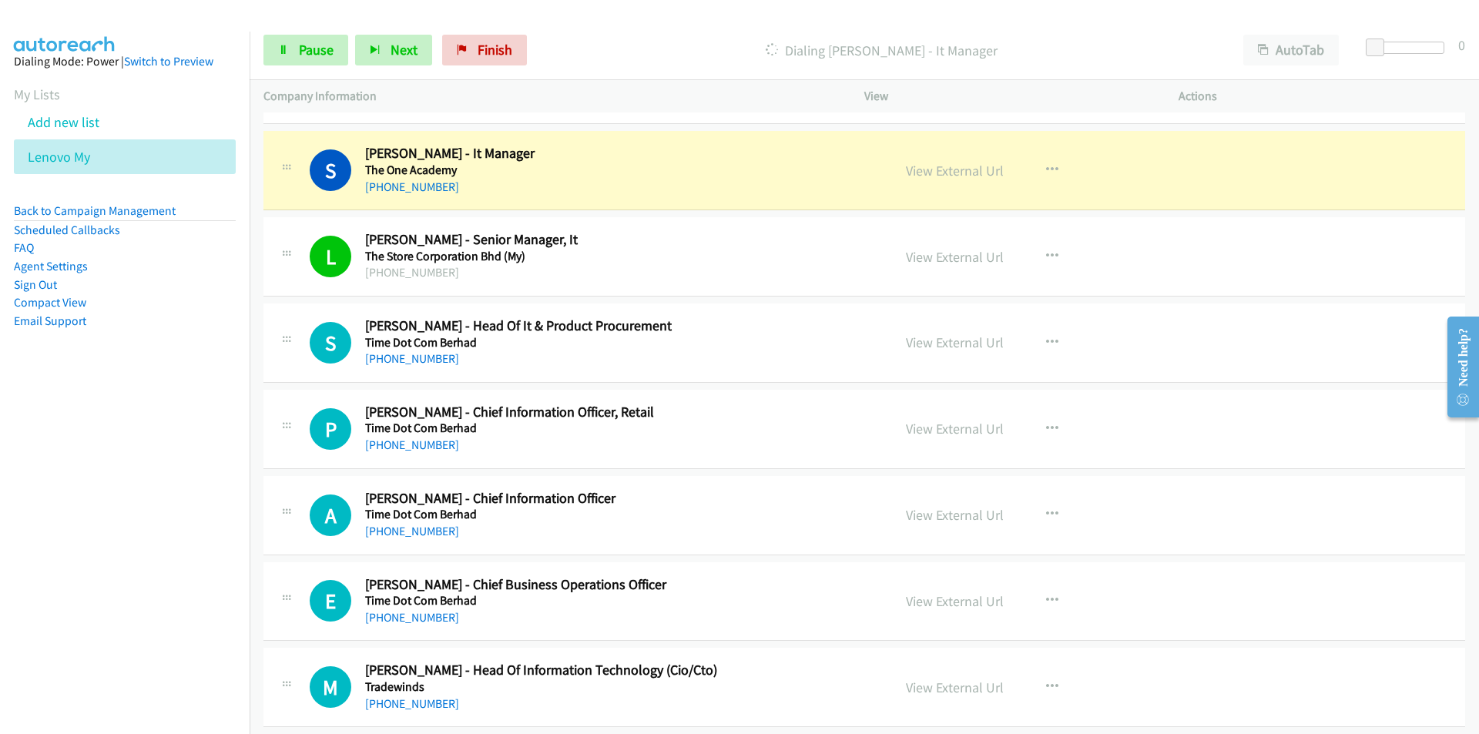
click at [139, 556] on nav "Dialing Mode: Power | Switch to Preview My Lists Add new list Lenovo My Back to…" at bounding box center [125, 399] width 250 height 734
click at [978, 169] on link "View External Url" at bounding box center [955, 171] width 98 height 18
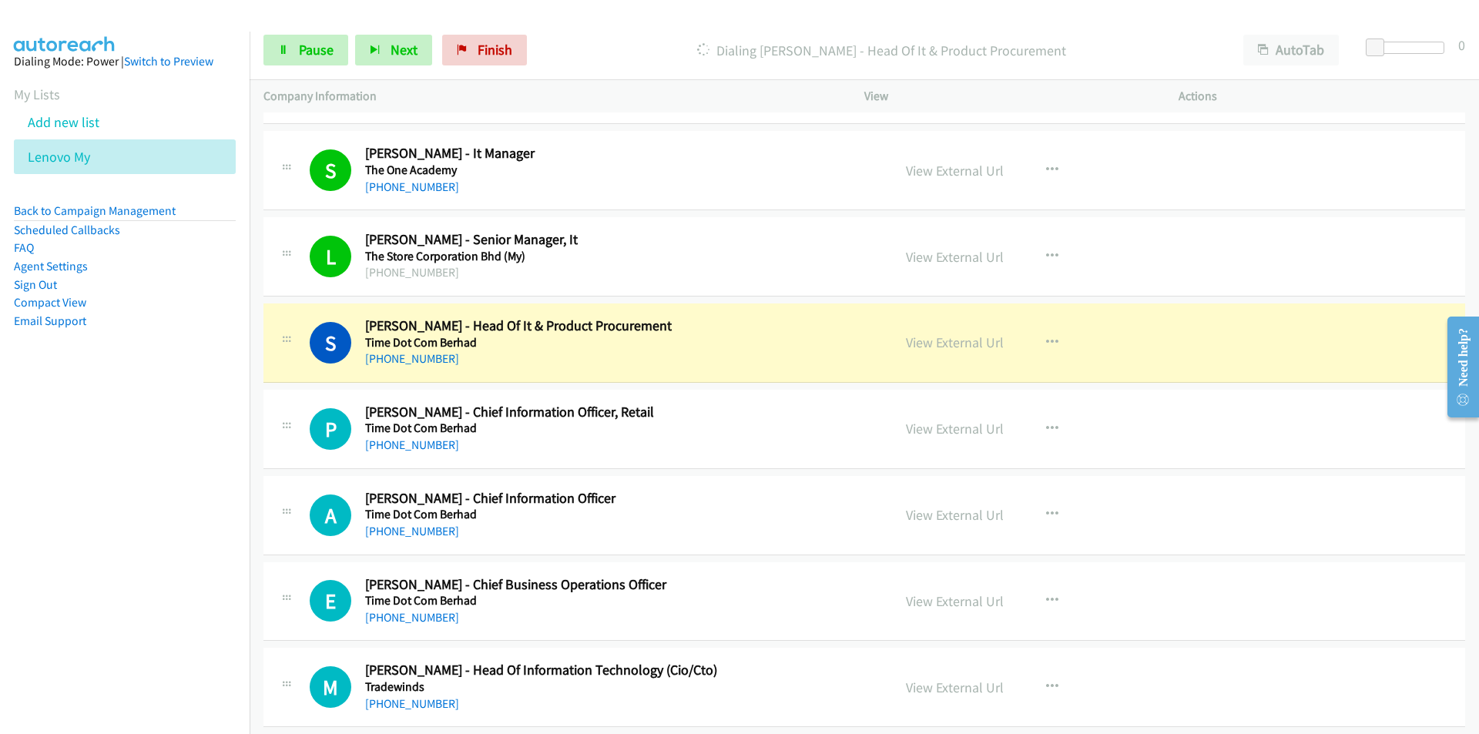
drag, startPoint x: 149, startPoint y: 536, endPoint x: 168, endPoint y: 531, distance: 19.1
click at [149, 536] on nav "Dialing Mode: Power | Switch to Preview My Lists Add new list Lenovo My Back to…" at bounding box center [125, 399] width 250 height 734
click at [195, 510] on nav "Dialing Mode: Power | Switch to Preview My Lists Add new list Lenovo My Back to…" at bounding box center [125, 399] width 250 height 734
click at [949, 341] on link "View External Url" at bounding box center [955, 342] width 98 height 18
click at [0, 577] on nav "Dialing Mode: Power | Switch to Preview My Lists Add new list Lenovo My Back to…" at bounding box center [125, 399] width 250 height 734
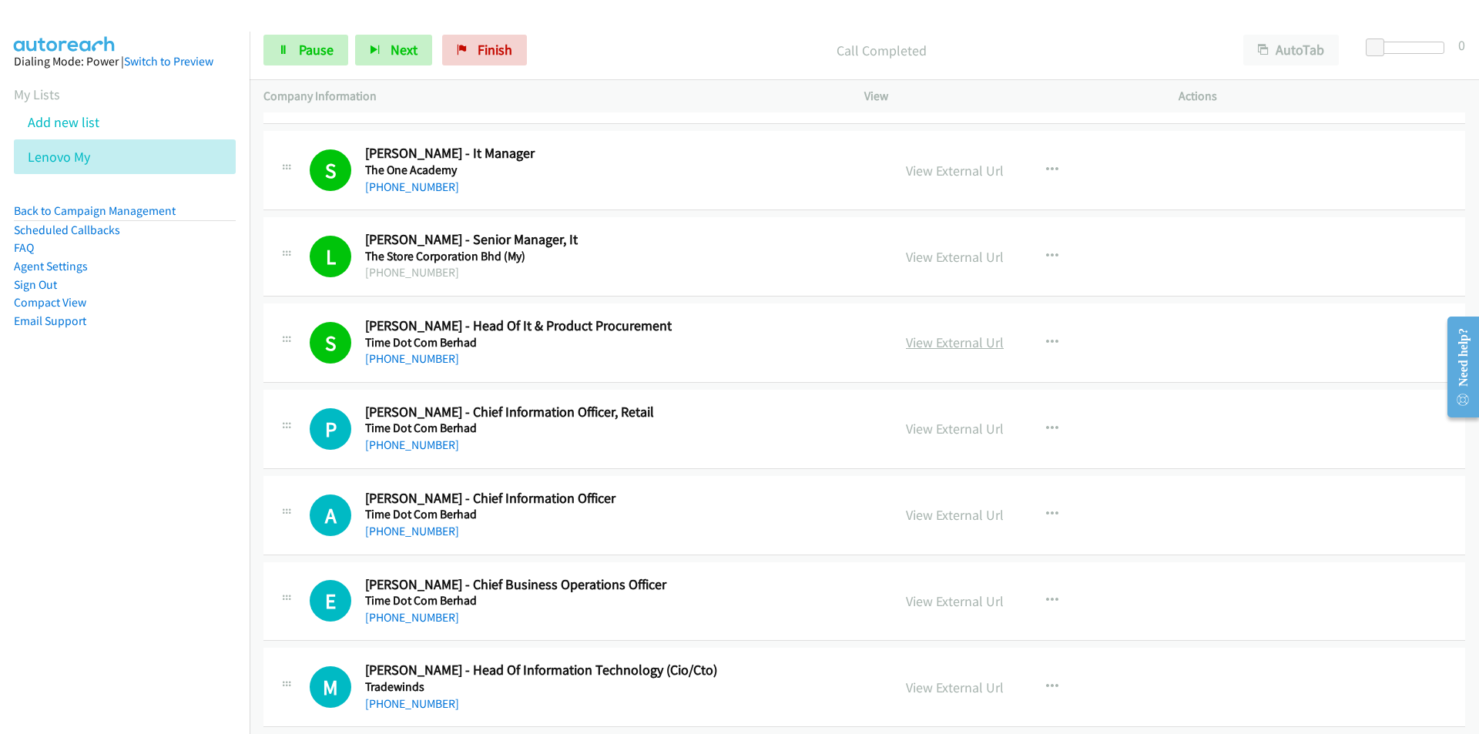
click at [970, 348] on link "View External Url" at bounding box center [955, 342] width 98 height 18
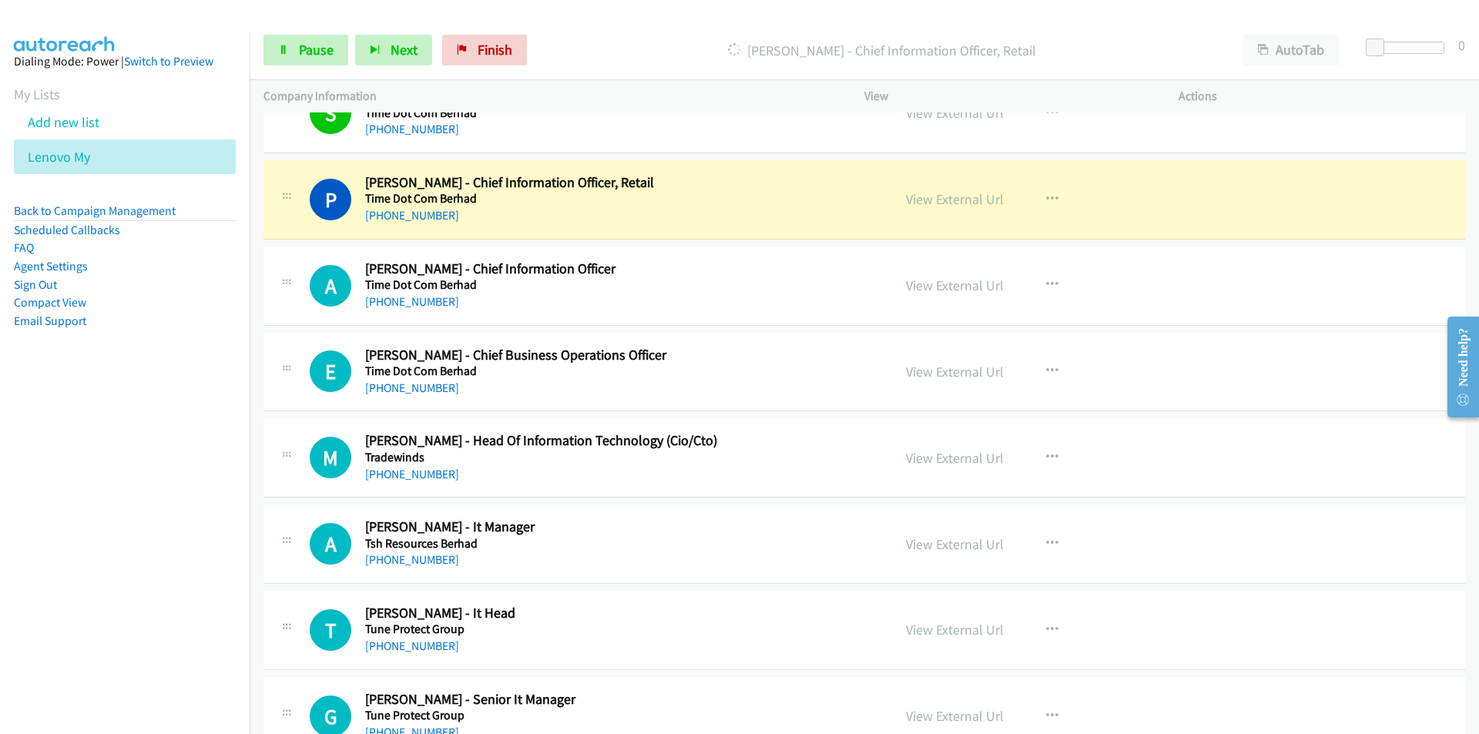
scroll to position [14939, 0]
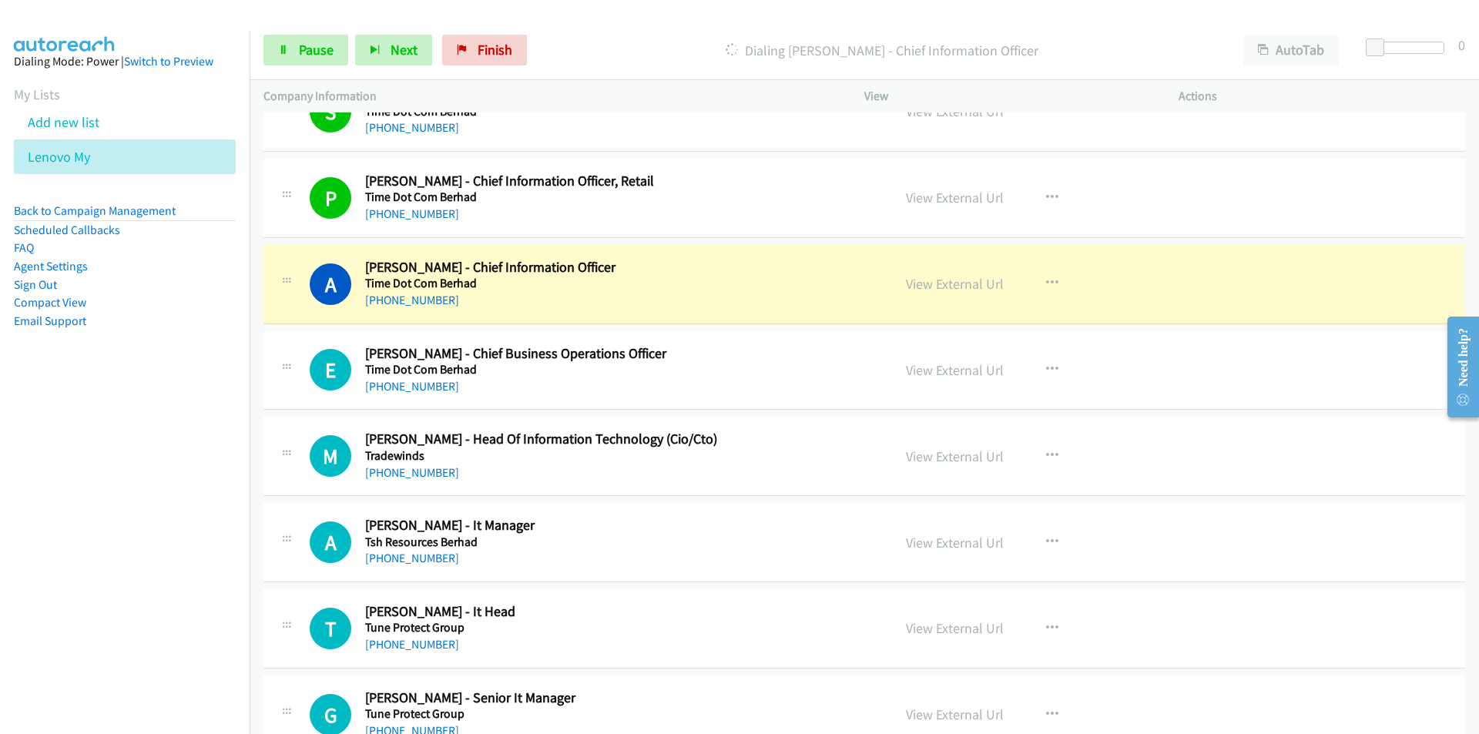
click at [182, 473] on nav "Dialing Mode: Power | Switch to Preview My Lists Add new list Lenovo My Back to…" at bounding box center [125, 399] width 250 height 734
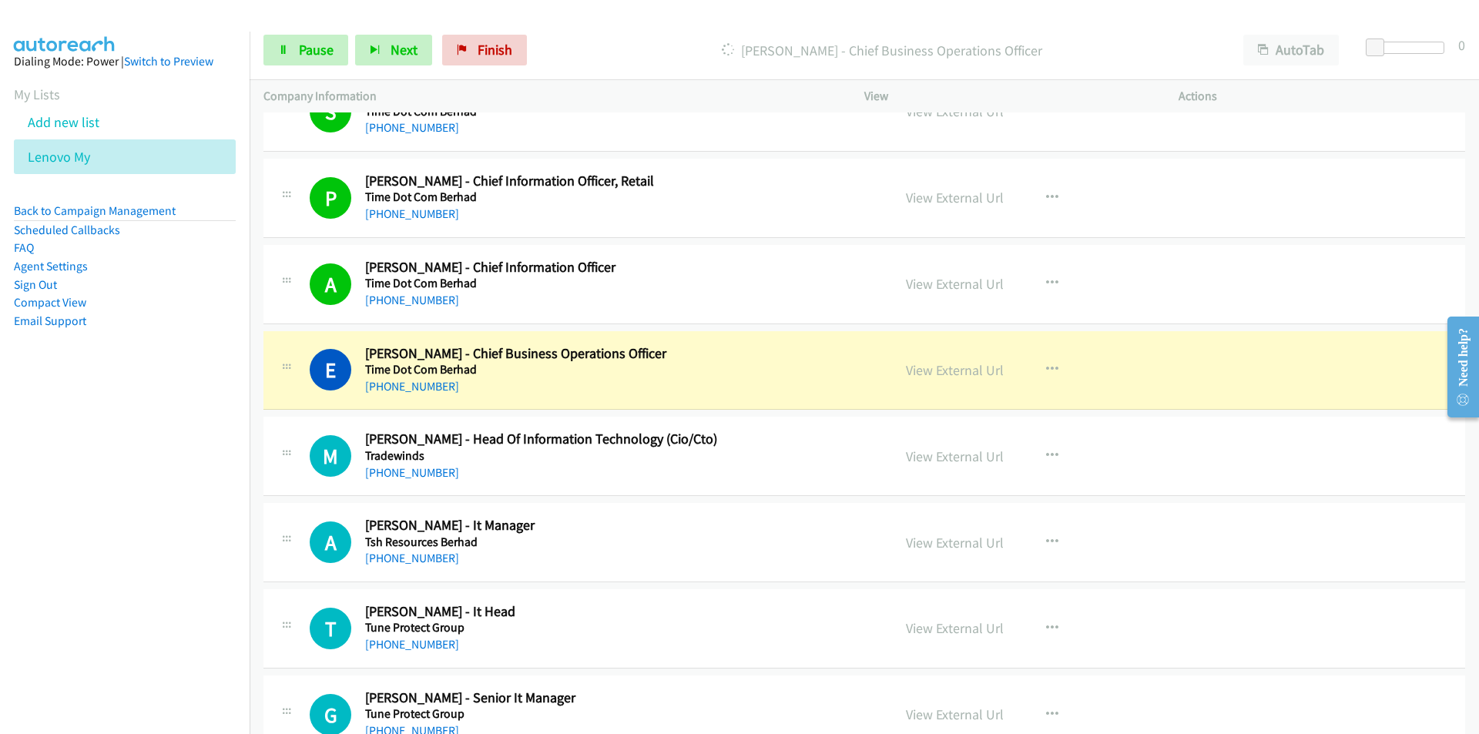
drag, startPoint x: 216, startPoint y: 506, endPoint x: 224, endPoint y: 504, distance: 8.0
click at [216, 506] on nav "Dialing Mode: Power | Switch to Preview My Lists Add new list Lenovo My Back to…" at bounding box center [125, 399] width 250 height 734
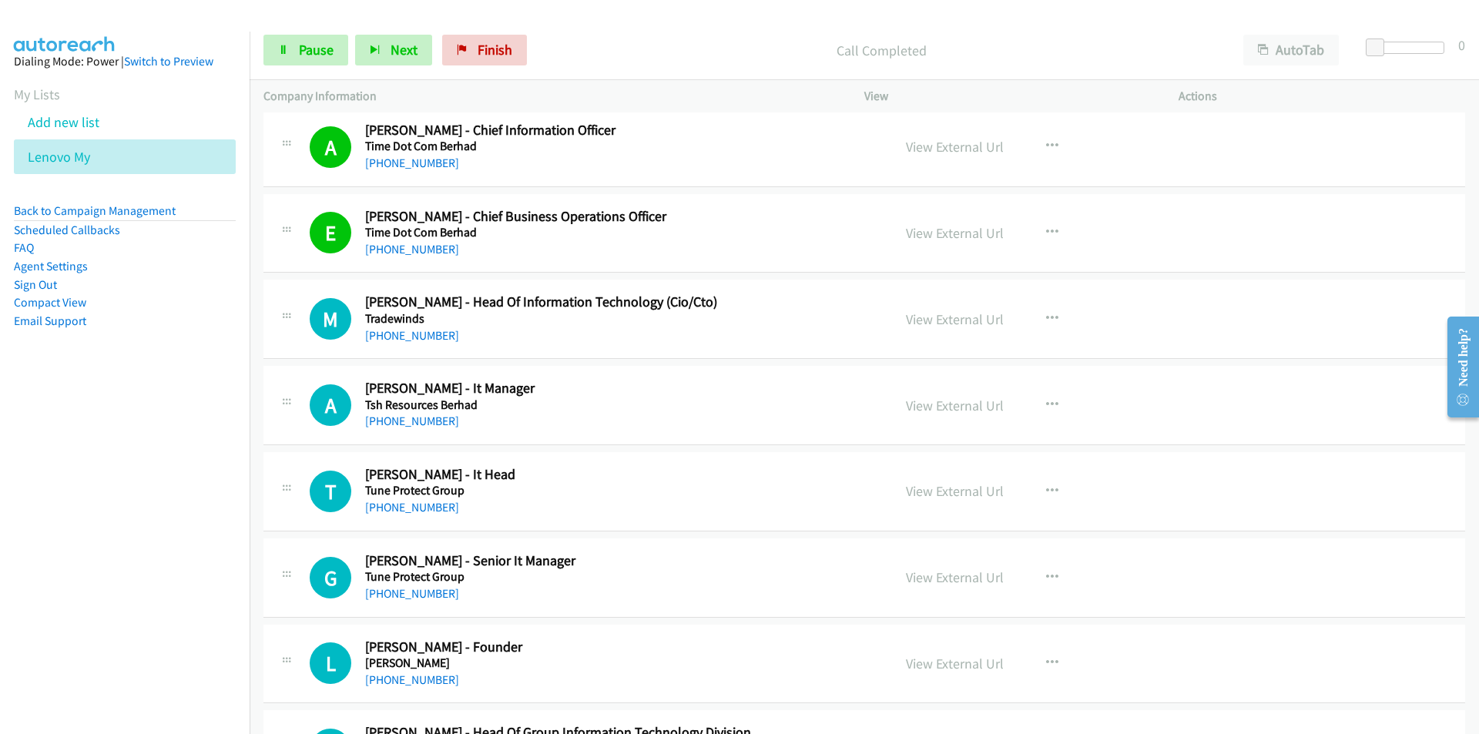
scroll to position [15093, 0]
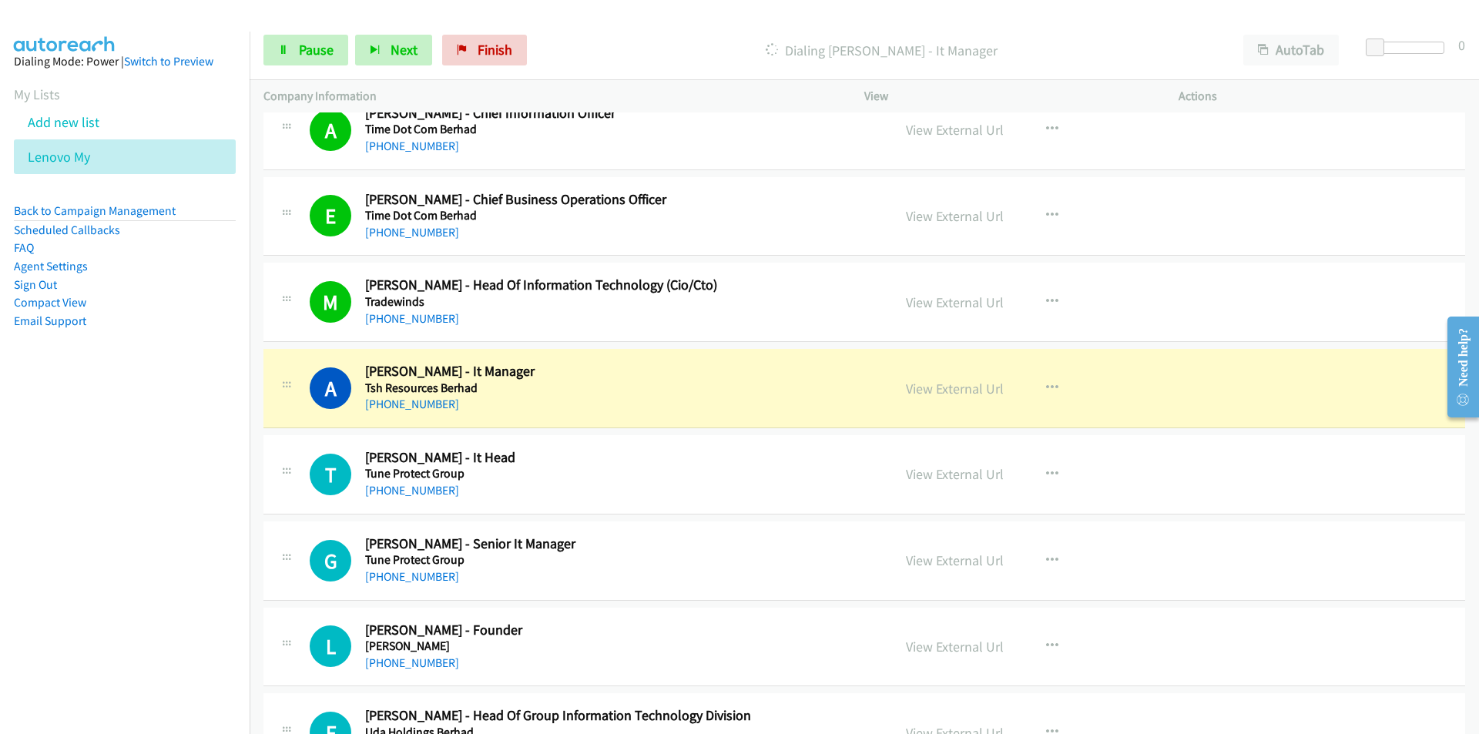
drag, startPoint x: 170, startPoint y: 554, endPoint x: 179, endPoint y: 549, distance: 10.0
click at [170, 554] on nav "Dialing Mode: Power | Switch to Preview My Lists Add new list Lenovo My Back to…" at bounding box center [125, 399] width 250 height 734
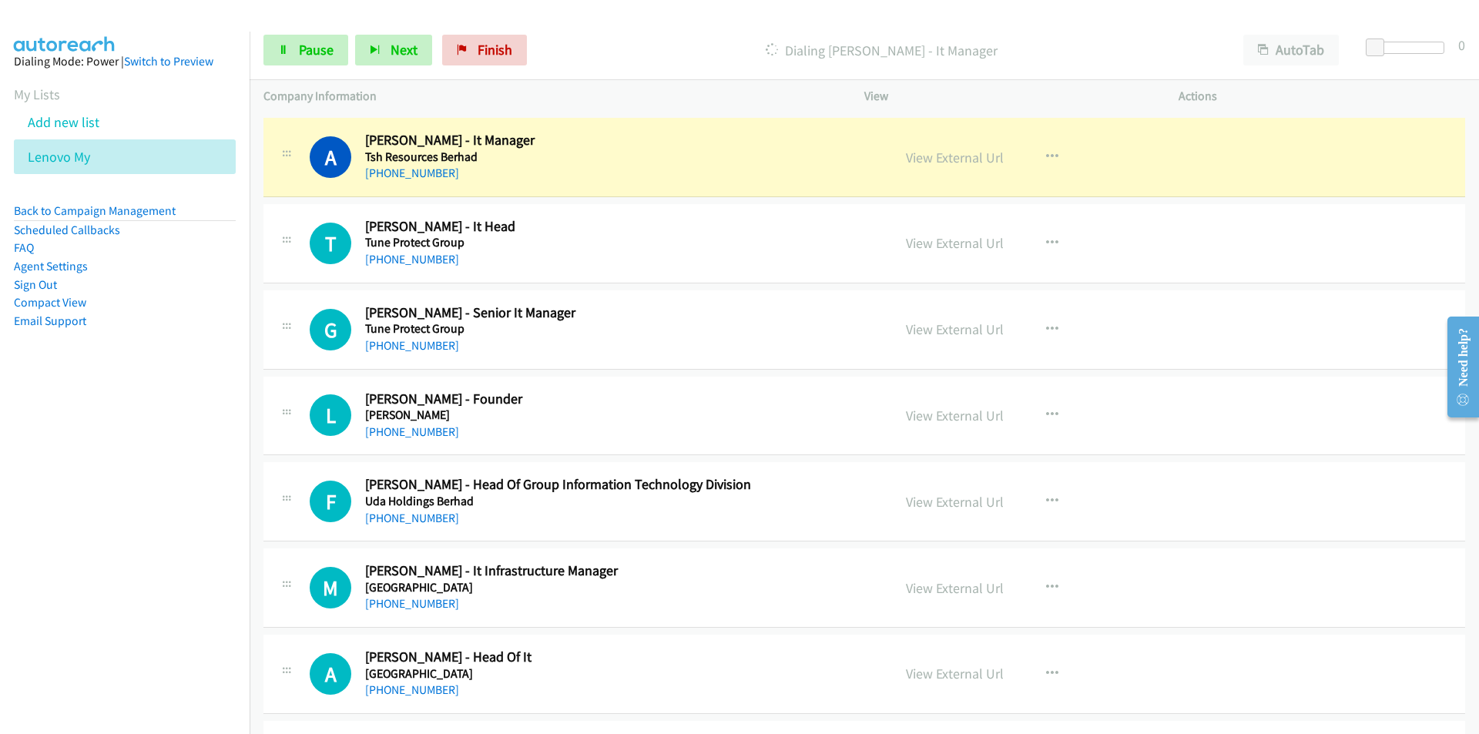
scroll to position [15247, 0]
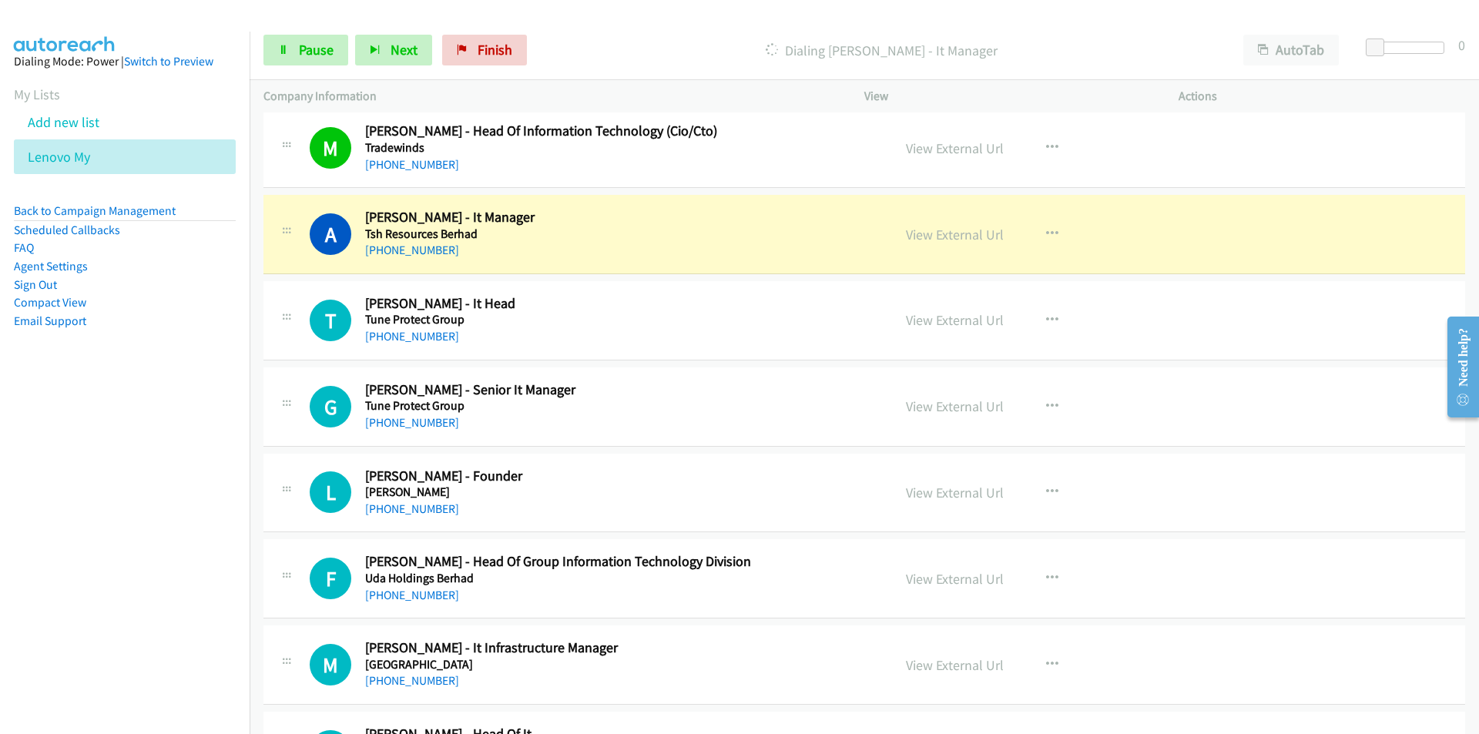
click at [185, 434] on nav "Dialing Mode: Power | Switch to Preview My Lists Add new list Lenovo My Back to…" at bounding box center [125, 399] width 250 height 734
click at [936, 236] on link "View External Url" at bounding box center [955, 235] width 98 height 18
click at [310, 50] on span "Pause" at bounding box center [316, 50] width 35 height 18
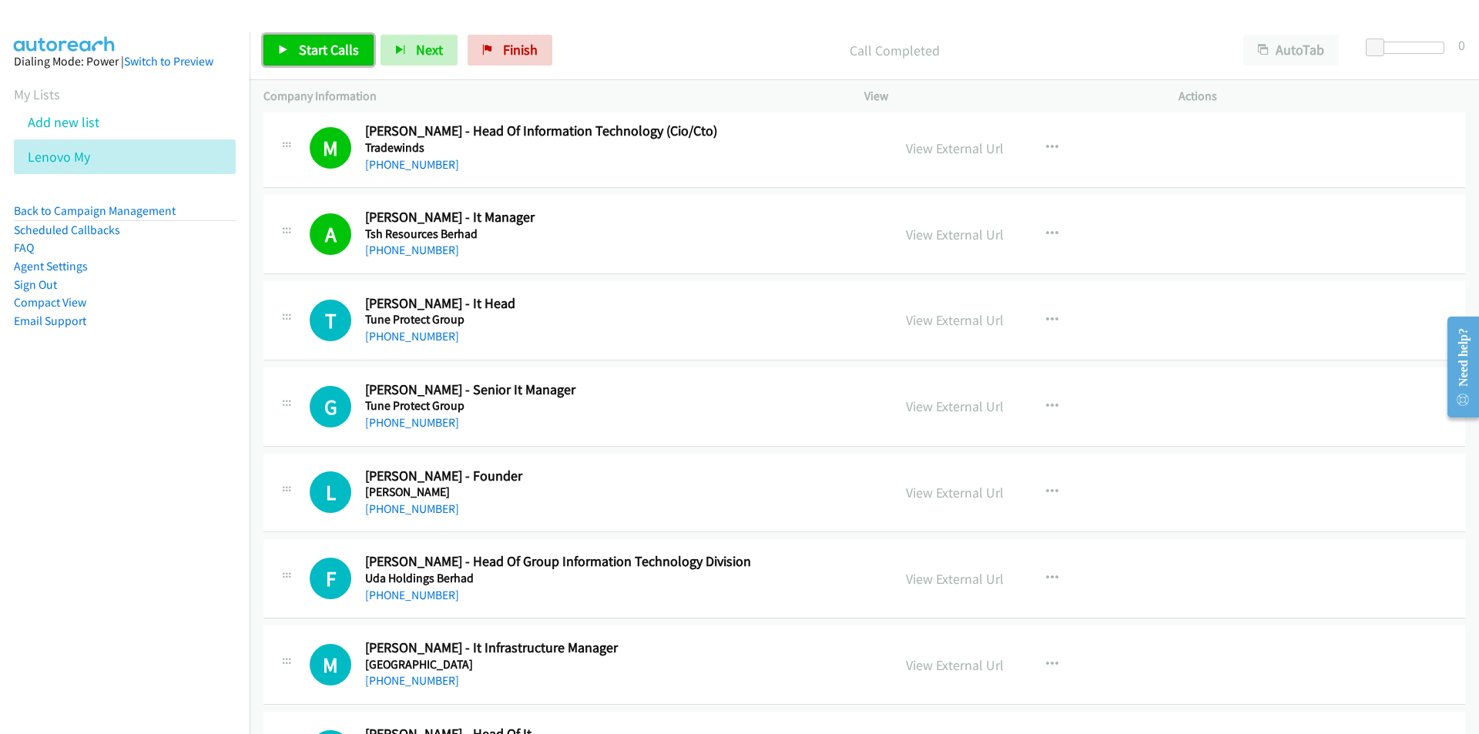
click at [318, 49] on span "Start Calls" at bounding box center [329, 50] width 60 height 18
click at [311, 62] on link "Pause" at bounding box center [305, 50] width 85 height 31
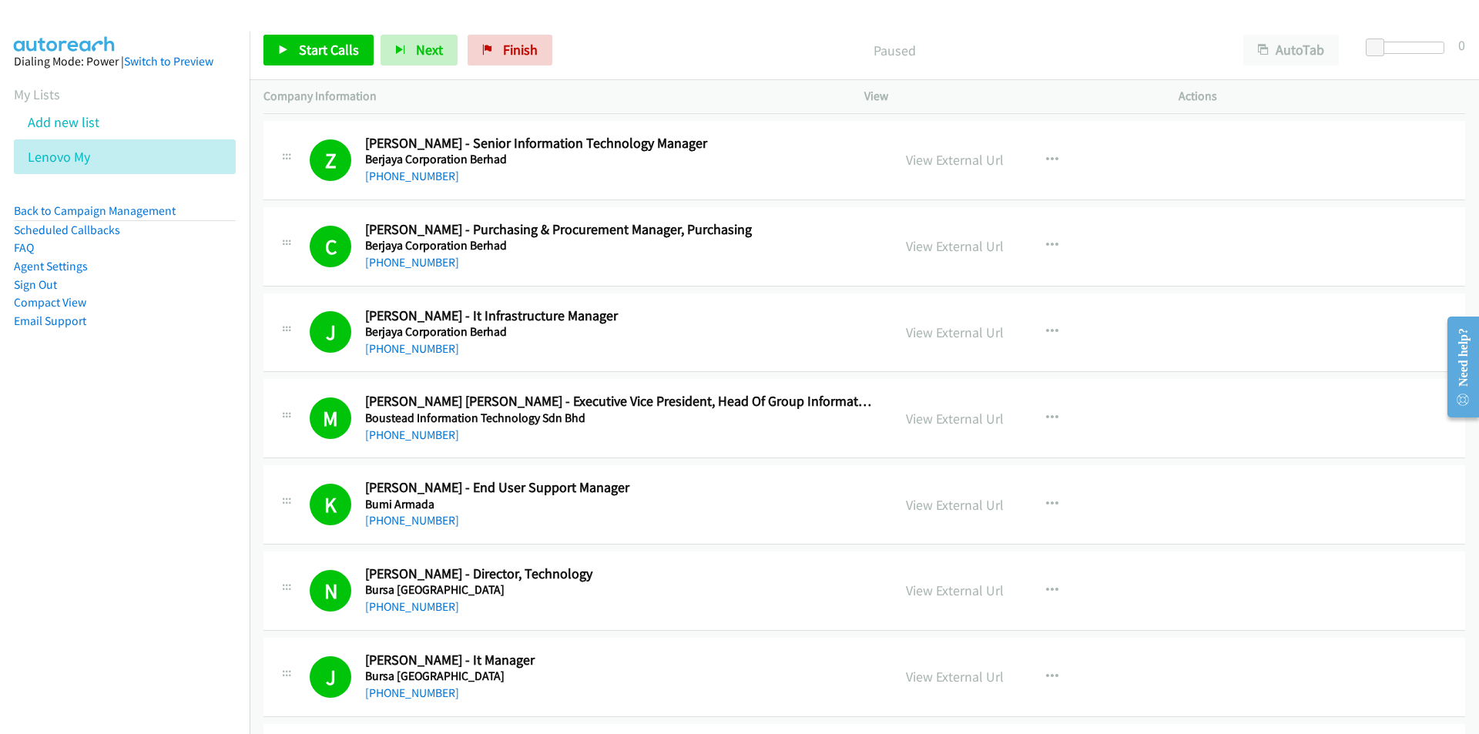
scroll to position [2618, 0]
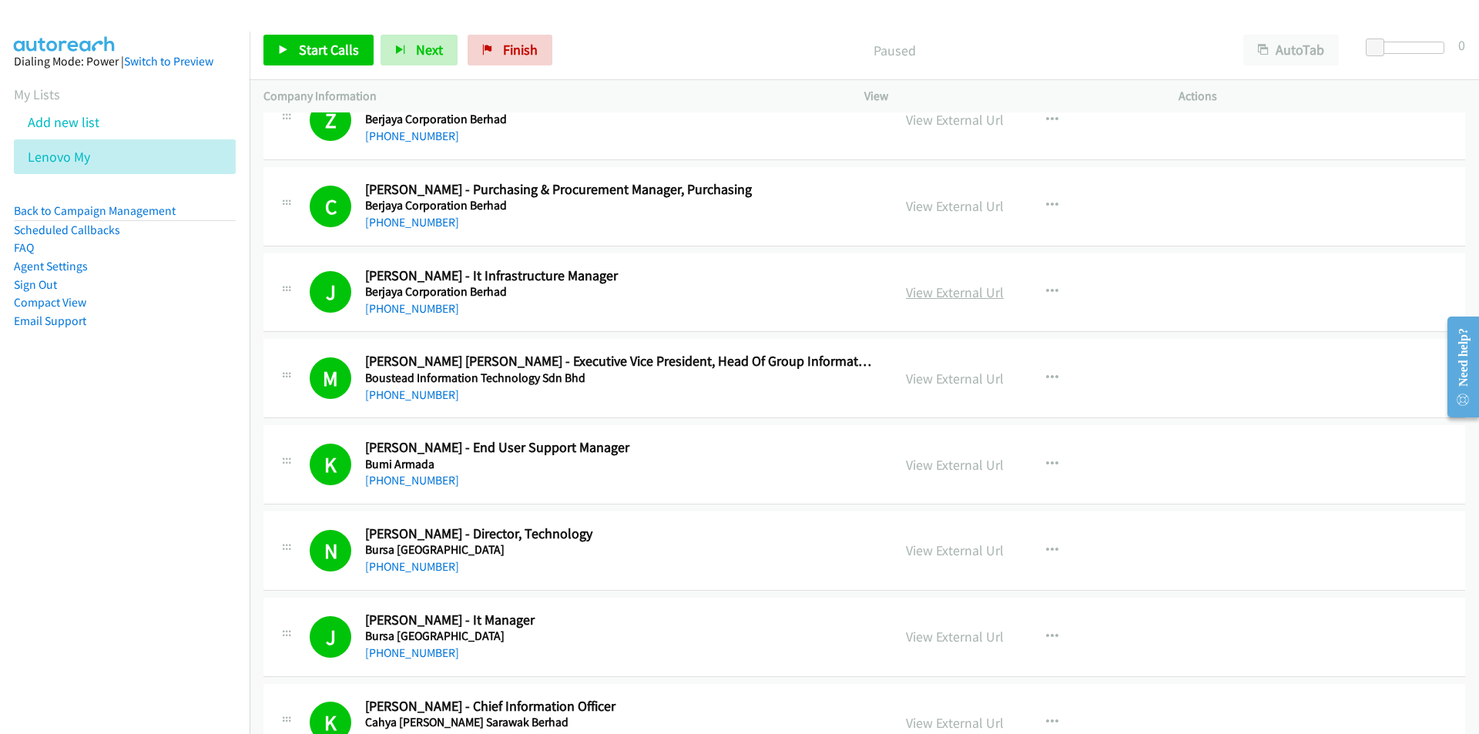
click at [959, 290] on link "View External Url" at bounding box center [955, 292] width 98 height 18
